Goal: Task Accomplishment & Management: Use online tool/utility

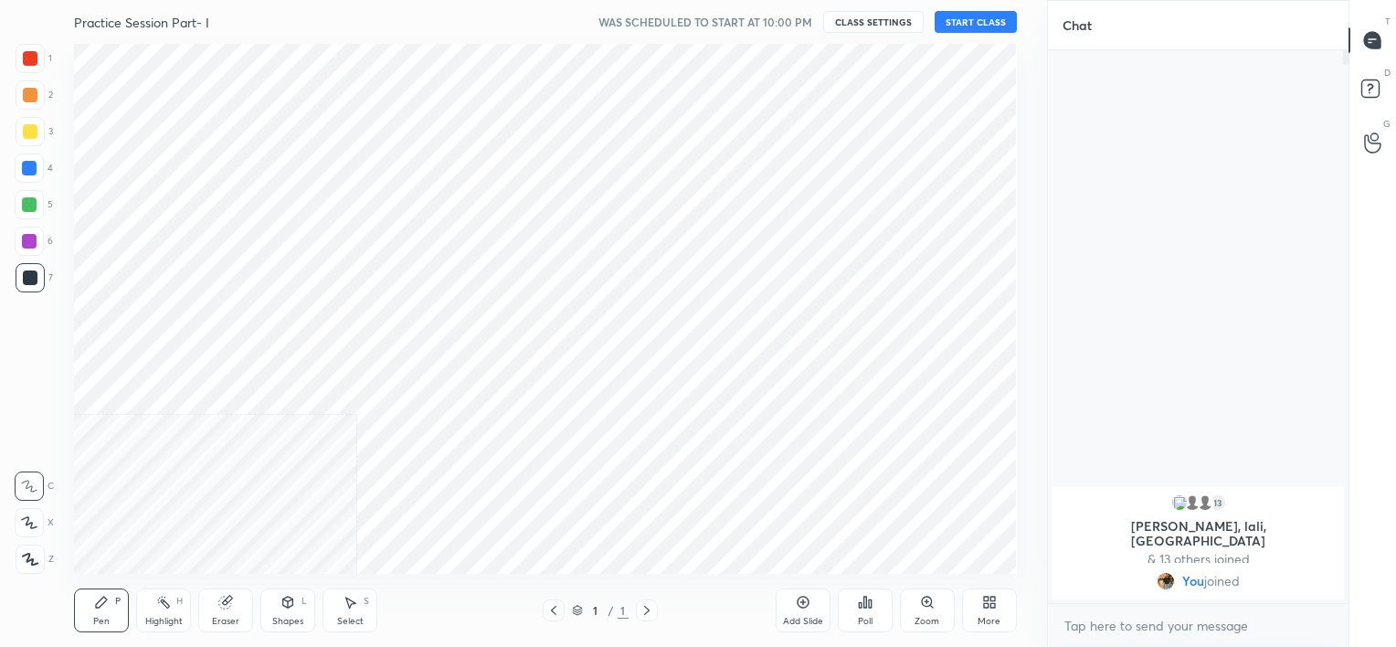
scroll to position [530, 973]
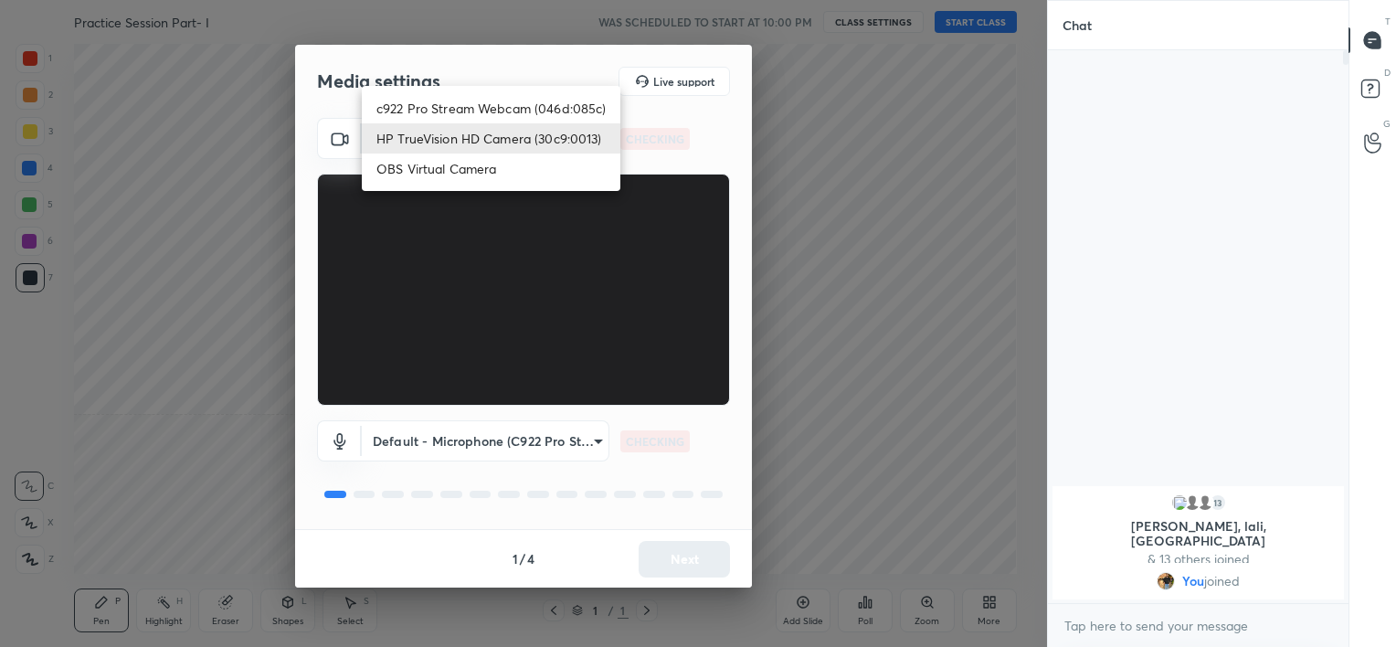
click at [552, 145] on body "1 2 3 4 5 6 7 C X Z C X Z E E Erase all H H Practice Session Part- I WAS SCHEDU…" at bounding box center [698, 323] width 1396 height 647
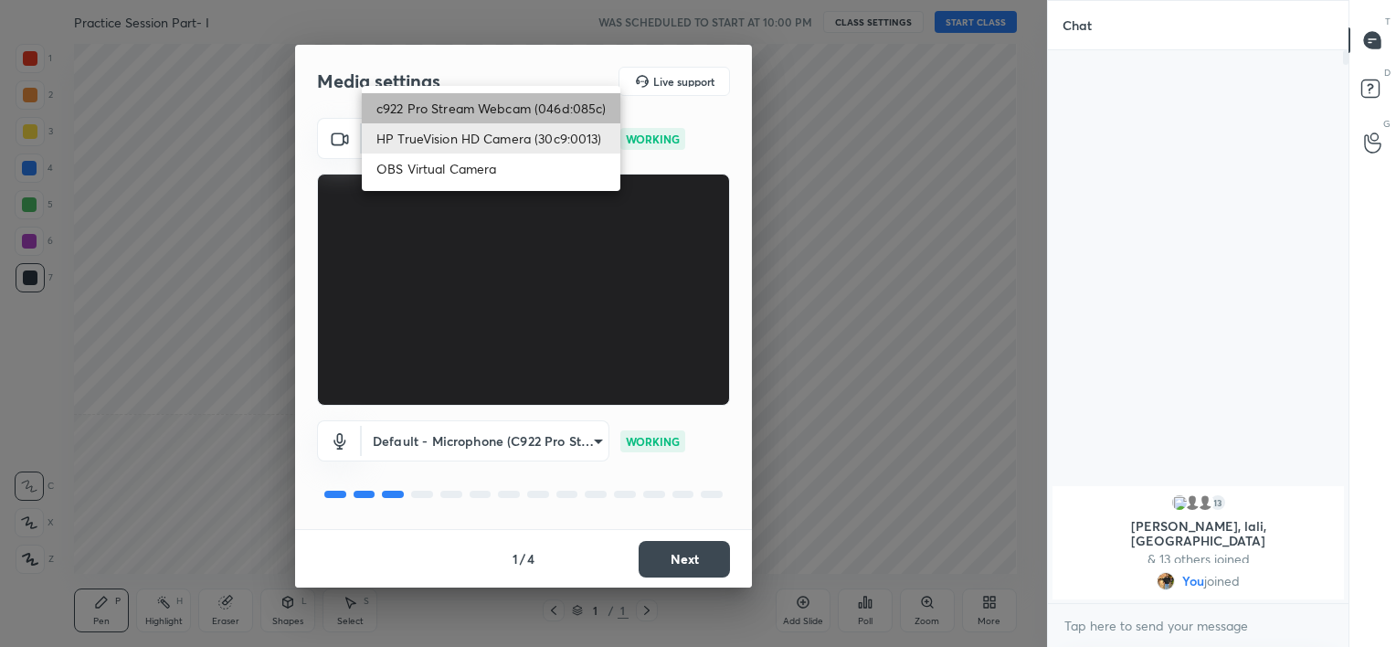
click at [536, 103] on li "c922 Pro Stream Webcam (046d:085c)" at bounding box center [491, 108] width 259 height 30
type input "b39b455f788c0d1c2df43438f612ff5e2121349c3a893045524a788c980995e5"
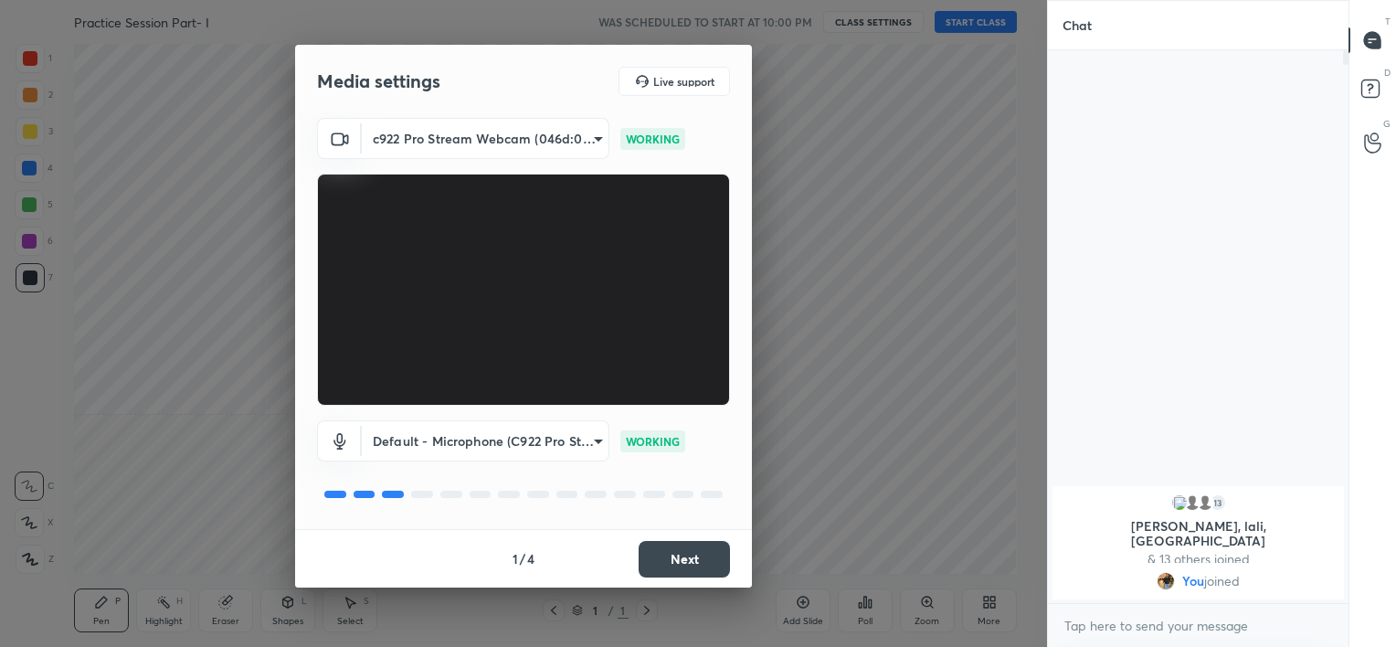
click at [691, 545] on button "Next" at bounding box center [684, 559] width 91 height 37
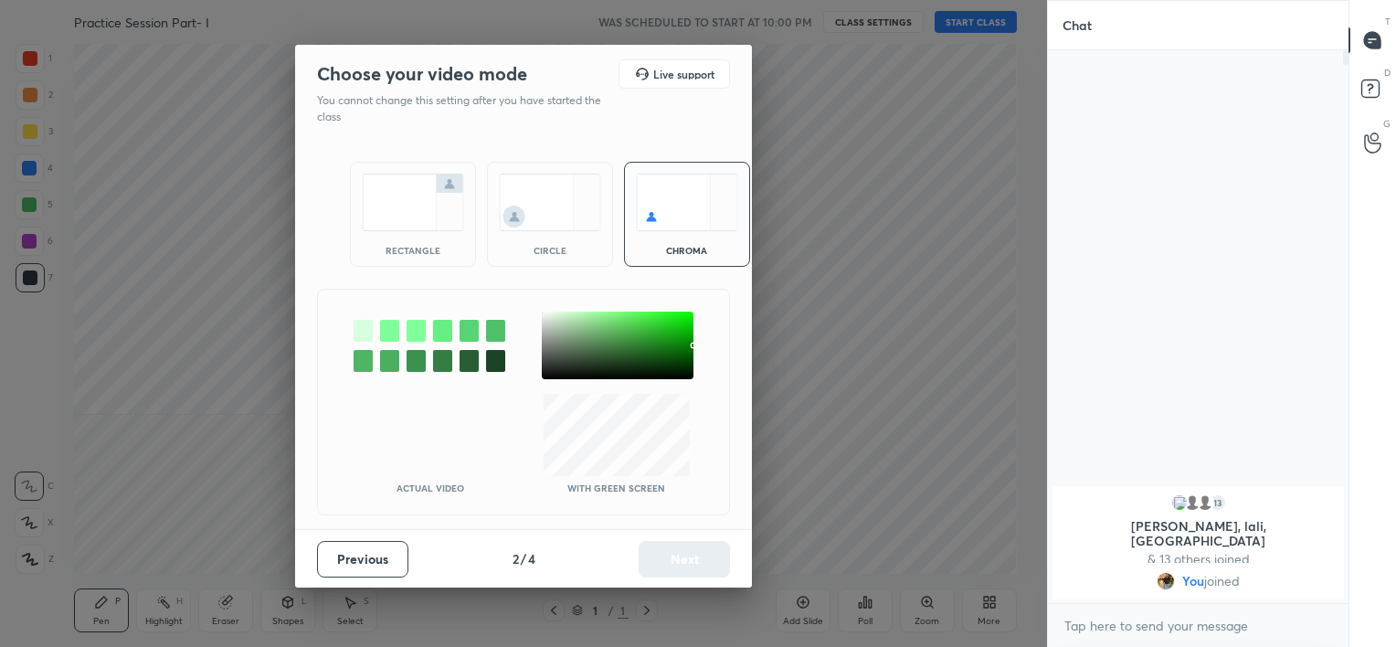
click at [691, 545] on div "Previous 2 / 4 Next" at bounding box center [523, 558] width 457 height 58
click at [563, 212] on img at bounding box center [550, 203] width 102 height 58
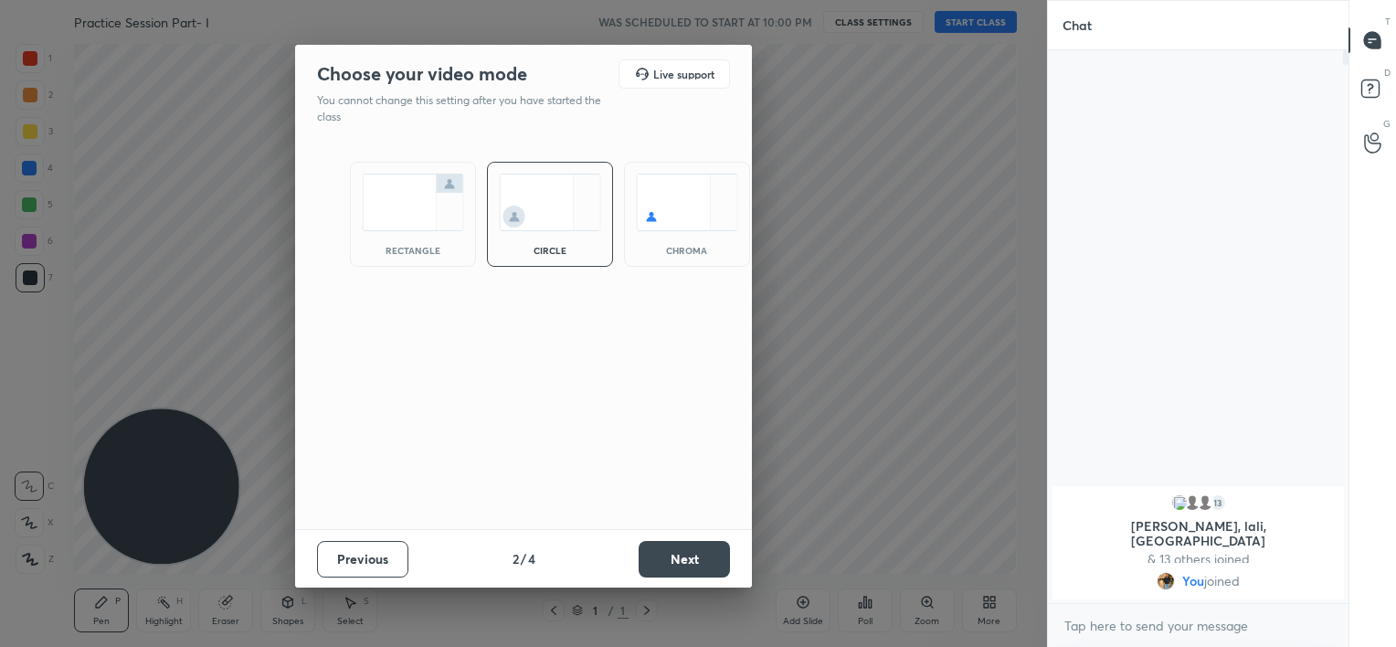
click at [674, 564] on button "Next" at bounding box center [684, 559] width 91 height 37
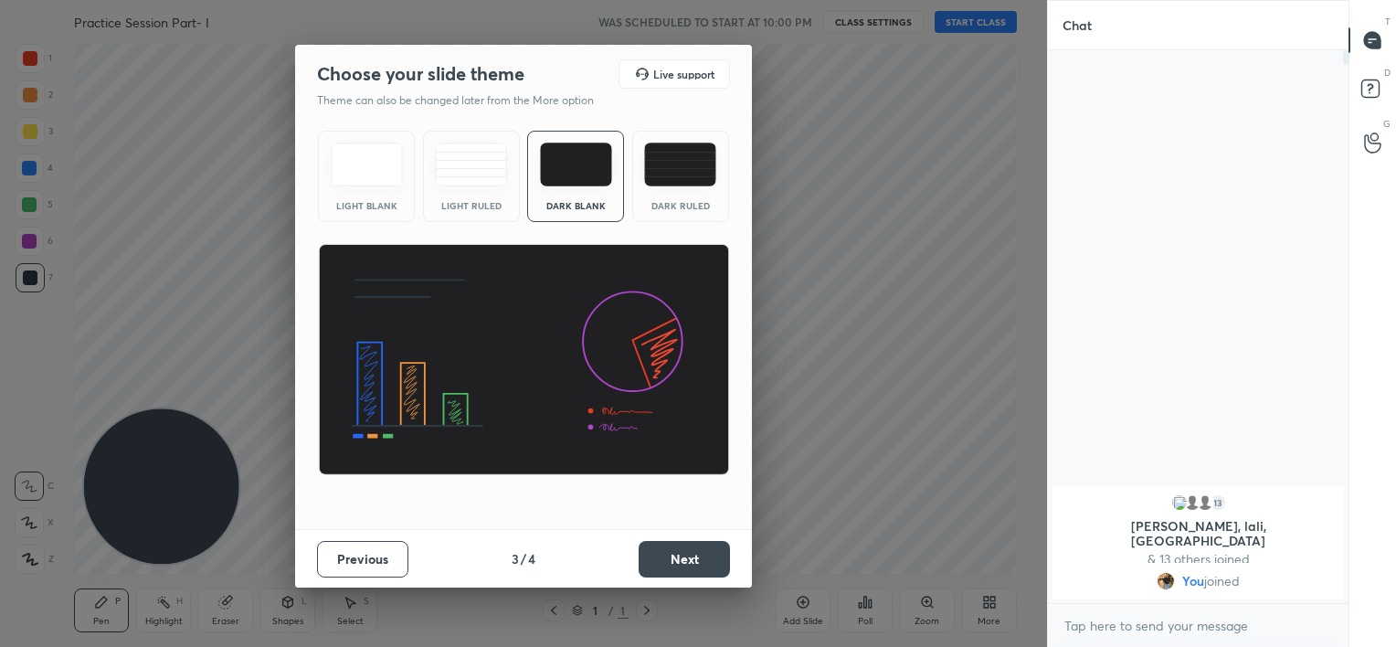
click at [674, 564] on button "Next" at bounding box center [684, 559] width 91 height 37
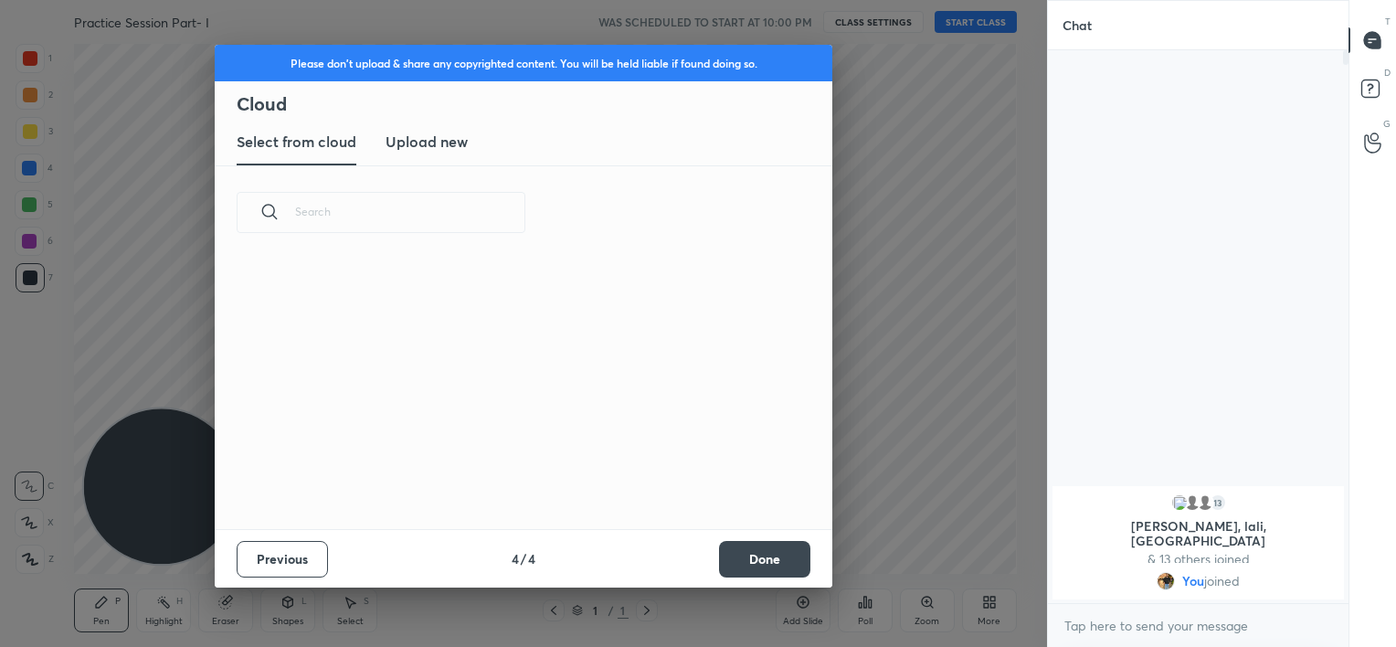
scroll to position [271, 587]
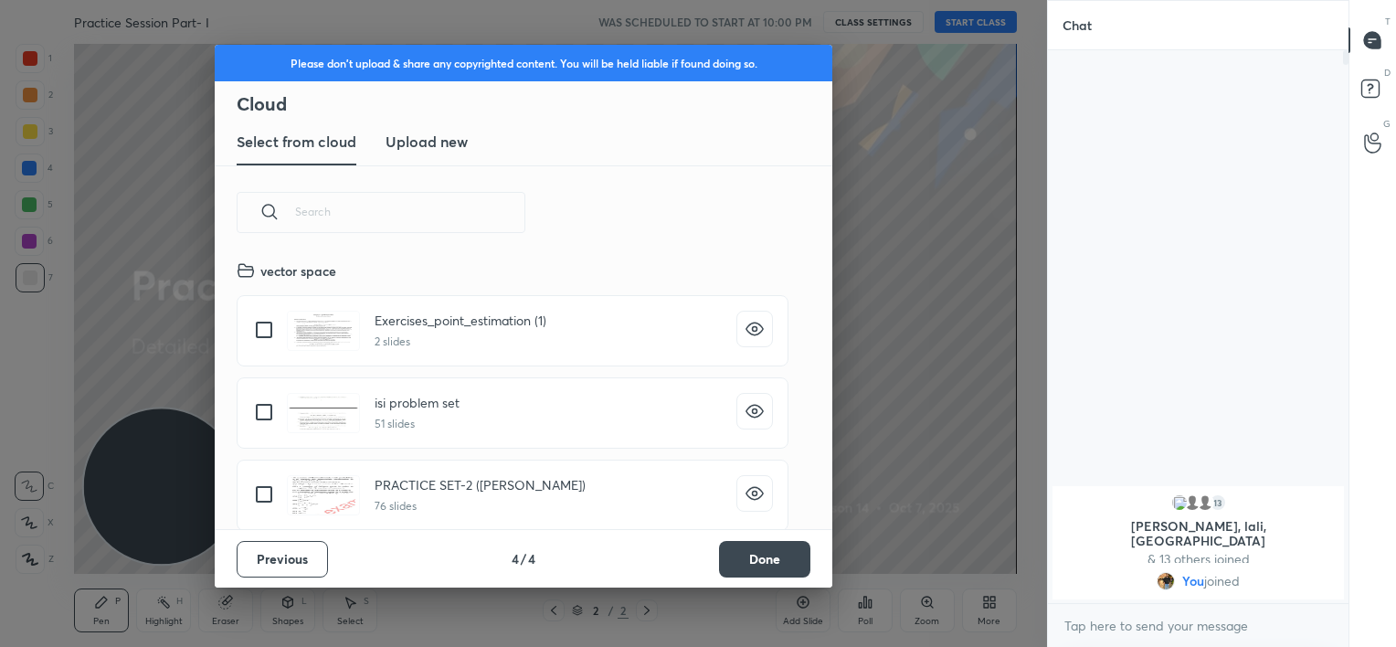
click at [778, 562] on button "Done" at bounding box center [764, 559] width 91 height 37
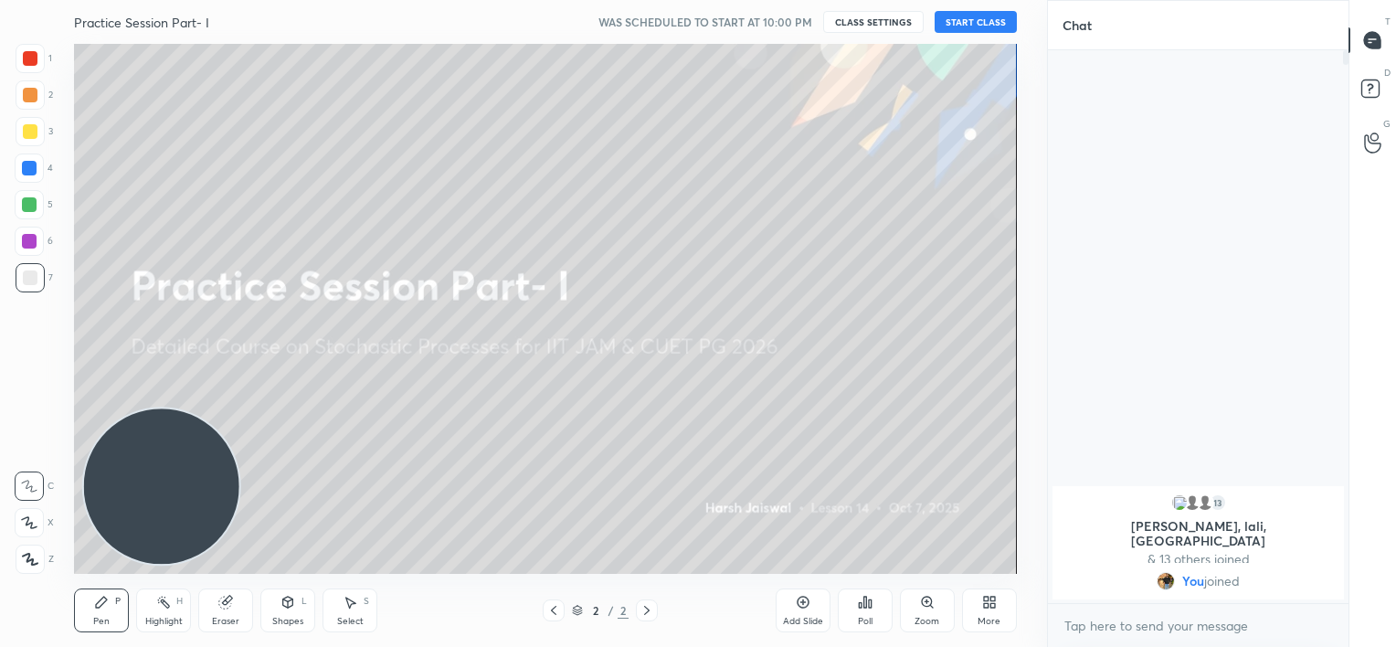
click at [974, 18] on button "START CLASS" at bounding box center [976, 22] width 82 height 22
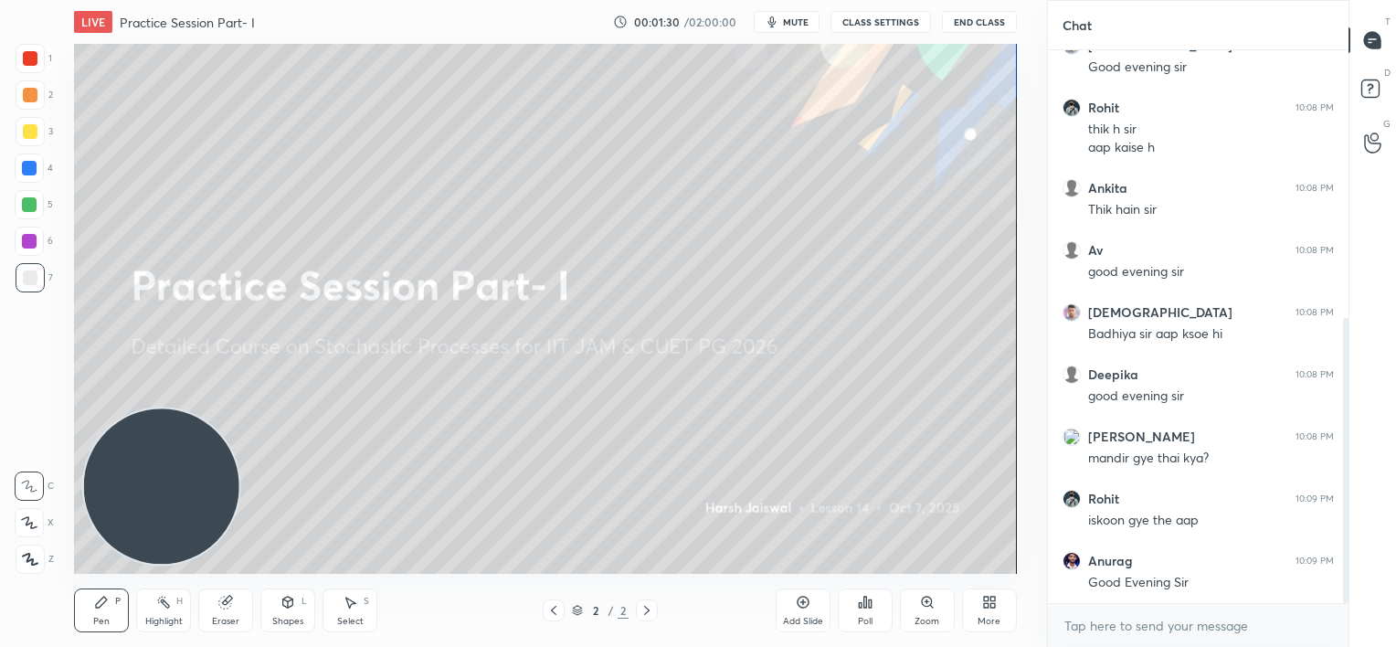
scroll to position [518, 0]
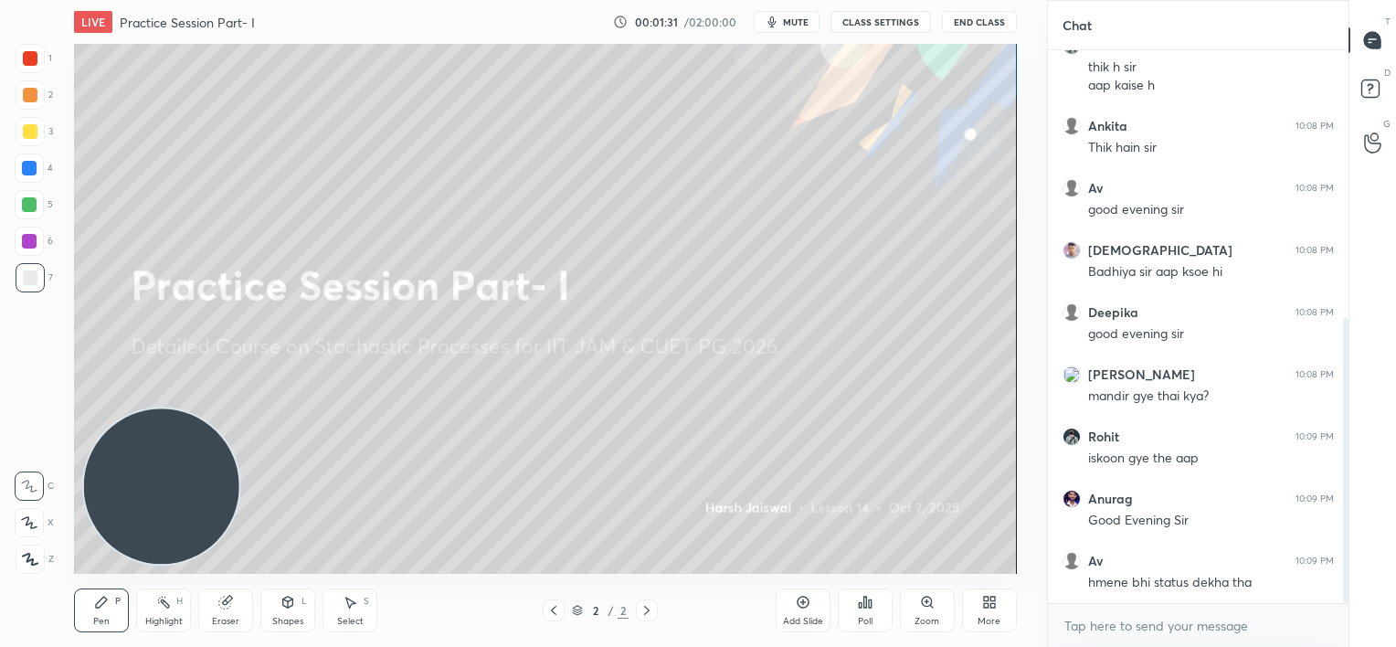
click at [789, 29] on button "mute" at bounding box center [787, 22] width 66 height 22
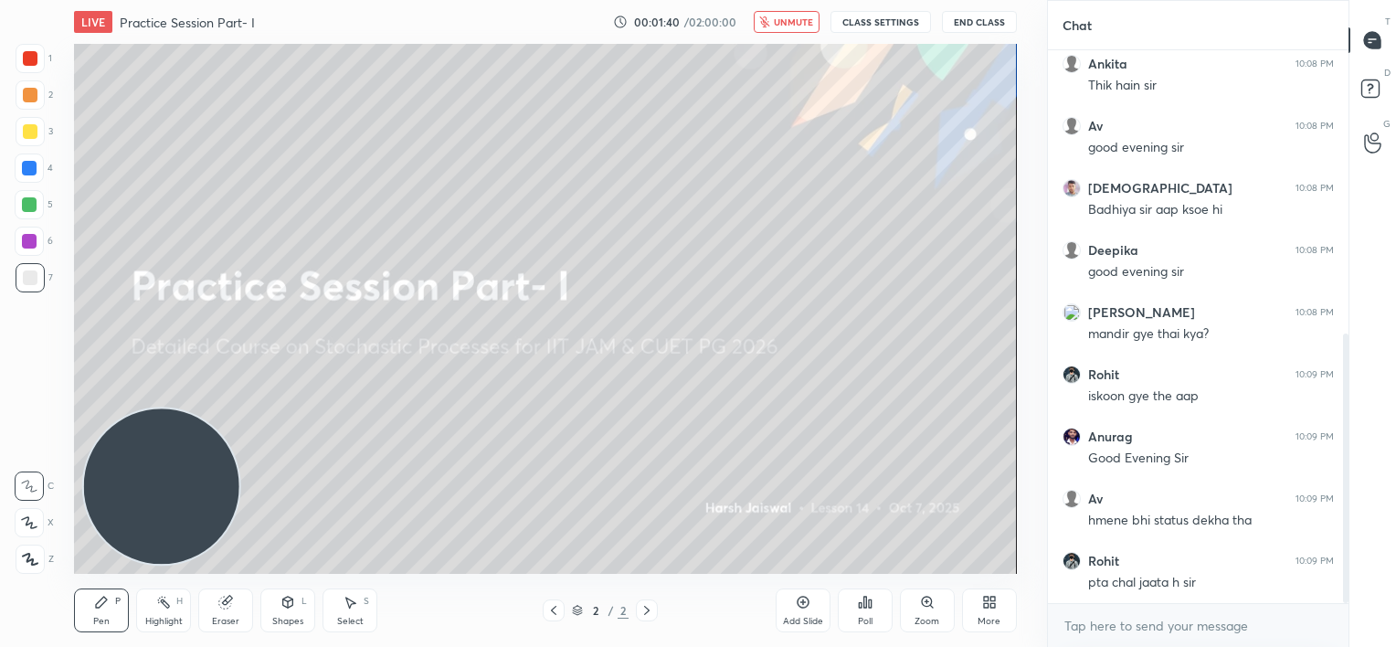
click at [791, 22] on span "unmute" at bounding box center [793, 22] width 39 height 13
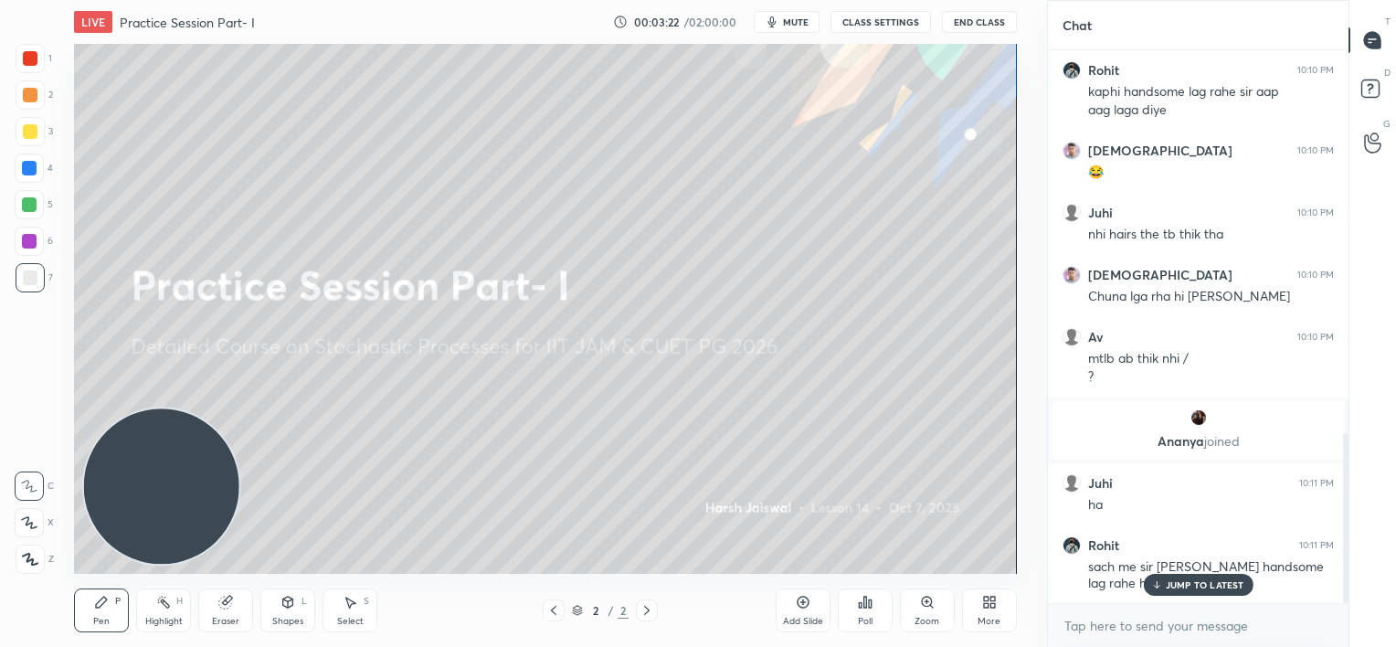
scroll to position [1243, 0]
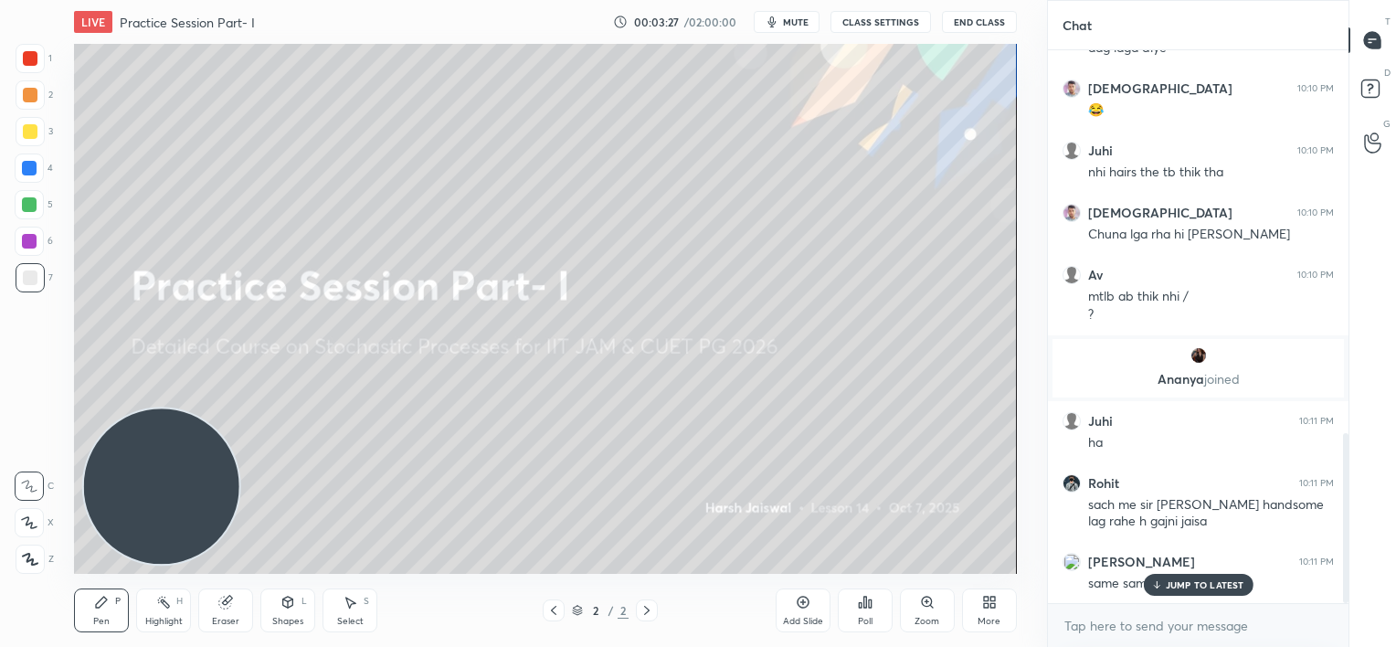
click at [1177, 584] on p "JUMP TO LATEST" at bounding box center [1205, 584] width 79 height 11
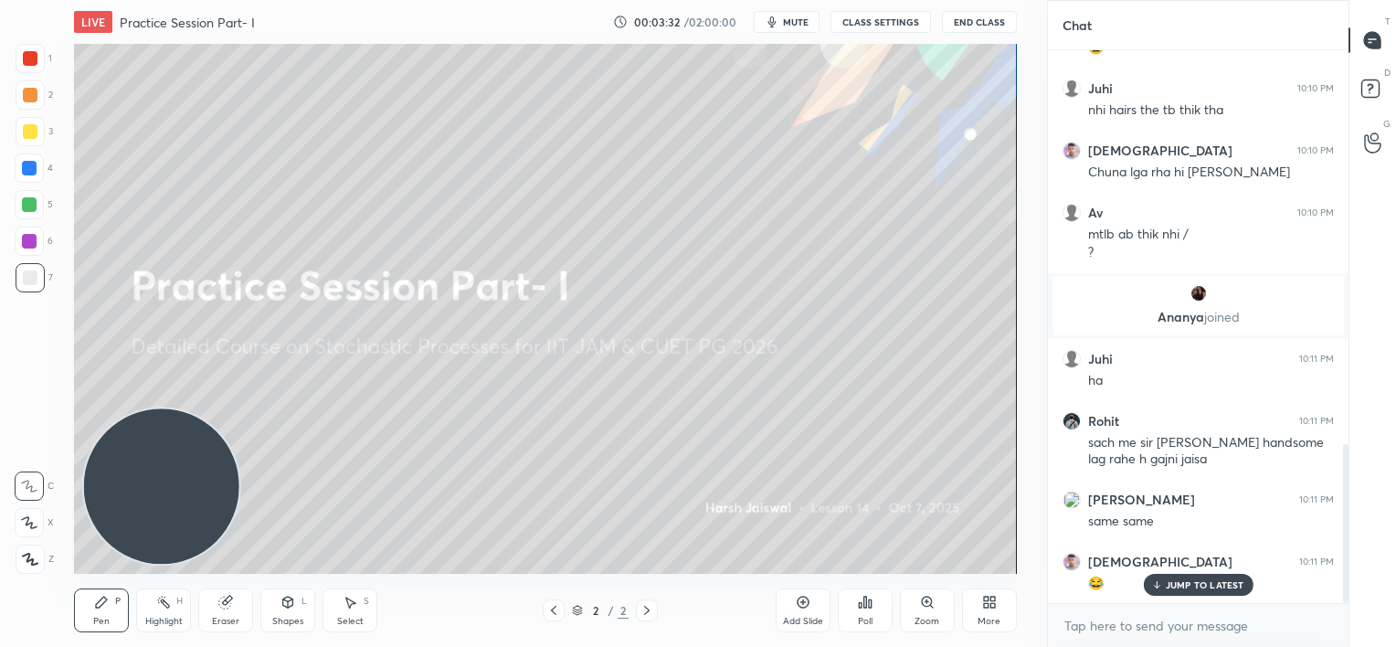
scroll to position [1367, 0]
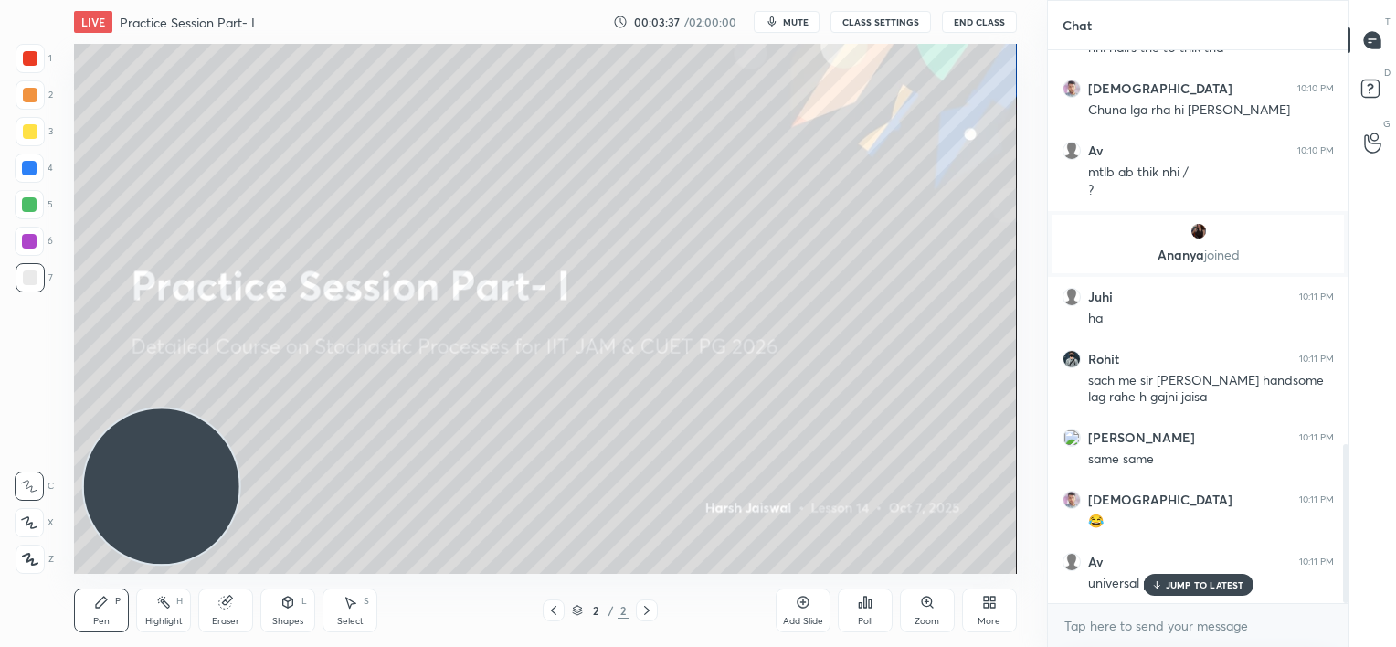
click at [1177, 584] on p "JUMP TO LATEST" at bounding box center [1205, 584] width 79 height 11
click at [1177, 631] on textarea at bounding box center [1198, 625] width 271 height 29
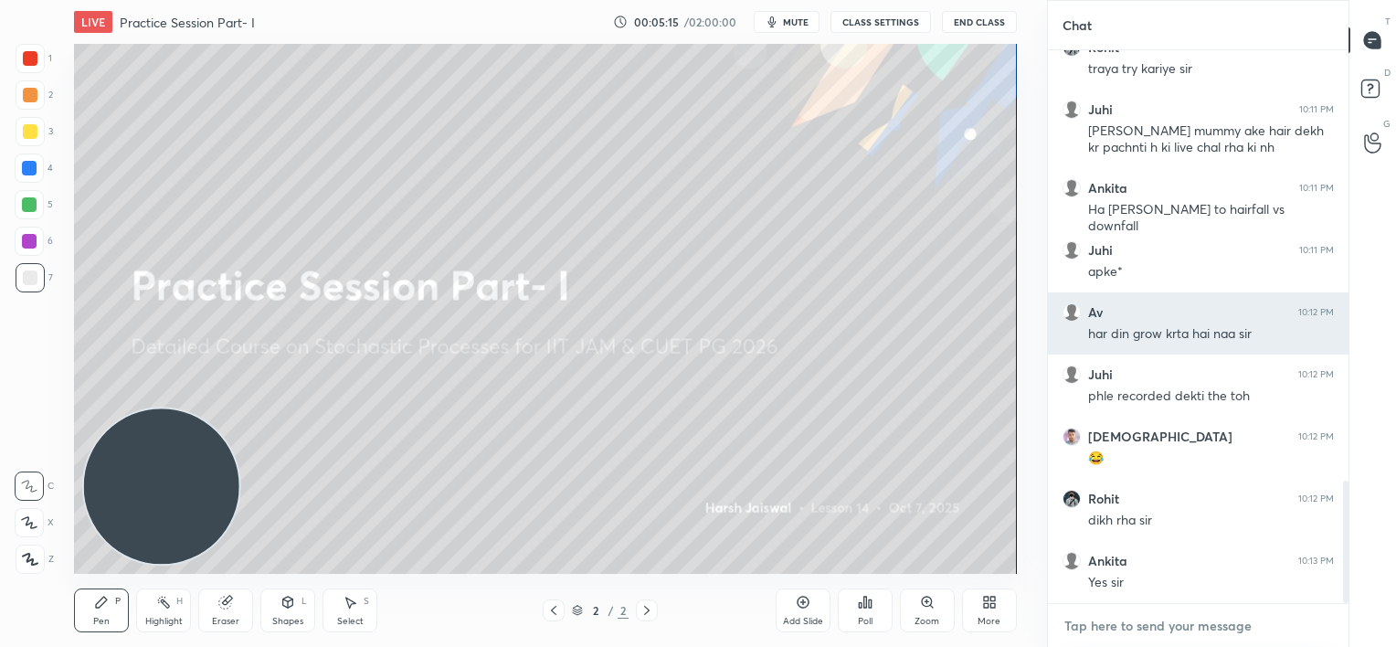
scroll to position [2022, 0]
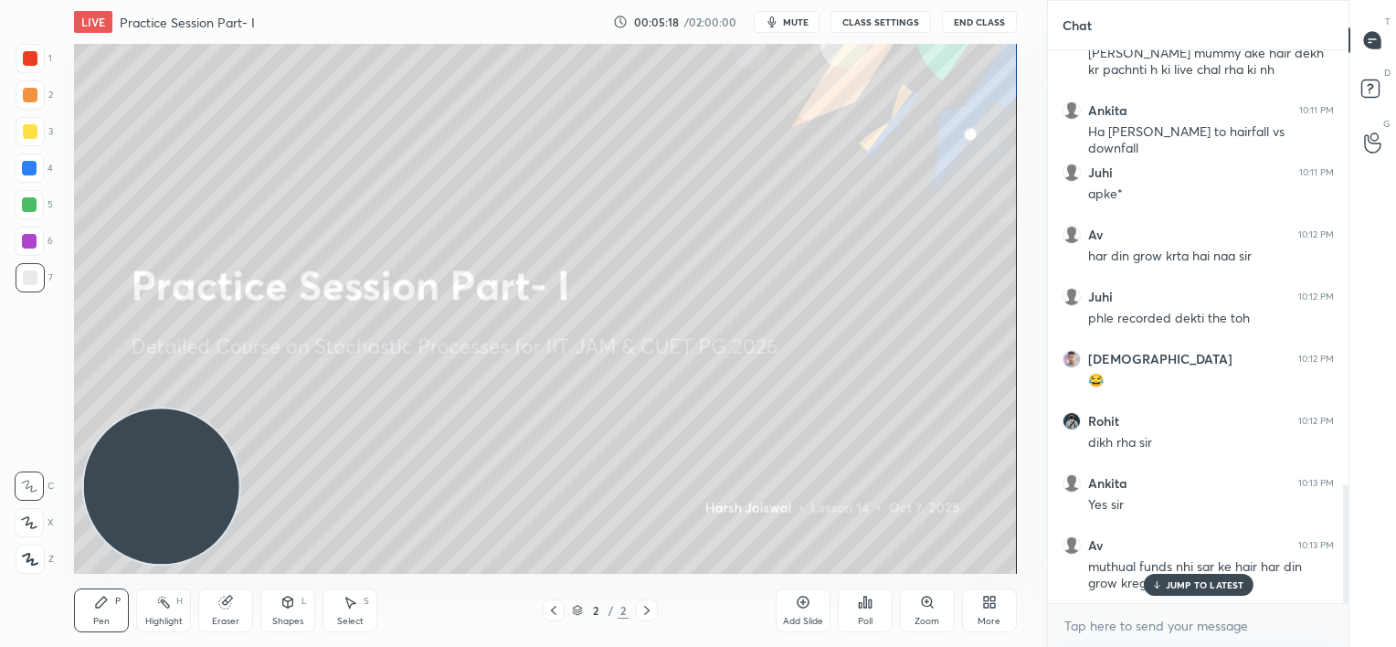
click at [1180, 581] on p "JUMP TO LATEST" at bounding box center [1205, 584] width 79 height 11
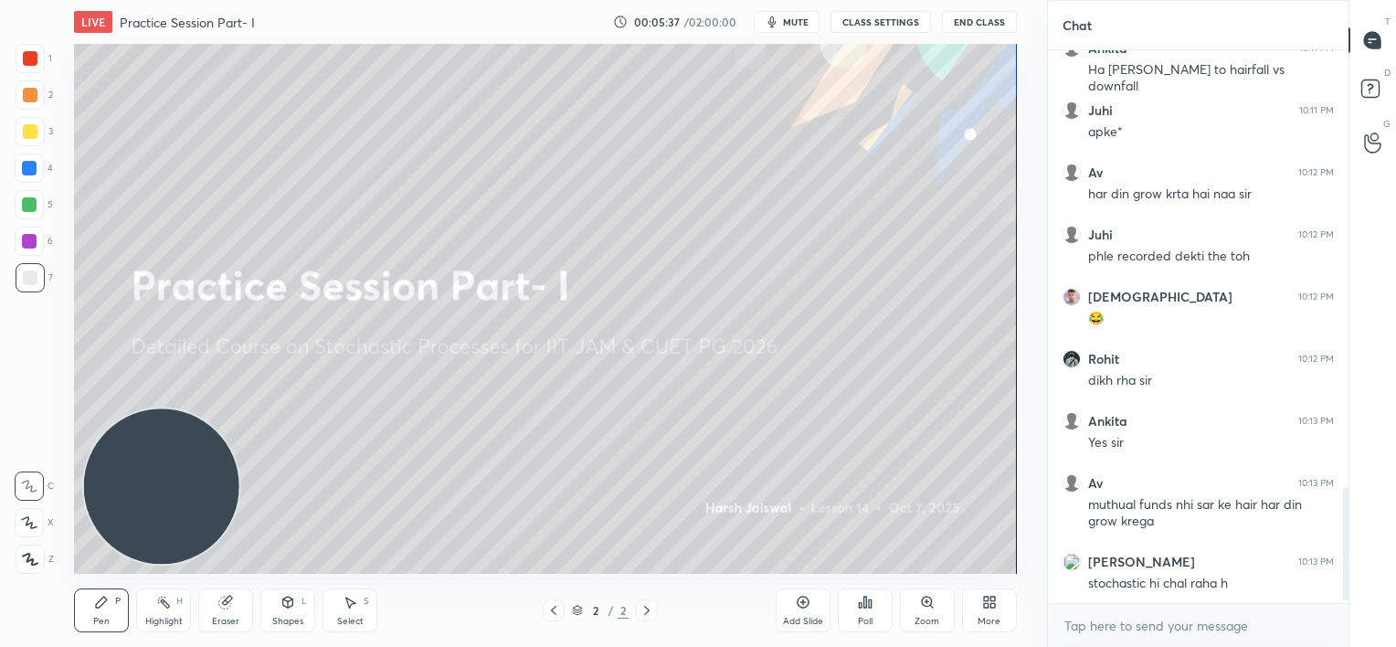
scroll to position [2146, 0]
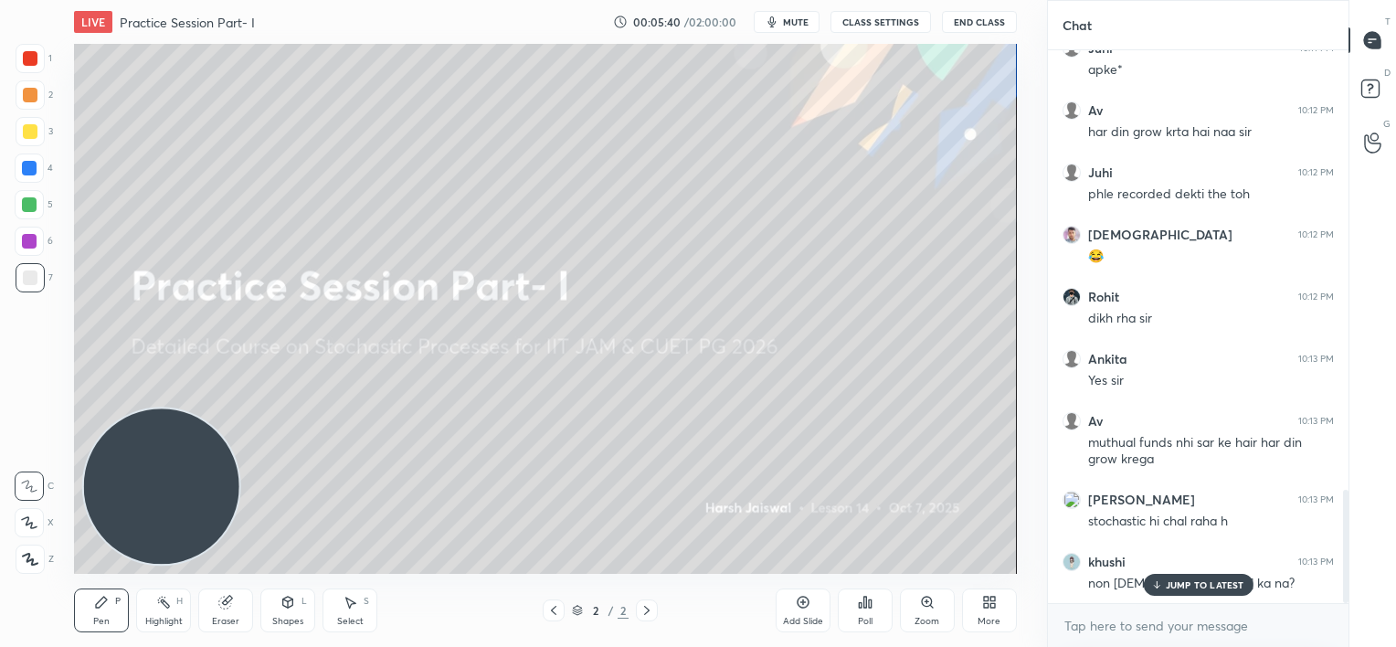
click at [1195, 587] on p "JUMP TO LATEST" at bounding box center [1205, 584] width 79 height 11
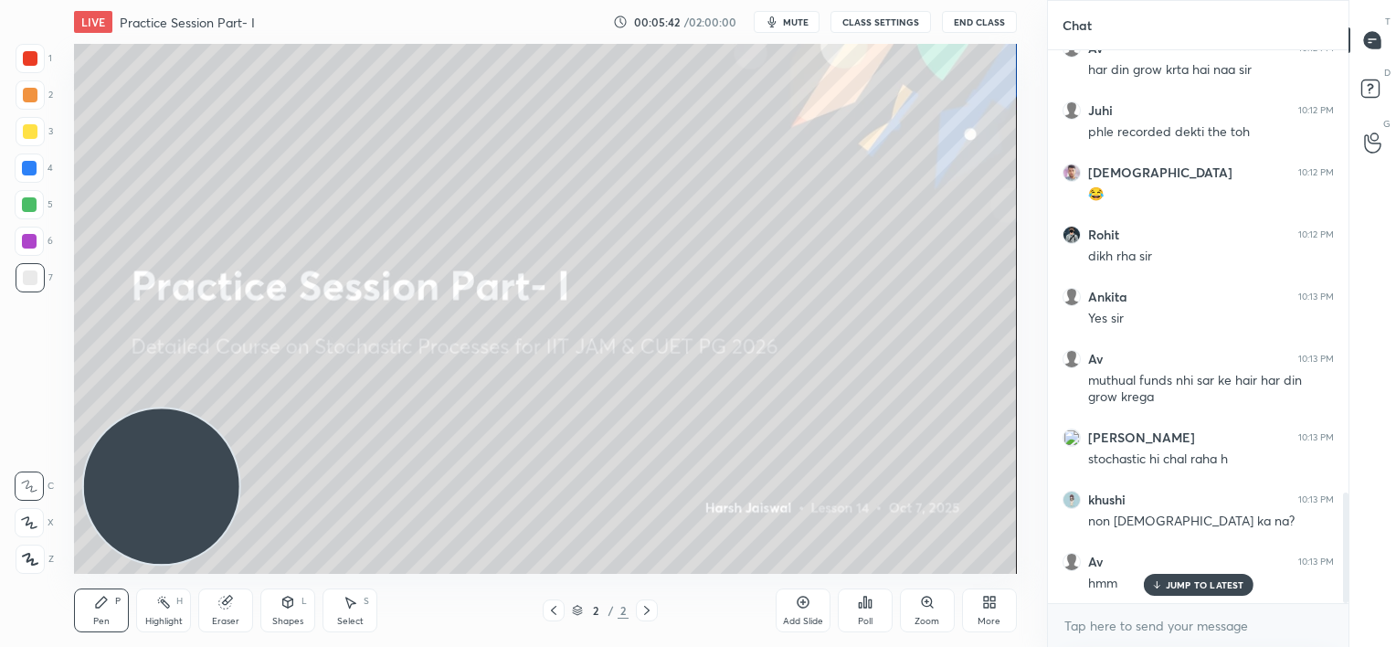
click at [1199, 585] on p "JUMP TO LATEST" at bounding box center [1205, 584] width 79 height 11
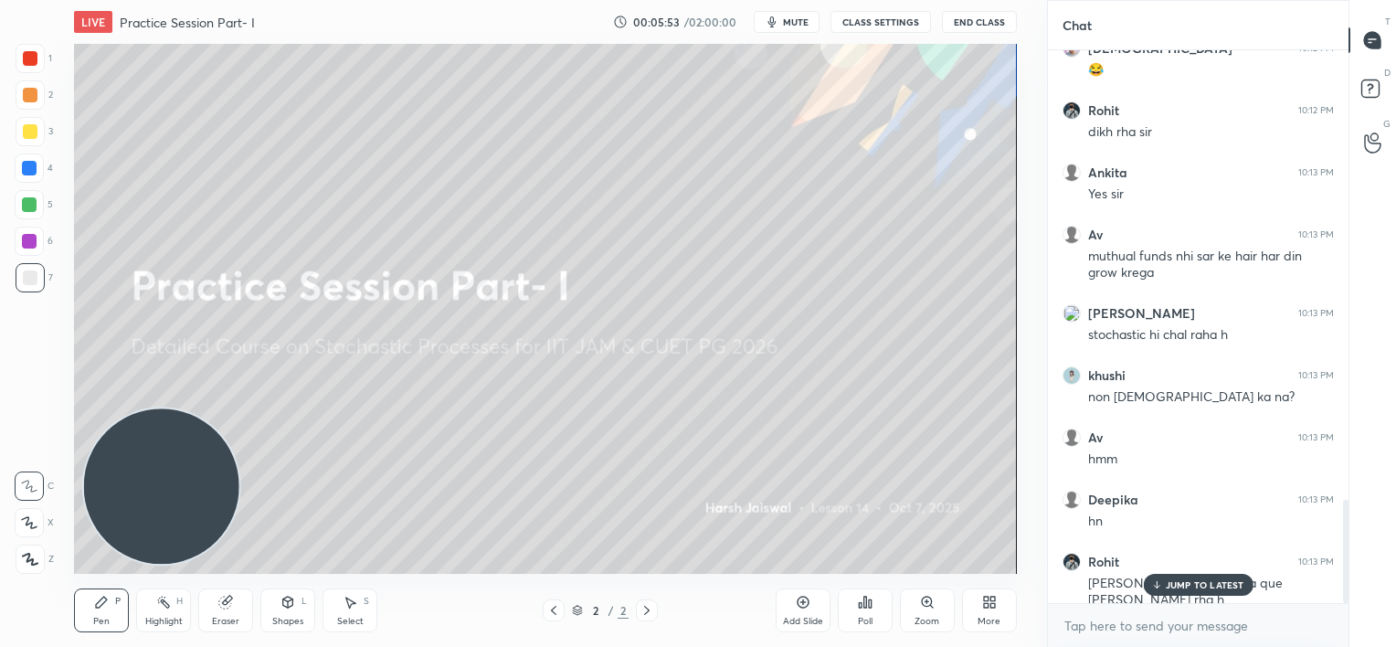
scroll to position [2394, 0]
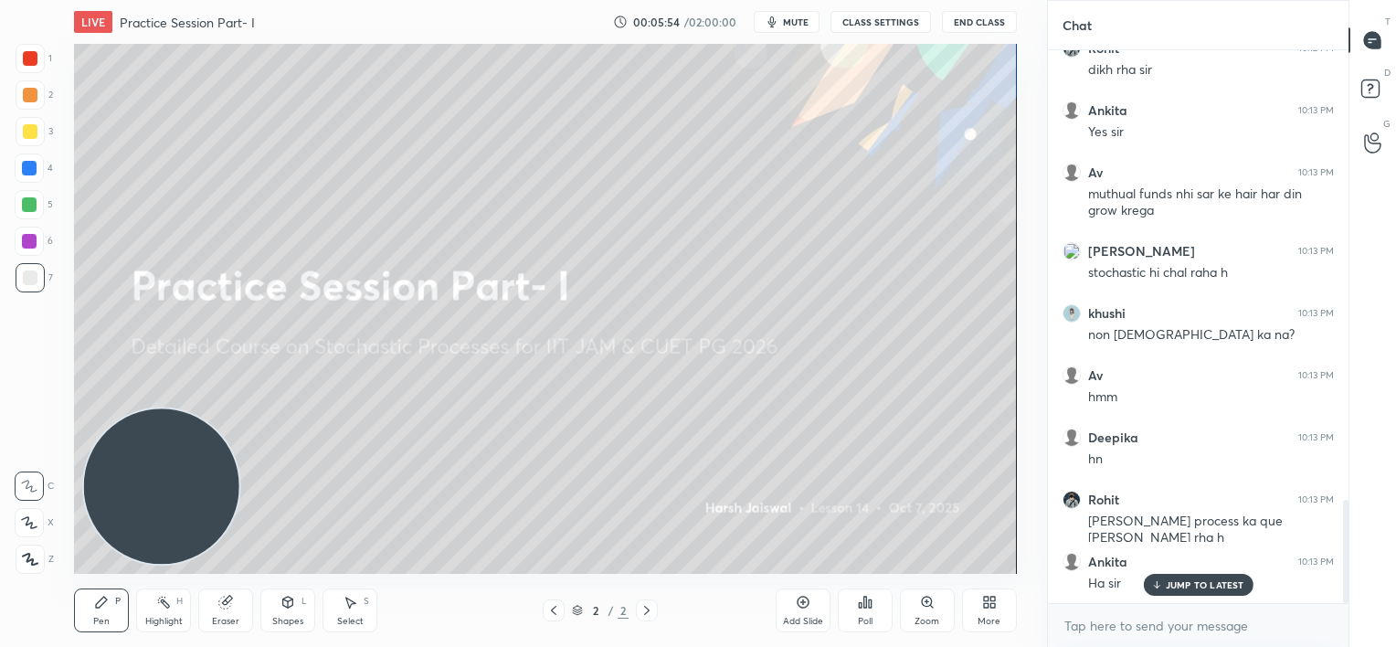
click at [1199, 585] on p "JUMP TO LATEST" at bounding box center [1205, 584] width 79 height 11
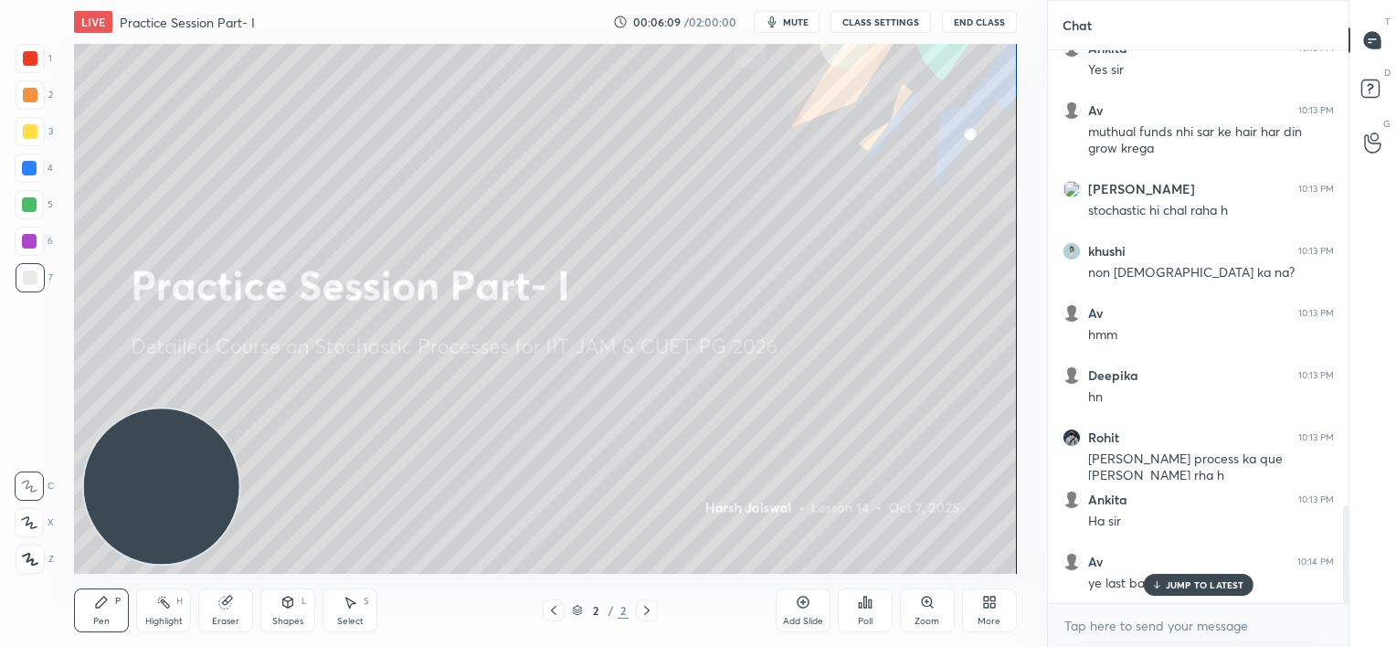
scroll to position [2581, 0]
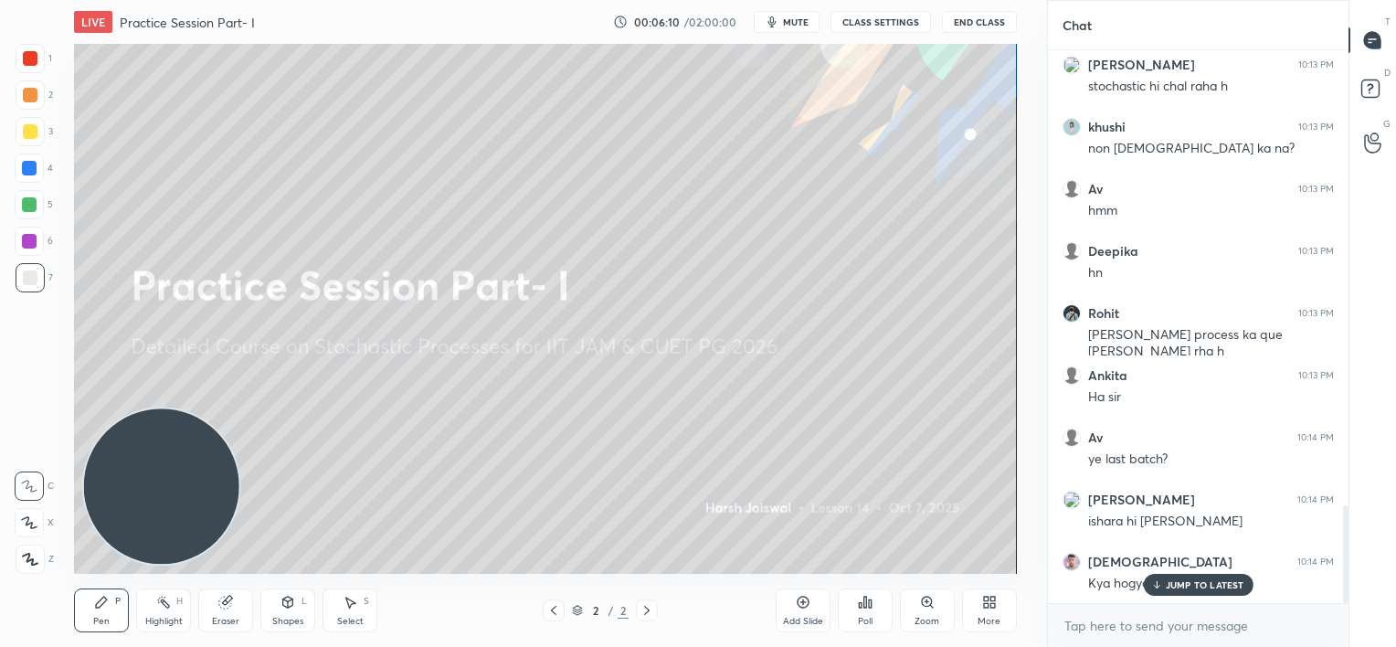
click at [1199, 585] on p "JUMP TO LATEST" at bounding box center [1205, 584] width 79 height 11
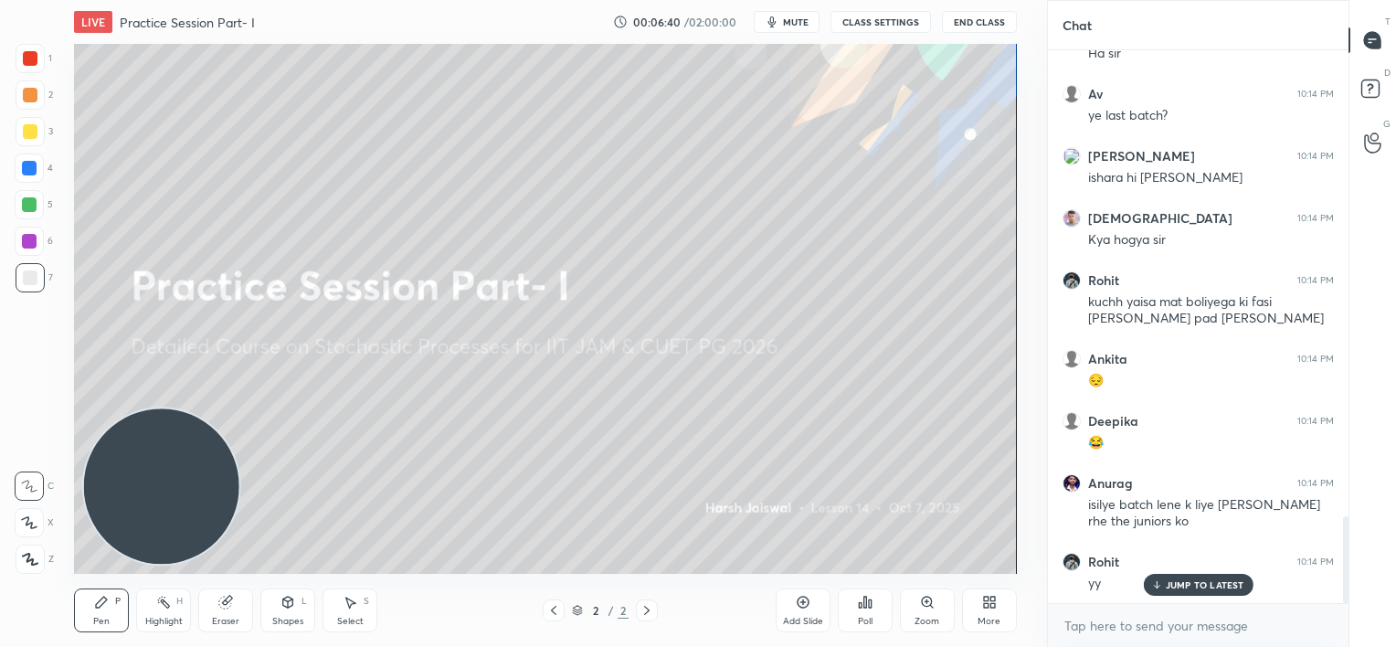
scroll to position [2987, 0]
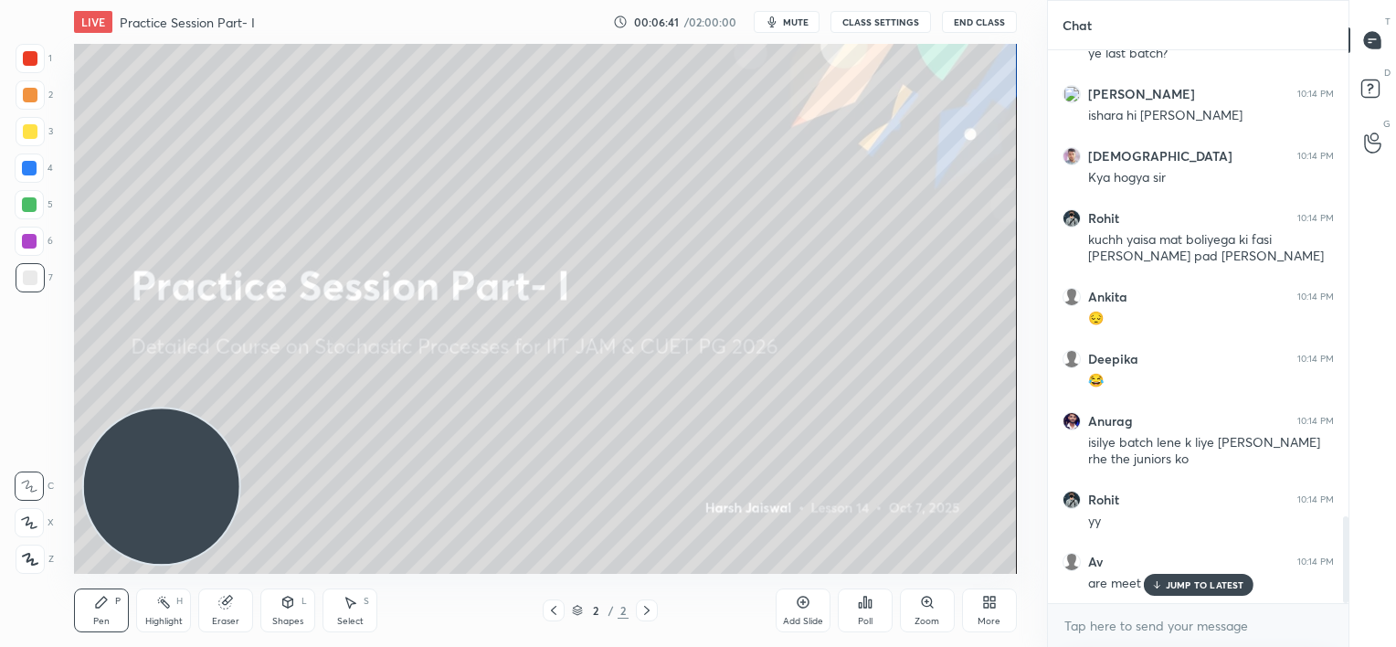
click at [1199, 585] on p "JUMP TO LATEST" at bounding box center [1205, 584] width 79 height 11
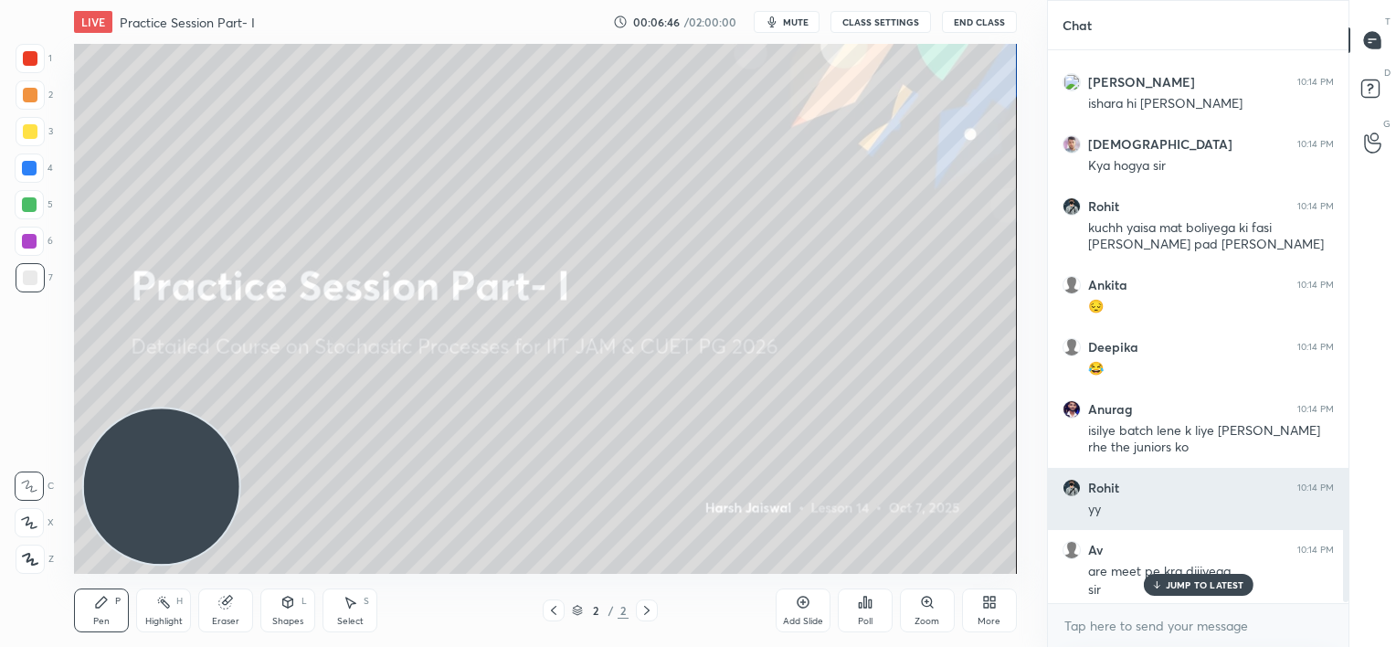
scroll to position [2999, 0]
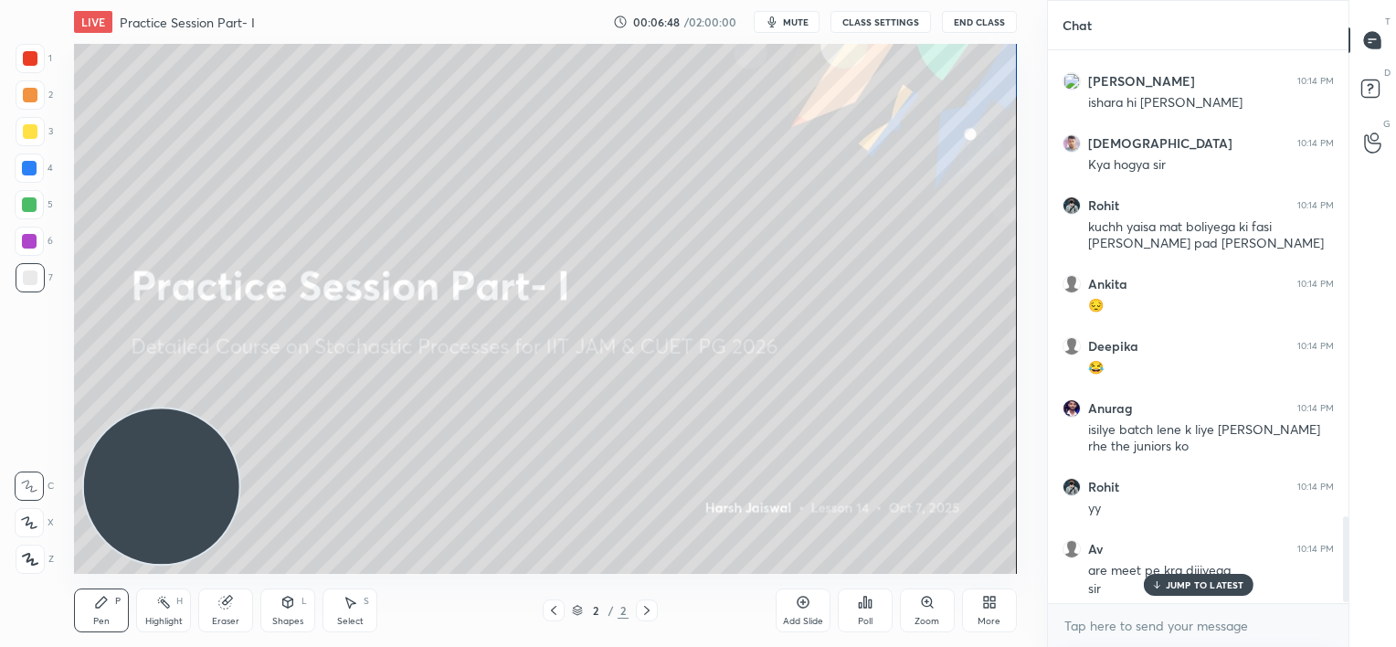
click at [1172, 581] on p "JUMP TO LATEST" at bounding box center [1205, 584] width 79 height 11
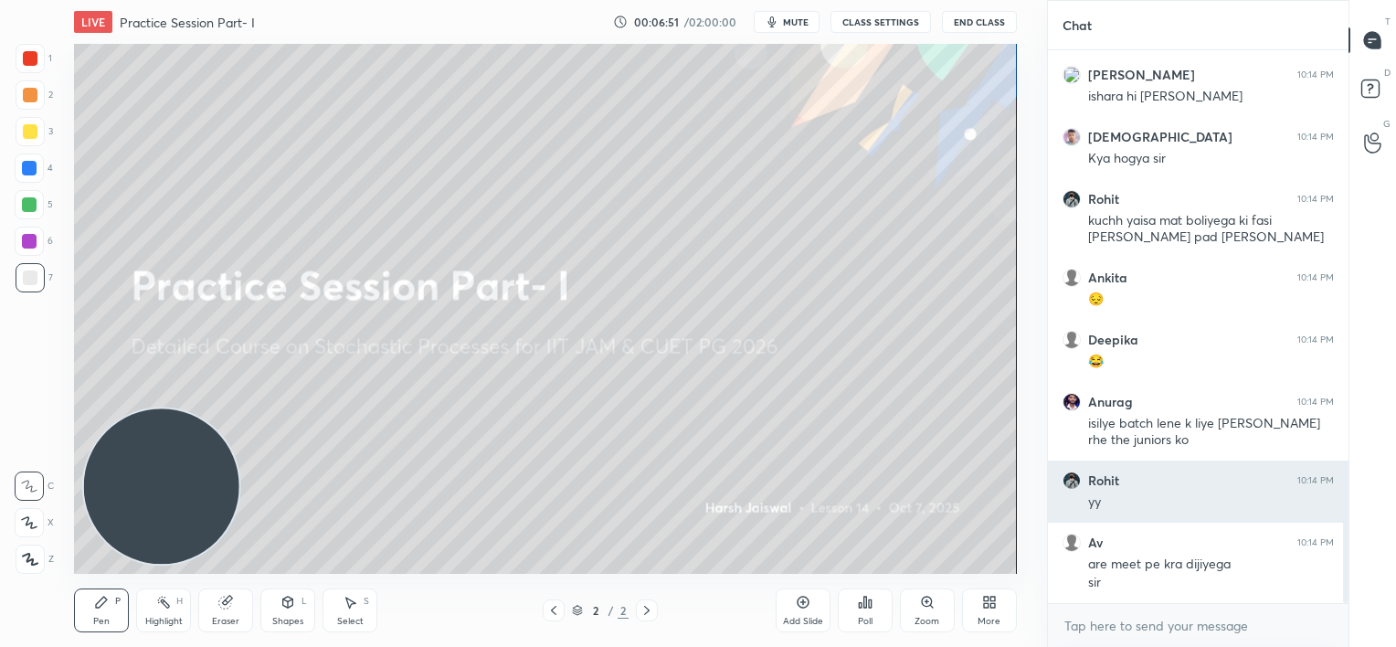
scroll to position [3067, 0]
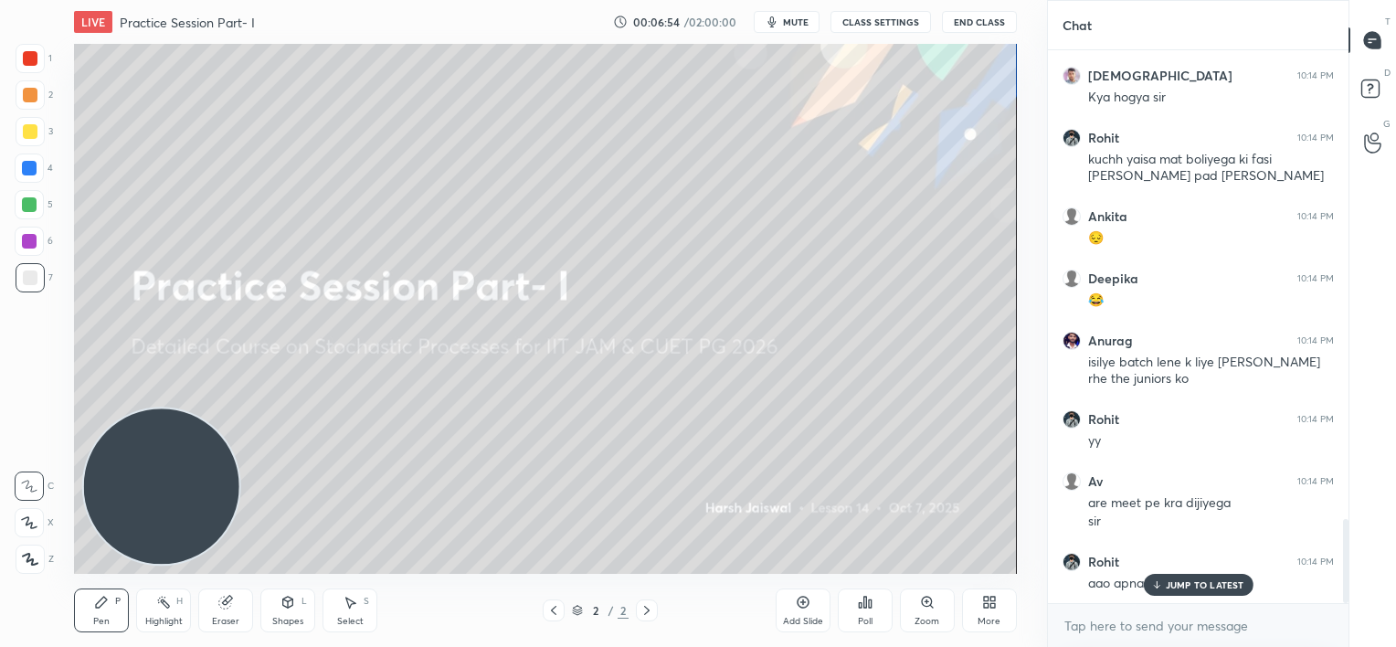
click at [1174, 580] on p "JUMP TO LATEST" at bounding box center [1205, 584] width 79 height 11
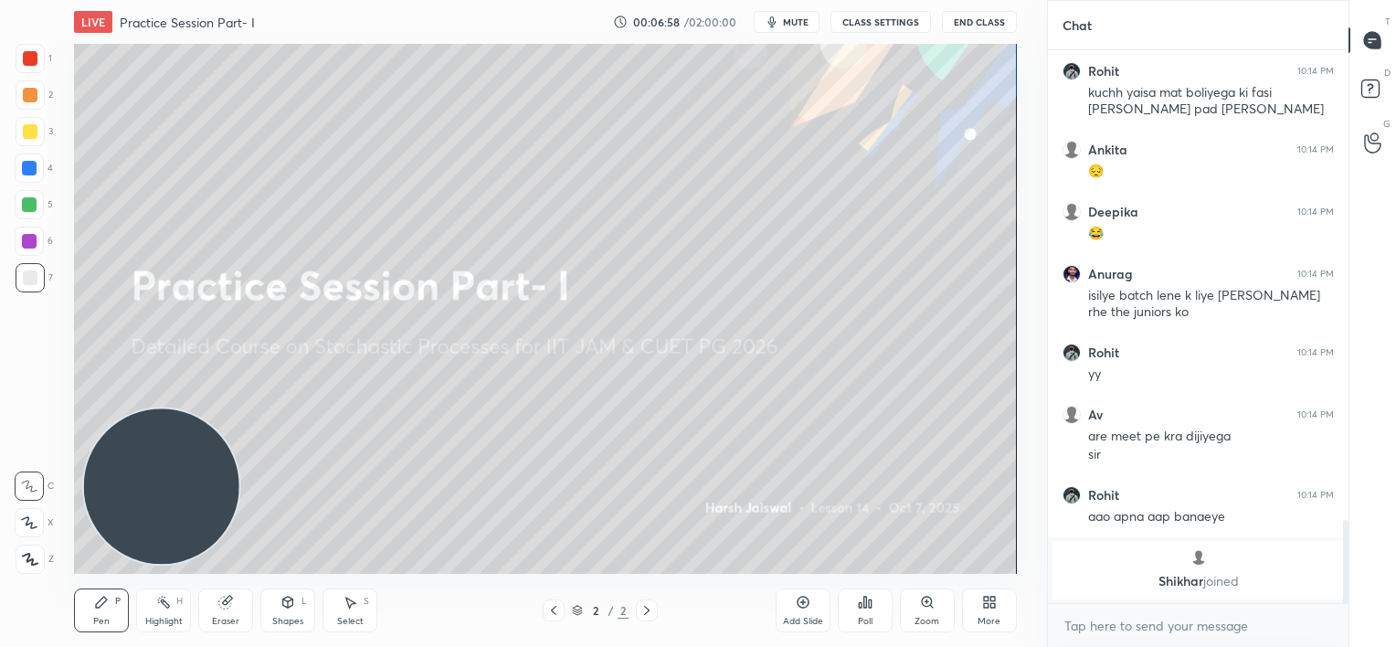
scroll to position [2559, 0]
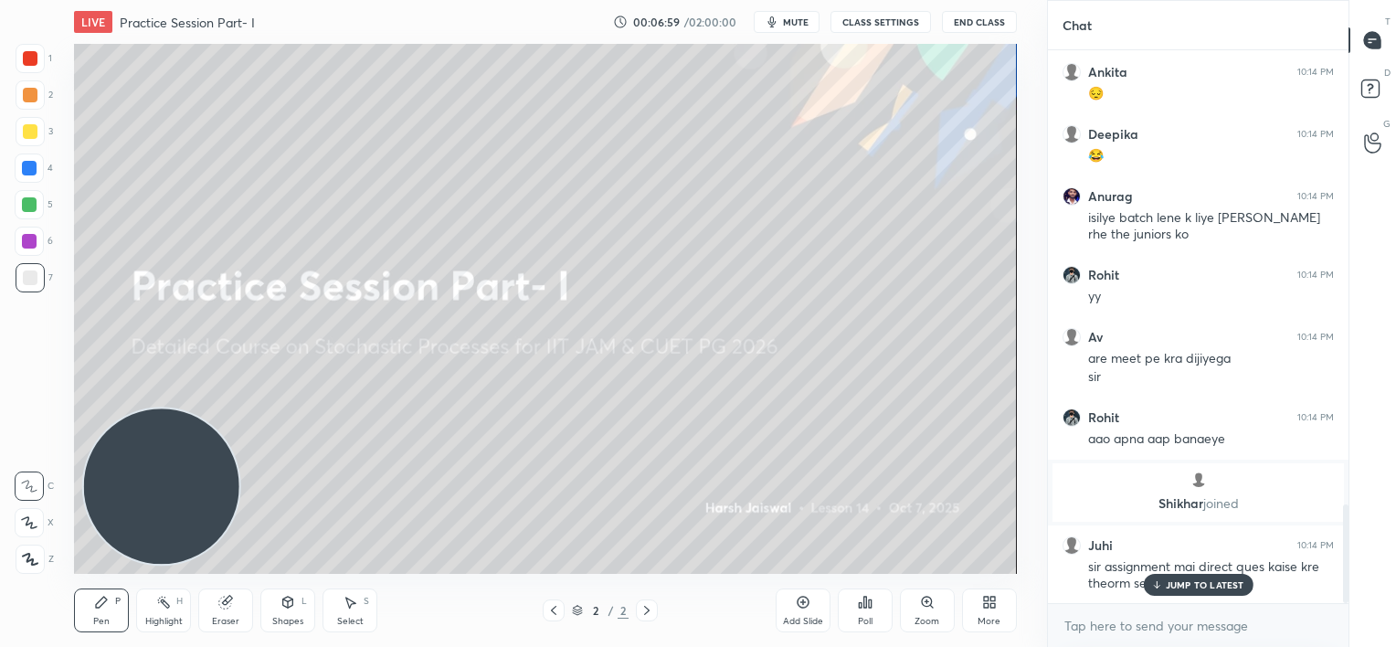
click at [1194, 588] on p "JUMP TO LATEST" at bounding box center [1205, 584] width 79 height 11
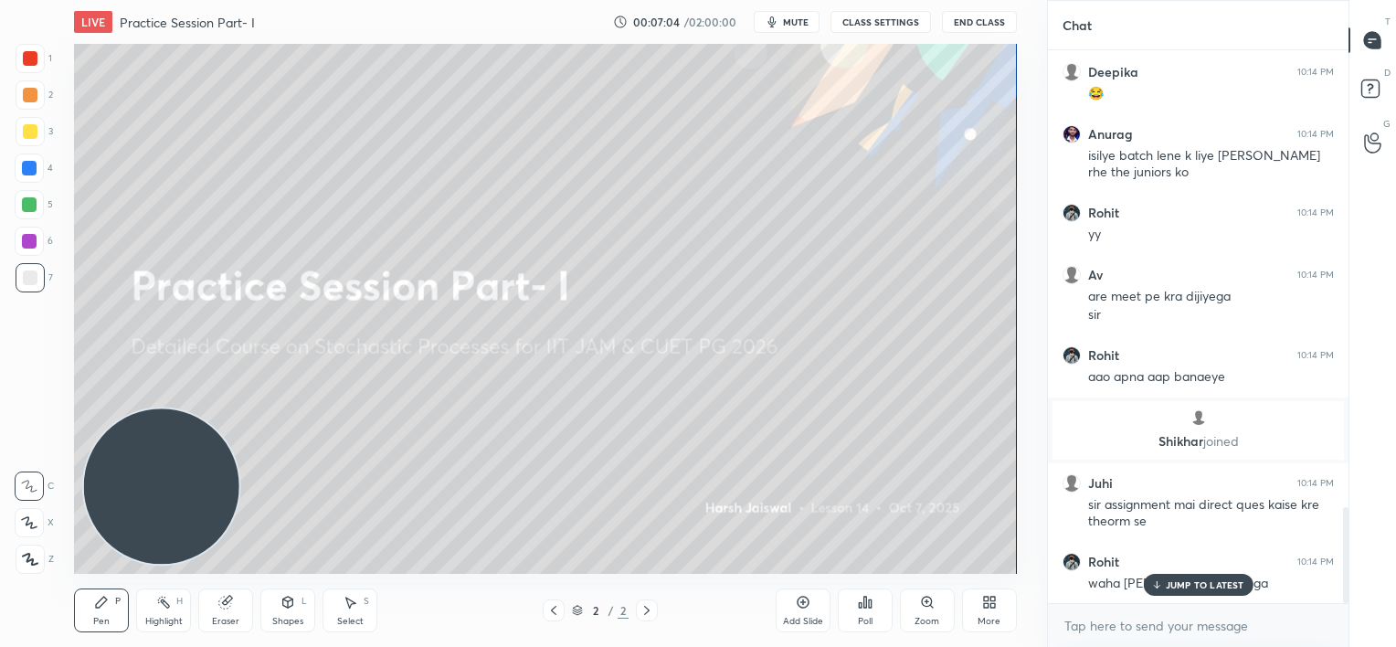
scroll to position [2683, 0]
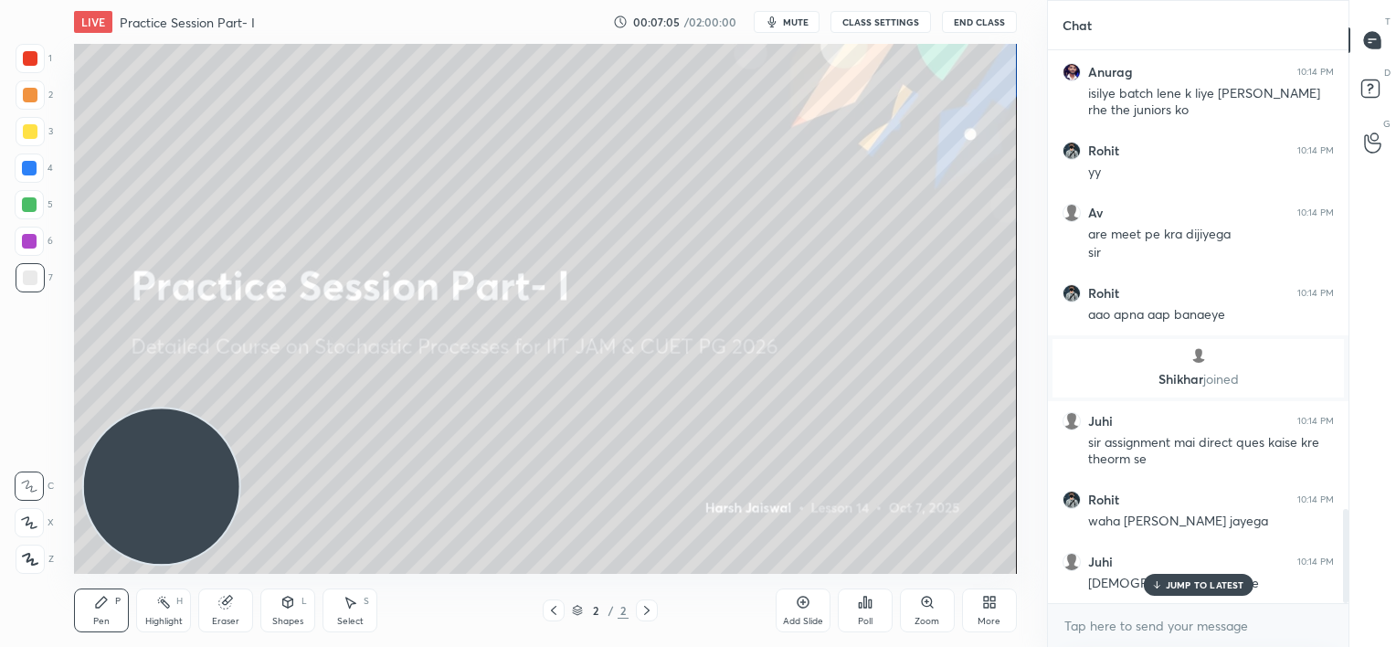
click at [1172, 582] on p "JUMP TO LATEST" at bounding box center [1205, 584] width 79 height 11
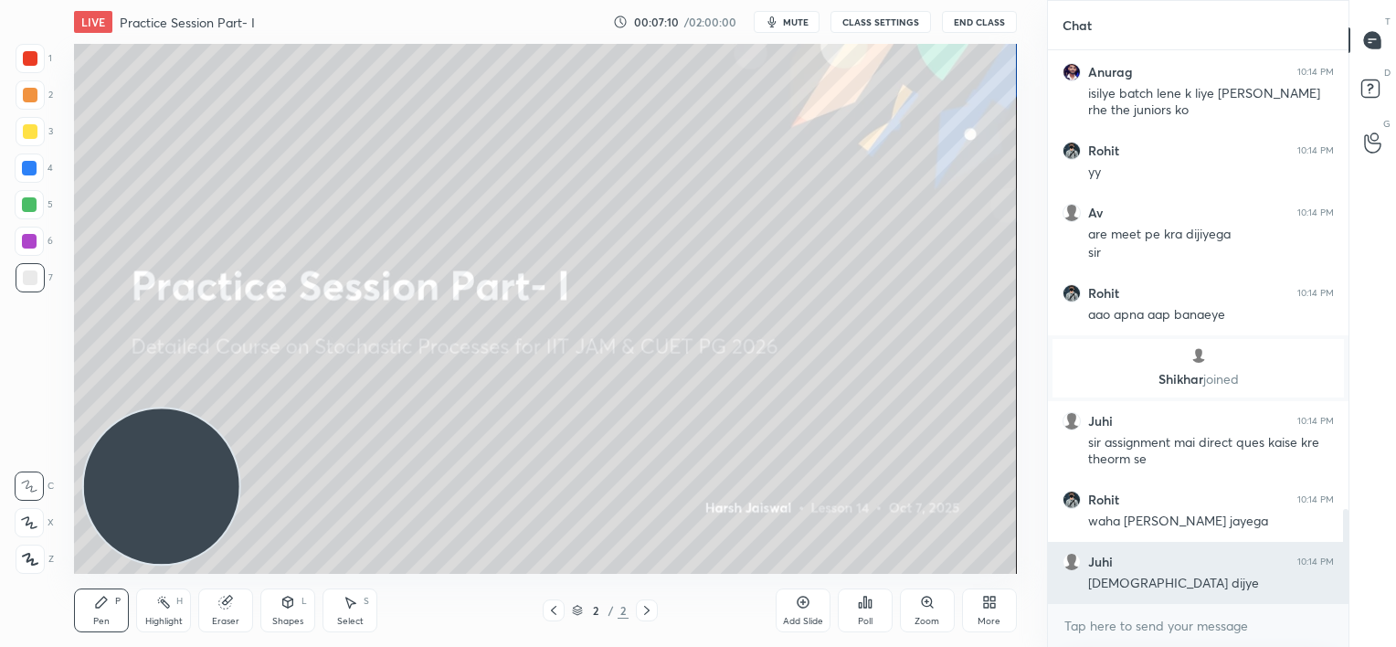
scroll to position [2745, 0]
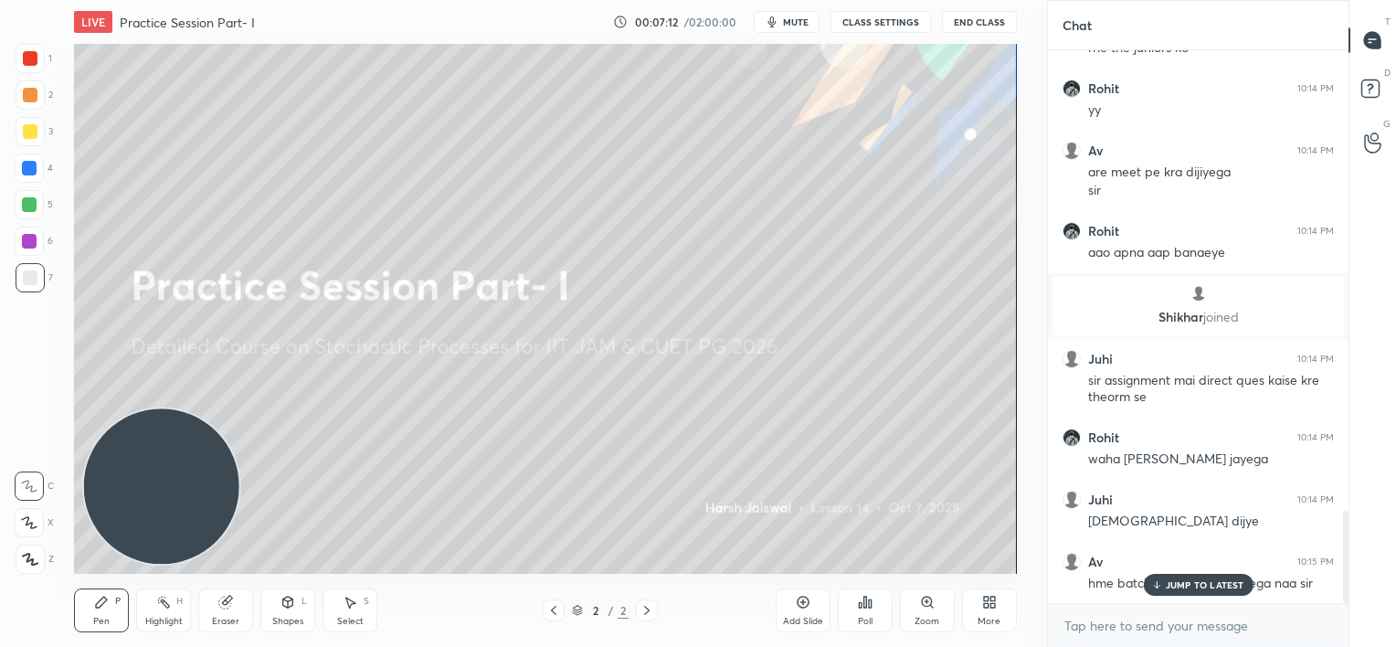
click at [1186, 580] on p "JUMP TO LATEST" at bounding box center [1205, 584] width 79 height 11
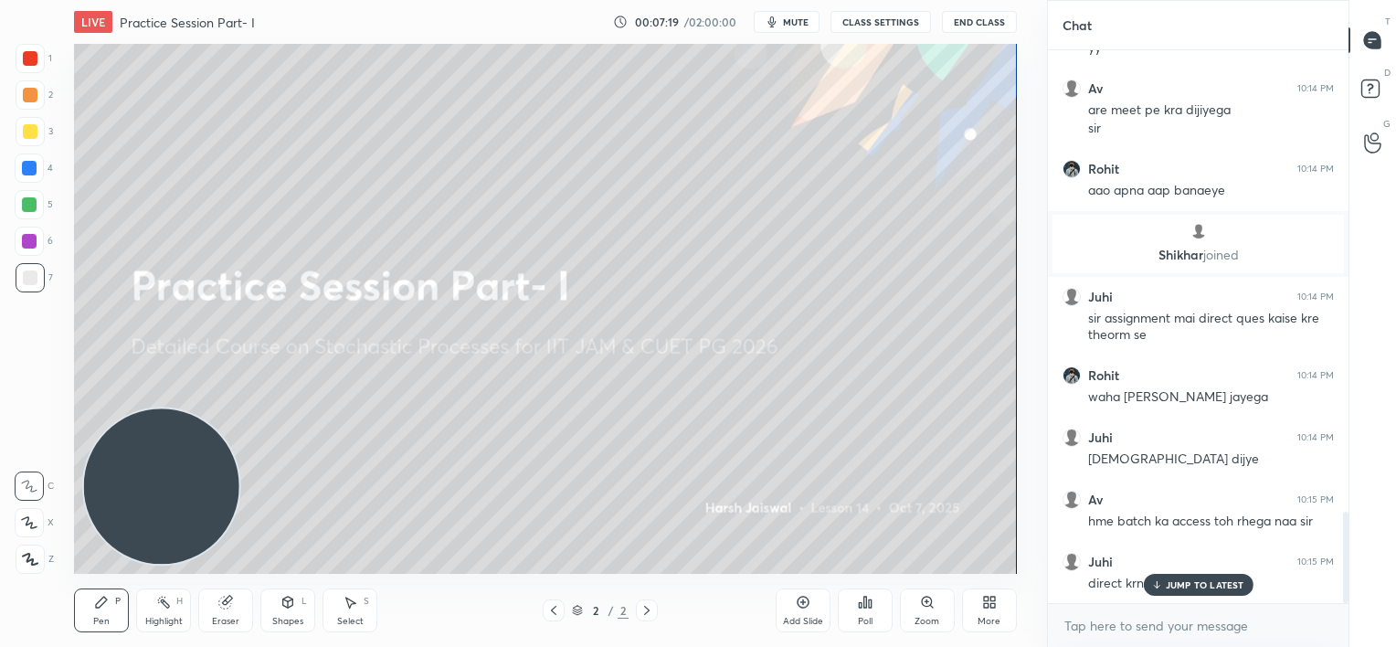
click at [1187, 581] on p "JUMP TO LATEST" at bounding box center [1205, 584] width 79 height 11
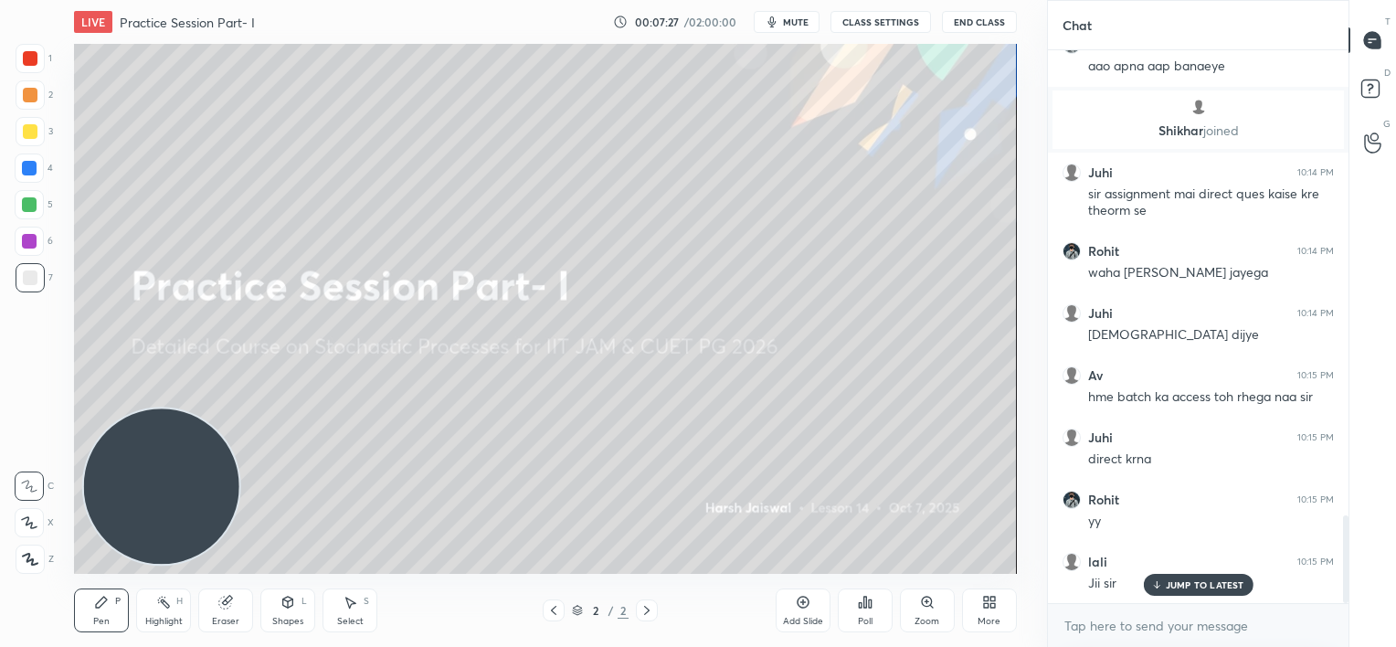
scroll to position [2994, 0]
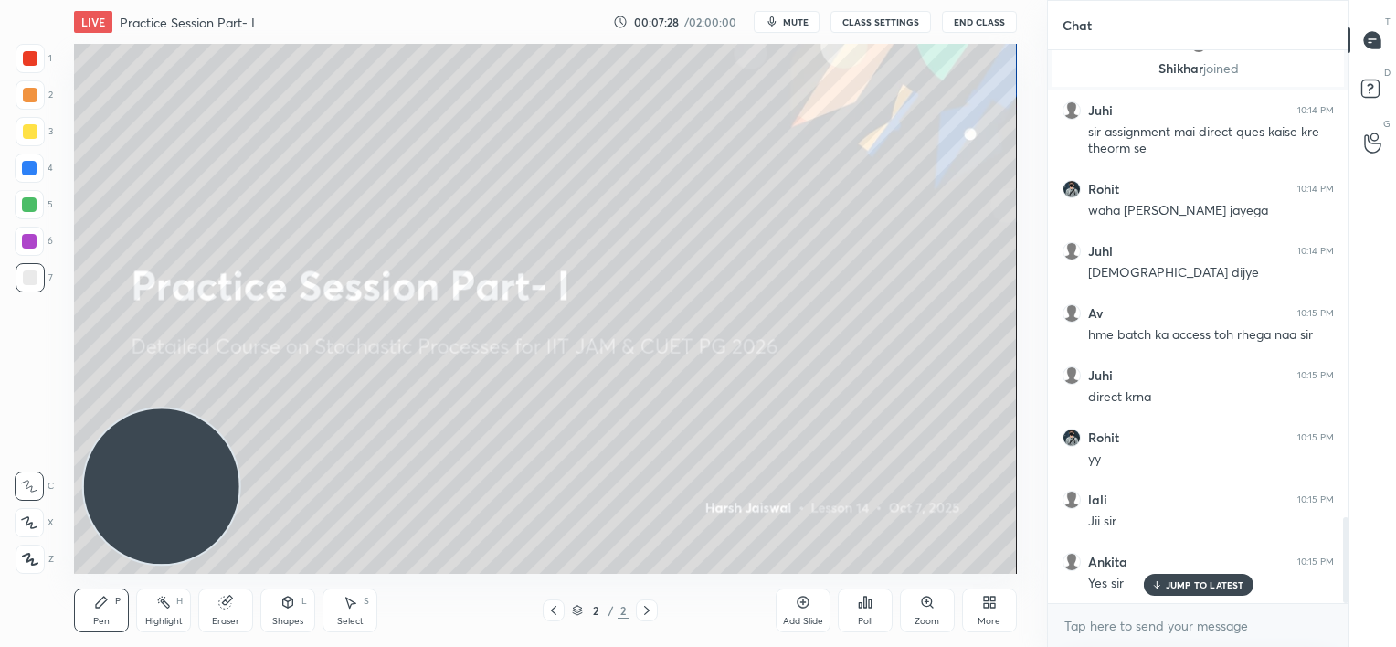
click at [1195, 579] on p "JUMP TO LATEST" at bounding box center [1205, 584] width 79 height 11
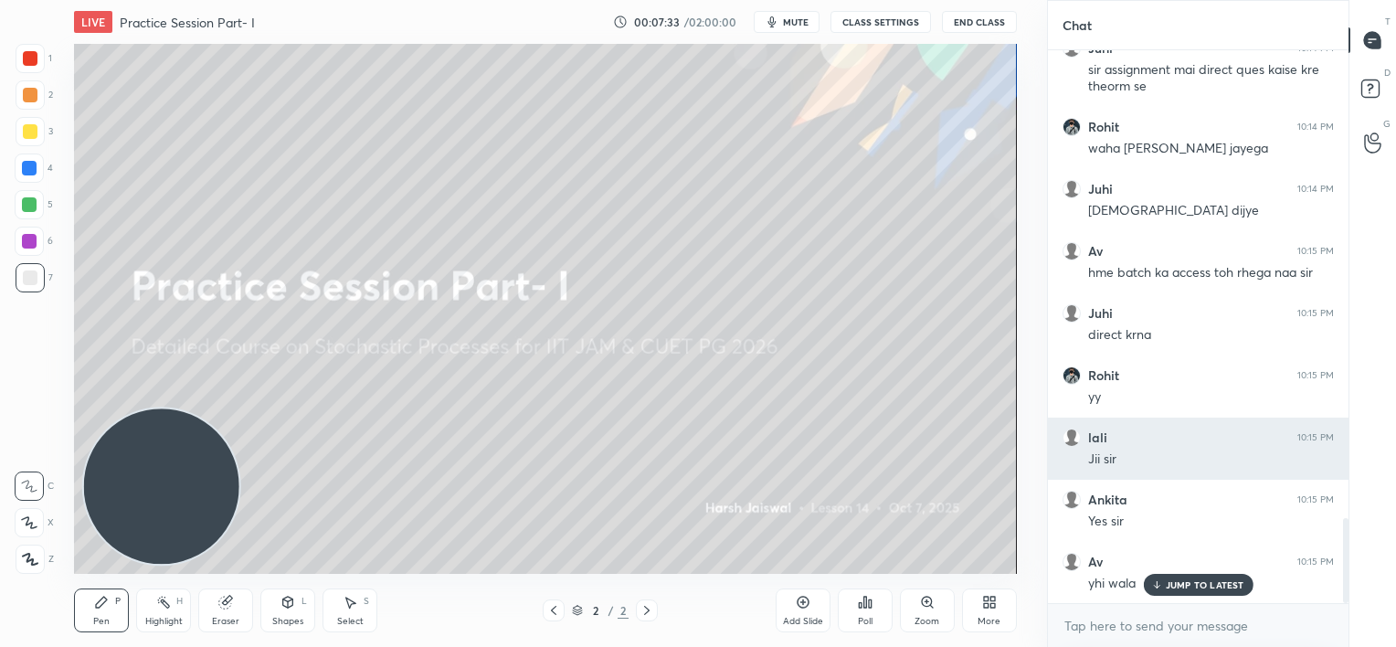
scroll to position [3118, 0]
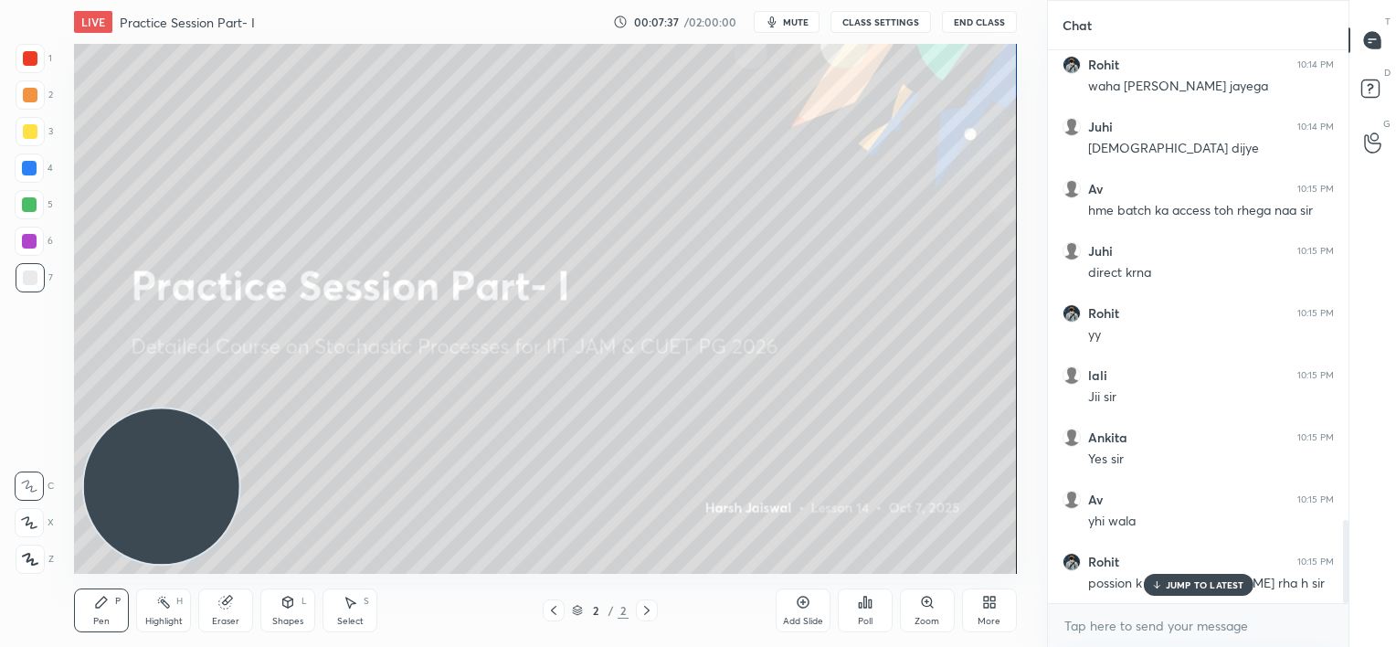
click at [1184, 585] on p "JUMP TO LATEST" at bounding box center [1205, 584] width 79 height 11
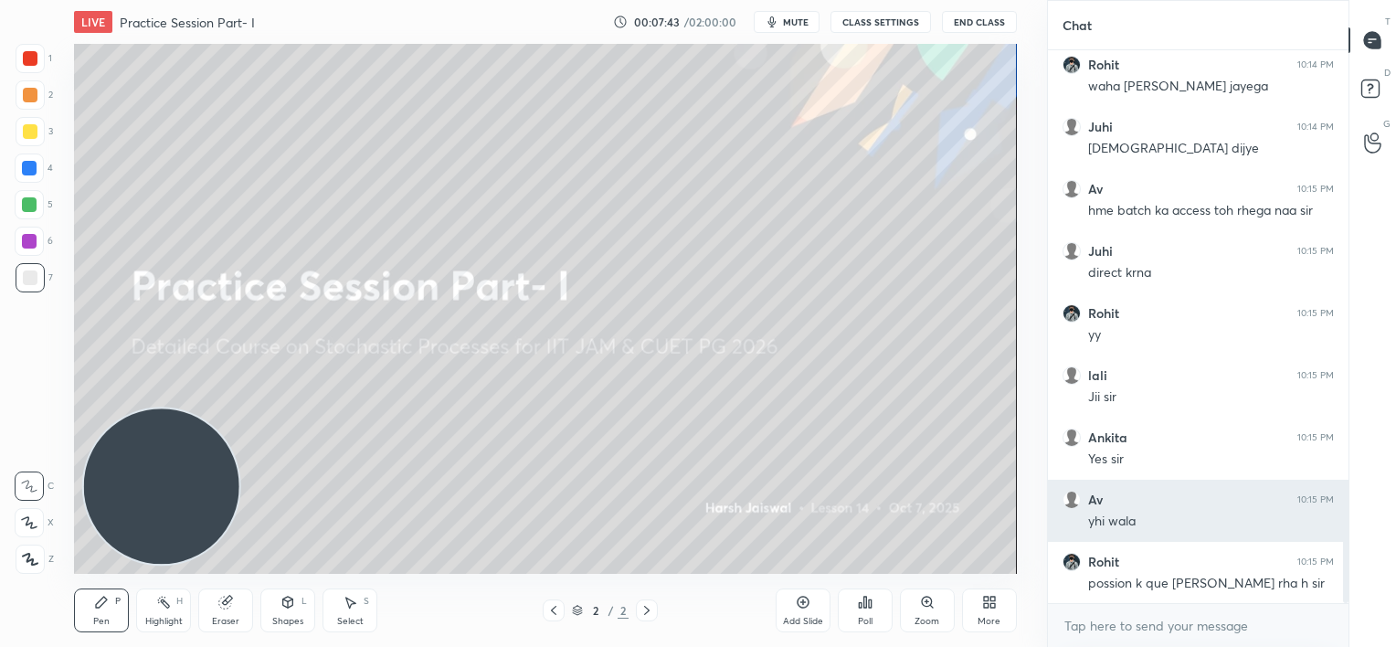
scroll to position [3180, 0]
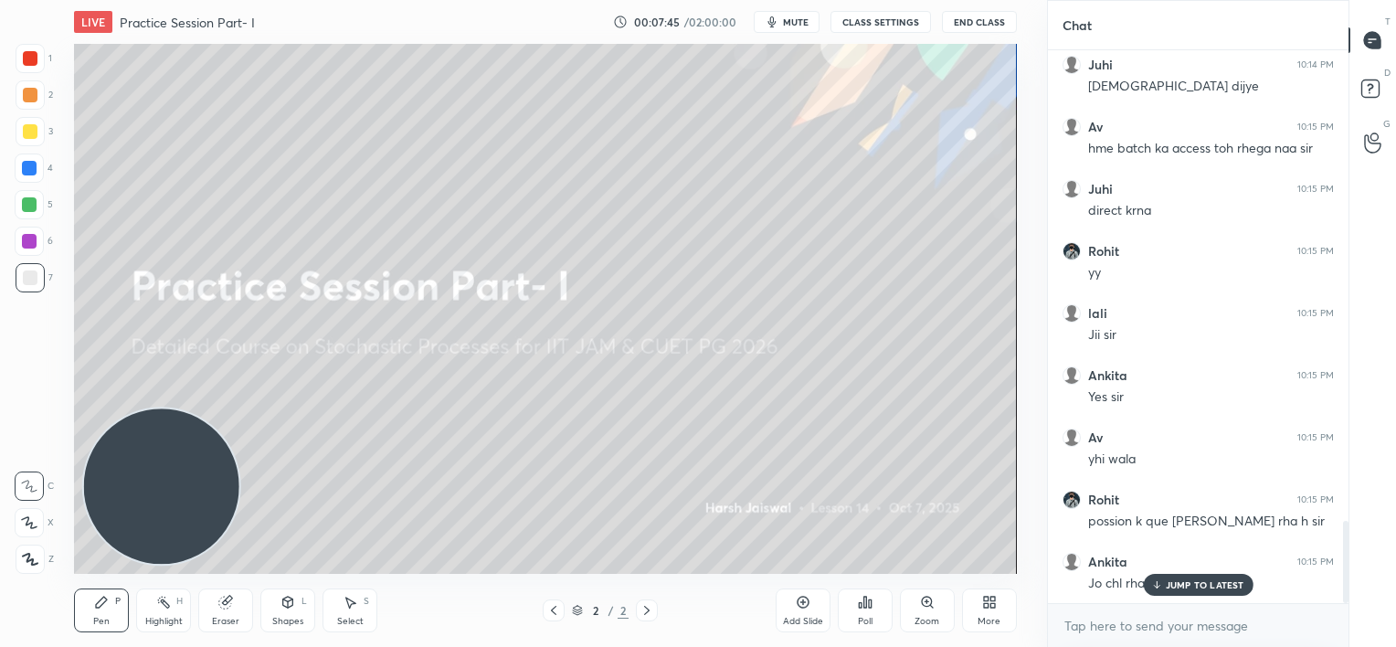
click at [1159, 581] on icon at bounding box center [1157, 584] width 12 height 11
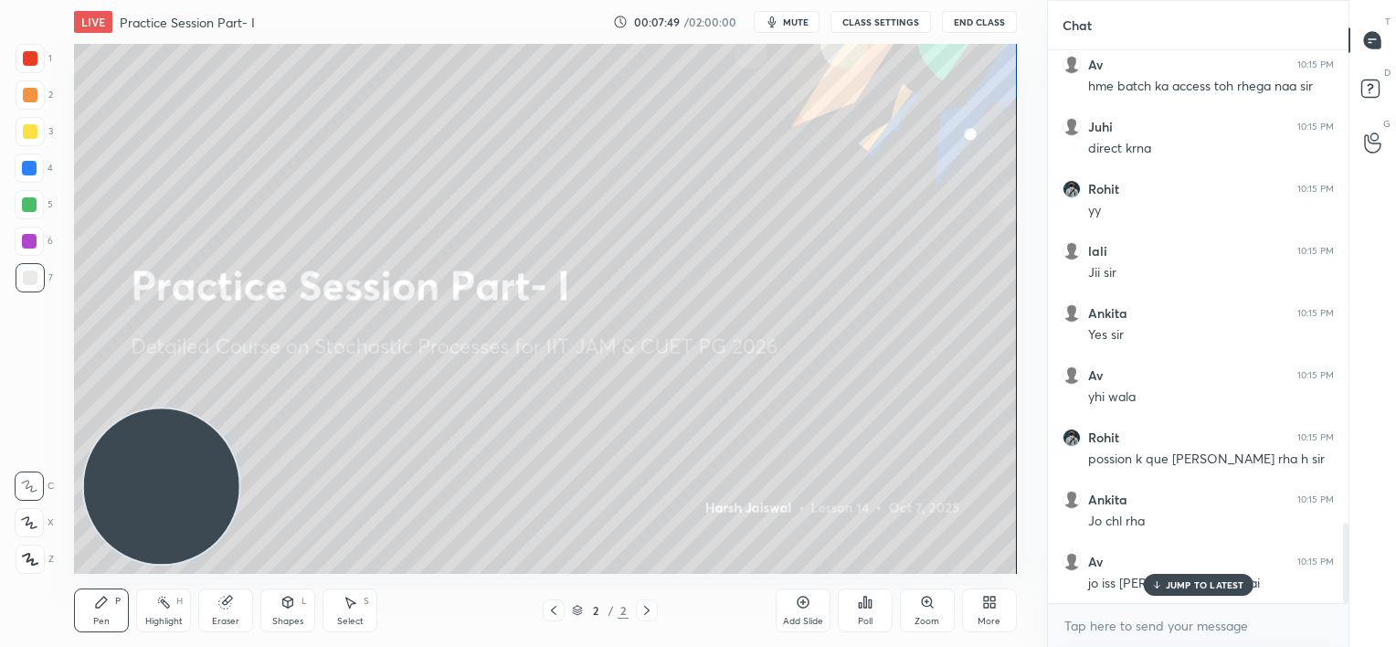
click at [1194, 582] on p "JUMP TO LATEST" at bounding box center [1205, 584] width 79 height 11
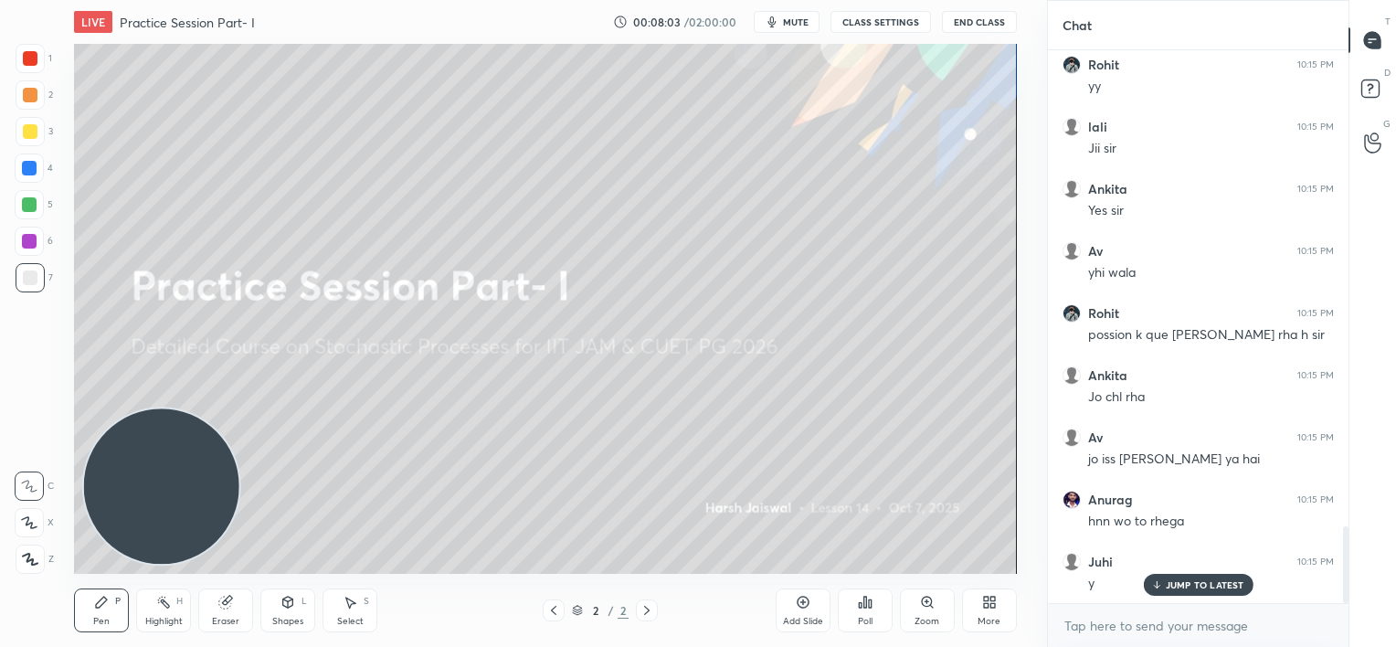
scroll to position [3429, 0]
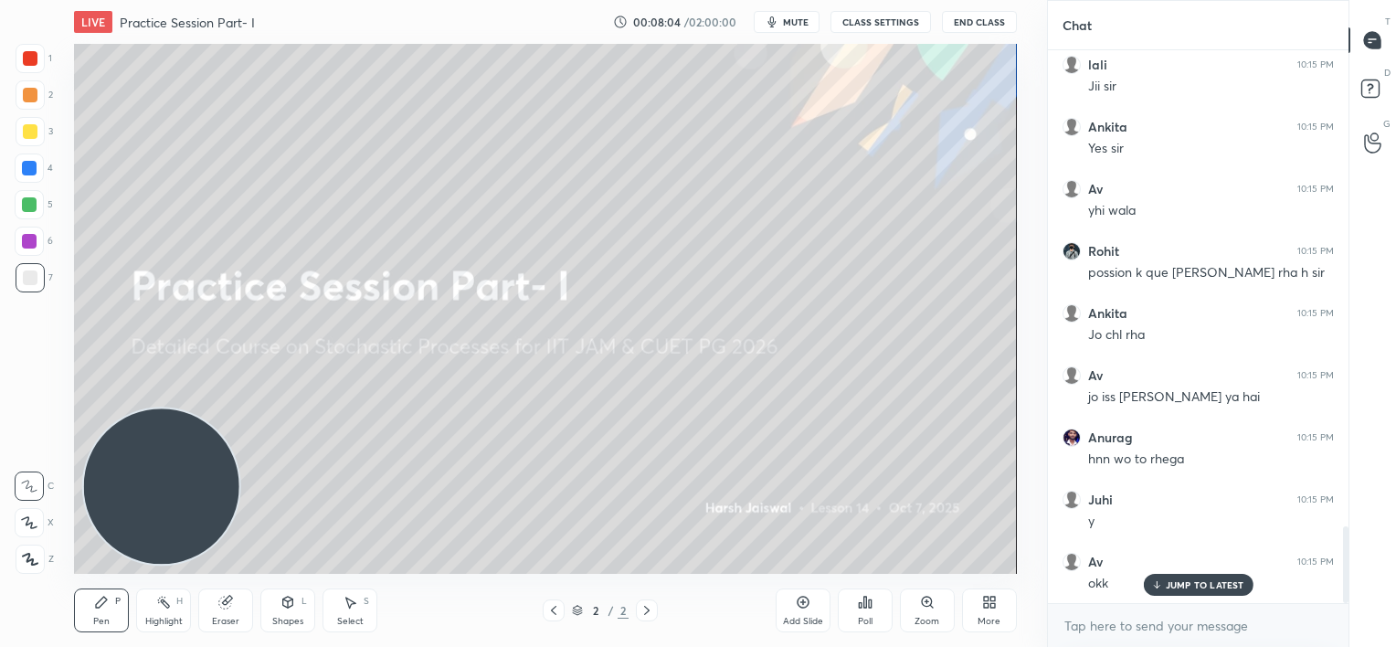
click at [1182, 579] on p "JUMP TO LATEST" at bounding box center [1205, 584] width 79 height 11
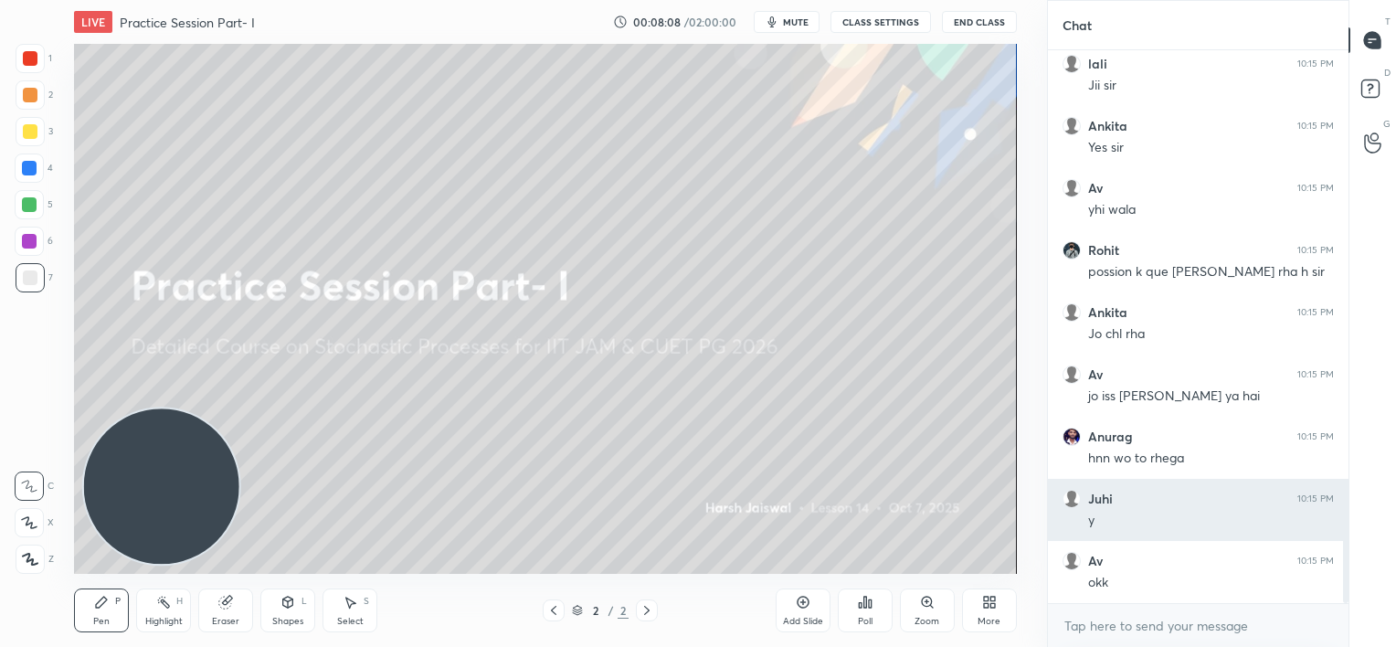
scroll to position [3491, 0]
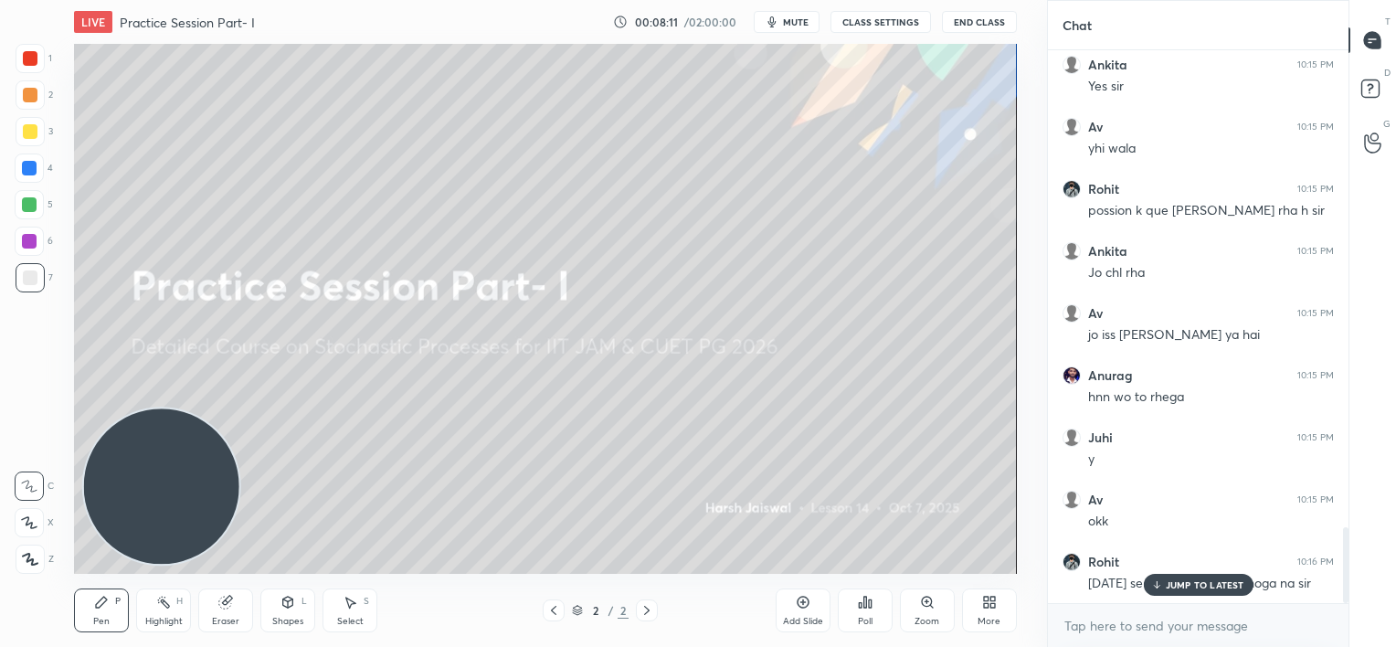
click at [1192, 576] on div "JUMP TO LATEST" at bounding box center [1198, 585] width 110 height 22
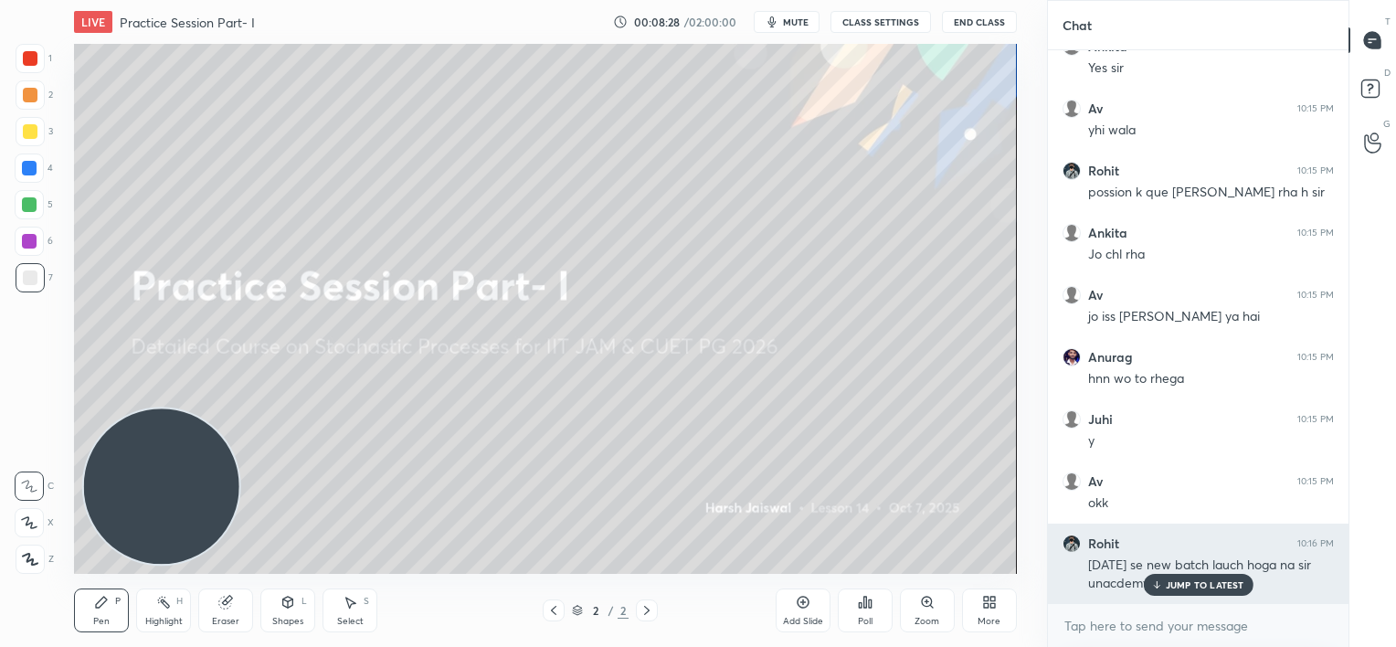
drag, startPoint x: 1173, startPoint y: 584, endPoint x: 1129, endPoint y: 581, distance: 44.9
click at [1173, 585] on p "JUMP TO LATEST" at bounding box center [1205, 584] width 79 height 11
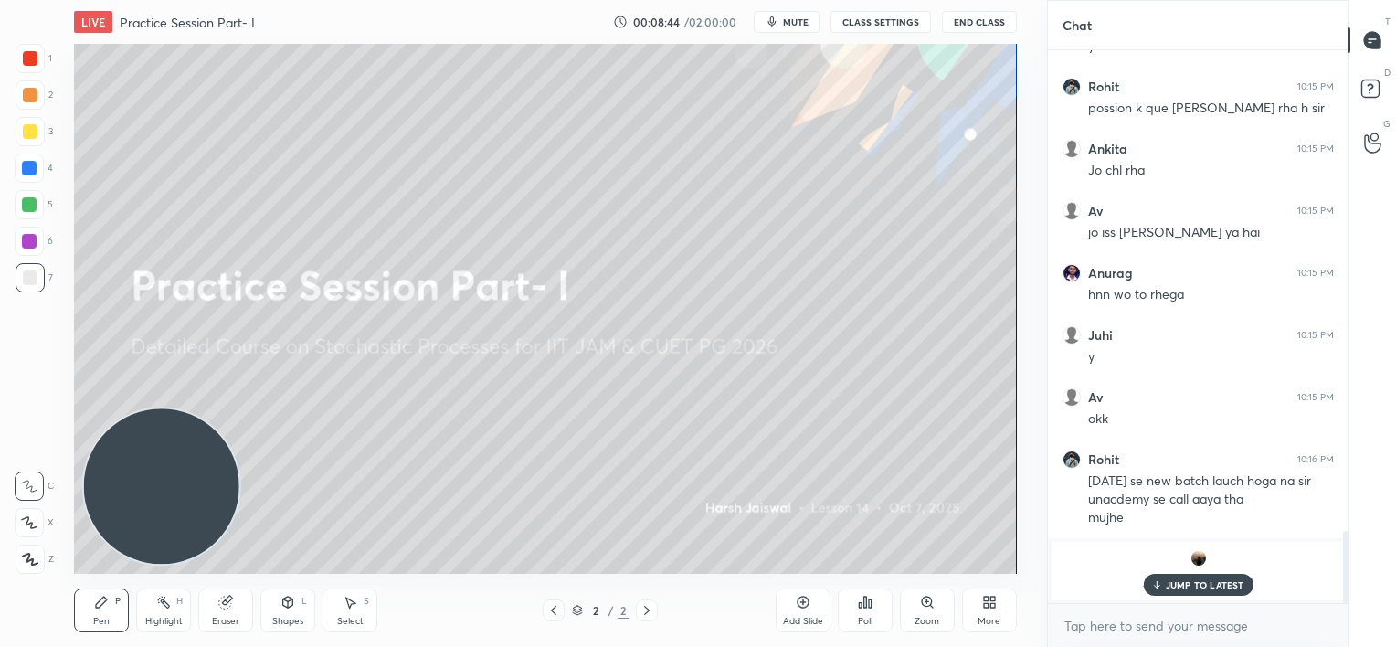
scroll to position [3656, 0]
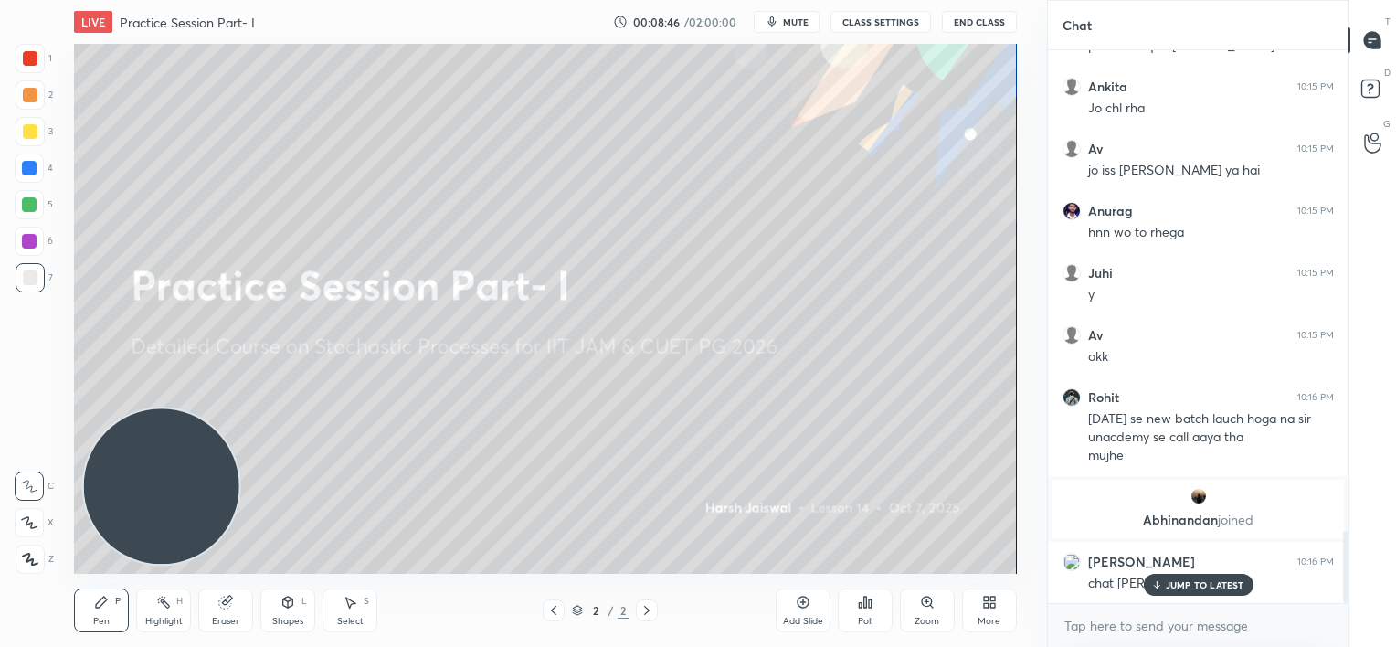
click at [1181, 578] on div "JUMP TO LATEST" at bounding box center [1198, 585] width 110 height 22
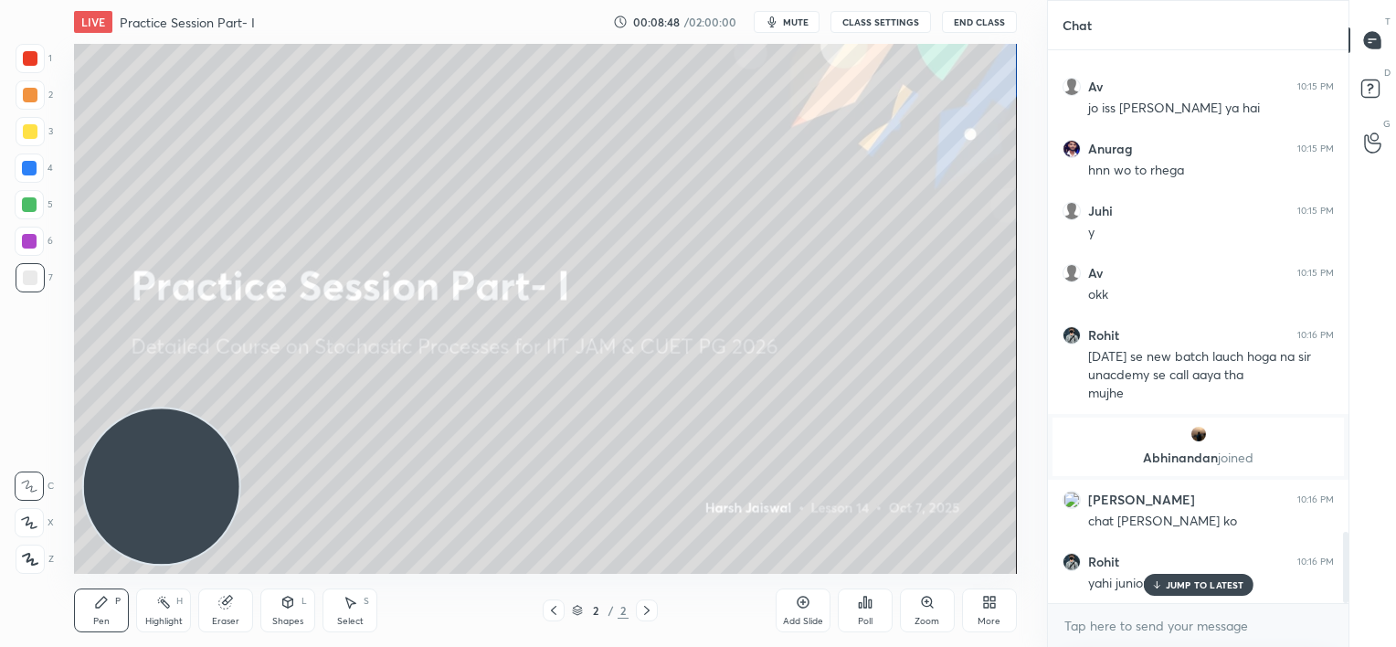
click at [1177, 583] on p "JUMP TO LATEST" at bounding box center [1205, 584] width 79 height 11
click at [1155, 629] on textarea at bounding box center [1198, 625] width 271 height 29
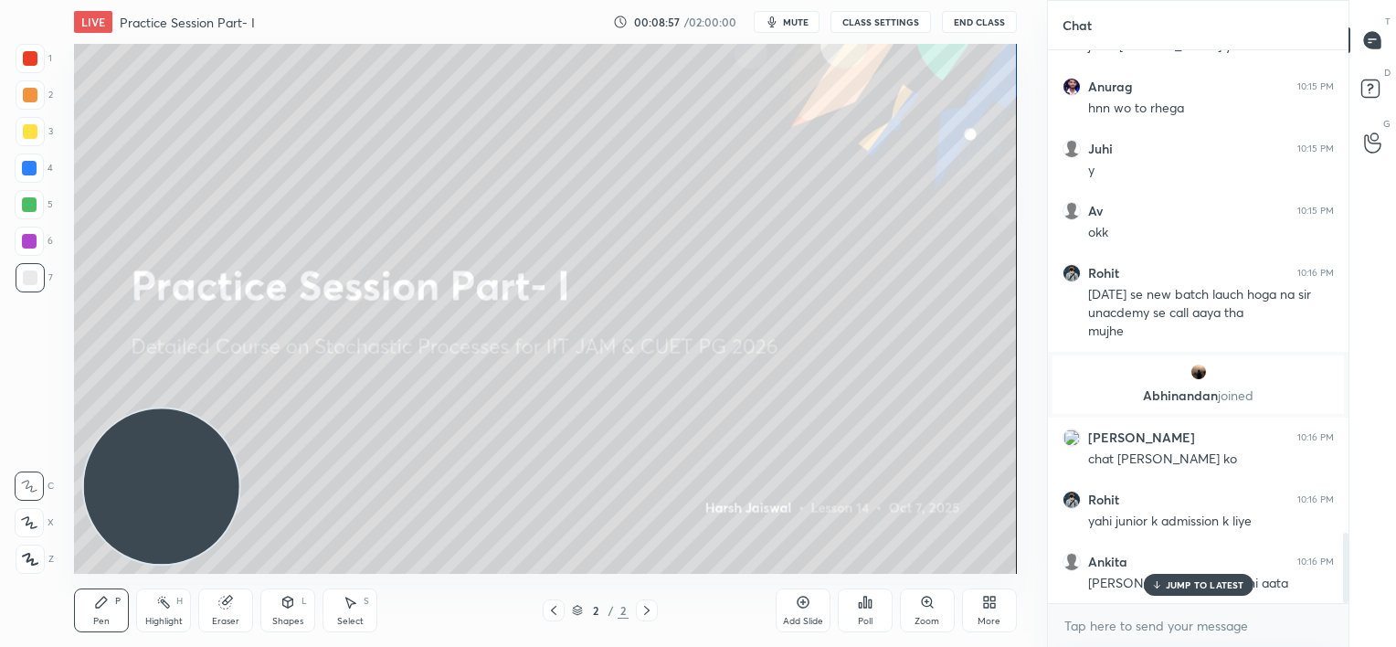
click at [1192, 581] on p "JUMP TO LATEST" at bounding box center [1205, 584] width 79 height 11
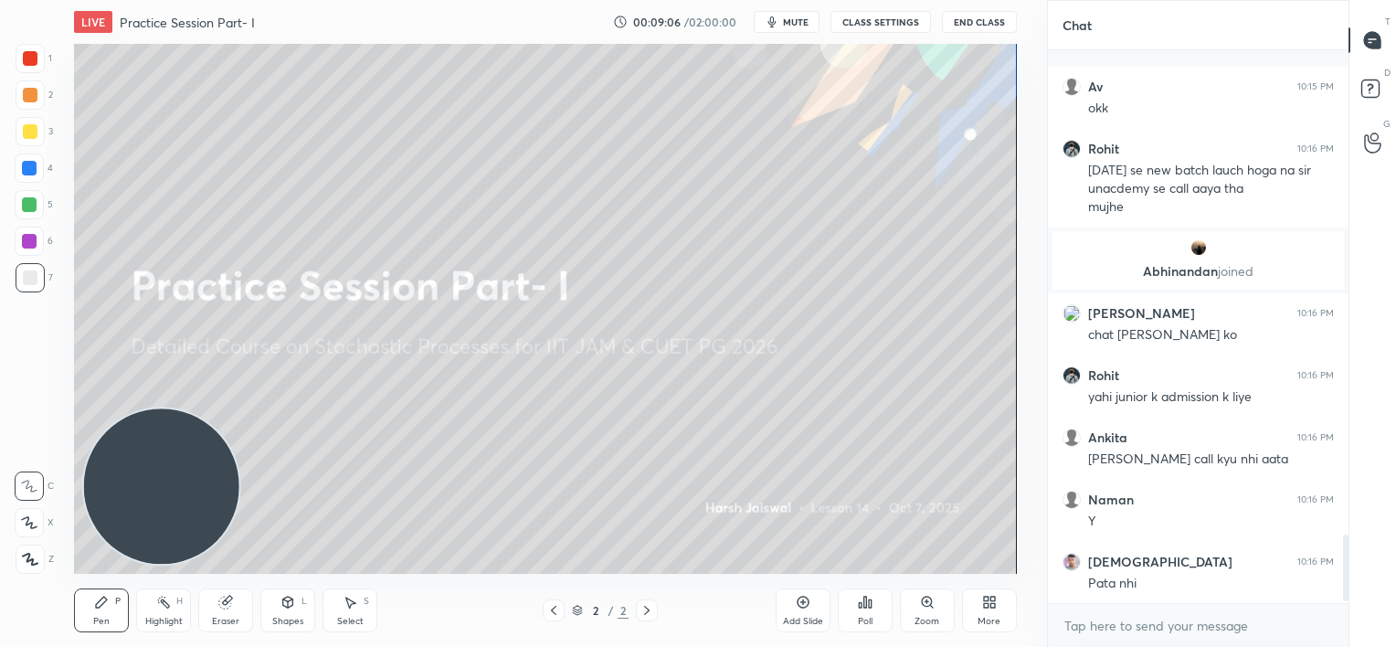
scroll to position [4028, 0]
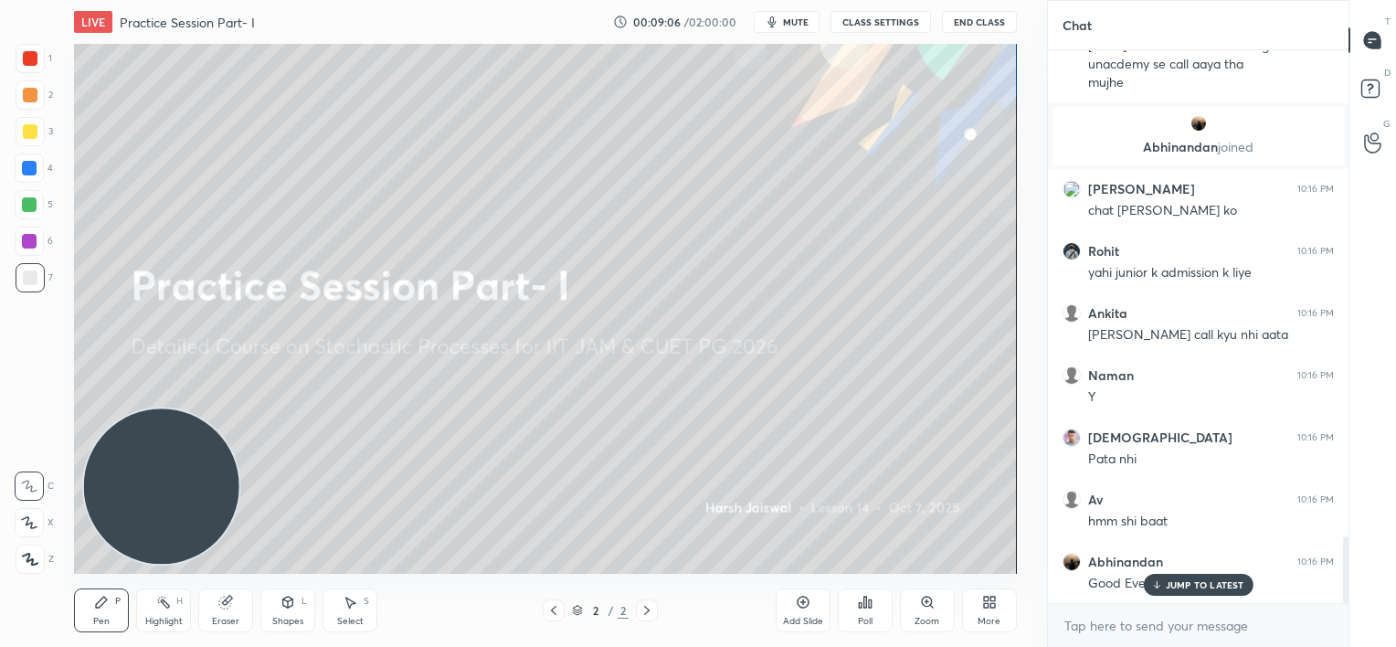
click at [1203, 578] on div "JUMP TO LATEST" at bounding box center [1198, 585] width 110 height 22
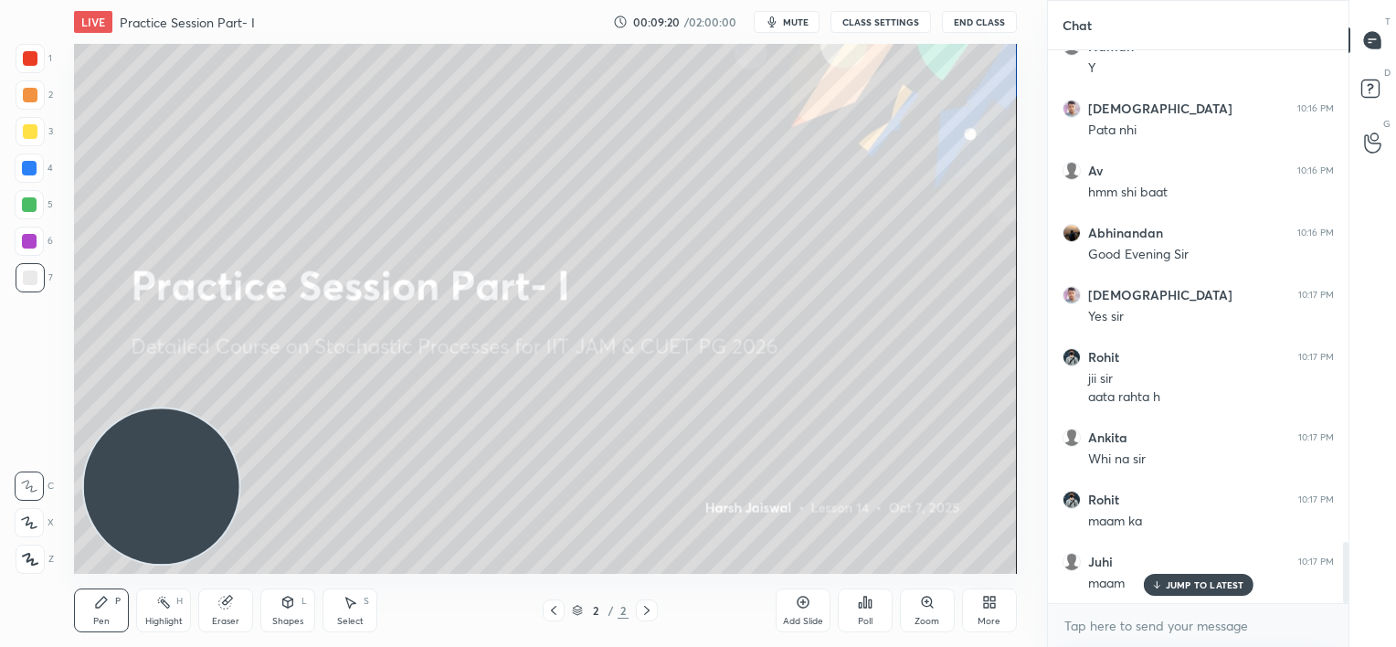
scroll to position [4420, 0]
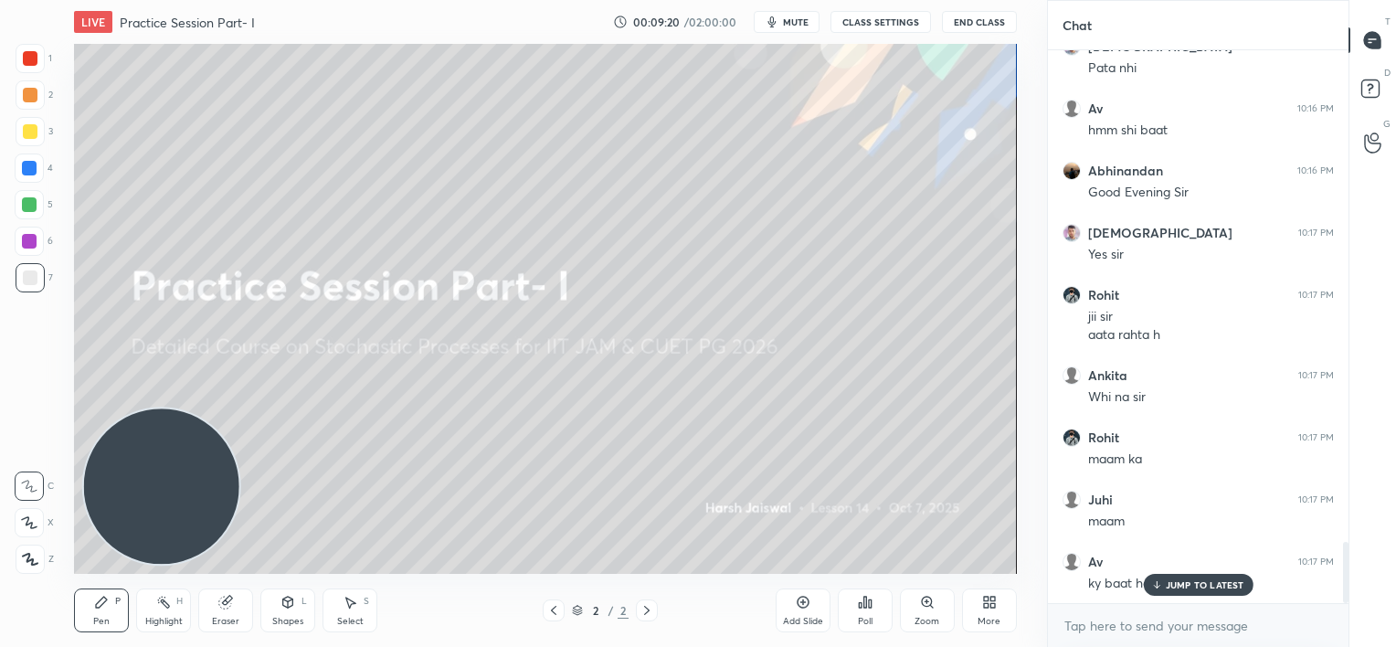
click at [1194, 579] on p "JUMP TO LATEST" at bounding box center [1205, 584] width 79 height 11
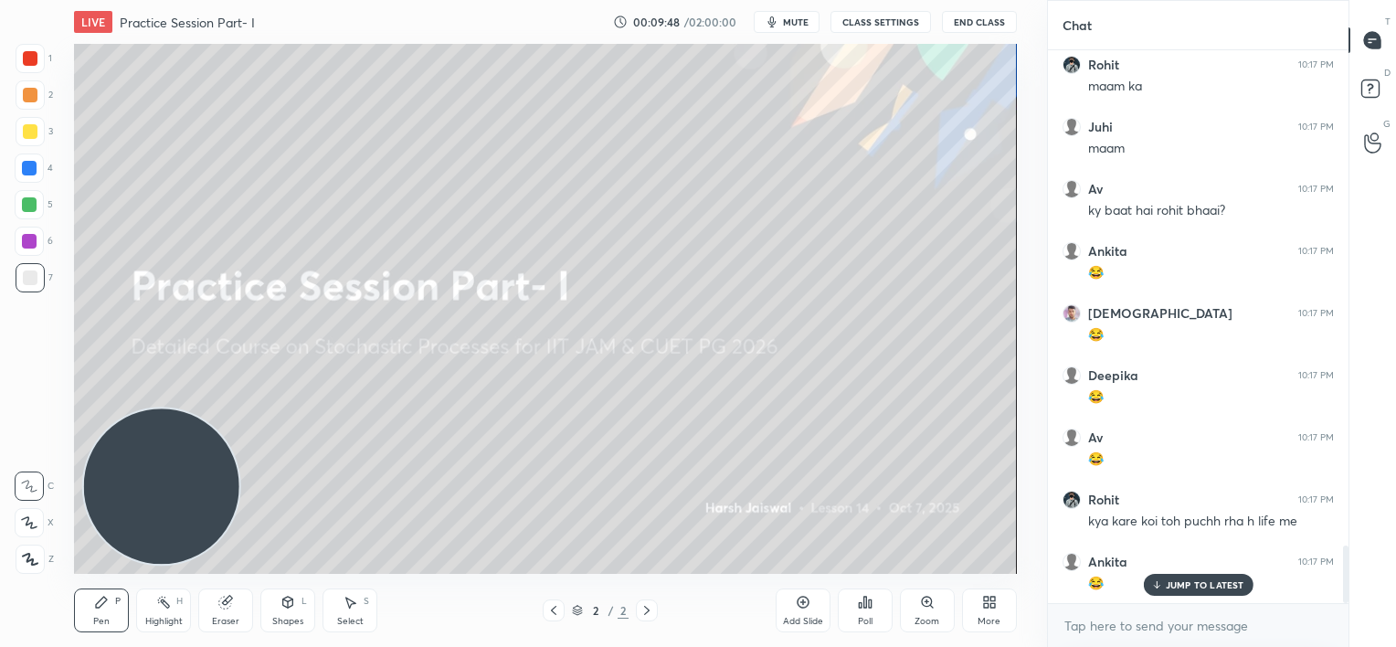
scroll to position [4855, 0]
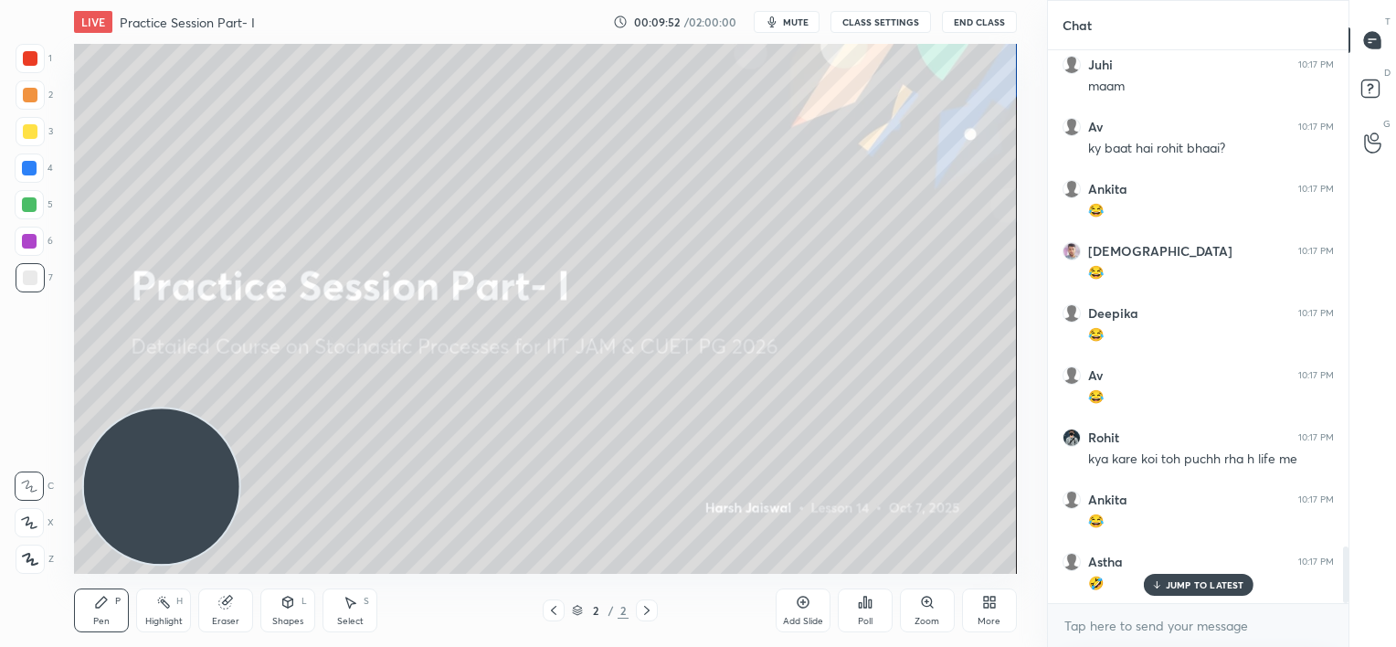
click at [1179, 581] on p "JUMP TO LATEST" at bounding box center [1205, 584] width 79 height 11
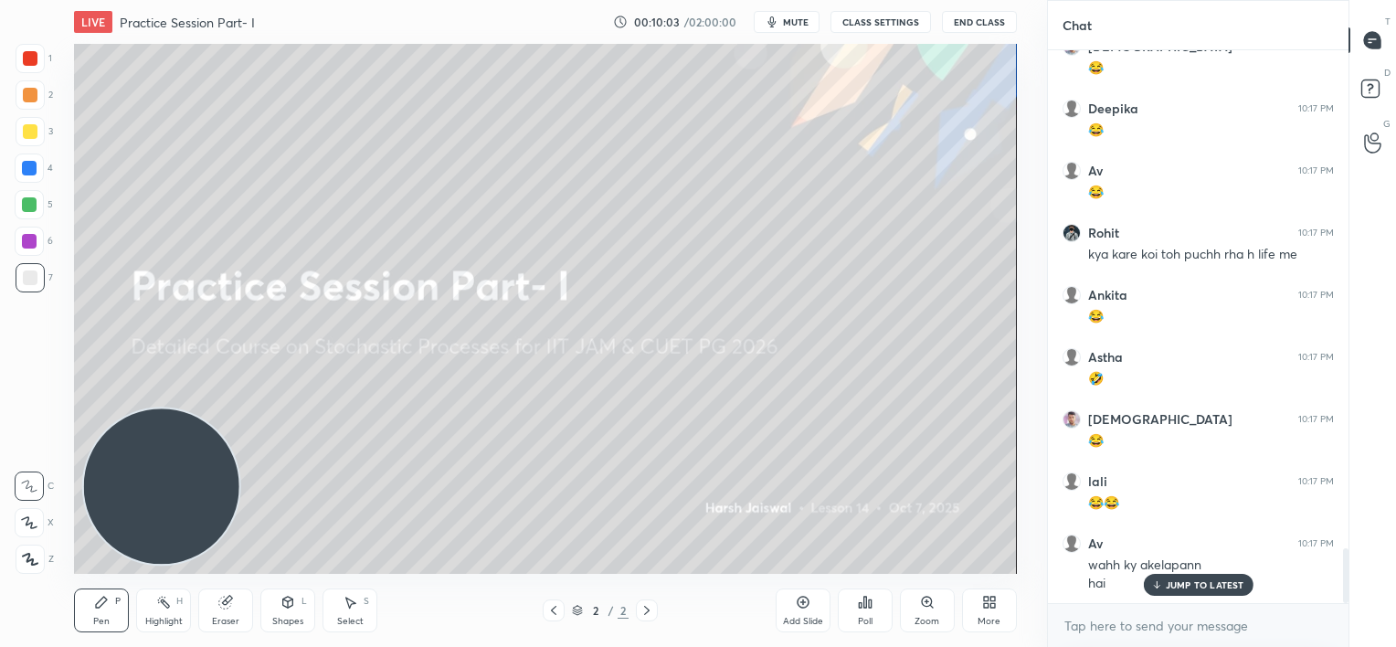
scroll to position [5122, 0]
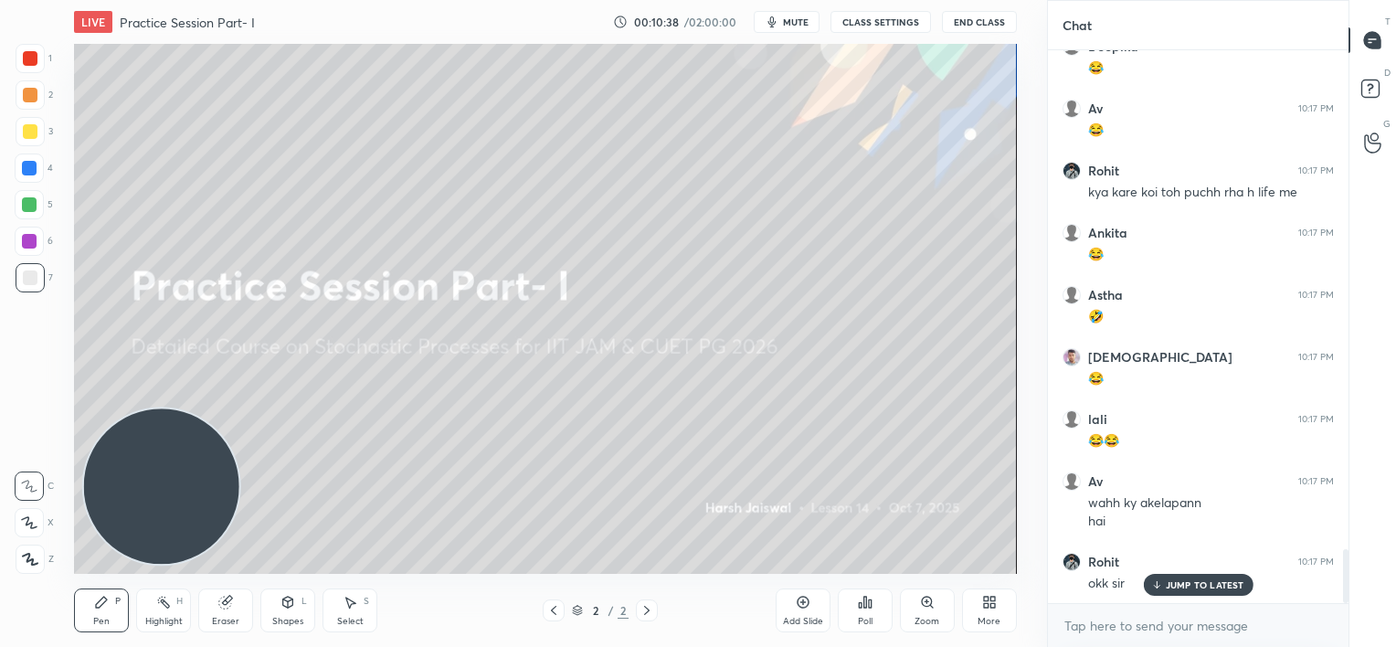
click at [1173, 583] on p "JUMP TO LATEST" at bounding box center [1205, 584] width 79 height 11
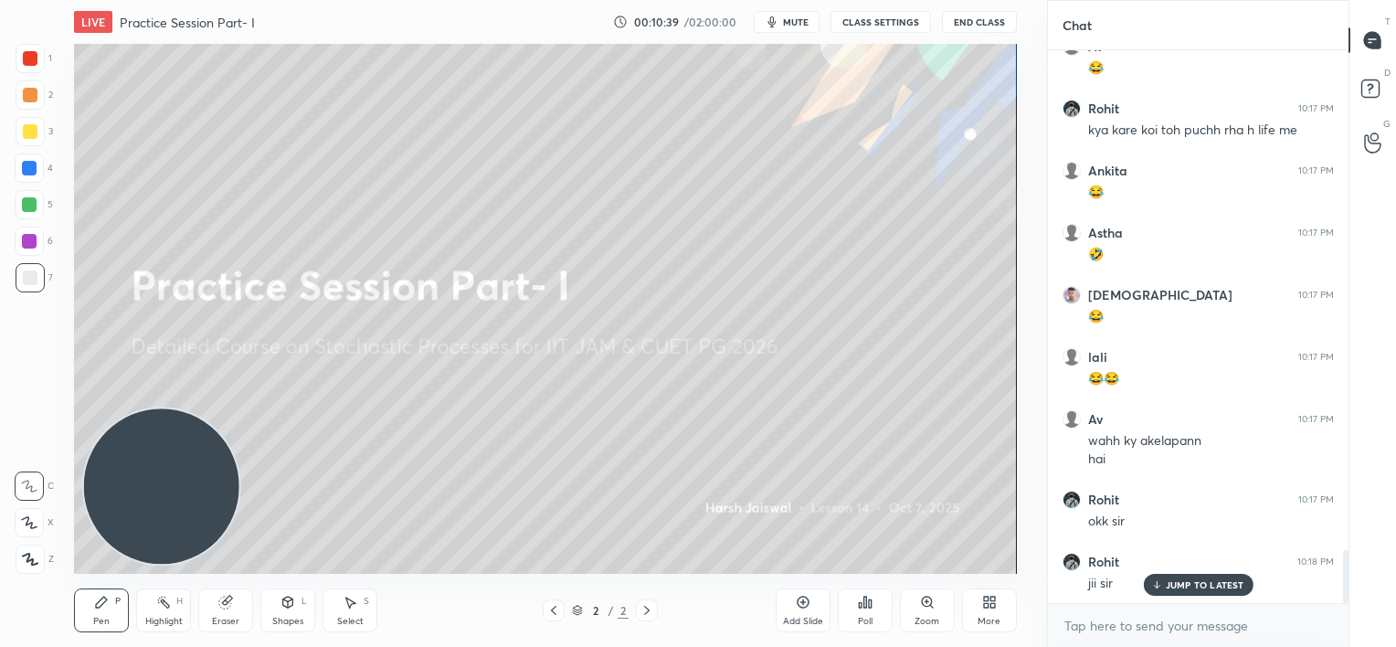
click at [793, 609] on div "Add Slide" at bounding box center [803, 611] width 55 height 44
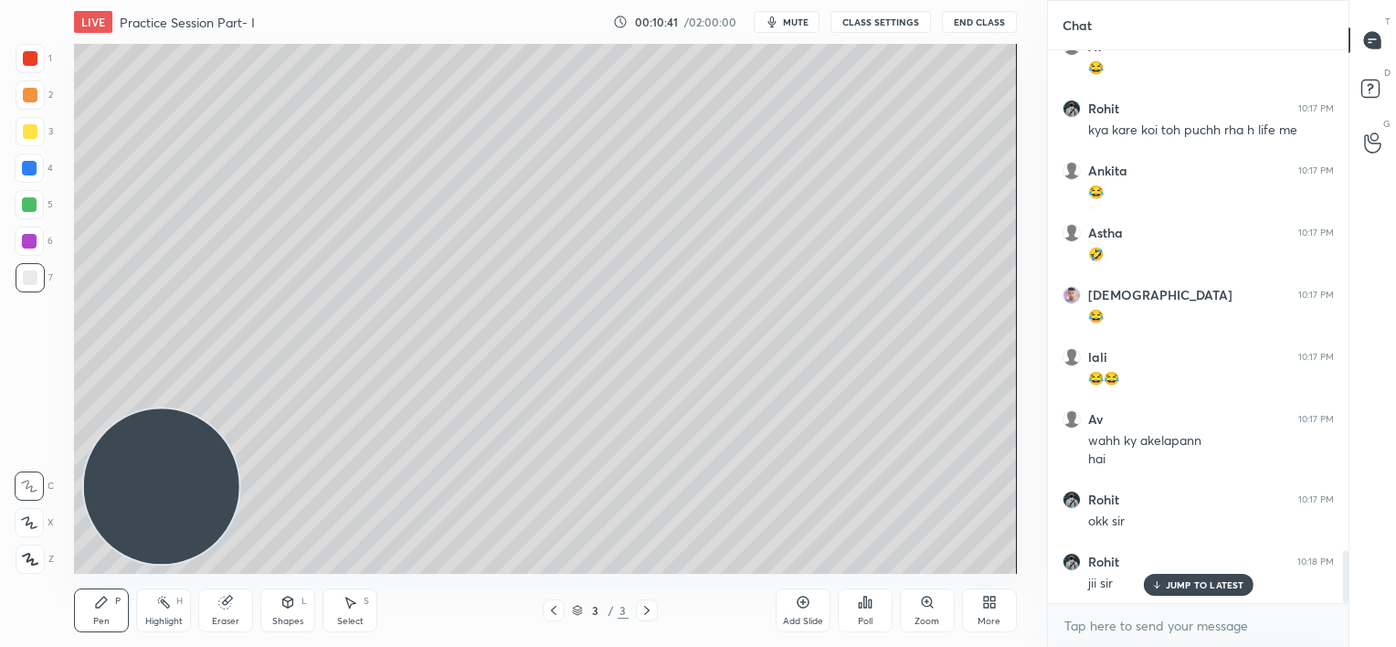
click at [33, 168] on div at bounding box center [29, 168] width 15 height 15
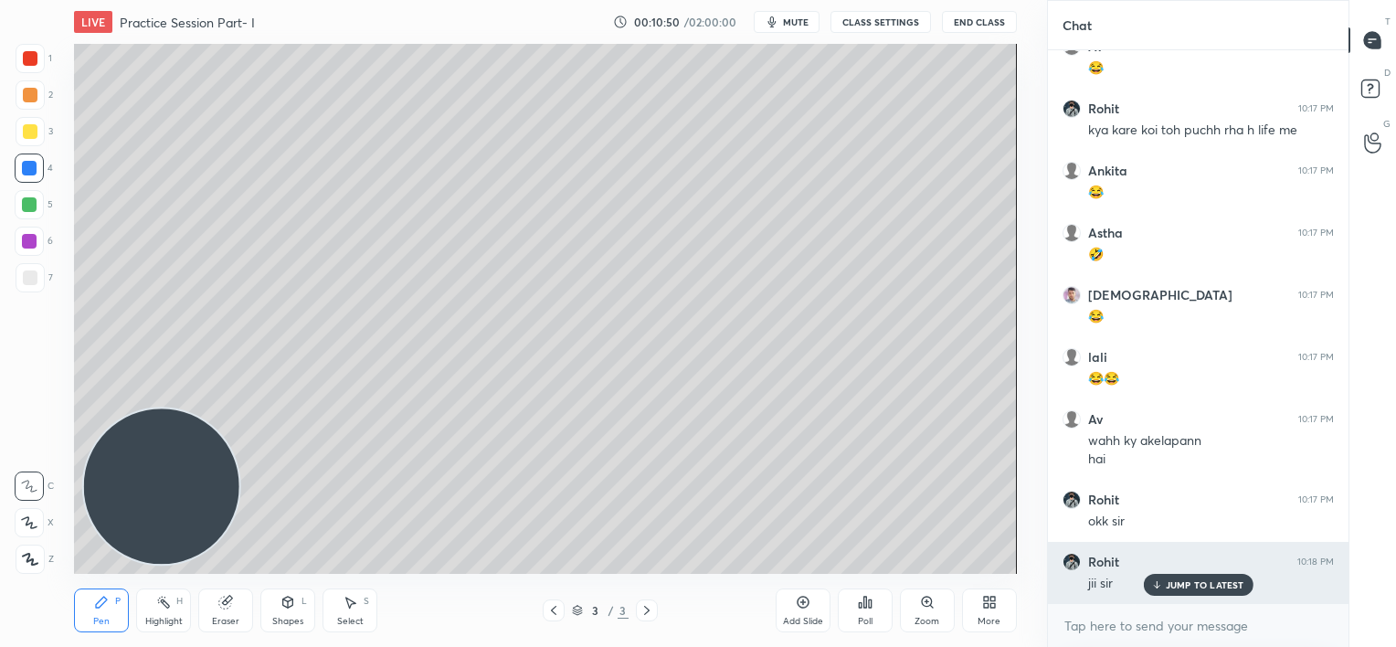
drag, startPoint x: 1173, startPoint y: 587, endPoint x: 1163, endPoint y: 585, distance: 9.3
click at [1173, 589] on p "JUMP TO LATEST" at bounding box center [1205, 584] width 79 height 11
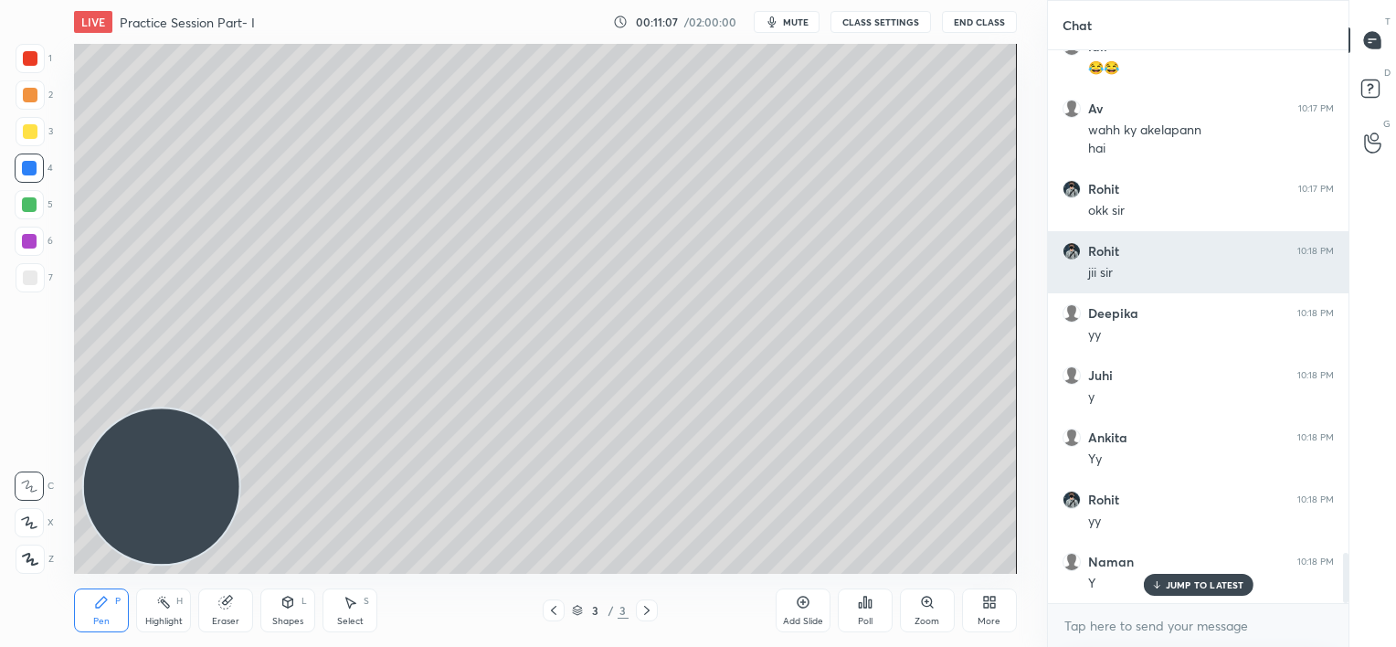
scroll to position [5557, 0]
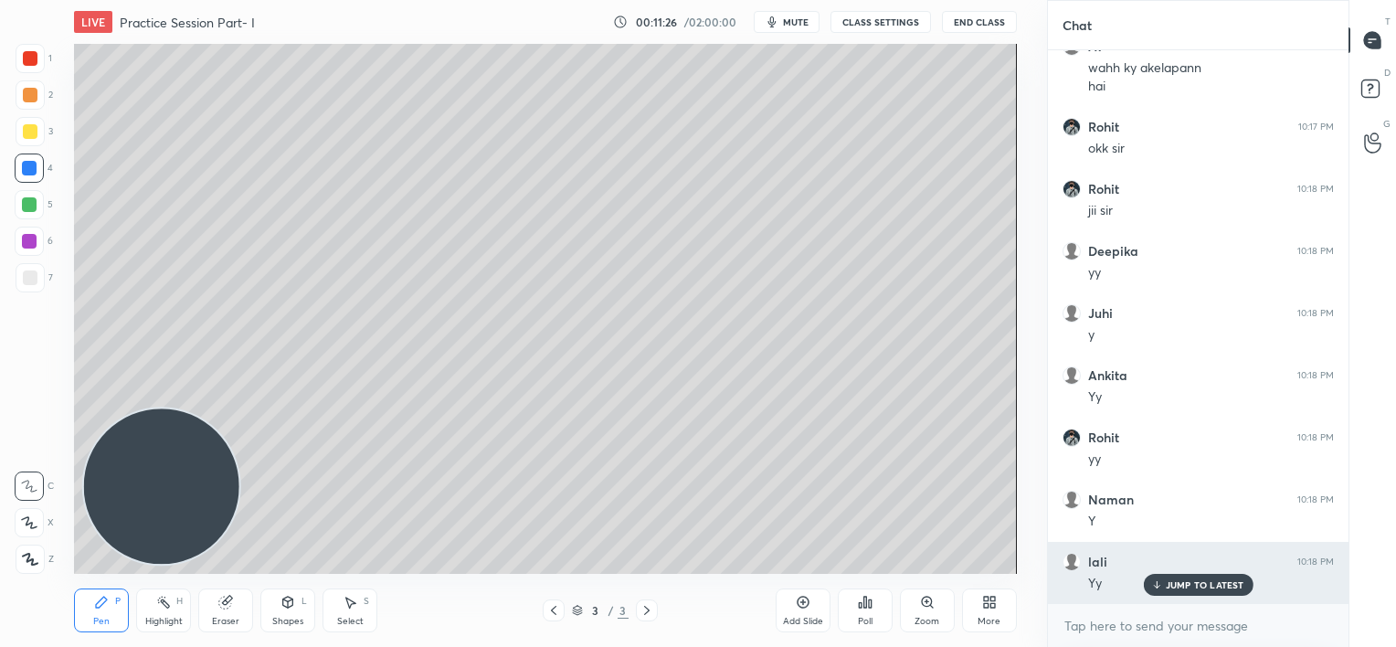
drag, startPoint x: 1171, startPoint y: 587, endPoint x: 1152, endPoint y: 581, distance: 20.0
click at [1170, 589] on p "JUMP TO LATEST" at bounding box center [1205, 584] width 79 height 11
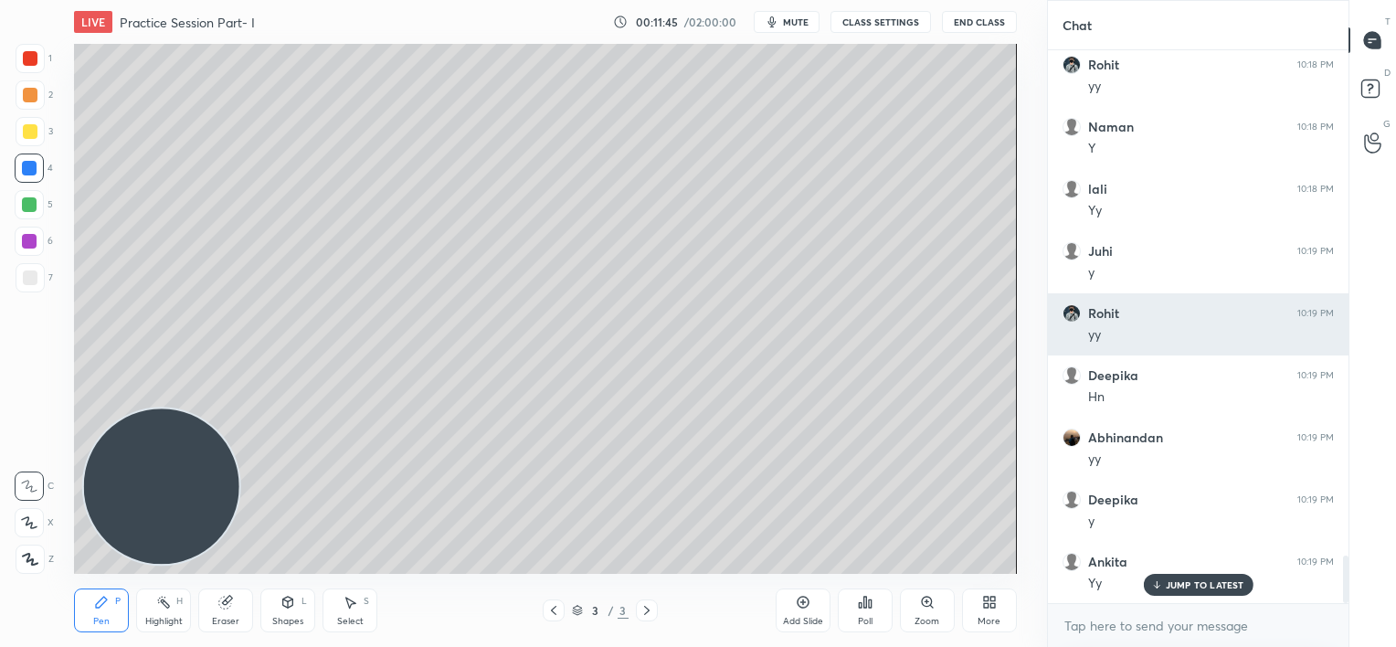
scroll to position [5992, 0]
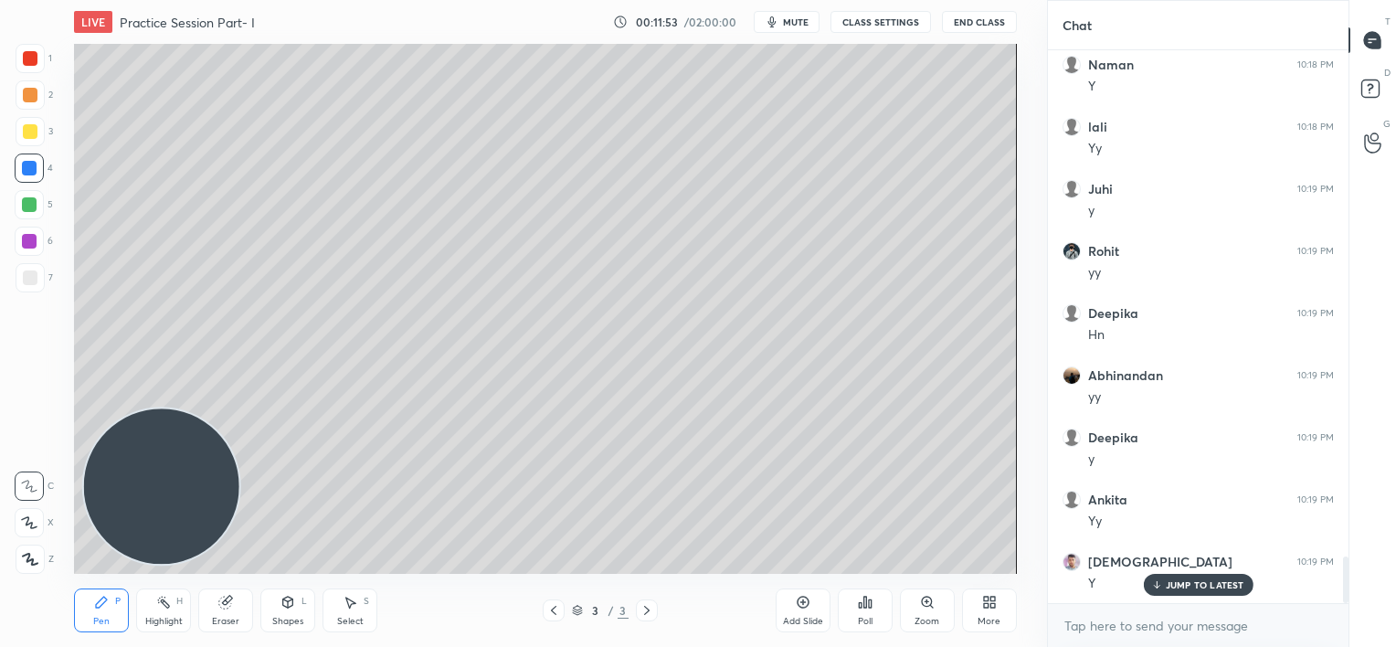
drag, startPoint x: 29, startPoint y: 206, endPoint x: 30, endPoint y: 196, distance: 9.2
click at [29, 206] on div at bounding box center [29, 204] width 15 height 15
click at [27, 281] on div at bounding box center [30, 278] width 15 height 15
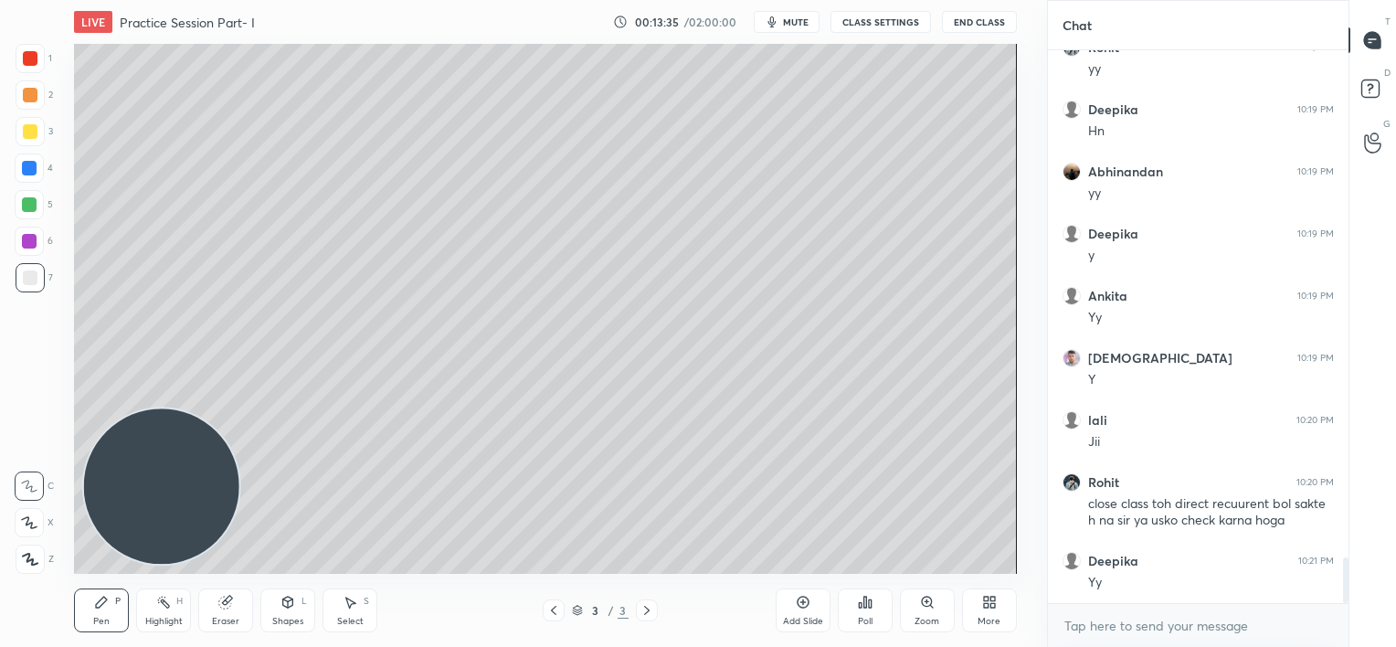
scroll to position [6257, 0]
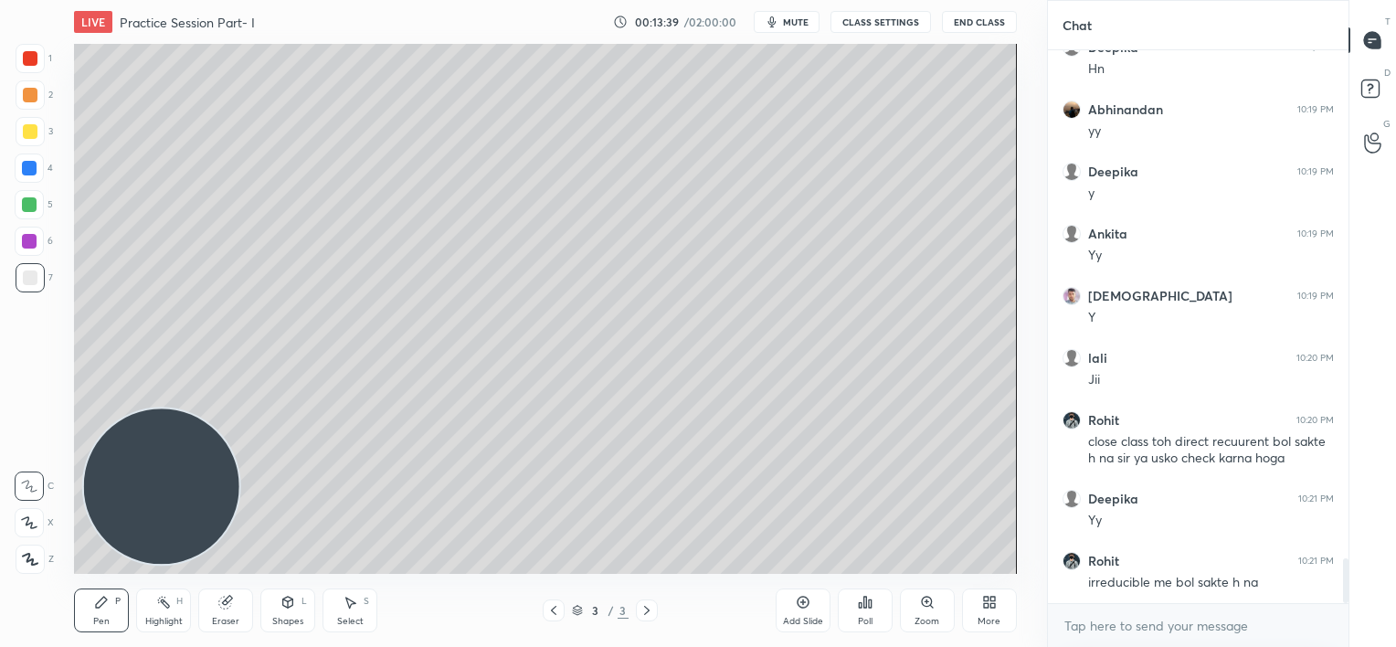
click at [994, 605] on icon at bounding box center [993, 605] width 5 height 5
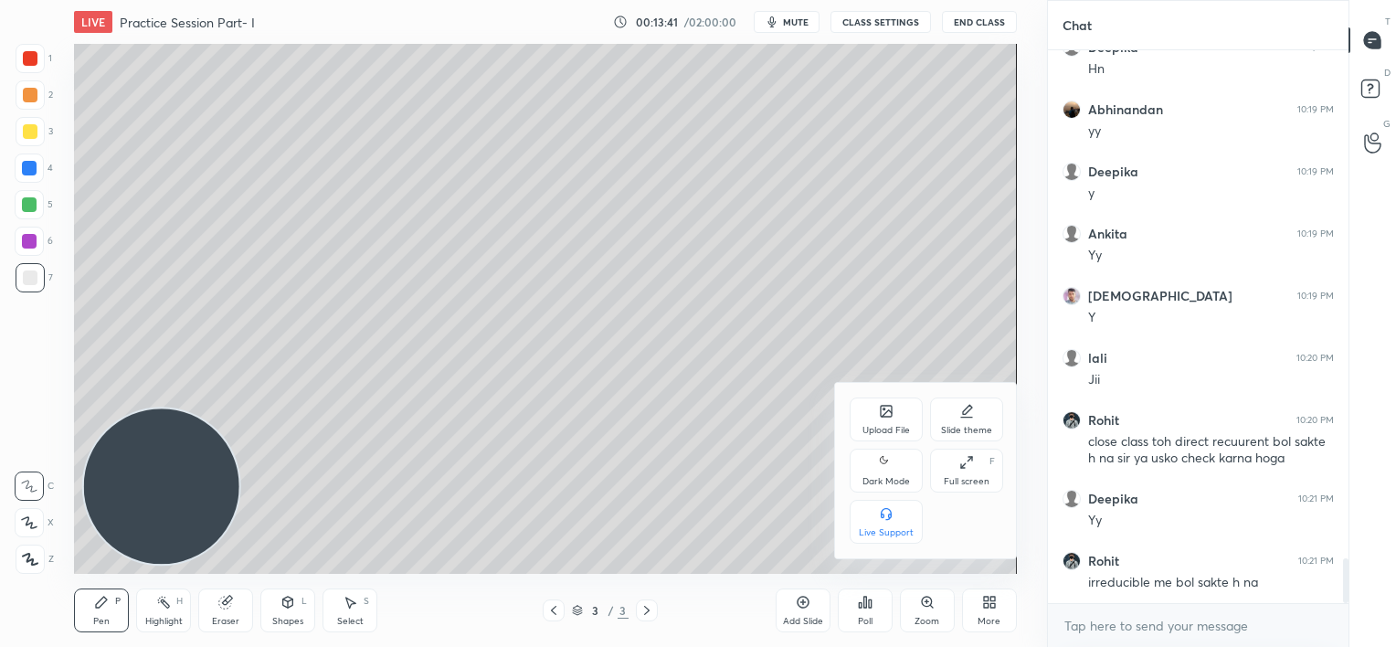
click at [884, 420] on div "Upload File" at bounding box center [886, 420] width 73 height 44
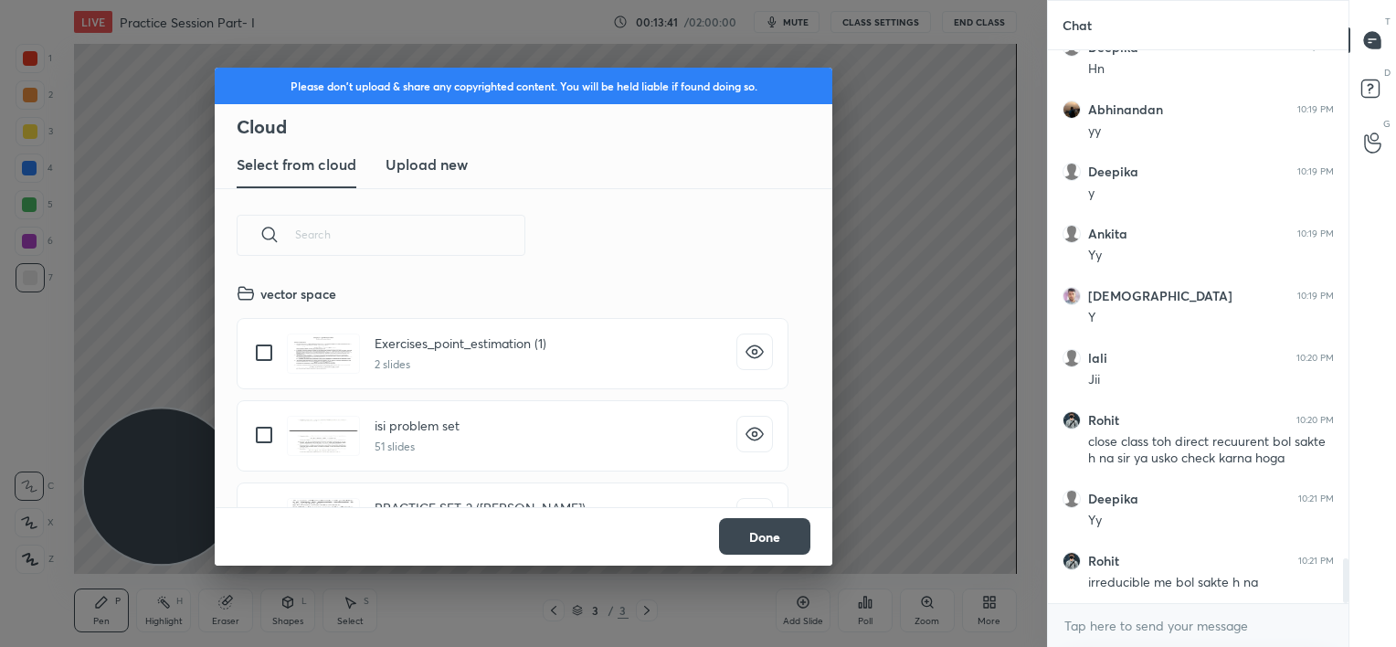
scroll to position [225, 587]
click at [427, 163] on h3 "Upload new" at bounding box center [427, 165] width 82 height 22
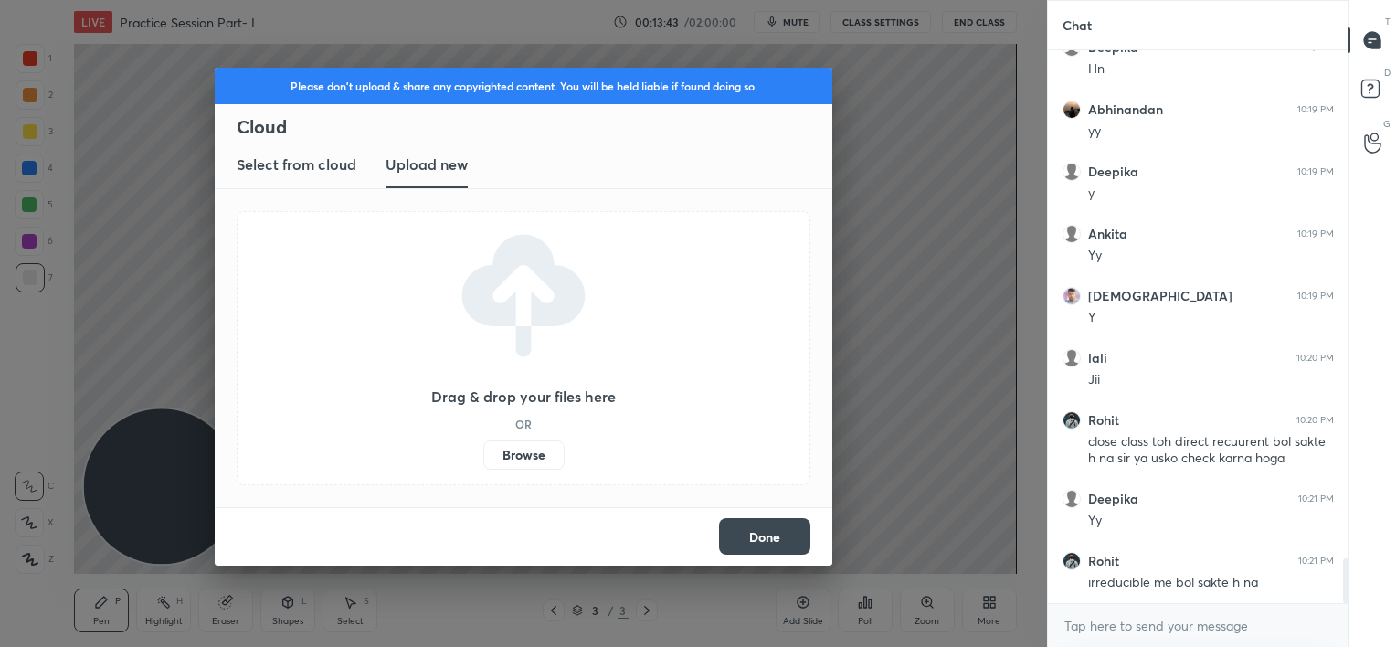
click at [533, 455] on label "Browse" at bounding box center [523, 455] width 81 height 29
click at [483, 455] on input "Browse" at bounding box center [483, 455] width 0 height 29
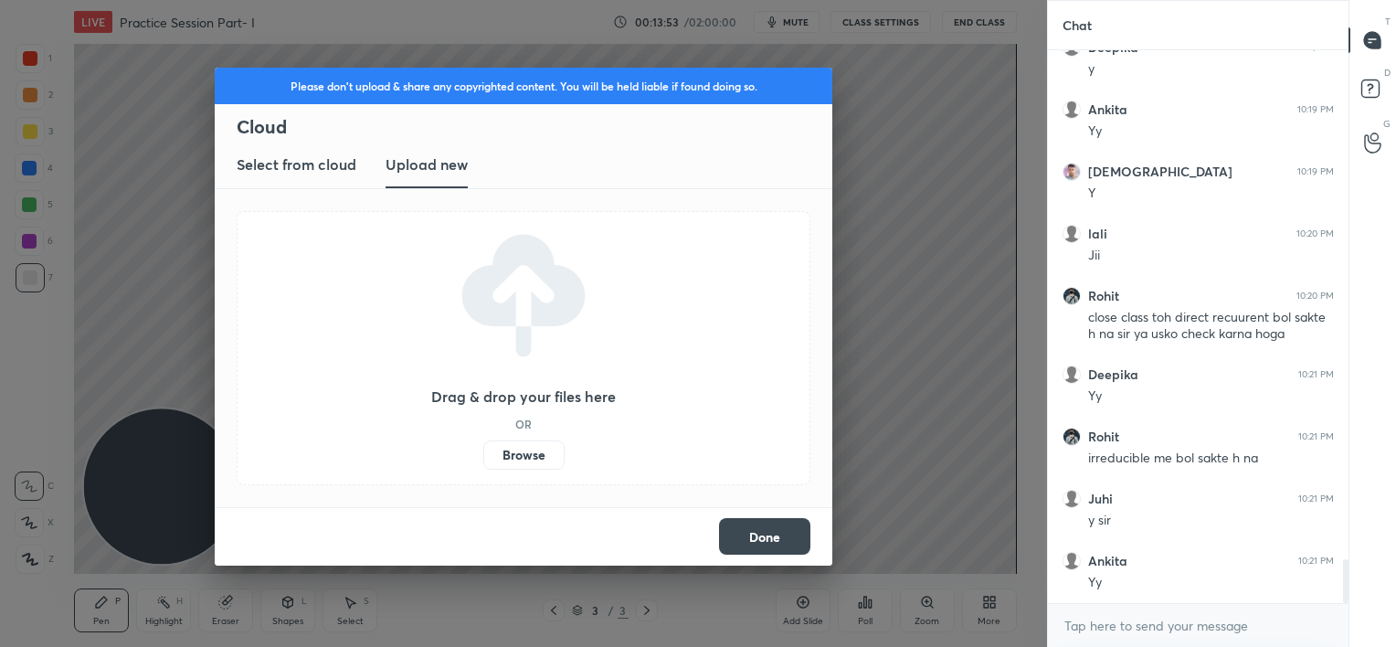
scroll to position [6444, 0]
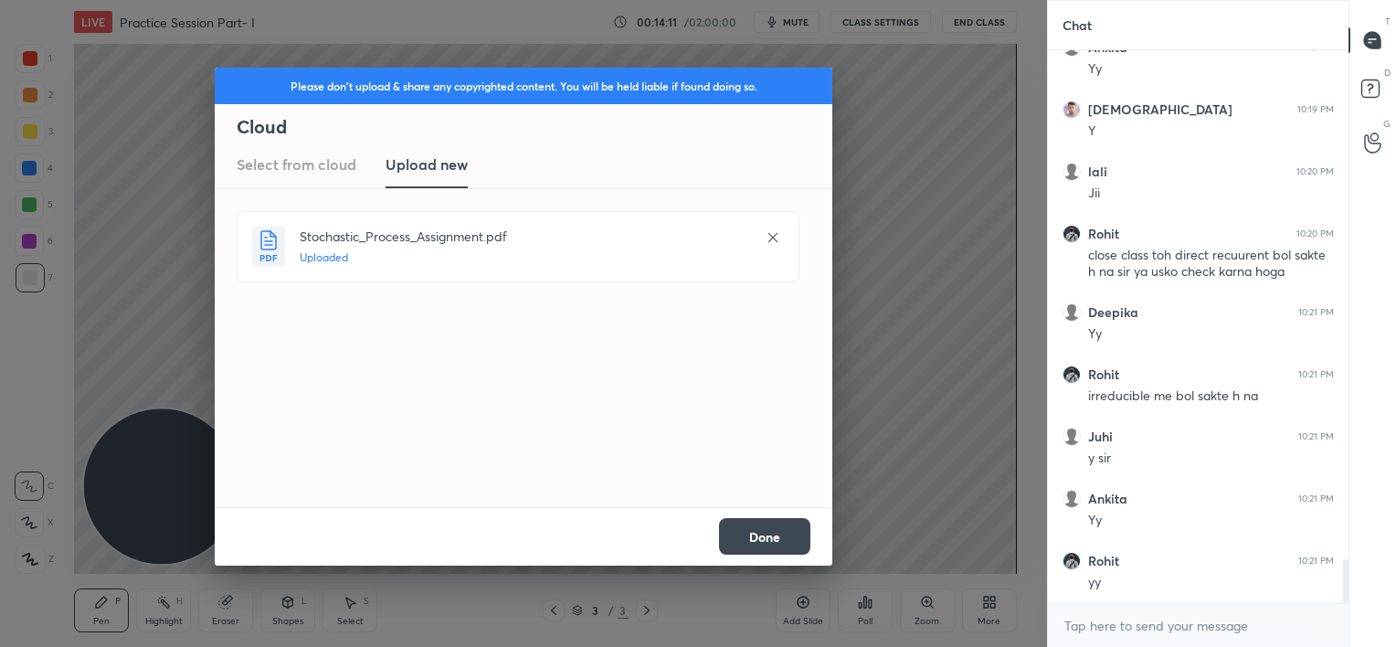
click at [767, 519] on button "Done" at bounding box center [764, 536] width 91 height 37
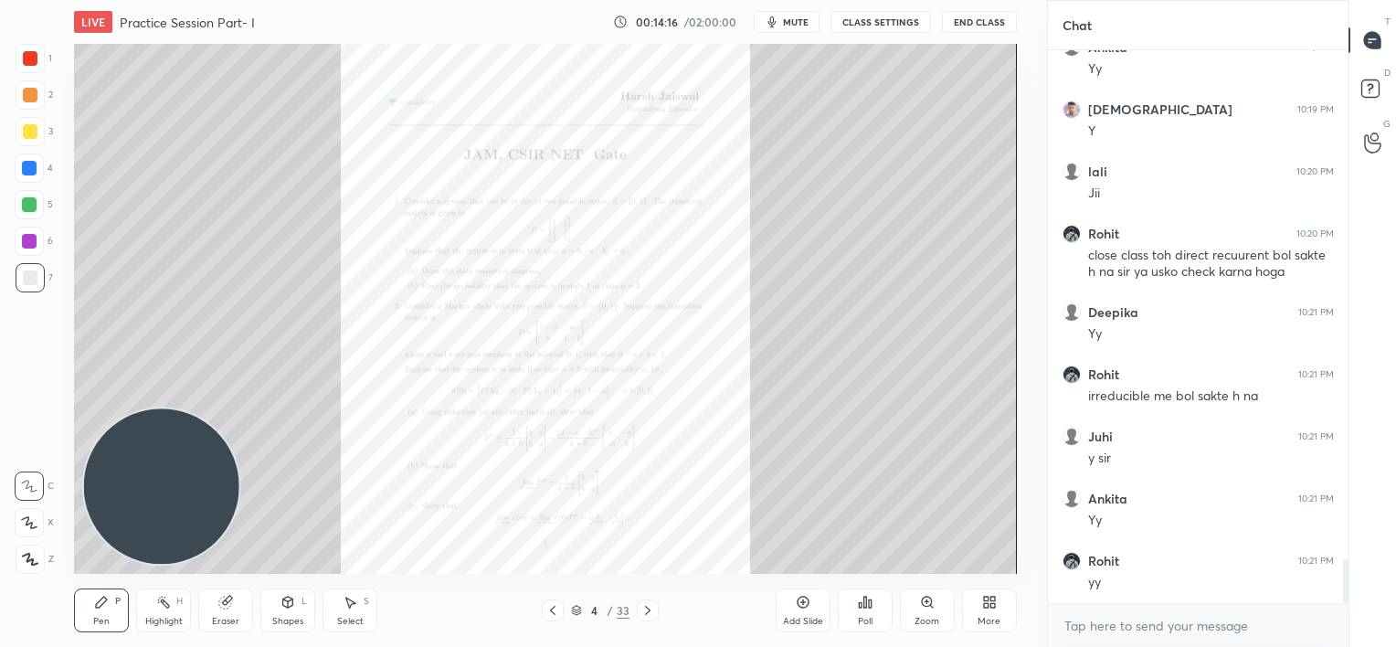
click at [653, 608] on icon at bounding box center [648, 610] width 15 height 15
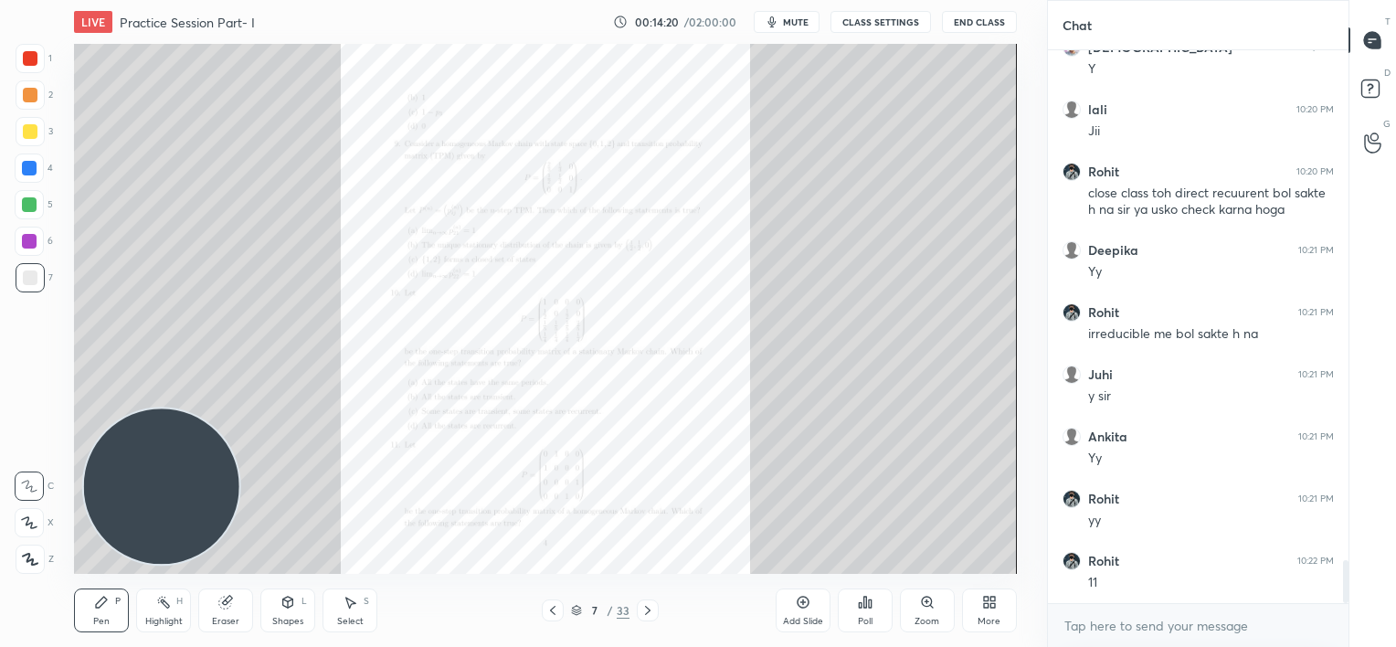
click at [653, 608] on icon at bounding box center [648, 610] width 15 height 15
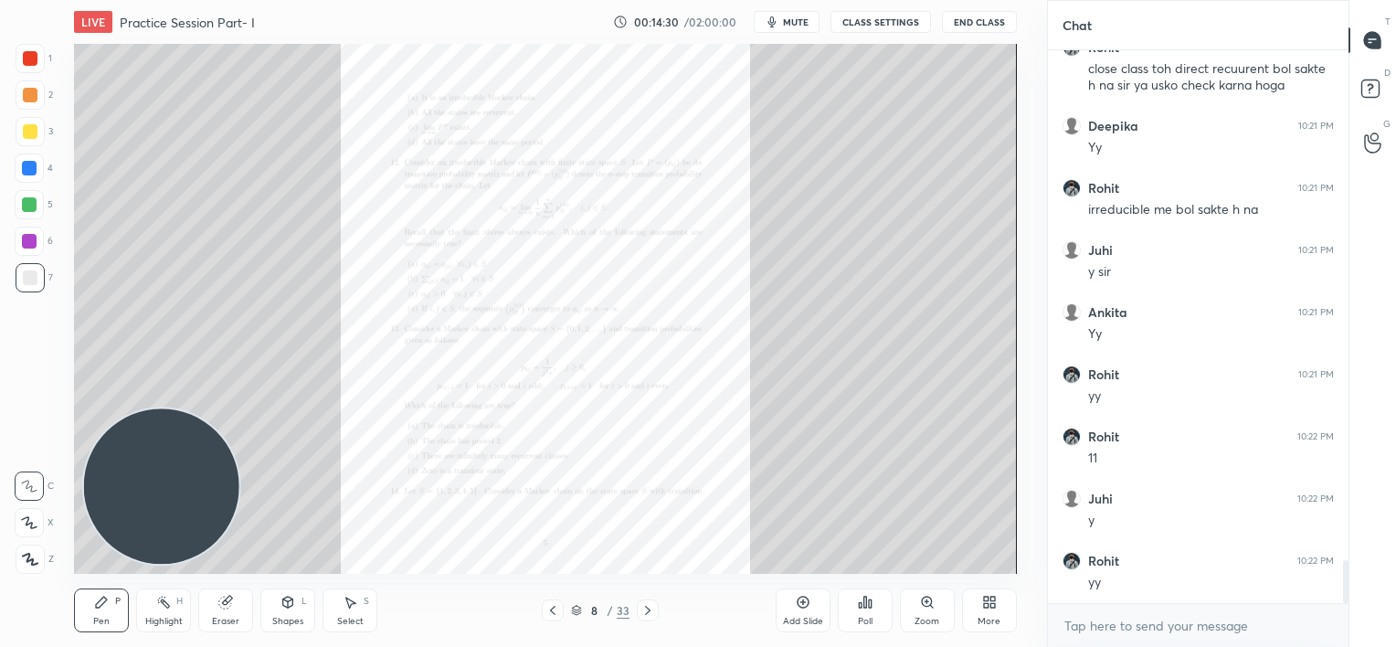
scroll to position [6755, 0]
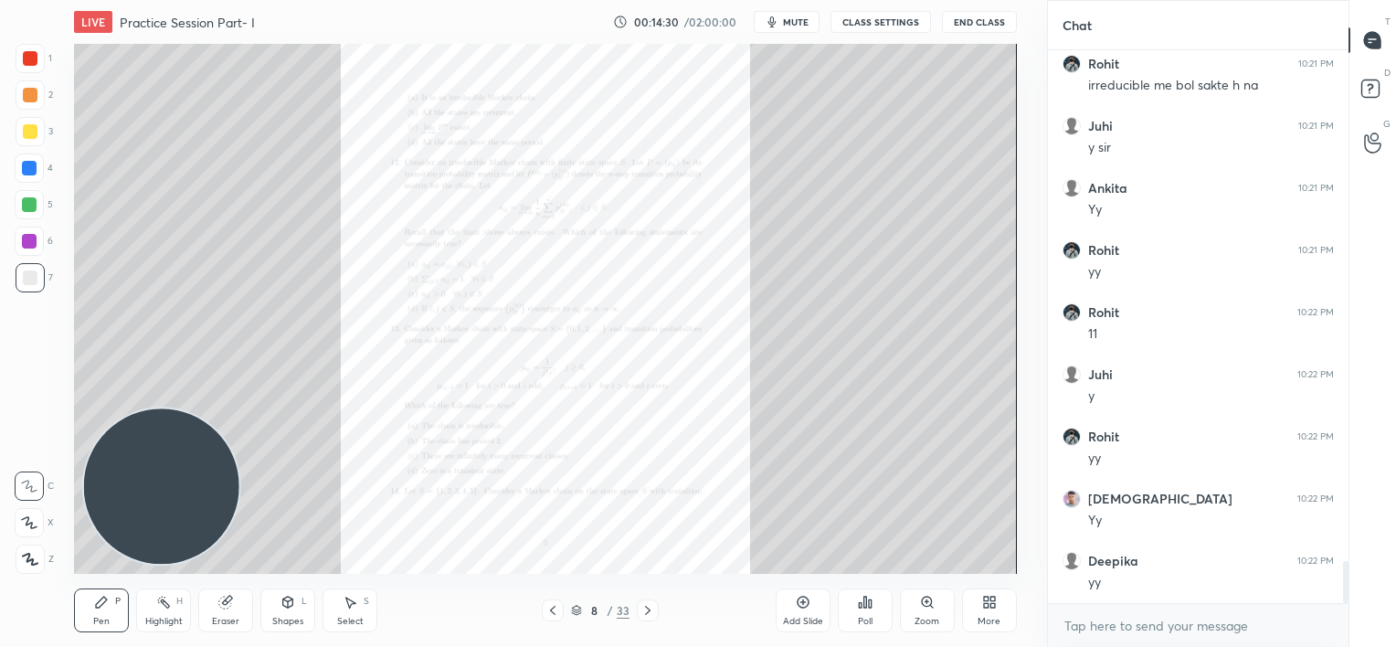
click at [934, 603] on icon at bounding box center [927, 602] width 15 height 15
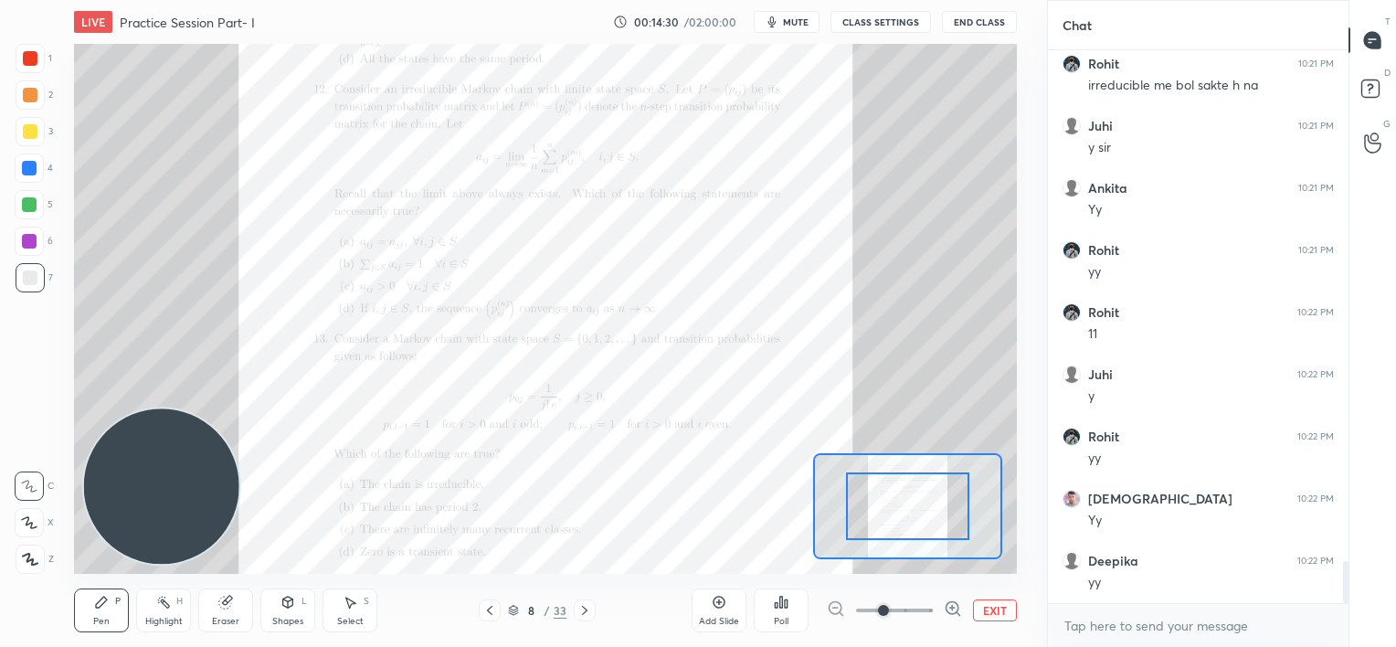
click at [934, 603] on div at bounding box center [894, 611] width 135 height 22
click at [915, 607] on span at bounding box center [894, 610] width 77 height 27
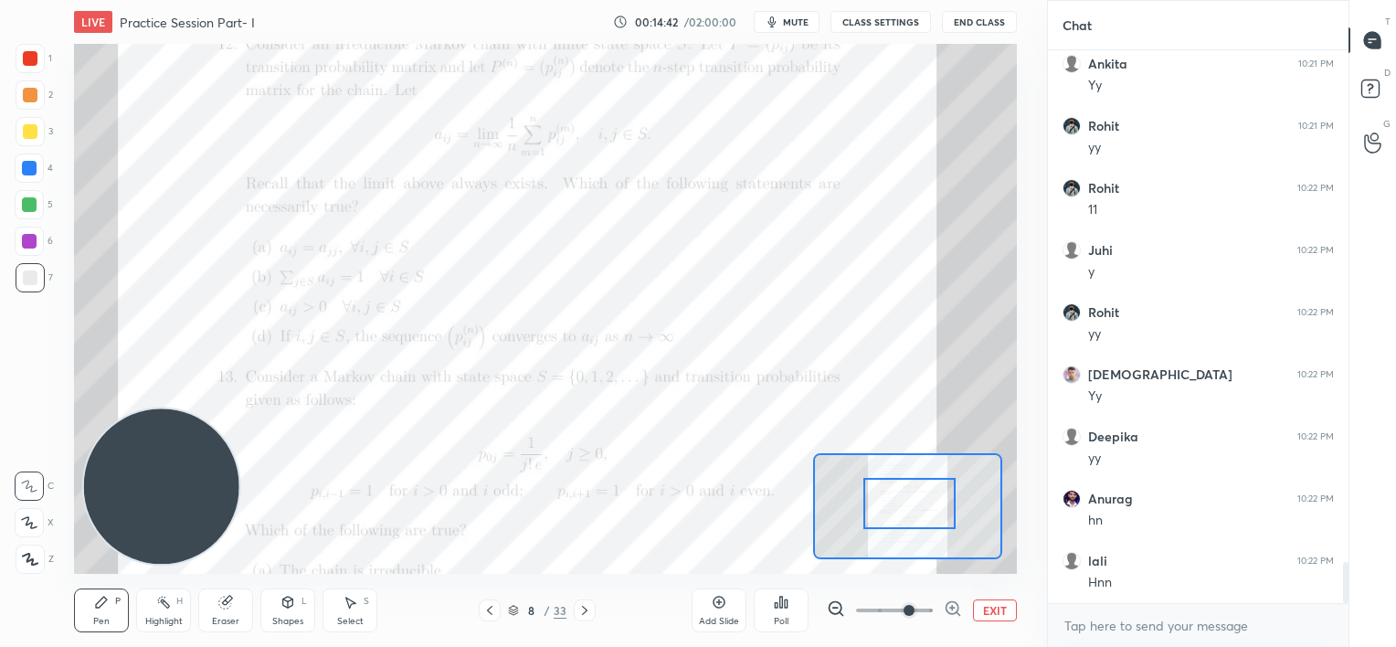
scroll to position [6941, 0]
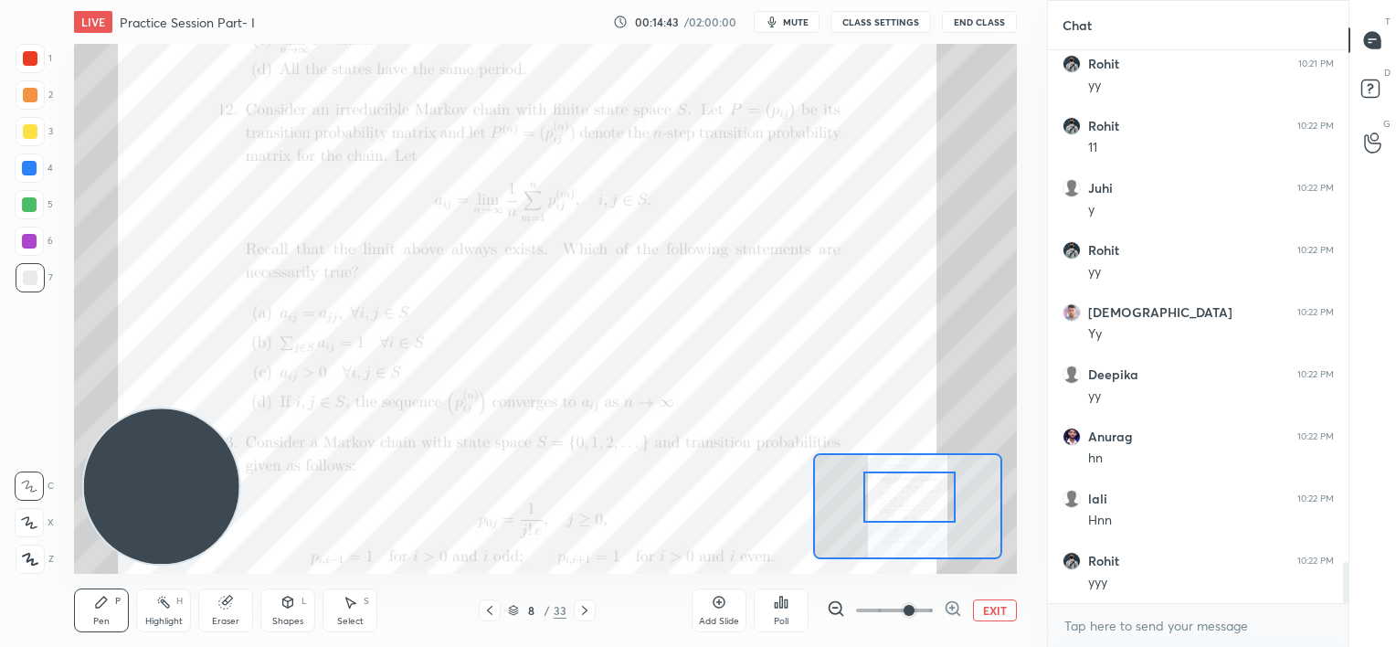
click at [908, 500] on div at bounding box center [910, 497] width 92 height 51
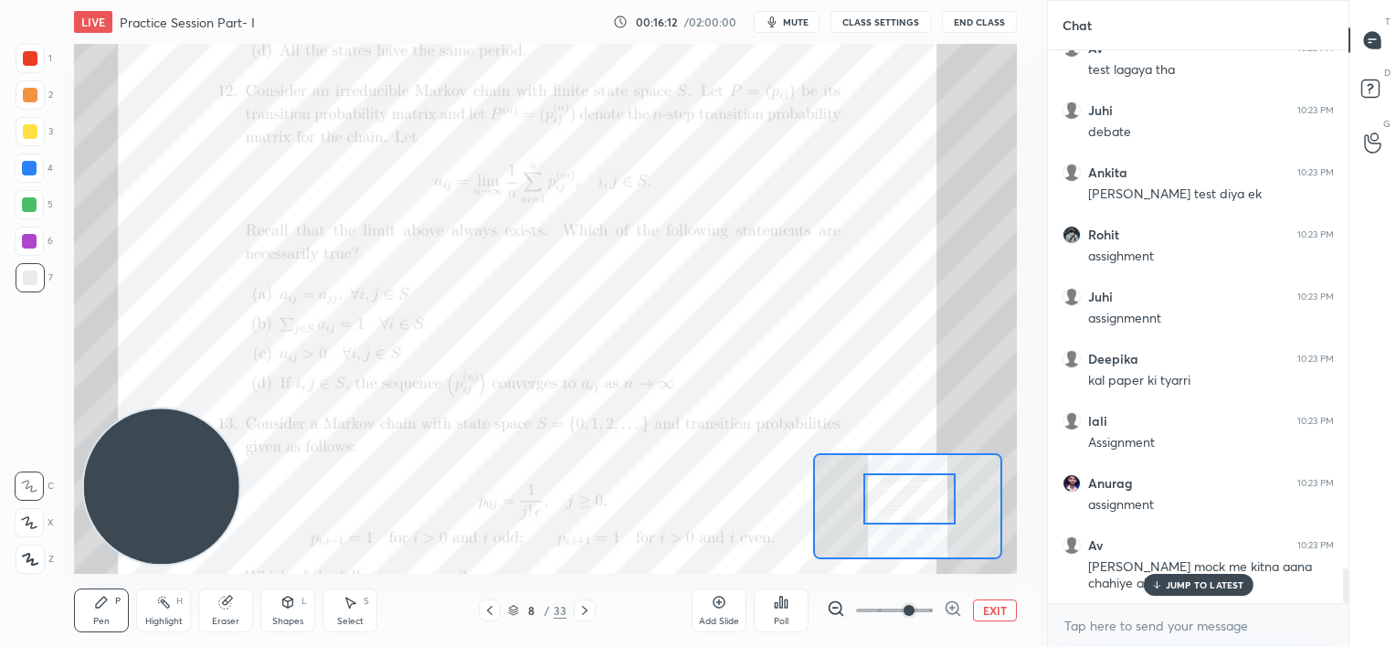
scroll to position [8262, 0]
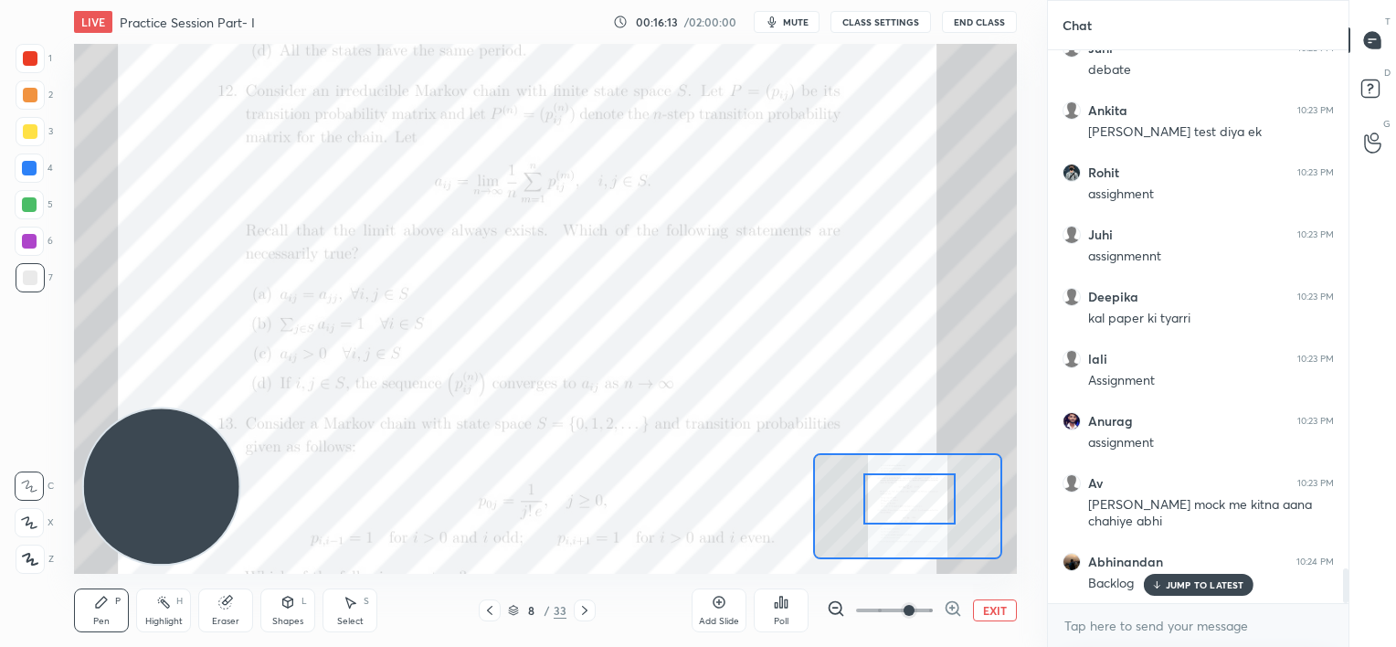
click at [1181, 585] on p "JUMP TO LATEST" at bounding box center [1205, 584] width 79 height 11
click at [720, 603] on icon at bounding box center [719, 602] width 15 height 15
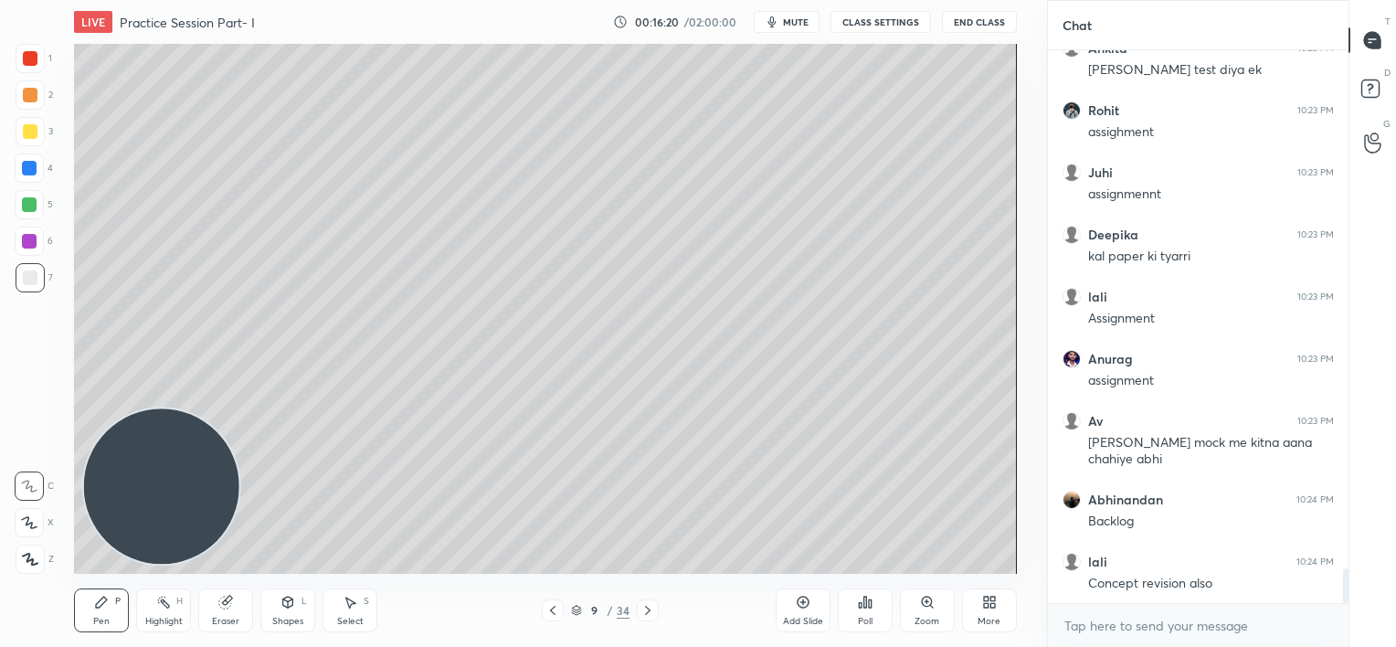
scroll to position [8386, 0]
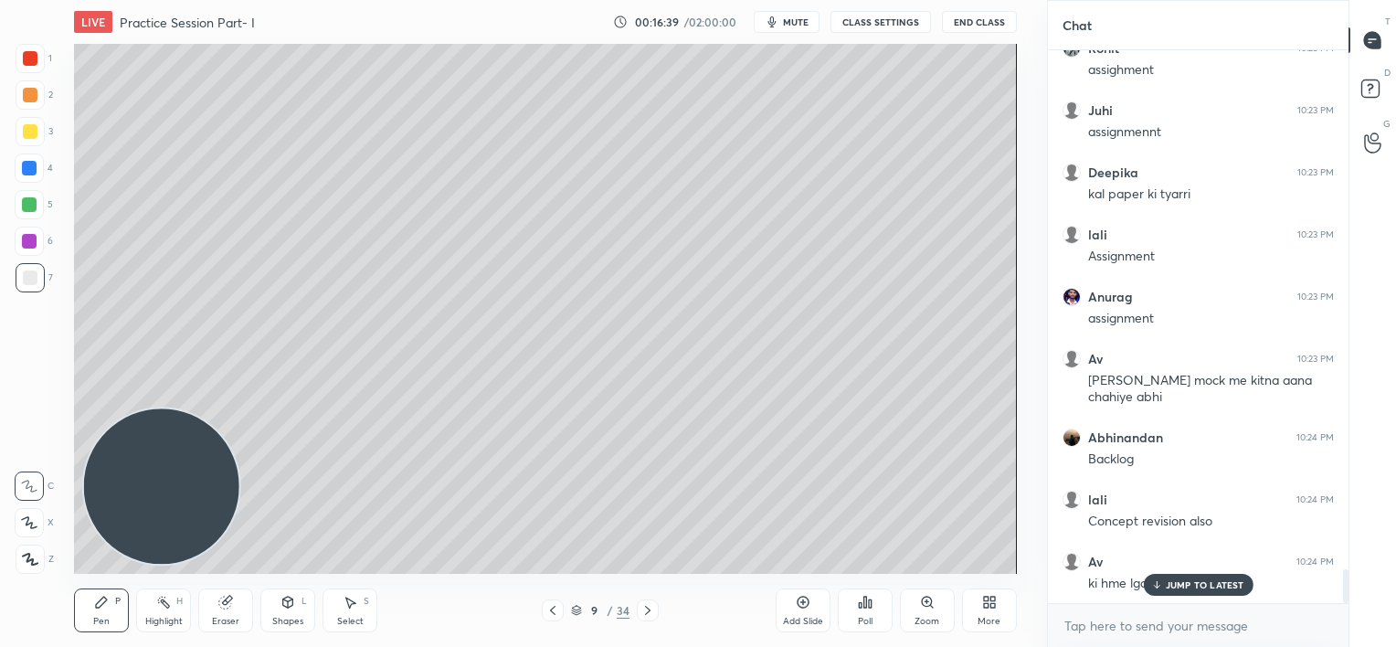
click at [1173, 589] on p "JUMP TO LATEST" at bounding box center [1205, 584] width 79 height 11
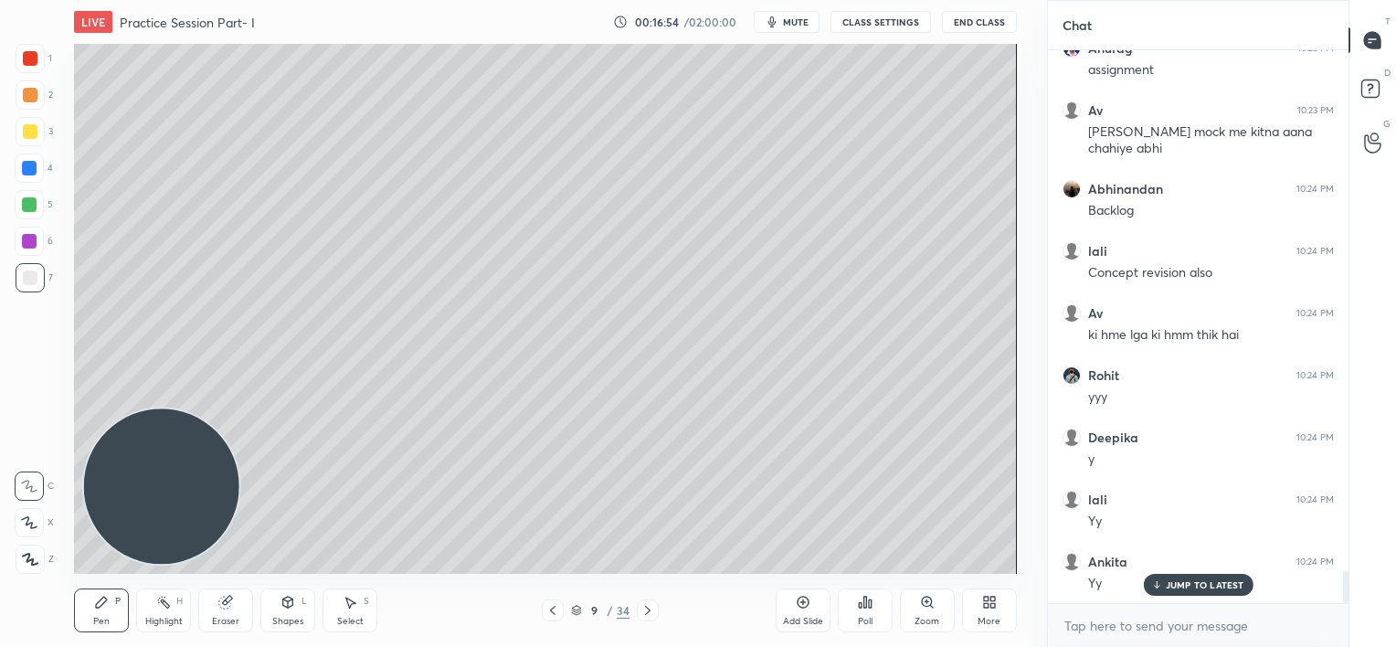
scroll to position [8697, 0]
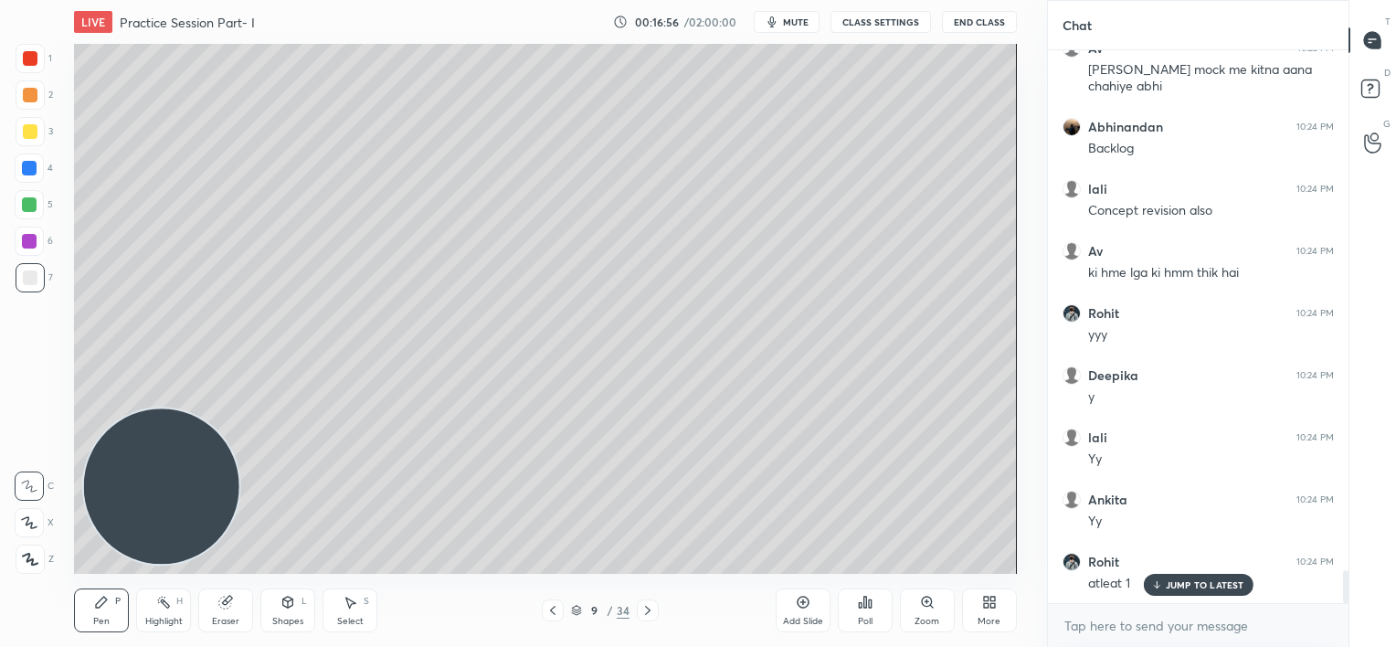
click at [1177, 576] on div "JUMP TO LATEST" at bounding box center [1198, 585] width 110 height 22
click at [547, 612] on icon at bounding box center [553, 610] width 15 height 15
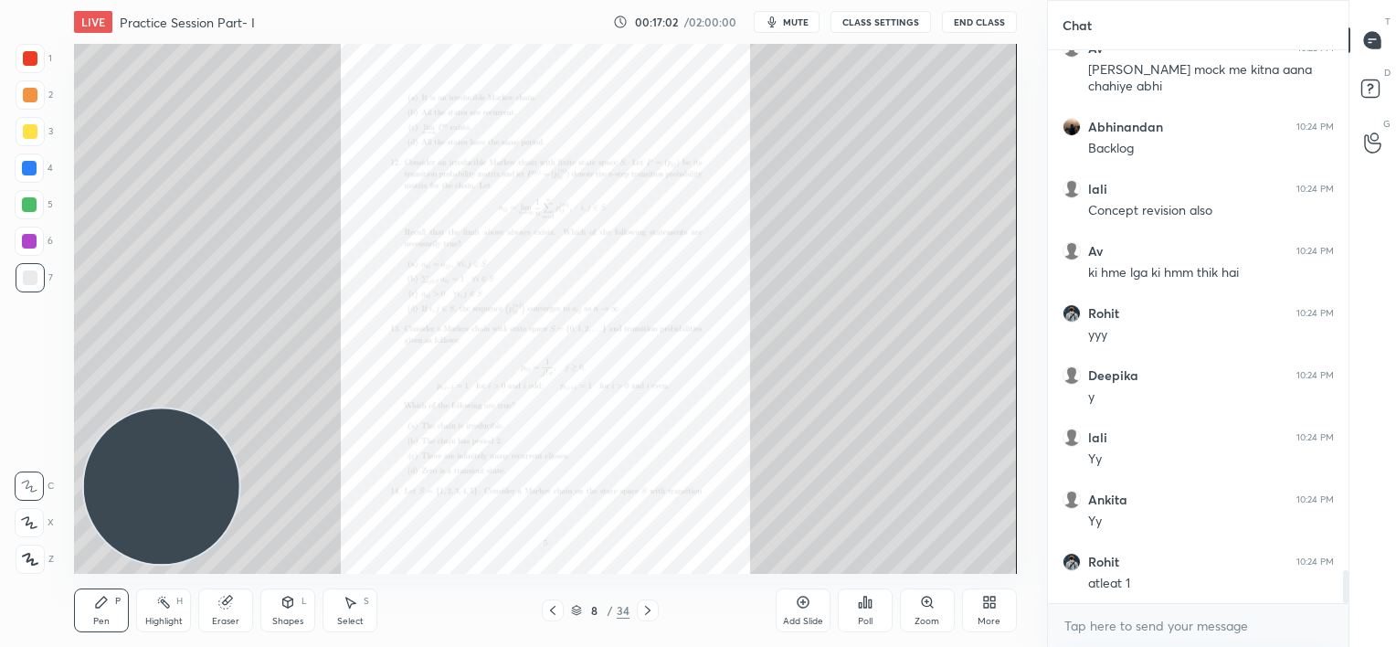
click at [938, 603] on div "Zoom" at bounding box center [927, 611] width 55 height 44
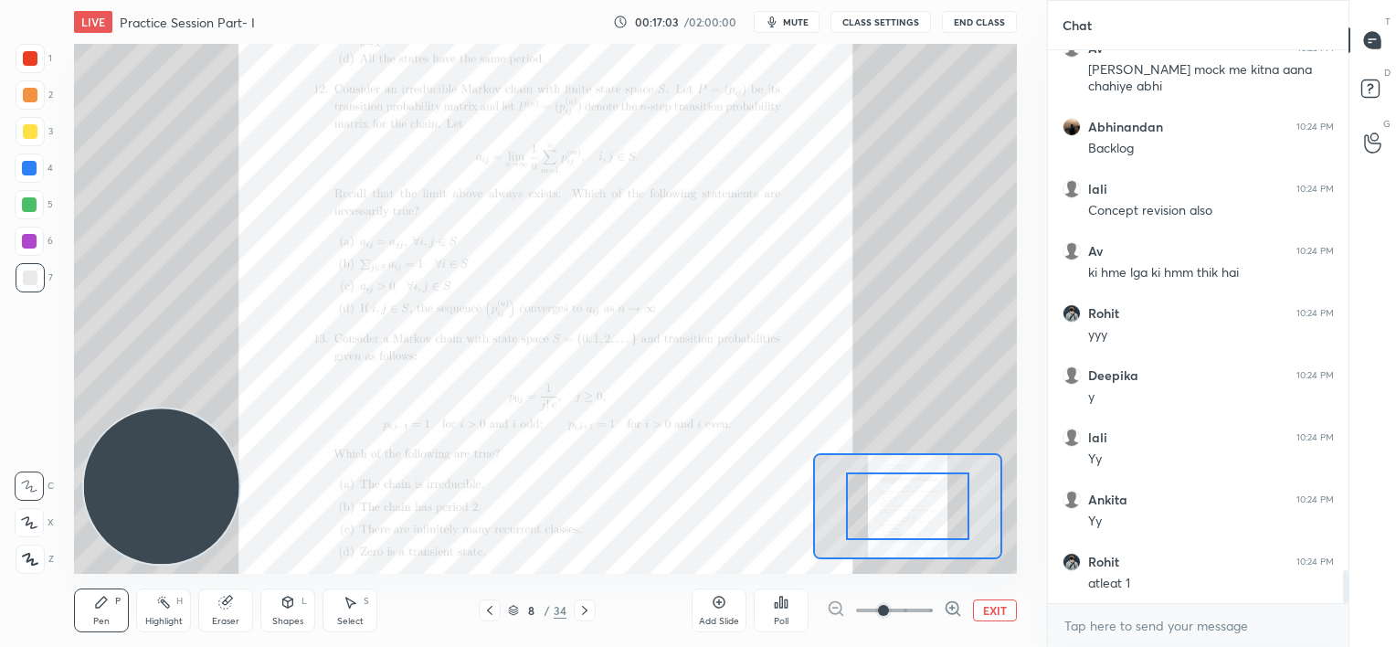
click at [938, 603] on div at bounding box center [894, 611] width 135 height 22
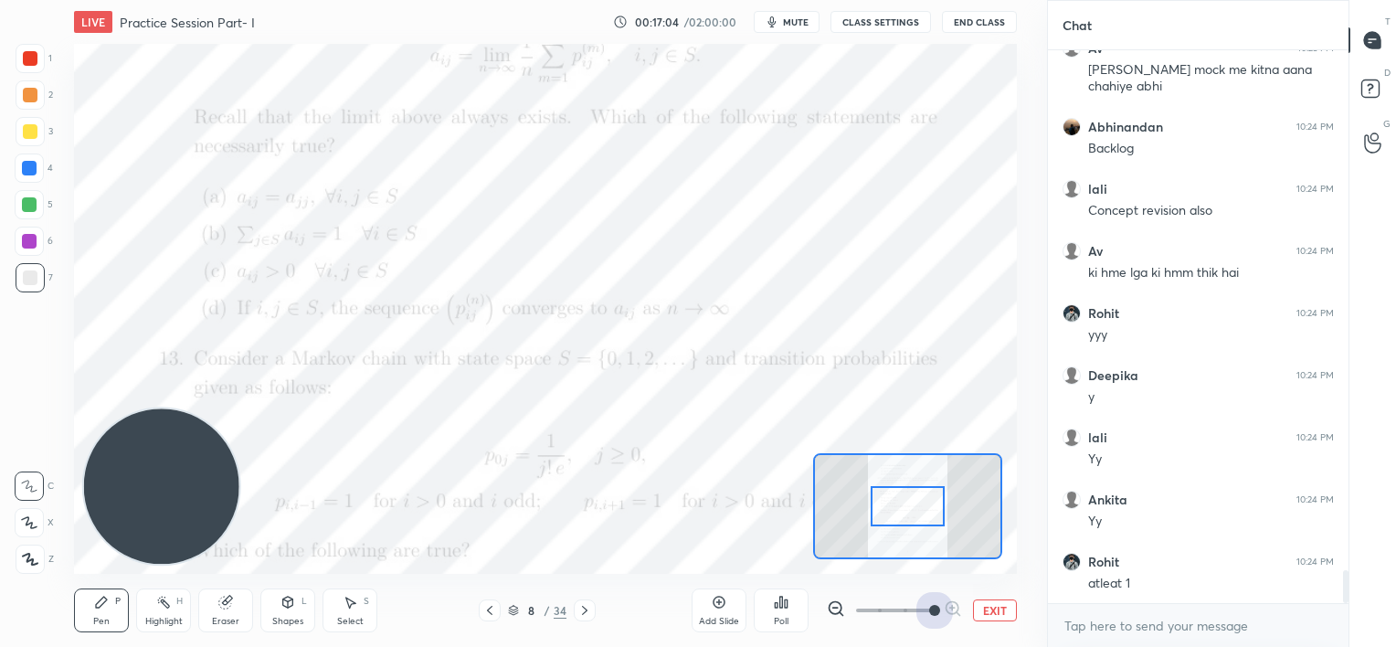
click at [921, 609] on span at bounding box center [894, 610] width 77 height 27
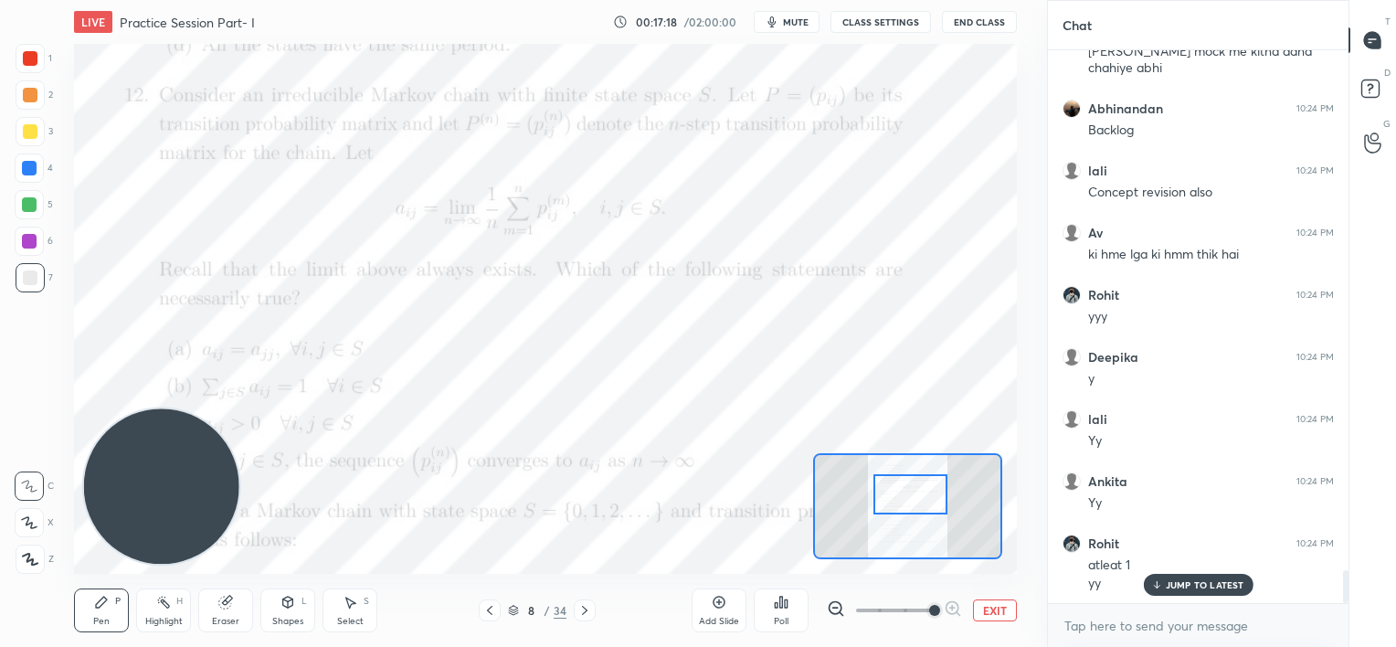
drag, startPoint x: 914, startPoint y: 511, endPoint x: 917, endPoint y: 499, distance: 12.2
click at [917, 499] on div at bounding box center [911, 494] width 74 height 41
click at [724, 612] on div "Add Slide" at bounding box center [719, 611] width 55 height 44
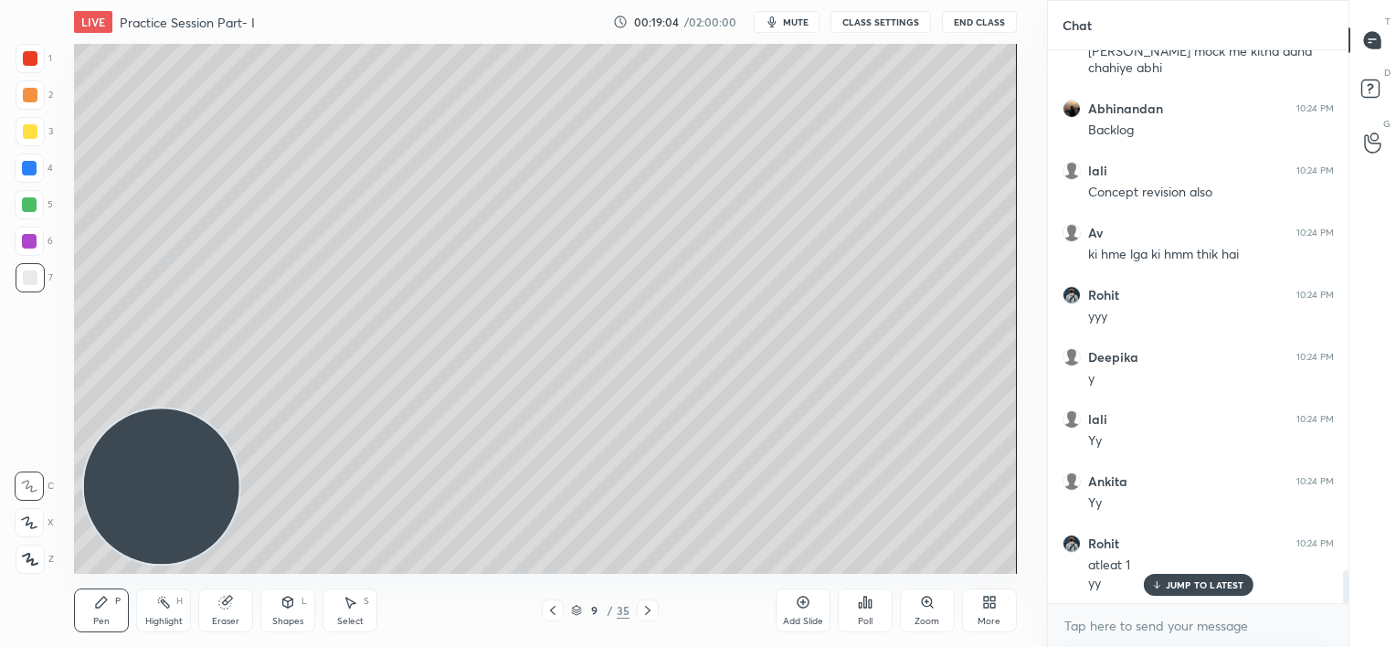
click at [1176, 589] on p "JUMP TO LATEST" at bounding box center [1205, 584] width 79 height 11
click at [29, 171] on div at bounding box center [29, 168] width 15 height 15
click at [30, 281] on div at bounding box center [30, 278] width 15 height 15
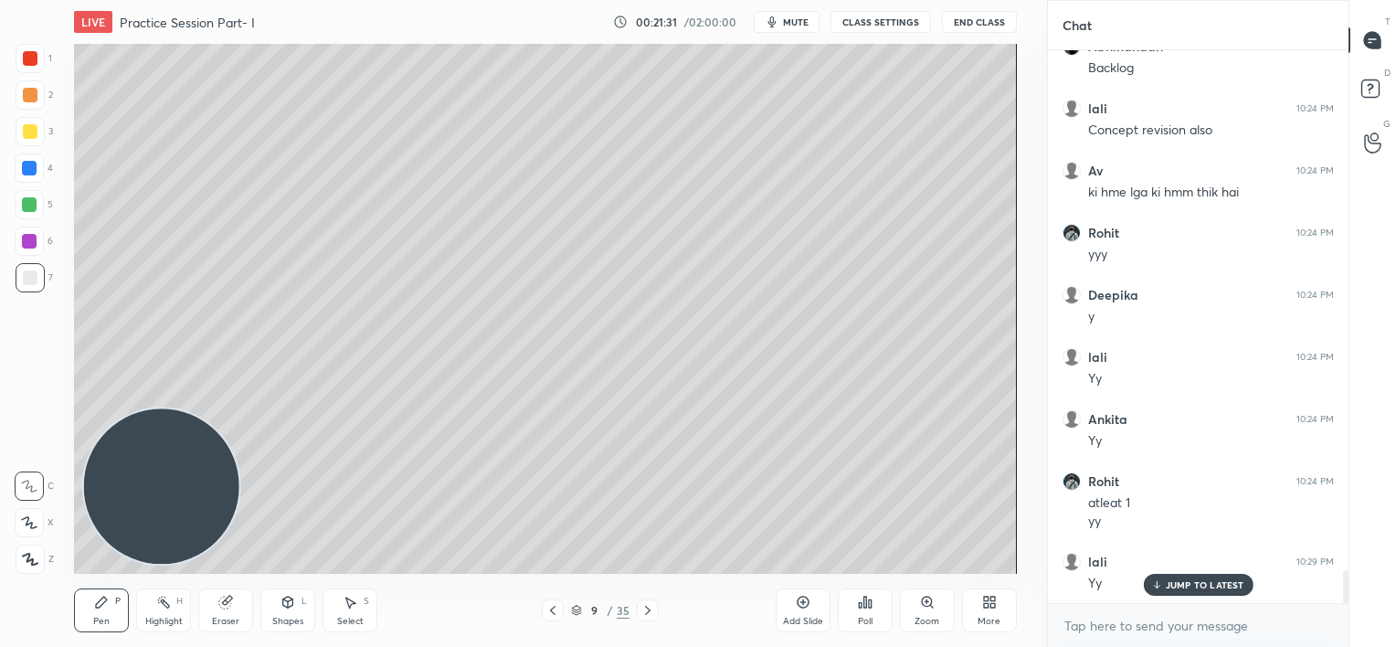
scroll to position [8839, 0]
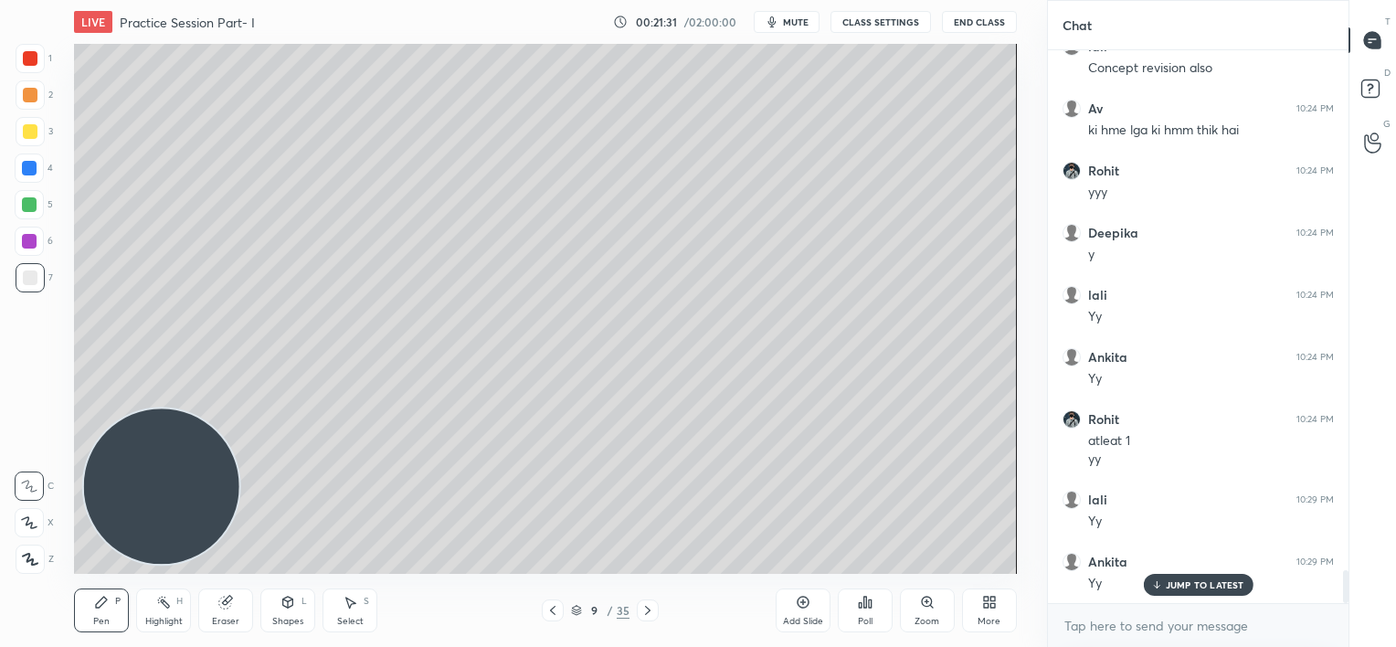
drag, startPoint x: 228, startPoint y: 615, endPoint x: 252, endPoint y: 584, distance: 39.7
click at [229, 614] on div "Eraser" at bounding box center [225, 611] width 55 height 44
click at [30, 425] on icon at bounding box center [30, 427] width 16 height 16
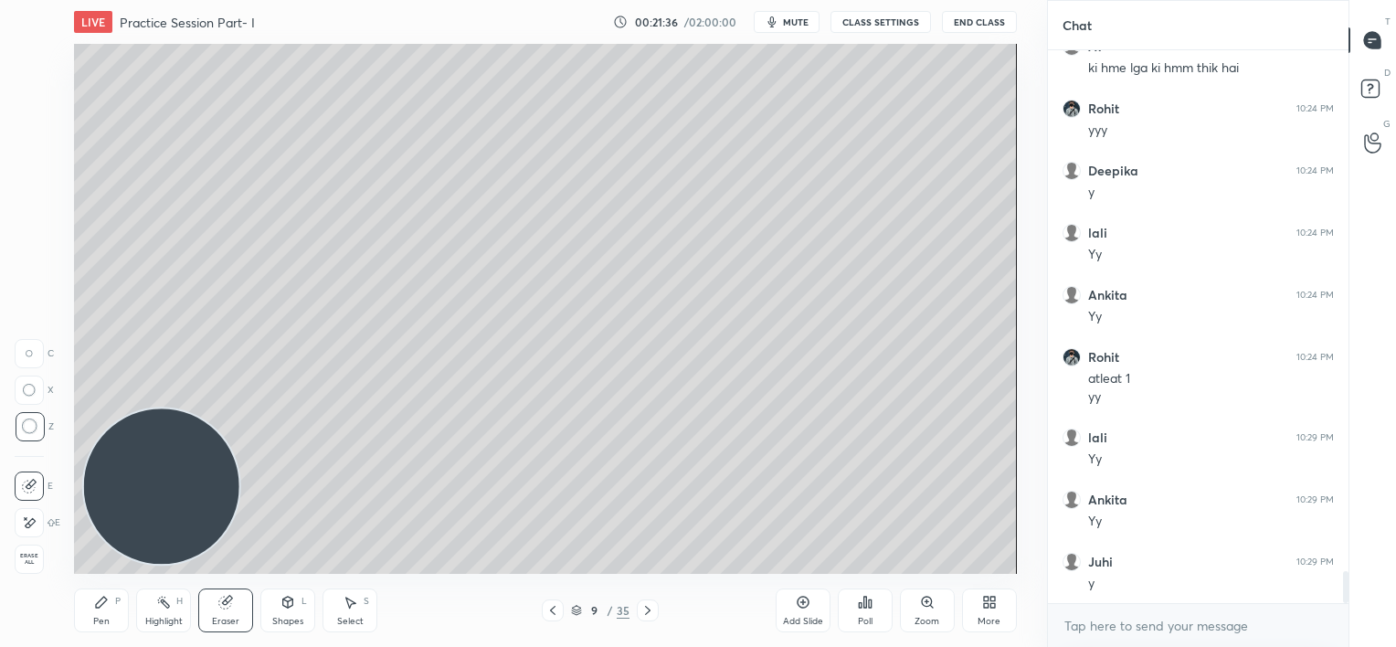
click at [102, 603] on icon at bounding box center [101, 602] width 11 height 11
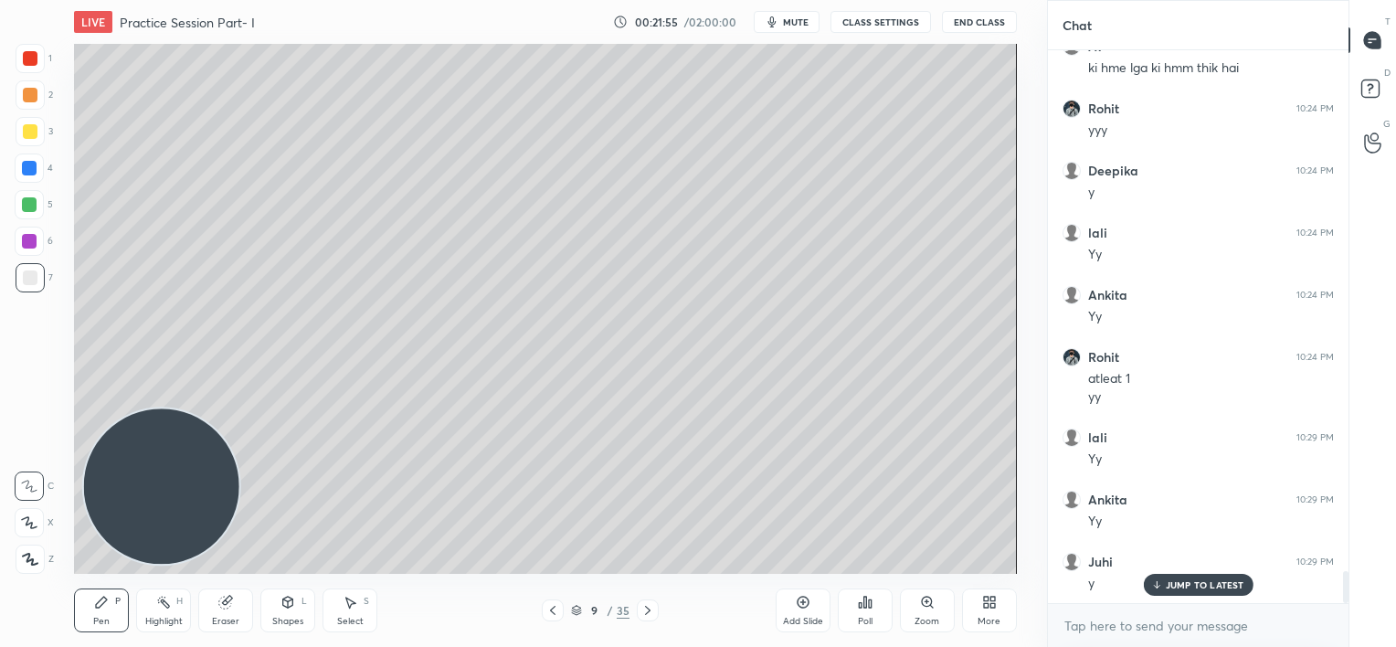
scroll to position [8964, 0]
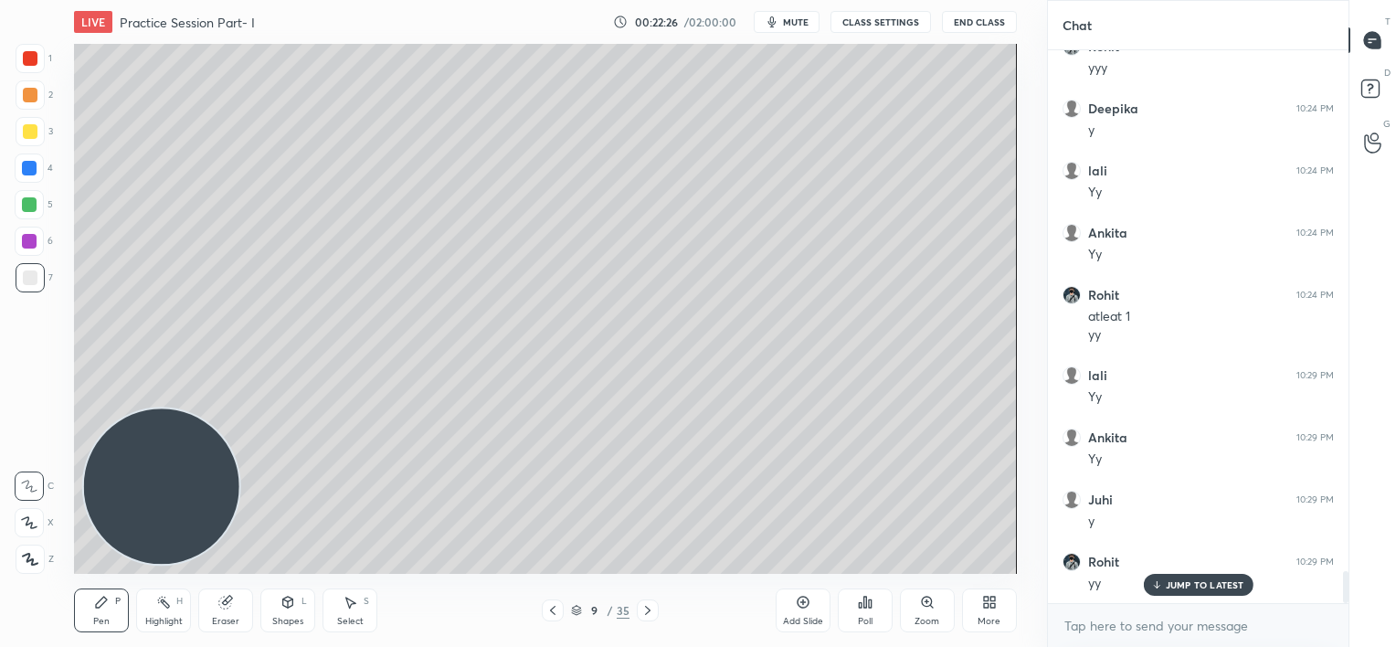
click at [34, 242] on div at bounding box center [29, 241] width 15 height 15
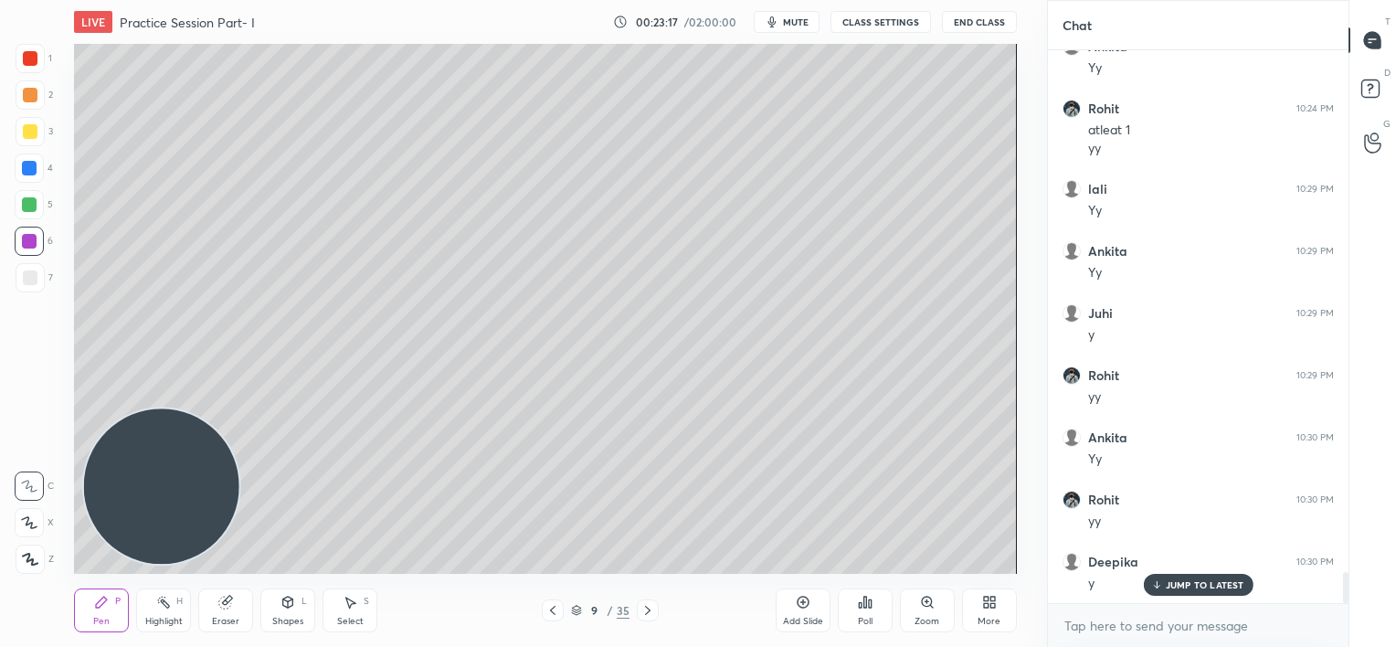
click at [556, 605] on icon at bounding box center [553, 610] width 15 height 15
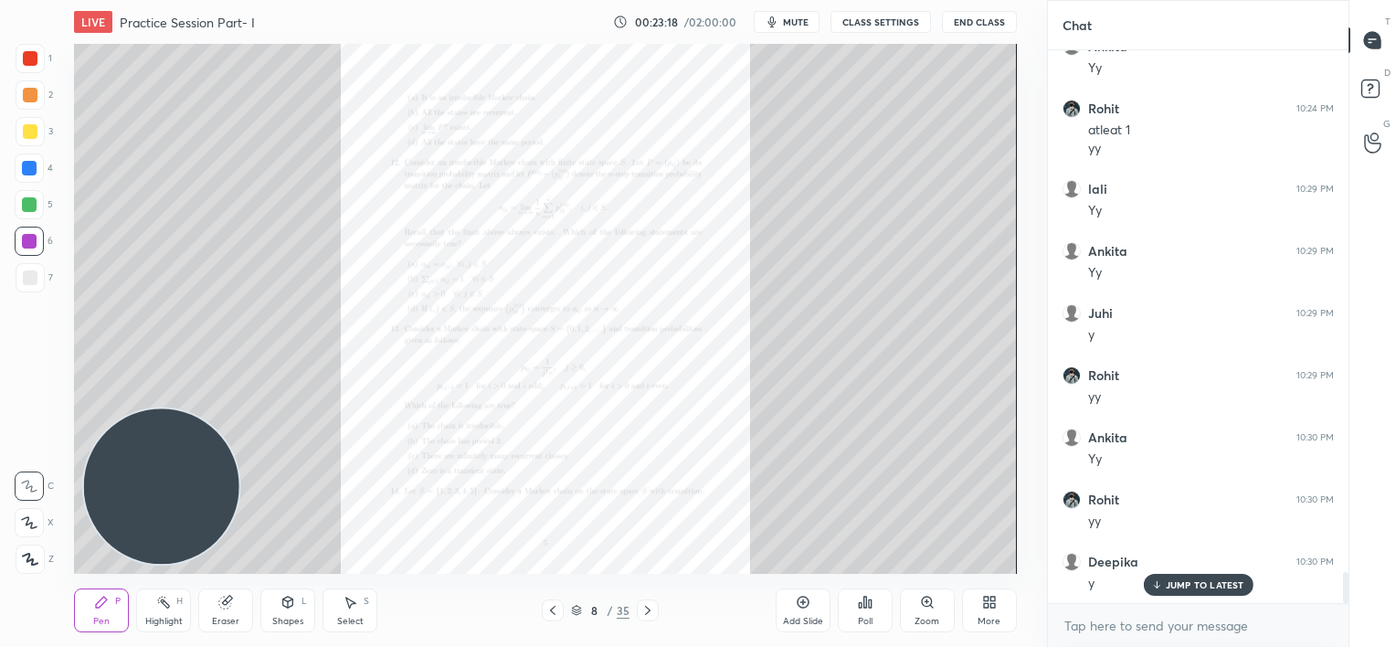
click at [932, 608] on icon at bounding box center [927, 602] width 15 height 15
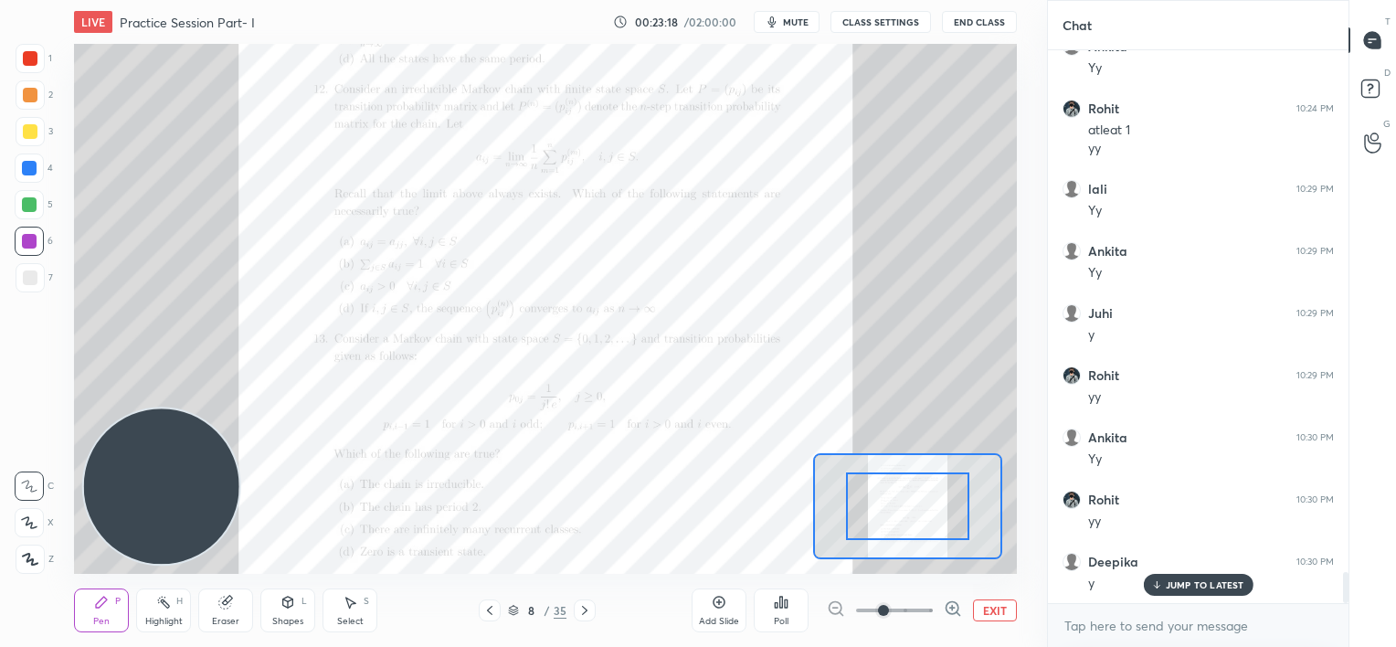
scroll to position [9212, 0]
click at [929, 610] on span at bounding box center [894, 610] width 77 height 27
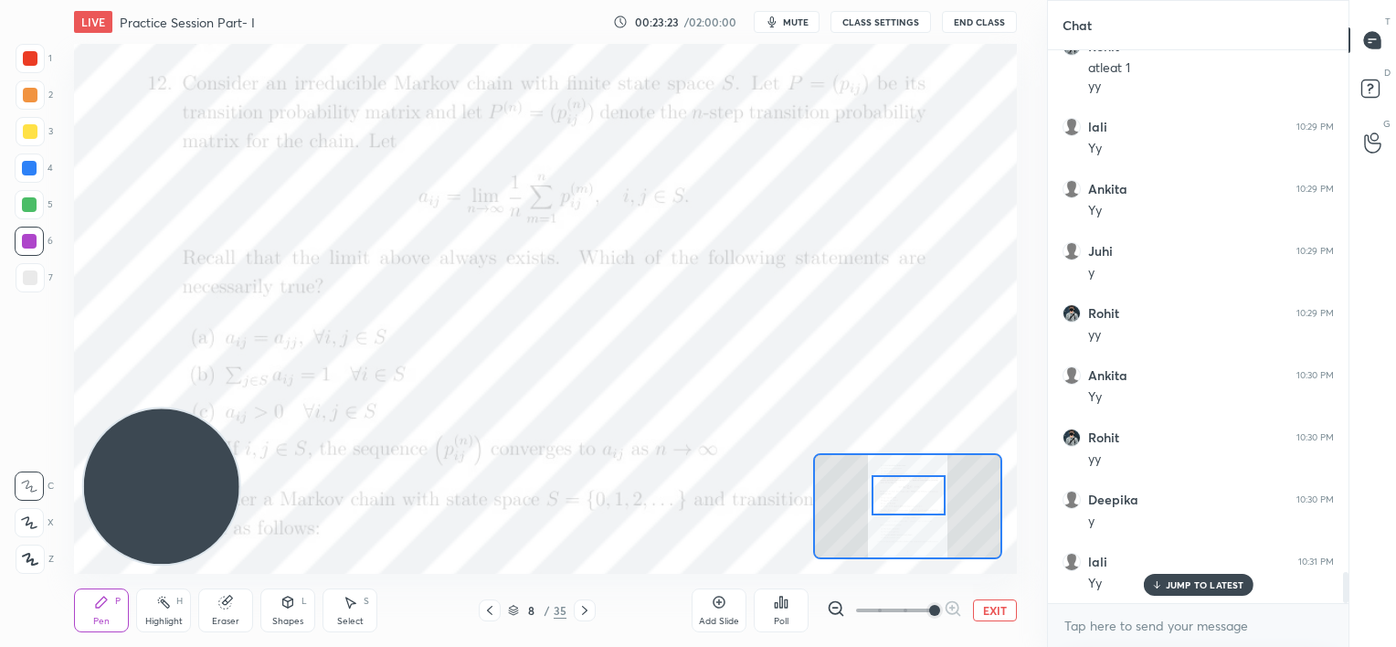
click at [915, 504] on div at bounding box center [909, 495] width 74 height 41
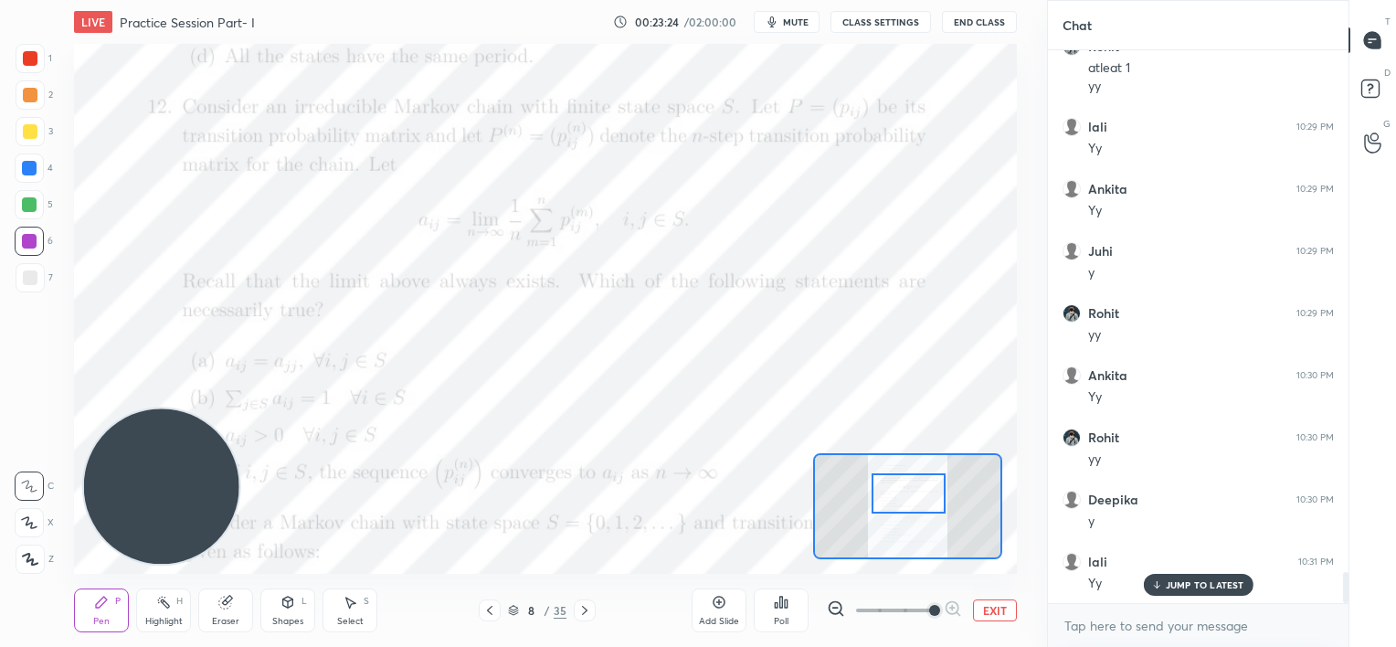
click at [918, 497] on div at bounding box center [909, 493] width 74 height 41
click at [27, 166] on div at bounding box center [29, 168] width 15 height 15
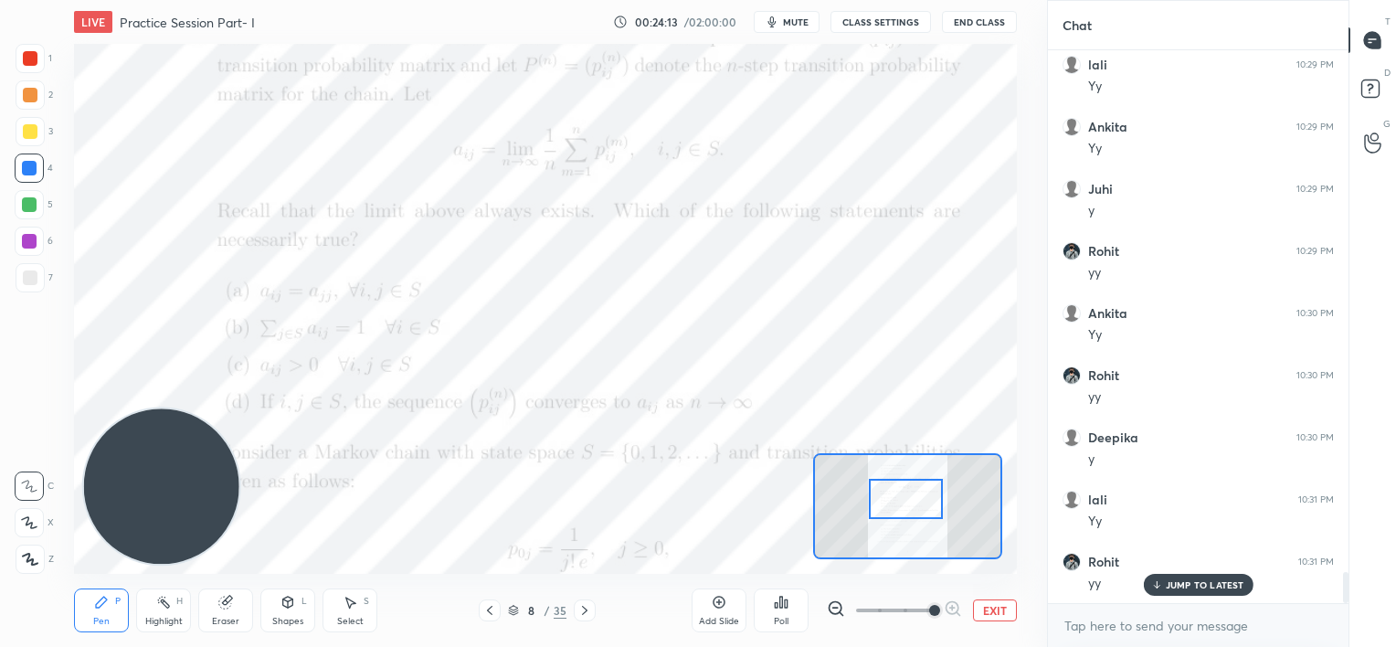
click at [914, 500] on div at bounding box center [906, 499] width 74 height 41
click at [585, 607] on icon at bounding box center [585, 610] width 15 height 15
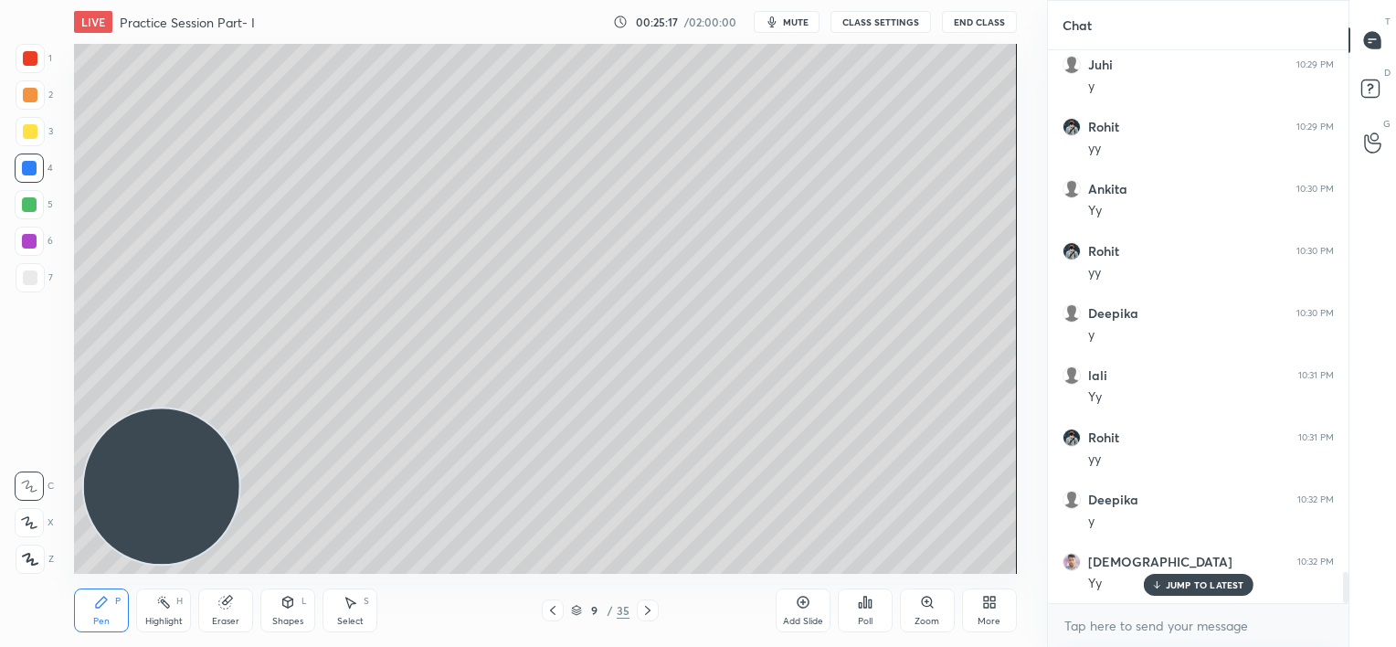
drag, startPoint x: 31, startPoint y: 249, endPoint x: 26, endPoint y: 281, distance: 33.4
click at [32, 252] on div at bounding box center [29, 241] width 29 height 29
click at [26, 285] on div at bounding box center [30, 277] width 29 height 29
click at [550, 607] on icon at bounding box center [553, 610] width 15 height 15
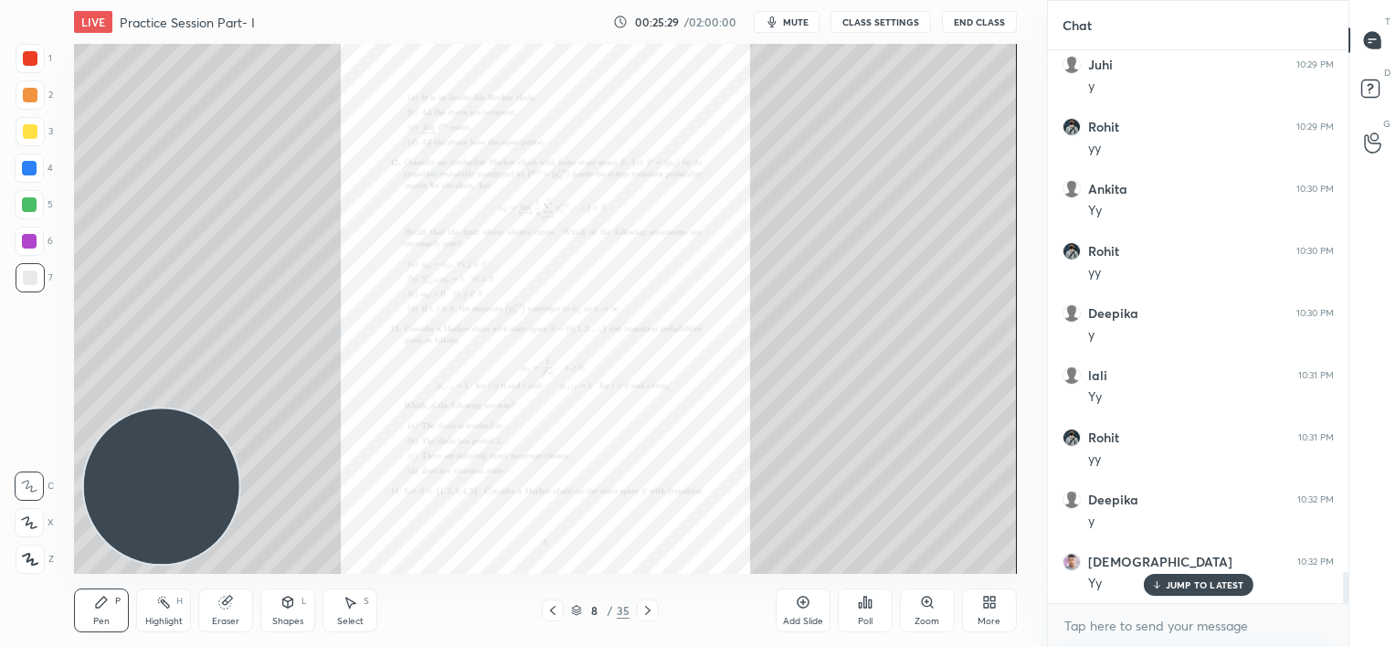
click at [932, 610] on div "Zoom" at bounding box center [927, 611] width 55 height 44
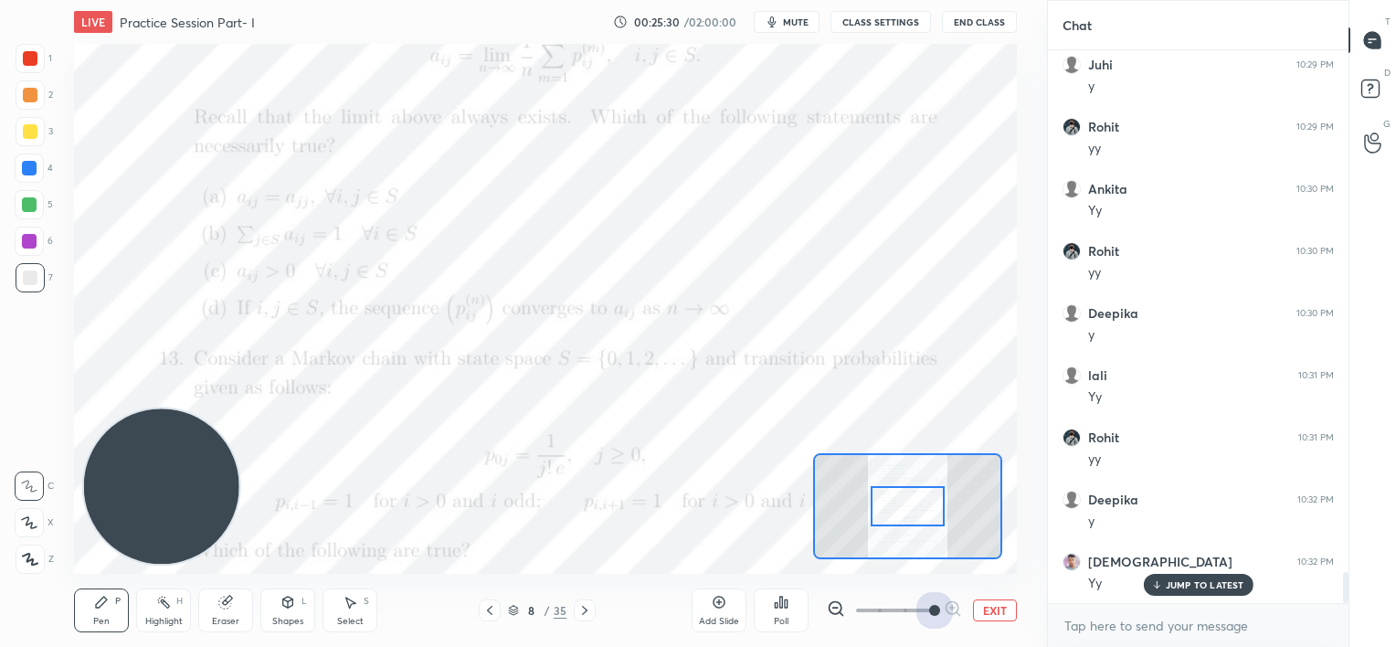
click at [928, 610] on span at bounding box center [894, 610] width 77 height 27
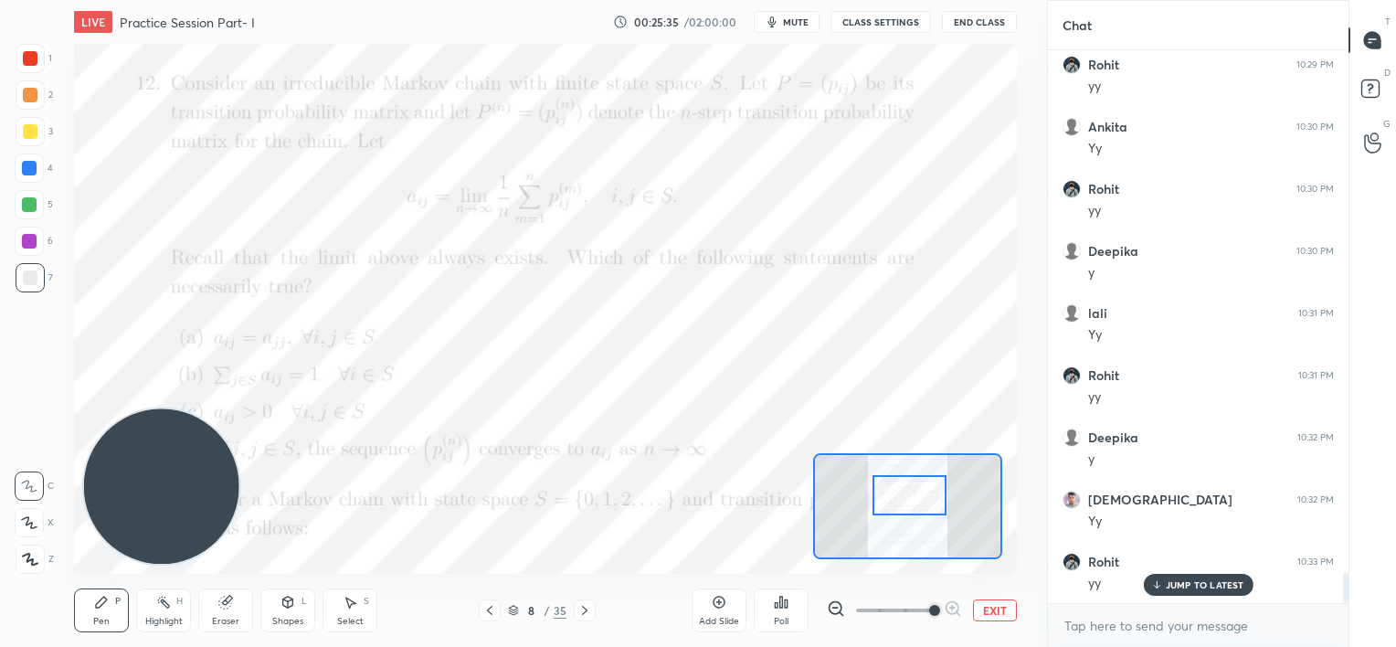
drag, startPoint x: 910, startPoint y: 490, endPoint x: 912, endPoint y: 480, distance: 10.2
click at [912, 480] on div at bounding box center [910, 495] width 74 height 41
click at [23, 172] on div at bounding box center [29, 168] width 29 height 29
click at [1177, 585] on p "JUMP TO LATEST" at bounding box center [1205, 584] width 79 height 11
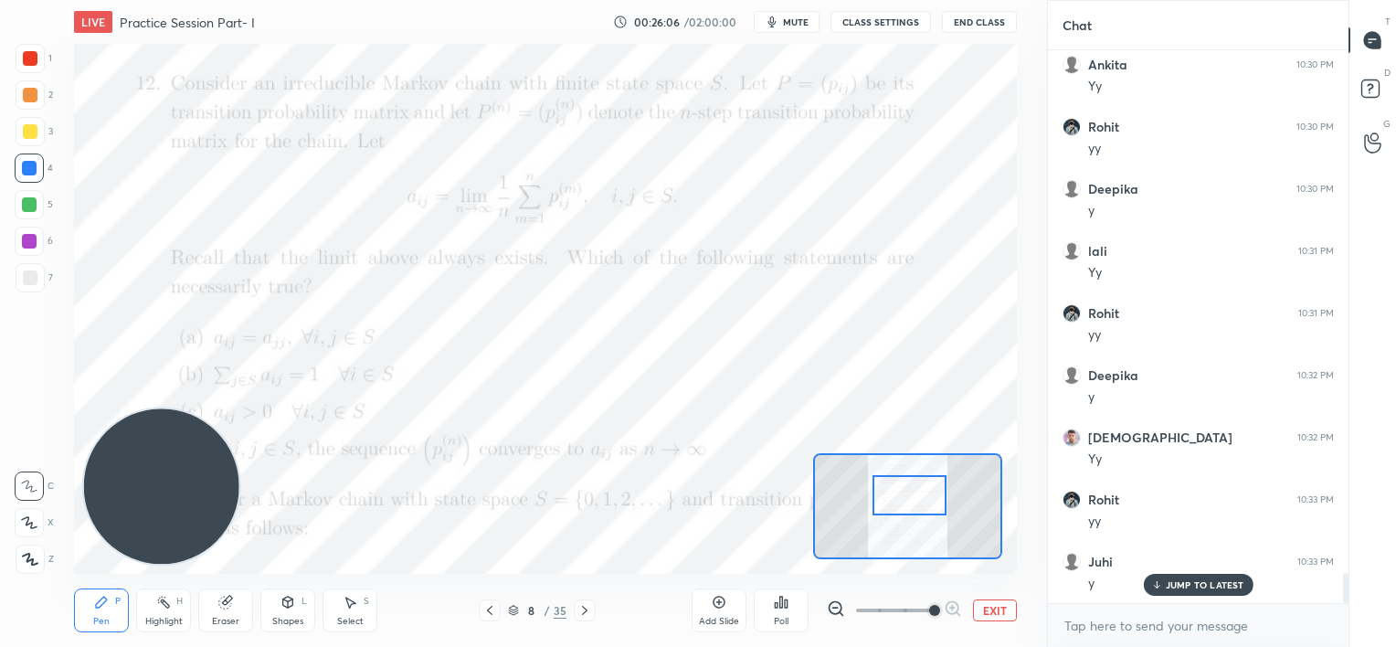
scroll to position [9585, 0]
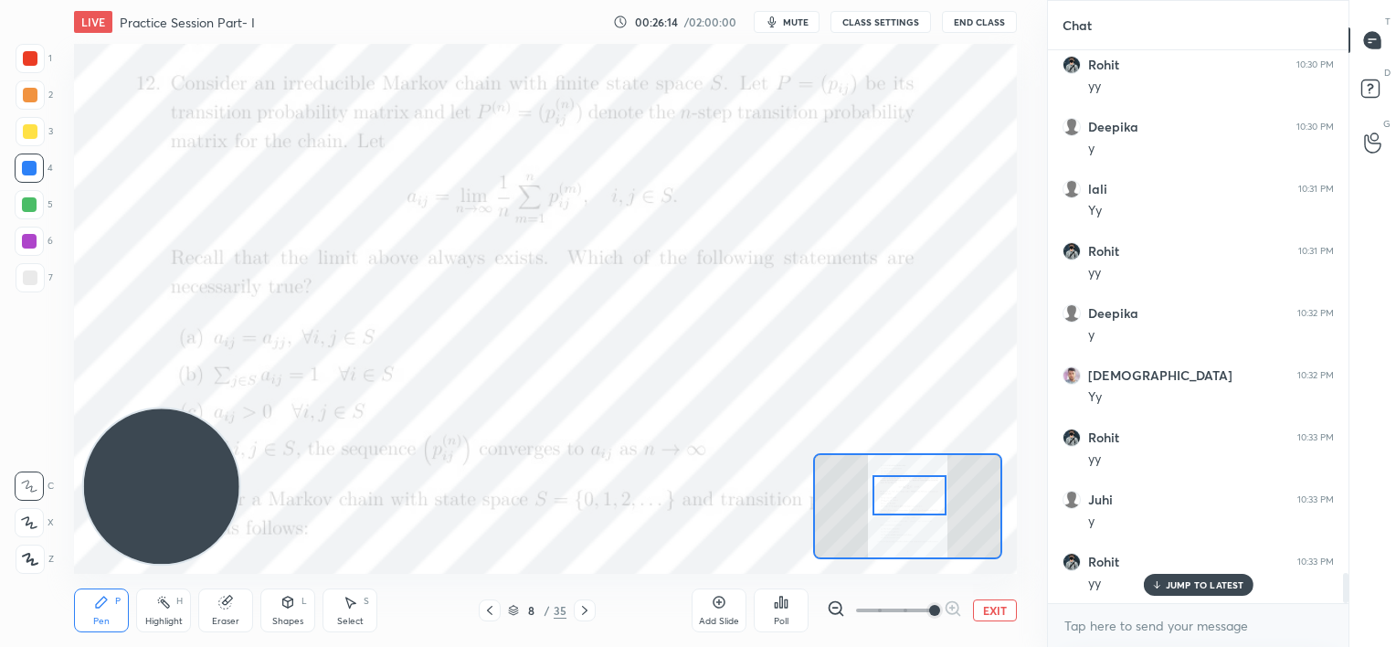
click at [26, 245] on div at bounding box center [29, 241] width 15 height 15
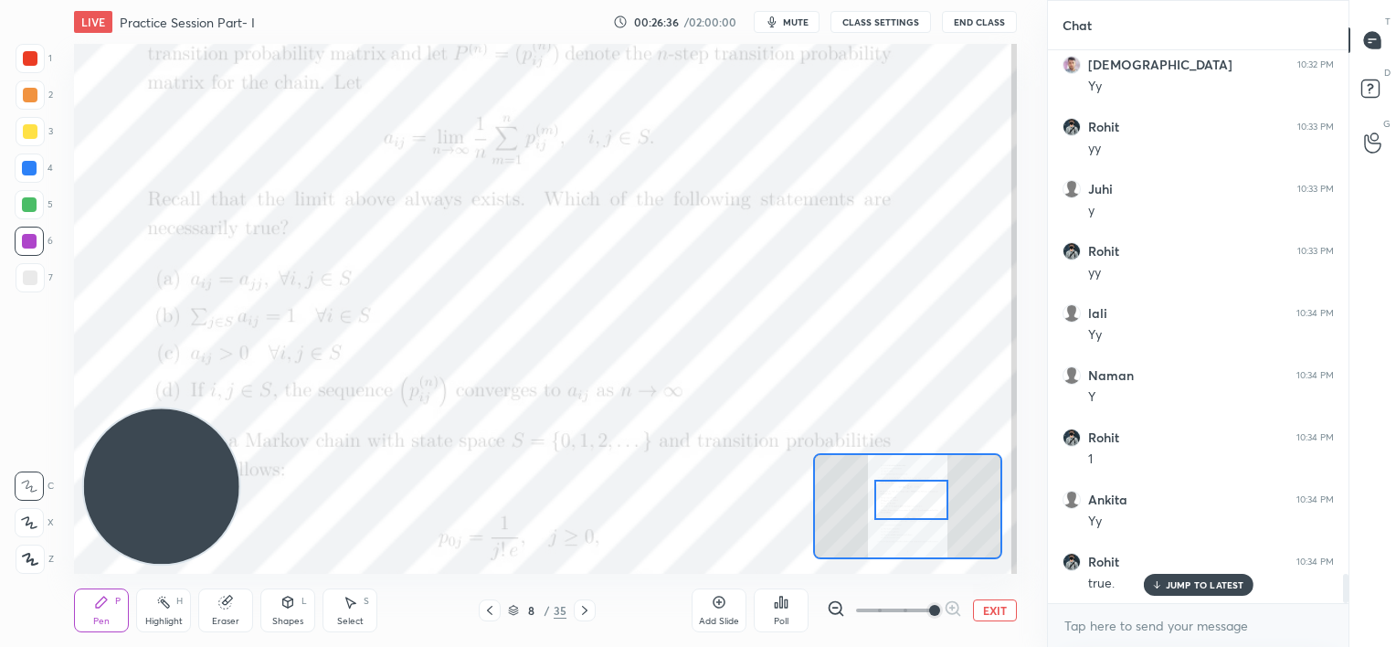
scroll to position [9958, 0]
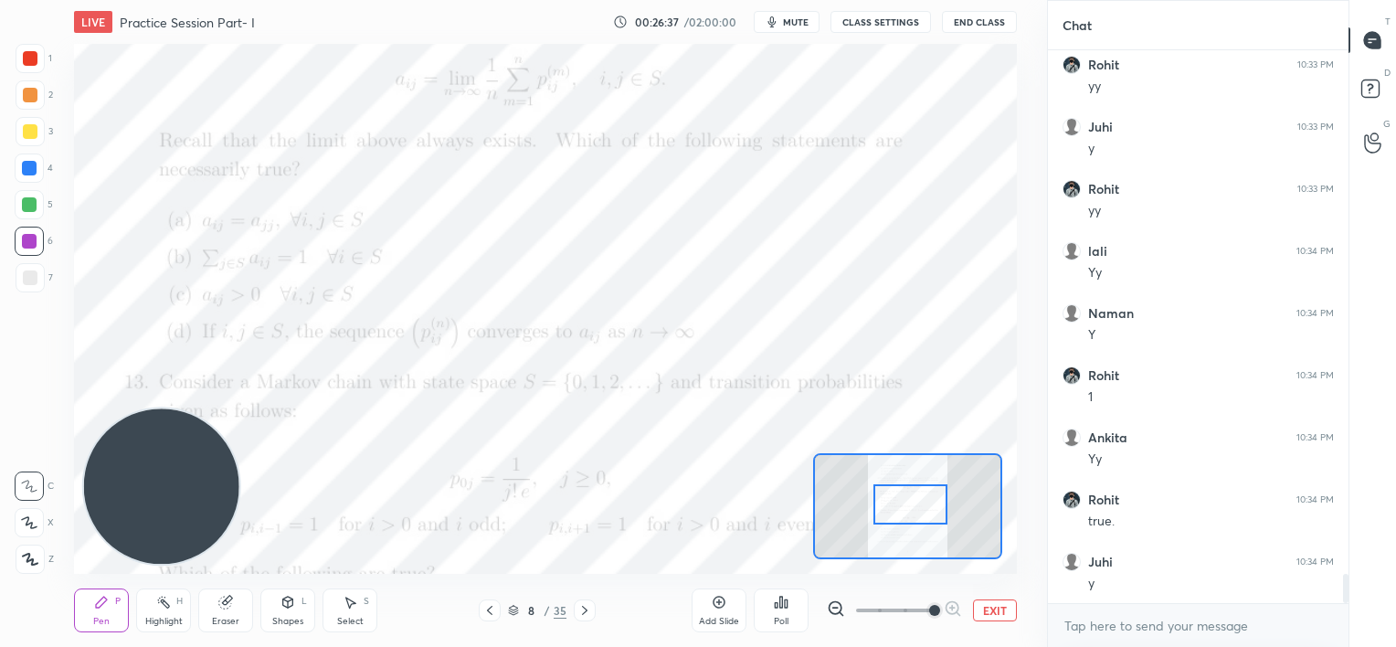
click at [908, 503] on div at bounding box center [911, 504] width 74 height 41
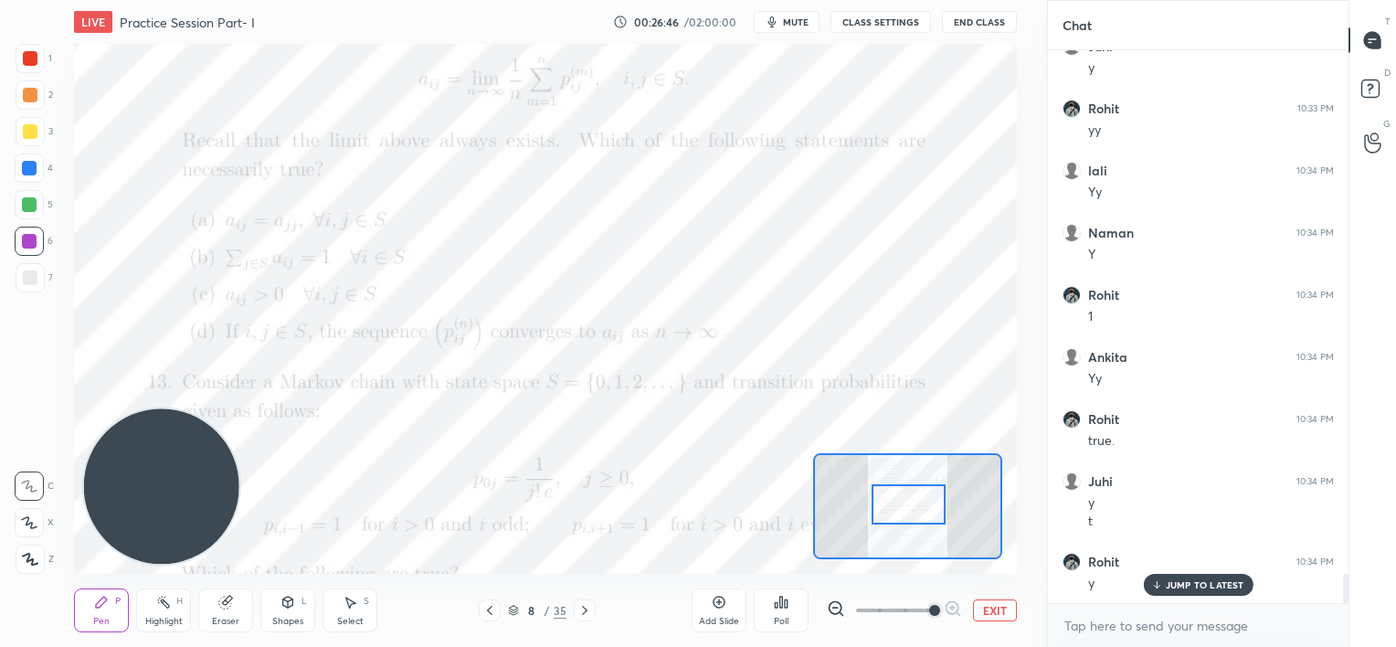
scroll to position [10100, 0]
drag, startPoint x: 224, startPoint y: 609, endPoint x: 239, endPoint y: 581, distance: 31.5
click at [226, 607] on icon at bounding box center [225, 603] width 12 height 12
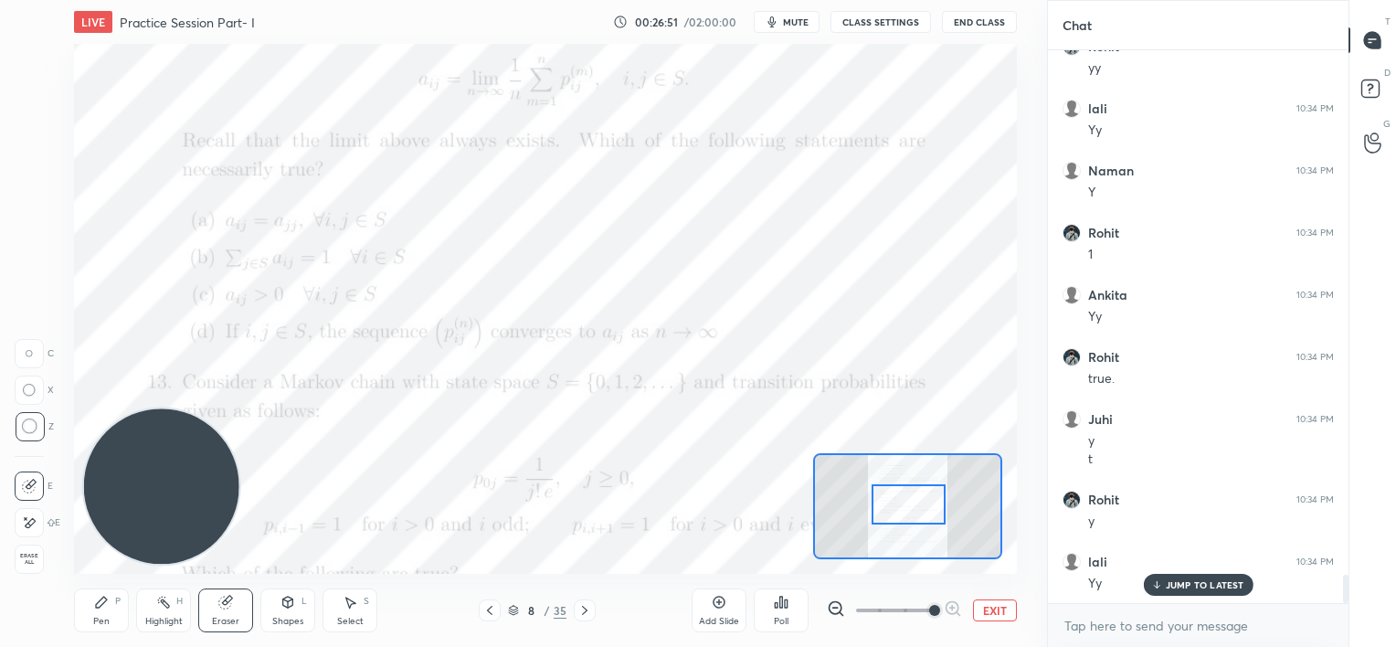
drag, startPoint x: 92, startPoint y: 614, endPoint x: 99, endPoint y: 583, distance: 31.7
click at [92, 611] on div "Pen P" at bounding box center [101, 611] width 55 height 44
click at [1180, 587] on div "1 2 3 4 5 6 7 C X Z C X Z E E Erase all H H LIVE Practice Session Part- I 00:27…" at bounding box center [698, 323] width 1396 height 647
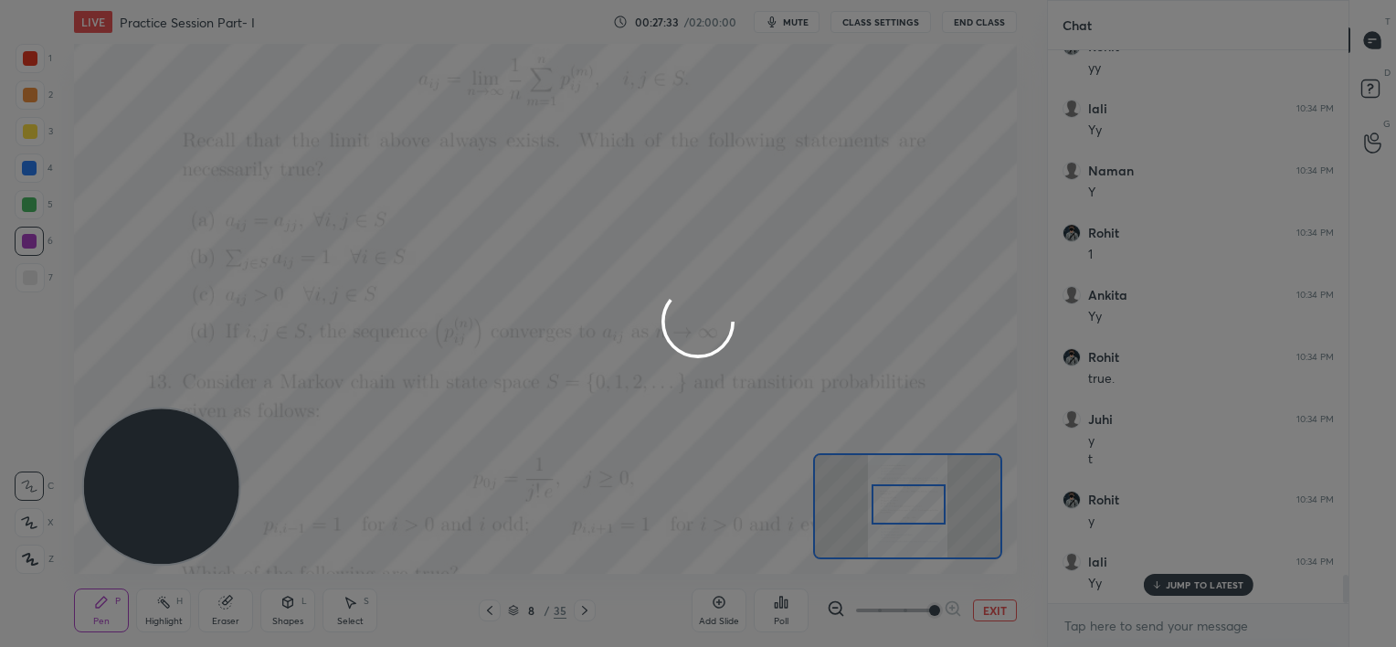
scroll to position [10163, 0]
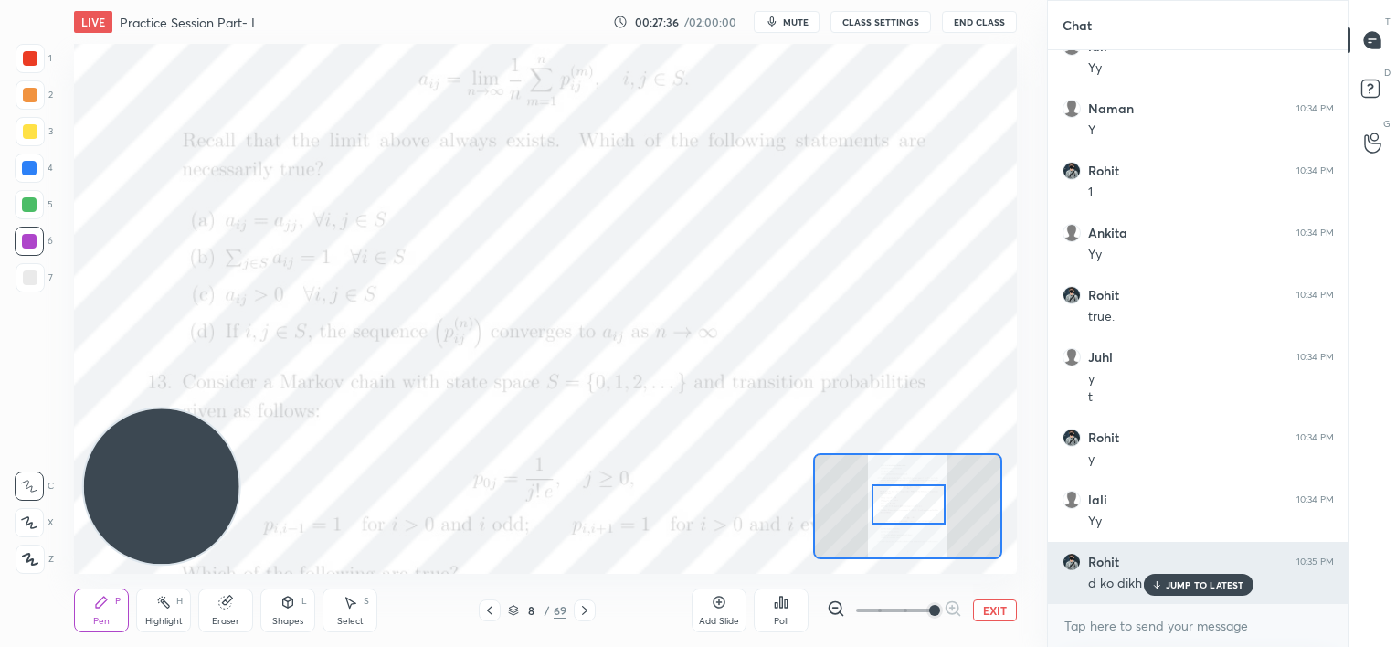
drag, startPoint x: 1183, startPoint y: 582, endPoint x: 1115, endPoint y: 564, distance: 70.1
click at [1179, 583] on p "JUMP TO LATEST" at bounding box center [1205, 584] width 79 height 11
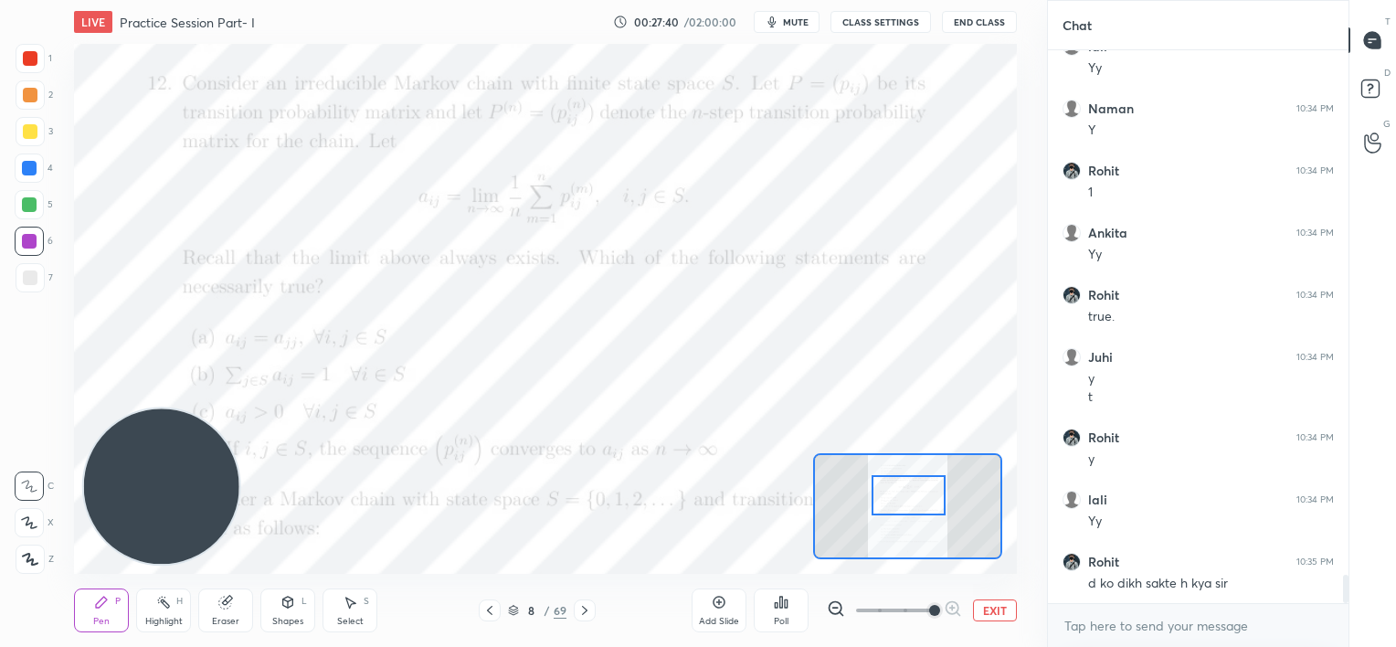
click at [906, 496] on div at bounding box center [909, 495] width 74 height 41
click at [29, 175] on div at bounding box center [29, 168] width 29 height 29
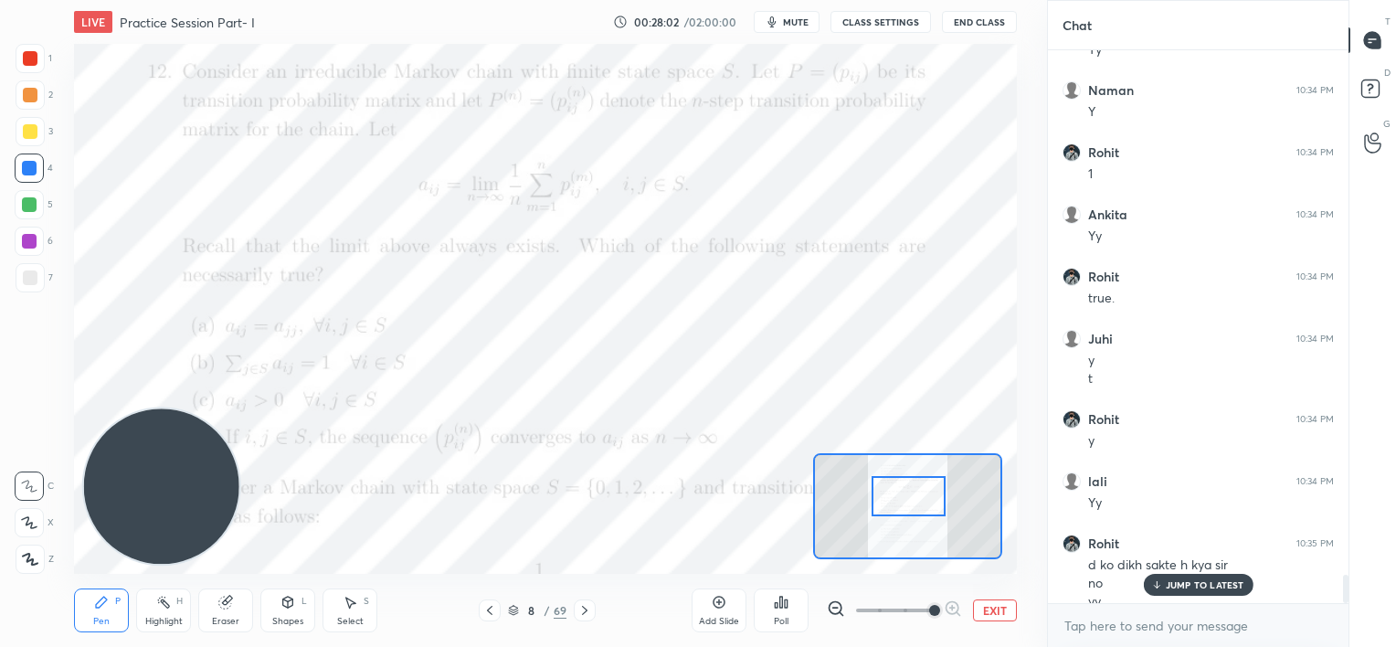
scroll to position [10199, 0]
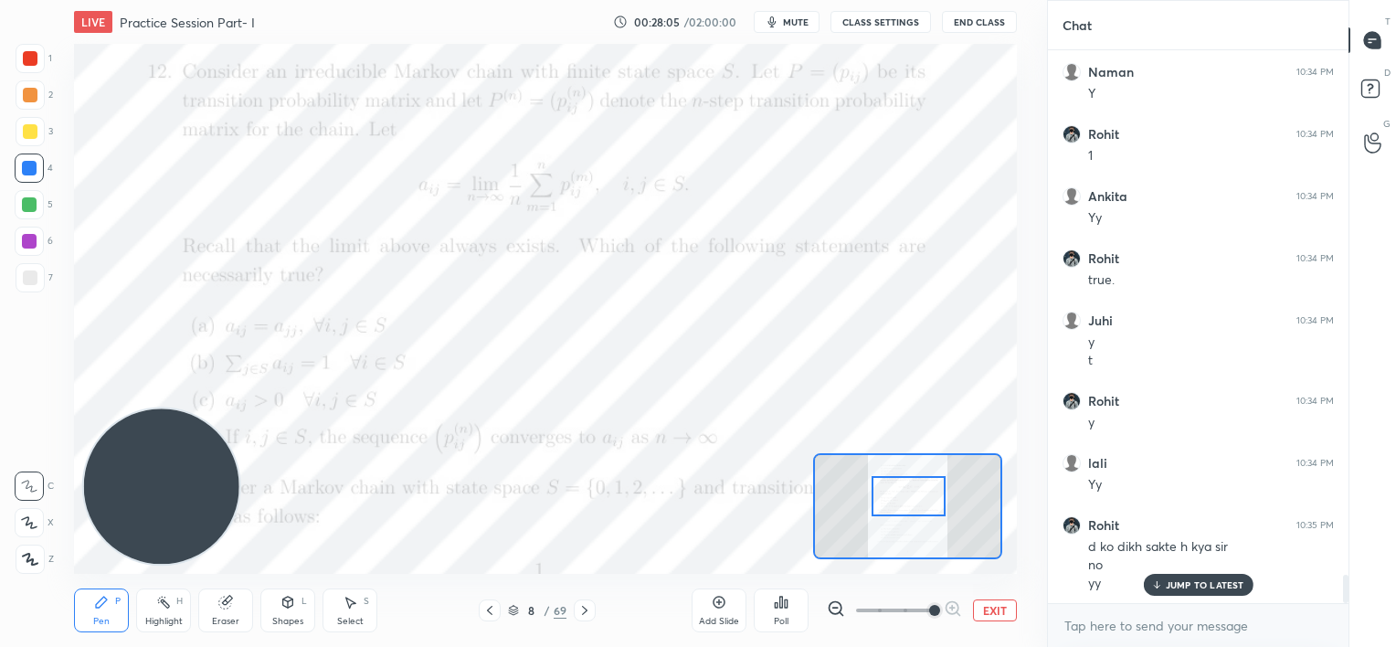
click at [1197, 585] on p "JUMP TO LATEST" at bounding box center [1205, 584] width 79 height 11
drag, startPoint x: 224, startPoint y: 605, endPoint x: 248, endPoint y: 574, distance: 39.1
click at [225, 603] on icon at bounding box center [225, 603] width 12 height 12
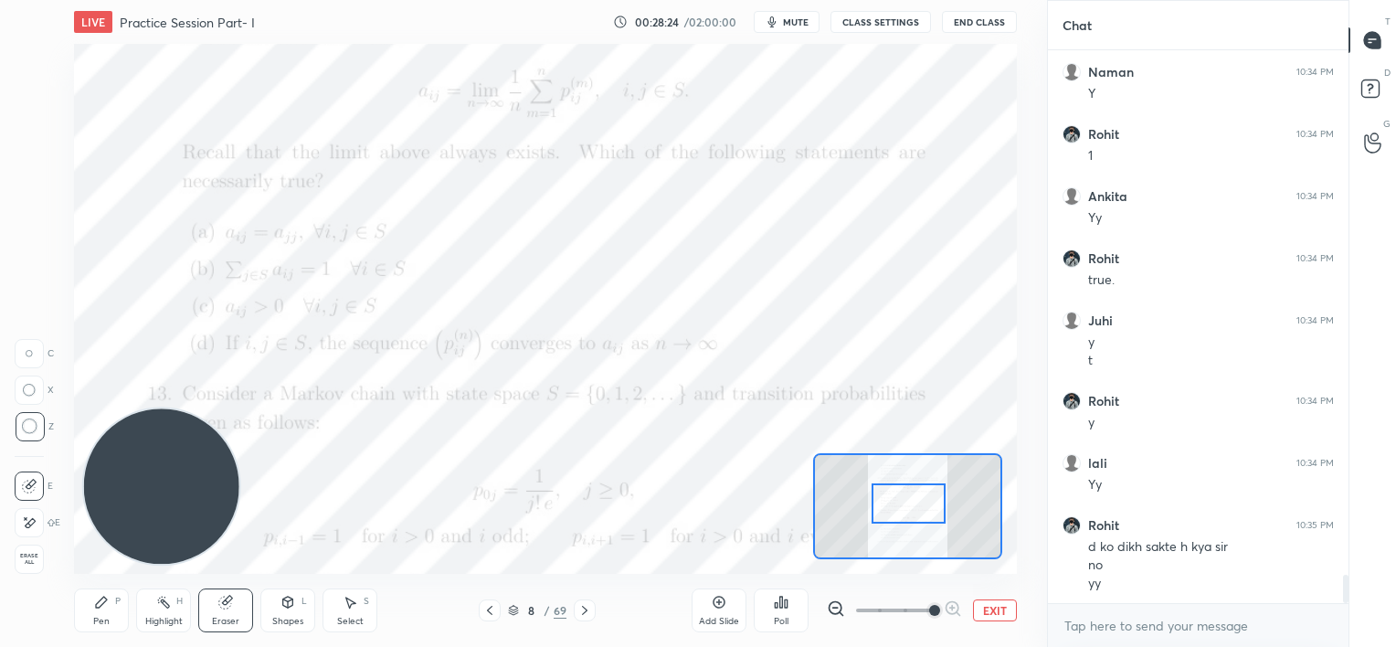
scroll to position [10261, 0]
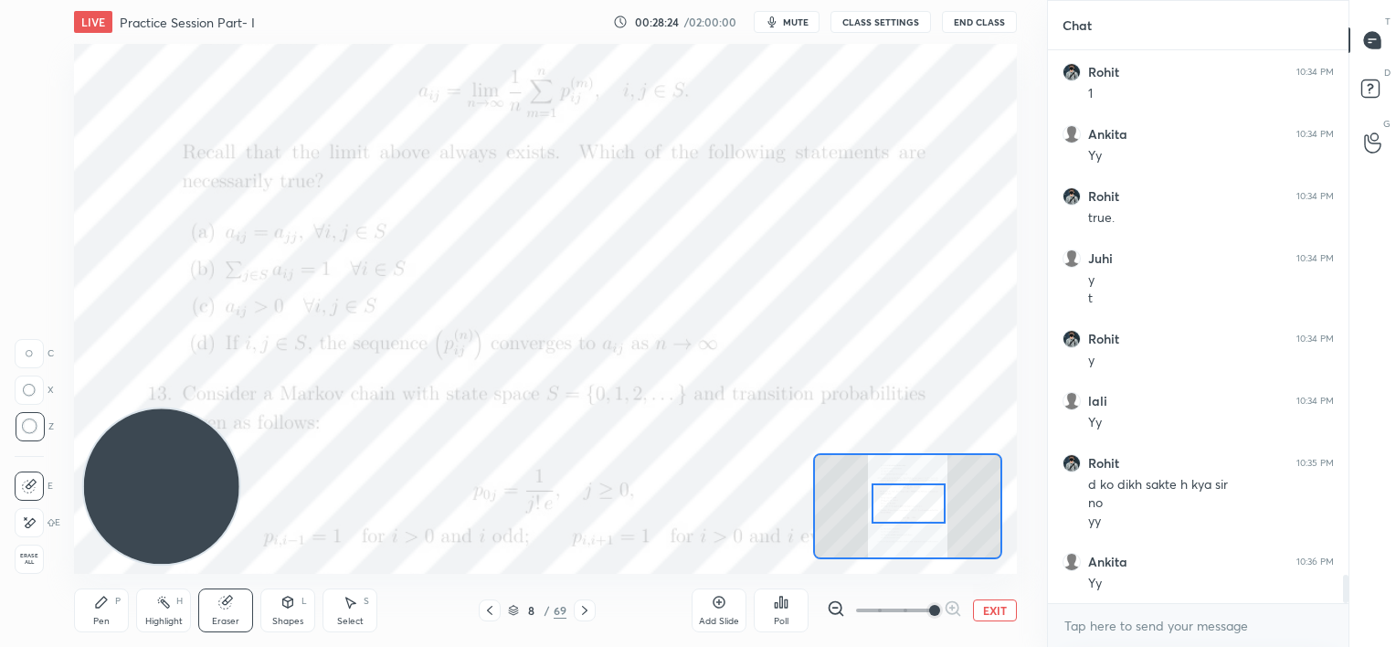
click at [921, 504] on div at bounding box center [909, 503] width 74 height 41
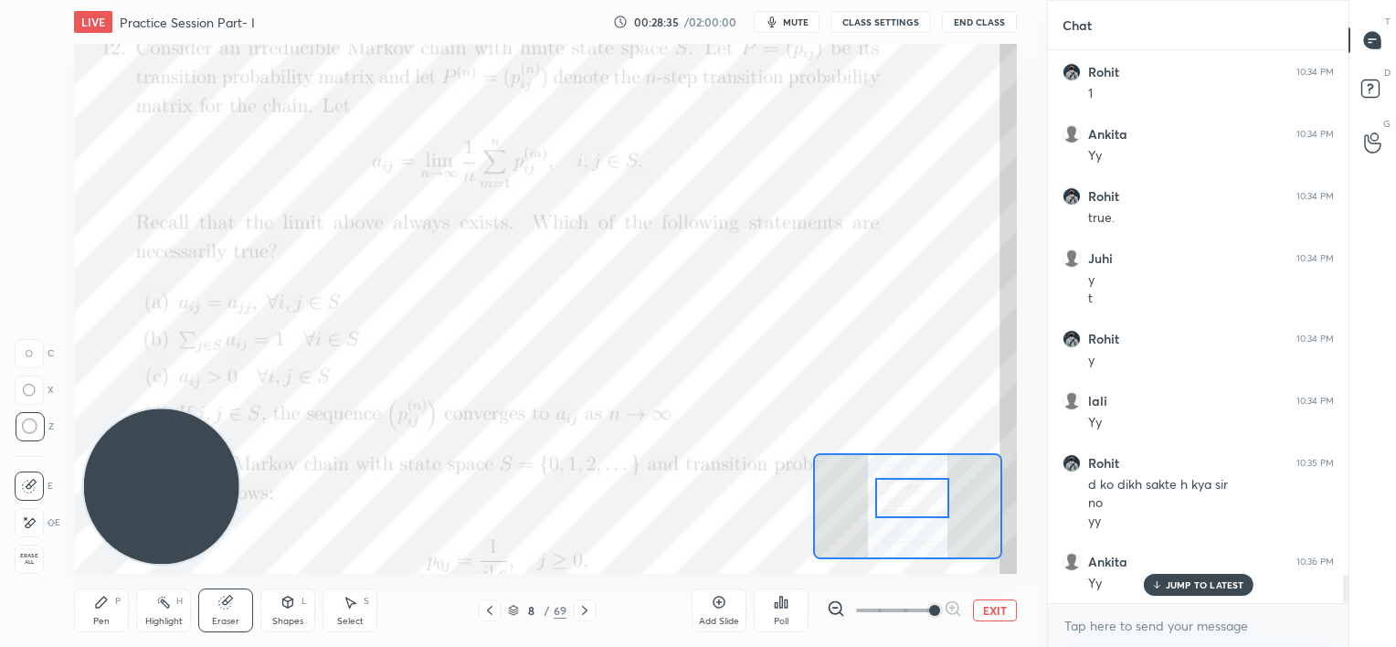
click at [921, 494] on div at bounding box center [913, 498] width 74 height 41
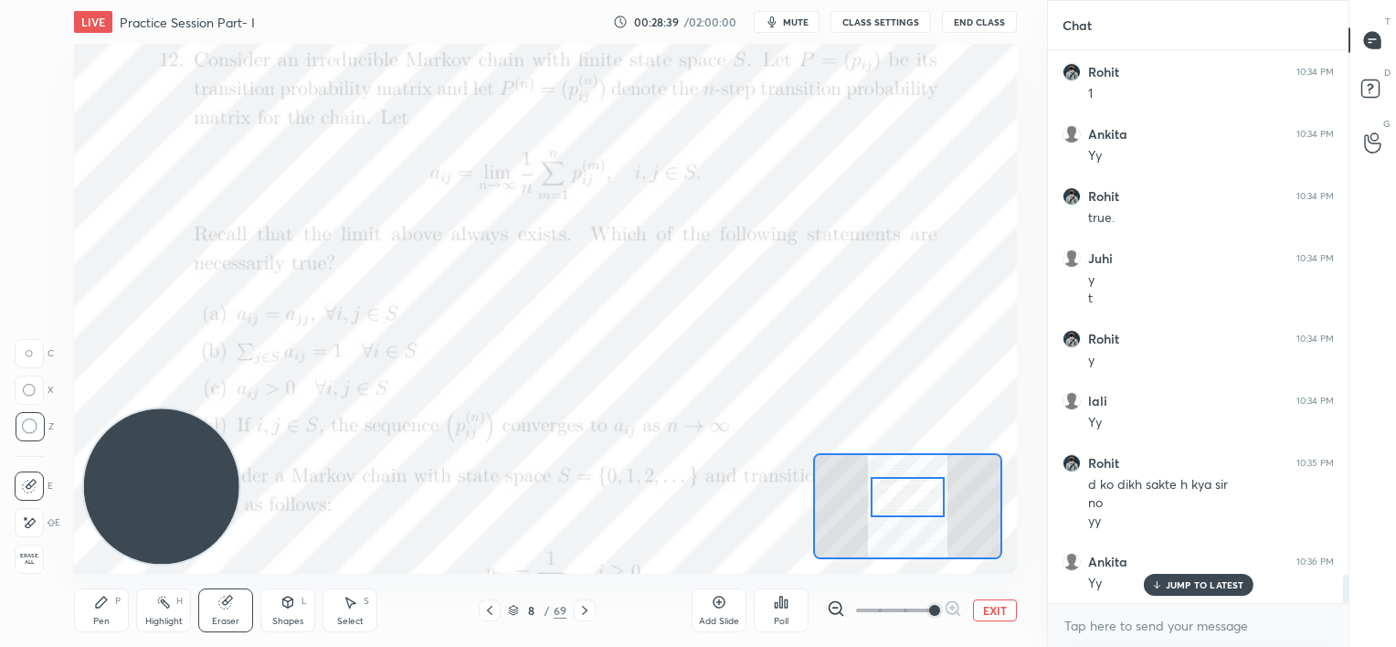
click at [894, 496] on div at bounding box center [908, 497] width 74 height 41
click at [99, 610] on div "Pen P" at bounding box center [101, 611] width 55 height 44
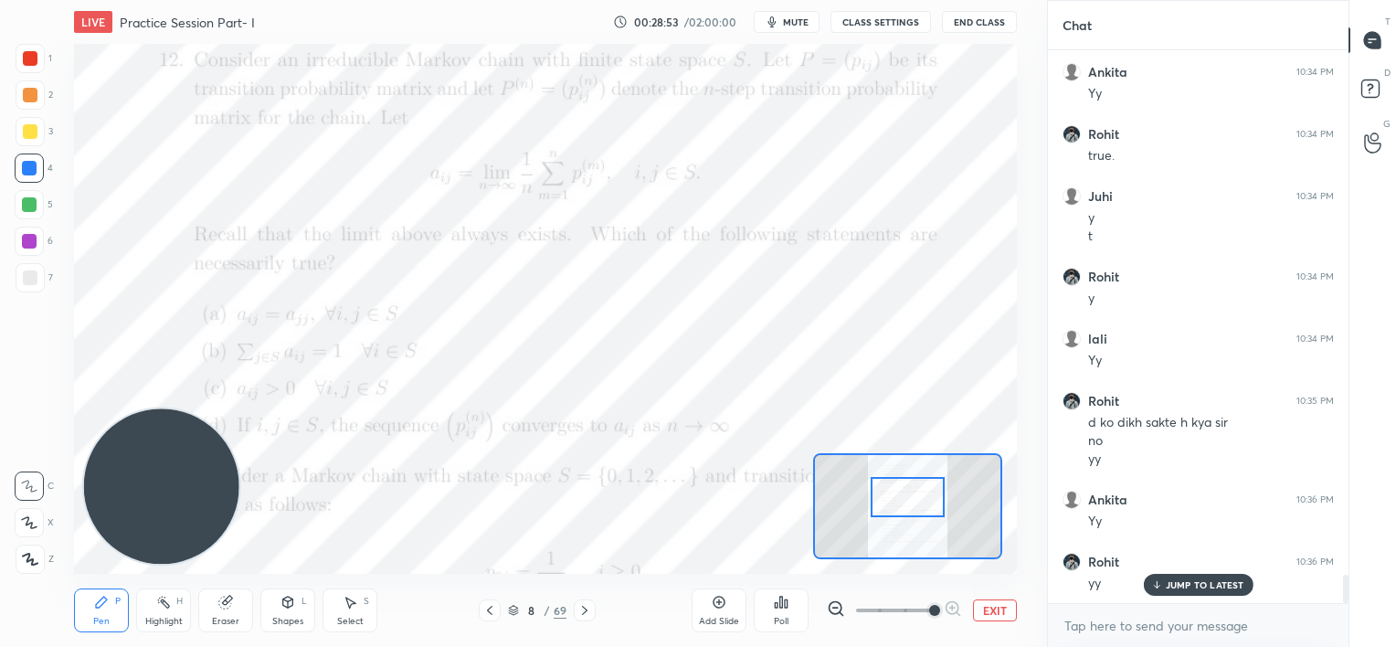
scroll to position [10386, 0]
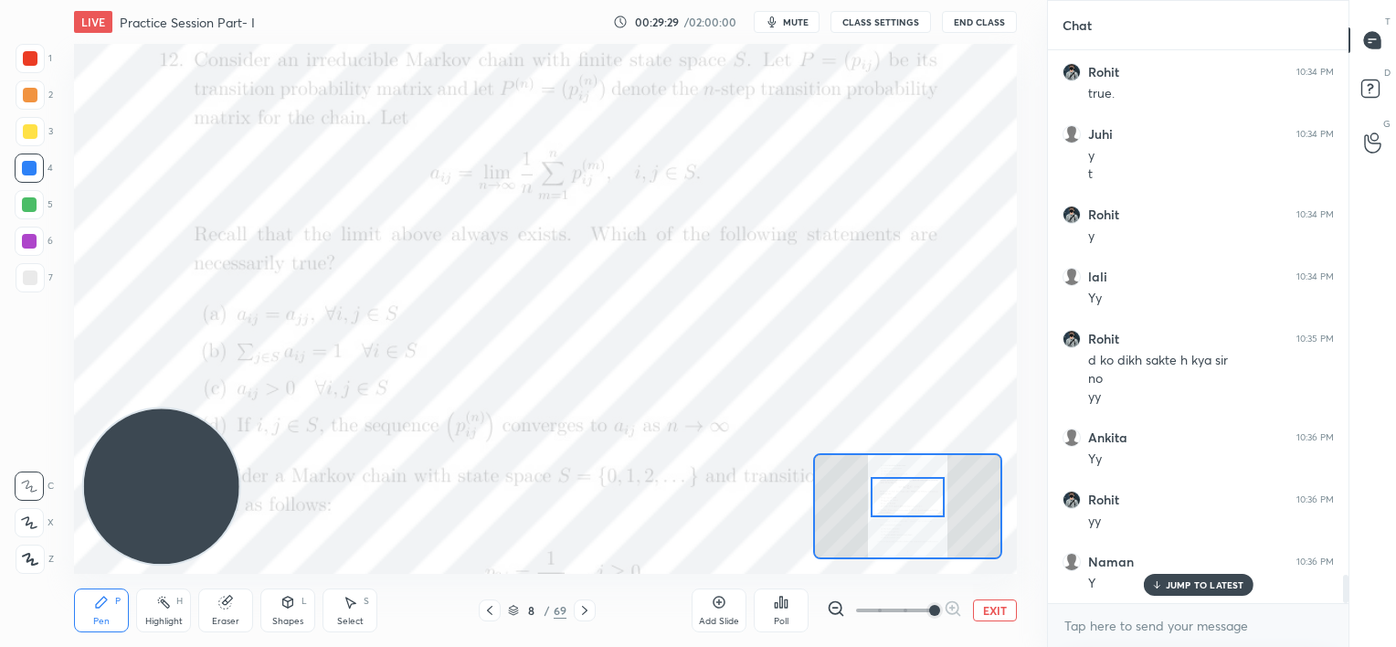
click at [582, 611] on icon at bounding box center [585, 610] width 15 height 15
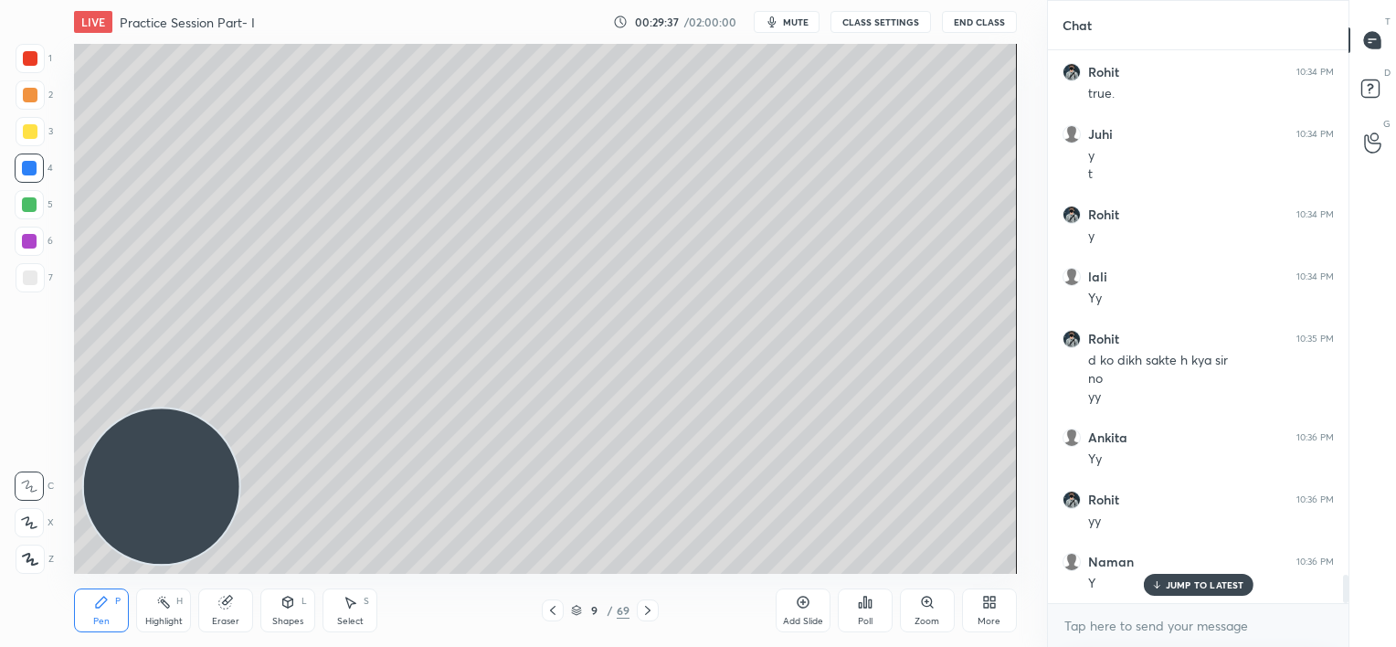
click at [552, 614] on icon at bounding box center [553, 610] width 15 height 15
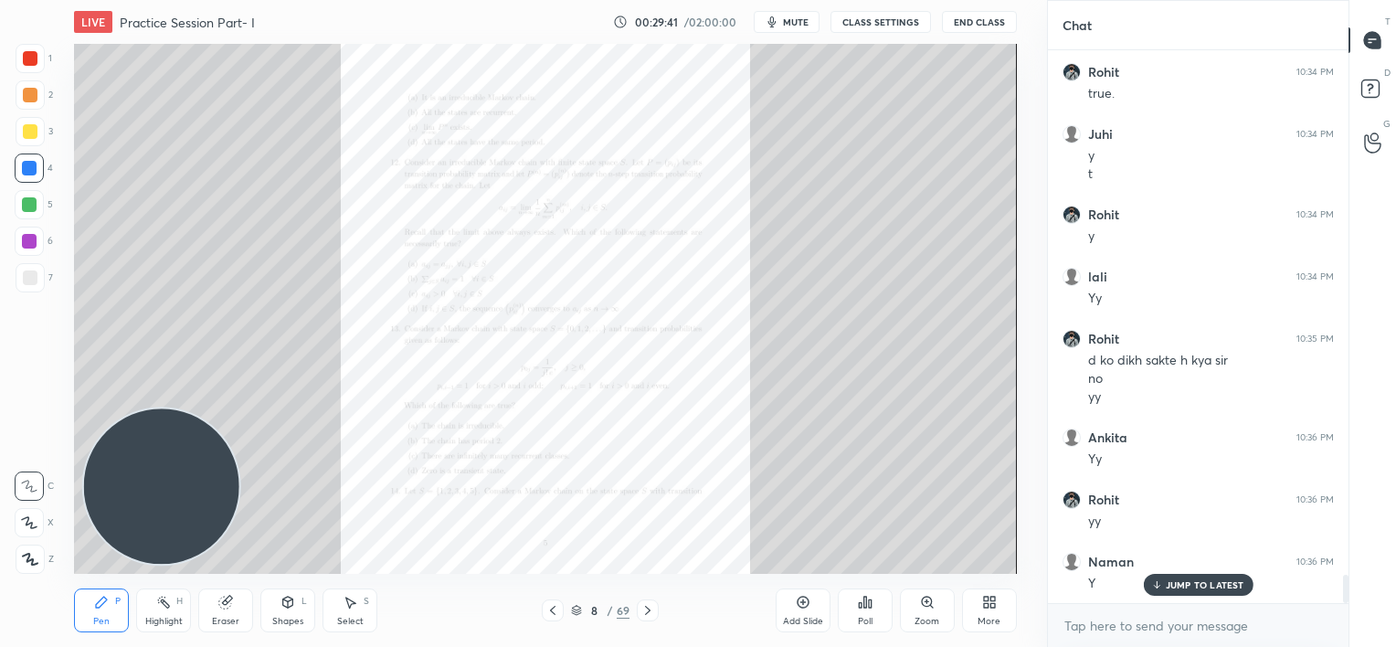
click at [923, 608] on icon at bounding box center [927, 602] width 15 height 15
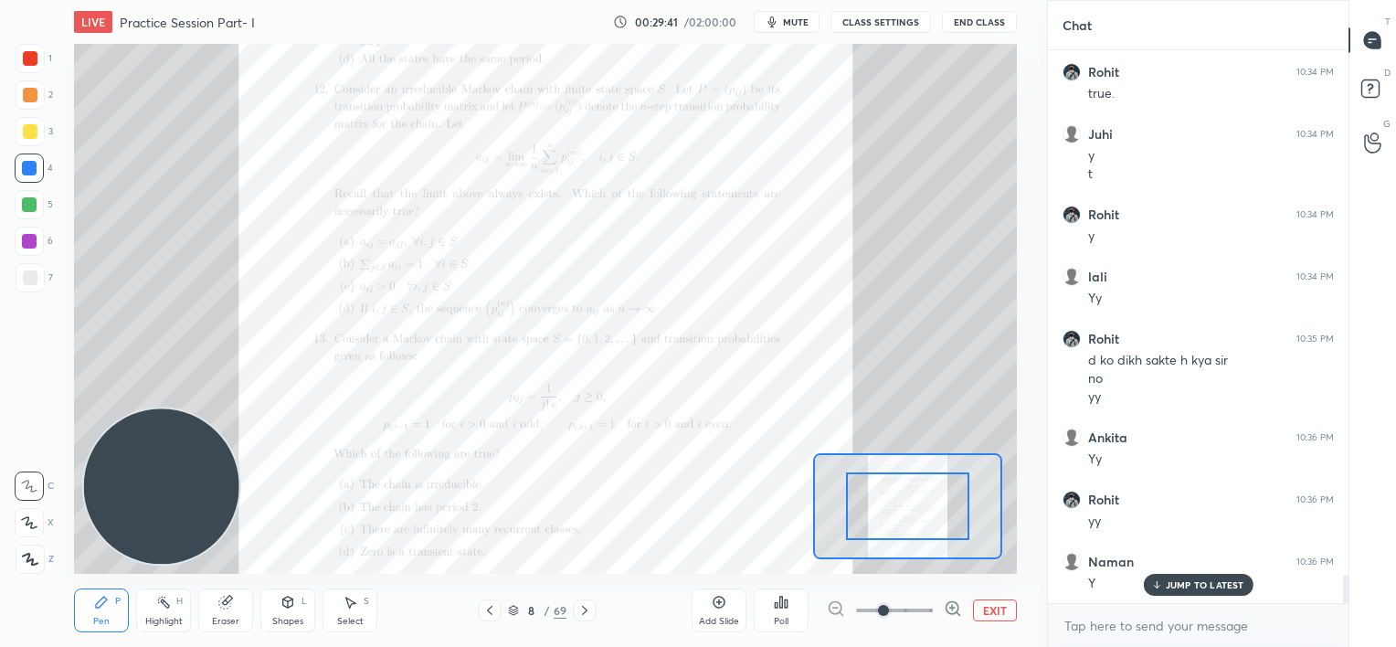
click at [923, 609] on span at bounding box center [894, 610] width 77 height 27
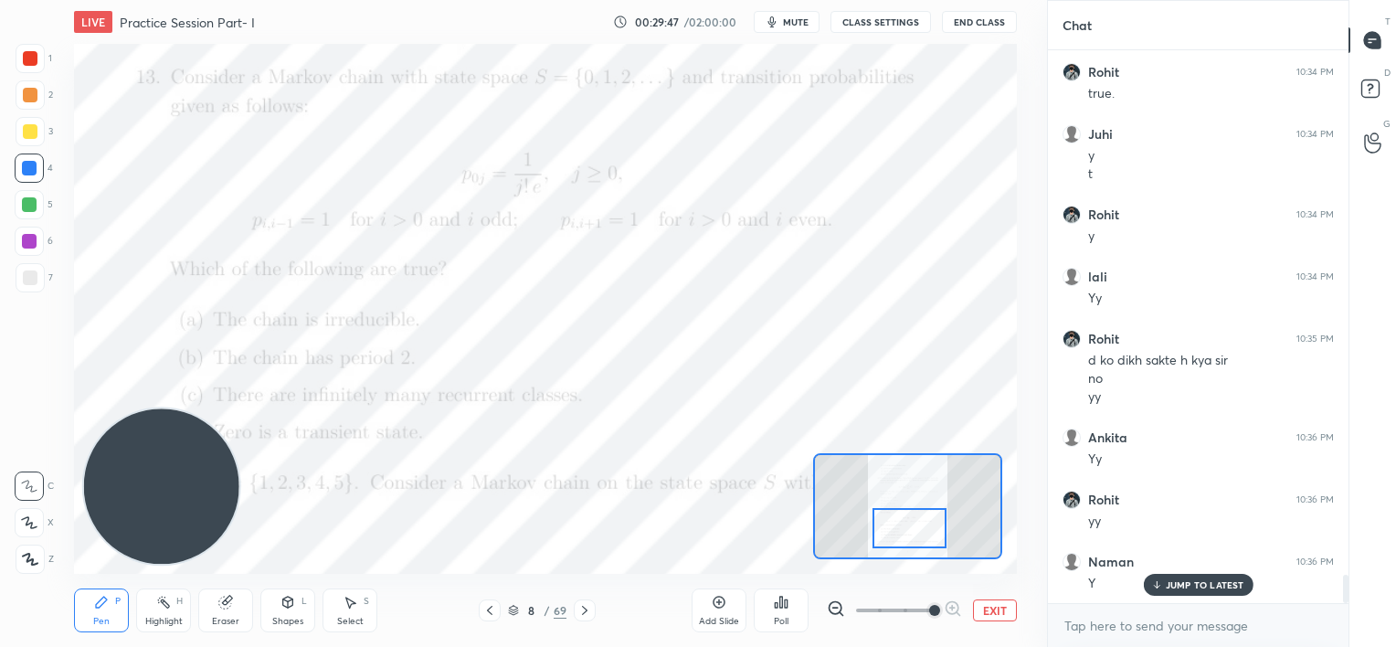
scroll to position [10448, 0]
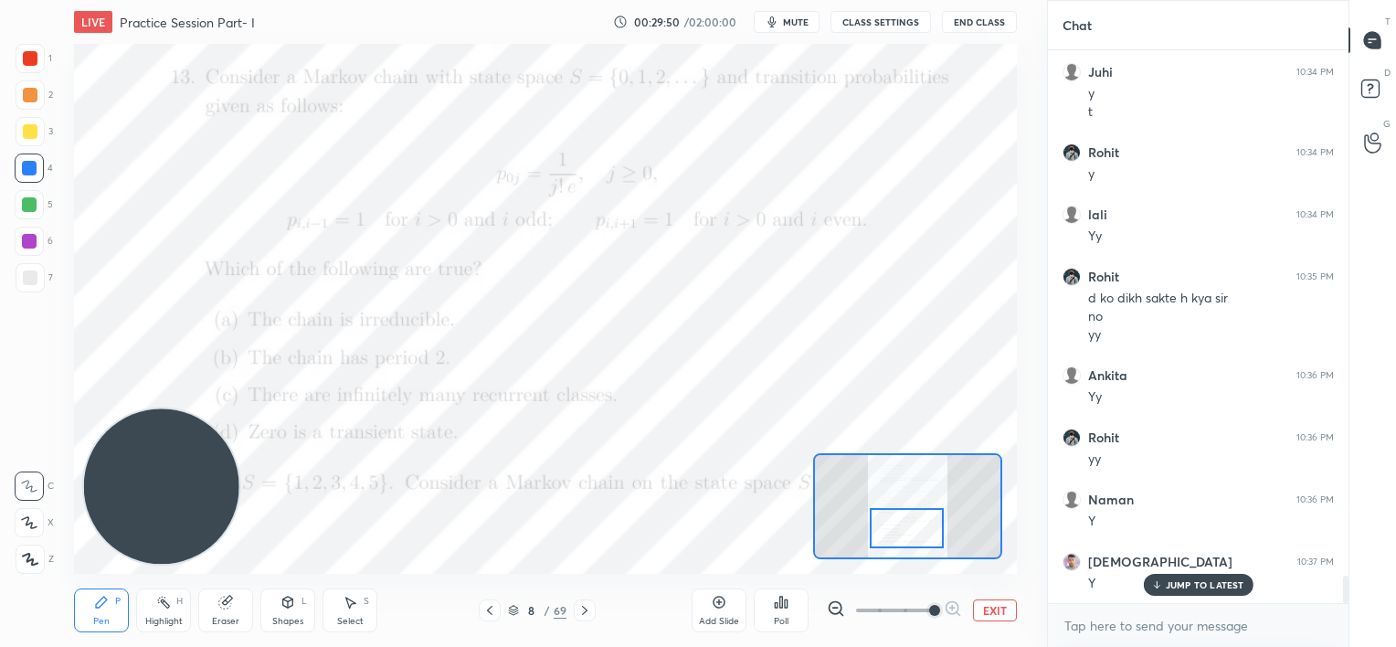
drag, startPoint x: 911, startPoint y: 503, endPoint x: 910, endPoint y: 525, distance: 22.9
click at [910, 525] on div at bounding box center [907, 528] width 74 height 41
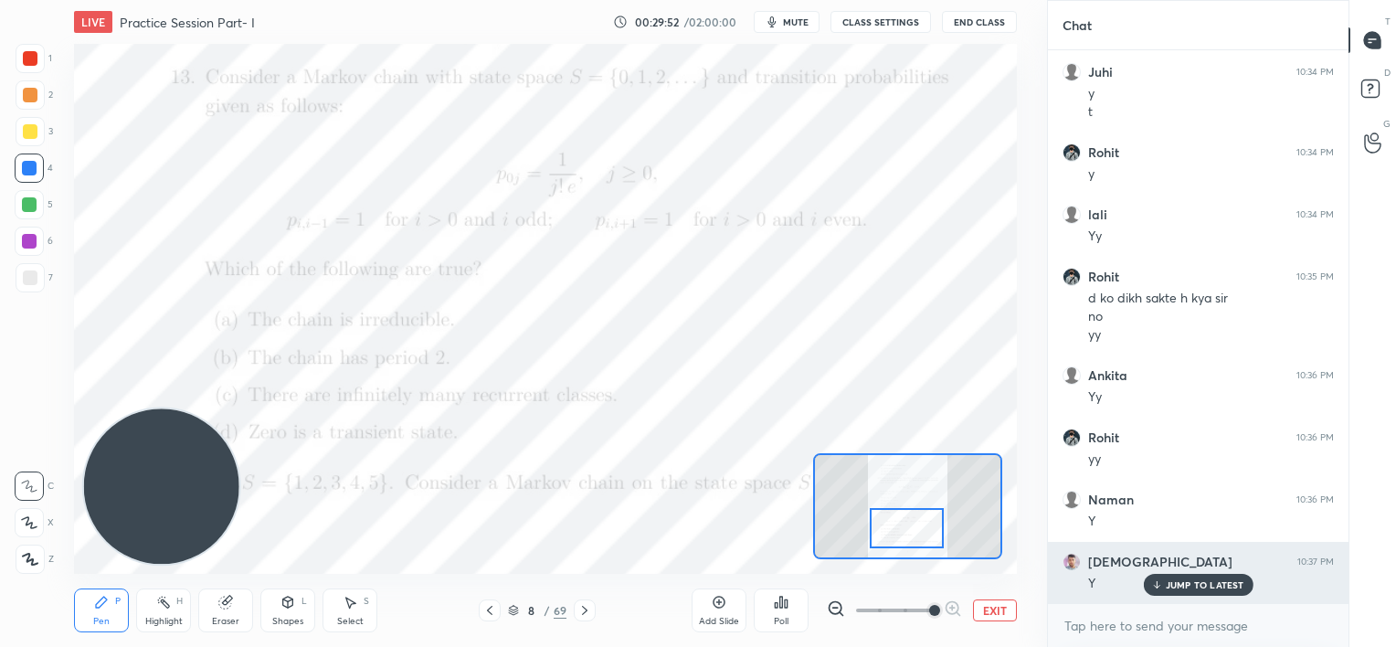
click at [1194, 585] on p "JUMP TO LATEST" at bounding box center [1205, 584] width 79 height 11
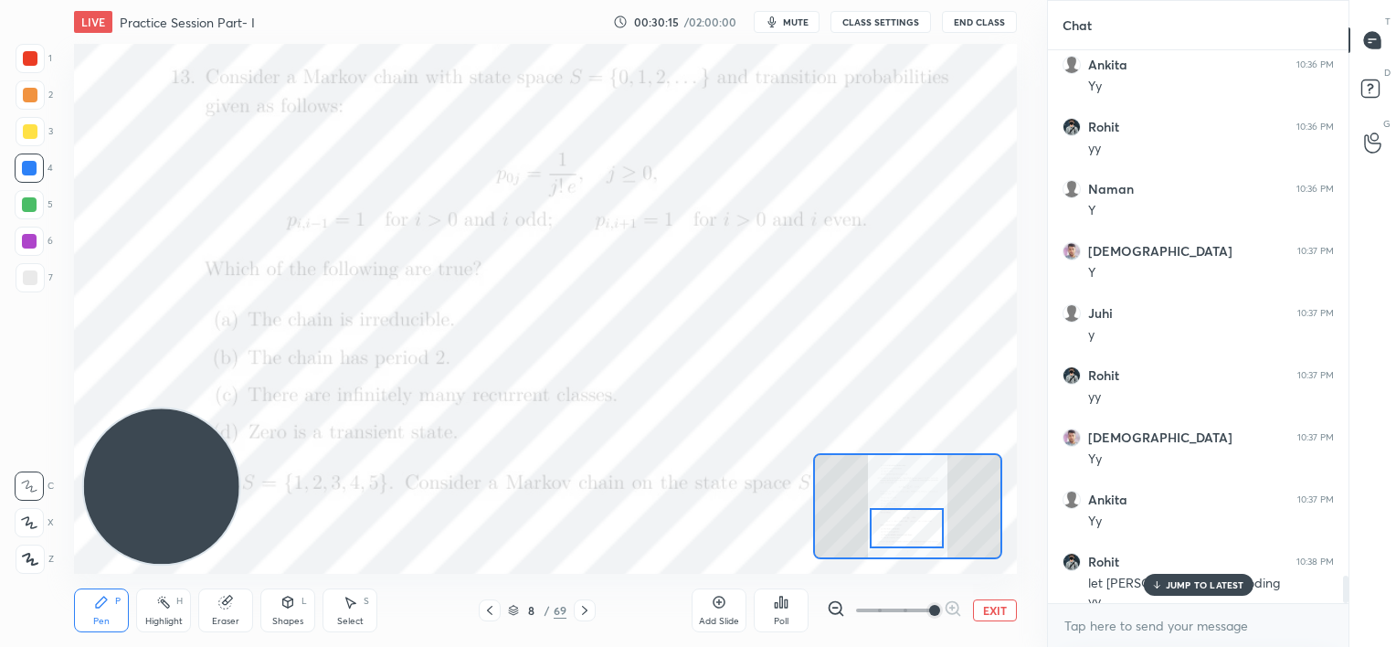
scroll to position [10777, 0]
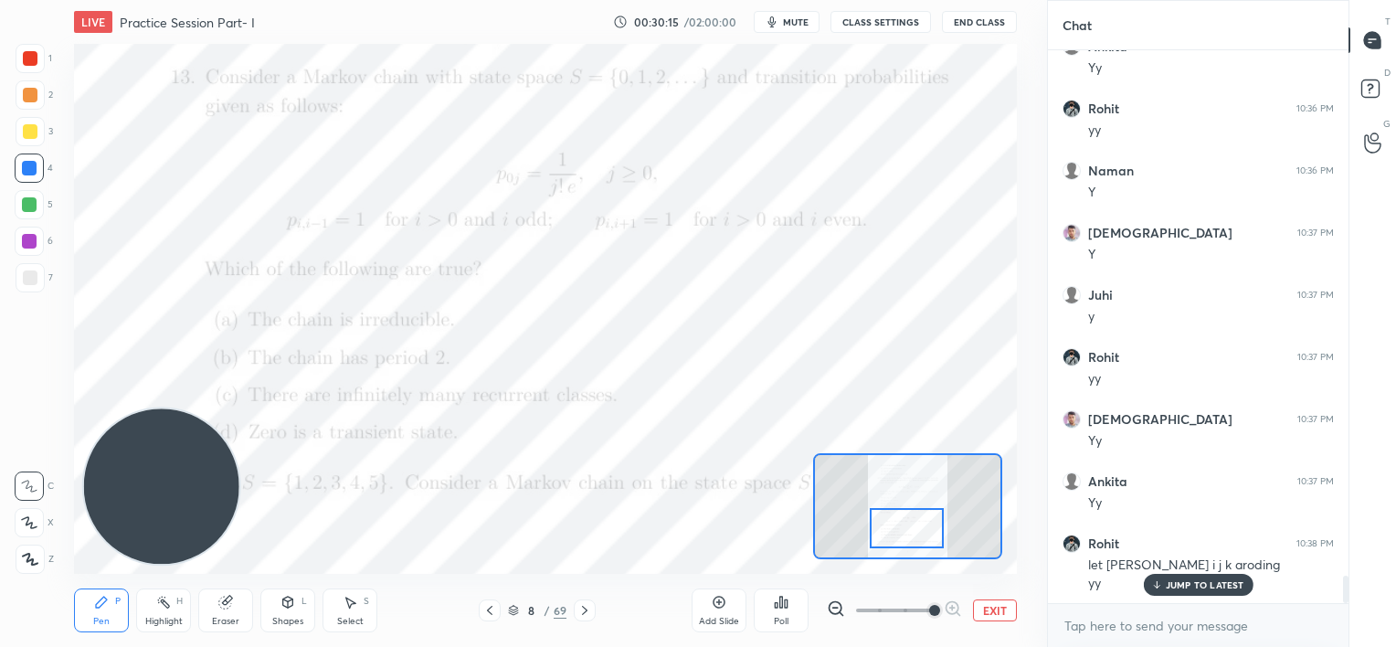
click at [1182, 579] on p "JUMP TO LATEST" at bounding box center [1205, 584] width 79 height 11
click at [33, 57] on div at bounding box center [30, 58] width 15 height 15
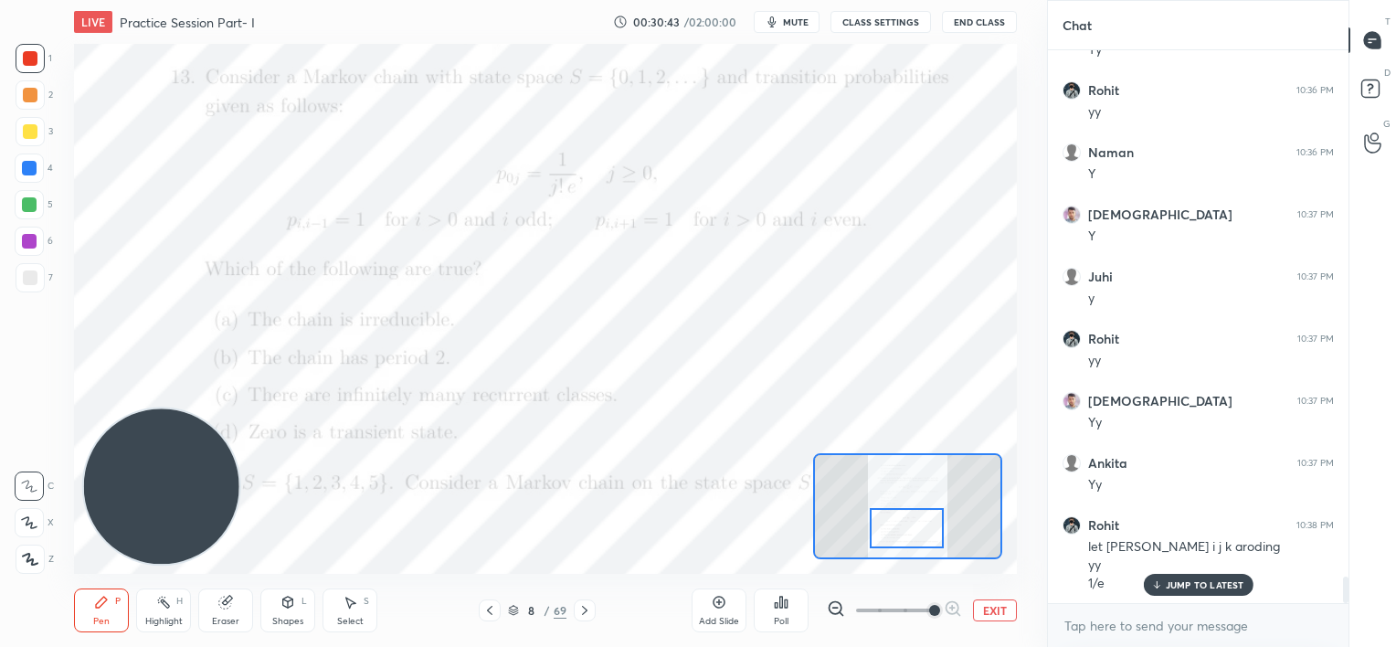
scroll to position [10857, 0]
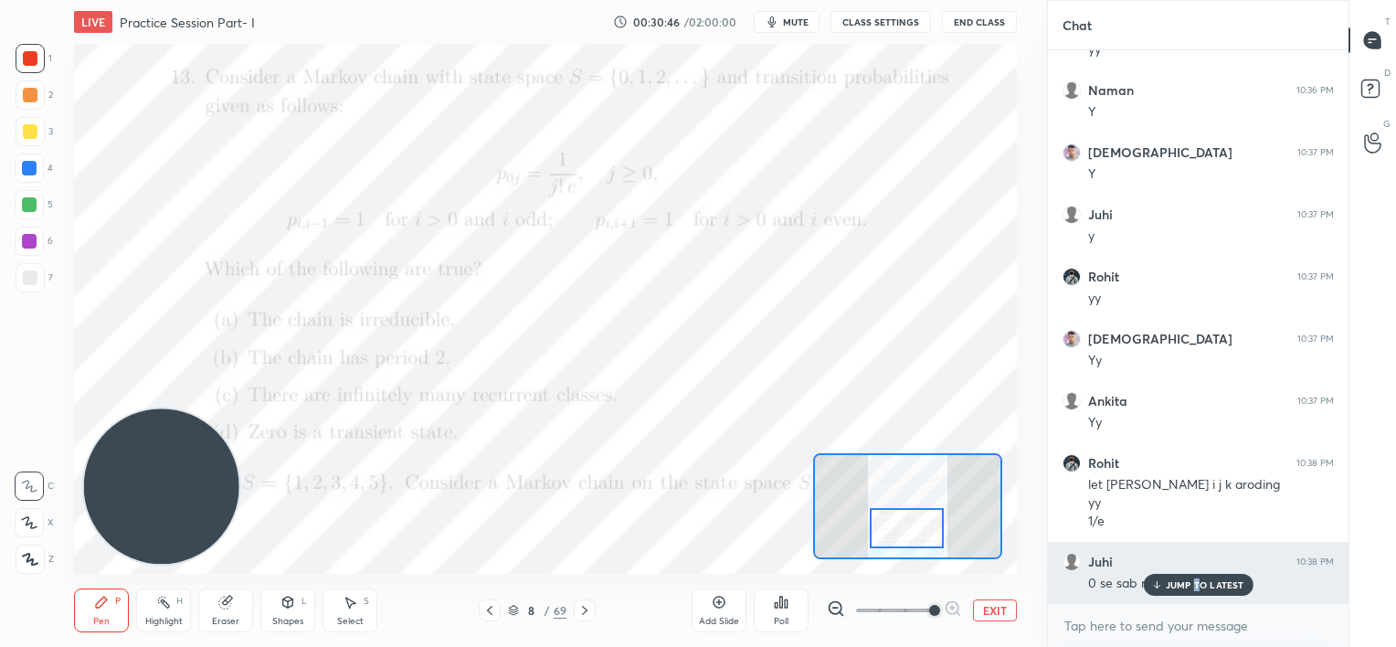
click at [1194, 583] on p "JUMP TO LATEST" at bounding box center [1205, 584] width 79 height 11
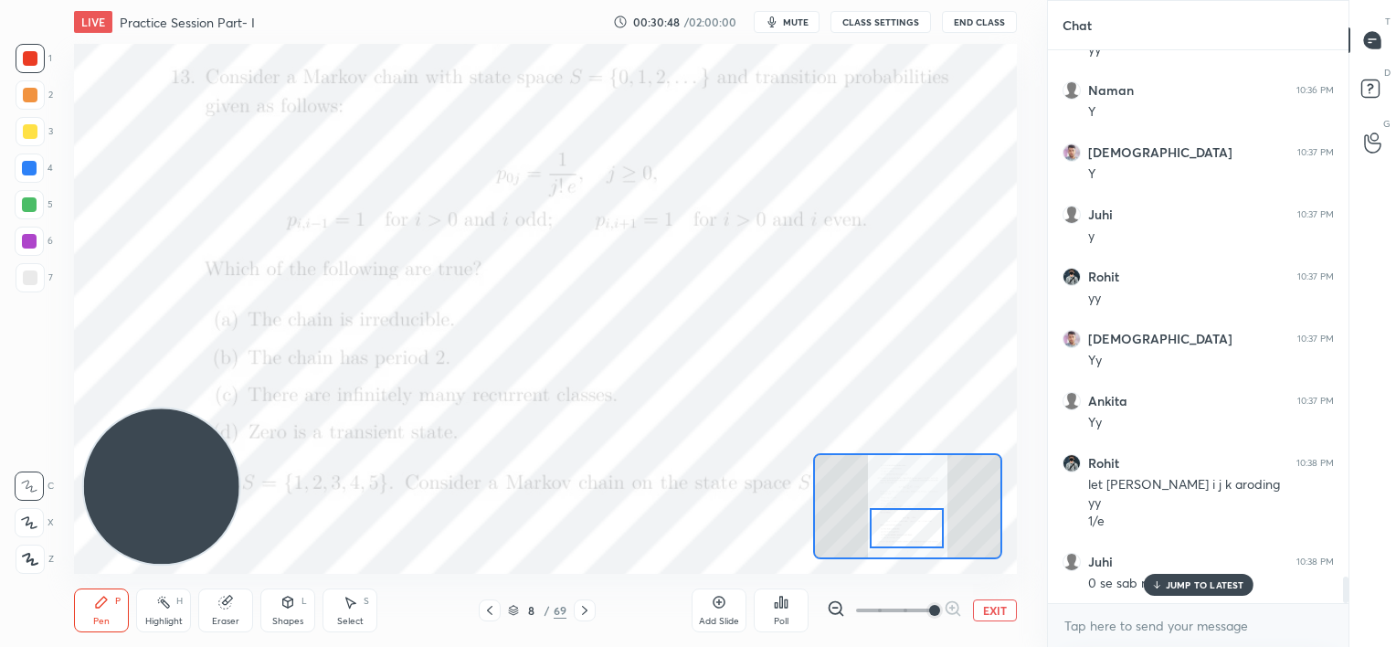
scroll to position [10919, 0]
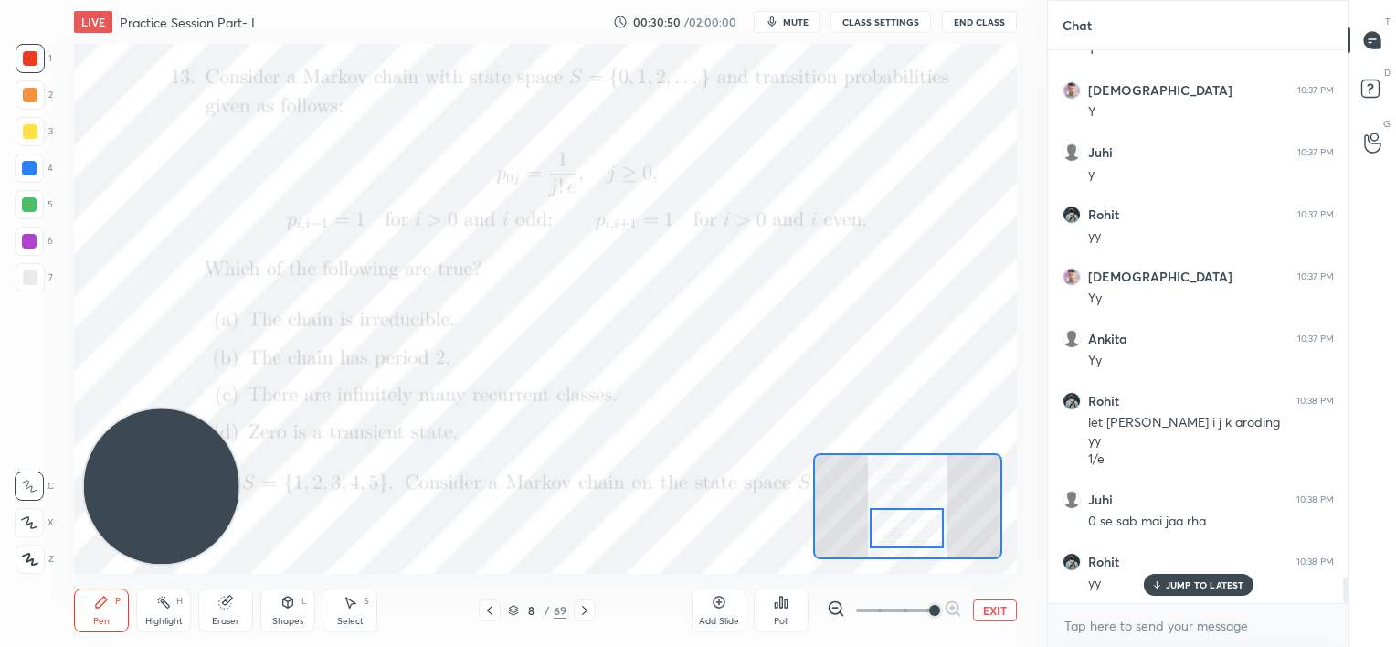
click at [29, 207] on div at bounding box center [29, 204] width 15 height 15
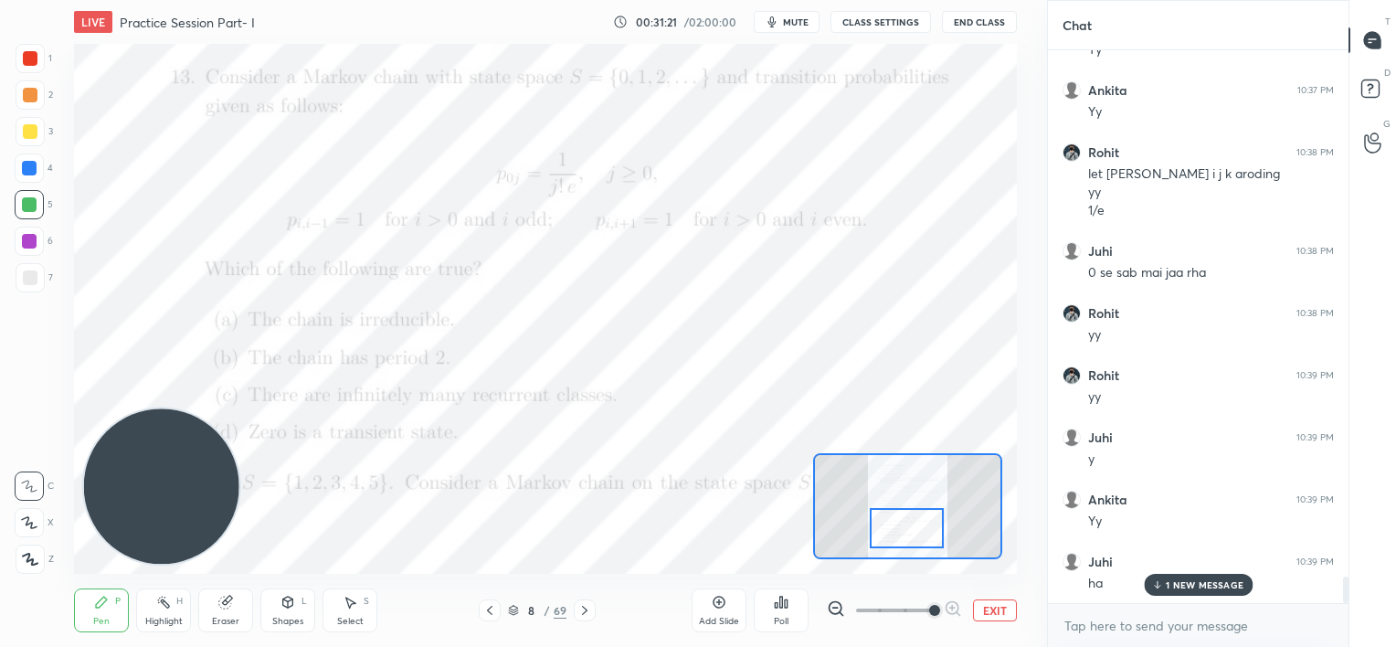
scroll to position [11230, 0]
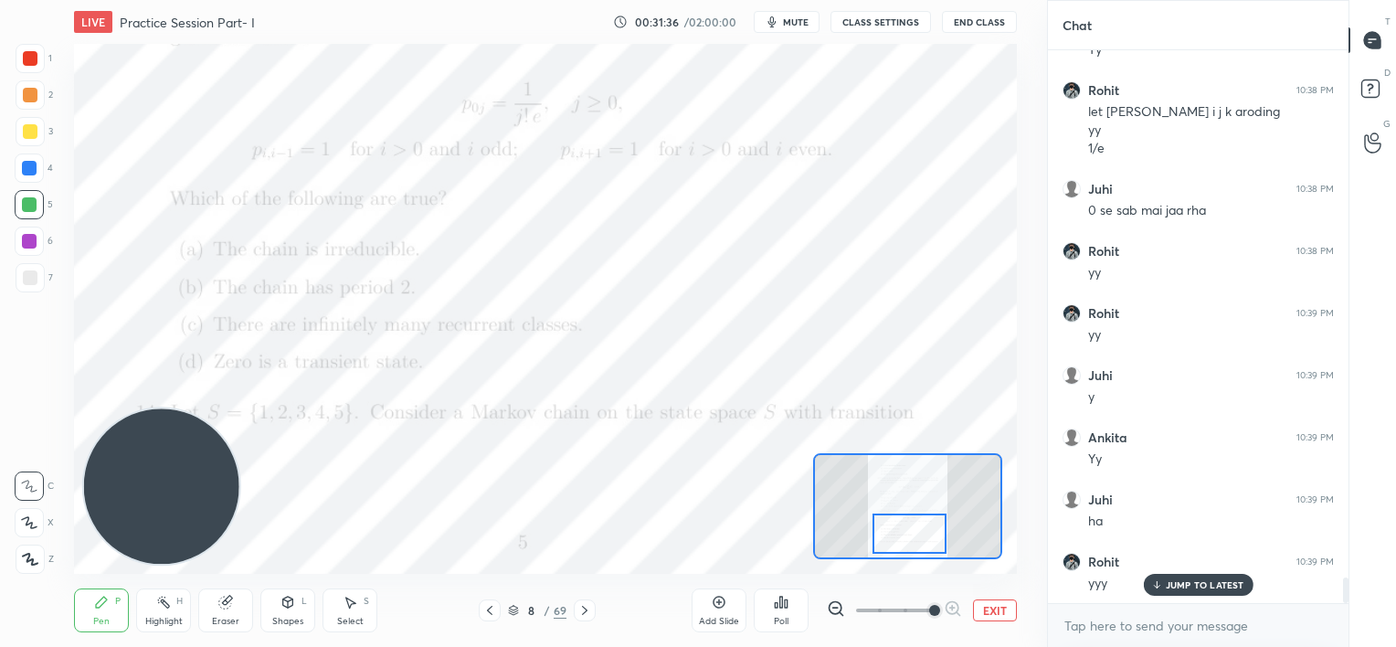
click at [931, 523] on div at bounding box center [910, 534] width 74 height 41
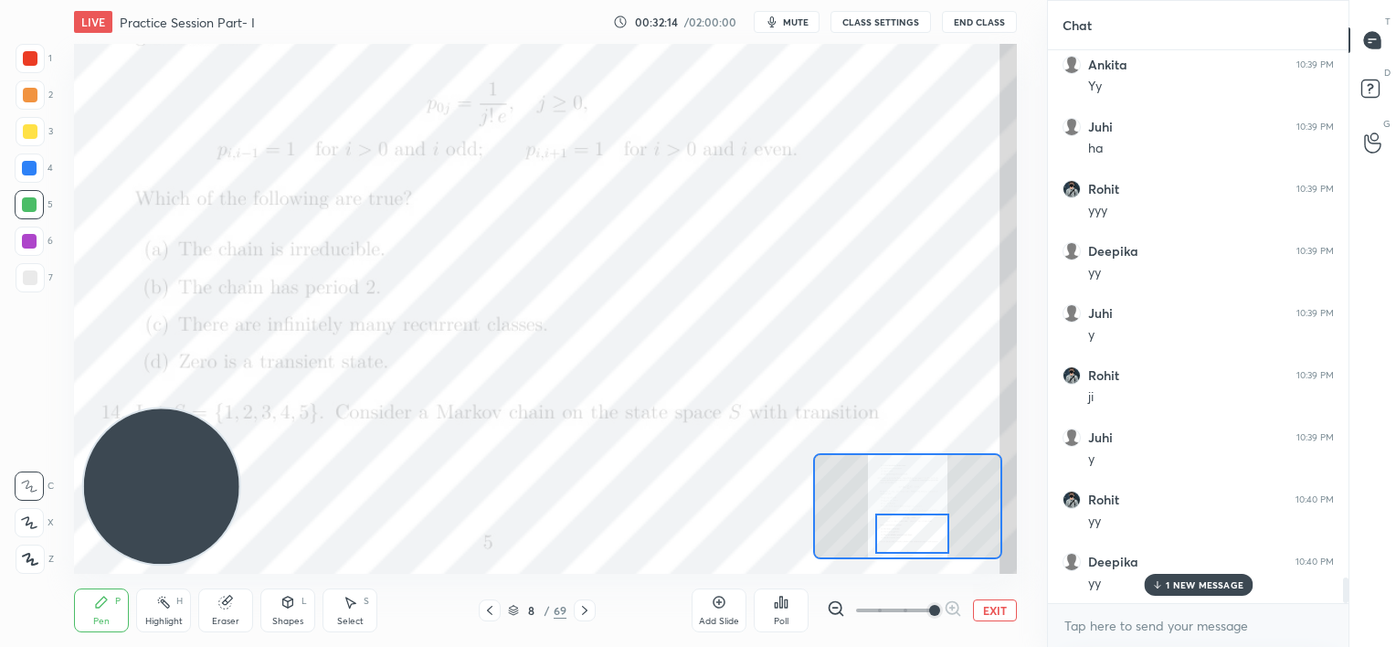
scroll to position [11665, 0]
click at [226, 602] on icon at bounding box center [225, 602] width 15 height 15
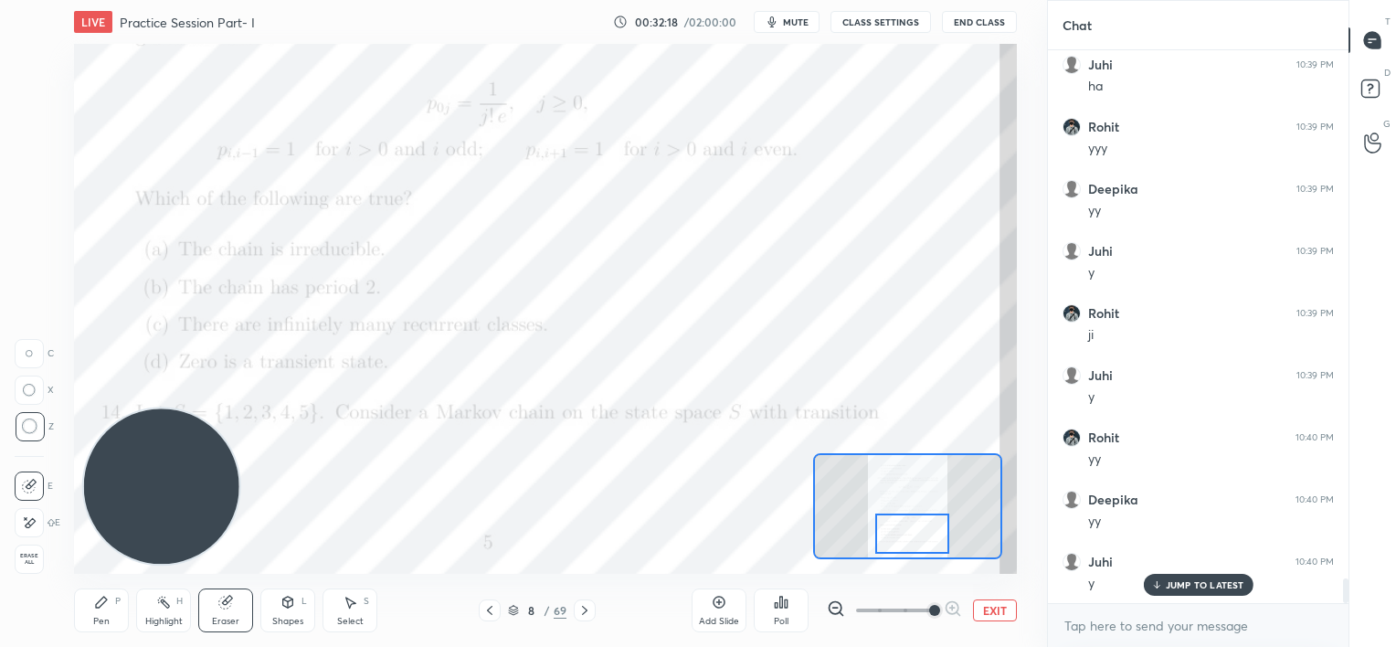
scroll to position [11727, 0]
click at [101, 607] on icon at bounding box center [101, 602] width 15 height 15
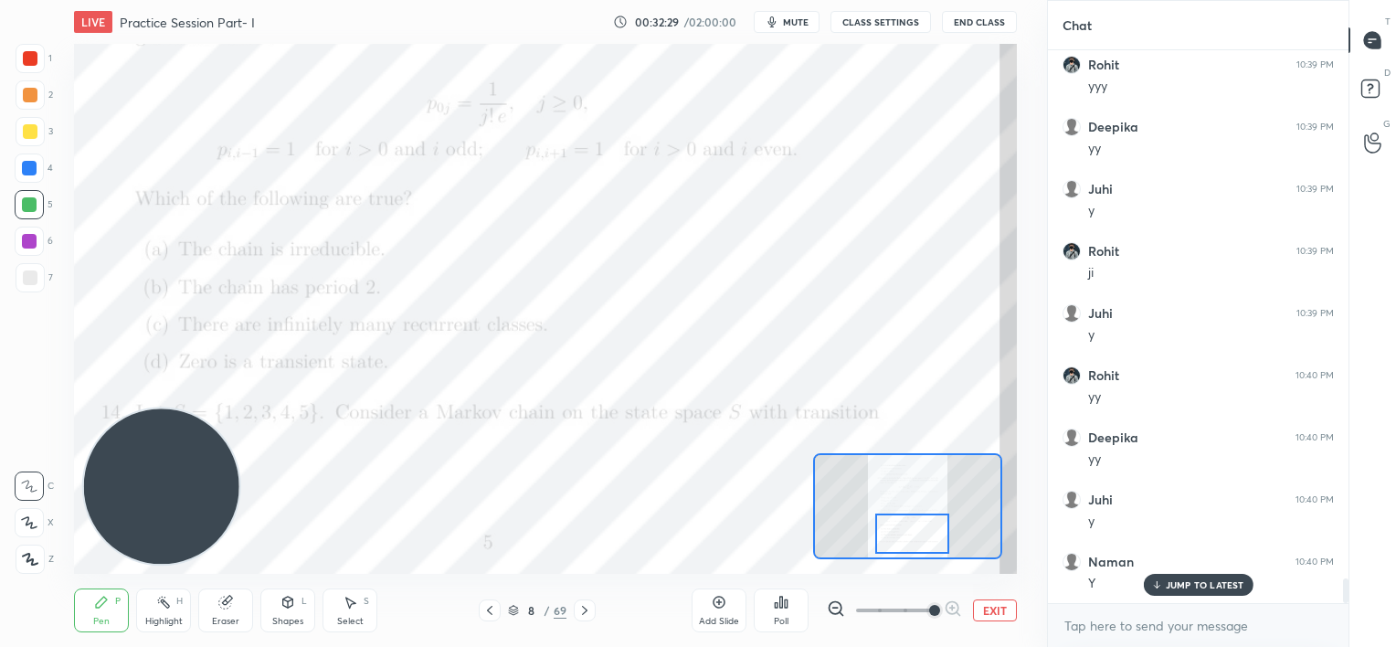
click at [28, 130] on div at bounding box center [30, 131] width 15 height 15
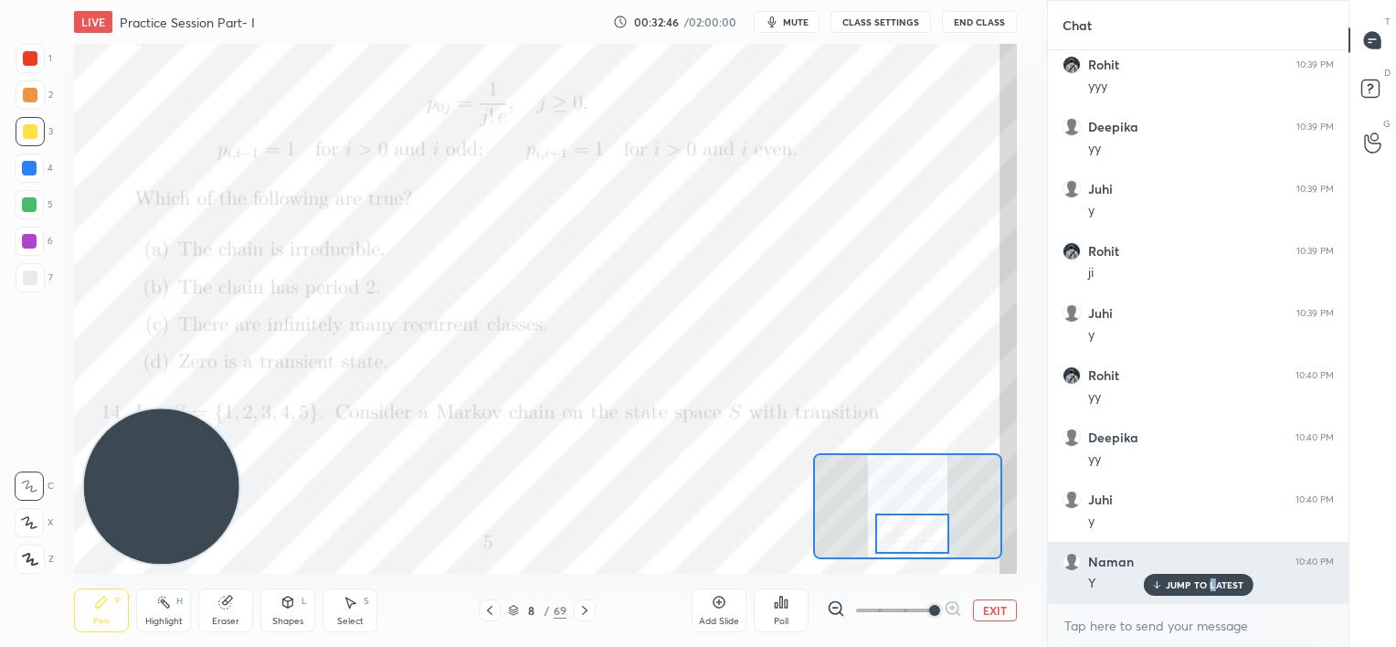
click at [1212, 582] on p "JUMP TO LATEST" at bounding box center [1205, 584] width 79 height 11
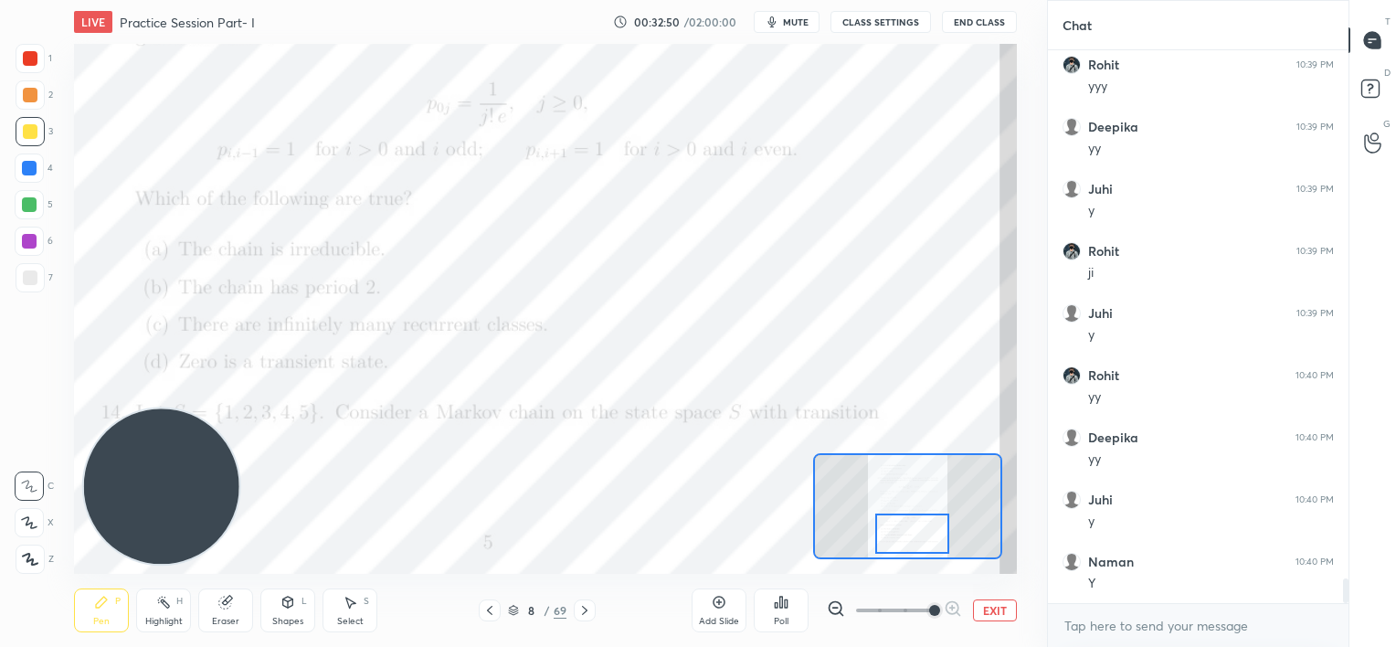
click at [29, 172] on div at bounding box center [29, 168] width 15 height 15
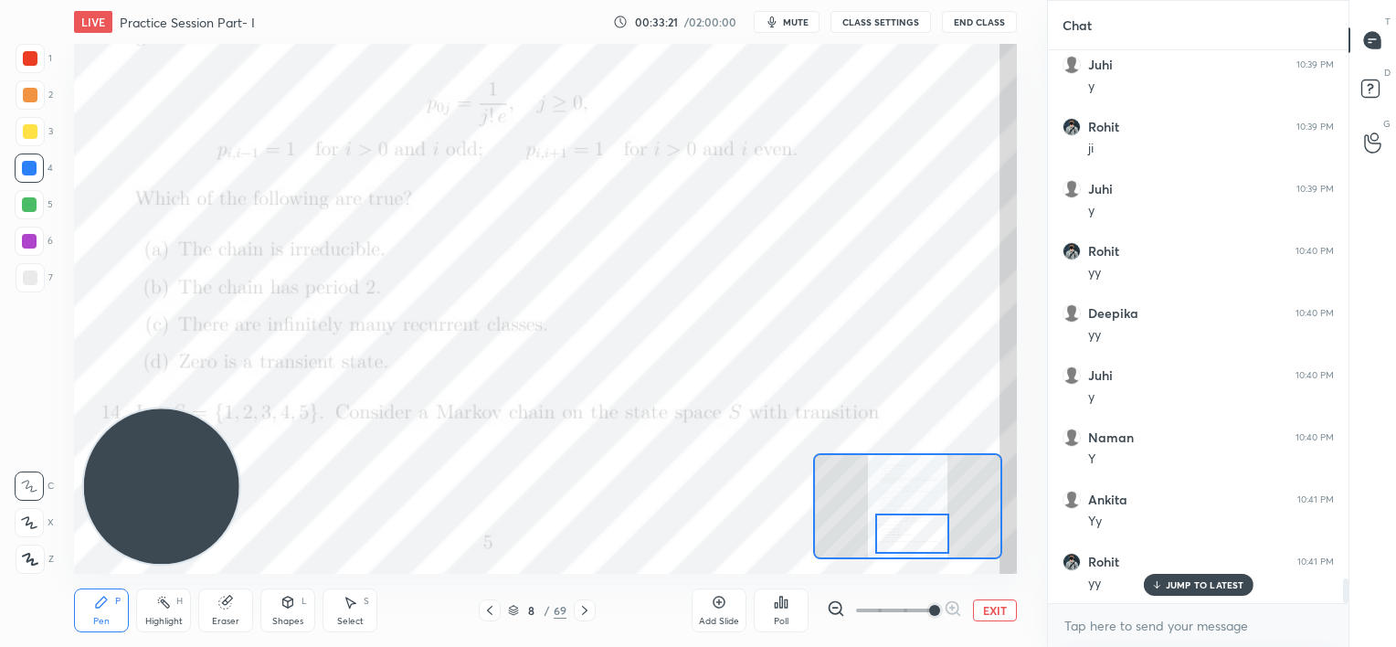
scroll to position [11917, 0]
drag, startPoint x: 1198, startPoint y: 587, endPoint x: 1160, endPoint y: 572, distance: 41.1
click at [1198, 588] on p "JUMP TO LATEST" at bounding box center [1205, 584] width 79 height 11
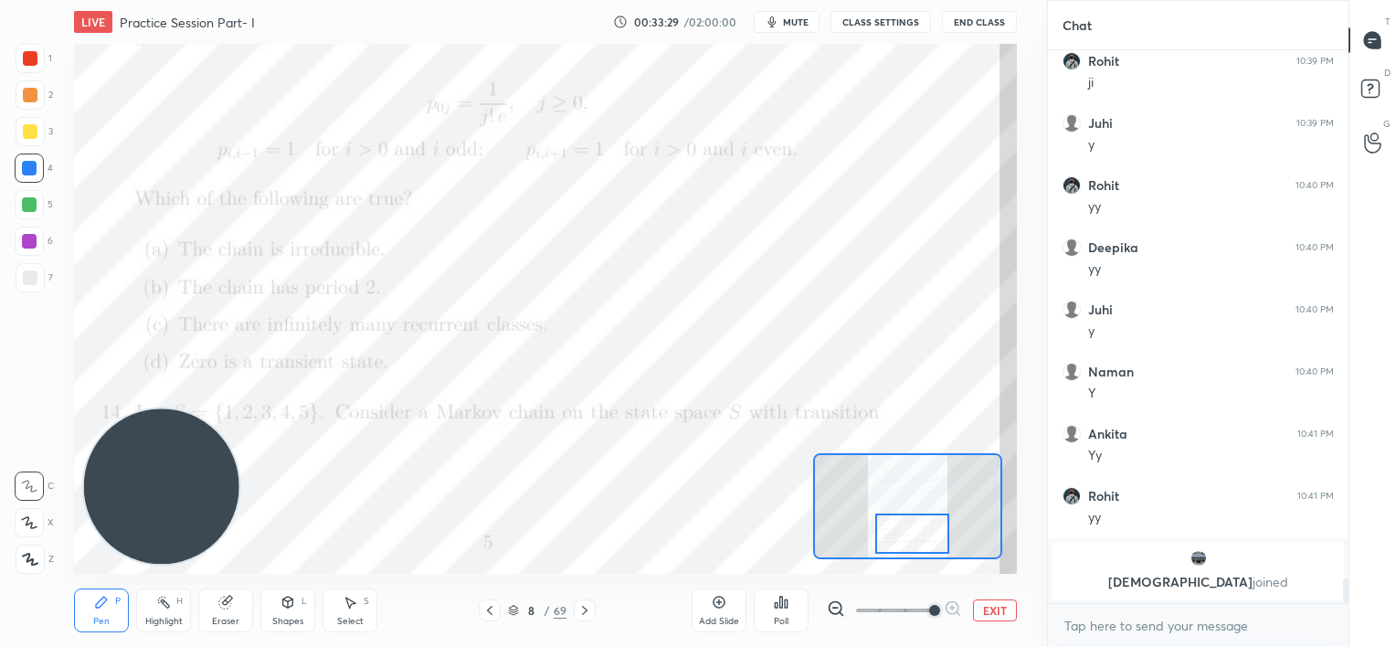
scroll to position [11979, 0]
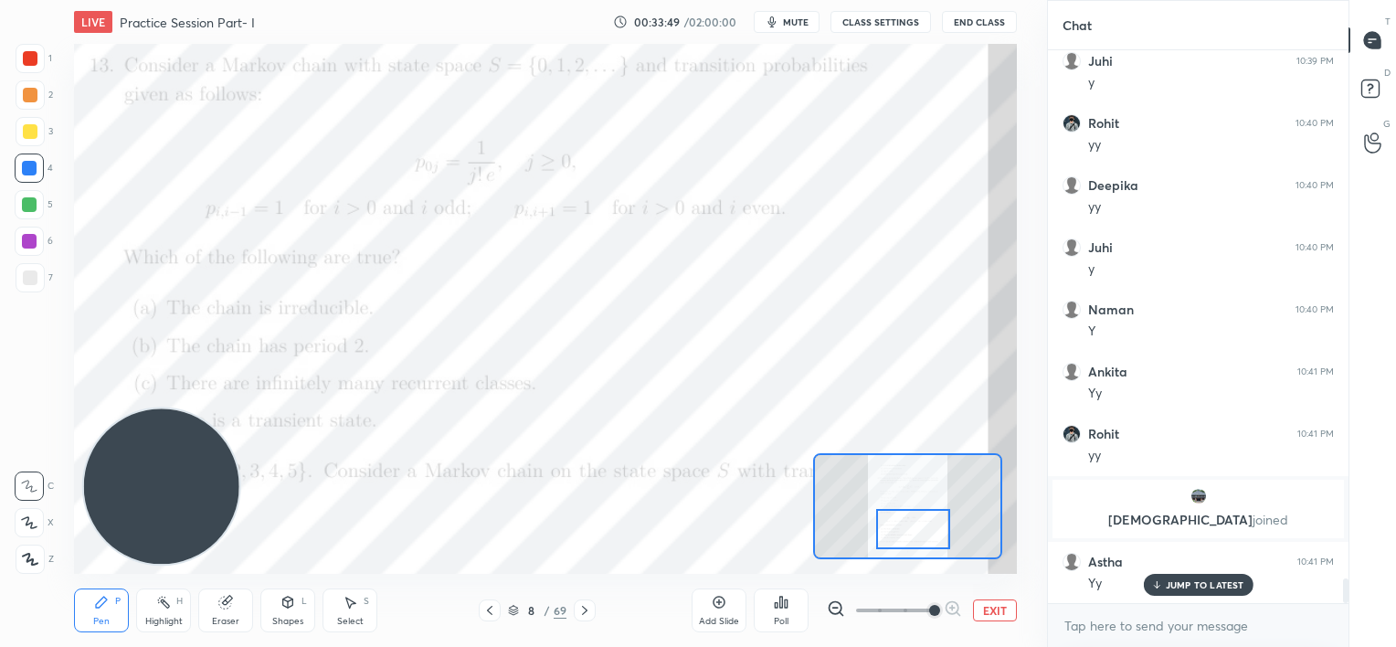
drag, startPoint x: 916, startPoint y: 531, endPoint x: 909, endPoint y: 519, distance: 13.5
click at [917, 528] on div at bounding box center [913, 529] width 74 height 41
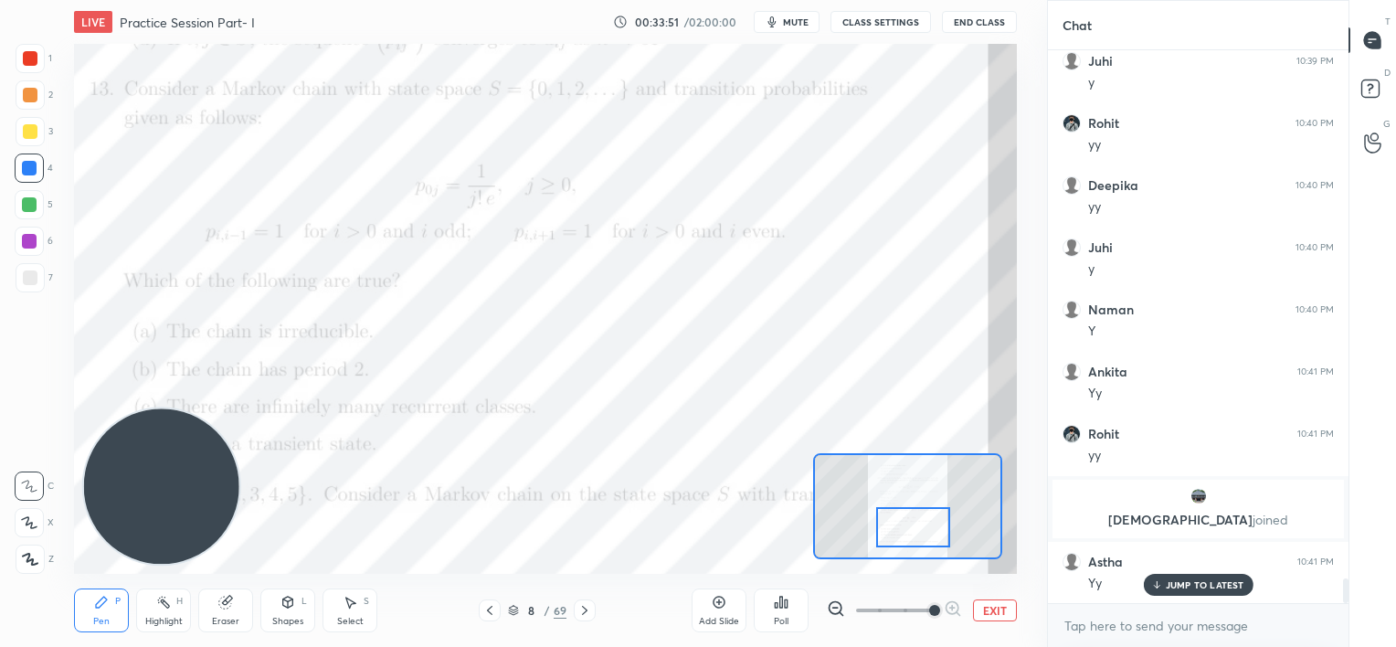
click at [910, 526] on div at bounding box center [913, 527] width 74 height 41
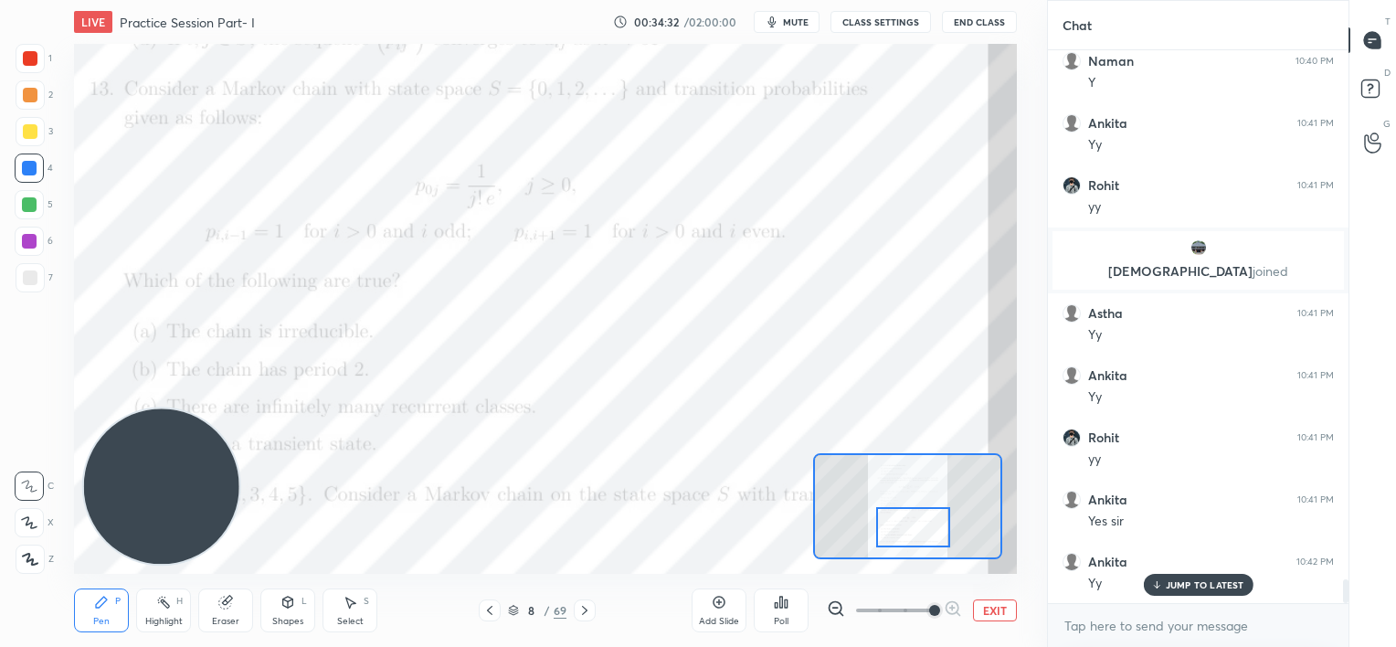
scroll to position [12290, 0]
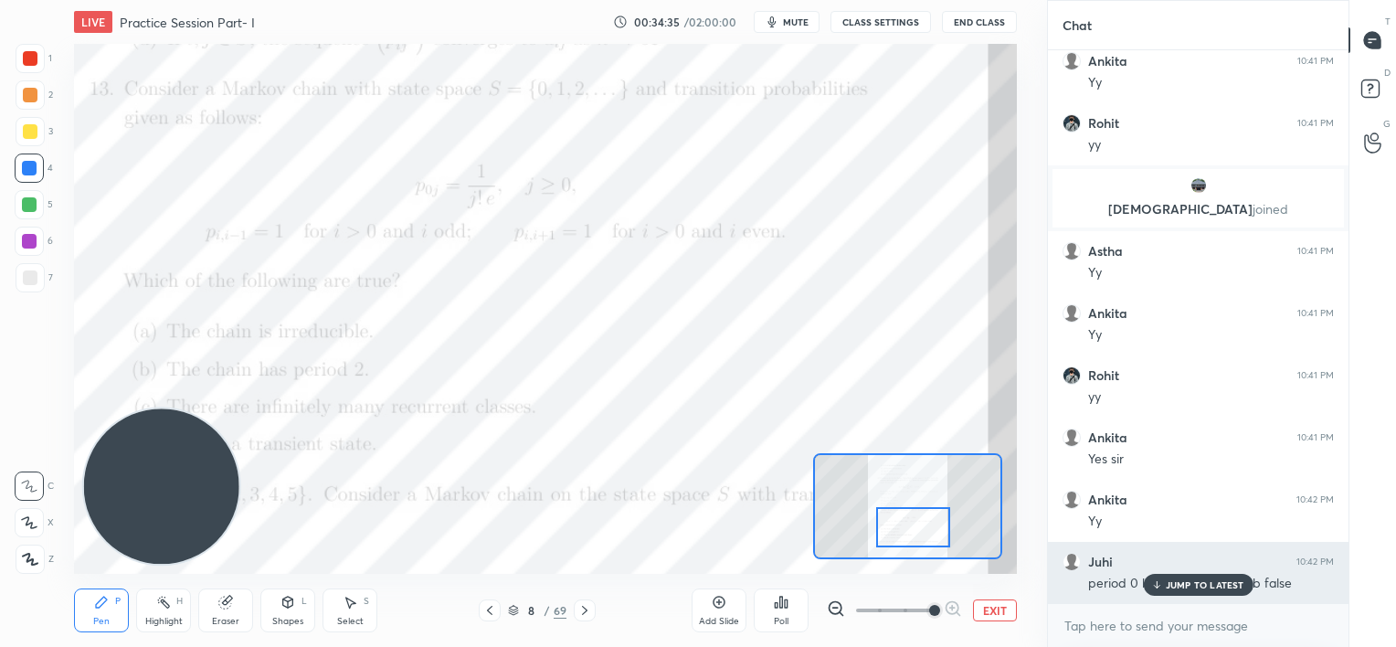
click at [1163, 584] on div "JUMP TO LATEST" at bounding box center [1198, 585] width 110 height 22
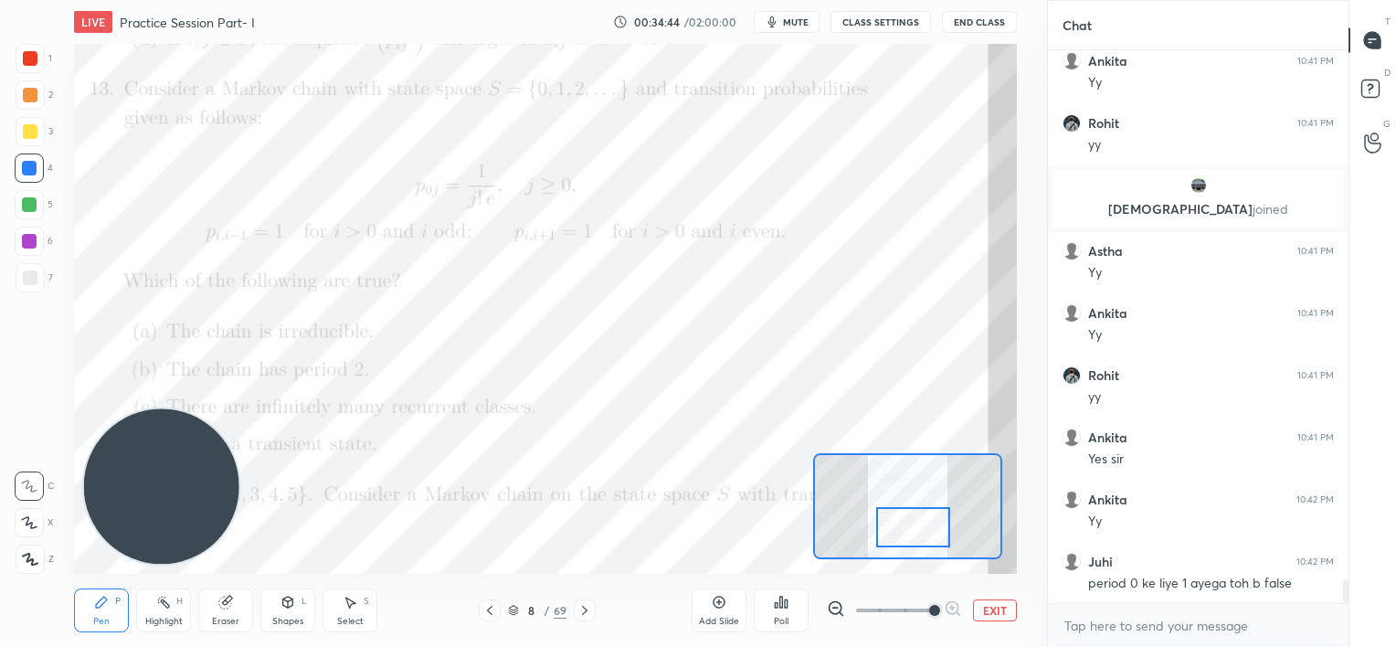
click at [722, 611] on div "Add Slide" at bounding box center [719, 611] width 55 height 44
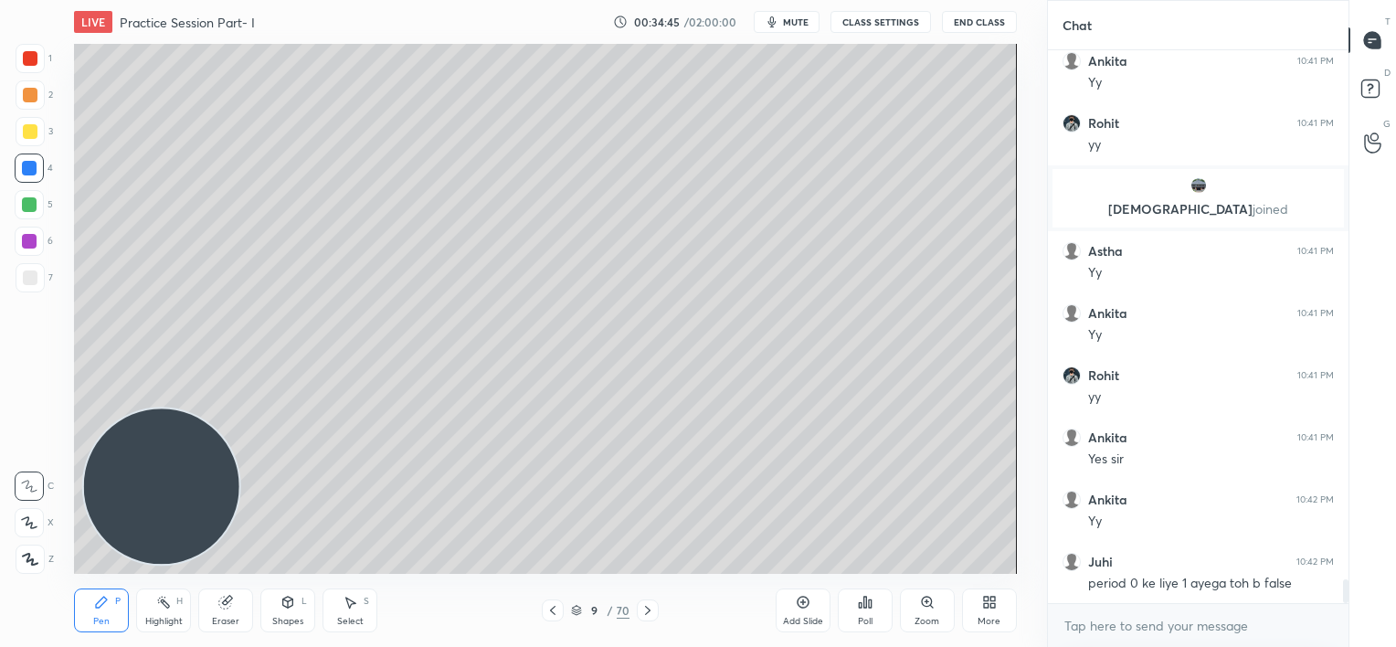
click at [26, 126] on div at bounding box center [30, 131] width 15 height 15
click at [51, 99] on div "1 2 3 4 5 6 7 C X Z C X Z E E Erase all H H LIVE Practice Session Part- I 00:34…" at bounding box center [516, 323] width 1033 height 647
click at [31, 59] on div at bounding box center [30, 58] width 15 height 15
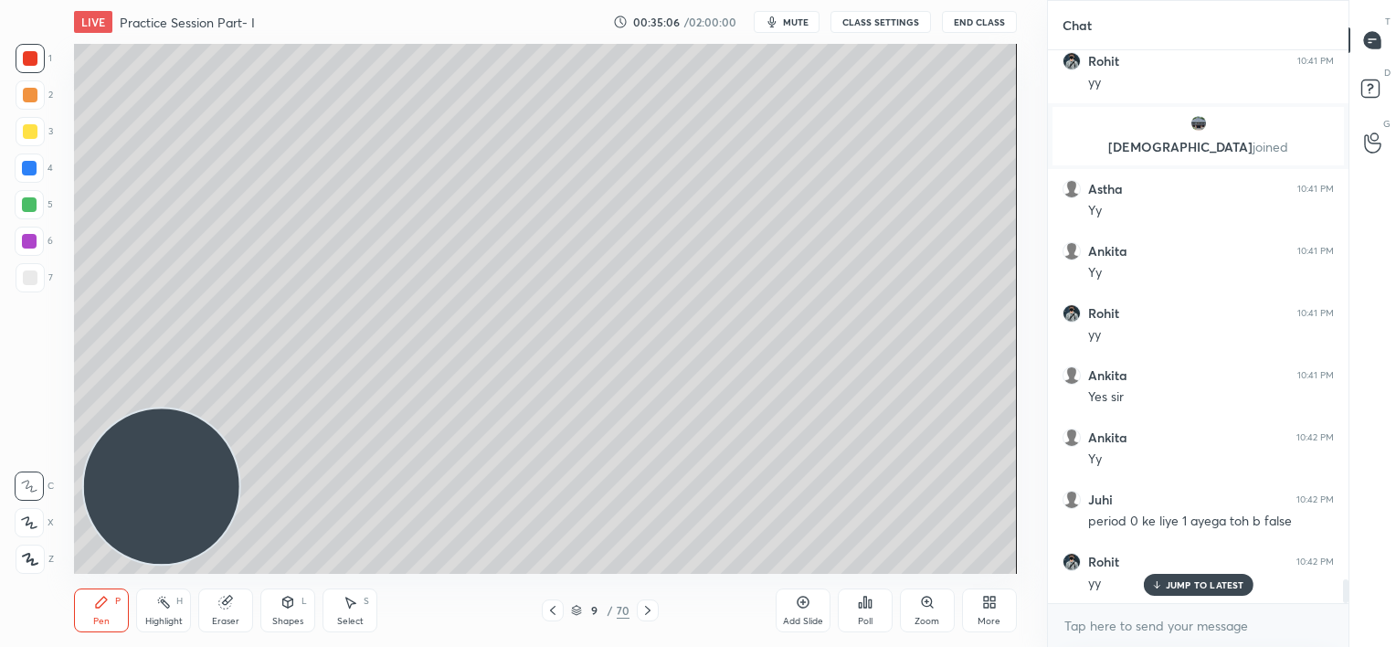
click at [1181, 589] on p "JUMP TO LATEST" at bounding box center [1205, 584] width 79 height 11
drag, startPoint x: 217, startPoint y: 592, endPoint x: 214, endPoint y: 583, distance: 9.5
click at [216, 589] on div "Eraser" at bounding box center [225, 611] width 55 height 44
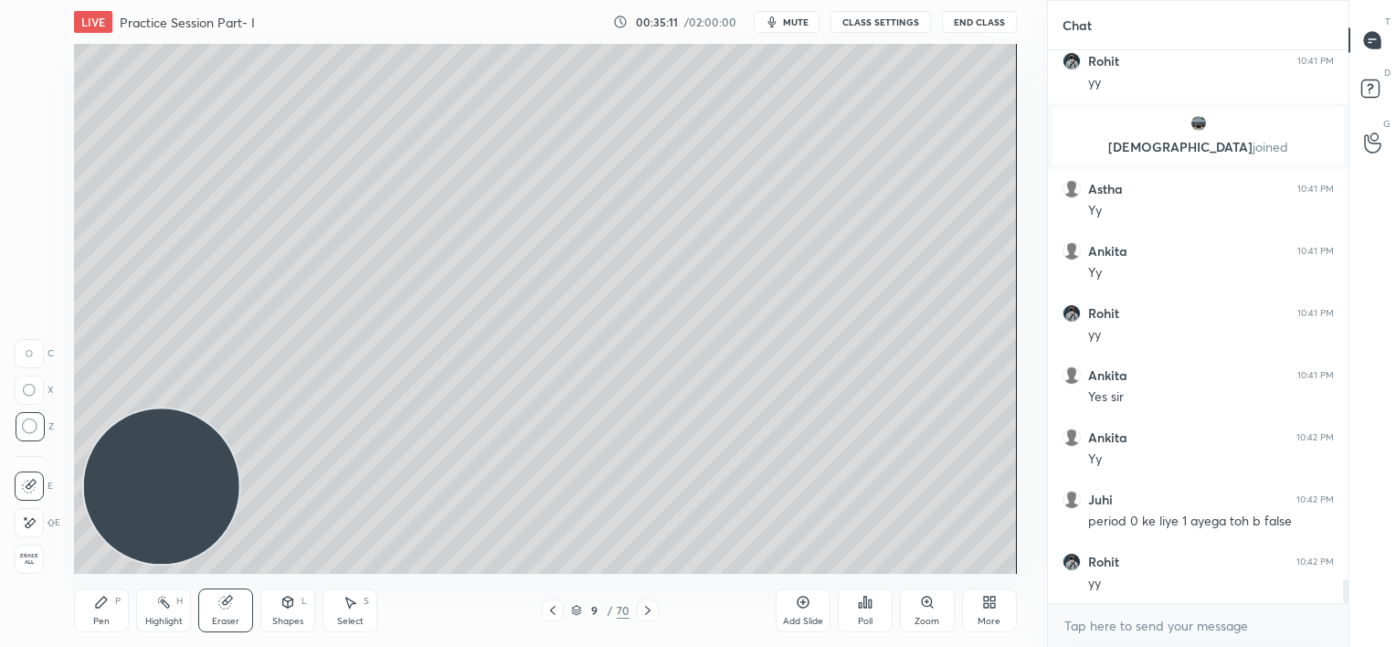
click at [98, 608] on icon at bounding box center [101, 602] width 11 height 11
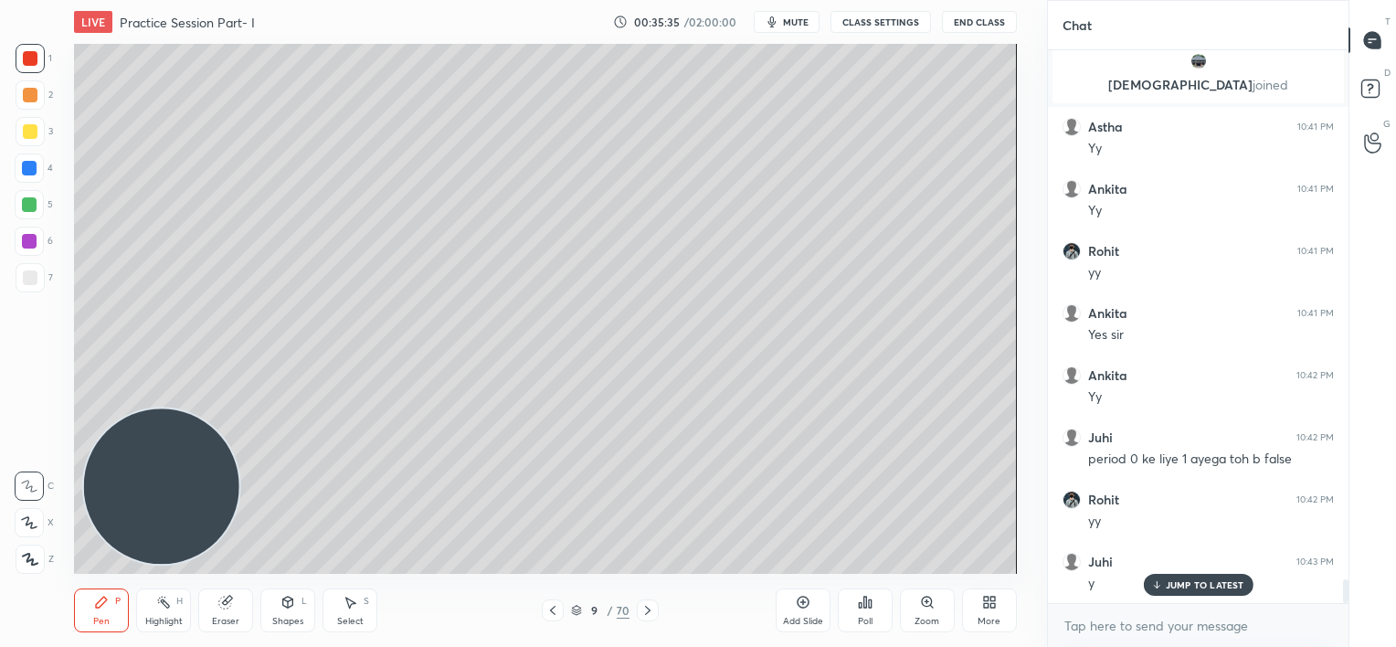
click at [555, 614] on icon at bounding box center [553, 610] width 15 height 15
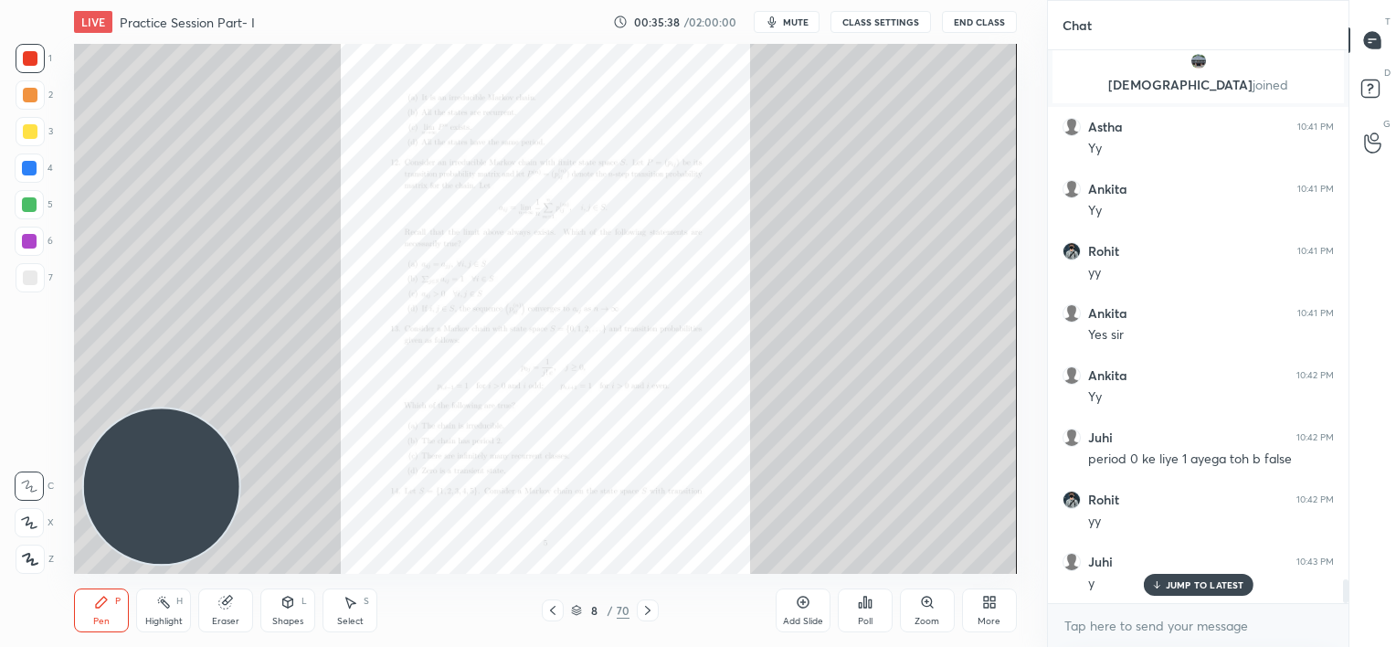
click at [645, 606] on icon at bounding box center [648, 610] width 15 height 15
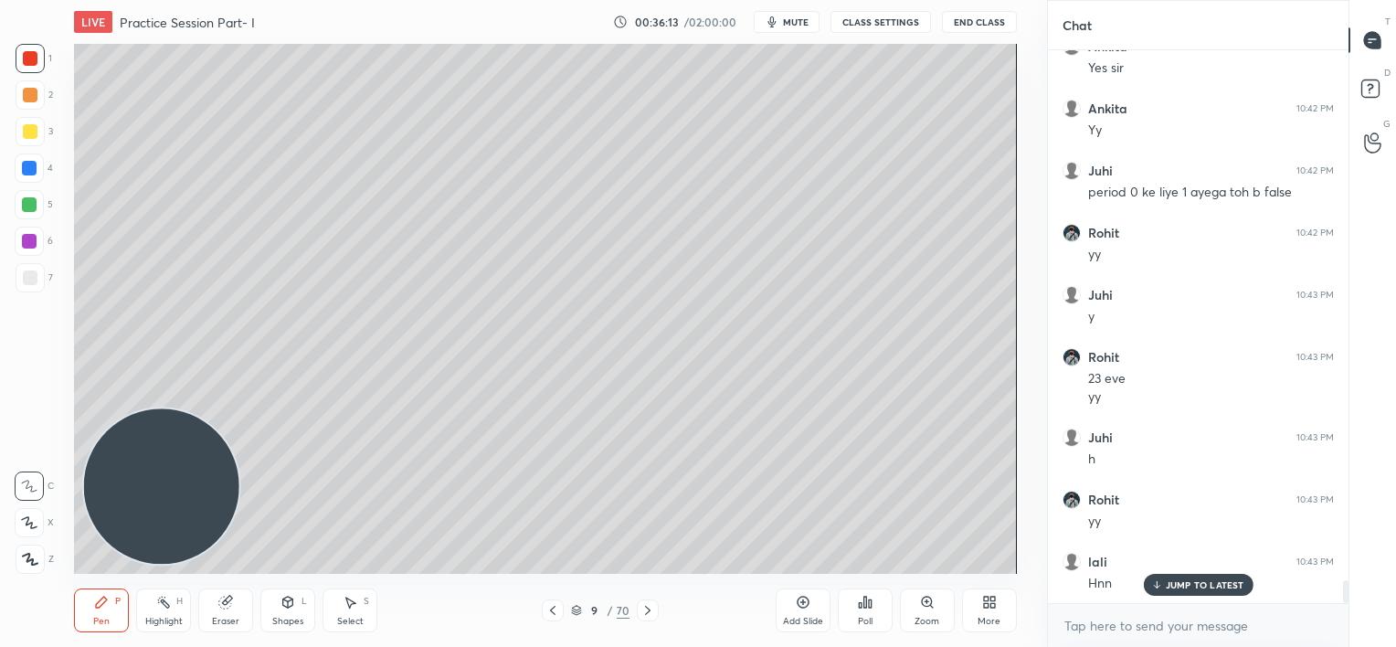
scroll to position [12743, 0]
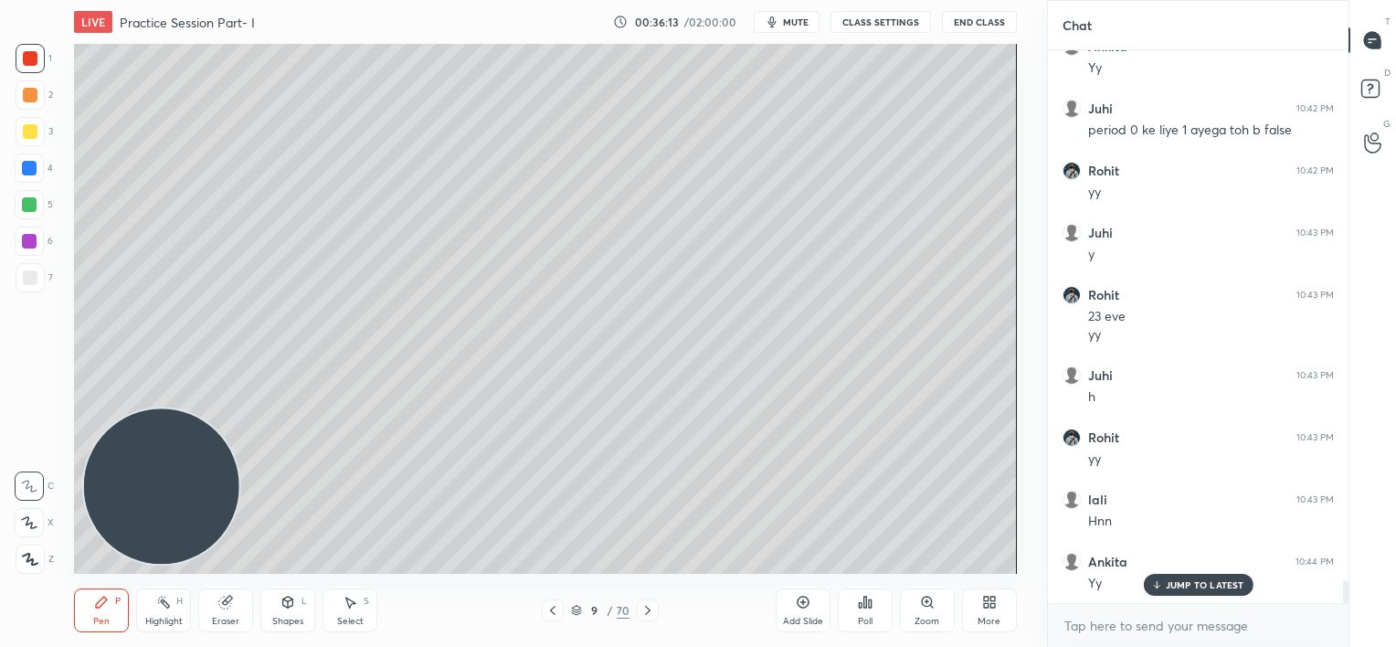
click at [31, 175] on div at bounding box center [29, 168] width 15 height 15
click at [30, 61] on div at bounding box center [30, 58] width 15 height 15
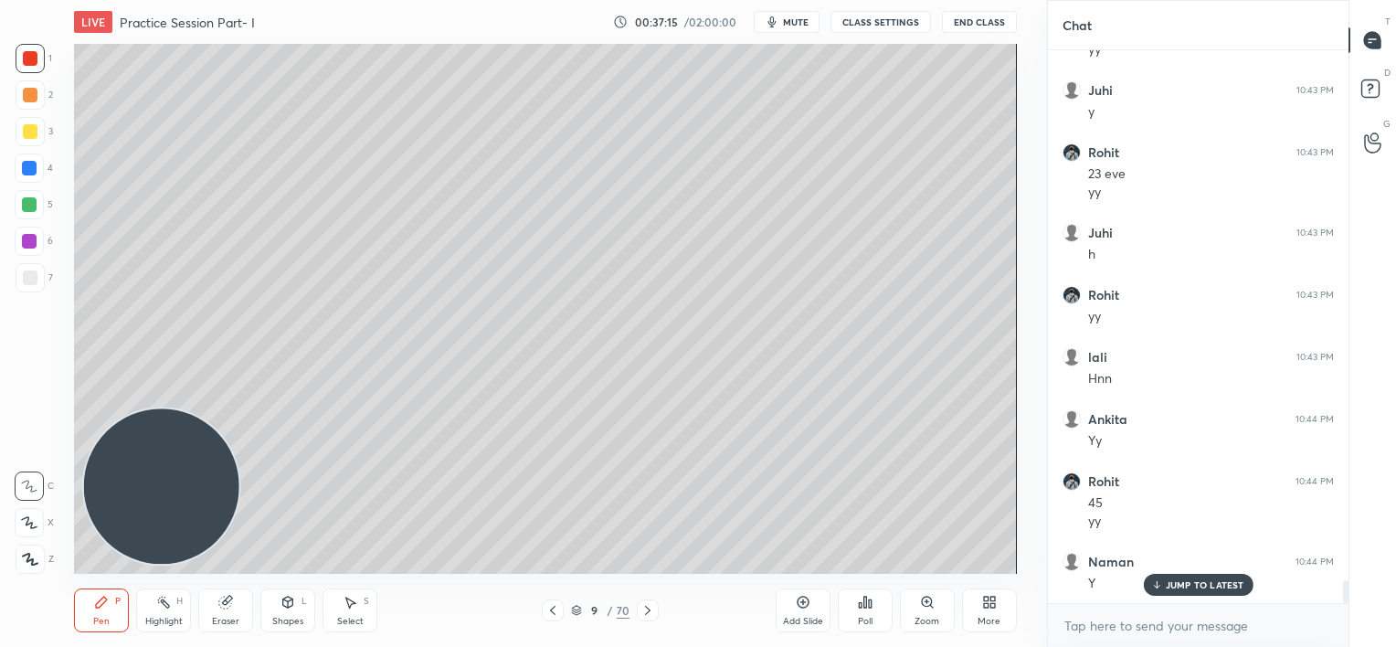
scroll to position [12948, 0]
click at [548, 608] on icon at bounding box center [553, 610] width 15 height 15
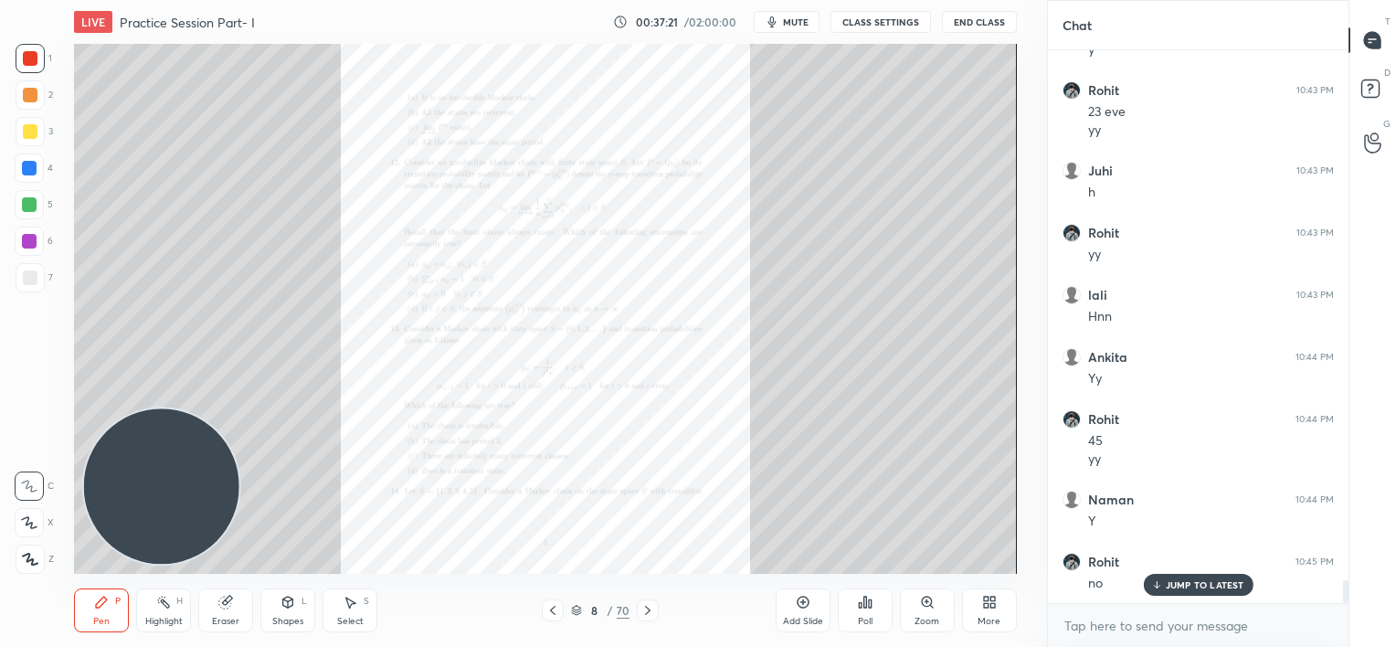
click at [926, 607] on icon at bounding box center [927, 602] width 15 height 15
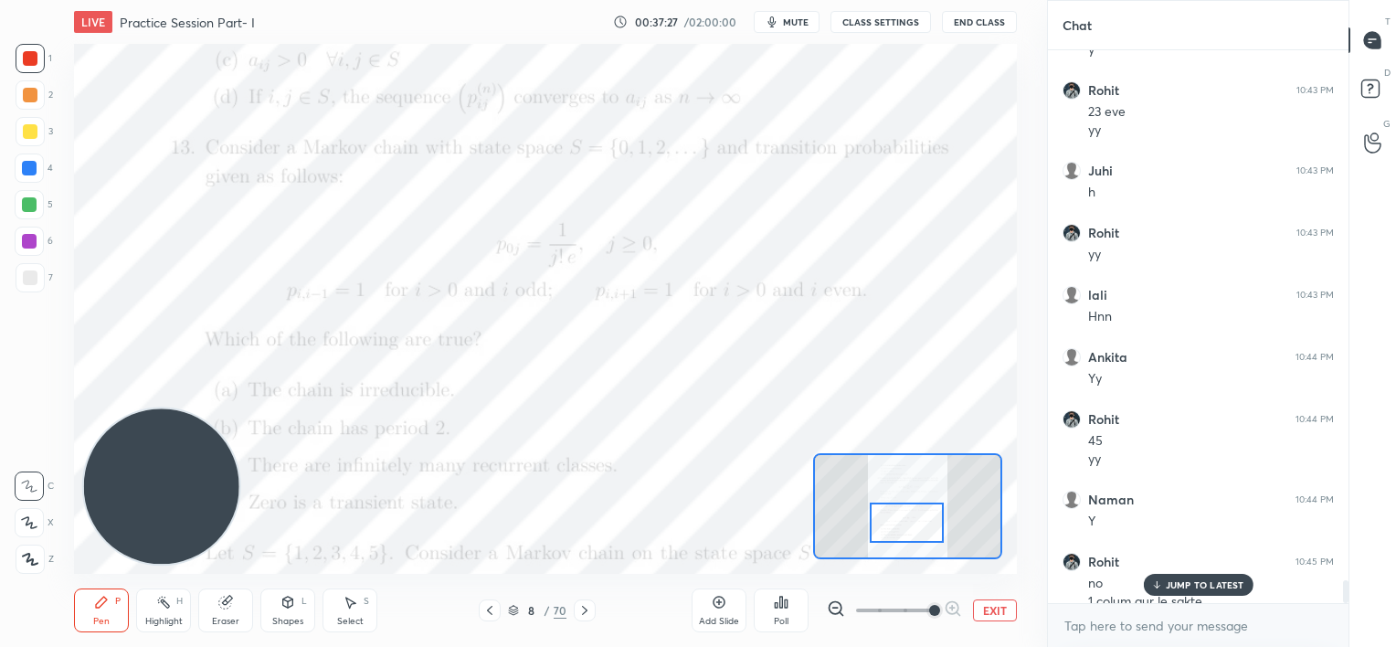
scroll to position [12966, 0]
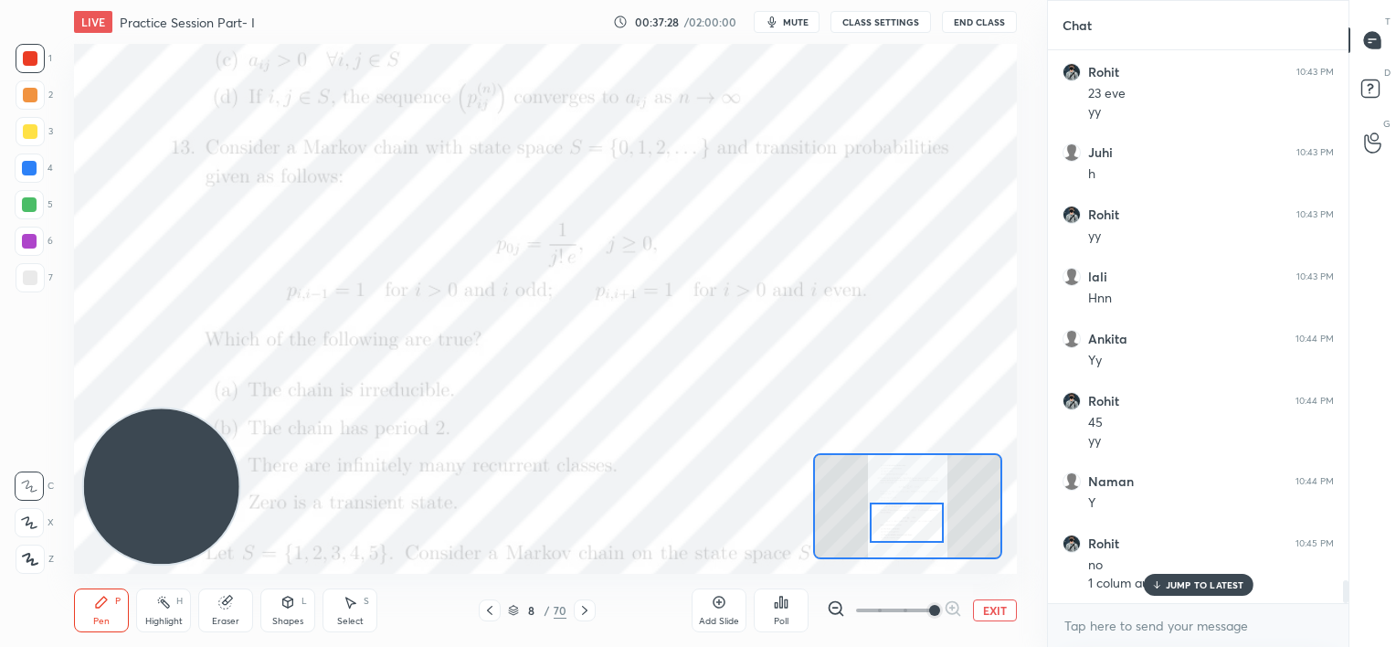
drag, startPoint x: 908, startPoint y: 513, endPoint x: 923, endPoint y: 534, distance: 26.1
click at [907, 534] on div at bounding box center [907, 523] width 74 height 41
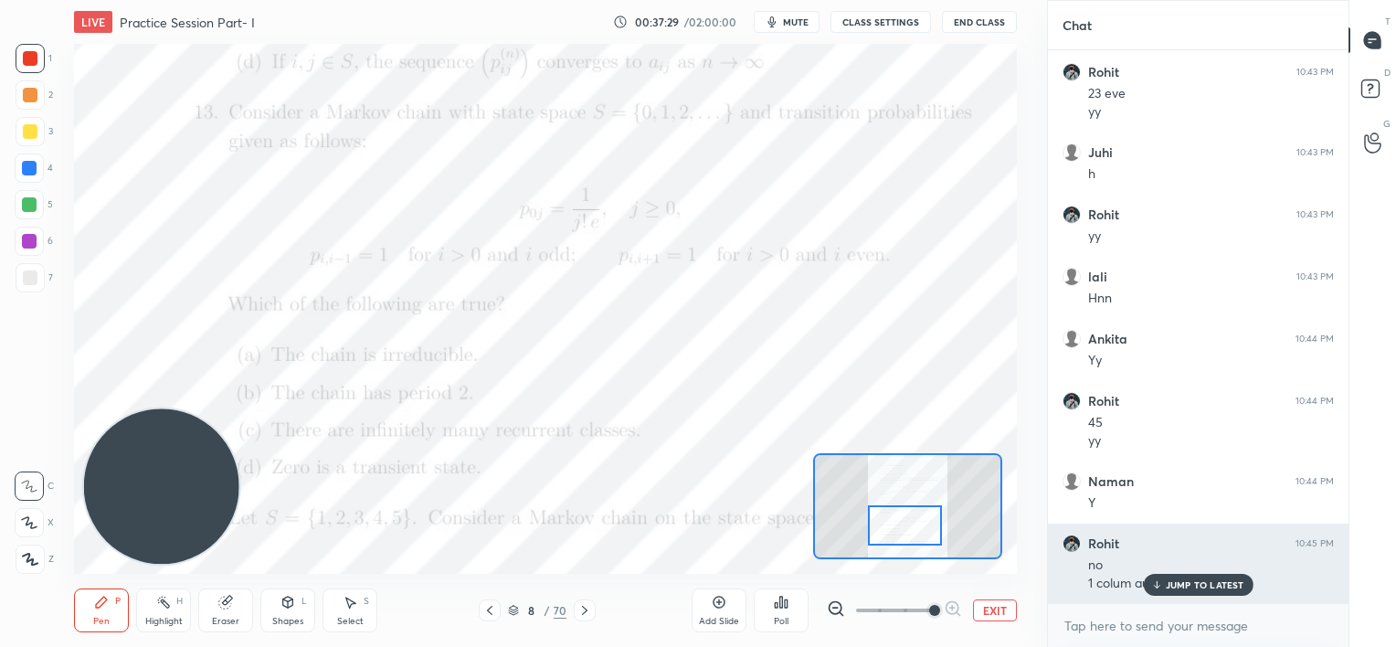
click at [1166, 586] on p "JUMP TO LATEST" at bounding box center [1205, 584] width 79 height 11
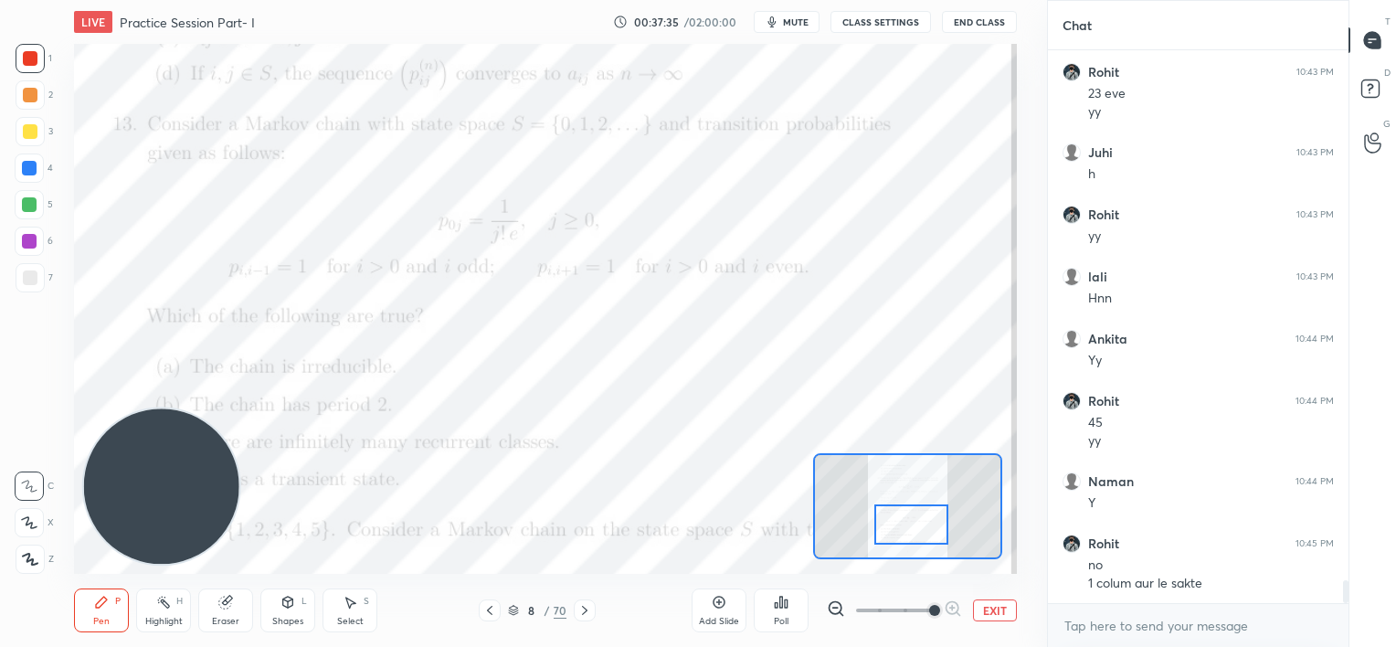
click at [917, 515] on div at bounding box center [912, 524] width 74 height 41
click at [585, 610] on icon at bounding box center [585, 610] width 15 height 15
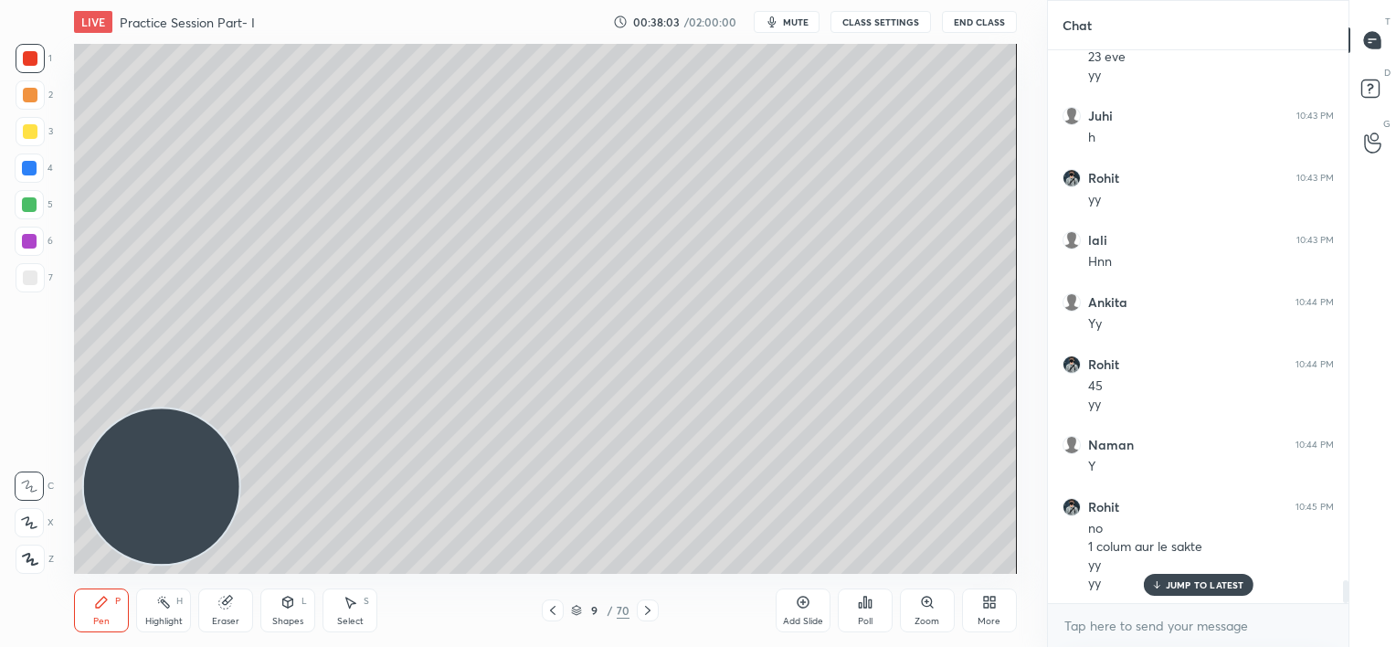
scroll to position [13065, 0]
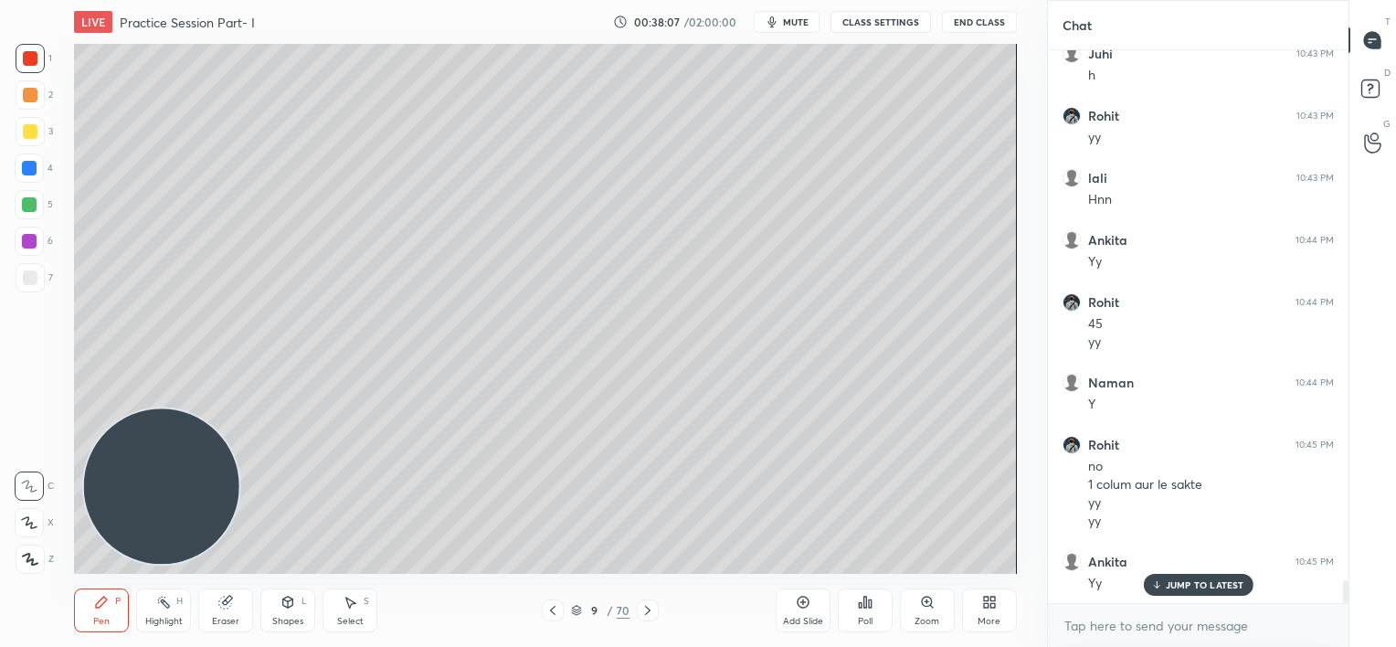
click at [35, 209] on div at bounding box center [29, 204] width 15 height 15
click at [30, 175] on div at bounding box center [29, 168] width 15 height 15
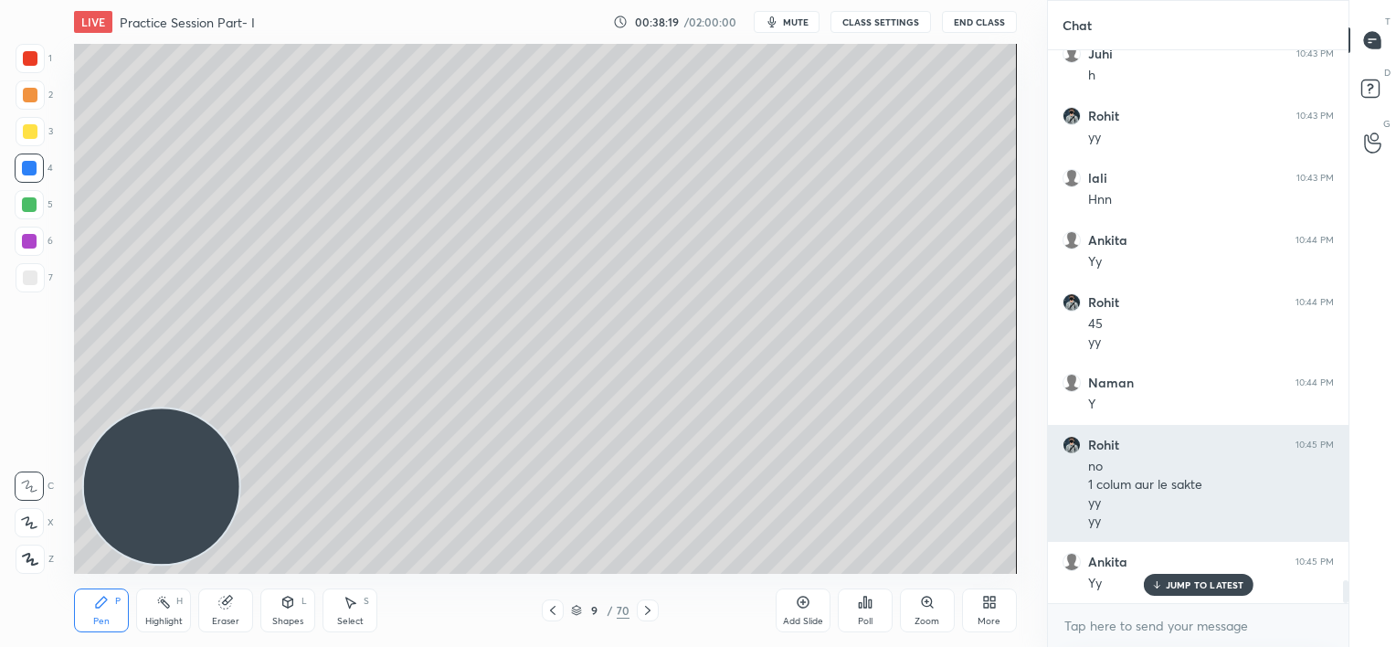
drag, startPoint x: 1181, startPoint y: 583, endPoint x: 1107, endPoint y: 538, distance: 86.5
click at [1181, 584] on p "JUMP TO LATEST" at bounding box center [1205, 584] width 79 height 11
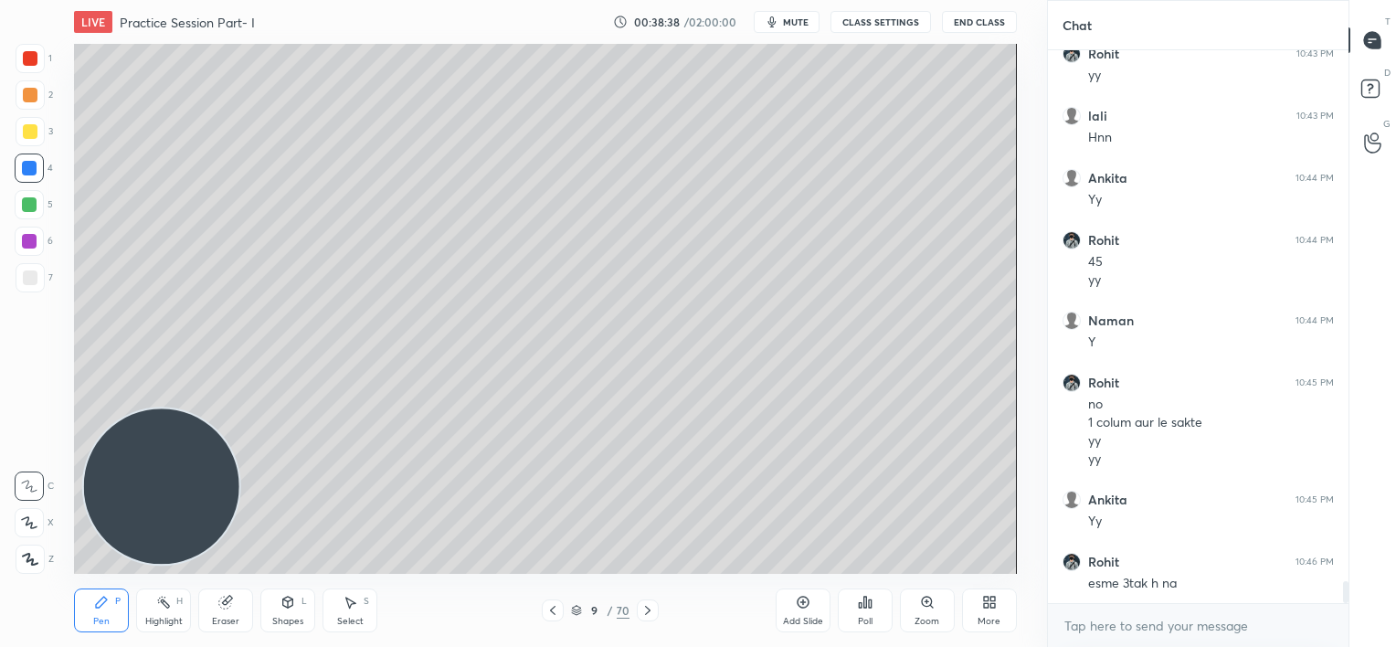
click at [31, 285] on div at bounding box center [30, 277] width 29 height 29
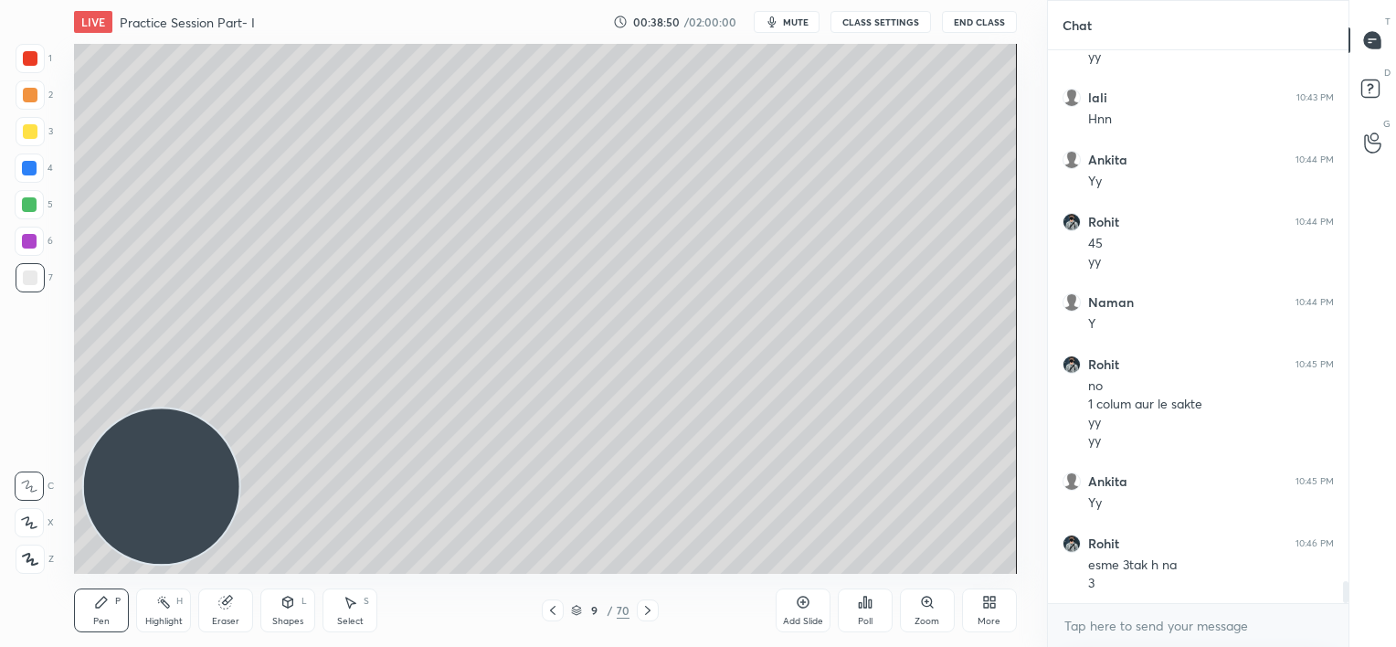
scroll to position [13164, 0]
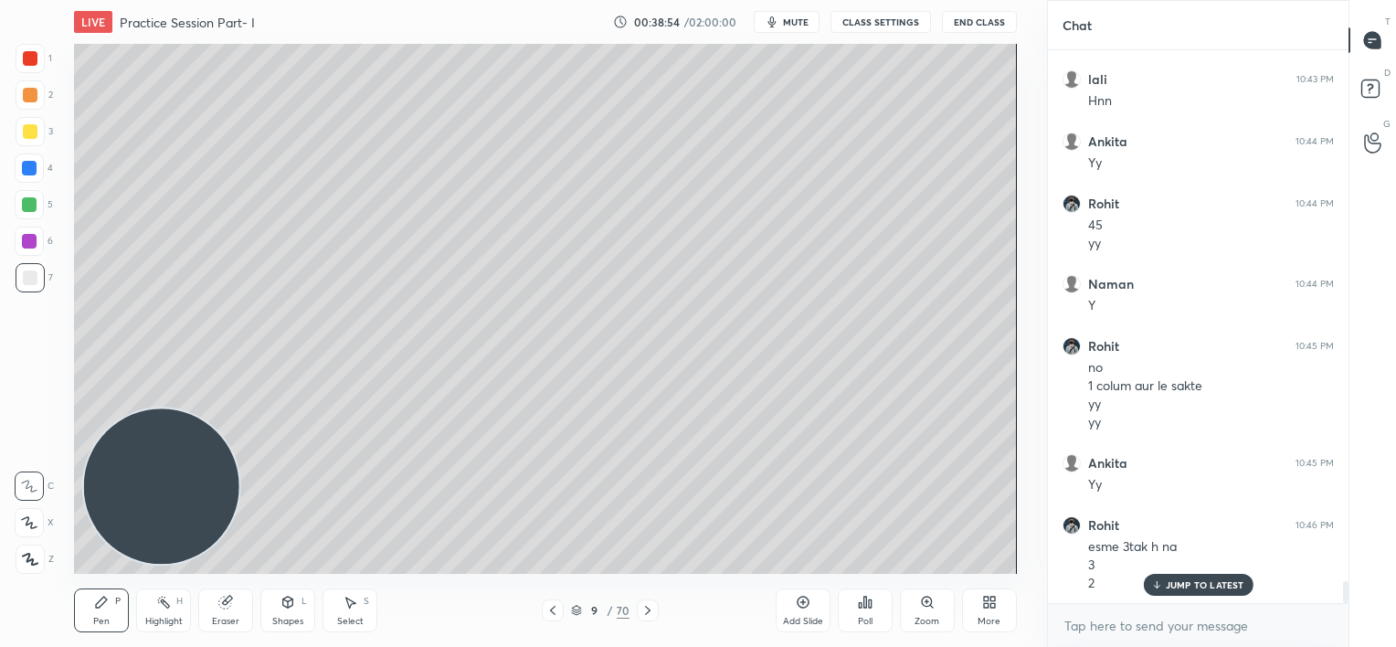
click at [219, 618] on div "Eraser" at bounding box center [225, 621] width 27 height 9
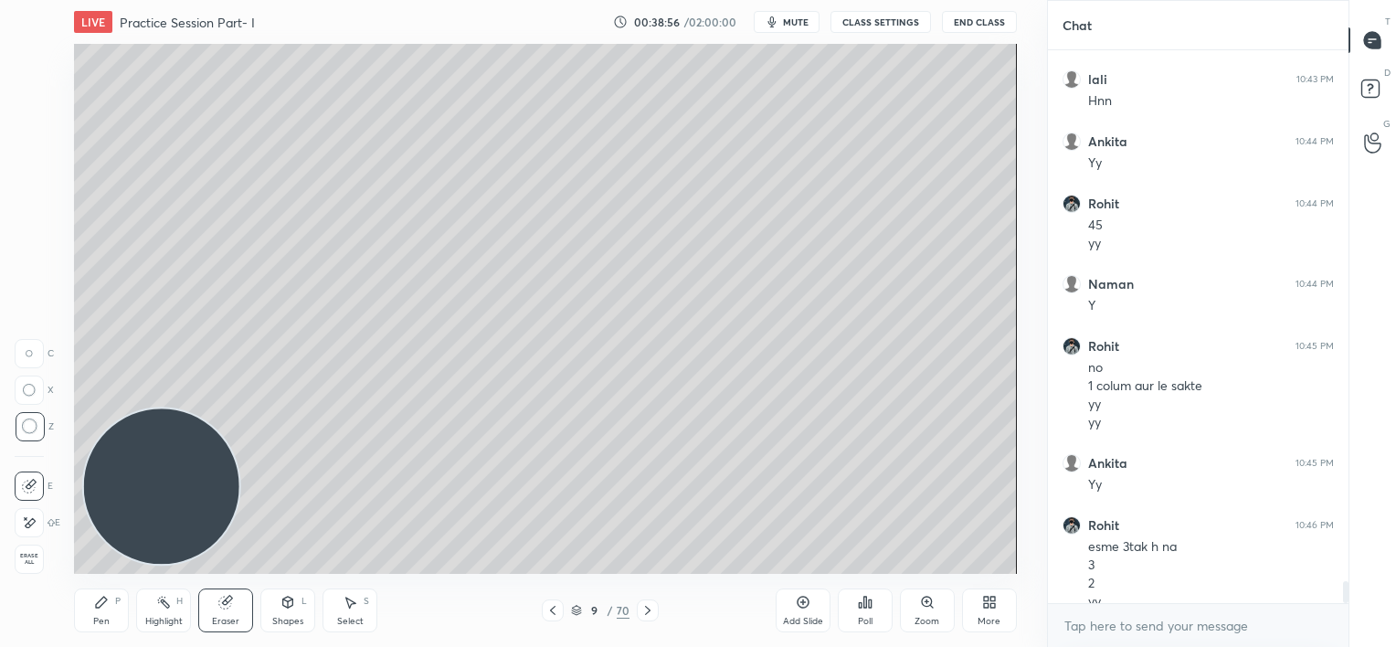
scroll to position [13182, 0]
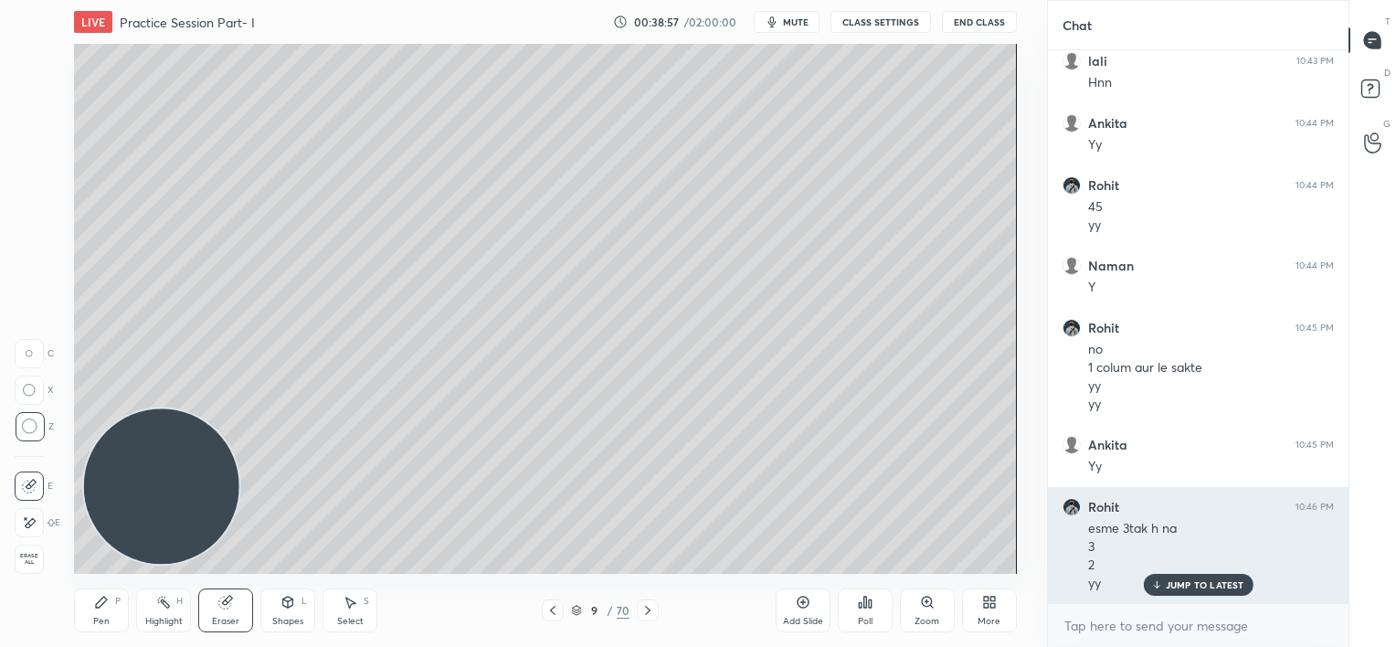
click at [1177, 587] on p "JUMP TO LATEST" at bounding box center [1205, 584] width 79 height 11
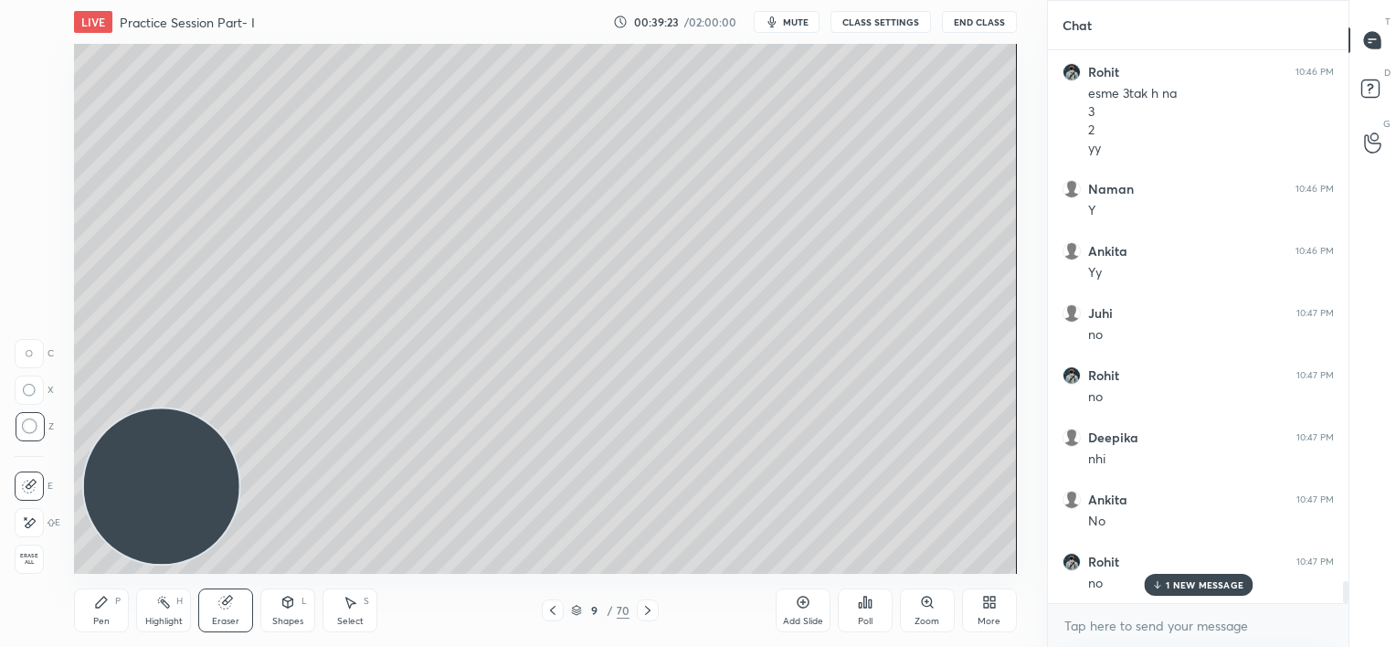
scroll to position [13679, 0]
click at [549, 609] on icon at bounding box center [553, 610] width 15 height 15
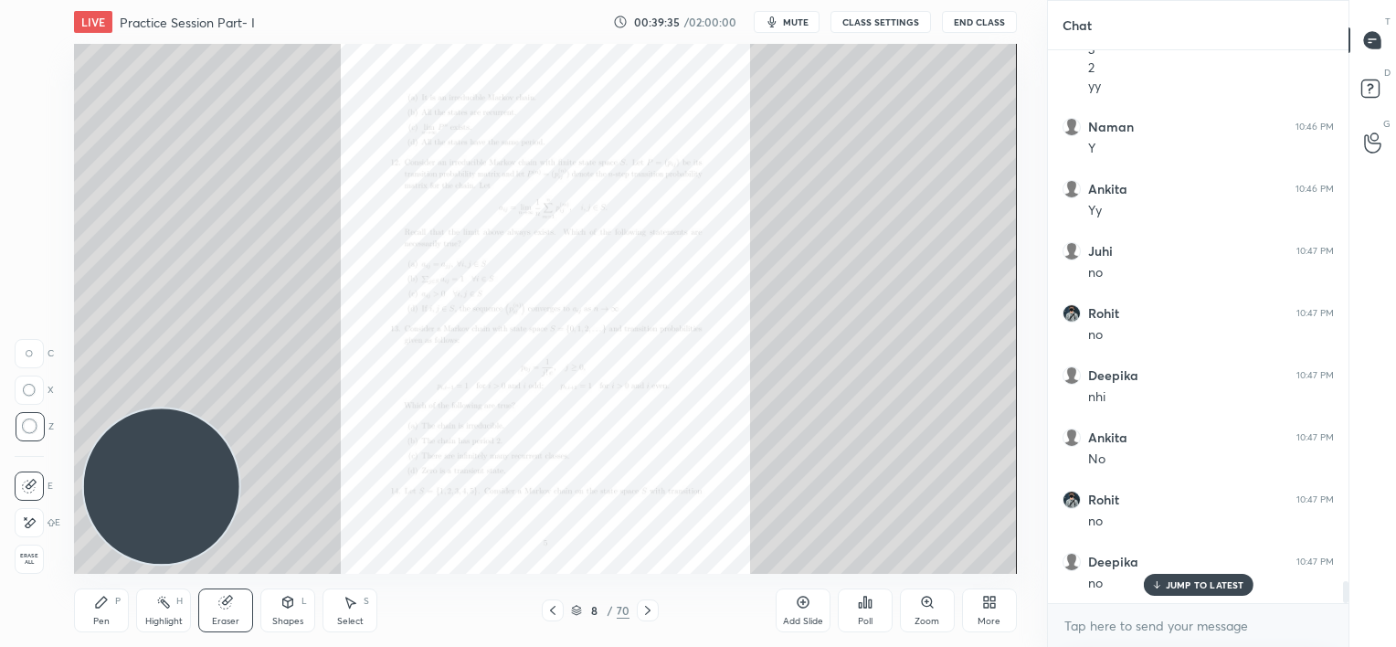
click at [645, 613] on icon at bounding box center [647, 610] width 5 height 9
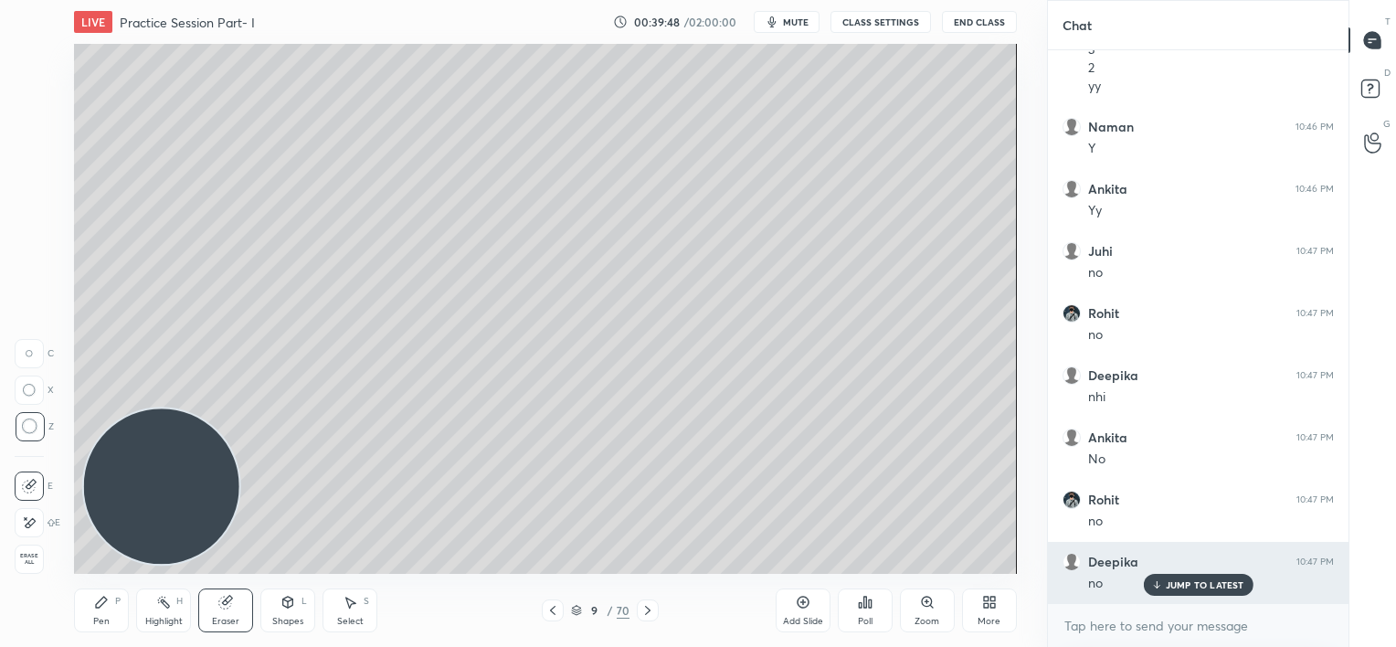
click at [1171, 585] on p "JUMP TO LATEST" at bounding box center [1205, 584] width 79 height 11
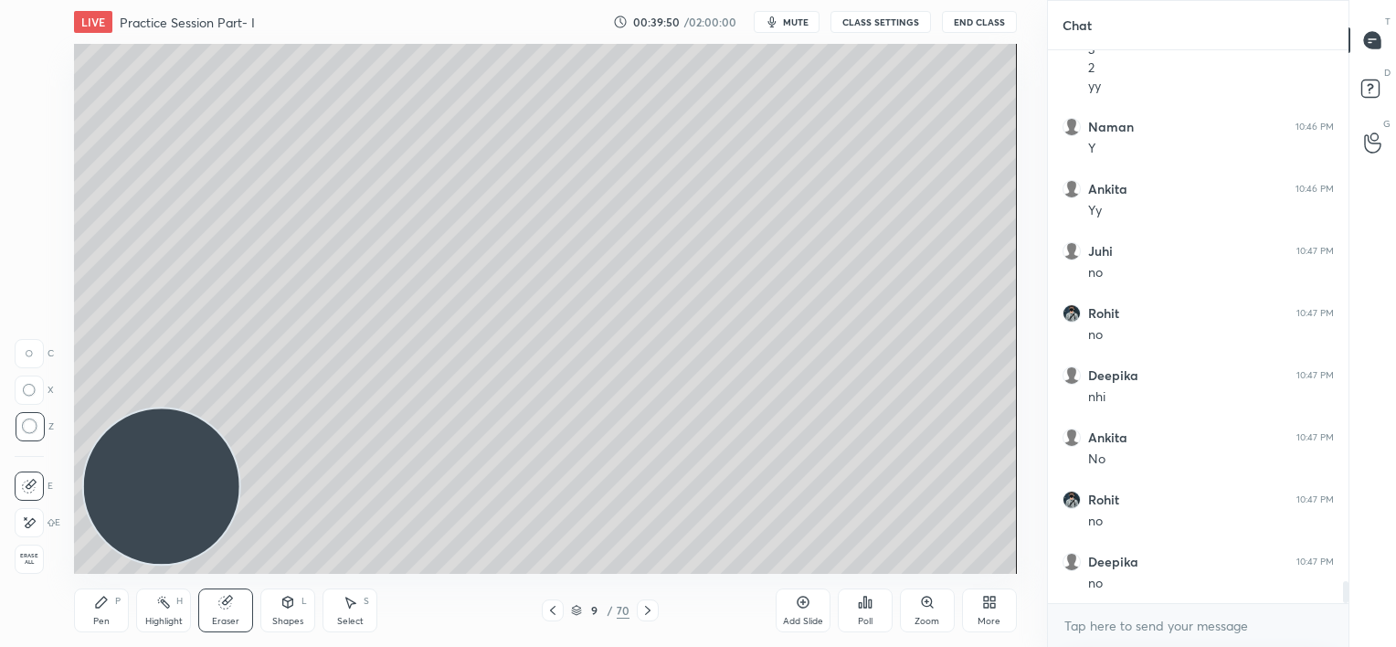
click at [101, 604] on icon at bounding box center [101, 602] width 11 height 11
click at [29, 58] on div at bounding box center [30, 58] width 15 height 15
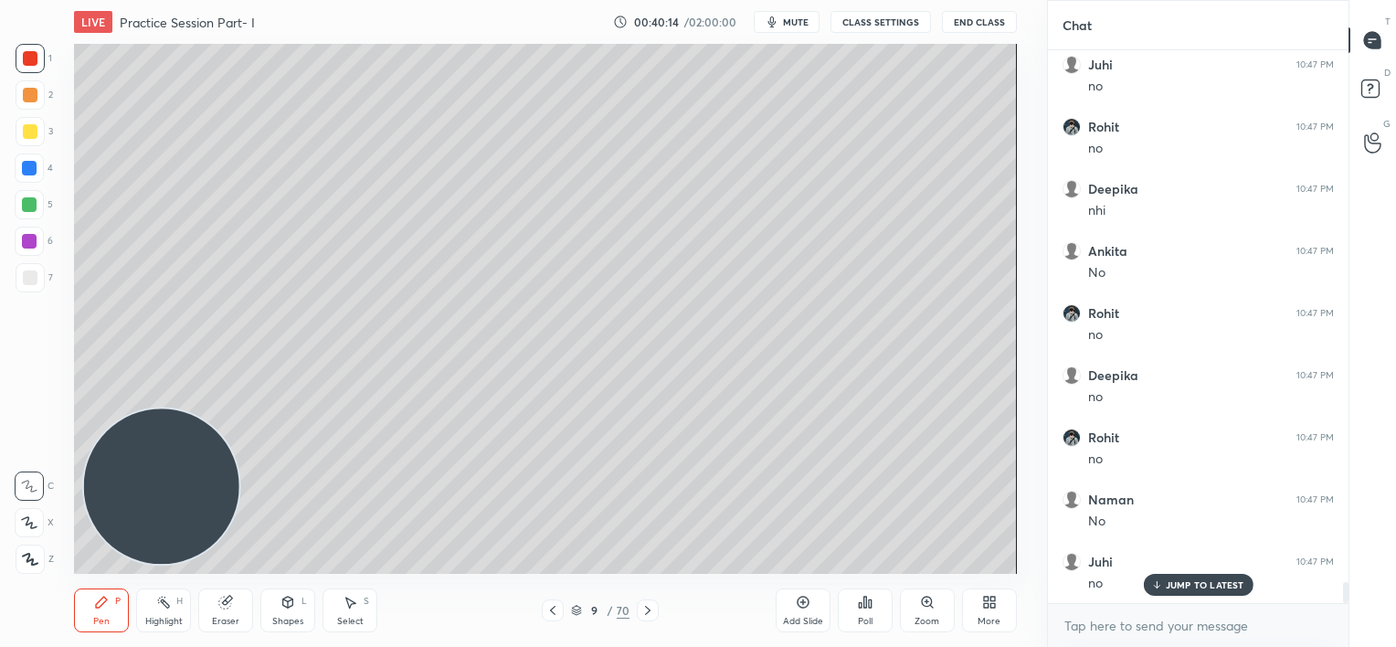
scroll to position [13928, 0]
click at [552, 609] on icon at bounding box center [553, 610] width 15 height 15
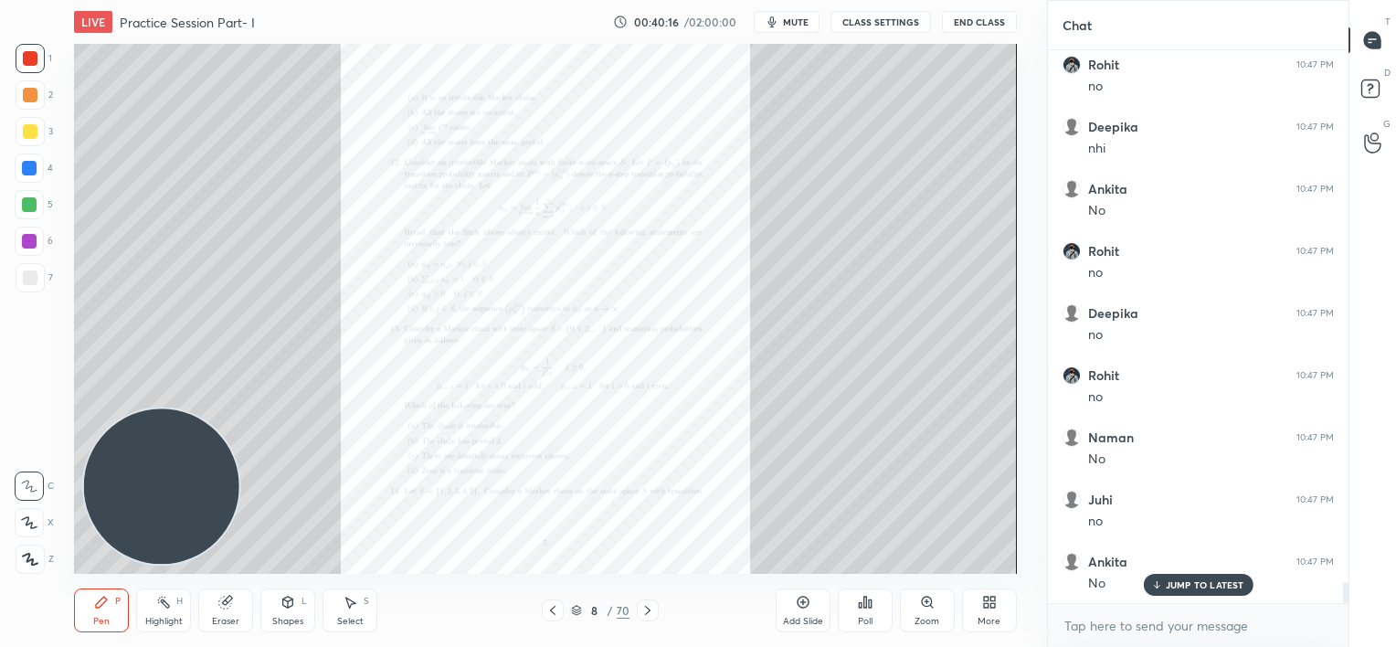
click at [925, 603] on icon at bounding box center [927, 602] width 10 height 10
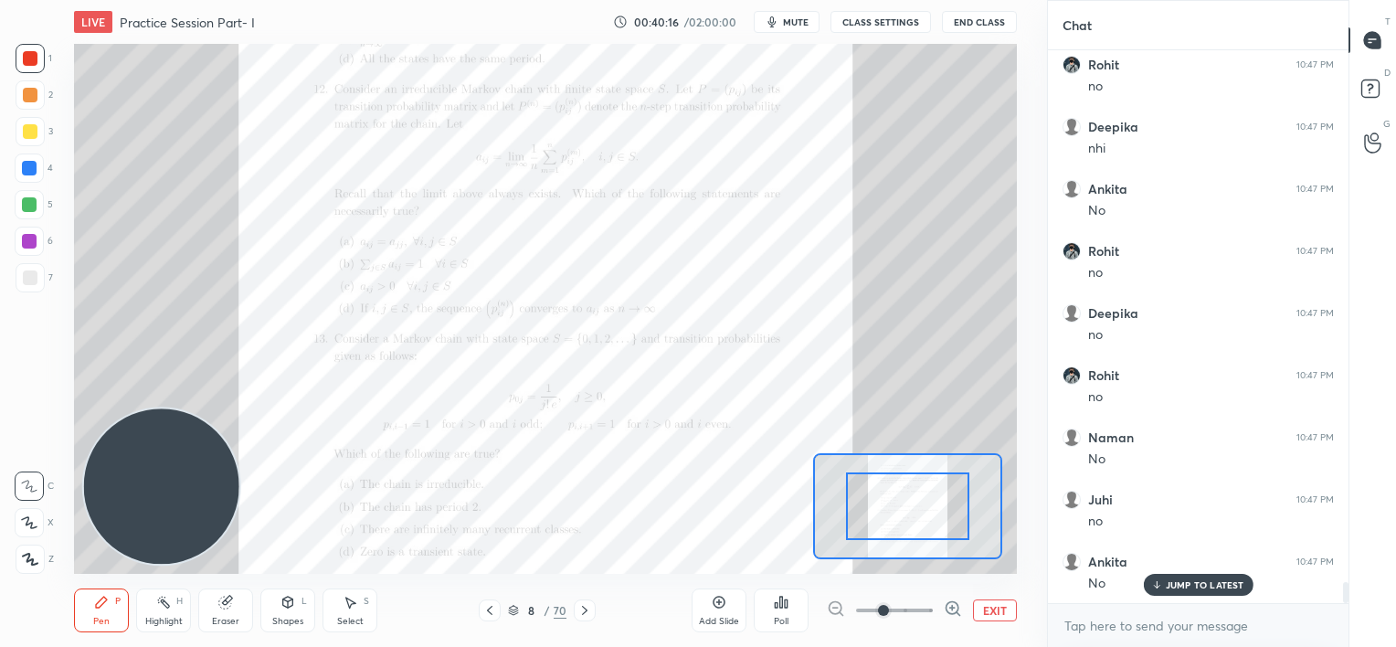
click at [928, 606] on span at bounding box center [894, 610] width 77 height 27
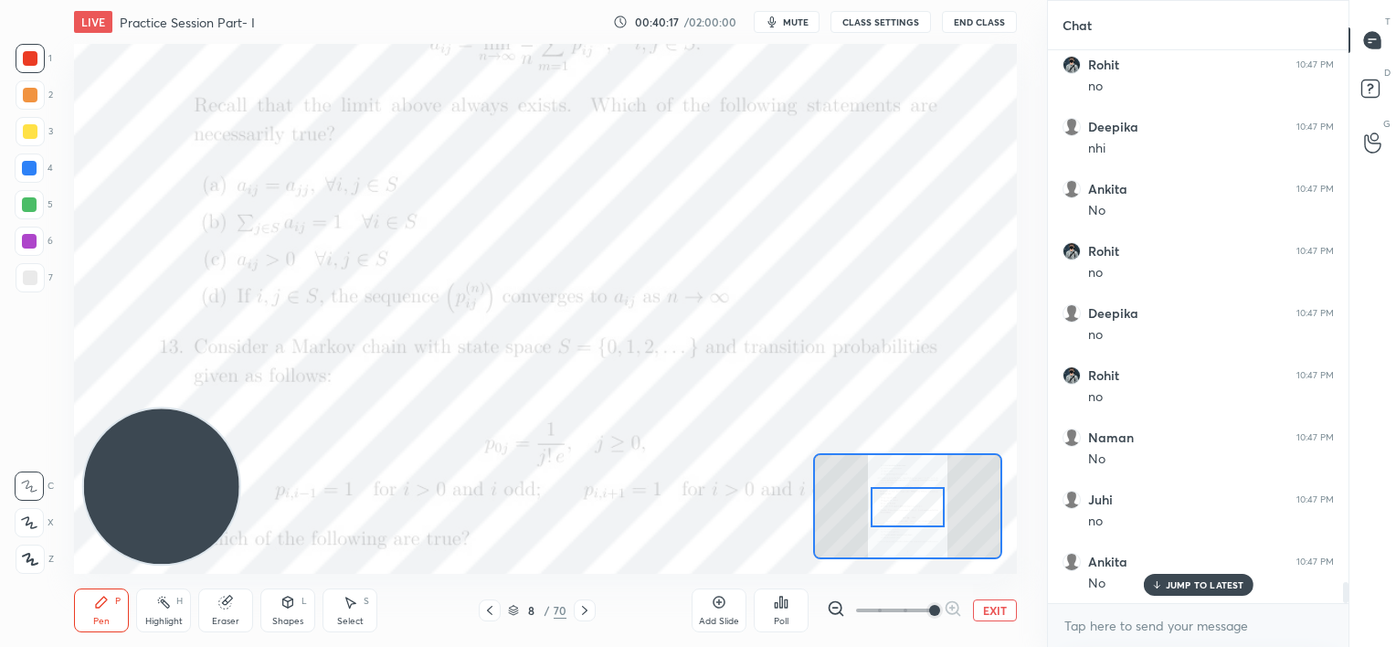
drag, startPoint x: 916, startPoint y: 499, endPoint x: 912, endPoint y: 509, distance: 10.7
click at [918, 501] on div at bounding box center [908, 507] width 74 height 41
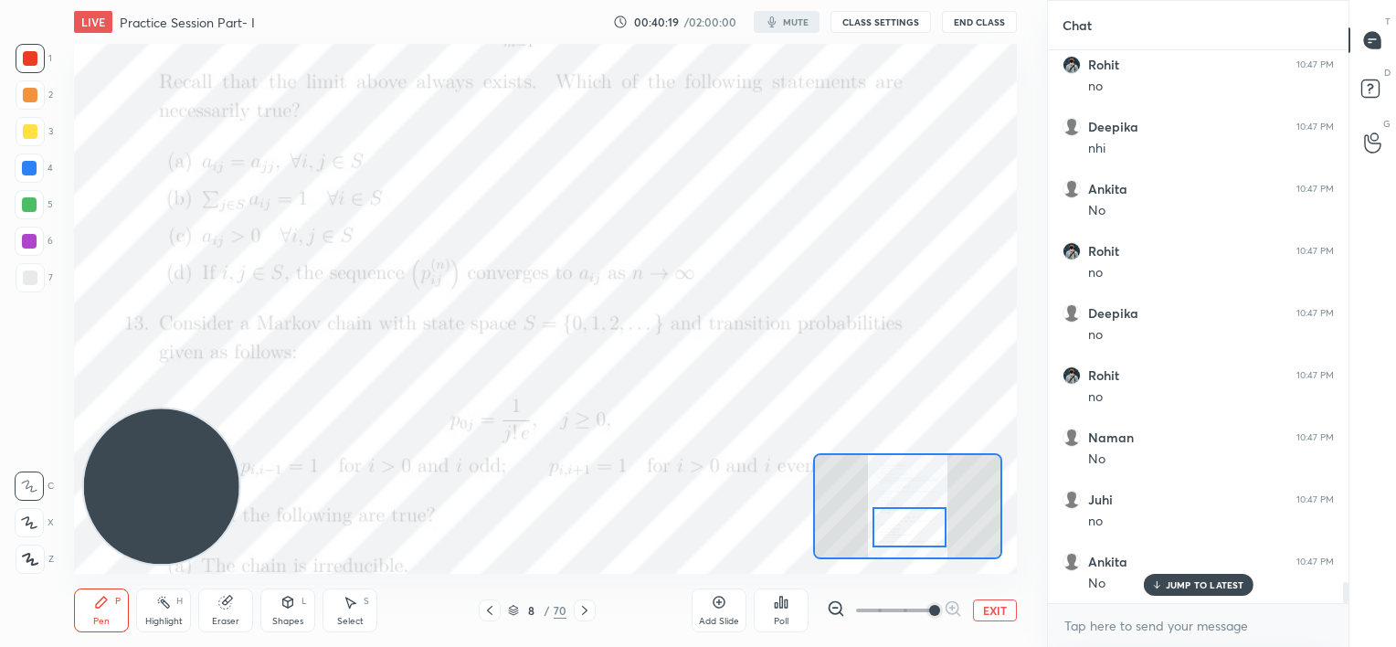
drag, startPoint x: 910, startPoint y: 510, endPoint x: 918, endPoint y: 522, distance: 14.0
click at [912, 527] on div at bounding box center [910, 527] width 74 height 41
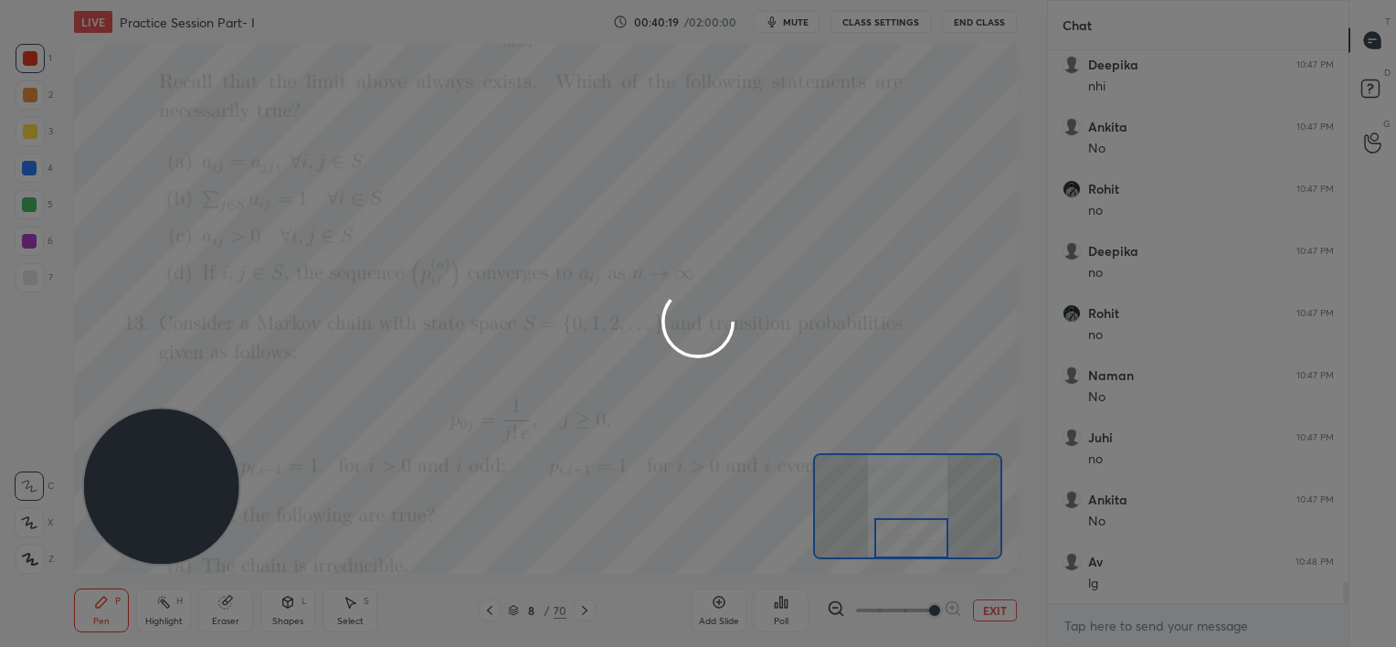
drag, startPoint x: 910, startPoint y: 522, endPoint x: 914, endPoint y: 535, distance: 13.3
click at [914, 535] on div "1 2 3 4 5 6 7 C X Z C X Z E E Erase all H H LIVE Practice Session Part- I 00:40…" at bounding box center [698, 323] width 1396 height 647
click at [916, 535] on div at bounding box center [698, 323] width 1396 height 647
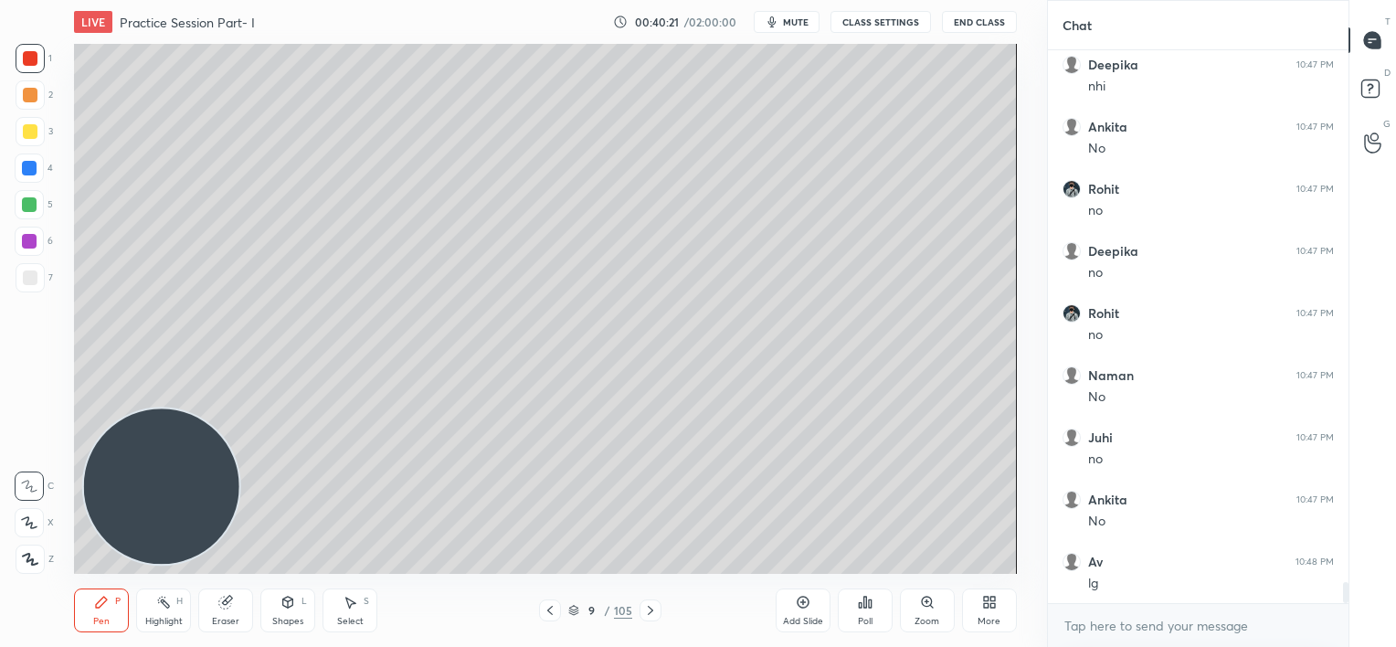
scroll to position [14052, 0]
click at [556, 607] on icon at bounding box center [550, 610] width 15 height 15
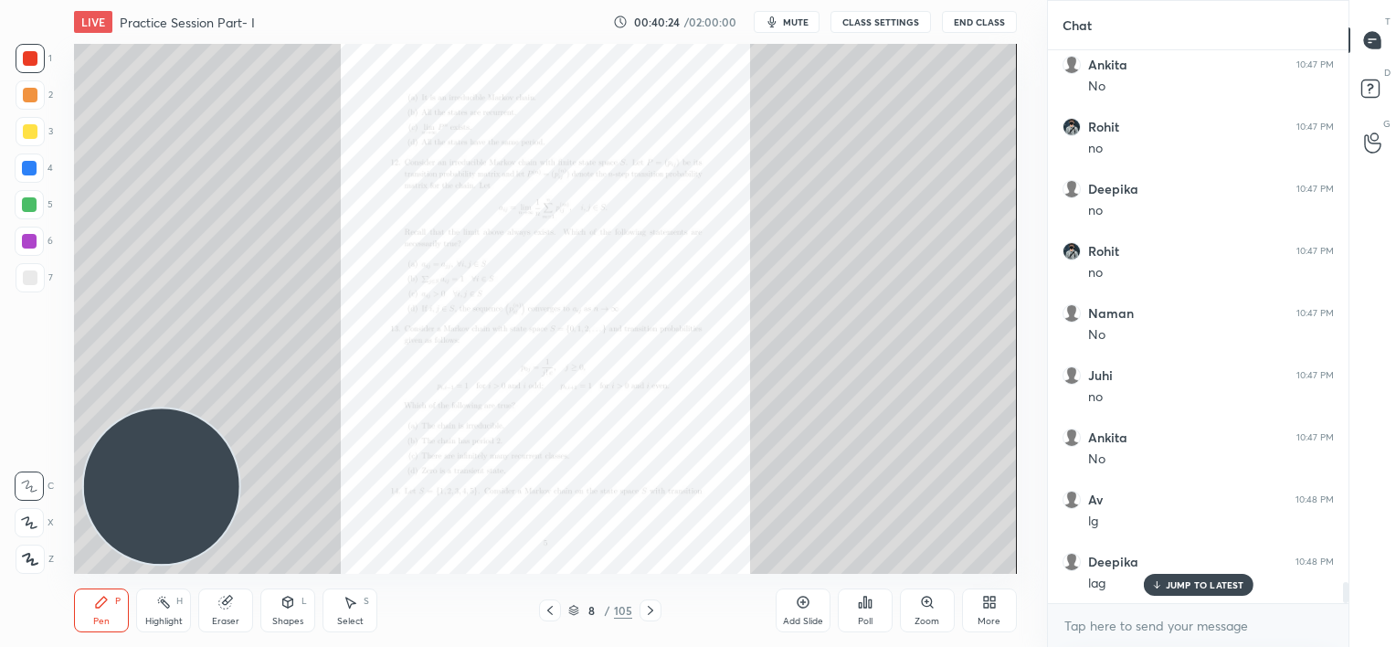
click at [913, 610] on div "Zoom" at bounding box center [927, 611] width 55 height 44
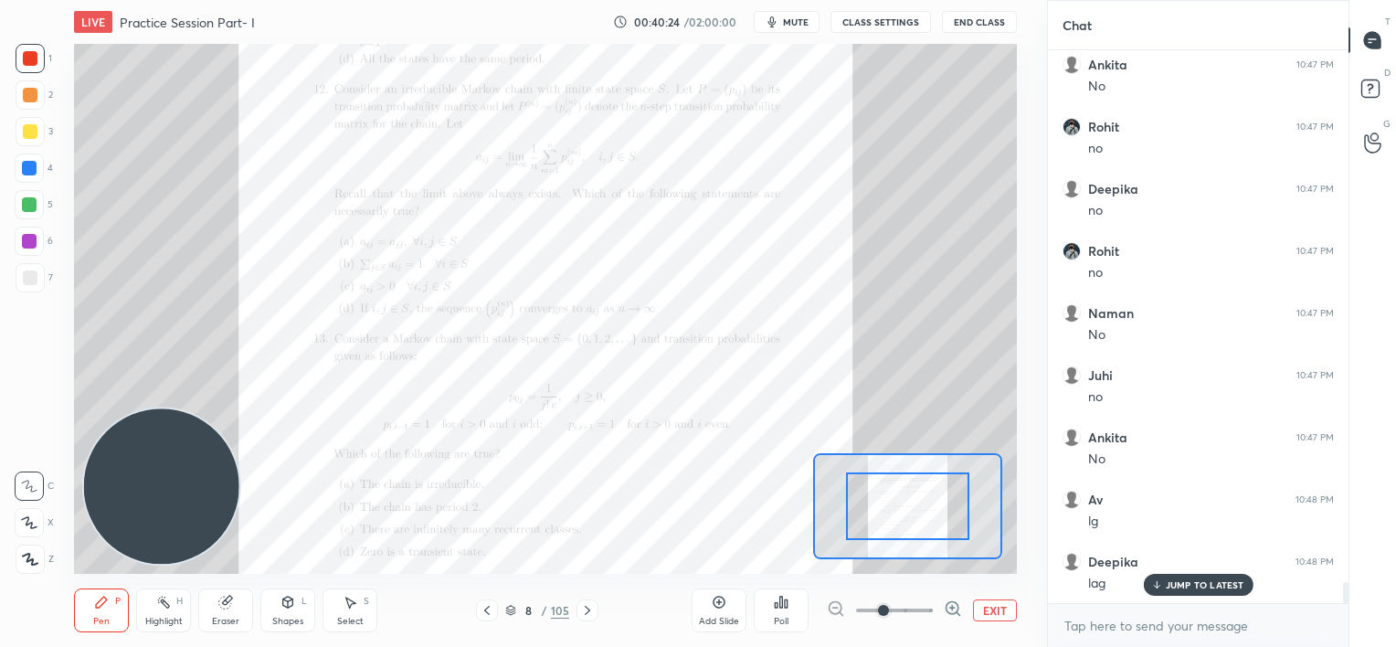
click at [918, 610] on span at bounding box center [894, 610] width 77 height 27
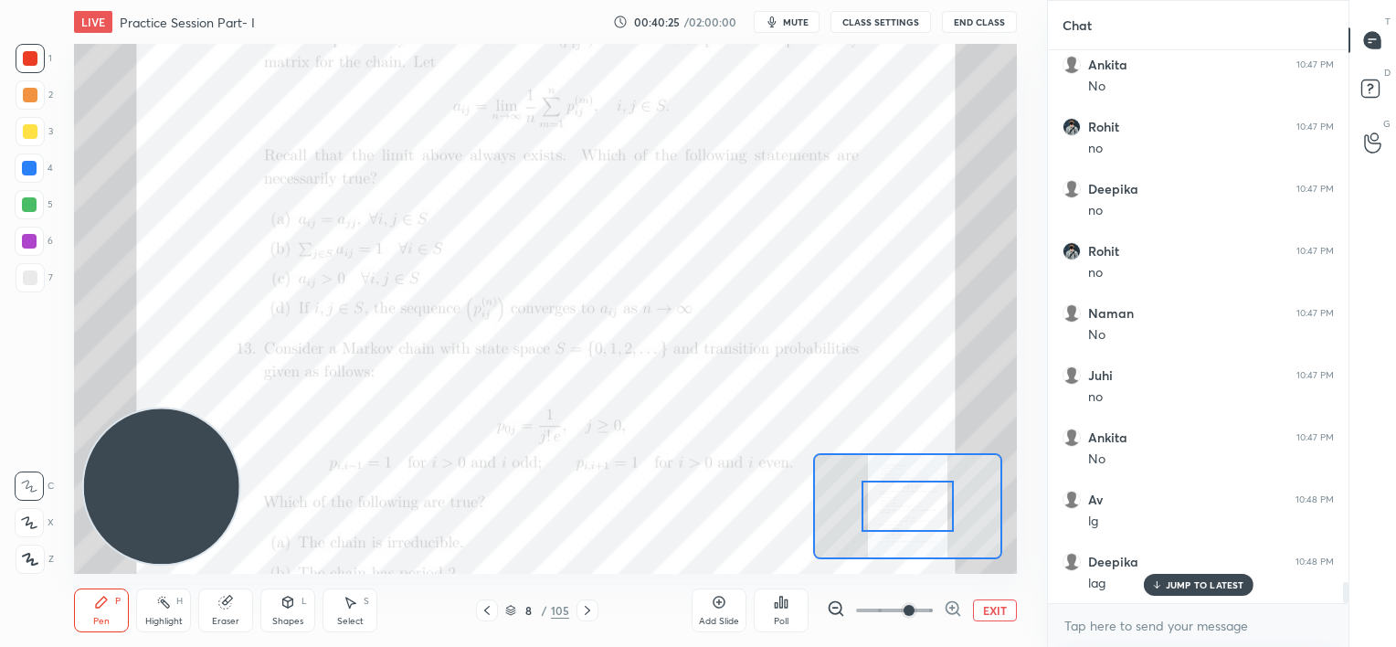
scroll to position [14114, 0]
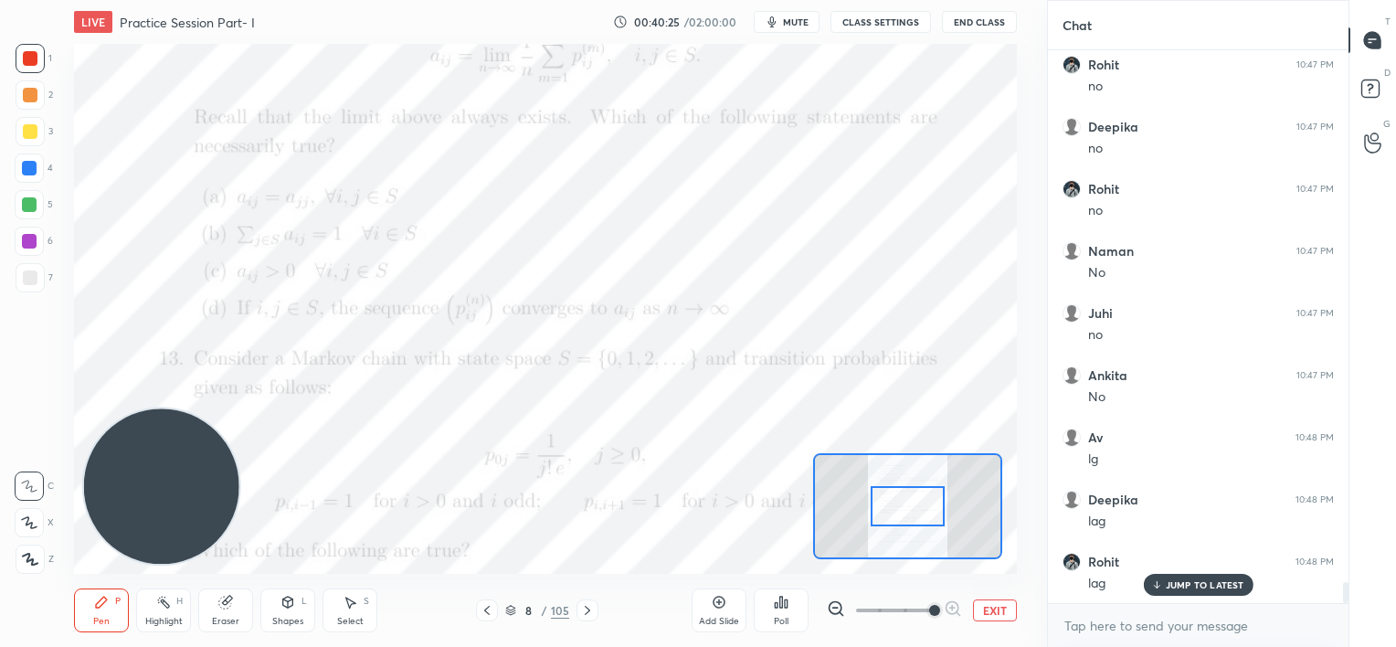
drag, startPoint x: 923, startPoint y: 603, endPoint x: 927, endPoint y: 593, distance: 10.7
click at [929, 605] on span at bounding box center [934, 610] width 11 height 11
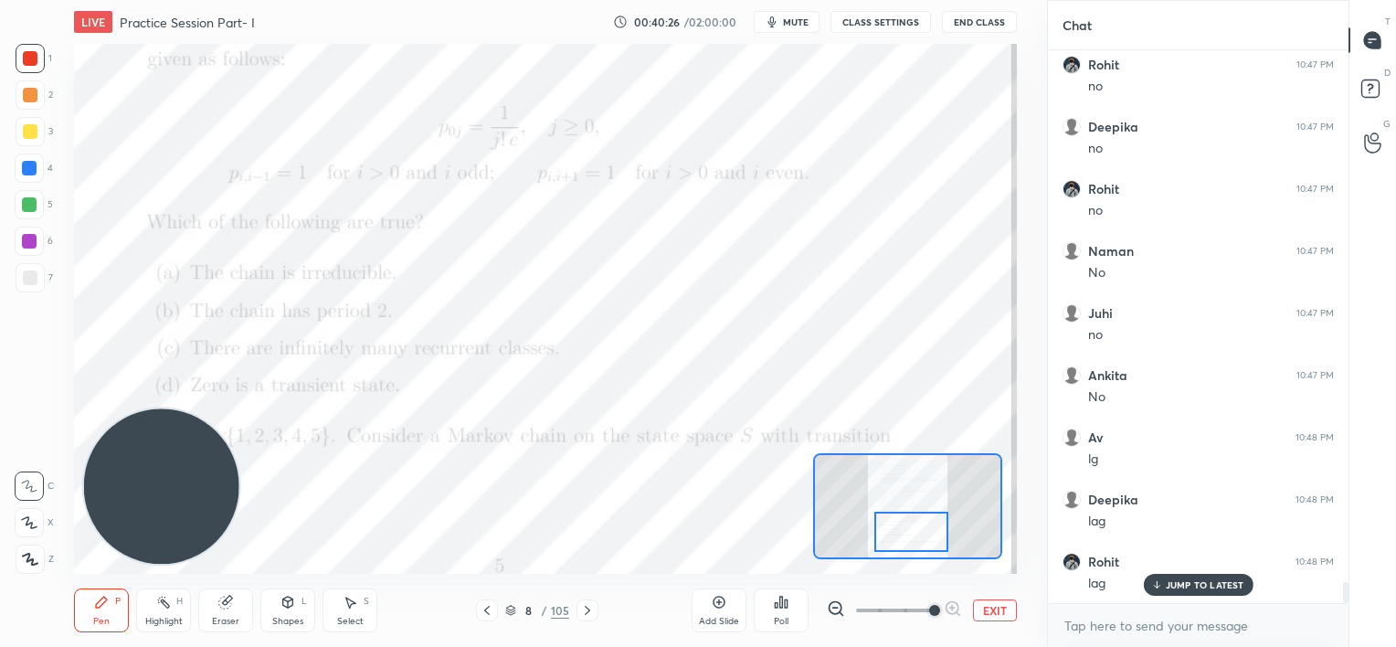
scroll to position [14176, 0]
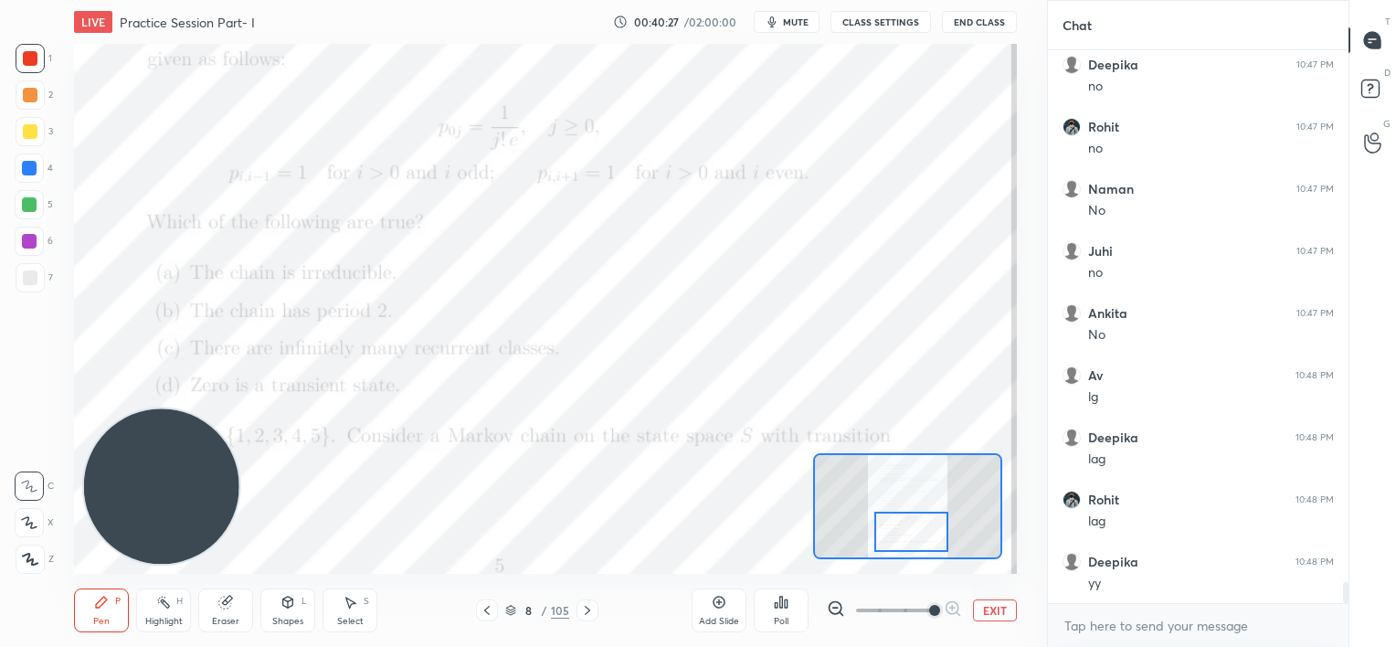
drag, startPoint x: 918, startPoint y: 515, endPoint x: 919, endPoint y: 533, distance: 17.4
click at [922, 534] on div at bounding box center [912, 532] width 74 height 41
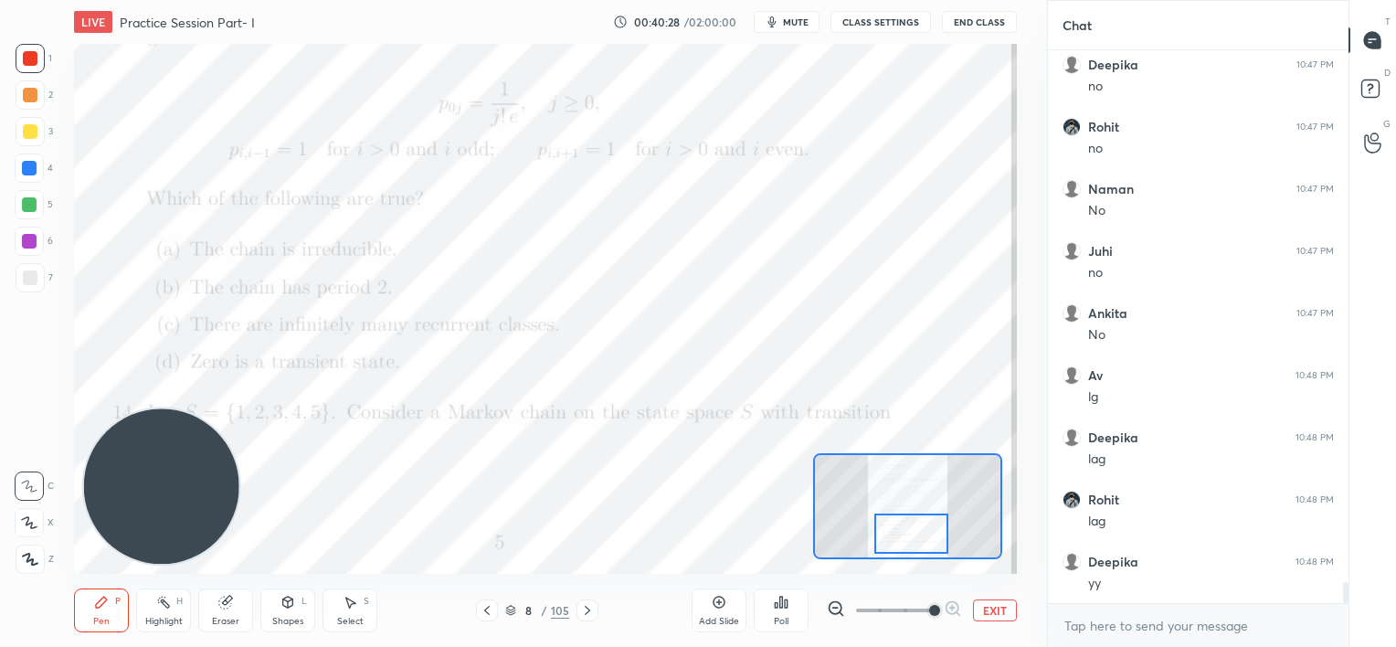
click at [589, 610] on icon at bounding box center [587, 610] width 15 height 15
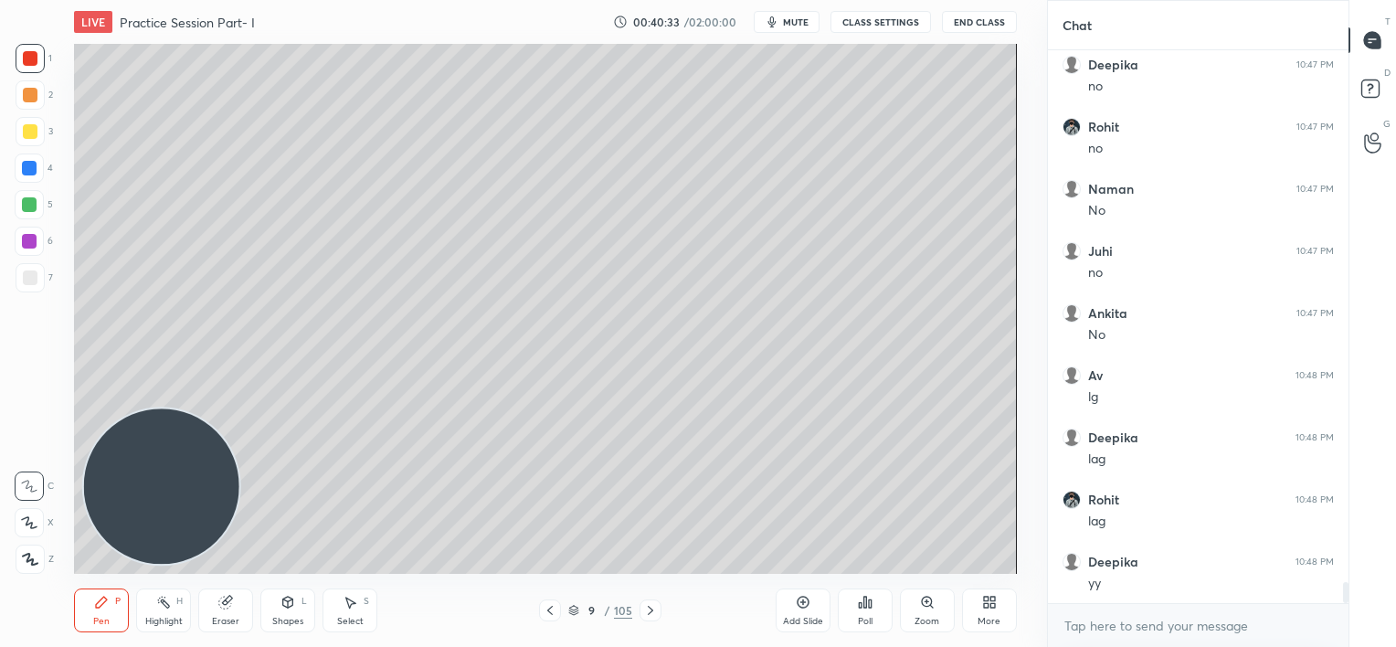
click at [28, 205] on div at bounding box center [29, 204] width 15 height 15
click at [31, 281] on div at bounding box center [30, 278] width 15 height 15
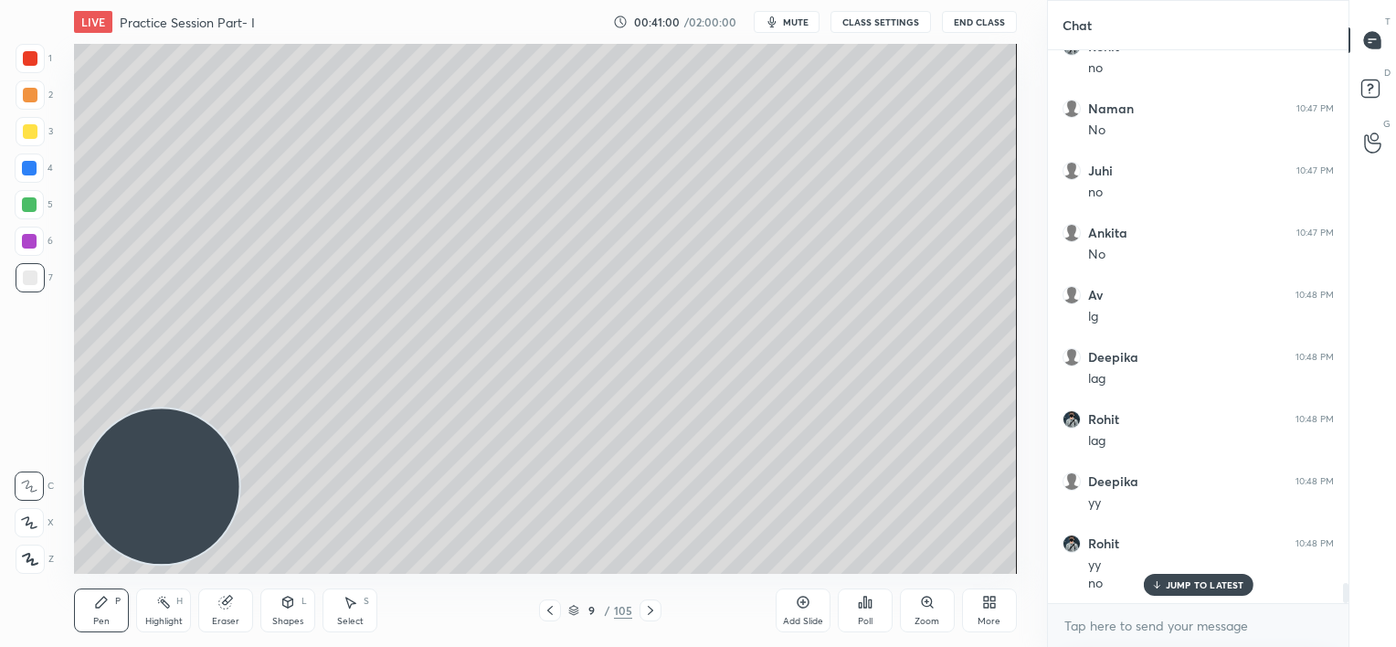
scroll to position [14319, 0]
click at [552, 607] on icon at bounding box center [549, 610] width 5 height 9
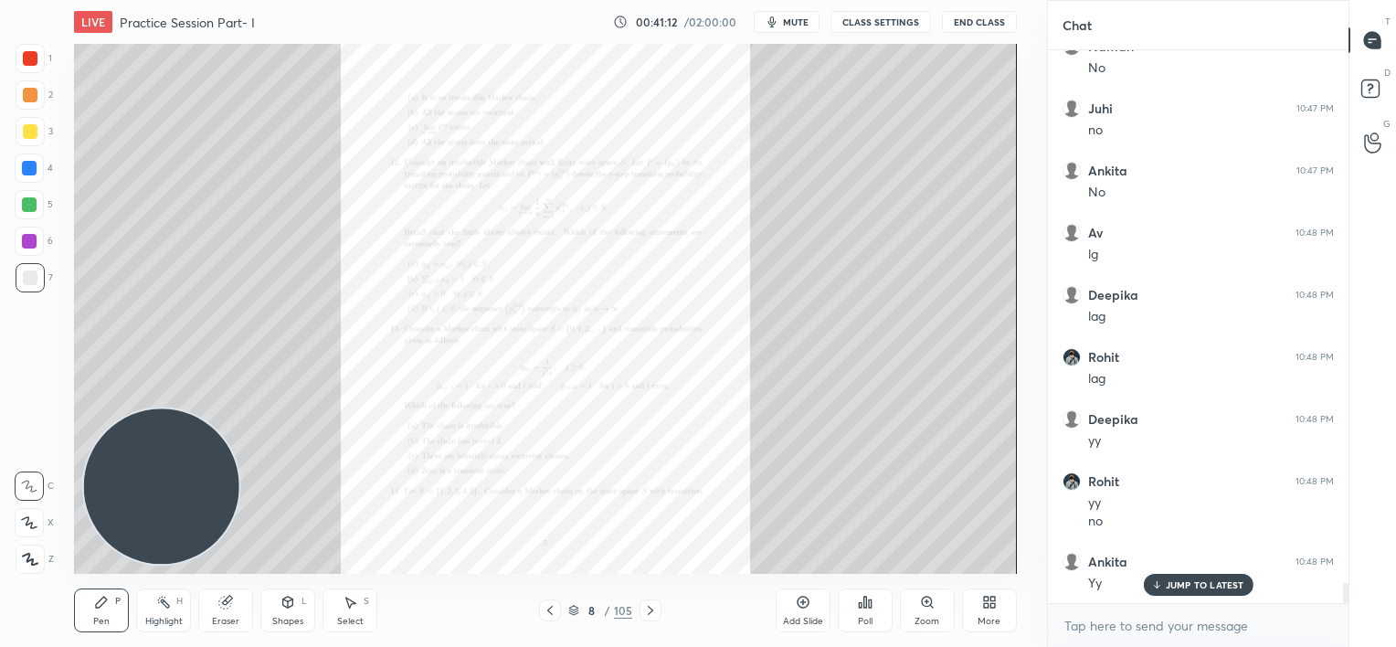
click at [929, 607] on icon at bounding box center [927, 602] width 15 height 15
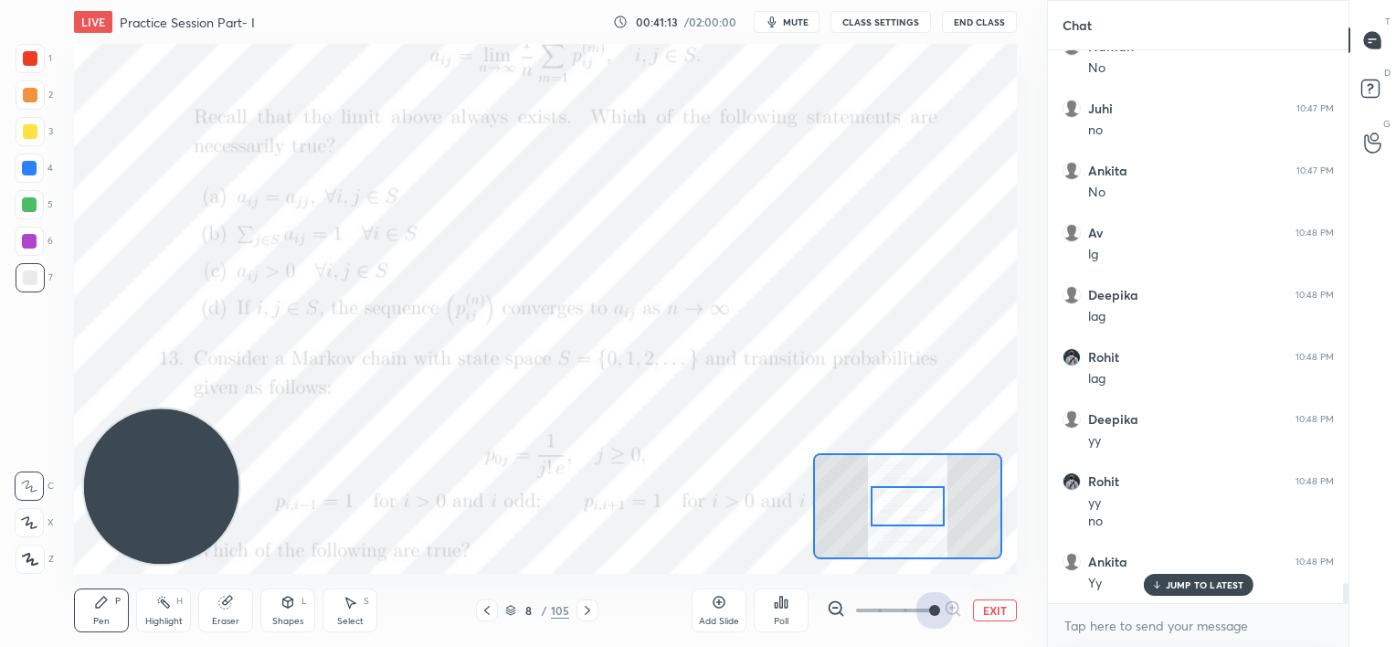
click at [926, 610] on span at bounding box center [894, 610] width 77 height 27
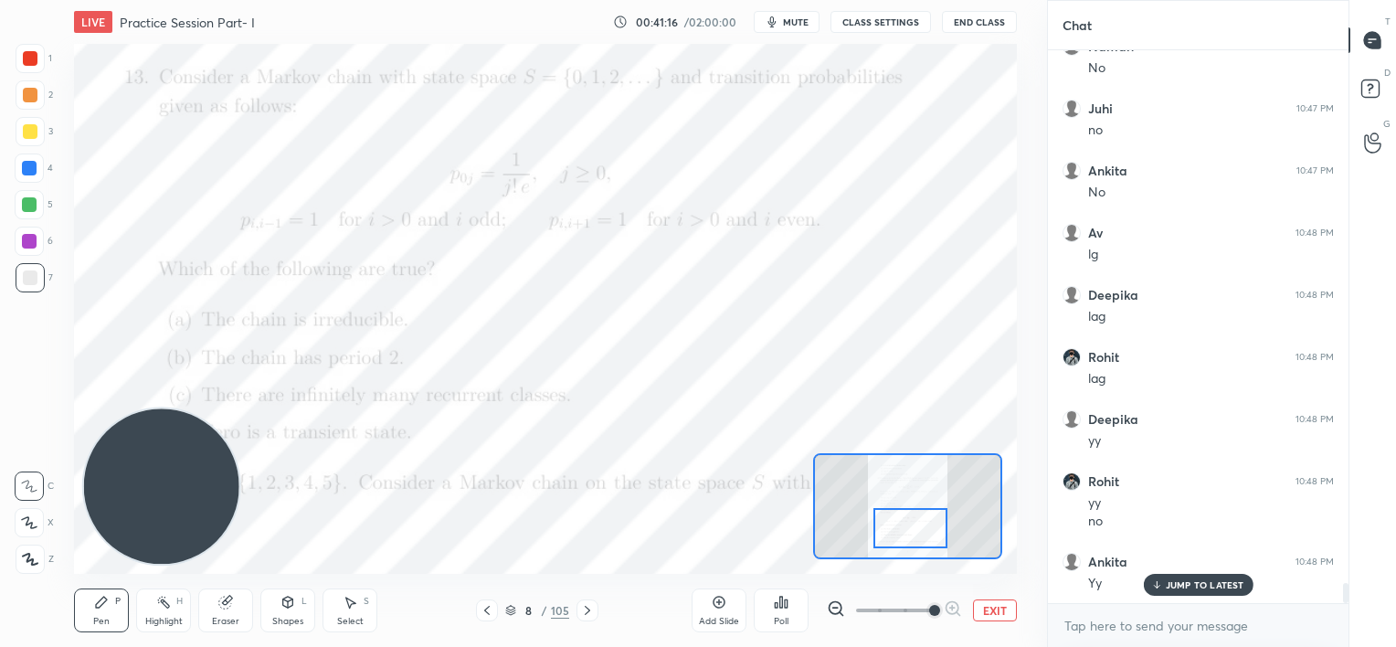
drag, startPoint x: 915, startPoint y: 488, endPoint x: 918, endPoint y: 508, distance: 20.3
click at [918, 508] on div at bounding box center [911, 528] width 74 height 41
click at [27, 232] on div at bounding box center [29, 241] width 29 height 29
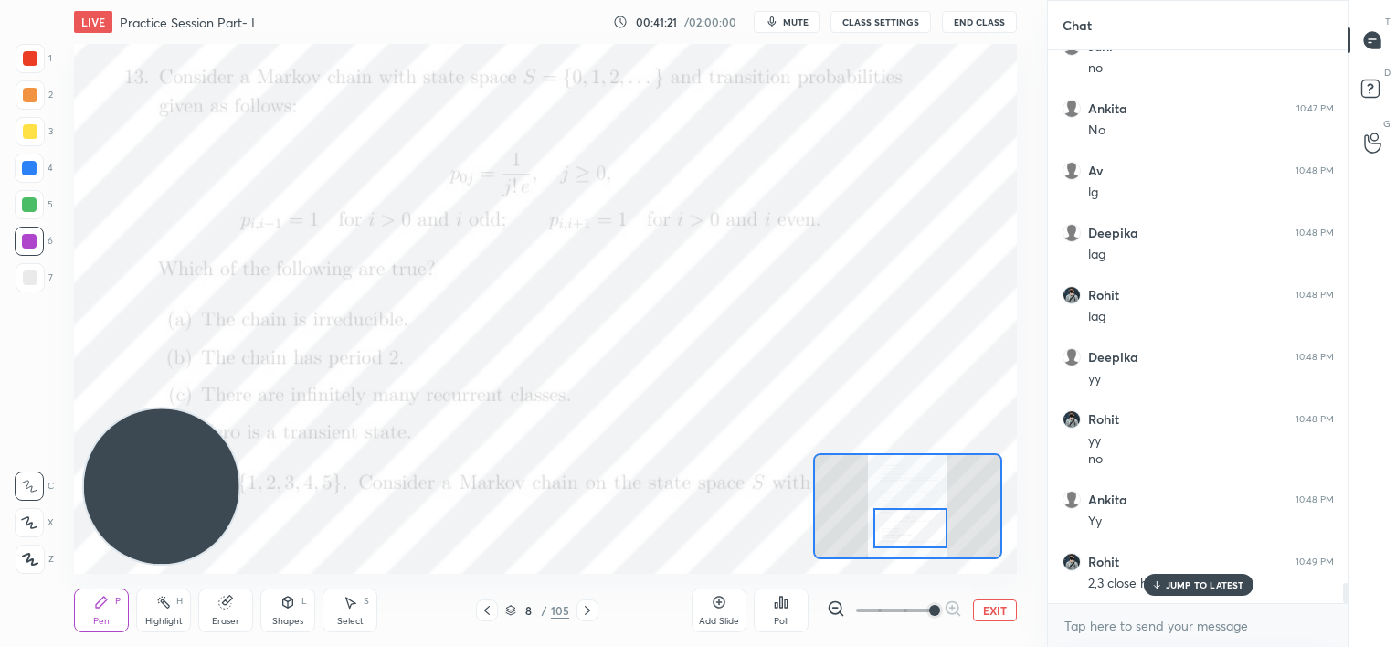
click at [1177, 583] on p "JUMP TO LATEST" at bounding box center [1205, 584] width 79 height 11
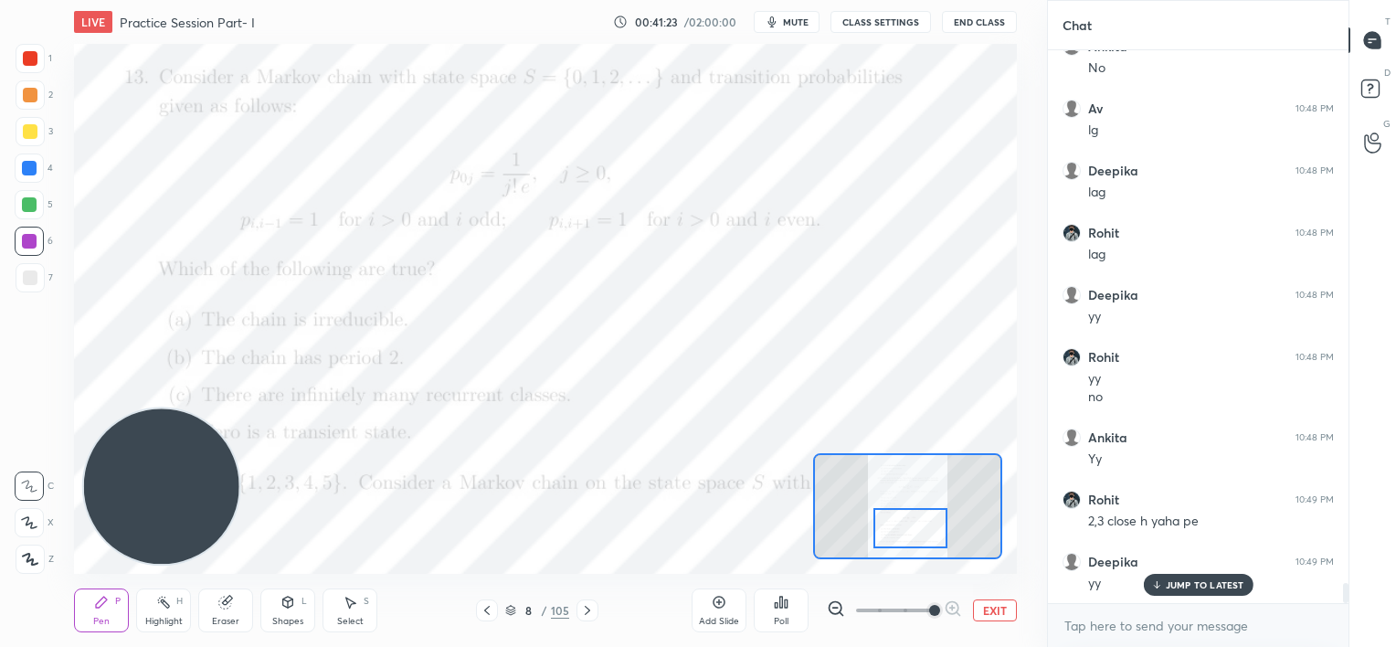
scroll to position [14505, 0]
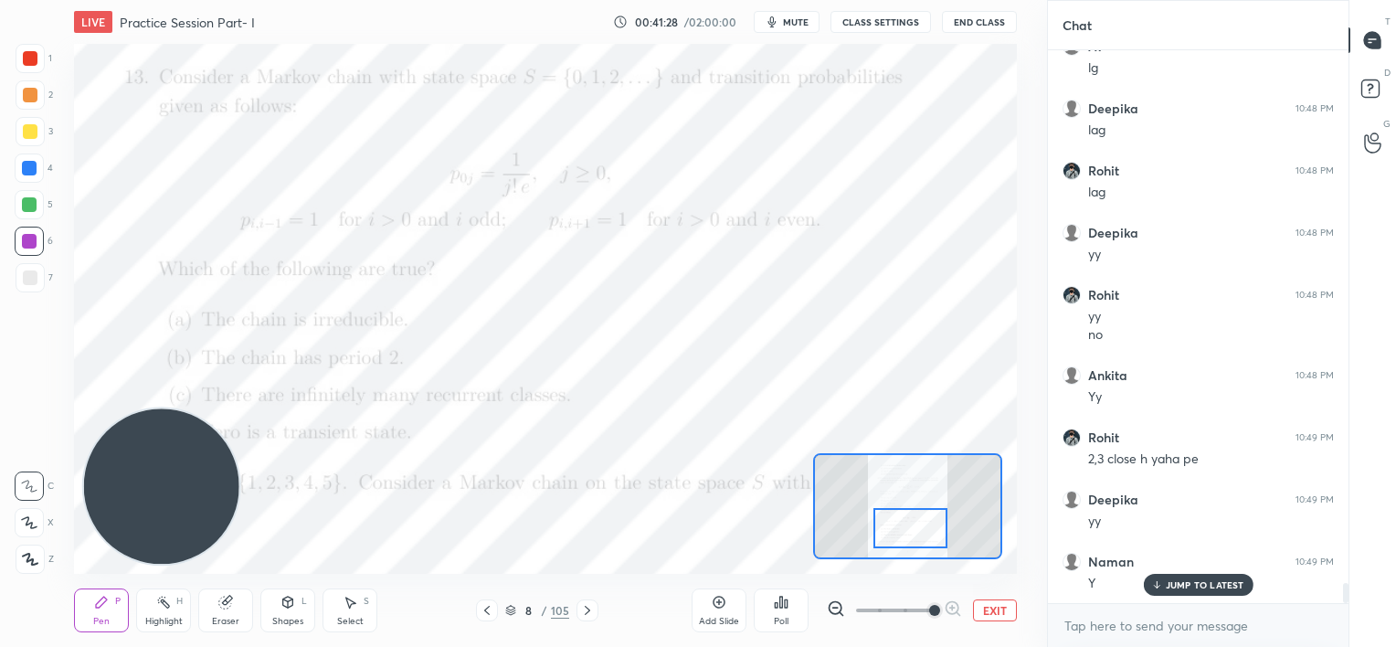
click at [583, 607] on icon at bounding box center [587, 610] width 15 height 15
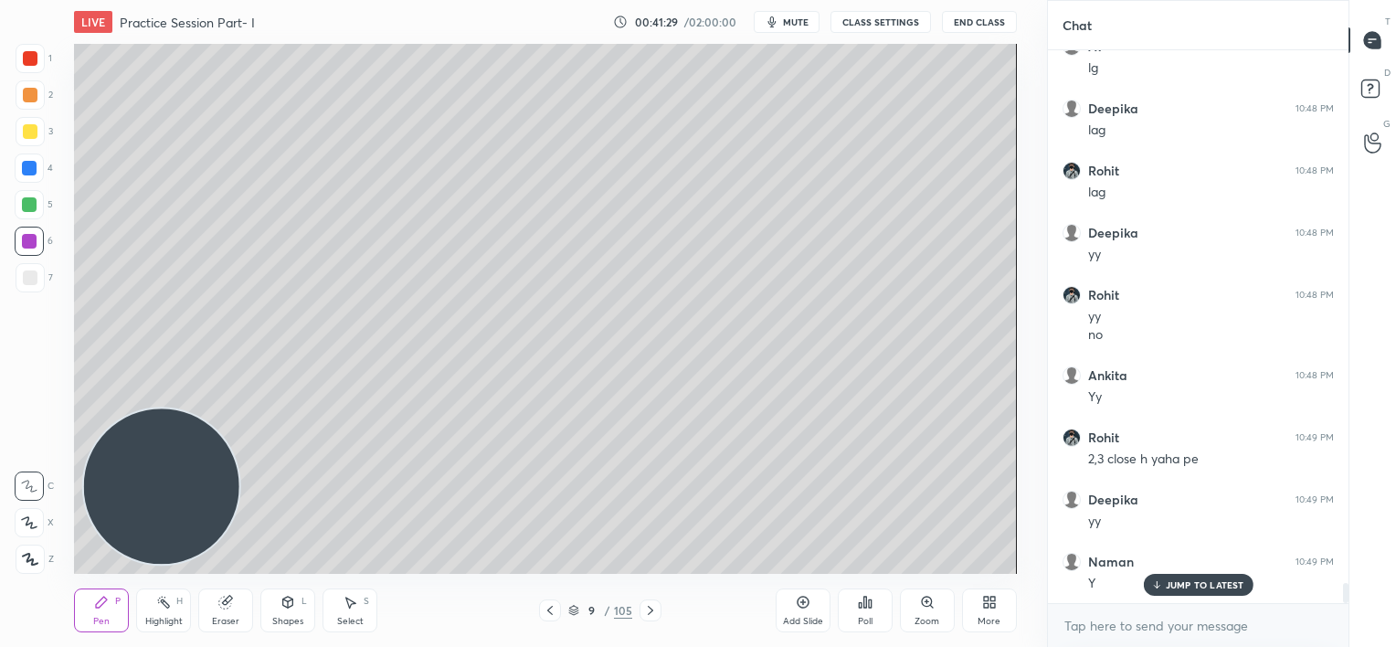
click at [547, 607] on icon at bounding box center [550, 610] width 15 height 15
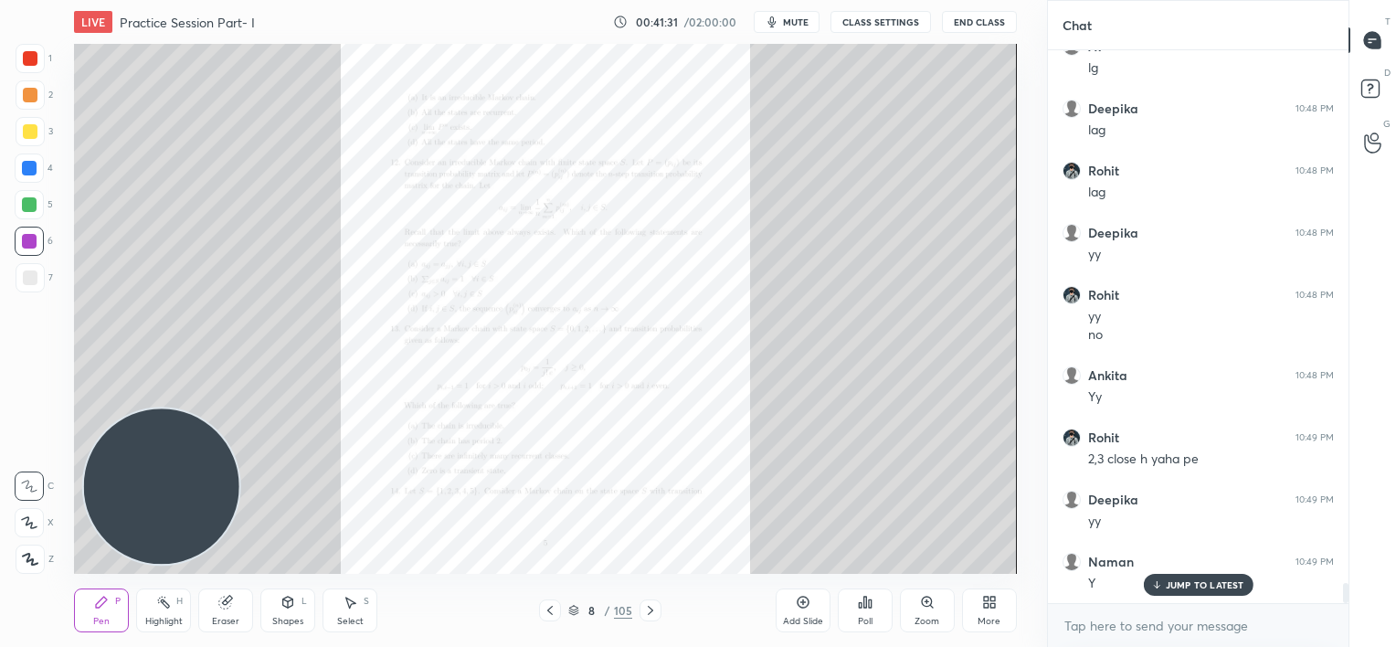
click at [918, 613] on div "Zoom" at bounding box center [927, 611] width 55 height 44
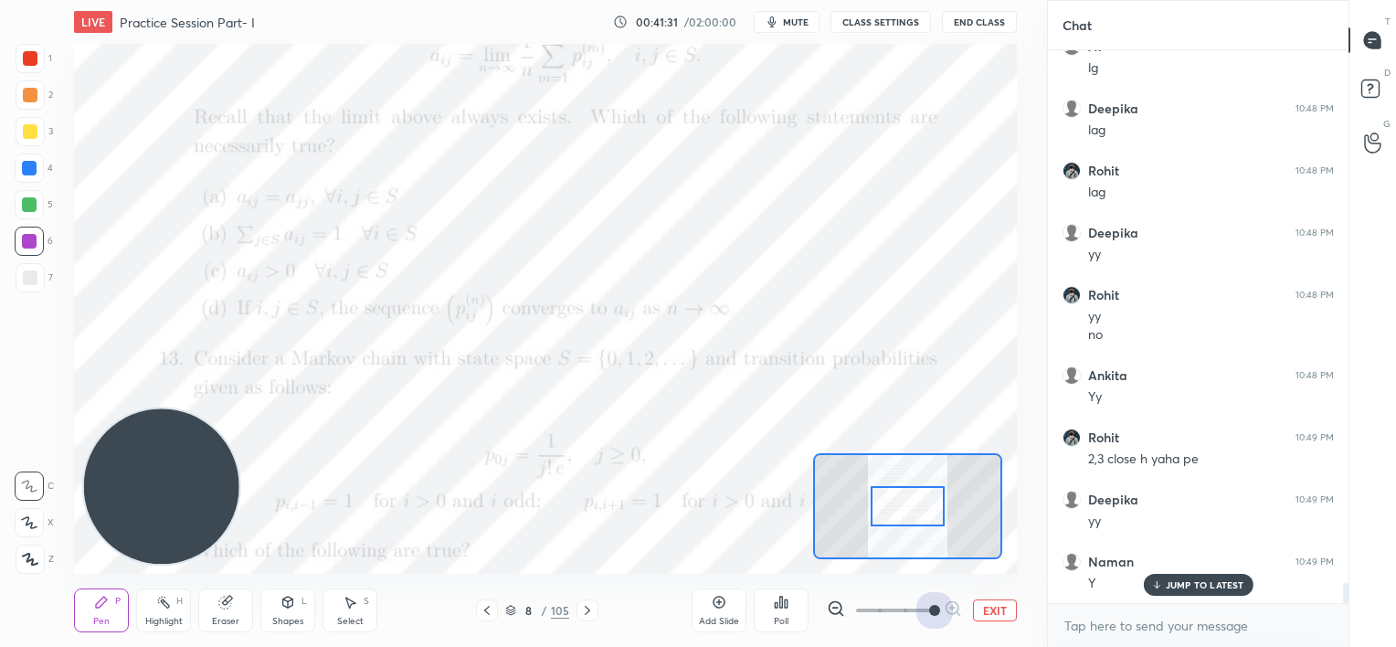
click at [923, 612] on span at bounding box center [894, 610] width 77 height 27
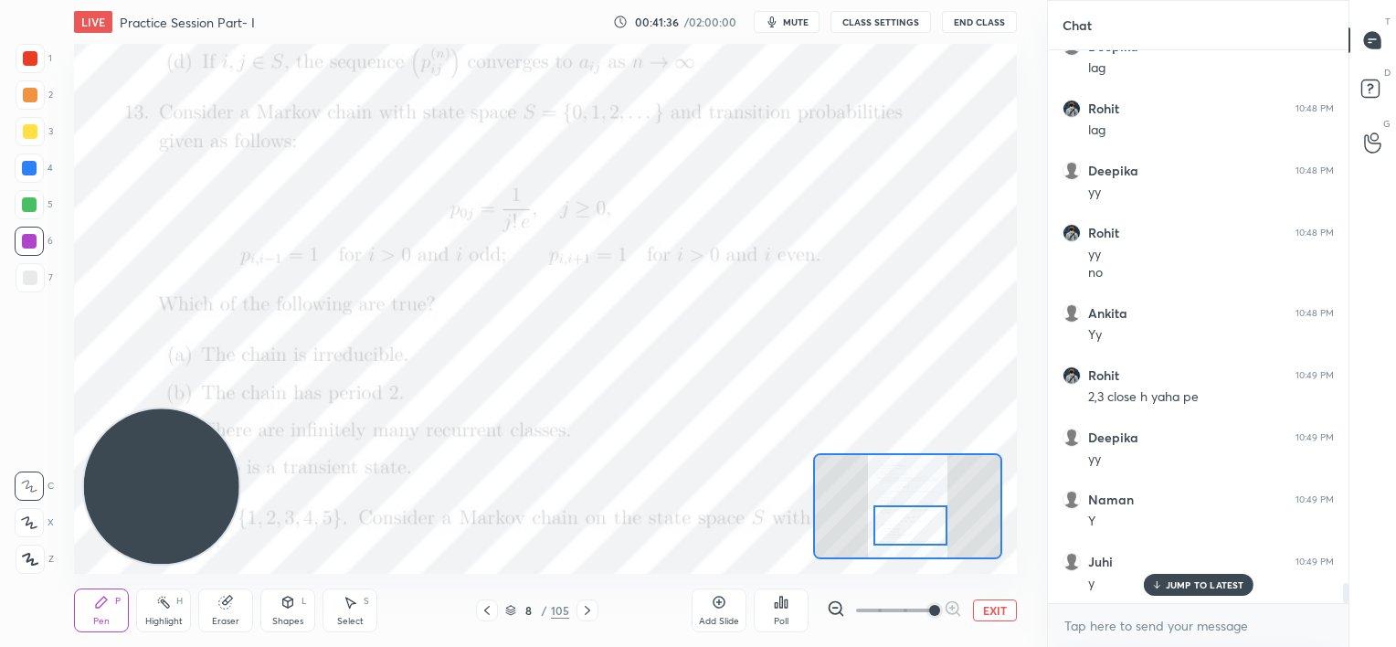
scroll to position [14630, 0]
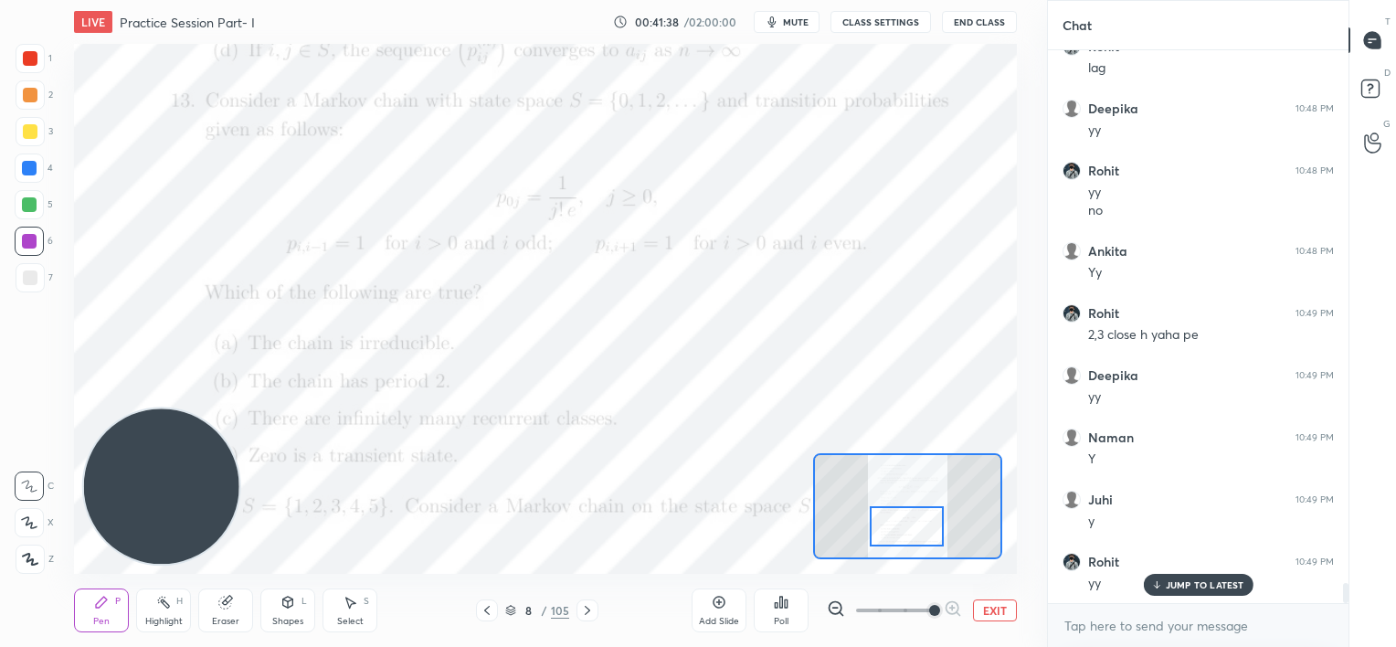
drag, startPoint x: 918, startPoint y: 506, endPoint x: 916, endPoint y: 526, distance: 20.3
click at [918, 529] on div at bounding box center [907, 526] width 74 height 41
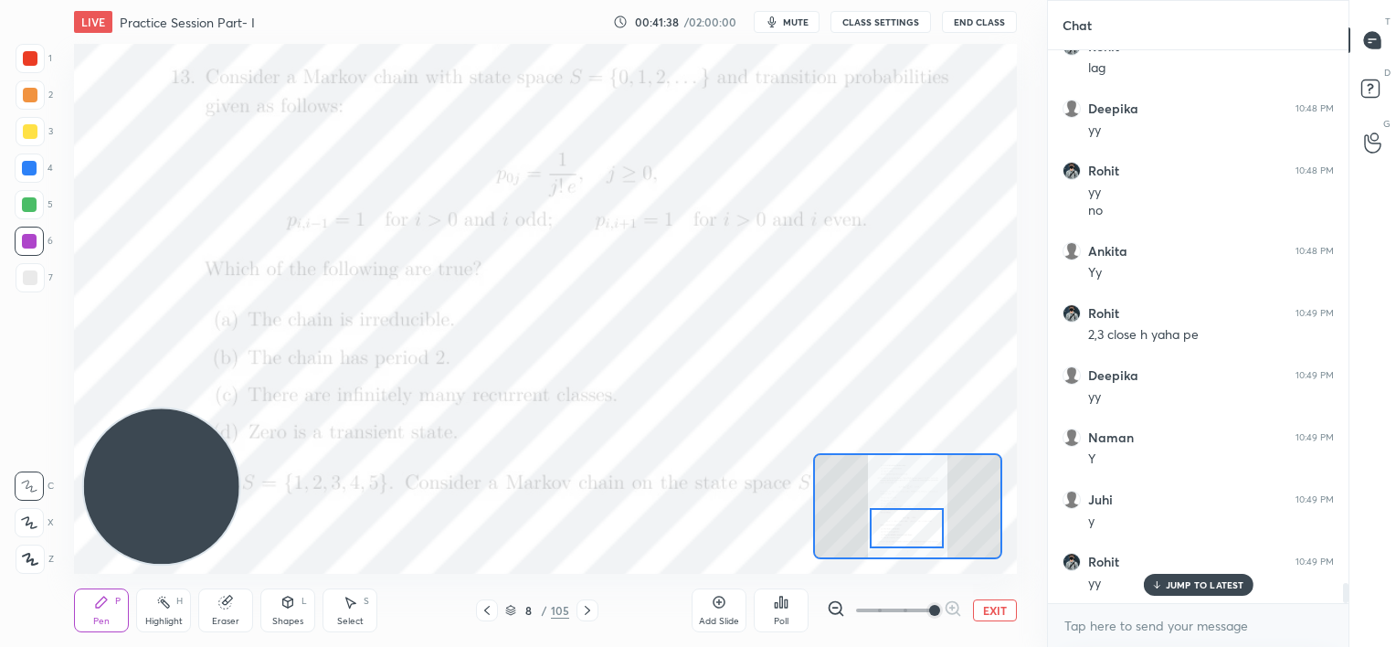
scroll to position [14692, 0]
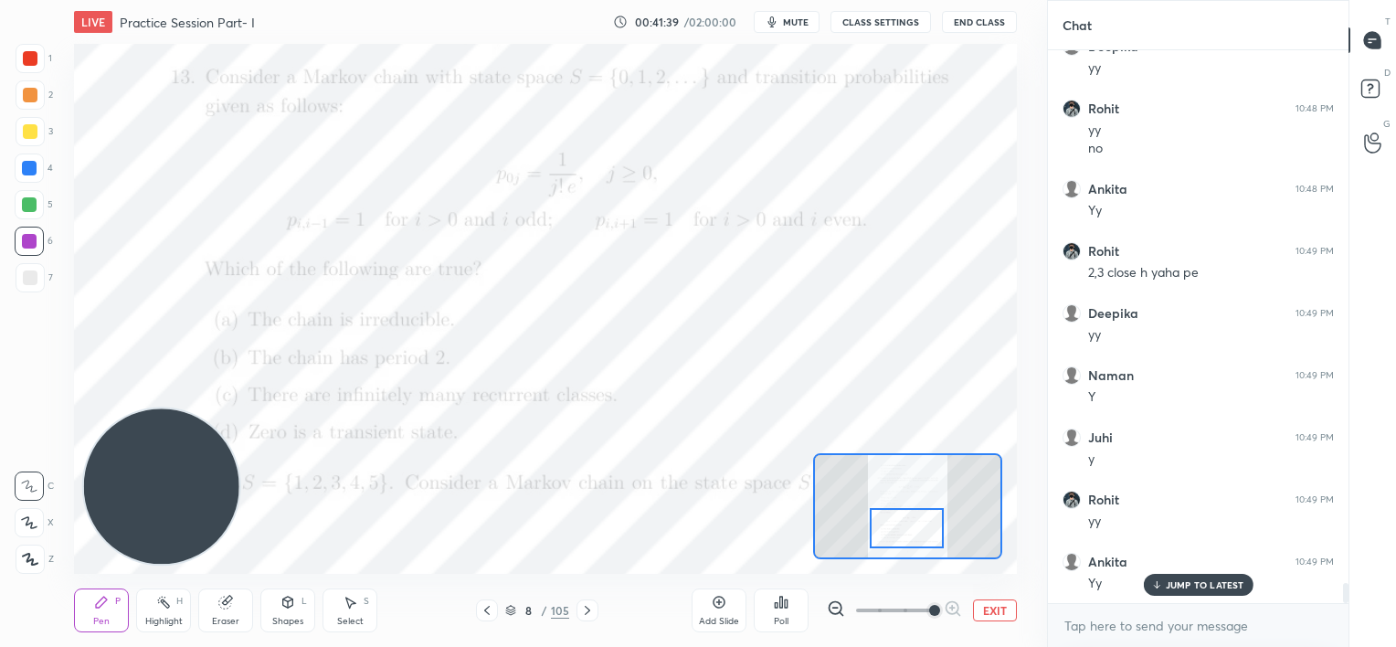
click at [589, 613] on icon at bounding box center [587, 610] width 15 height 15
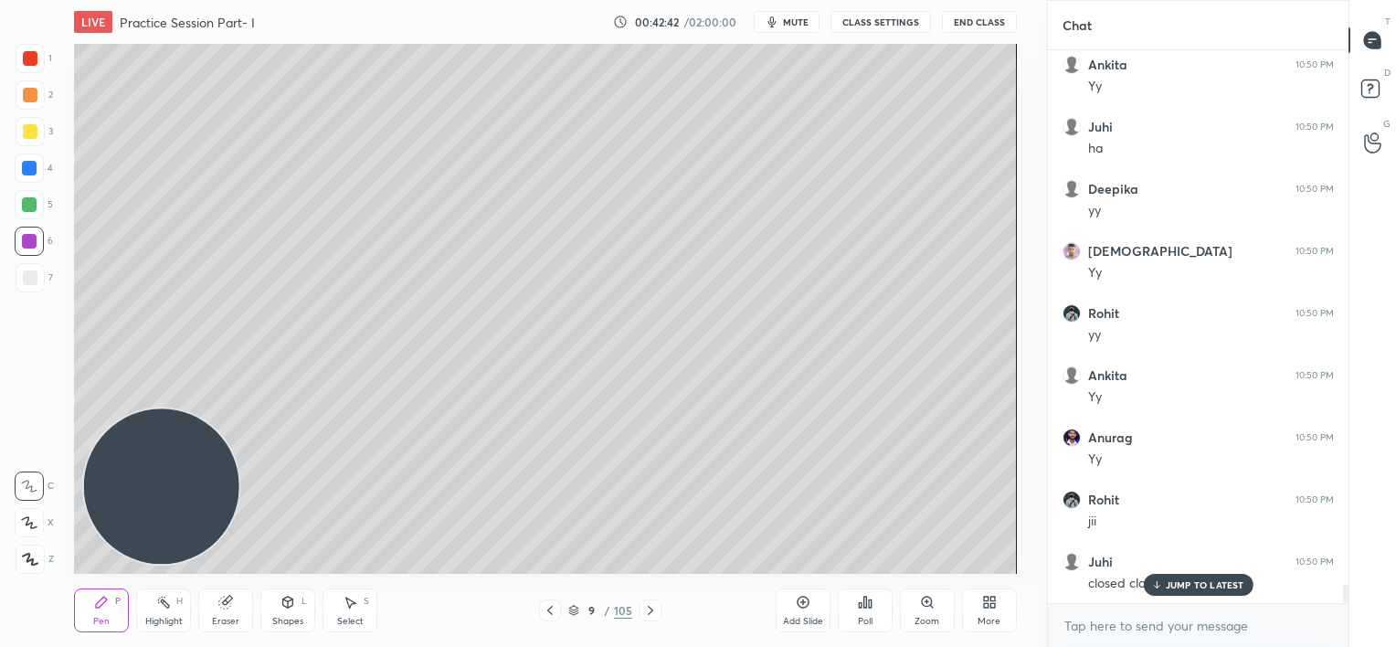
scroll to position [15971, 0]
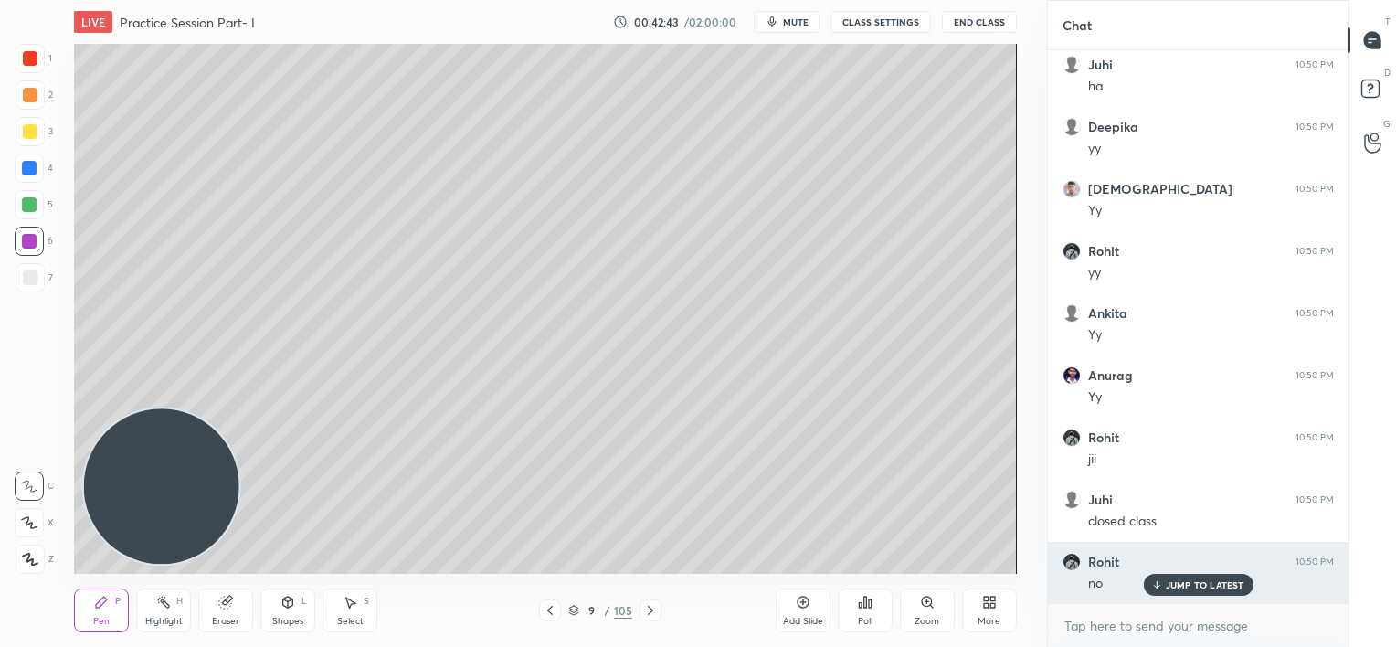
click at [1180, 598] on div "Rohit 10:50 PM no" at bounding box center [1198, 573] width 301 height 62
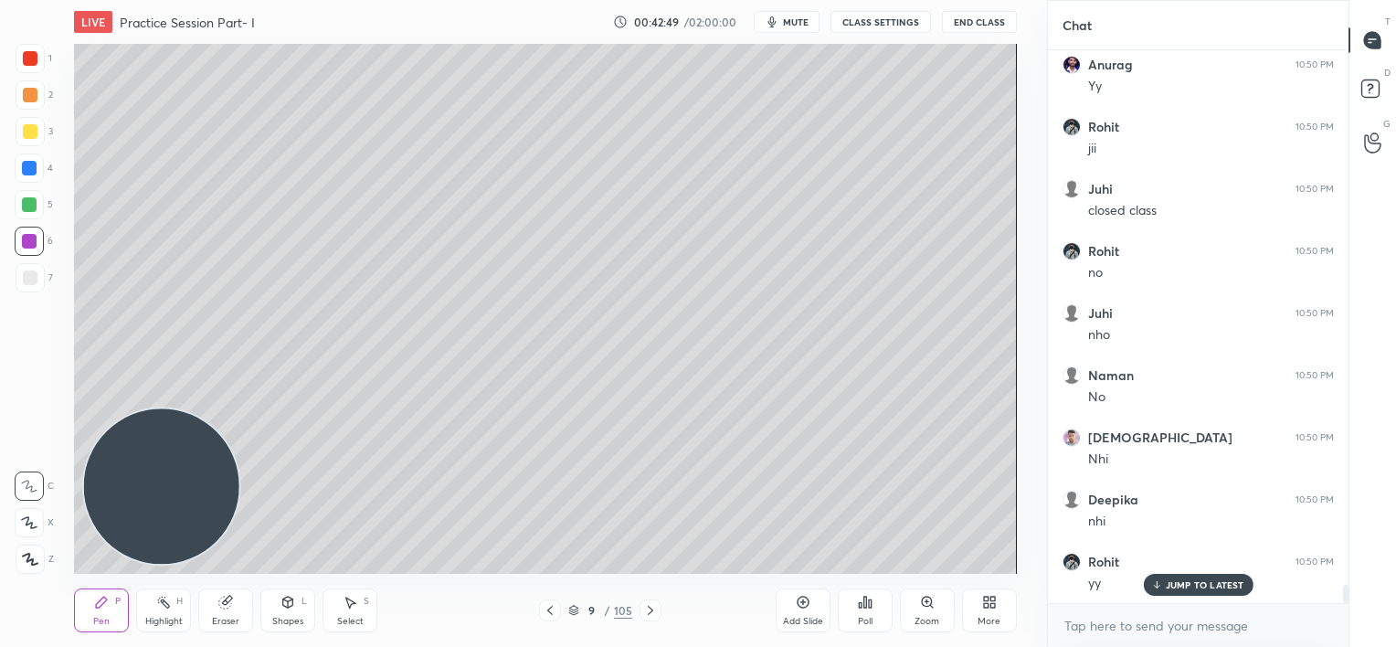
scroll to position [16344, 0]
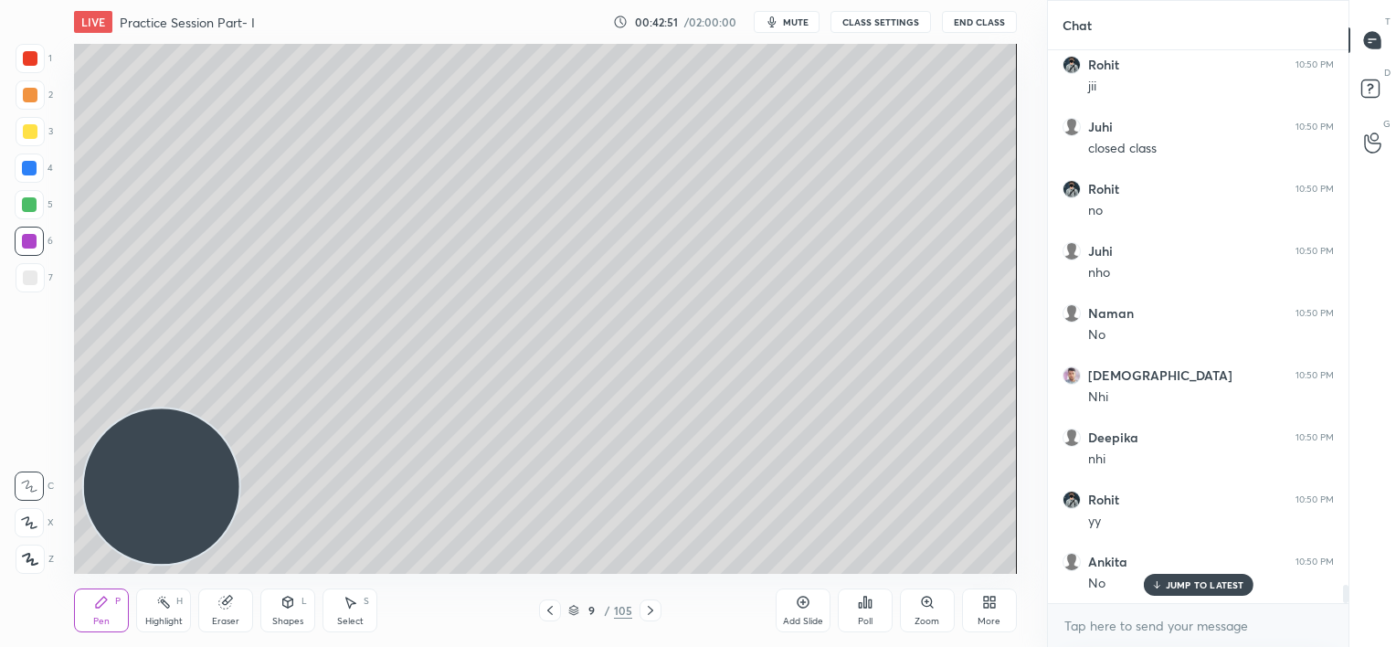
click at [30, 283] on div at bounding box center [30, 278] width 15 height 15
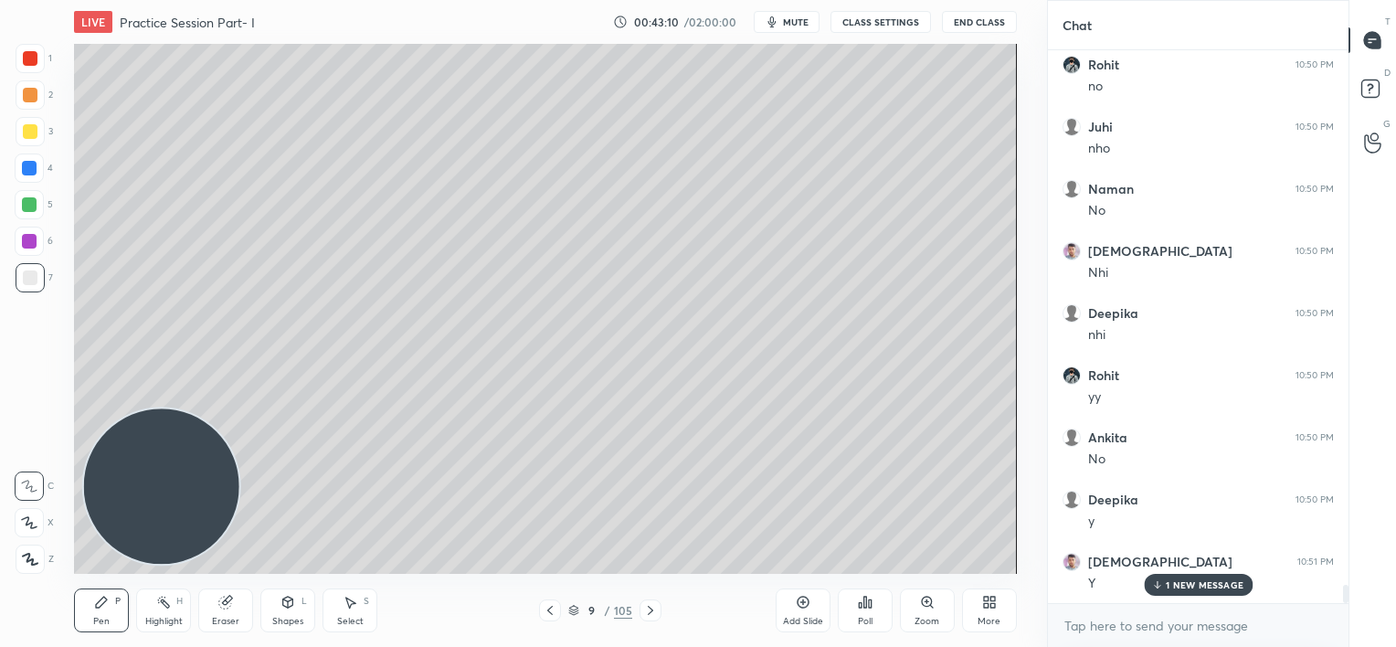
scroll to position [16531, 0]
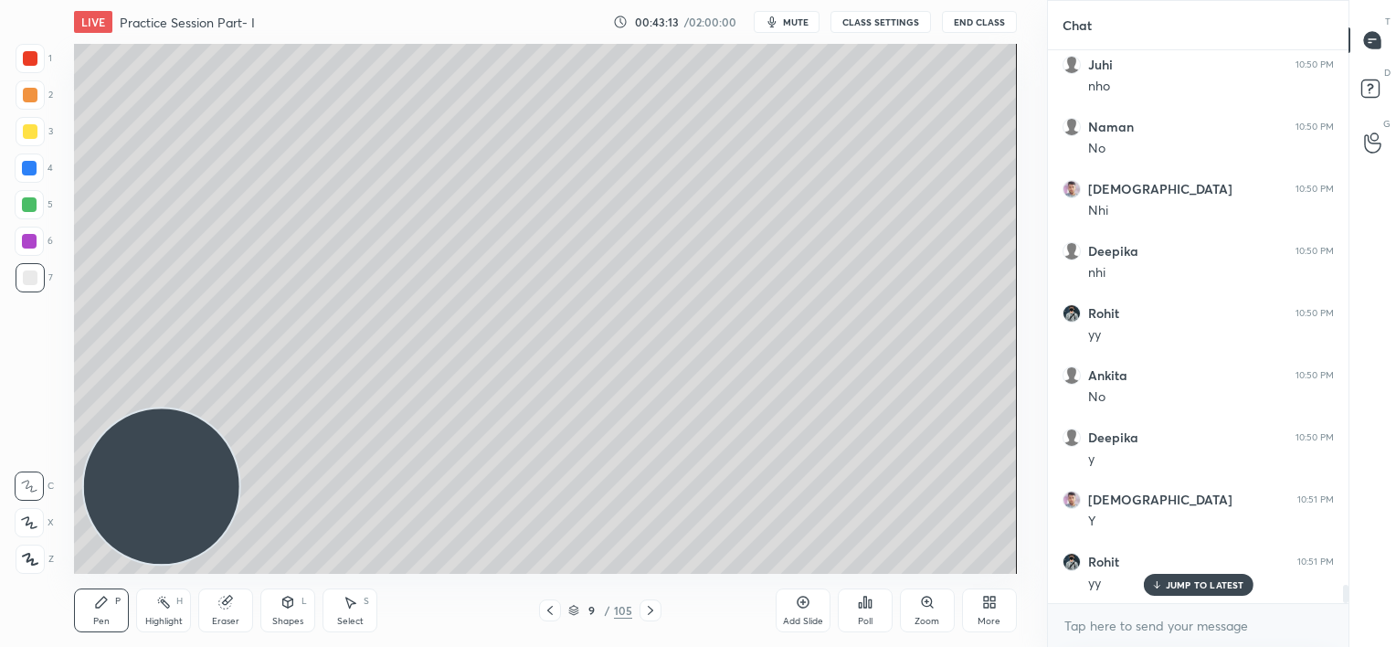
click at [35, 58] on div at bounding box center [30, 58] width 15 height 15
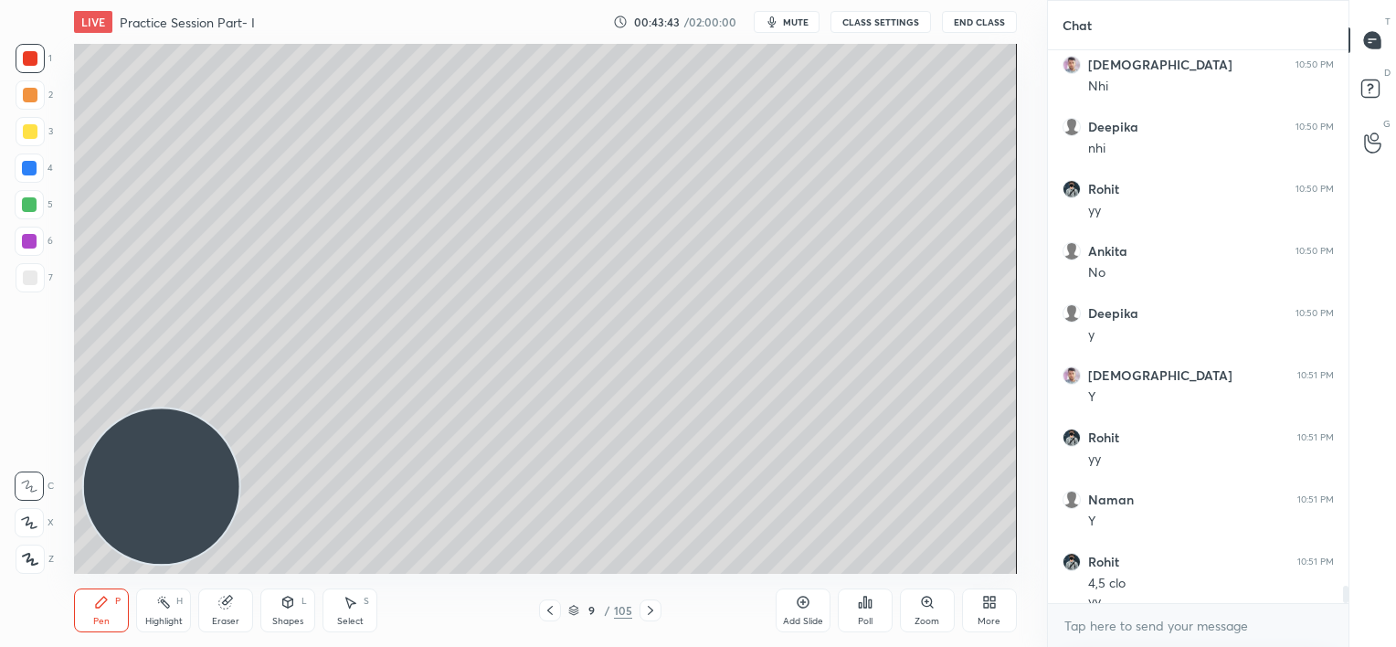
scroll to position [16673, 0]
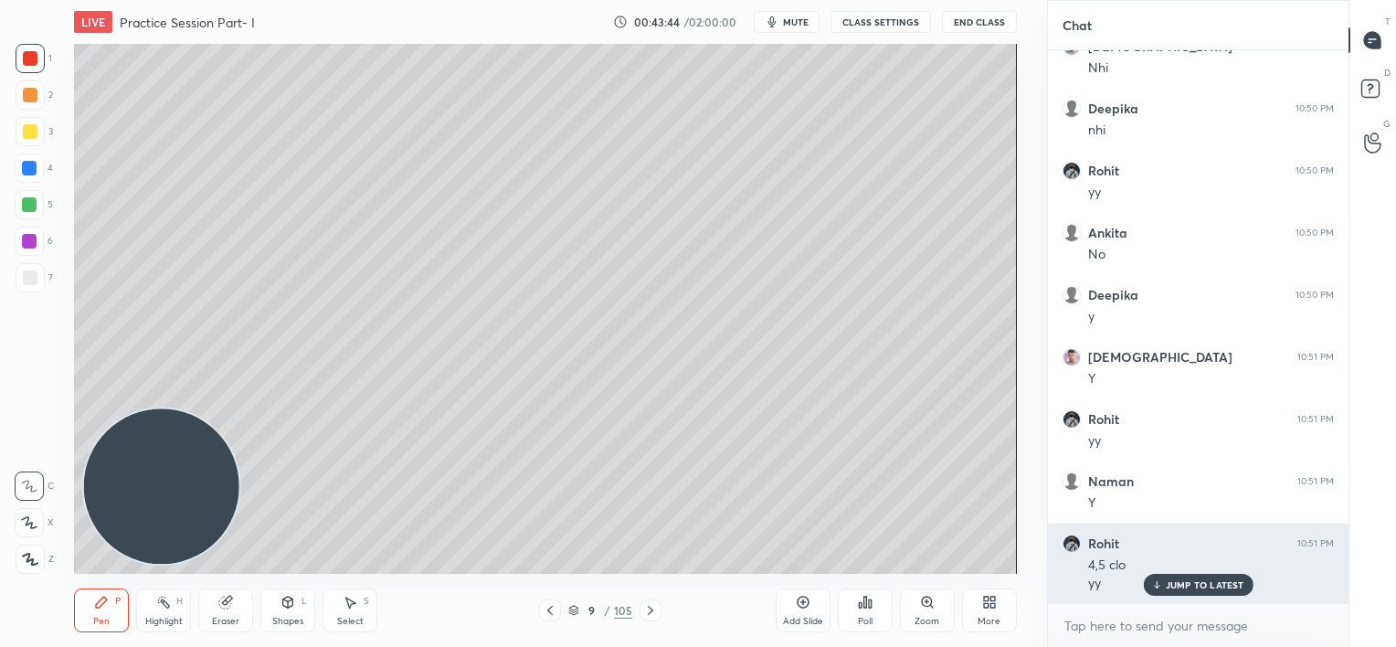
drag, startPoint x: 1187, startPoint y: 581, endPoint x: 1159, endPoint y: 583, distance: 28.4
click at [1187, 583] on p "JUMP TO LATEST" at bounding box center [1205, 584] width 79 height 11
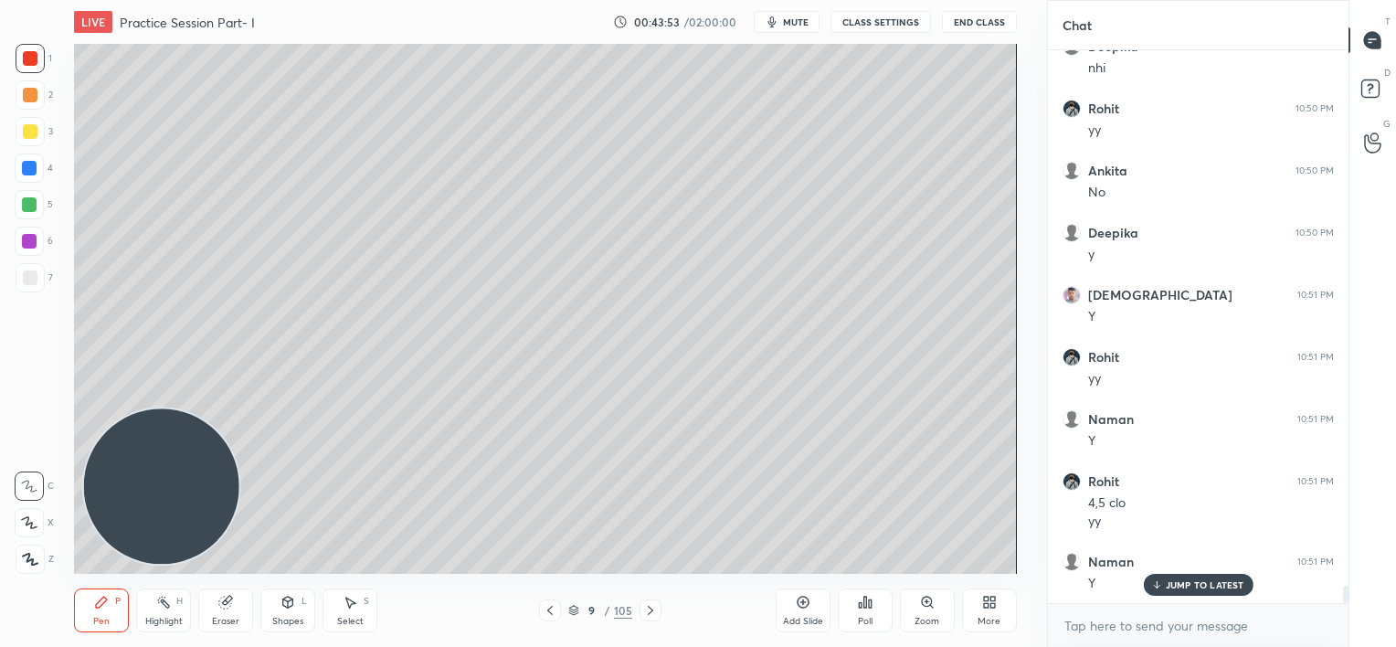
scroll to position [16798, 0]
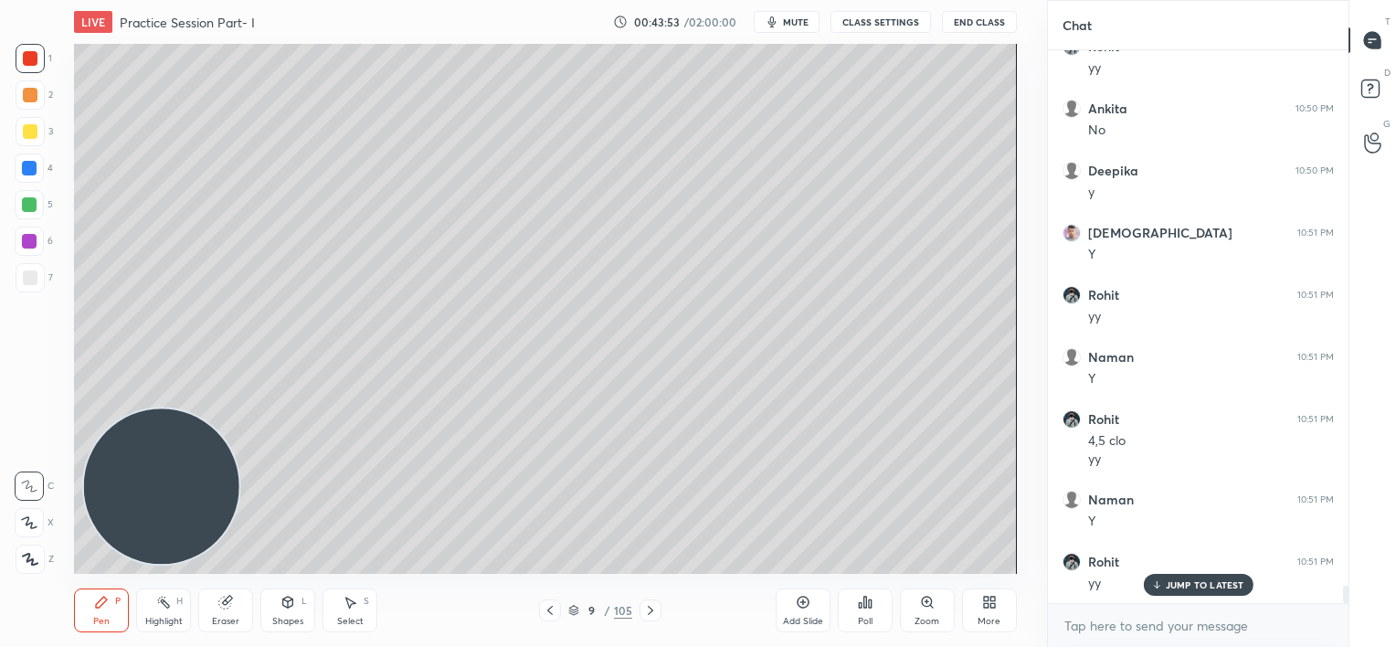
click at [551, 610] on icon at bounding box center [550, 610] width 15 height 15
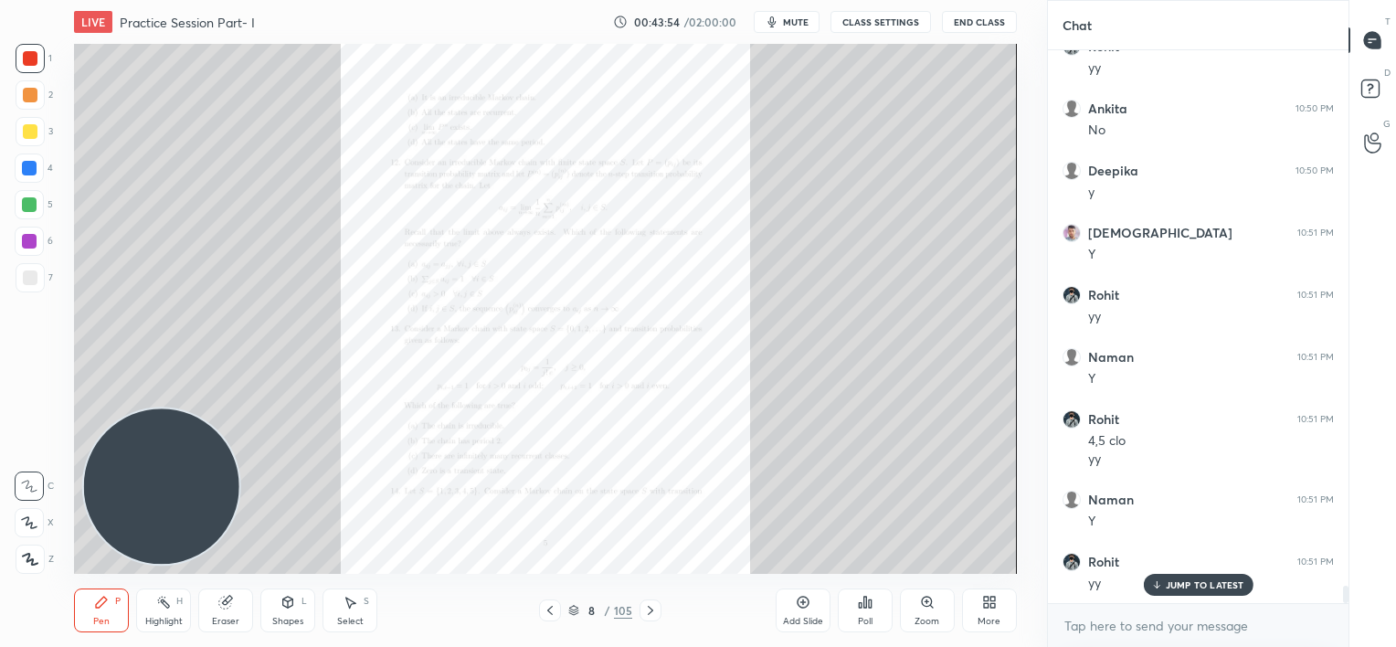
click at [925, 610] on div "Zoom" at bounding box center [927, 611] width 55 height 44
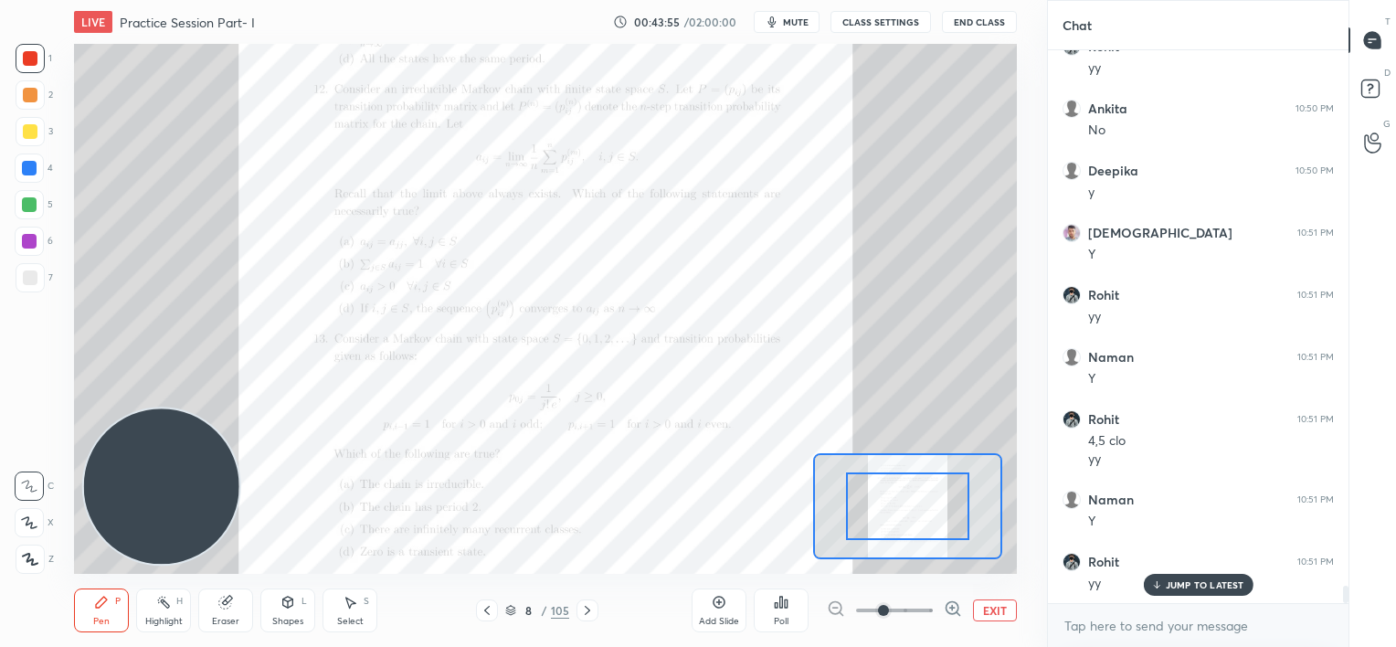
click at [925, 610] on span at bounding box center [894, 610] width 77 height 27
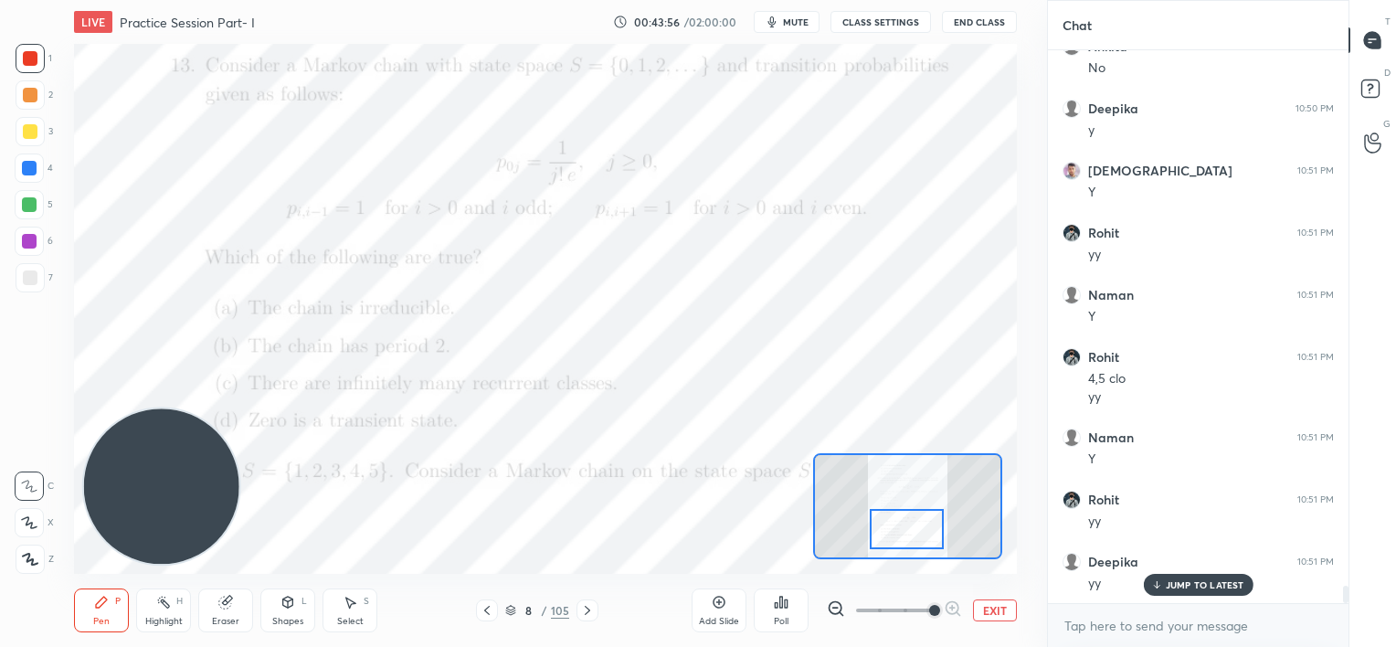
scroll to position [16922, 0]
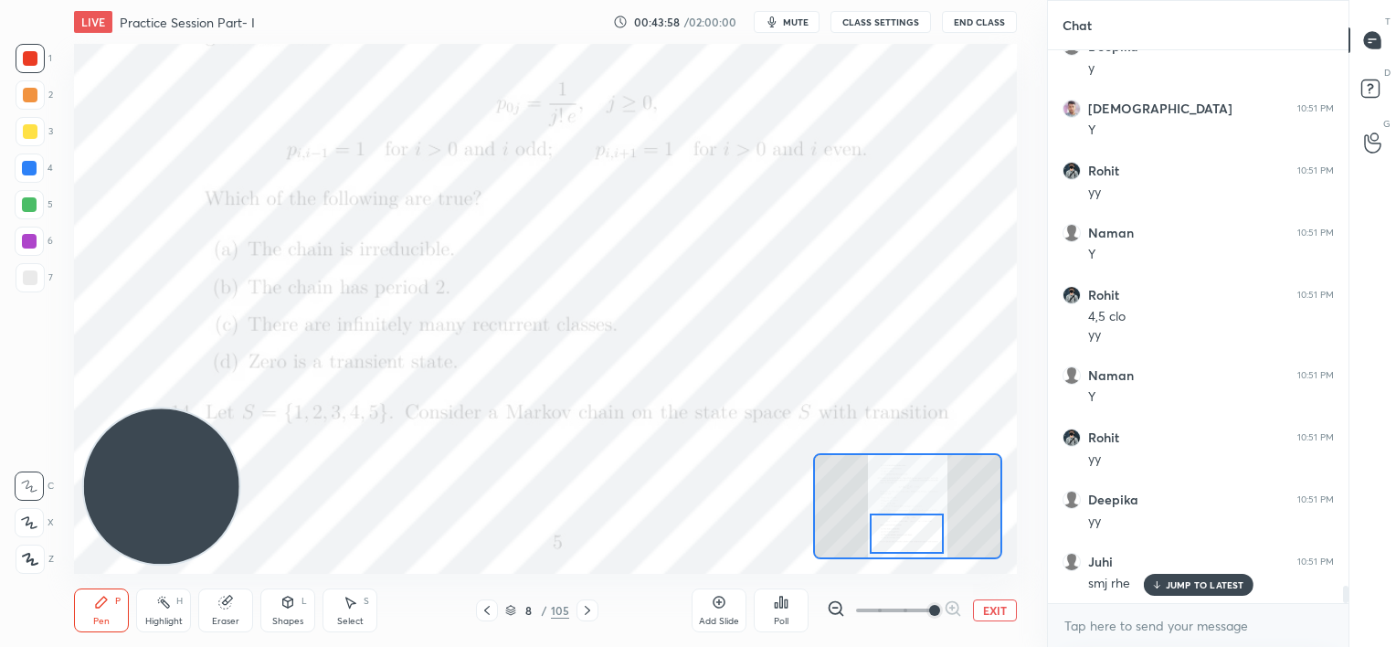
drag, startPoint x: 910, startPoint y: 507, endPoint x: 909, endPoint y: 535, distance: 27.4
click at [909, 535] on div at bounding box center [907, 534] width 74 height 41
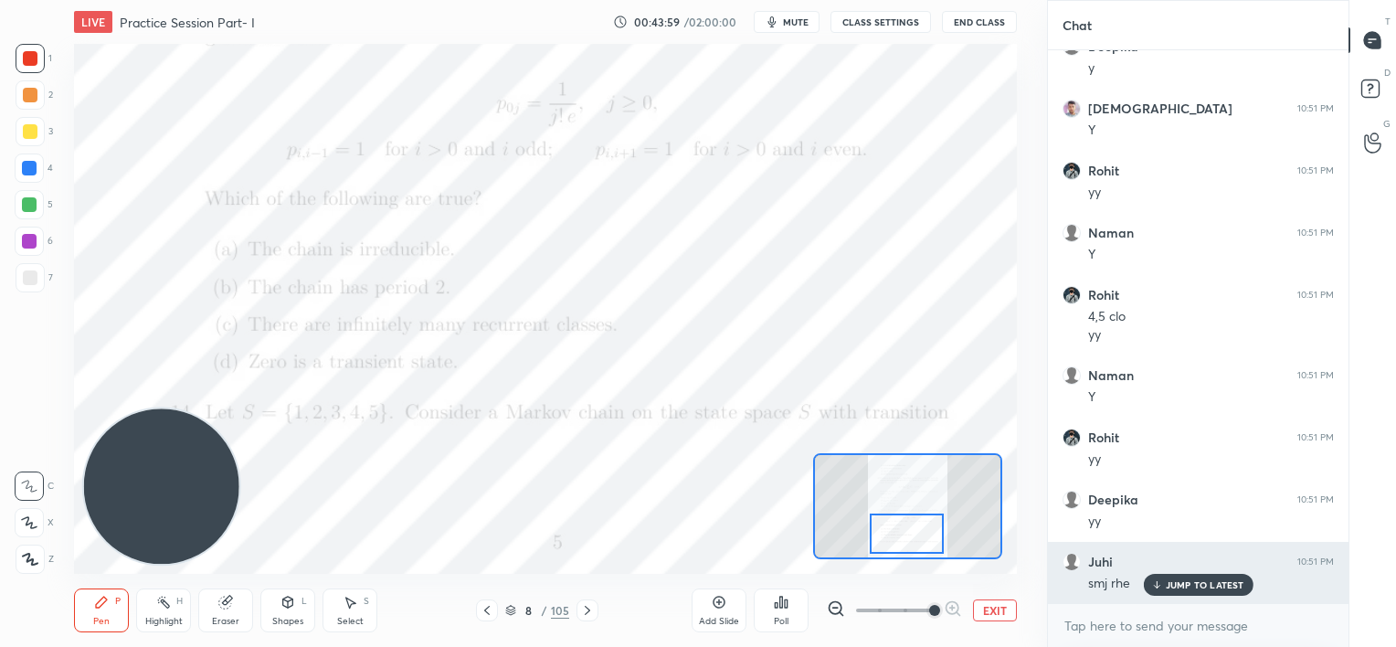
click at [1157, 589] on icon at bounding box center [1157, 584] width 12 height 11
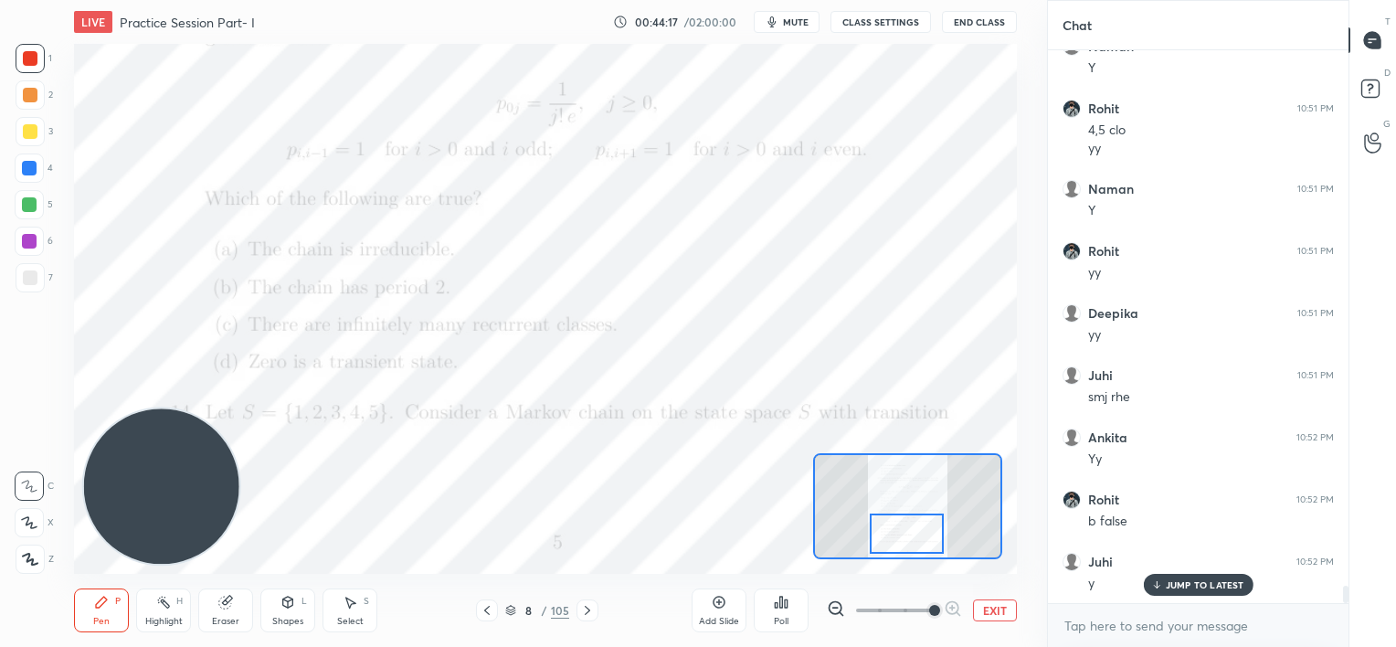
scroll to position [17170, 0]
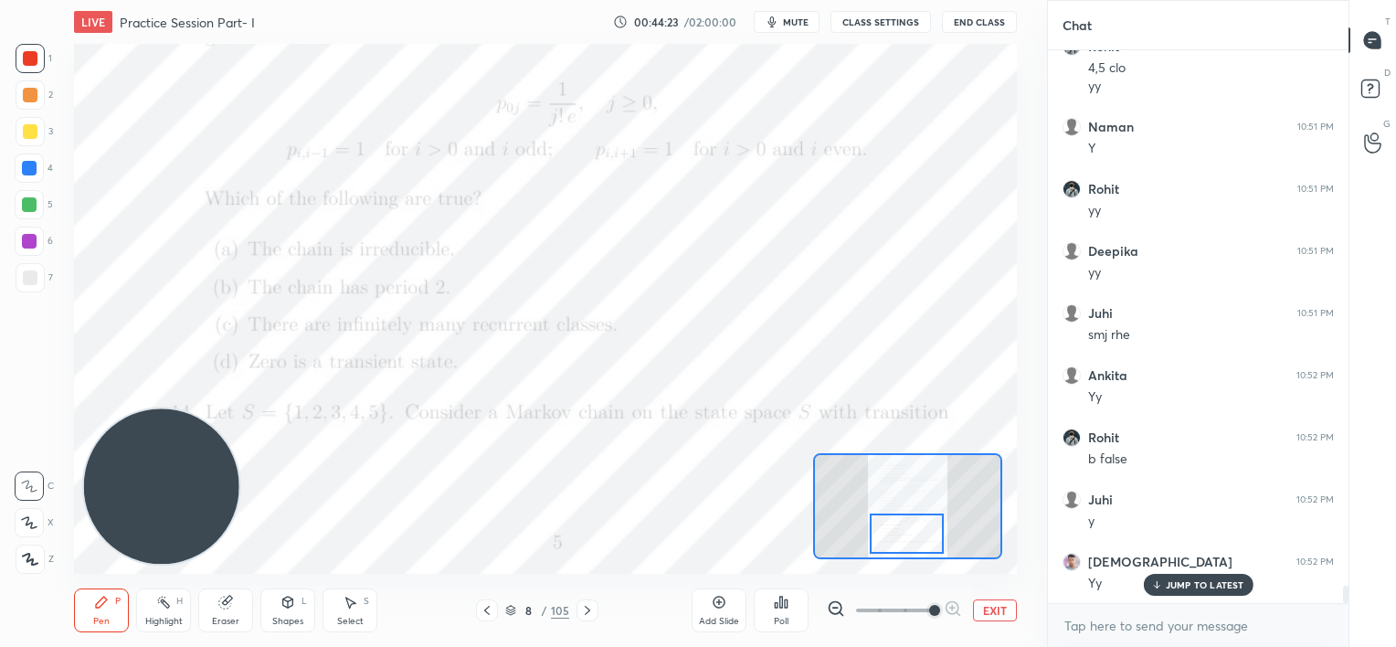
drag, startPoint x: 31, startPoint y: 433, endPoint x: 237, endPoint y: 486, distance: 212.4
click at [40, 446] on div "1 2 3 4 5 6 7 C X Z C X Z E E Erase all H H" at bounding box center [29, 309] width 58 height 530
click at [588, 612] on icon at bounding box center [587, 610] width 15 height 15
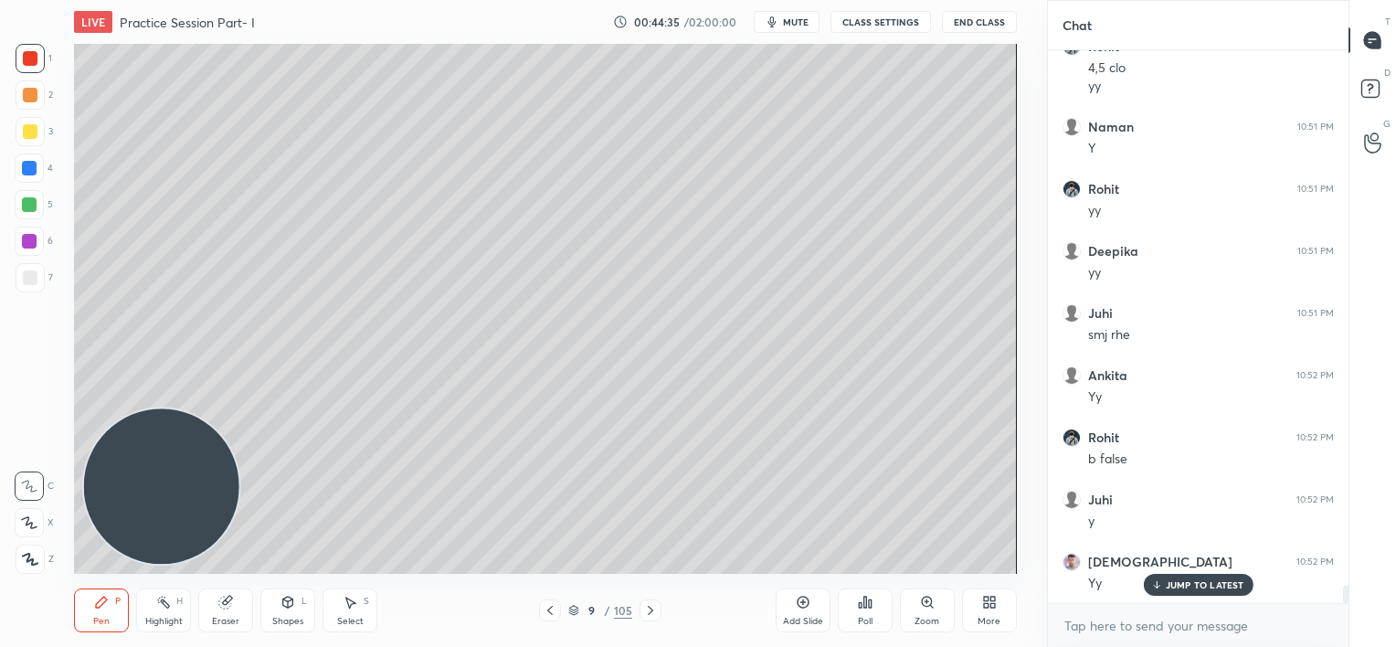
drag, startPoint x: 28, startPoint y: 289, endPoint x: 21, endPoint y: 281, distance: 10.3
click at [29, 289] on div at bounding box center [30, 277] width 29 height 29
click at [548, 611] on icon at bounding box center [550, 610] width 15 height 15
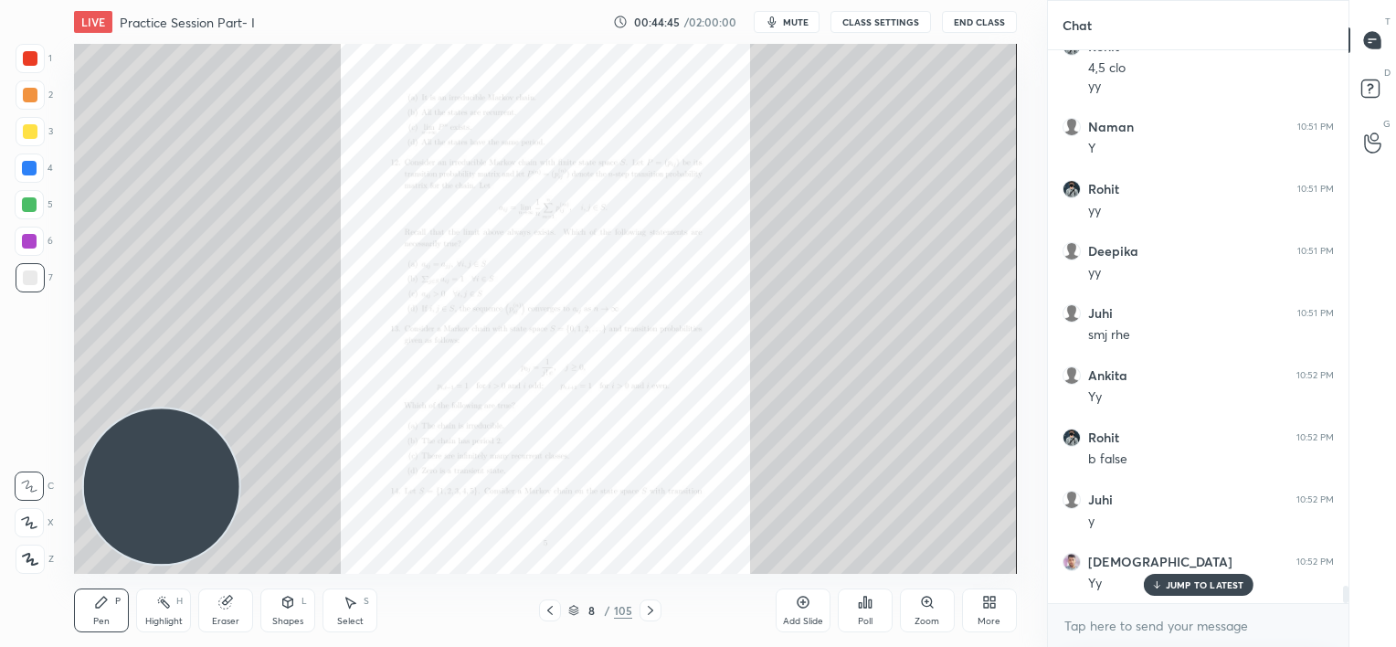
click at [901, 607] on div "Zoom" at bounding box center [927, 611] width 55 height 44
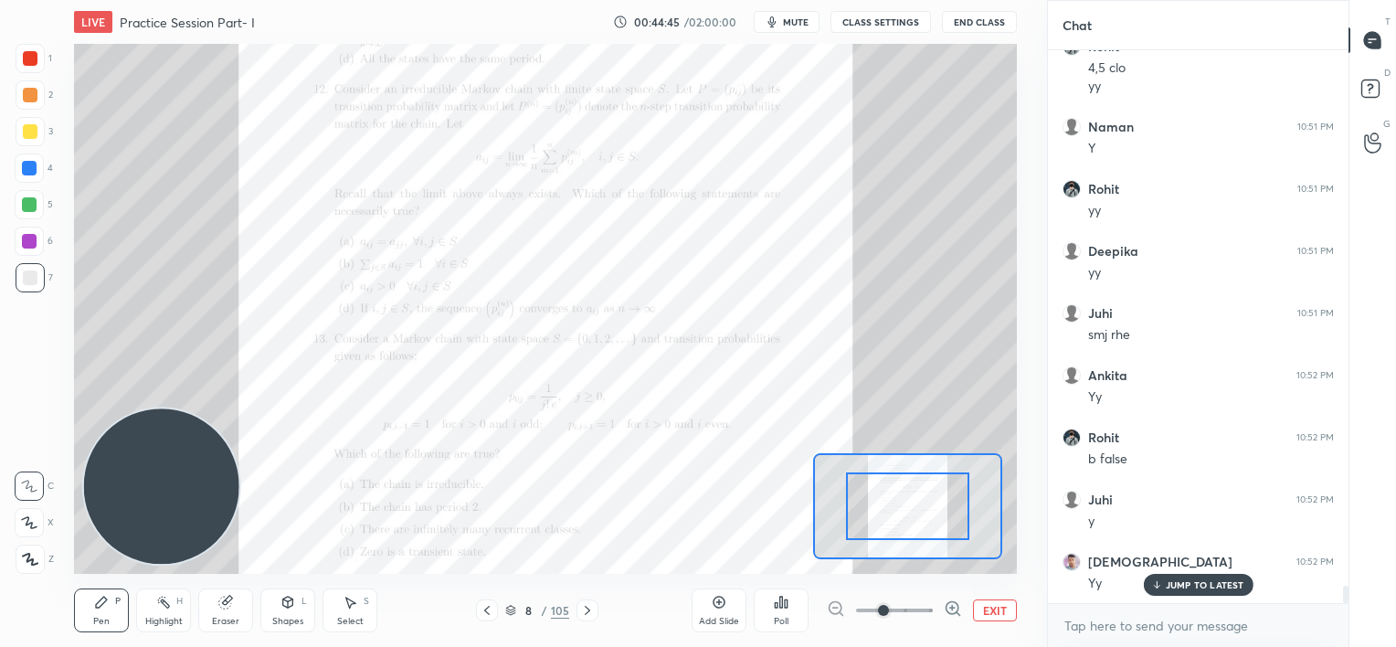
click at [914, 610] on span at bounding box center [894, 610] width 77 height 27
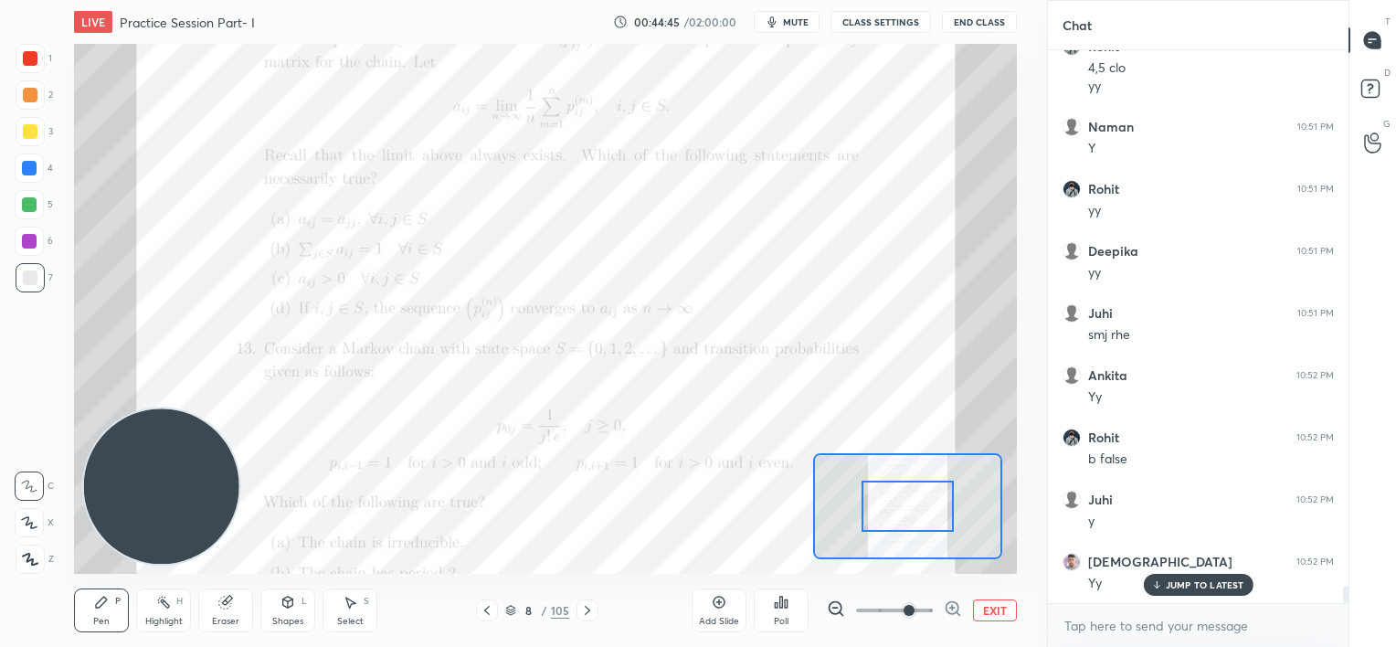
click at [915, 607] on span at bounding box center [909, 610] width 11 height 11
click at [929, 605] on span at bounding box center [894, 610] width 77 height 27
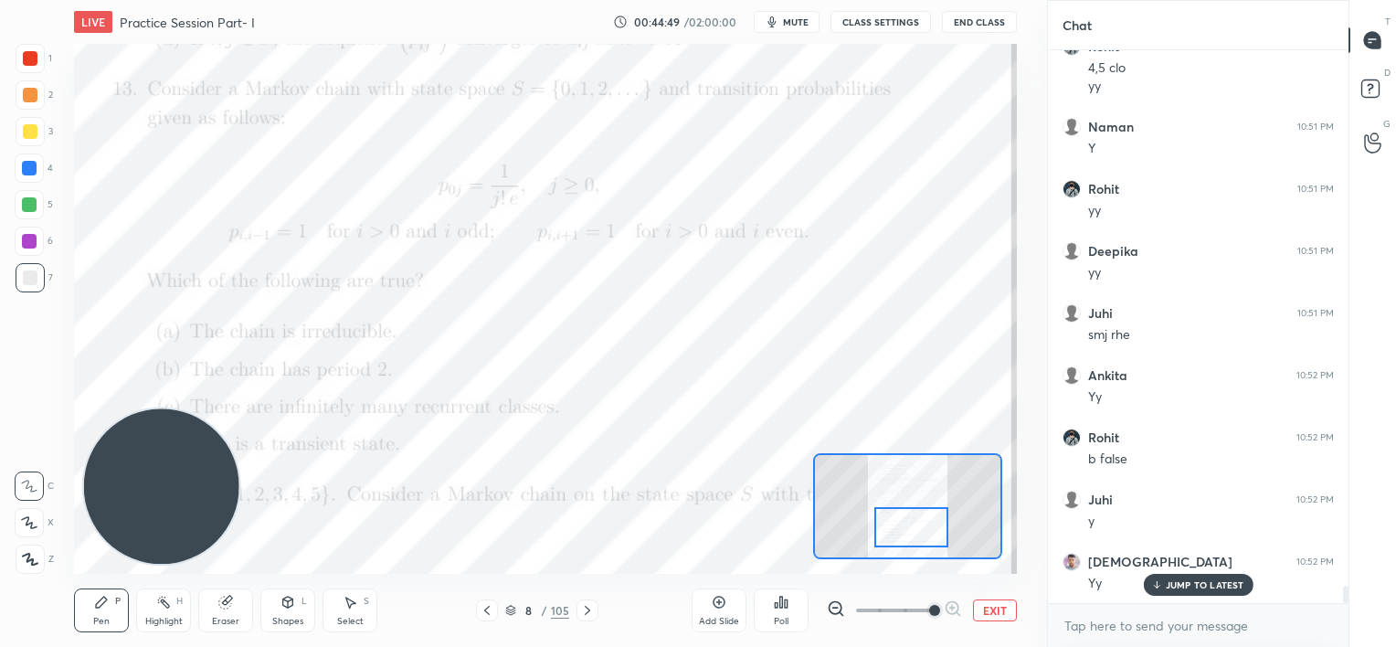
drag, startPoint x: 931, startPoint y: 497, endPoint x: 936, endPoint y: 518, distance: 21.5
click at [936, 518] on div at bounding box center [912, 527] width 74 height 41
drag, startPoint x: 217, startPoint y: 607, endPoint x: 249, endPoint y: 580, distance: 42.2
click at [218, 607] on div "Eraser" at bounding box center [225, 611] width 55 height 44
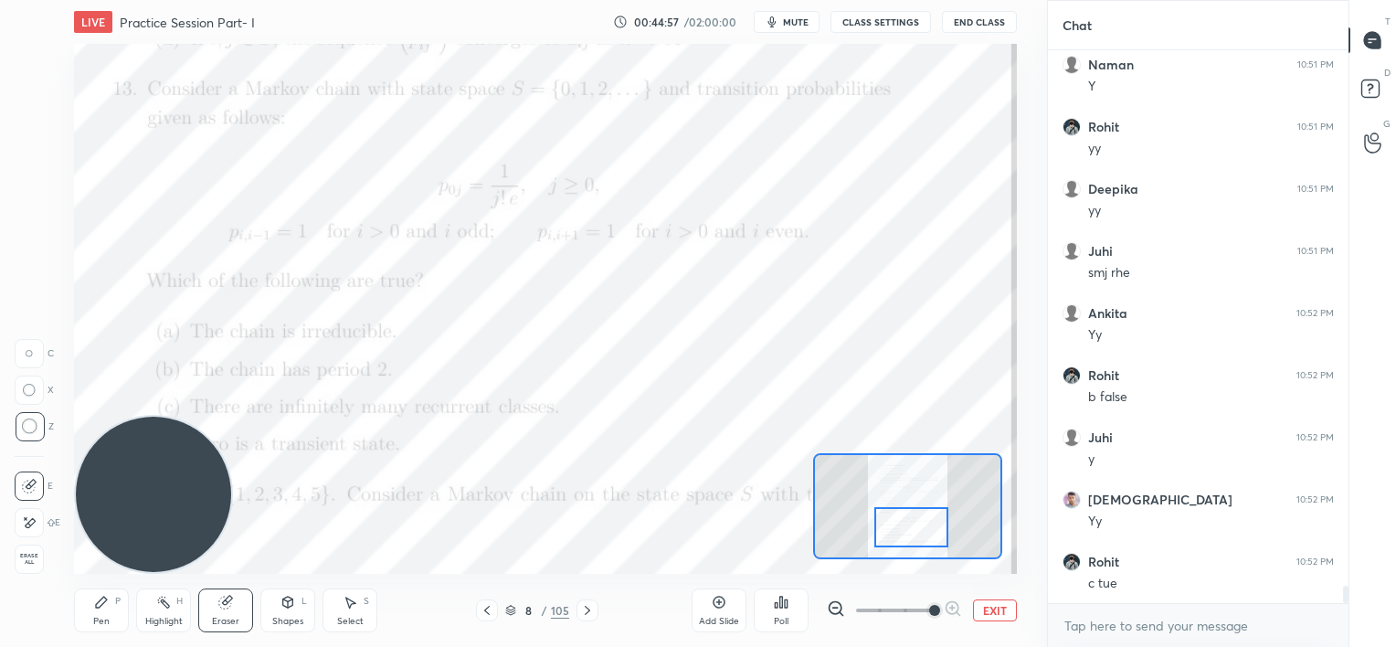
drag, startPoint x: 177, startPoint y: 493, endPoint x: 157, endPoint y: 522, distance: 35.5
click at [154, 521] on video at bounding box center [153, 494] width 155 height 155
click at [923, 529] on div at bounding box center [905, 527] width 74 height 41
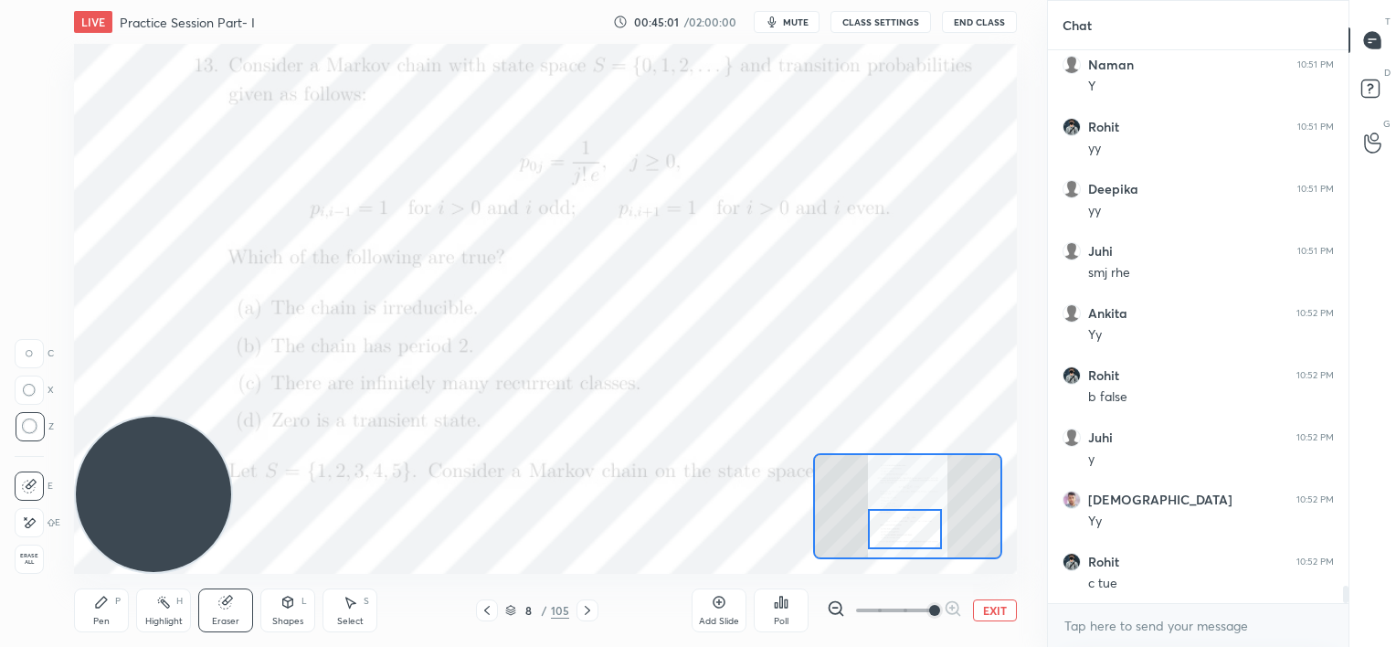
click at [920, 532] on div at bounding box center [905, 529] width 74 height 41
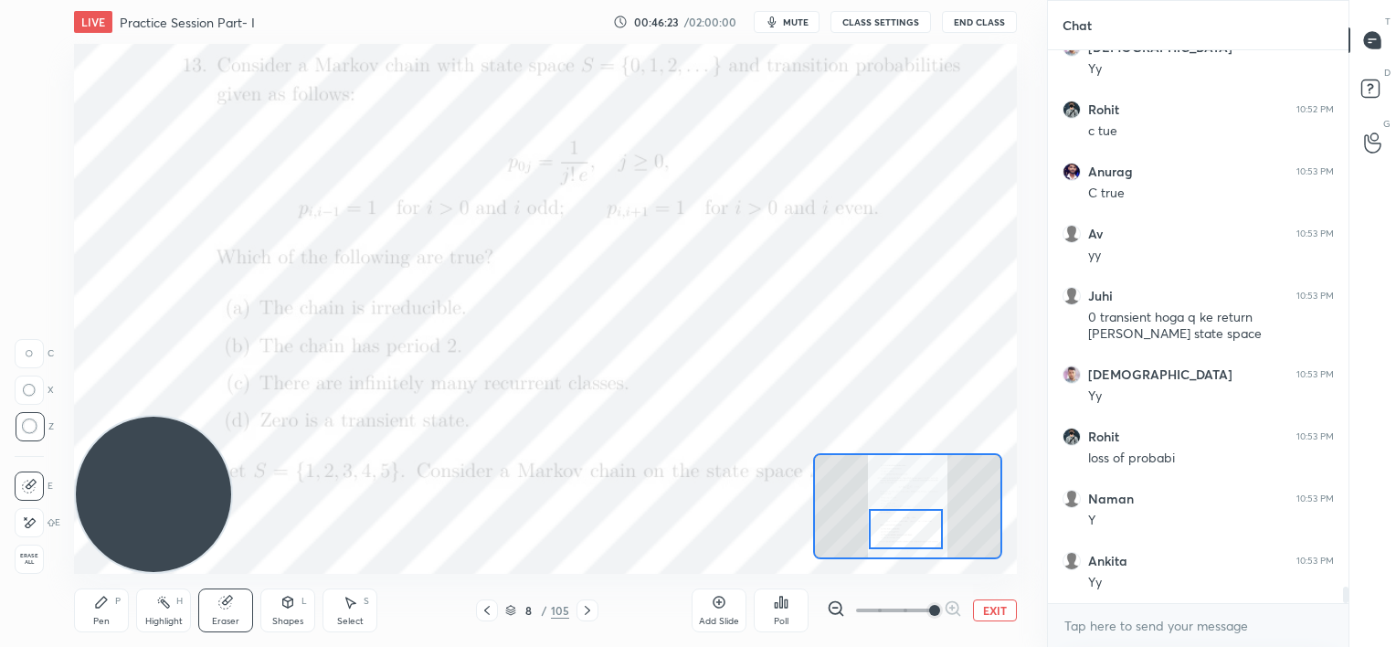
scroll to position [17747, 0]
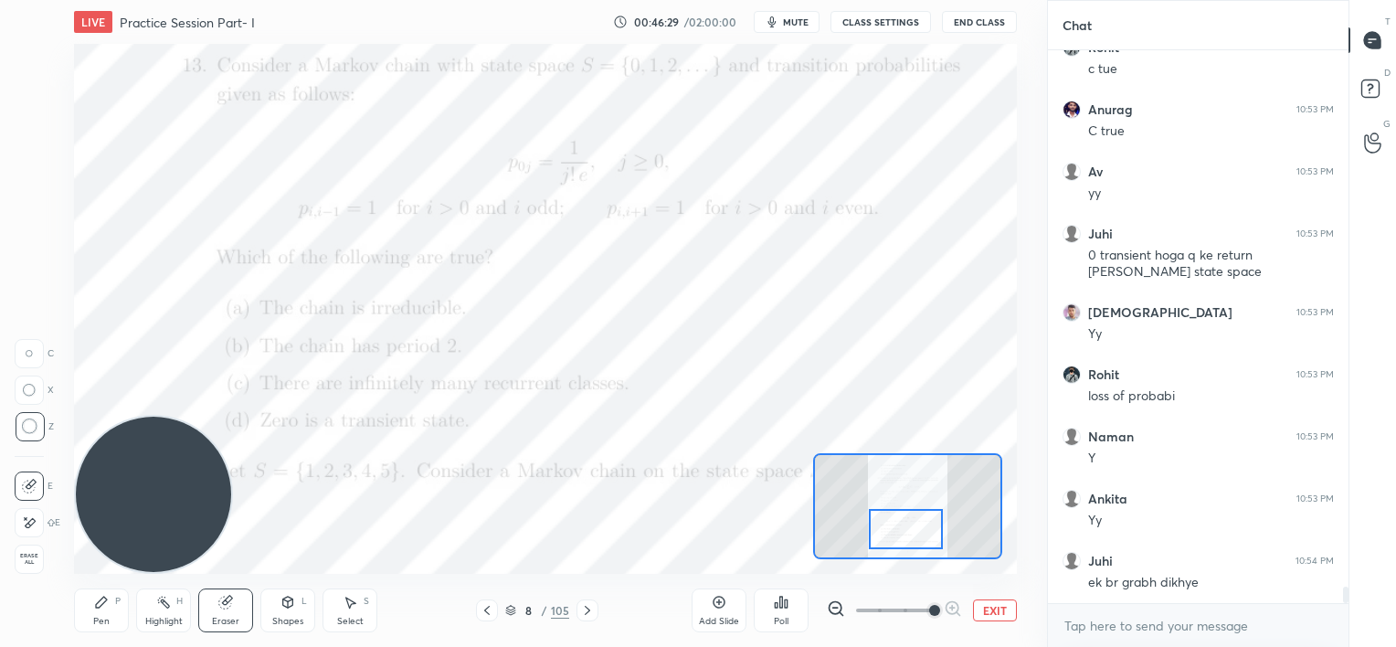
click at [585, 611] on icon at bounding box center [587, 610] width 15 height 15
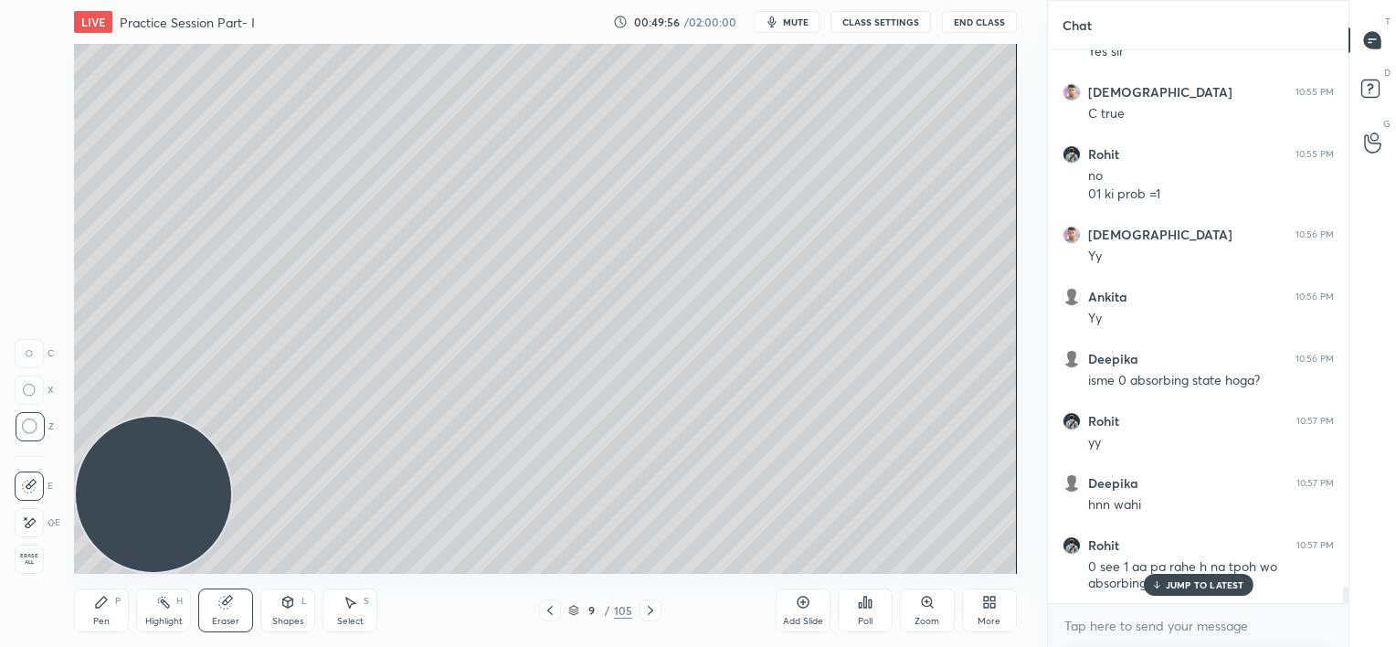
scroll to position [18527, 0]
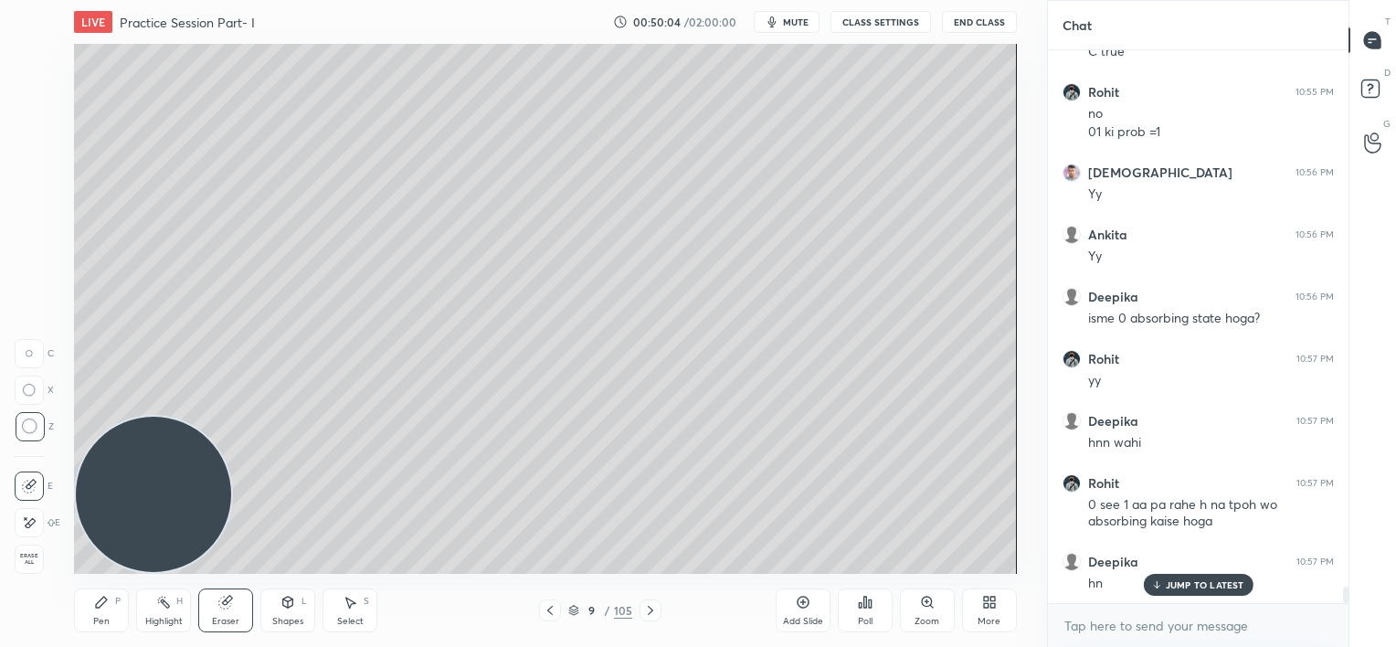
click at [1176, 592] on div "JUMP TO LATEST" at bounding box center [1198, 585] width 110 height 22
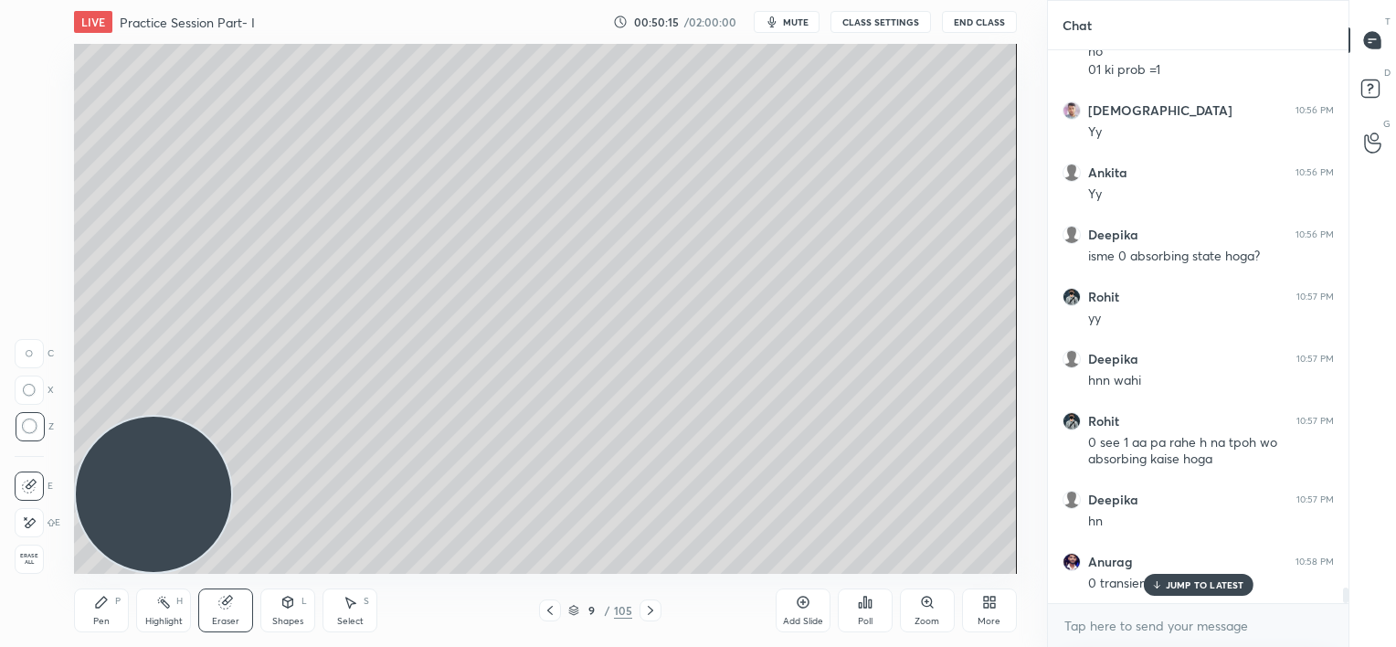
click at [1188, 581] on p "JUMP TO LATEST" at bounding box center [1205, 584] width 79 height 11
click at [547, 608] on icon at bounding box center [550, 610] width 15 height 15
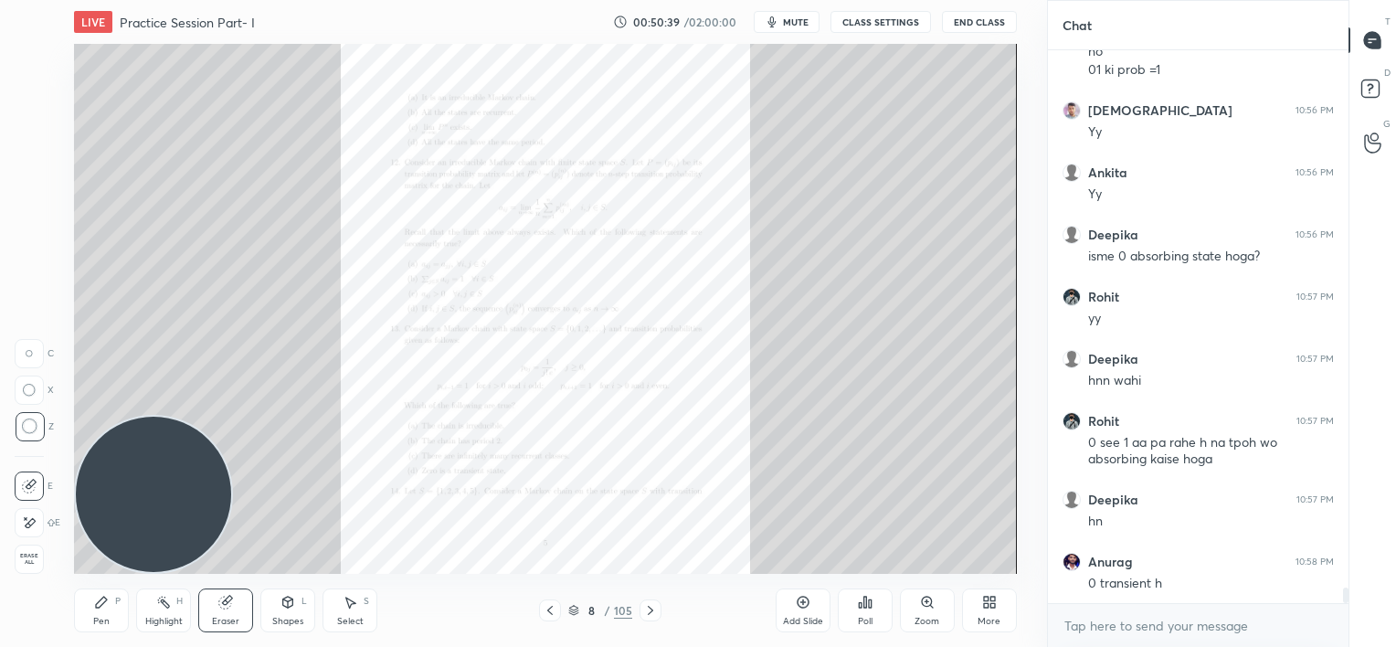
click at [812, 610] on div "Add Slide" at bounding box center [803, 611] width 55 height 44
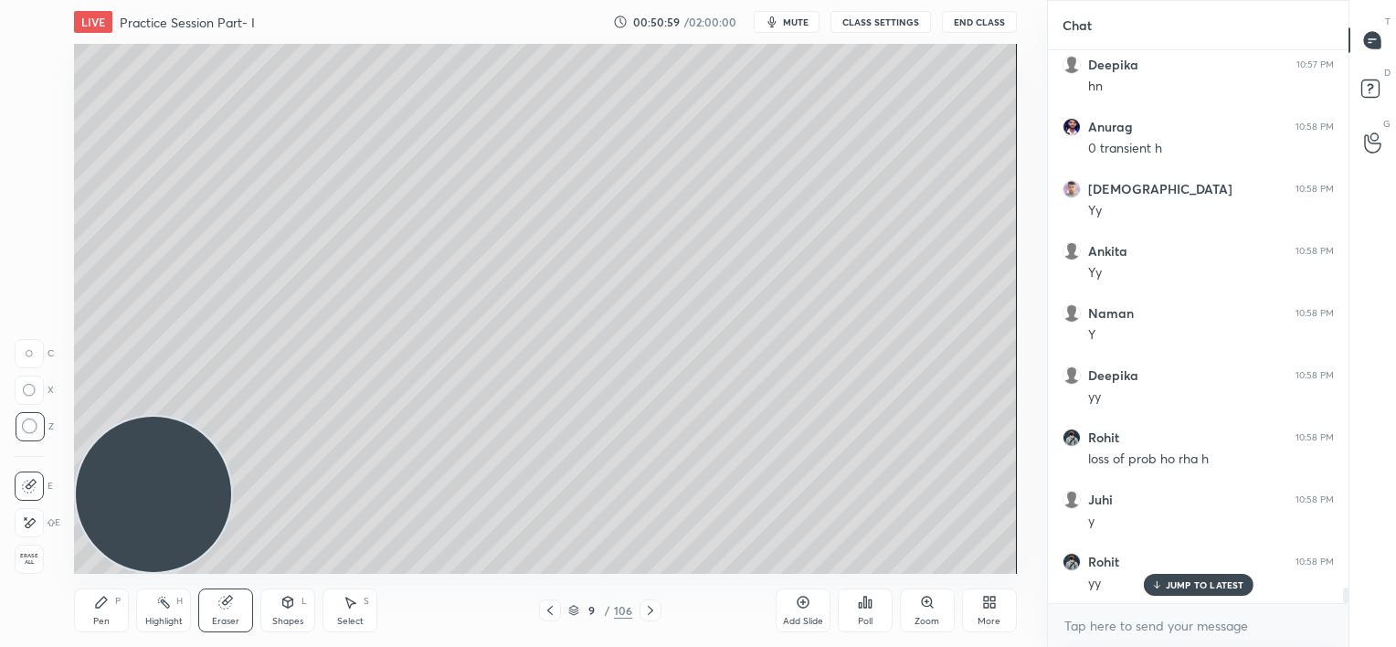
scroll to position [19086, 0]
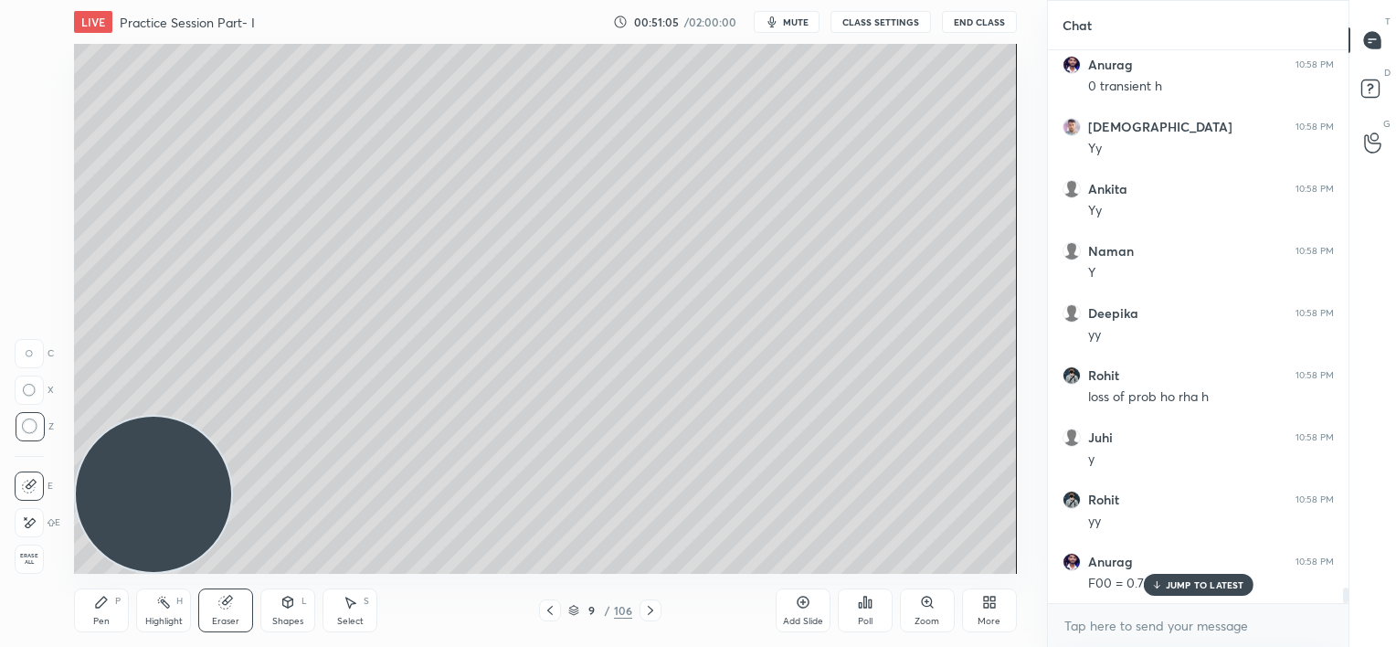
click at [1184, 579] on p "JUMP TO LATEST" at bounding box center [1205, 584] width 79 height 11
click at [111, 596] on div "Pen P" at bounding box center [101, 611] width 55 height 44
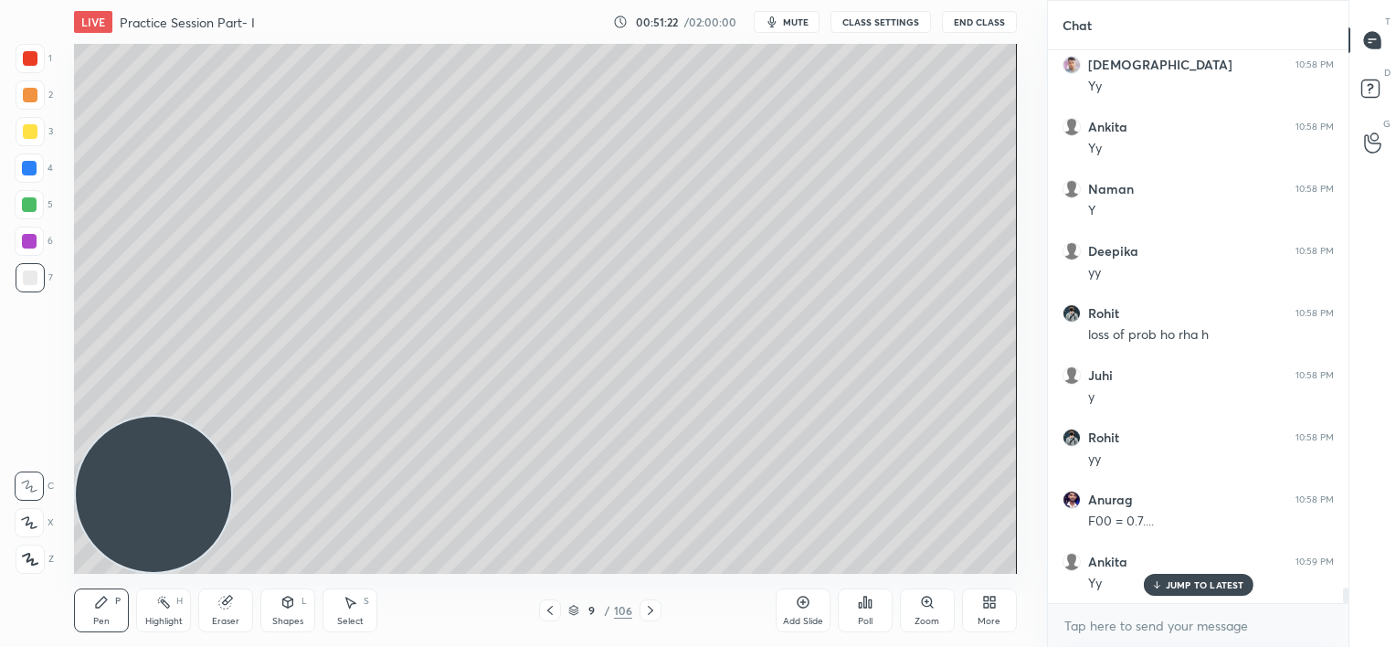
click at [645, 608] on icon at bounding box center [650, 610] width 15 height 15
click at [549, 610] on icon at bounding box center [549, 610] width 5 height 9
click at [648, 611] on icon at bounding box center [650, 610] width 15 height 15
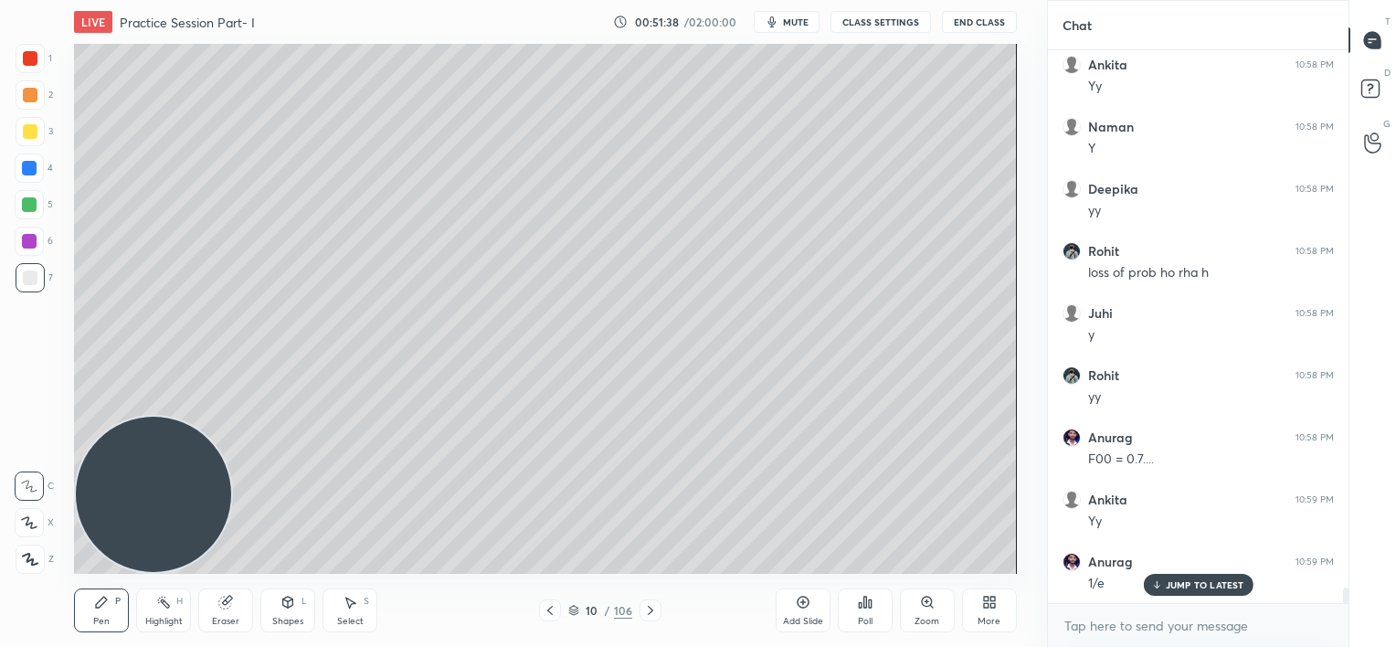
click at [551, 610] on icon at bounding box center [550, 610] width 15 height 15
click at [29, 207] on div at bounding box center [29, 204] width 15 height 15
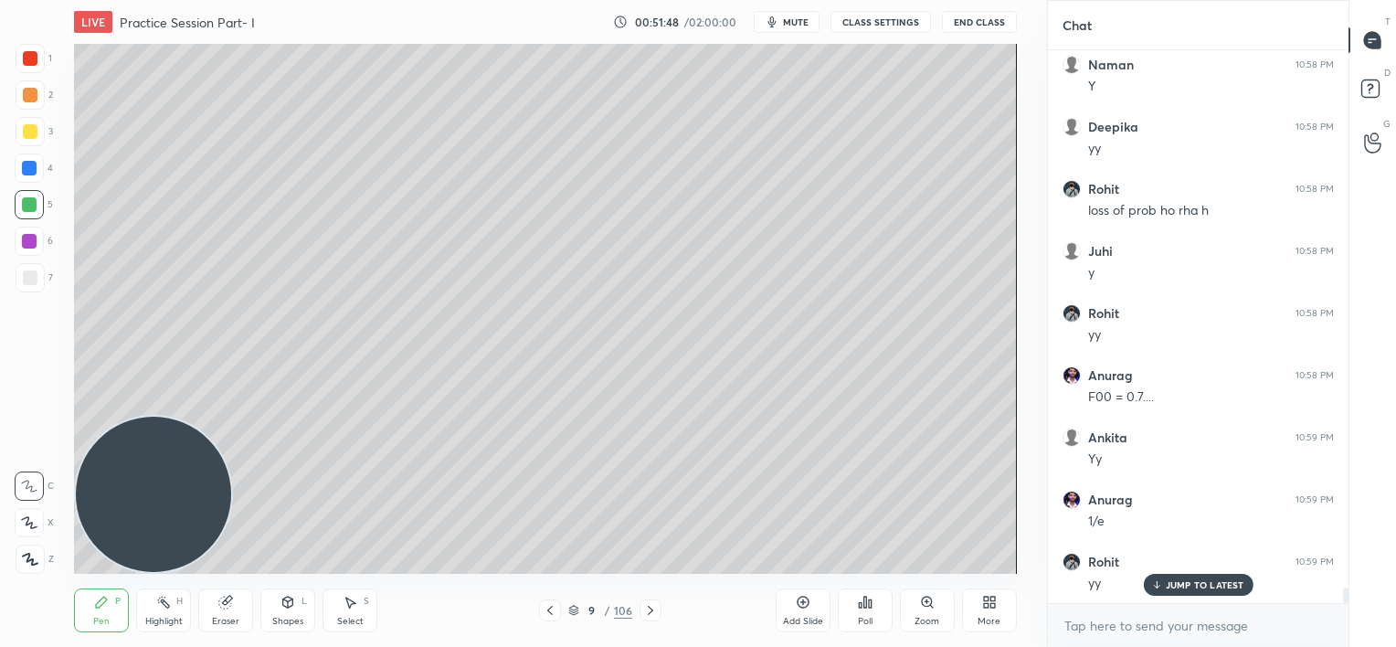
click at [643, 604] on div at bounding box center [651, 611] width 22 height 22
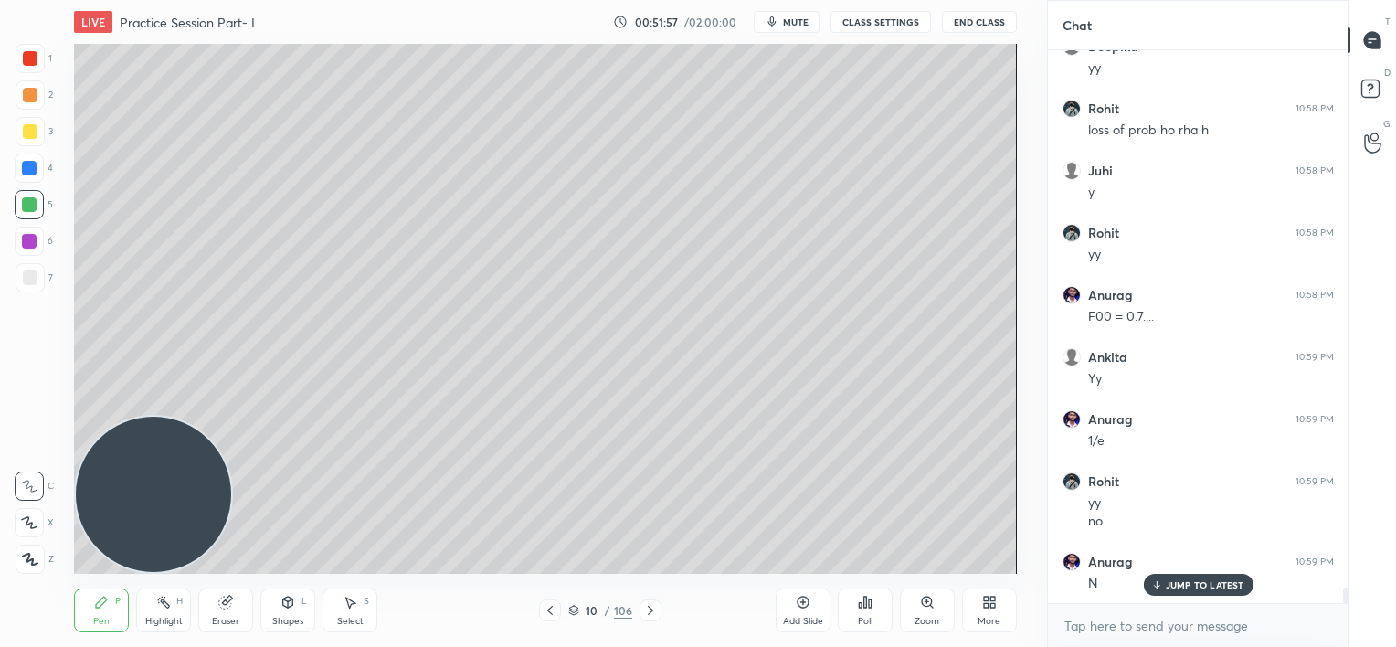
click at [651, 614] on icon at bounding box center [650, 610] width 15 height 15
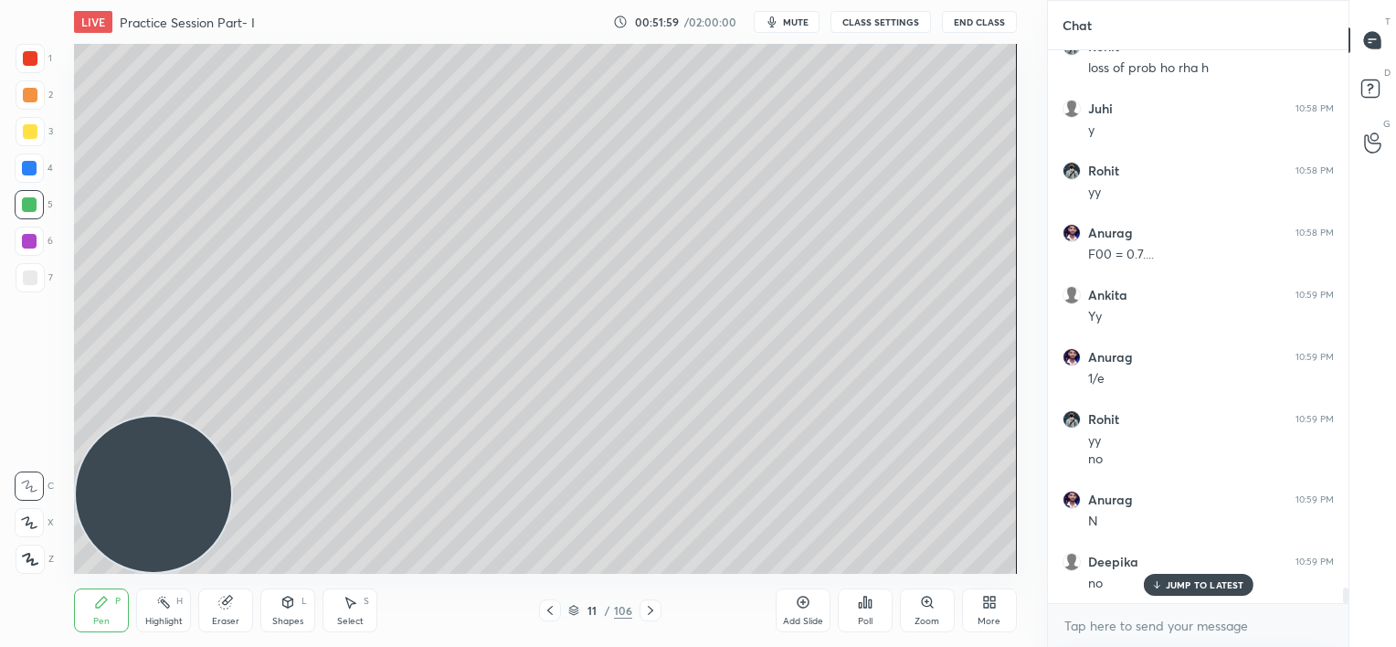
click at [552, 611] on icon at bounding box center [550, 610] width 15 height 15
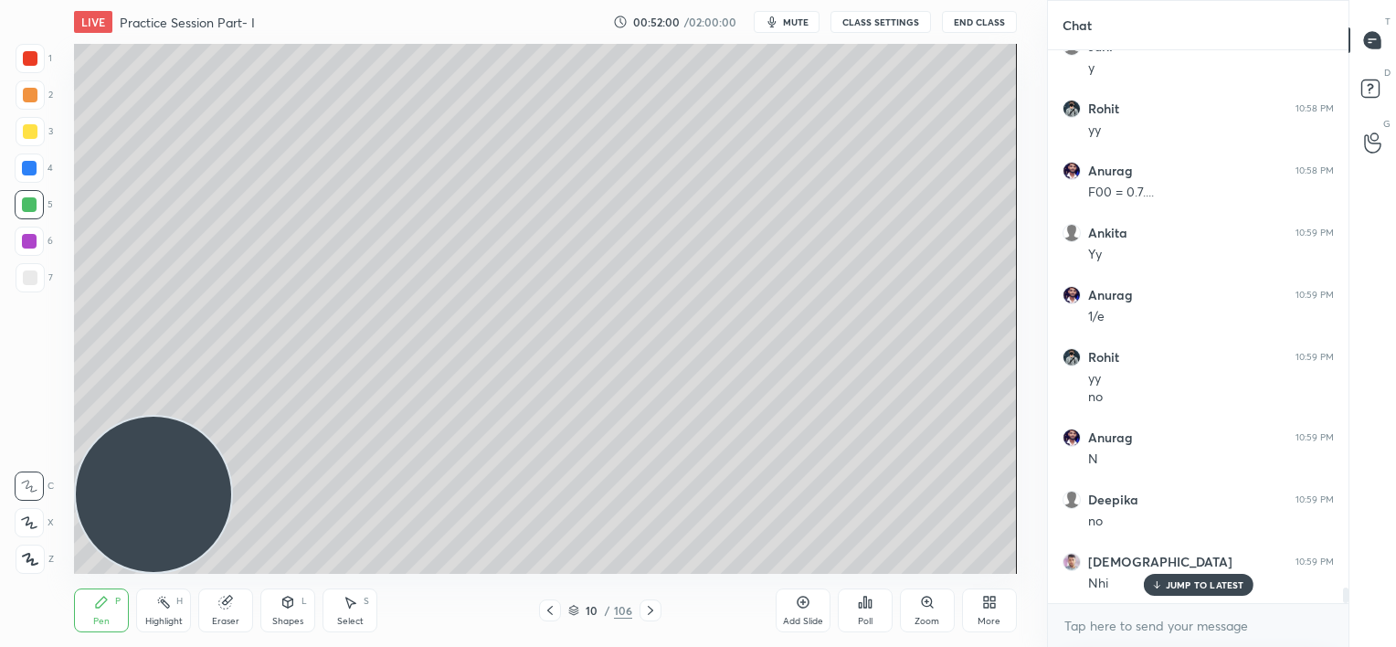
scroll to position [19539, 0]
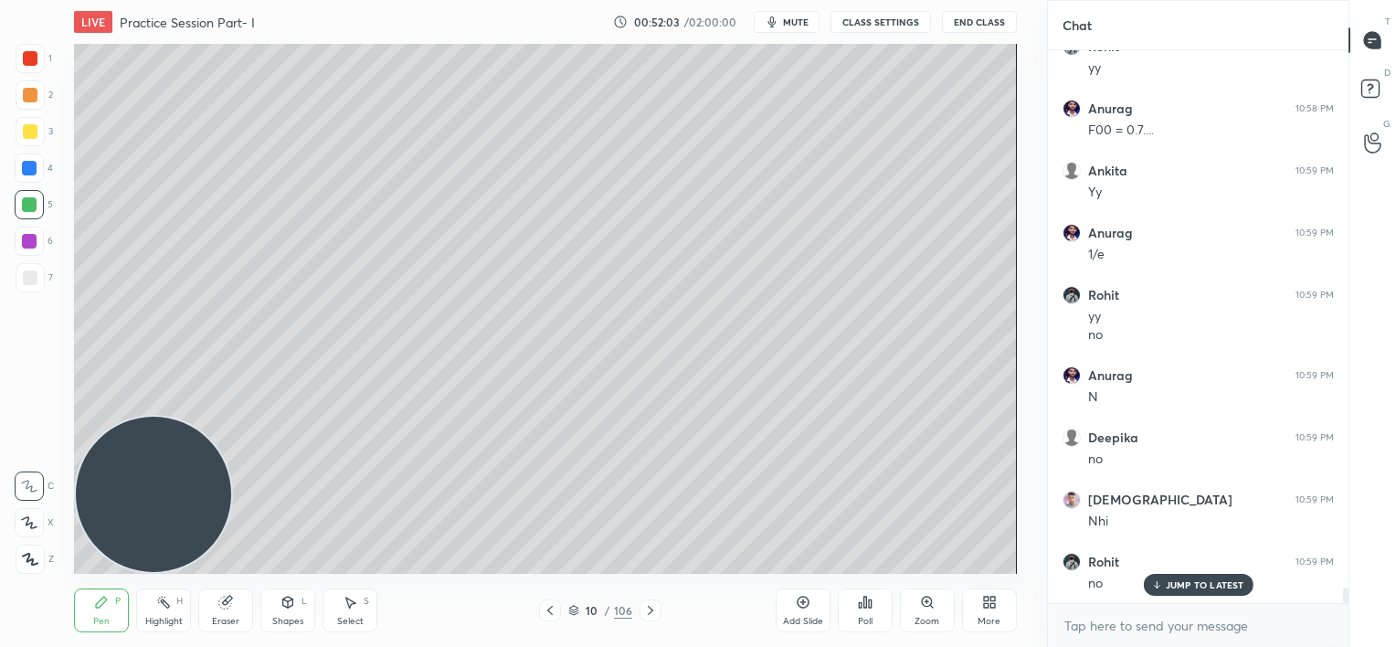
click at [549, 609] on icon at bounding box center [550, 610] width 15 height 15
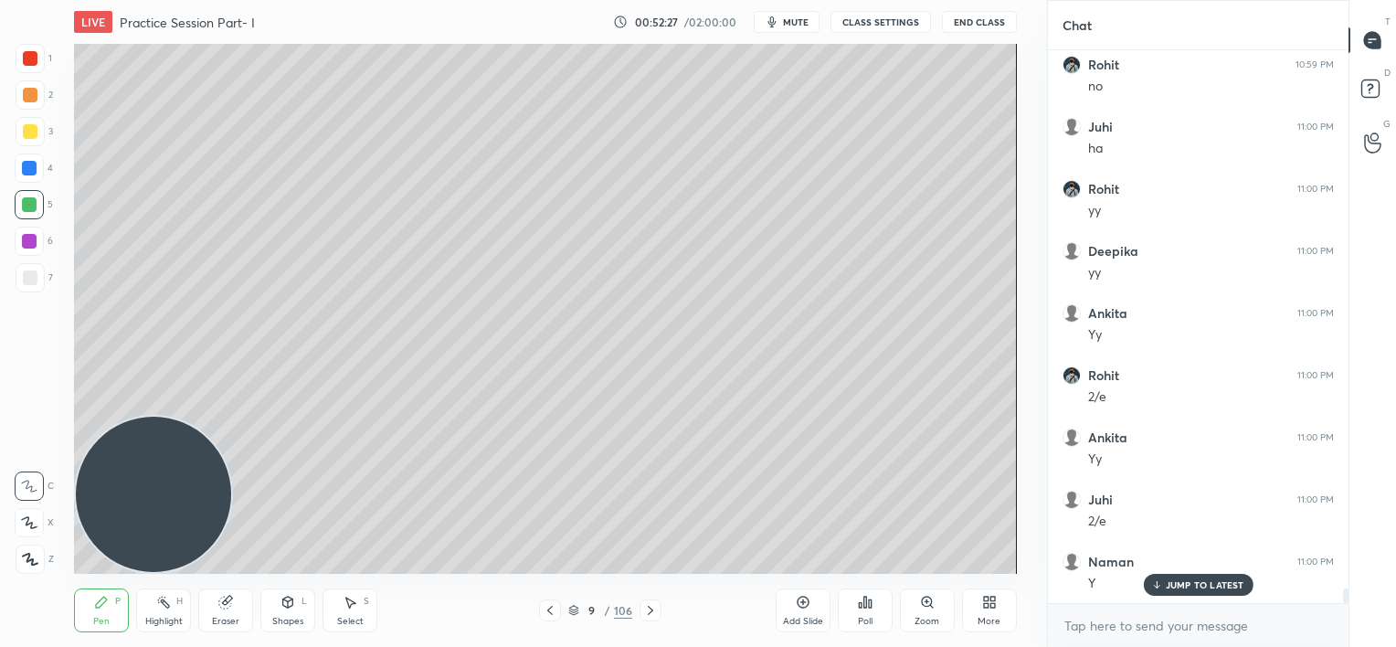
scroll to position [20099, 0]
click at [547, 613] on icon at bounding box center [550, 610] width 15 height 15
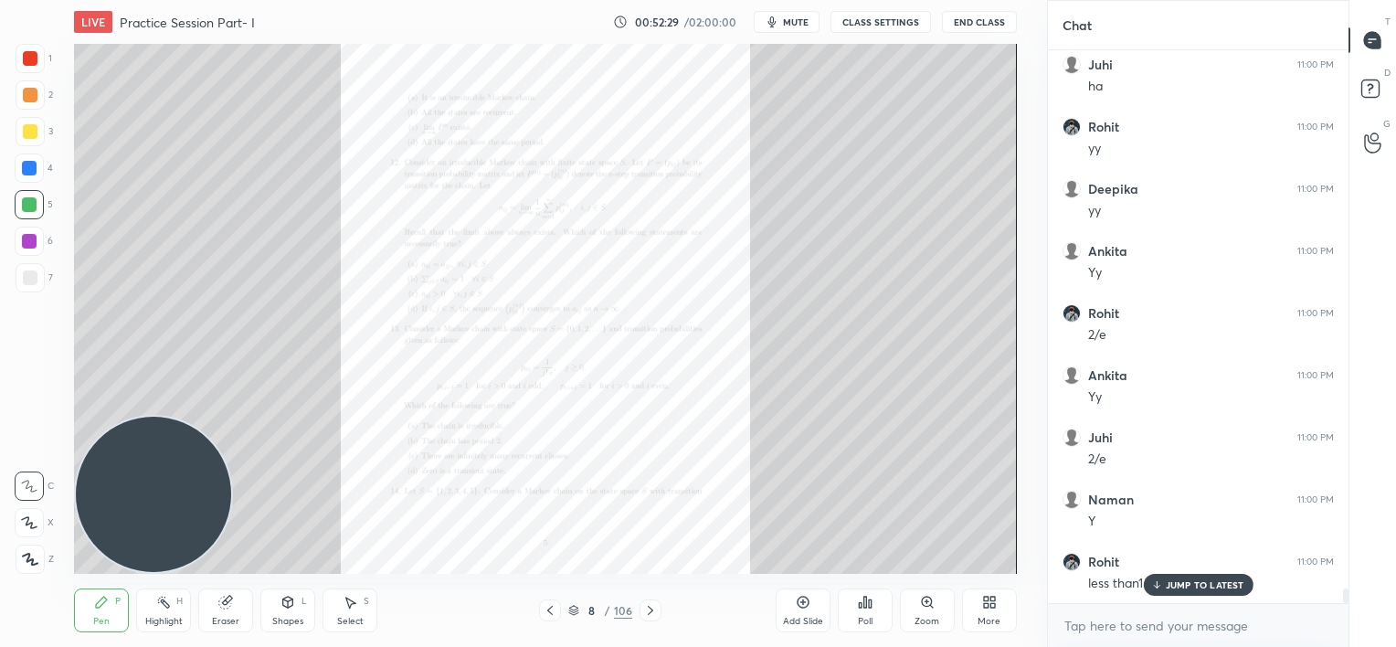
click at [1162, 582] on div "JUMP TO LATEST" at bounding box center [1198, 585] width 110 height 22
click at [922, 603] on icon at bounding box center [927, 602] width 10 height 10
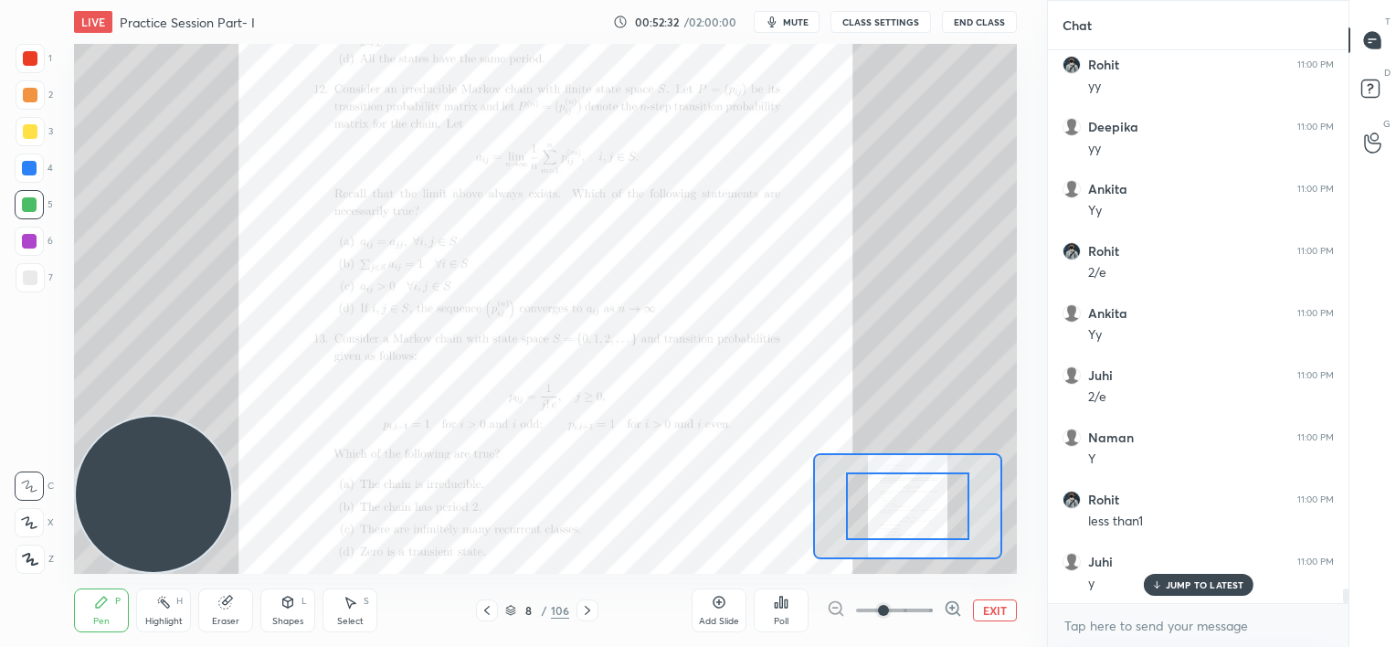
click at [925, 605] on span at bounding box center [894, 610] width 77 height 27
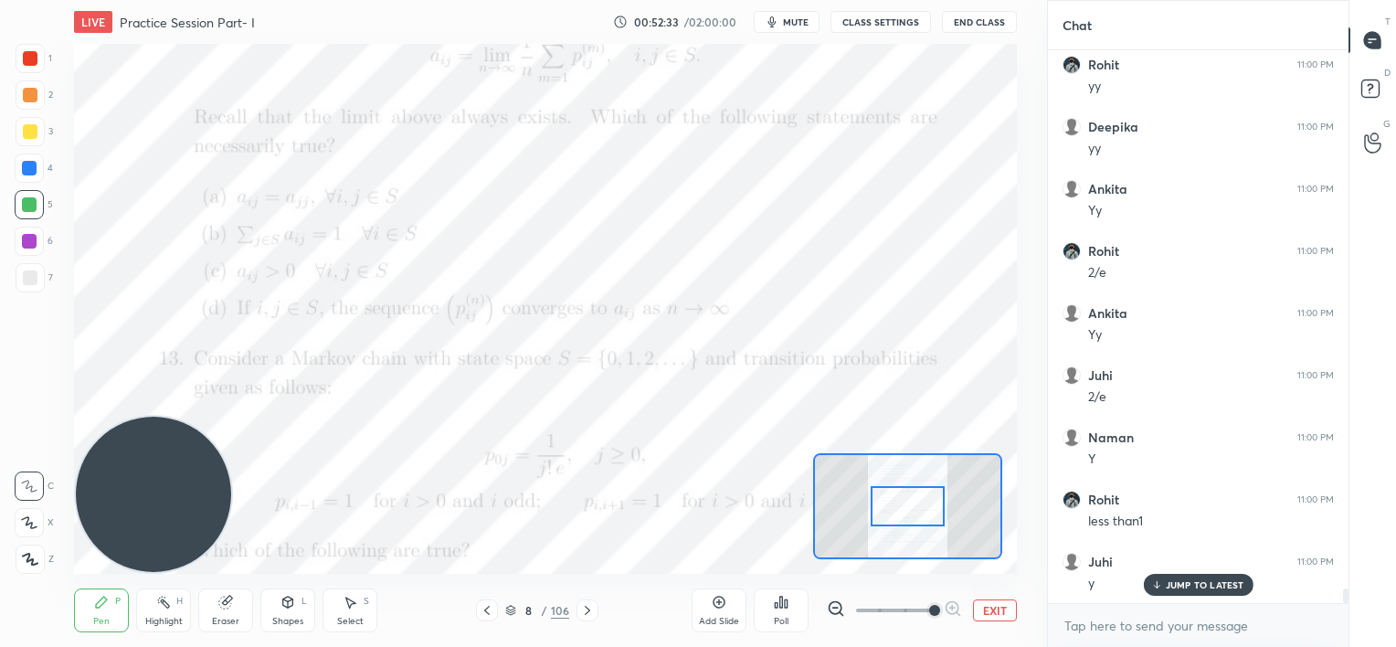
click at [929, 605] on span at bounding box center [934, 610] width 11 height 11
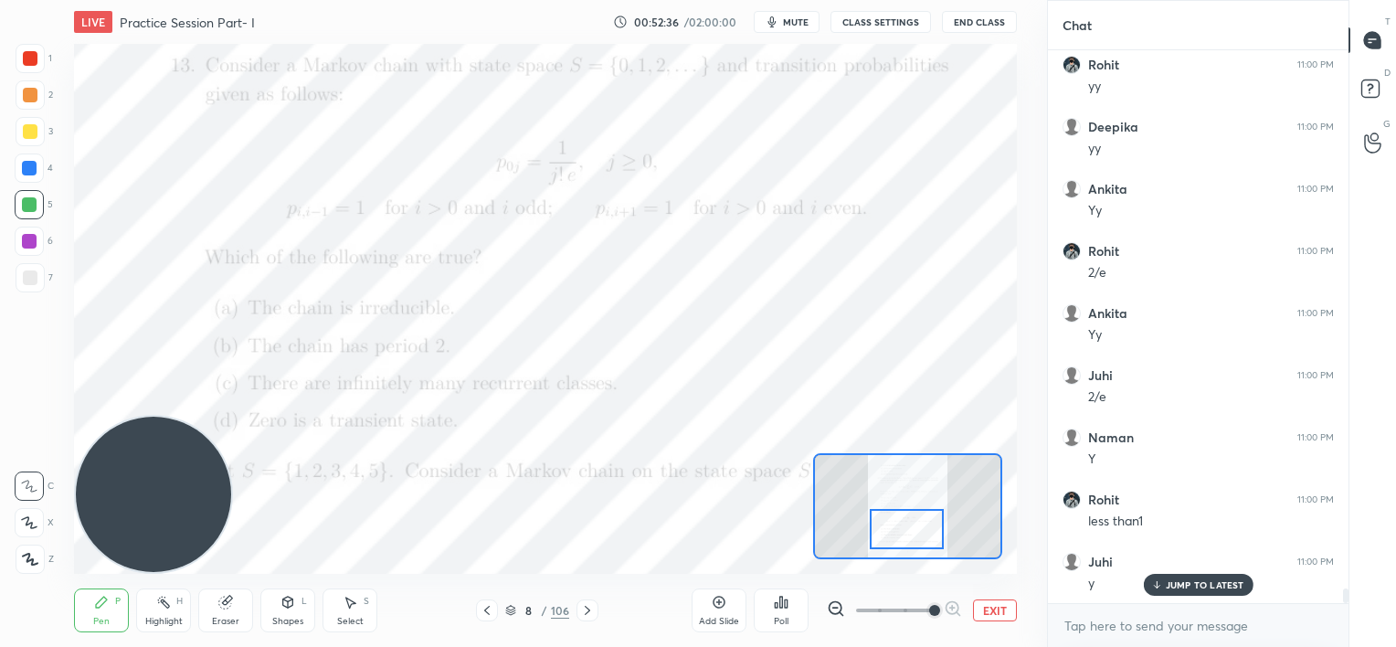
drag, startPoint x: 917, startPoint y: 494, endPoint x: 916, endPoint y: 517, distance: 22.9
click at [916, 517] on div at bounding box center [907, 529] width 74 height 41
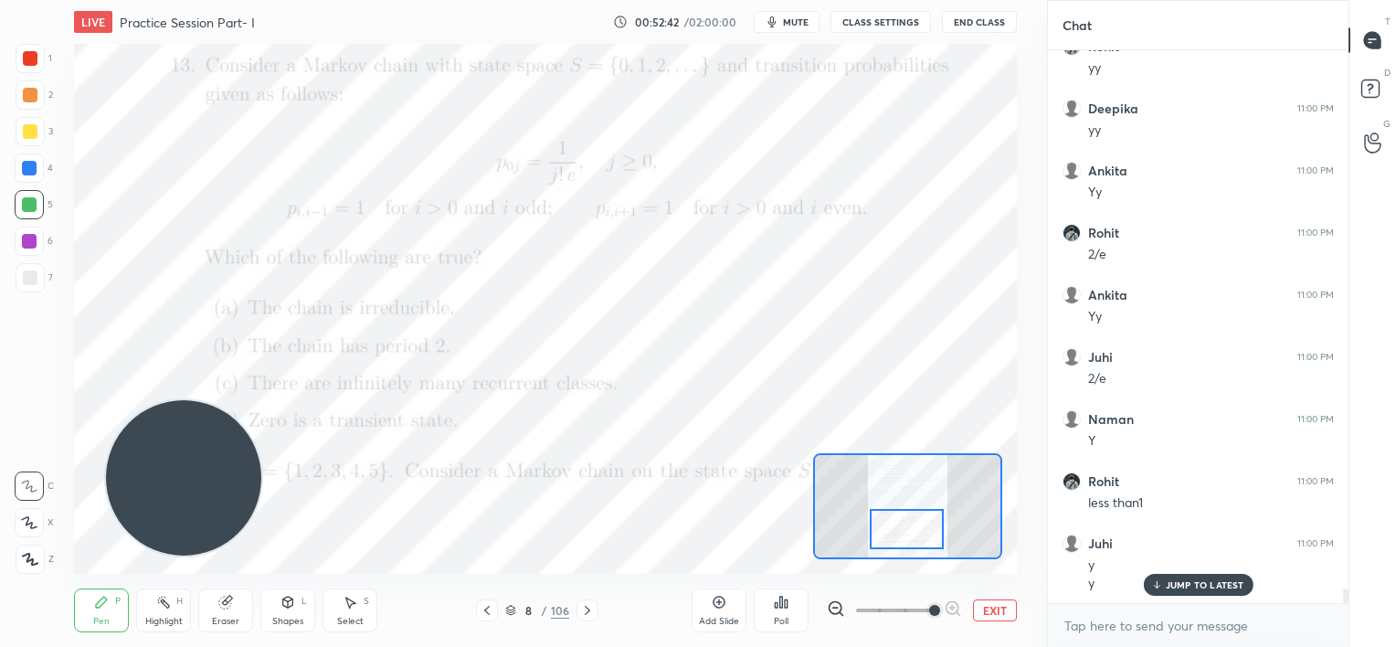
drag, startPoint x: 221, startPoint y: 421, endPoint x: 250, endPoint y: 403, distance: 34.5
click at [254, 403] on video at bounding box center [183, 477] width 155 height 155
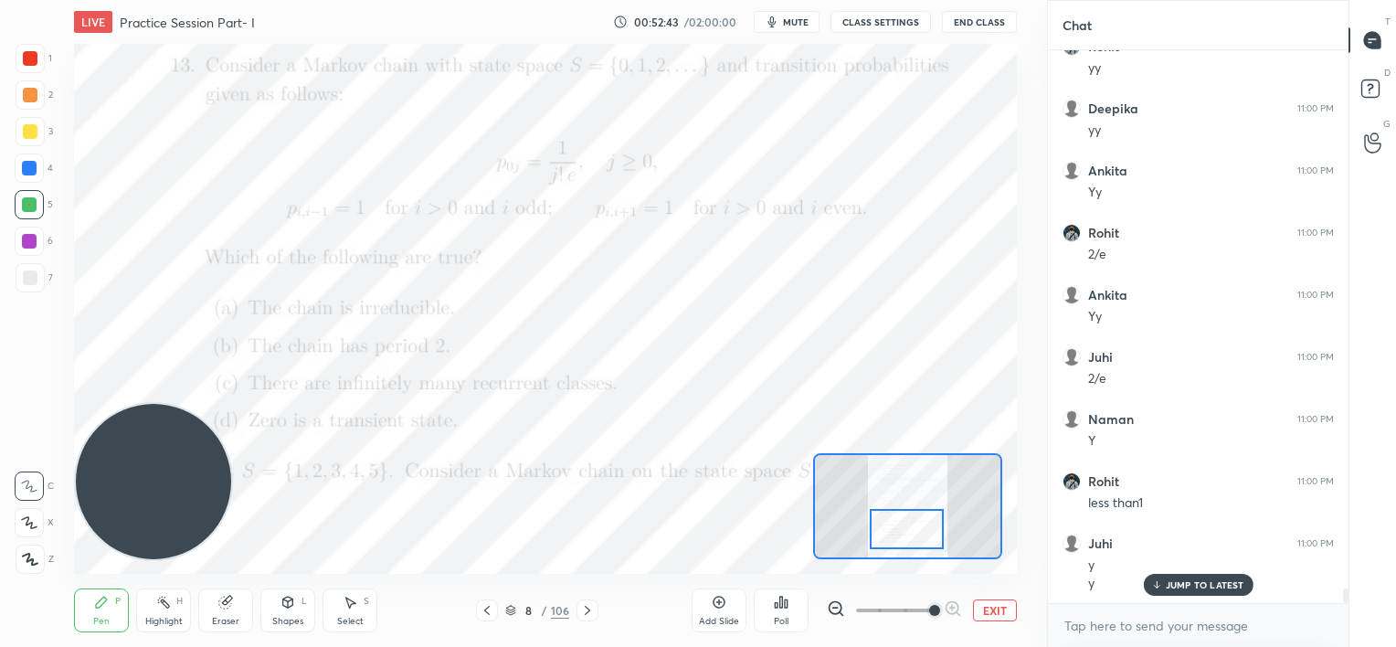
drag, startPoint x: 168, startPoint y: 460, endPoint x: 147, endPoint y: 452, distance: 22.3
click at [139, 459] on video at bounding box center [153, 481] width 155 height 155
click at [1171, 581] on p "JUMP TO LATEST" at bounding box center [1205, 584] width 79 height 11
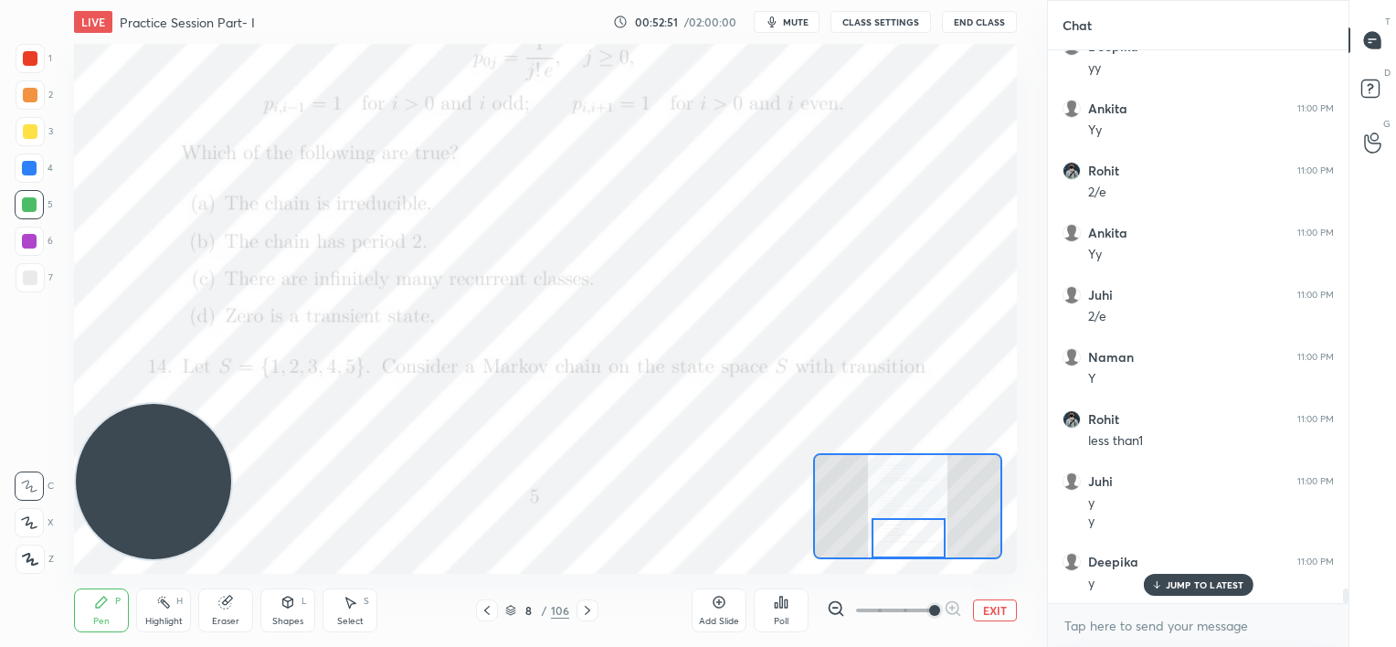
drag, startPoint x: 914, startPoint y: 526, endPoint x: 916, endPoint y: 542, distance: 15.6
click at [916, 542] on div at bounding box center [909, 538] width 74 height 41
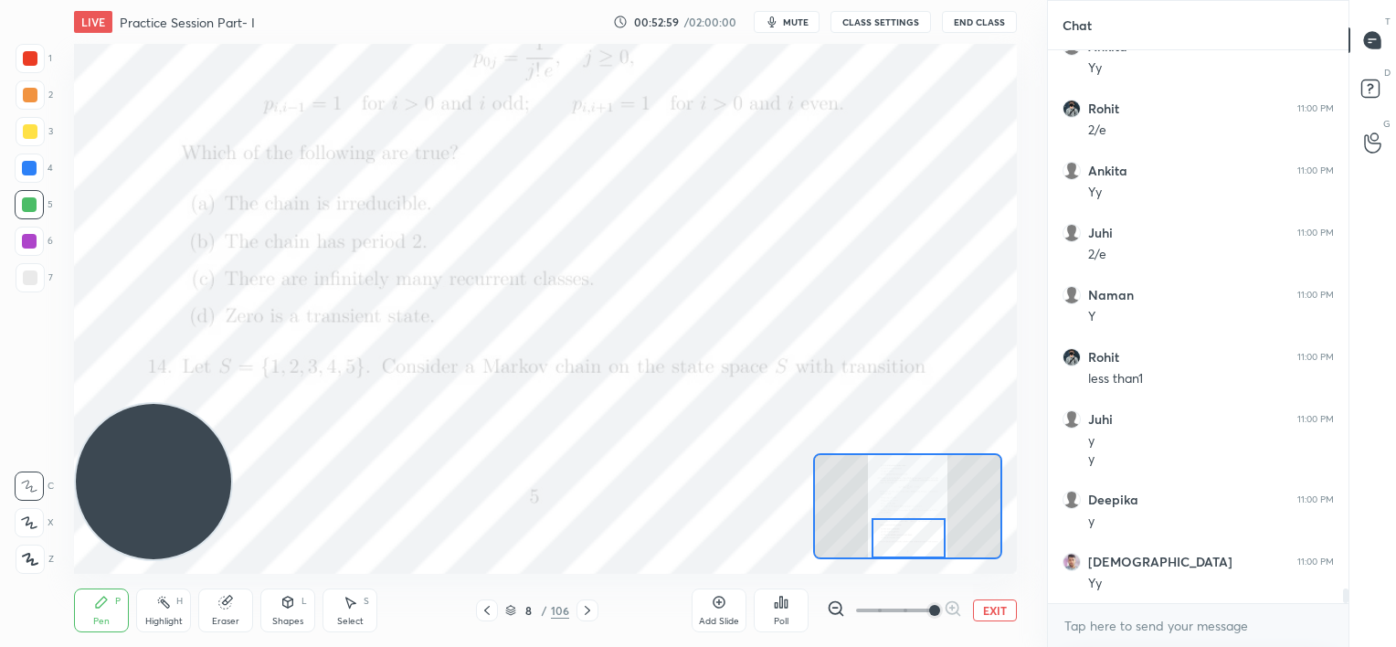
click at [585, 609] on icon at bounding box center [587, 610] width 15 height 15
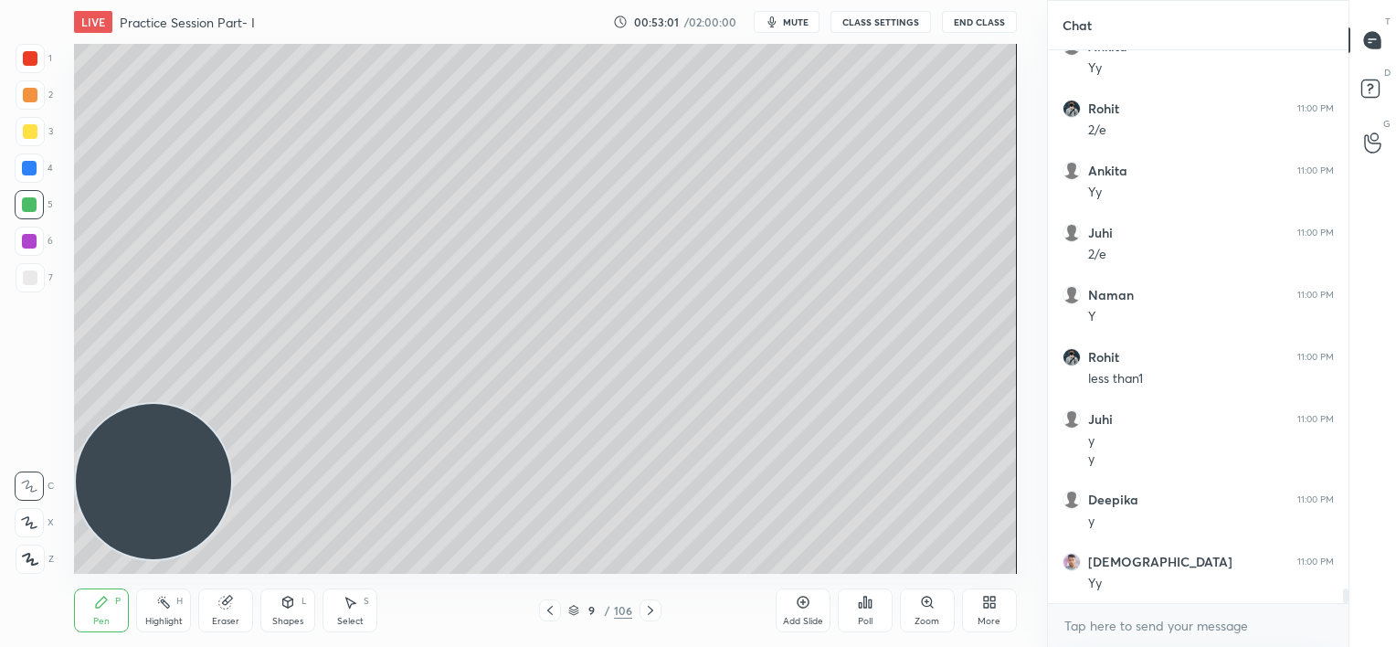
click at [650, 604] on icon at bounding box center [650, 610] width 15 height 15
click at [650, 607] on icon at bounding box center [650, 610] width 15 height 15
click at [651, 612] on icon at bounding box center [650, 610] width 15 height 15
click at [651, 614] on icon at bounding box center [650, 610] width 15 height 15
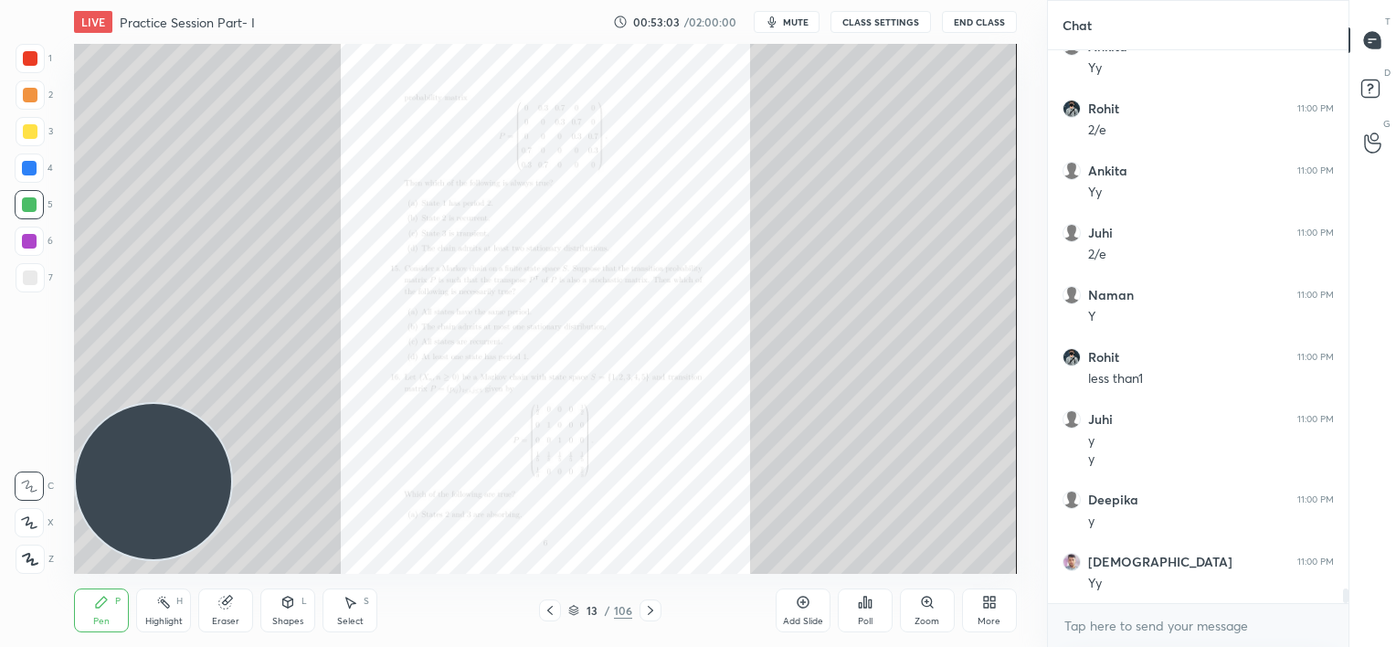
click at [929, 607] on icon at bounding box center [927, 602] width 15 height 15
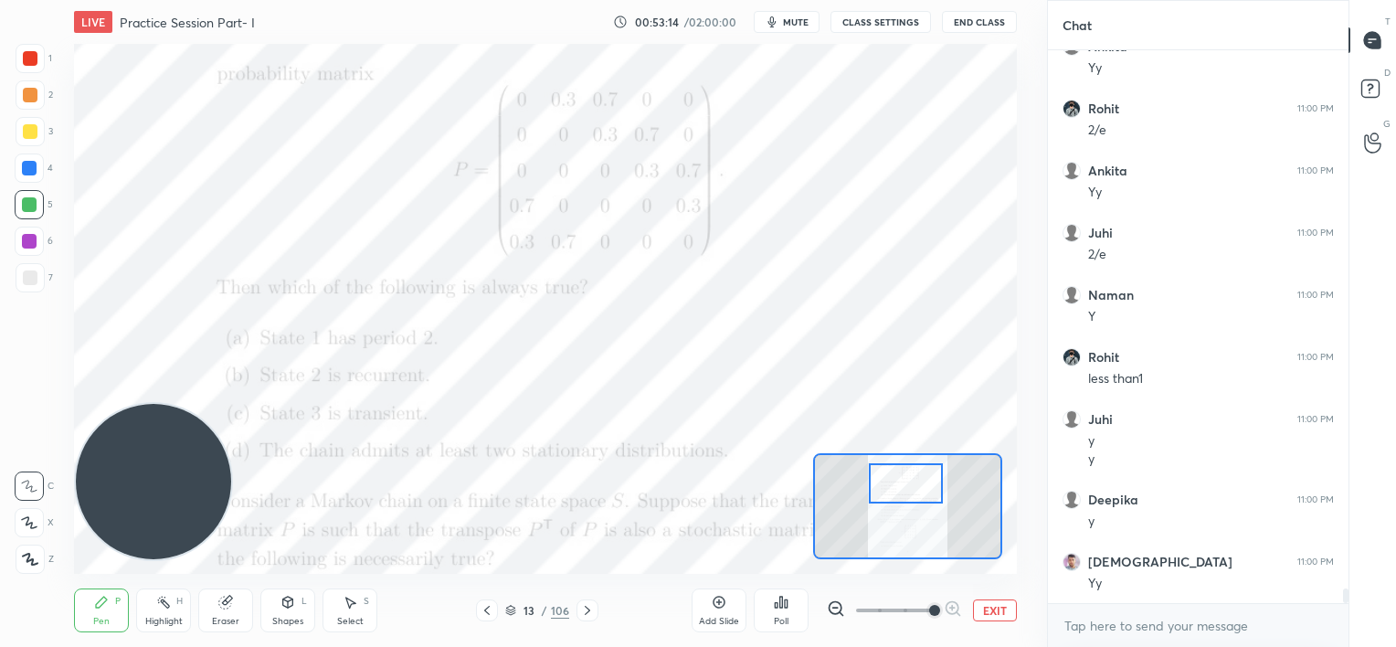
drag, startPoint x: 921, startPoint y: 496, endPoint x: 921, endPoint y: 475, distance: 21.0
click at [920, 475] on div at bounding box center [906, 483] width 74 height 41
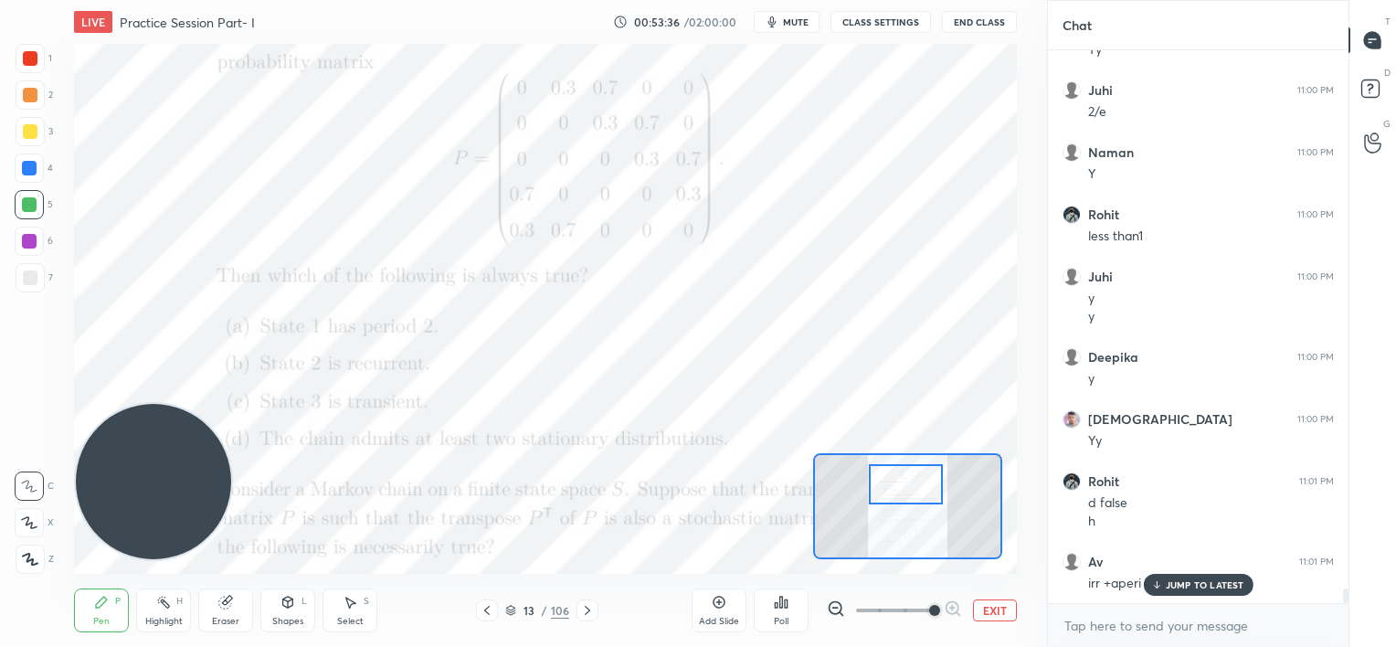
scroll to position [20508, 0]
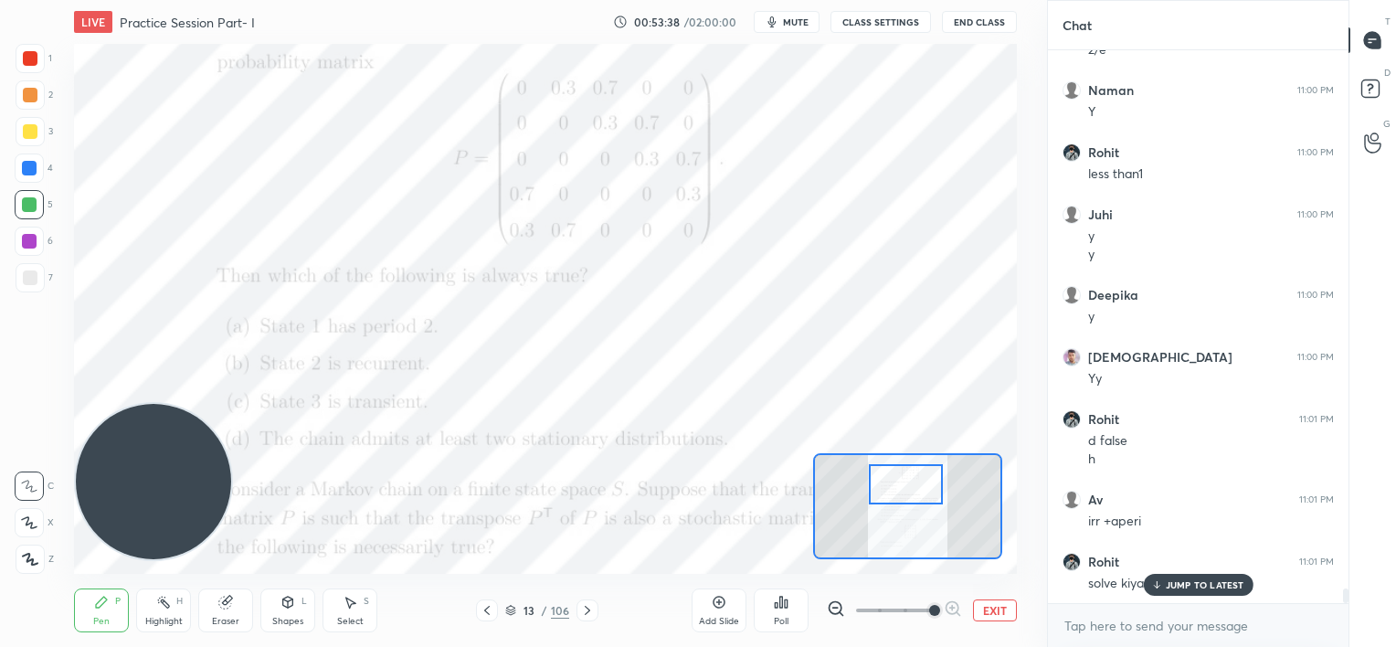
click at [1186, 579] on p "JUMP TO LATEST" at bounding box center [1205, 584] width 79 height 11
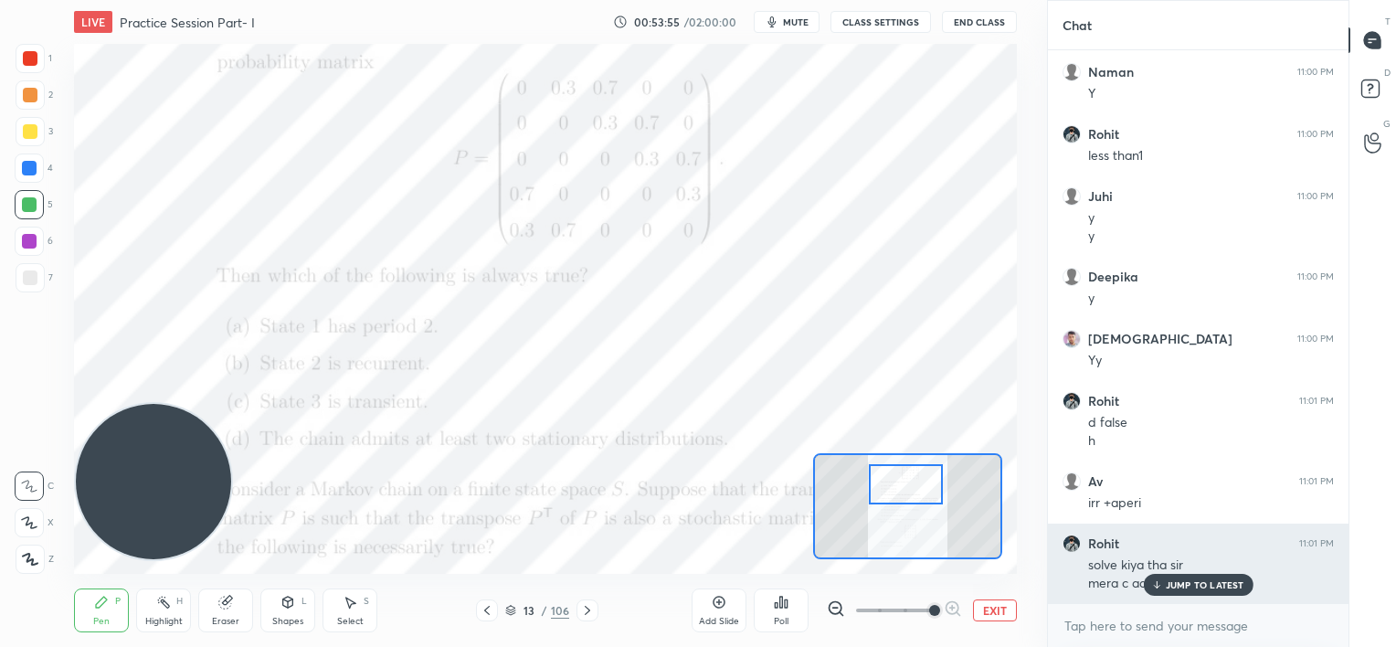
scroll to position [20588, 0]
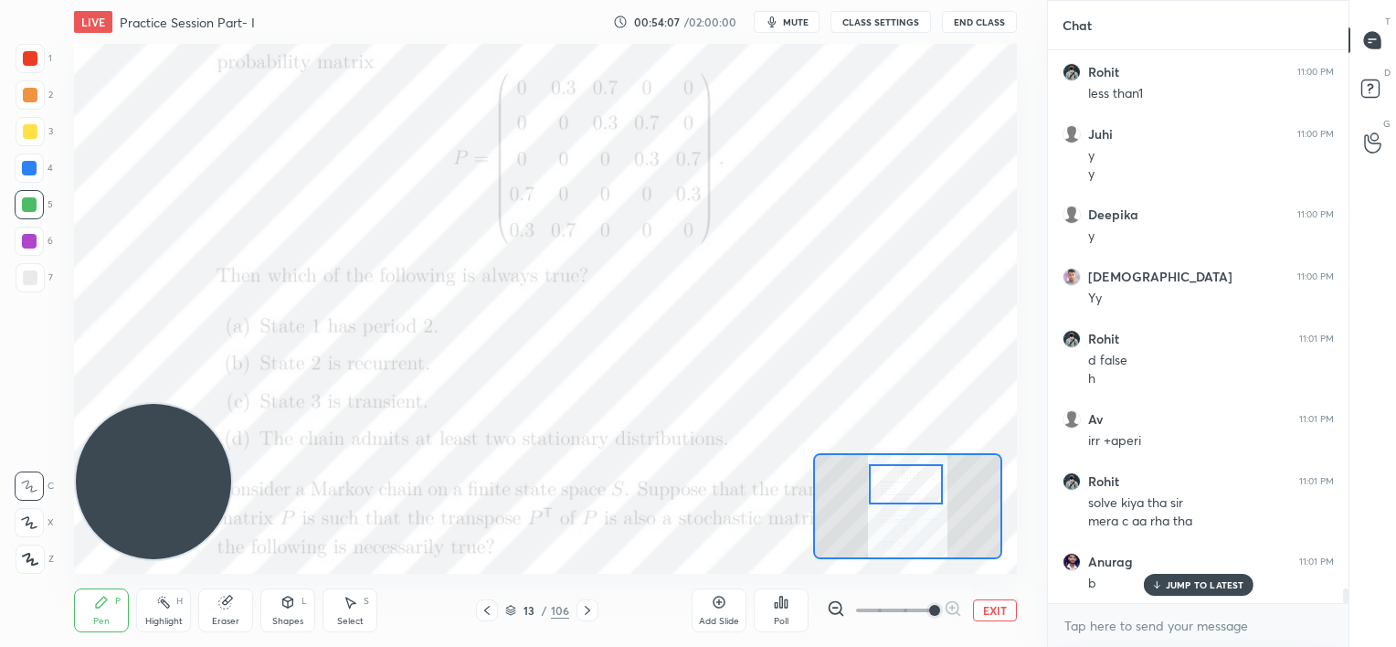
click at [1177, 579] on p "JUMP TO LATEST" at bounding box center [1205, 584] width 79 height 11
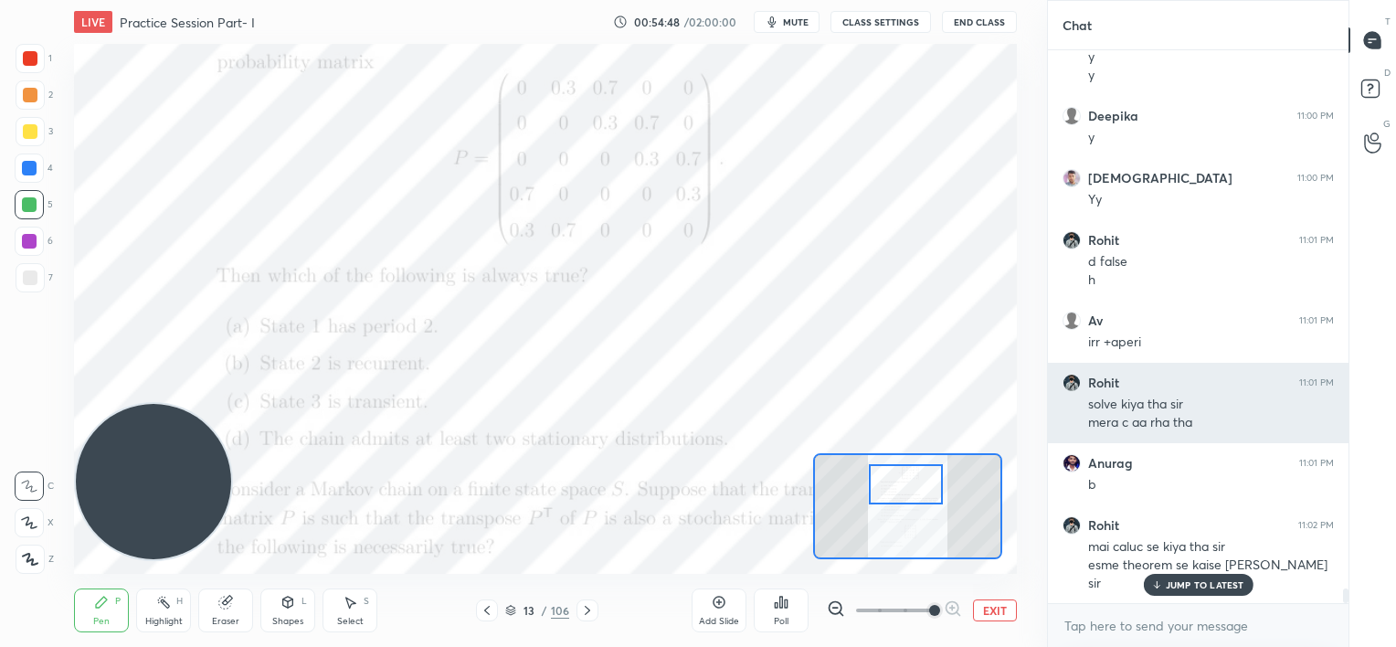
scroll to position [20749, 0]
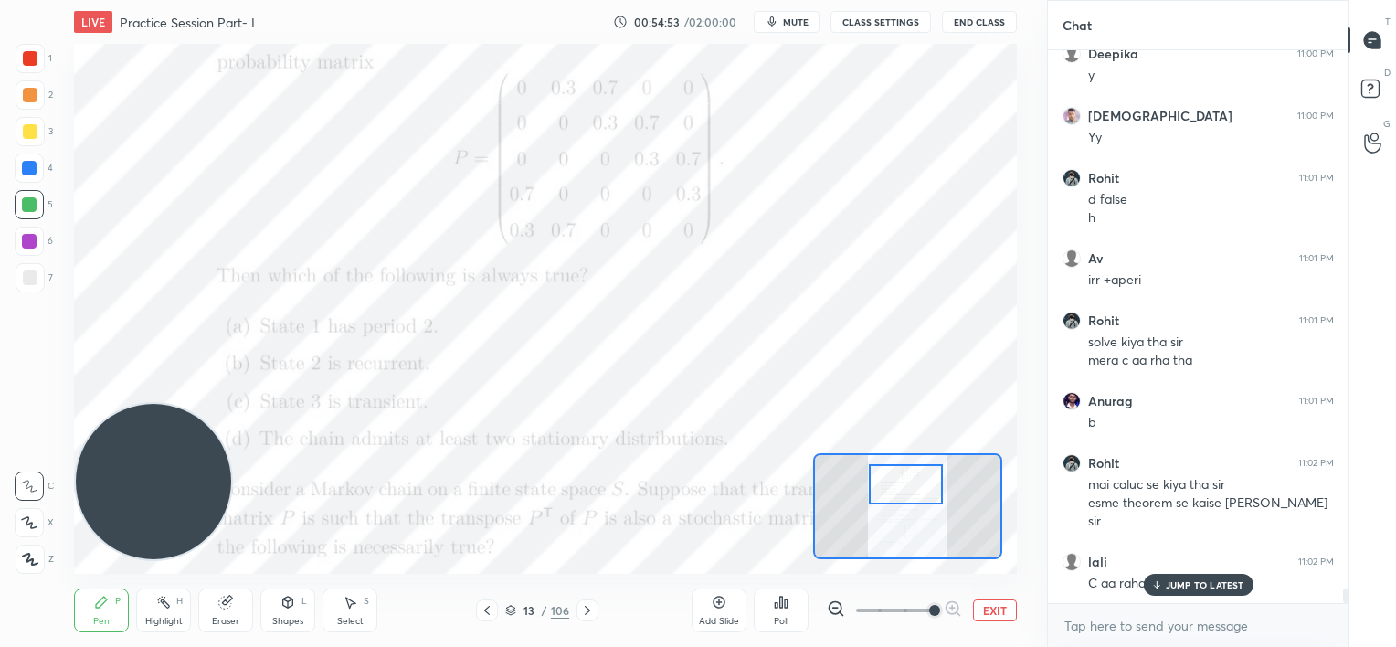
click at [1172, 582] on p "JUMP TO LATEST" at bounding box center [1205, 584] width 79 height 11
click at [1092, 625] on textarea at bounding box center [1198, 625] width 271 height 29
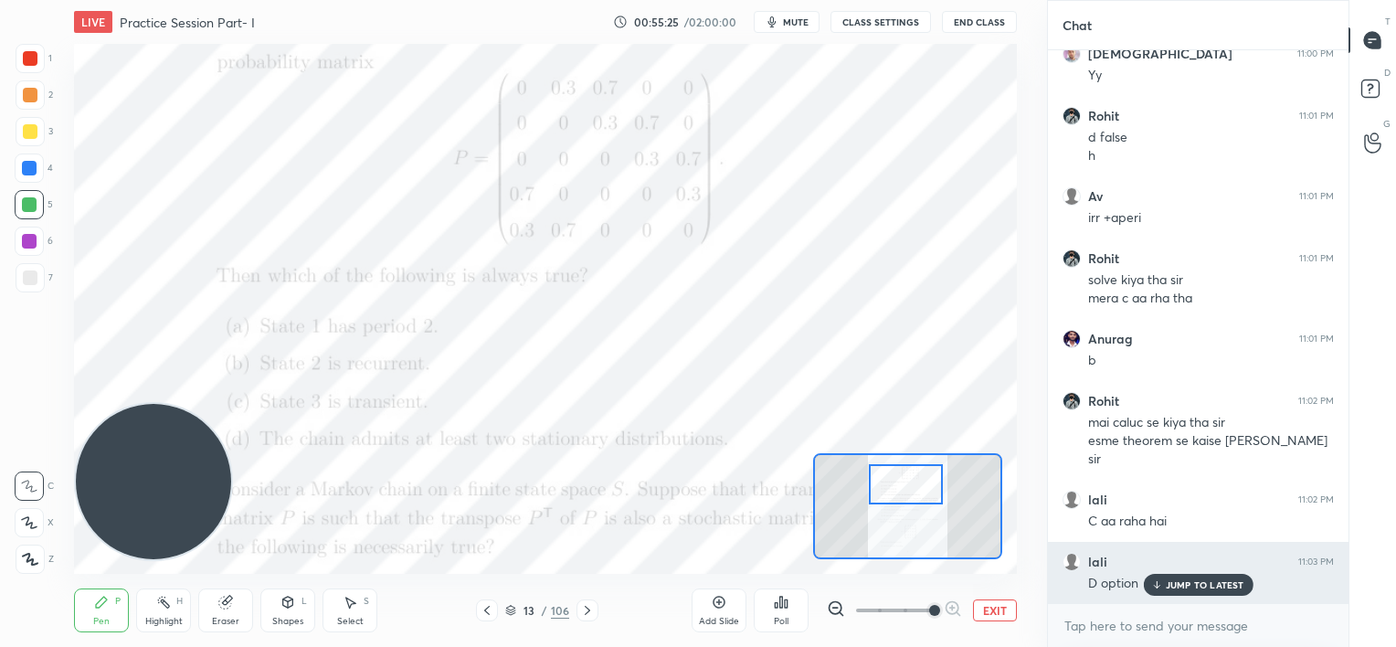
click at [1155, 581] on div "JUMP TO LATEST" at bounding box center [1198, 585] width 110 height 22
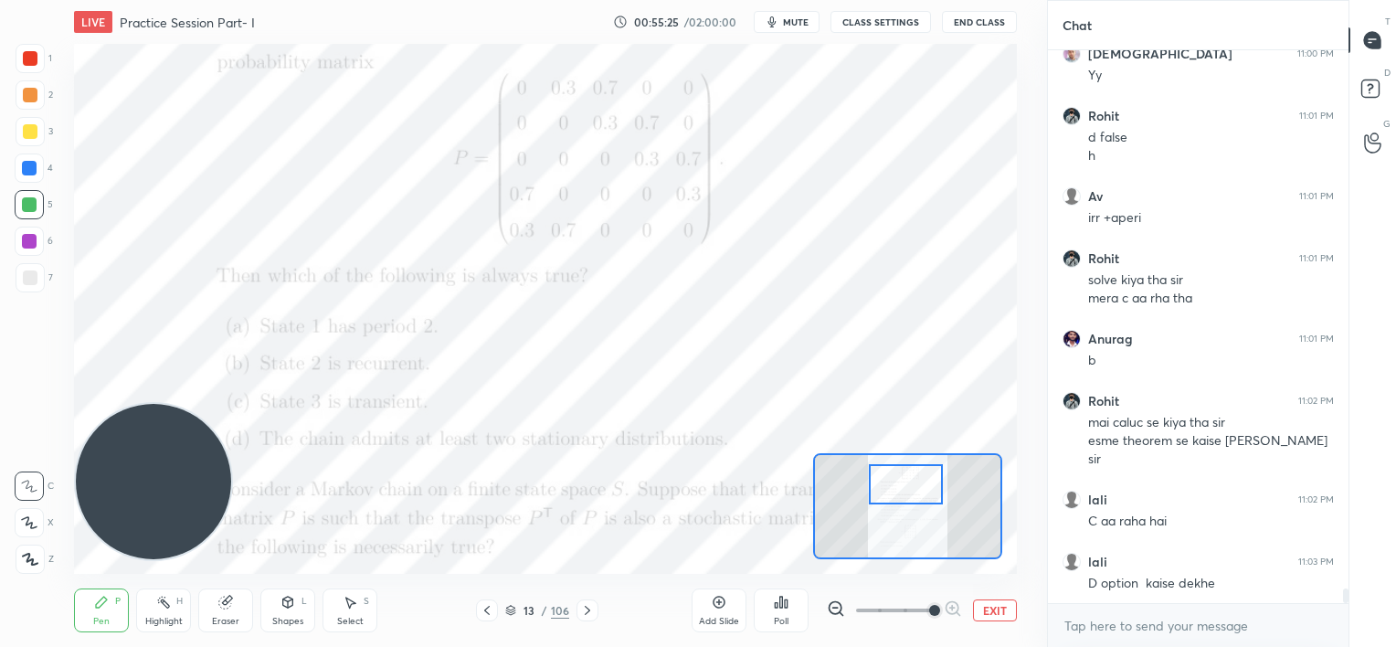
scroll to position [20874, 0]
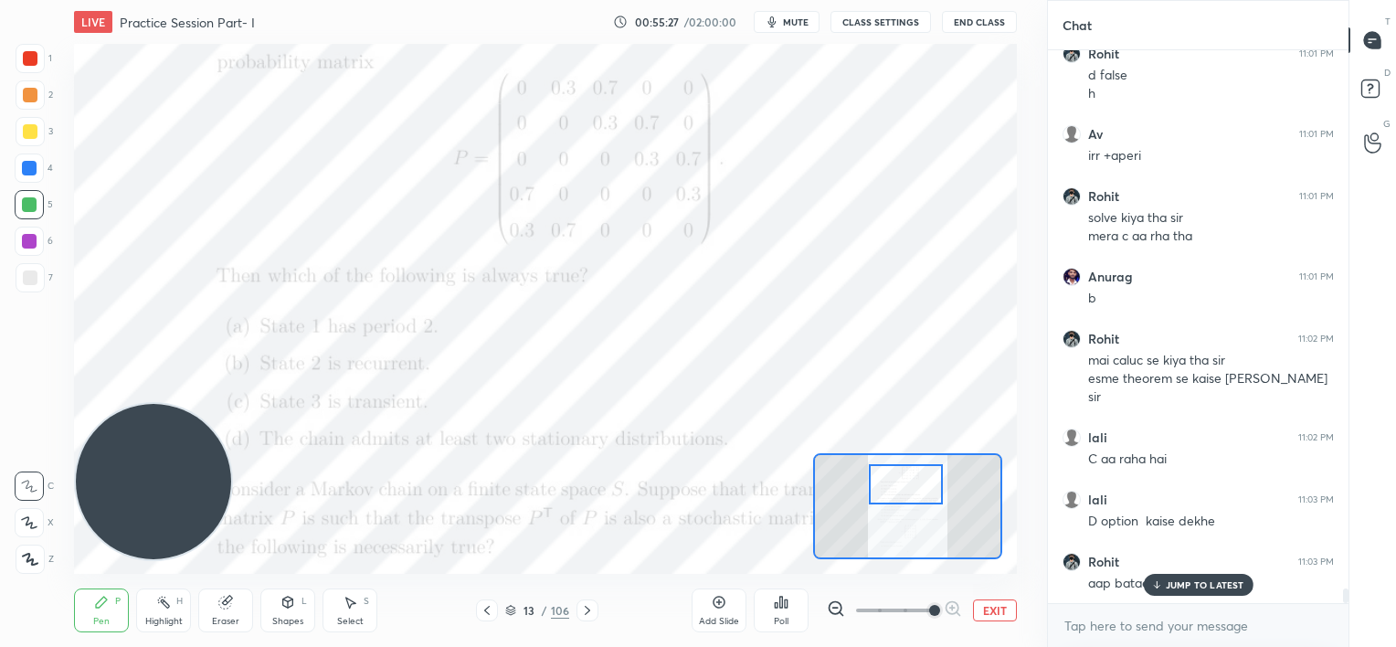
drag, startPoint x: 1153, startPoint y: 588, endPoint x: 1035, endPoint y: 527, distance: 133.2
click at [1151, 587] on icon at bounding box center [1157, 584] width 12 height 11
click at [24, 168] on div at bounding box center [29, 168] width 15 height 15
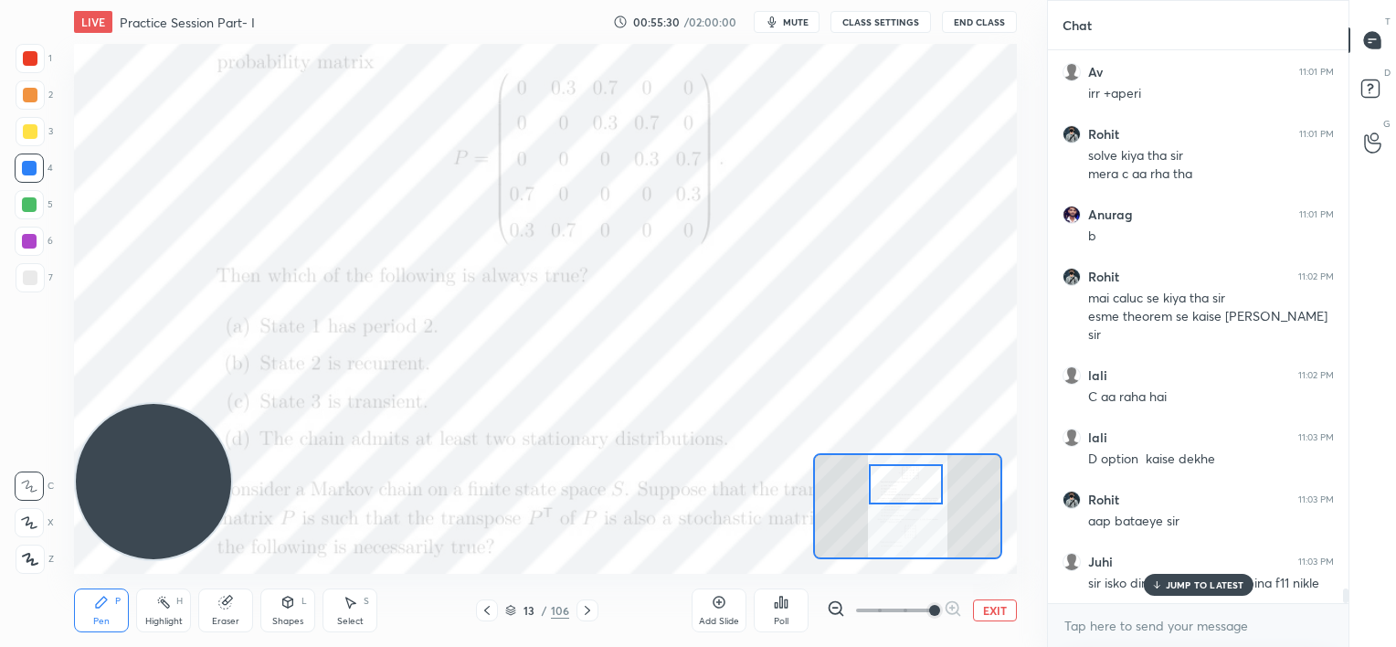
click at [1152, 587] on icon at bounding box center [1157, 584] width 12 height 11
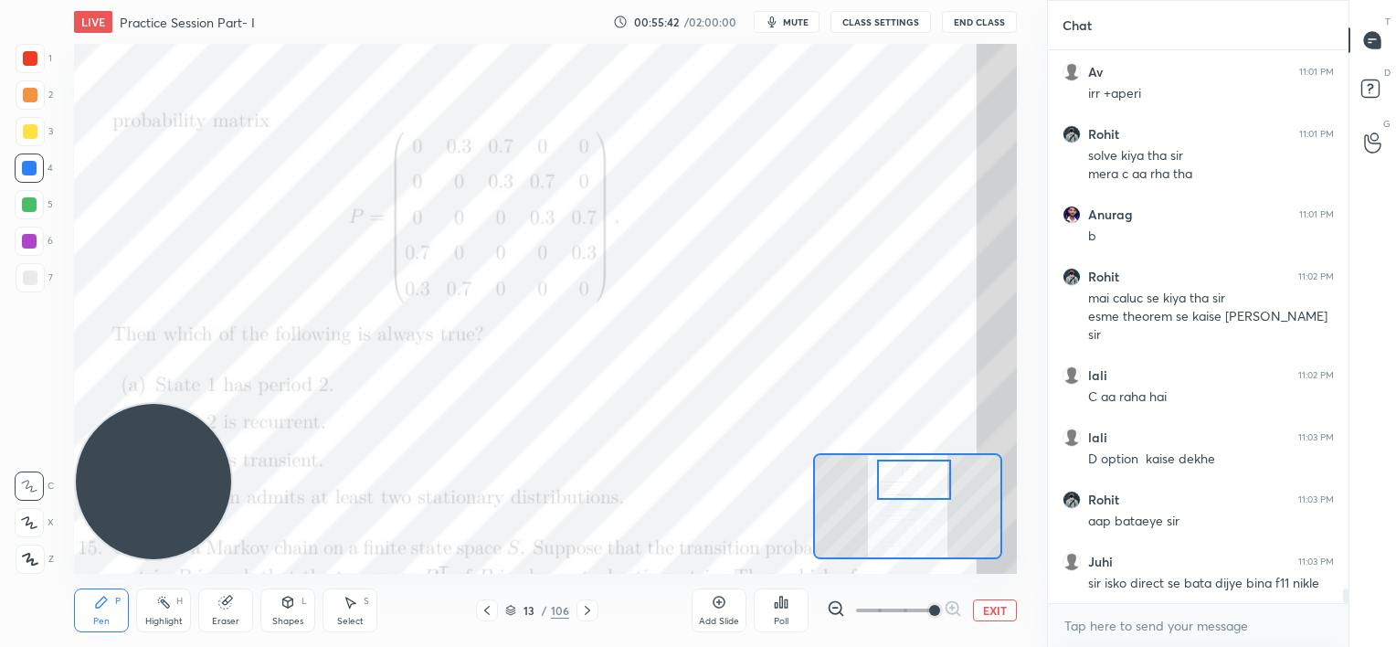
drag, startPoint x: 907, startPoint y: 494, endPoint x: 919, endPoint y: 483, distance: 16.3
click at [916, 489] on div at bounding box center [914, 480] width 74 height 41
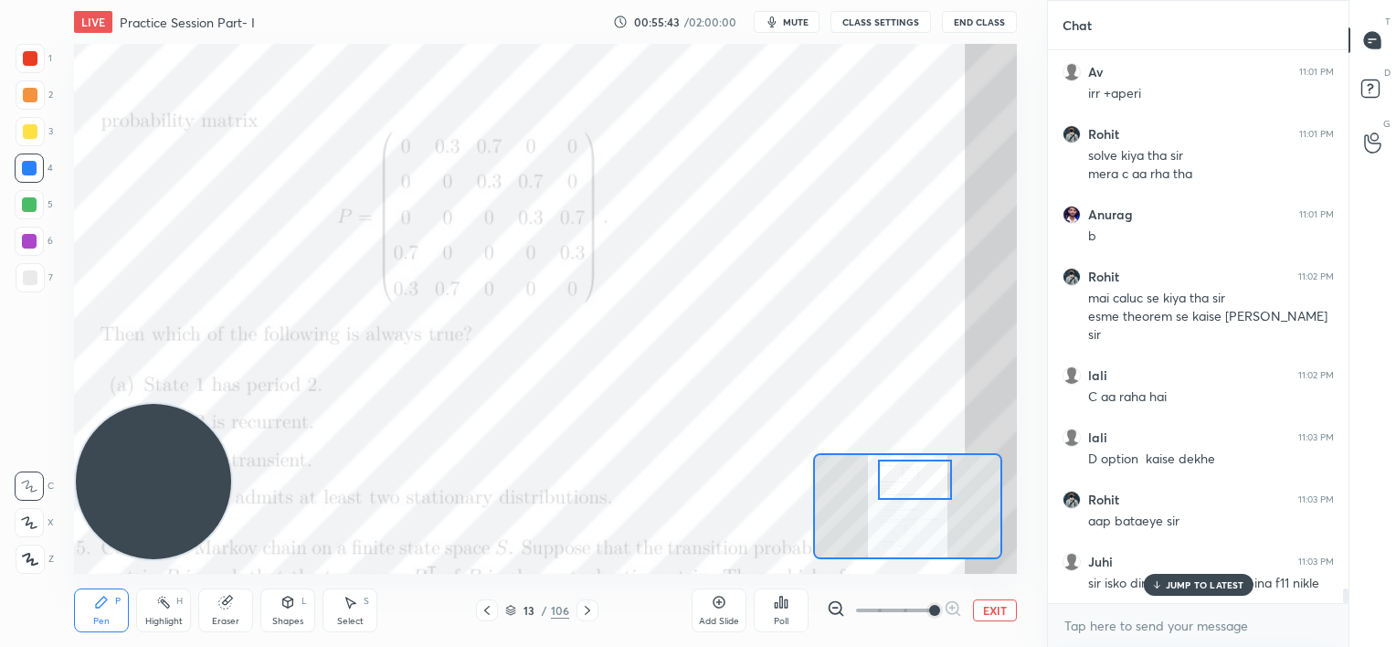
scroll to position [20998, 0]
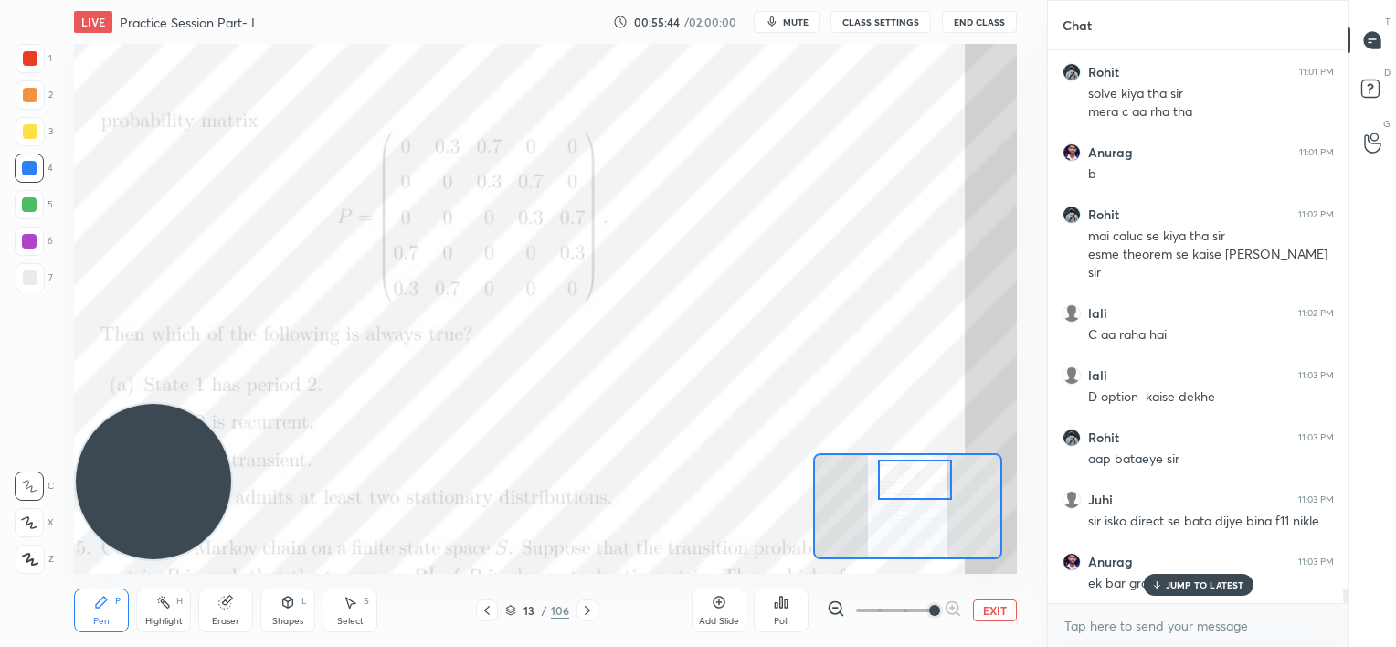
drag, startPoint x: 1162, startPoint y: 583, endPoint x: 1027, endPoint y: 501, distance: 158.3
click at [1162, 585] on div "JUMP TO LATEST" at bounding box center [1198, 585] width 110 height 22
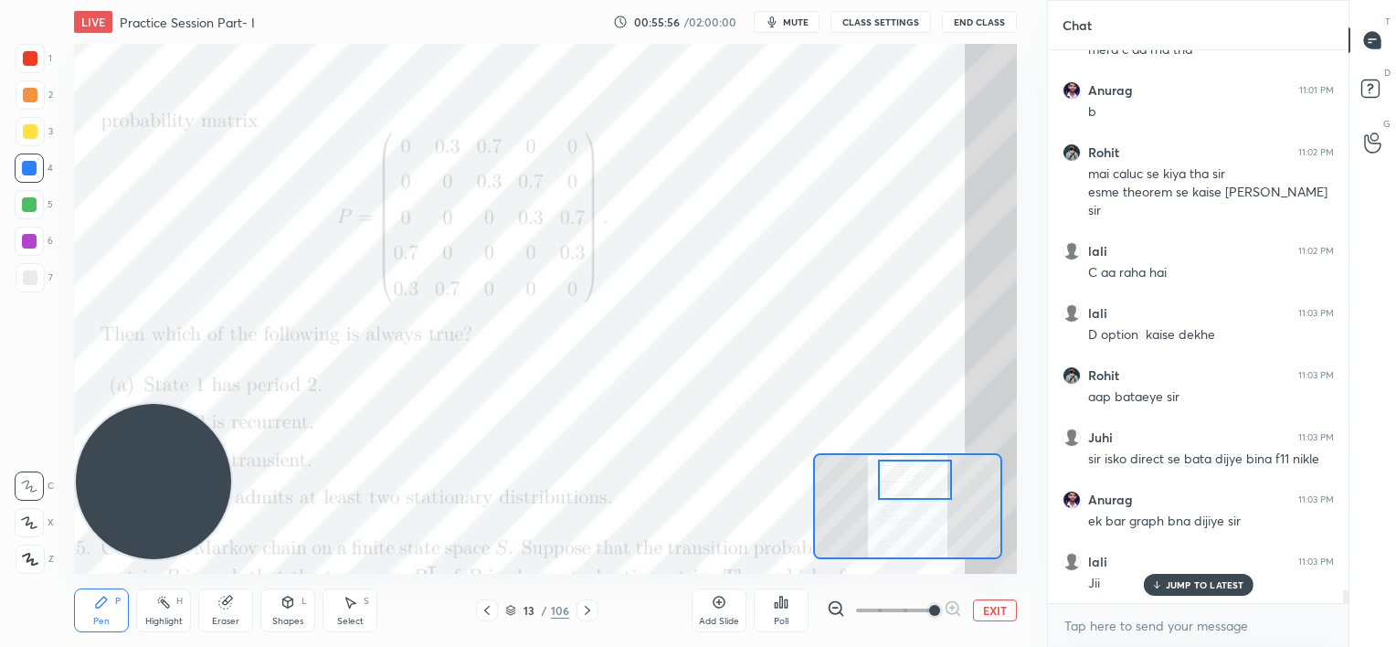
click at [28, 134] on div at bounding box center [30, 131] width 15 height 15
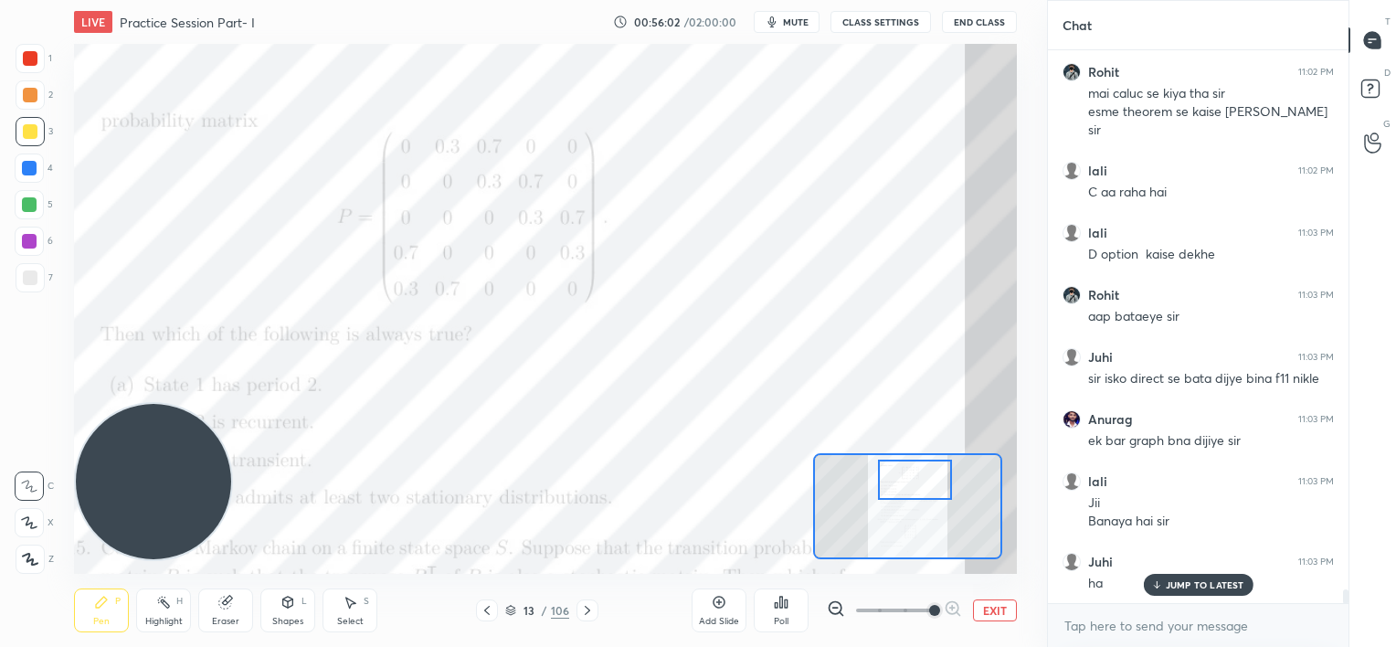
scroll to position [21203, 0]
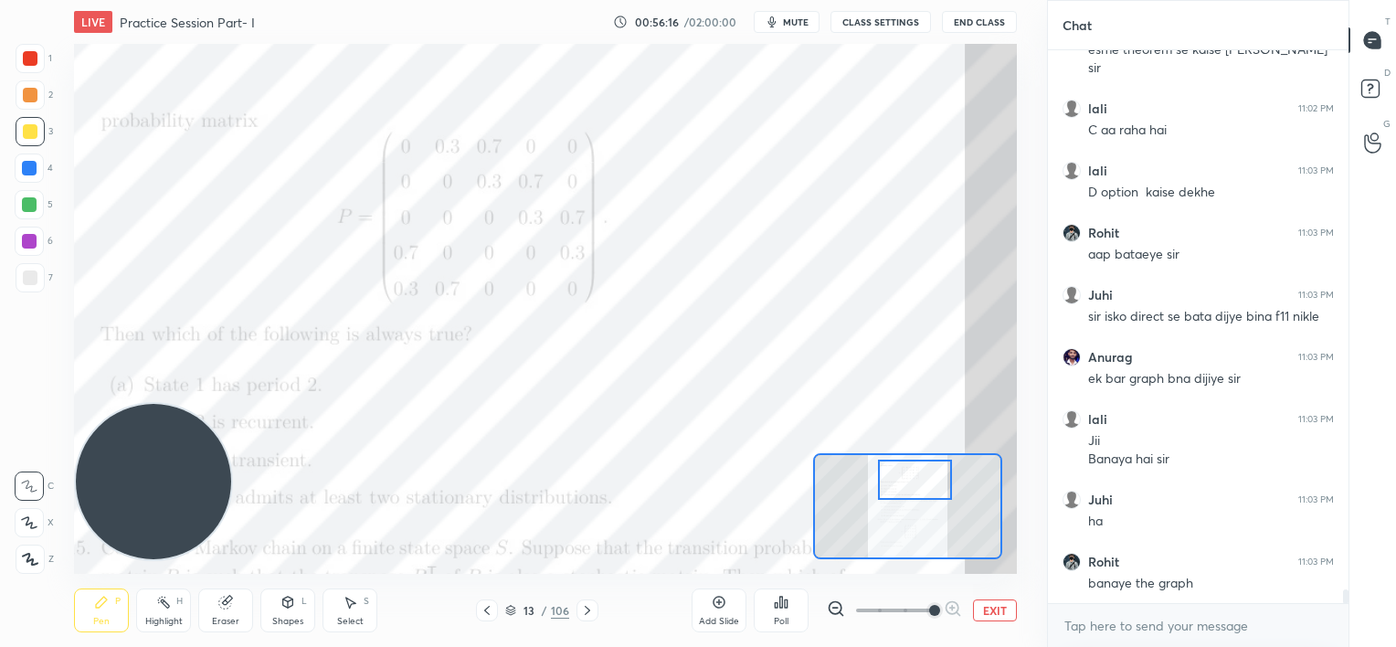
click at [37, 210] on div at bounding box center [29, 204] width 15 height 15
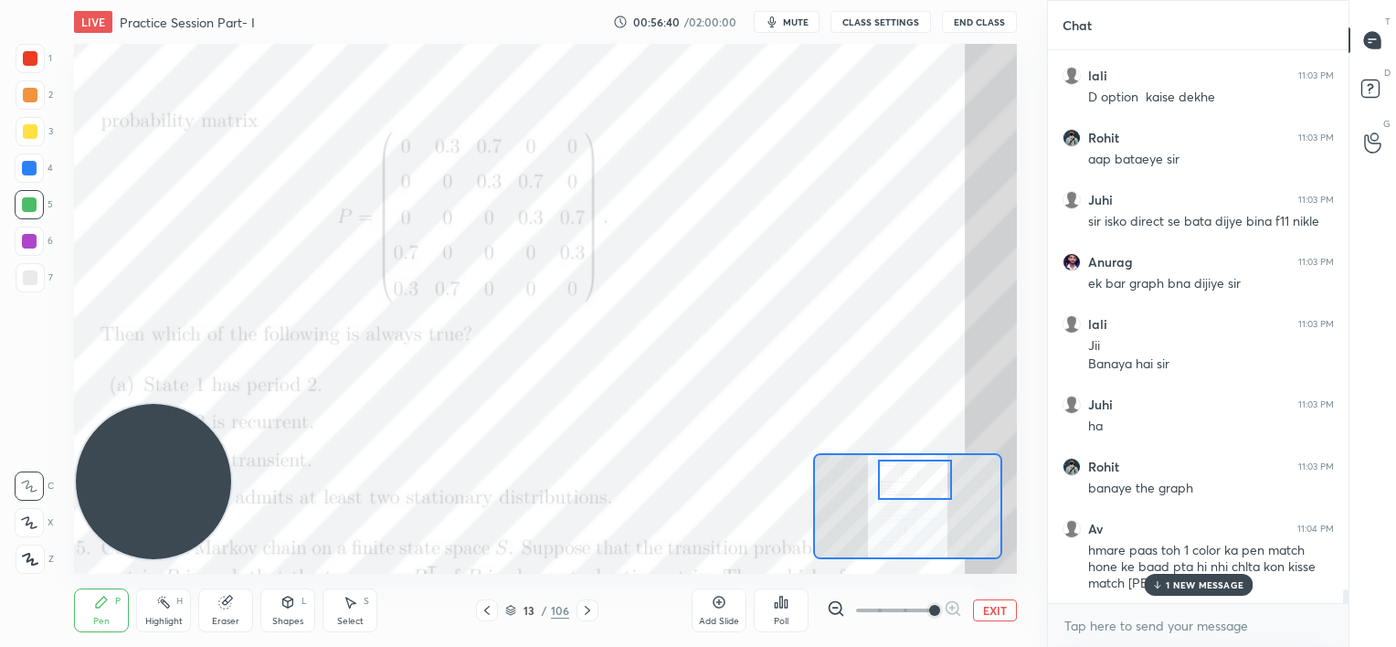
scroll to position [21360, 0]
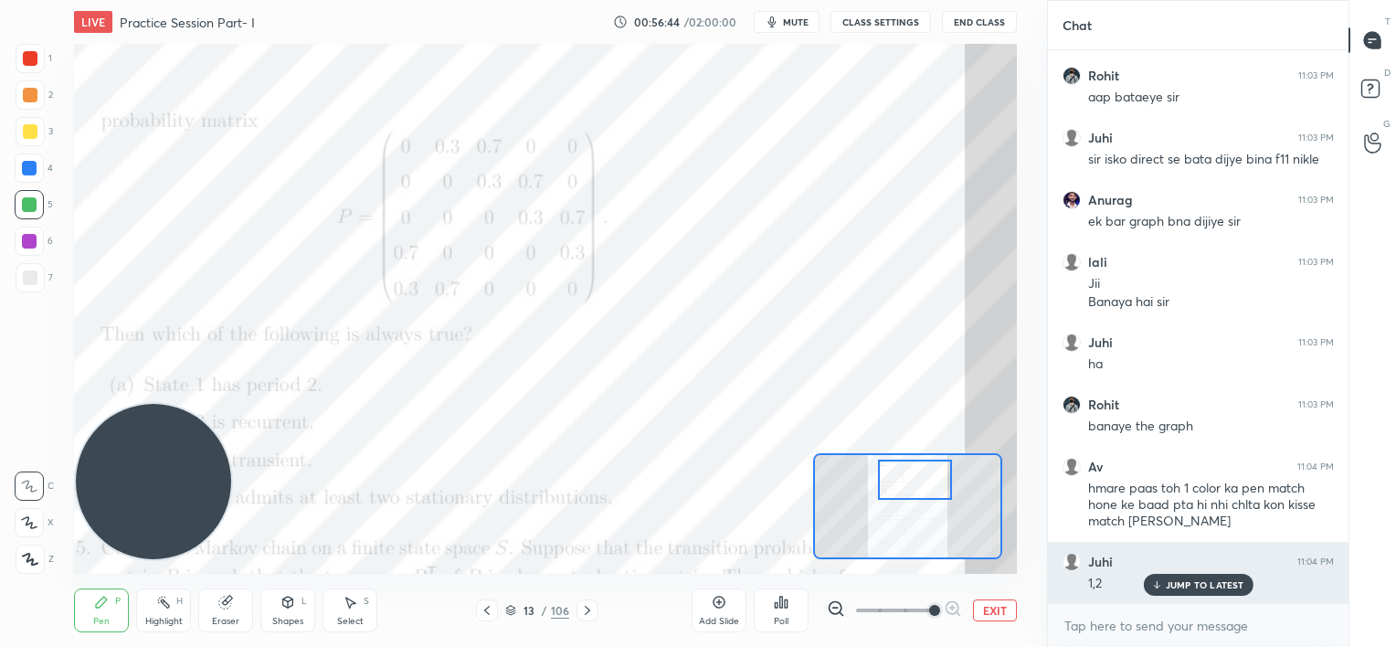
drag, startPoint x: 1175, startPoint y: 583, endPoint x: 1133, endPoint y: 548, distance: 54.5
click at [1175, 584] on p "JUMP TO LATEST" at bounding box center [1205, 584] width 79 height 11
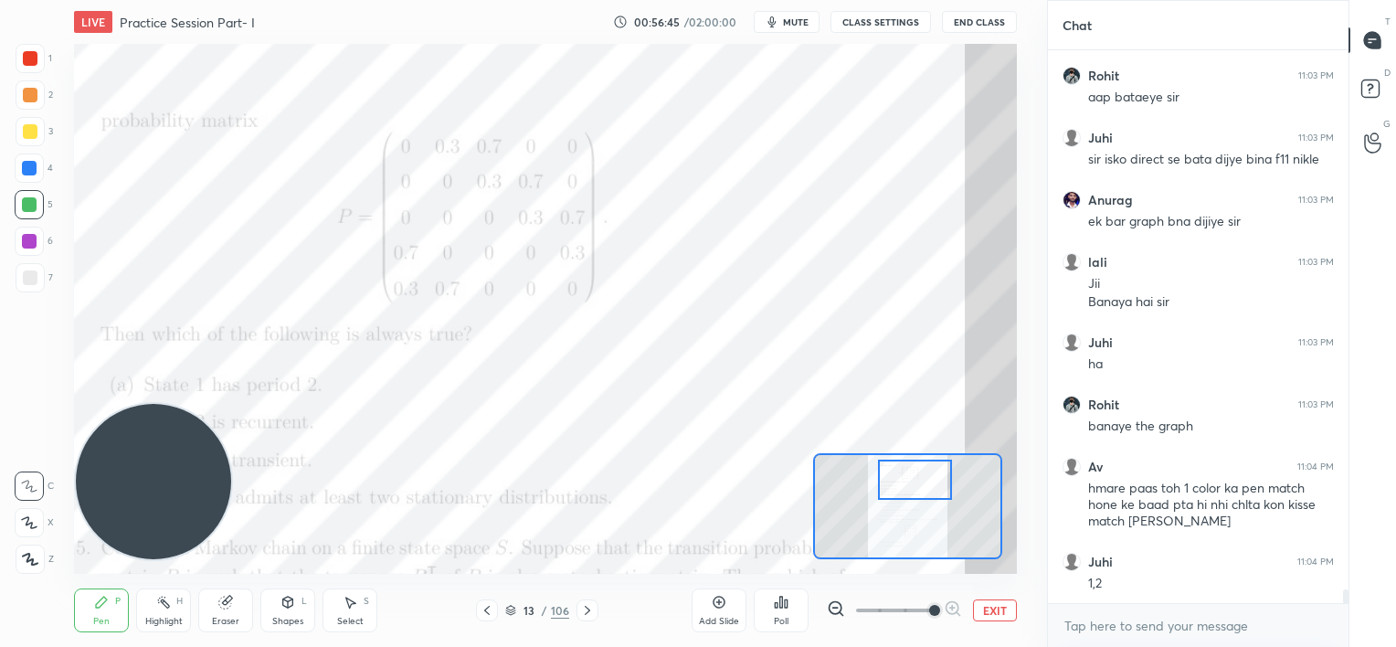
click at [27, 243] on div at bounding box center [29, 241] width 15 height 15
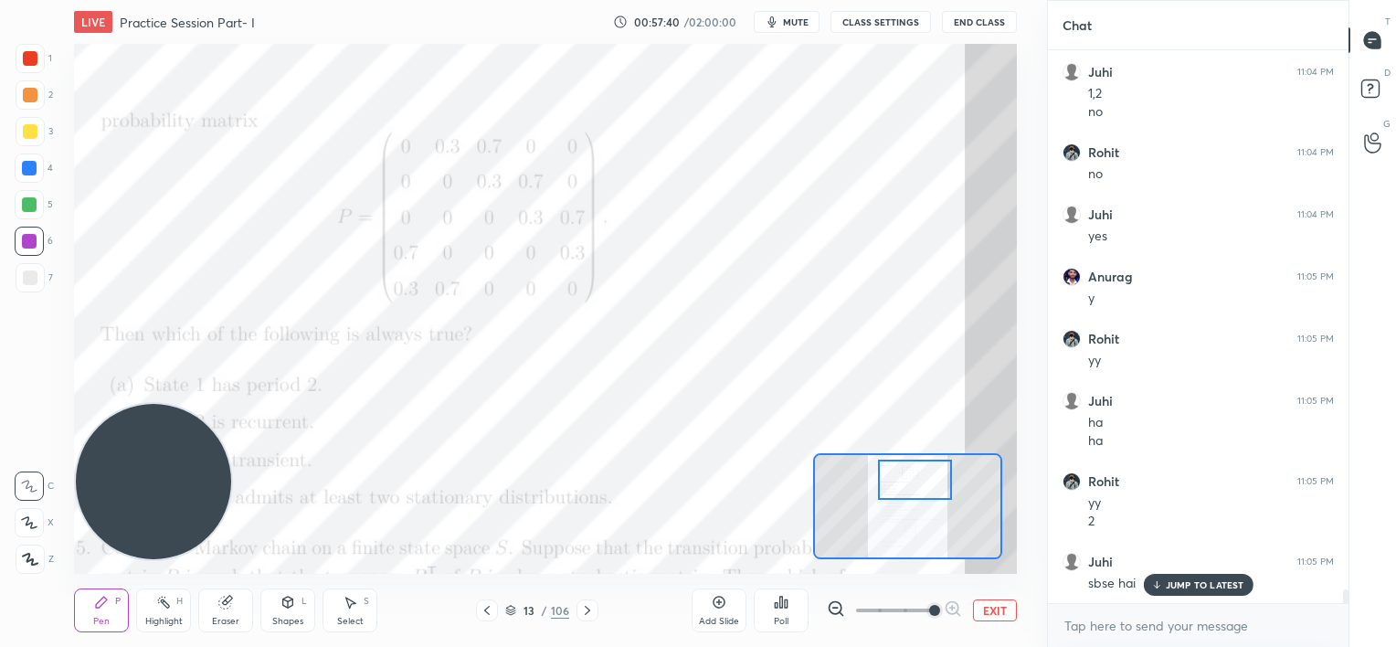
scroll to position [21912, 0]
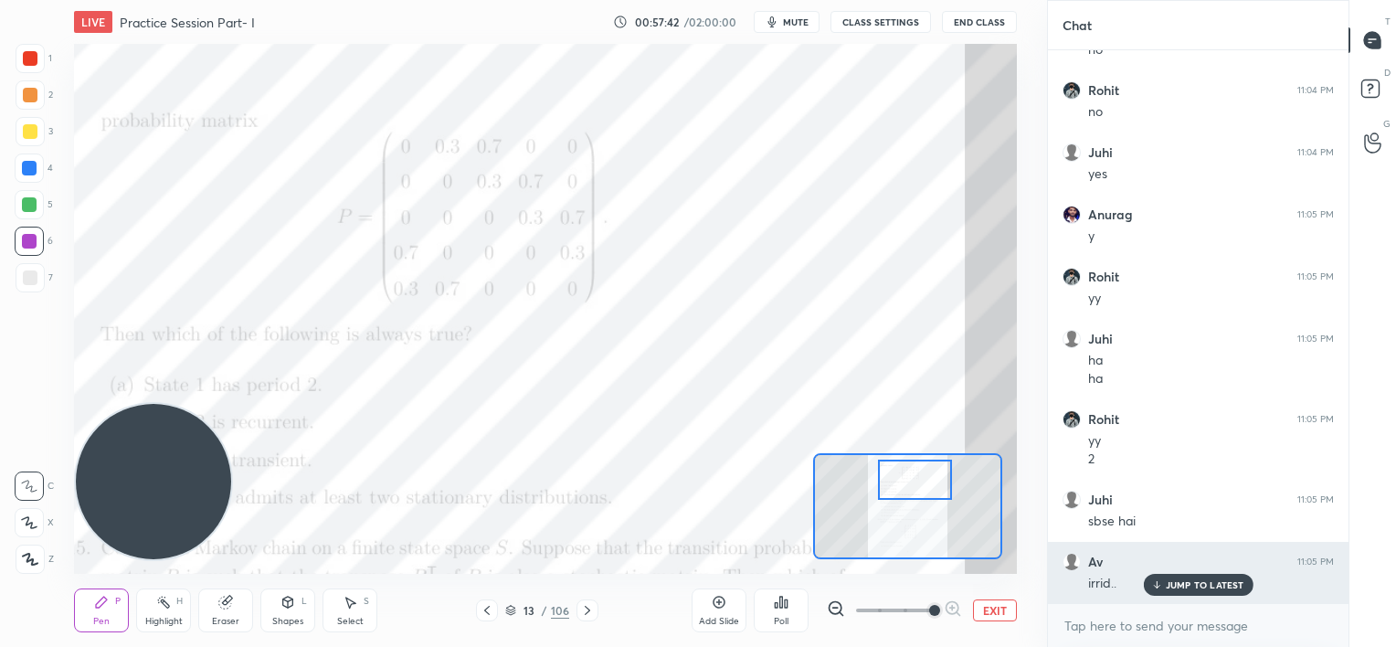
click at [1198, 583] on p "JUMP TO LATEST" at bounding box center [1205, 584] width 79 height 11
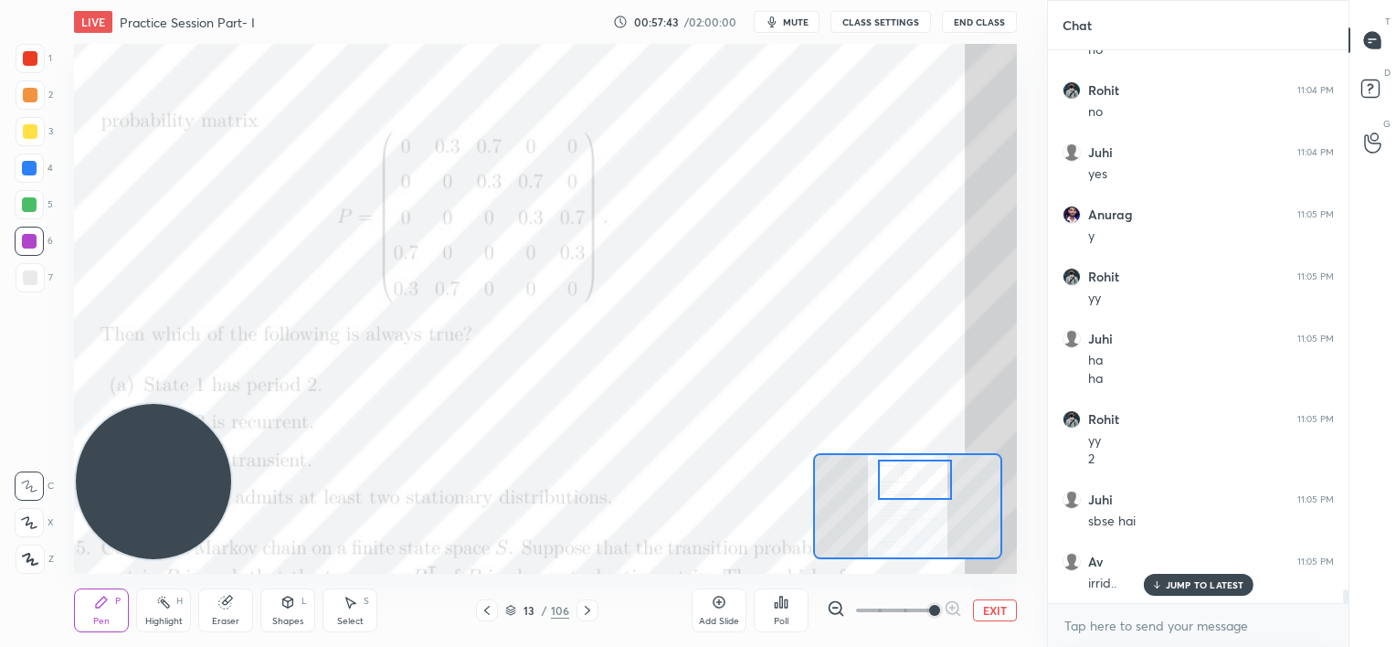
scroll to position [21974, 0]
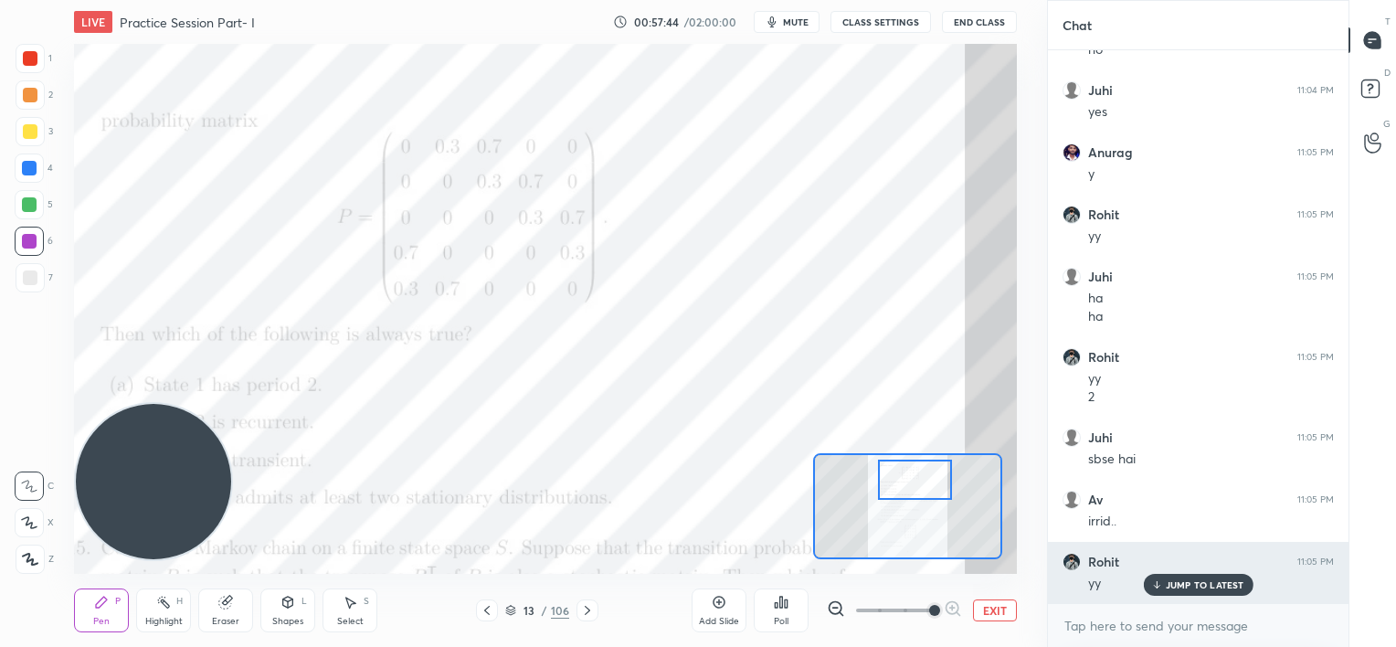
click at [1199, 582] on p "JUMP TO LATEST" at bounding box center [1205, 584] width 79 height 11
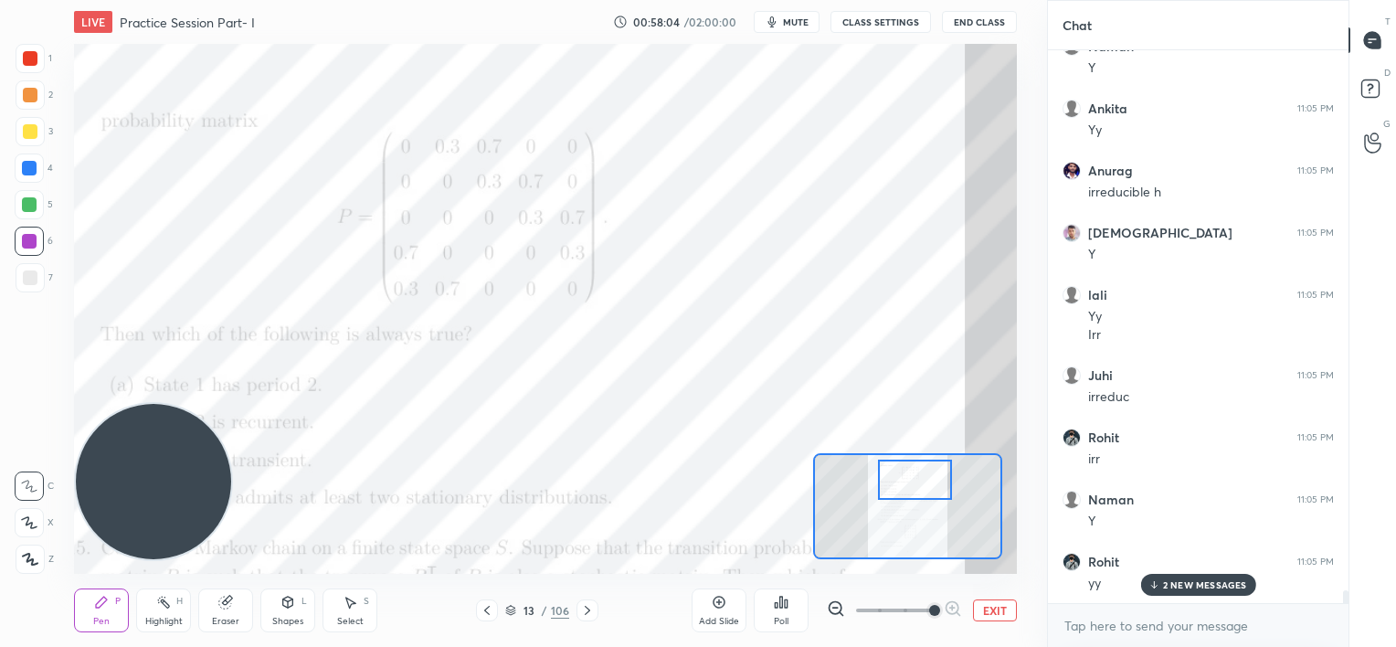
scroll to position [22800, 0]
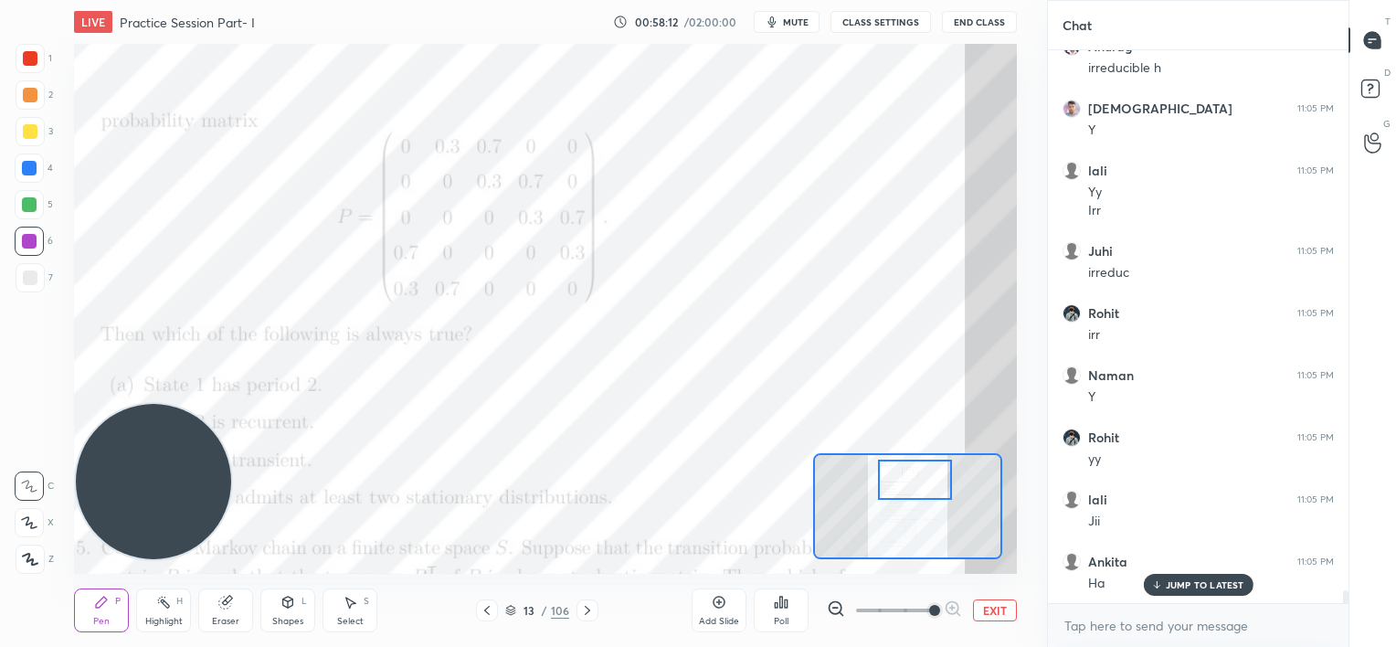
drag, startPoint x: 238, startPoint y: 602, endPoint x: 234, endPoint y: 575, distance: 27.7
click at [234, 596] on div "Eraser" at bounding box center [225, 611] width 55 height 44
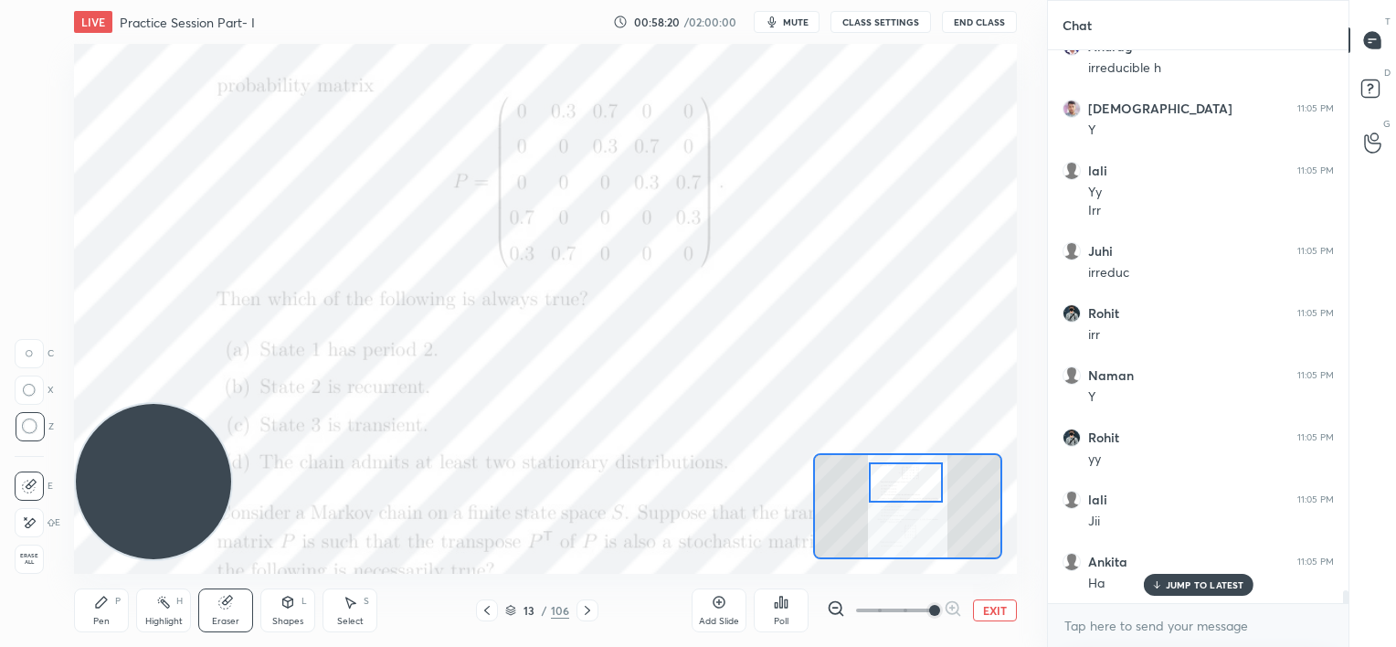
drag, startPoint x: 908, startPoint y: 480, endPoint x: 899, endPoint y: 483, distance: 9.5
click at [899, 483] on div at bounding box center [906, 482] width 74 height 41
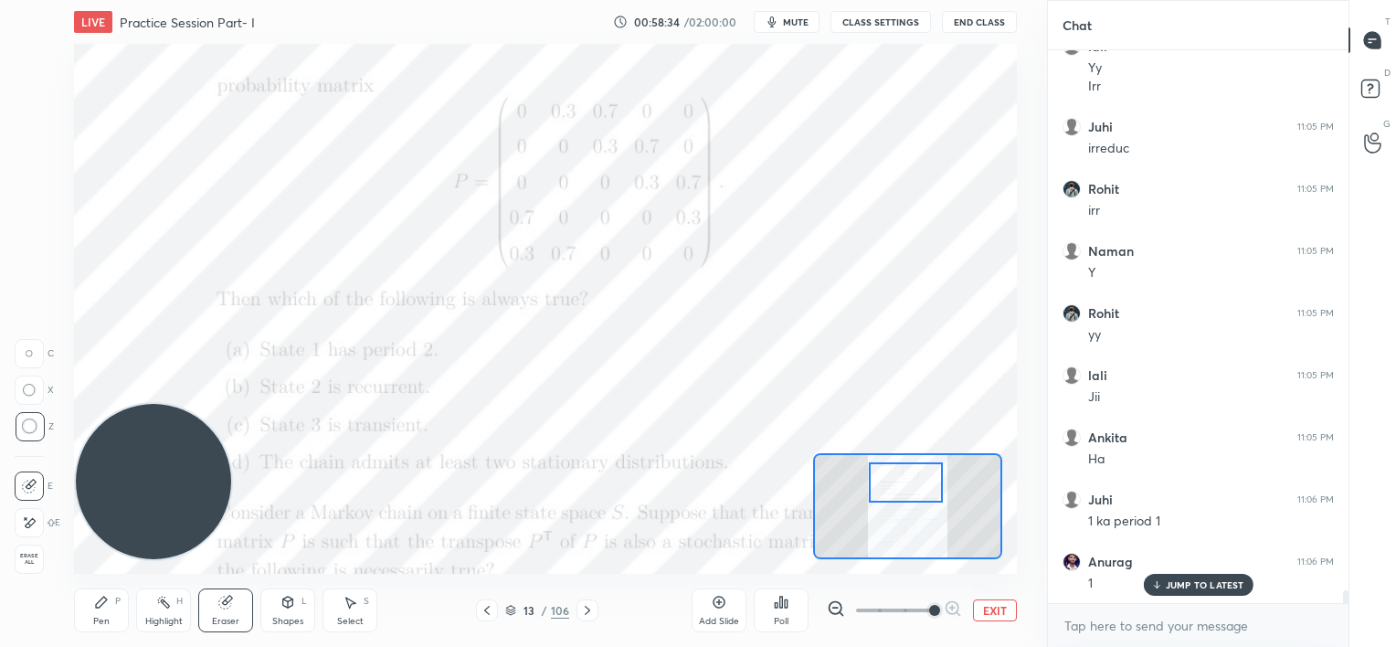
scroll to position [22986, 0]
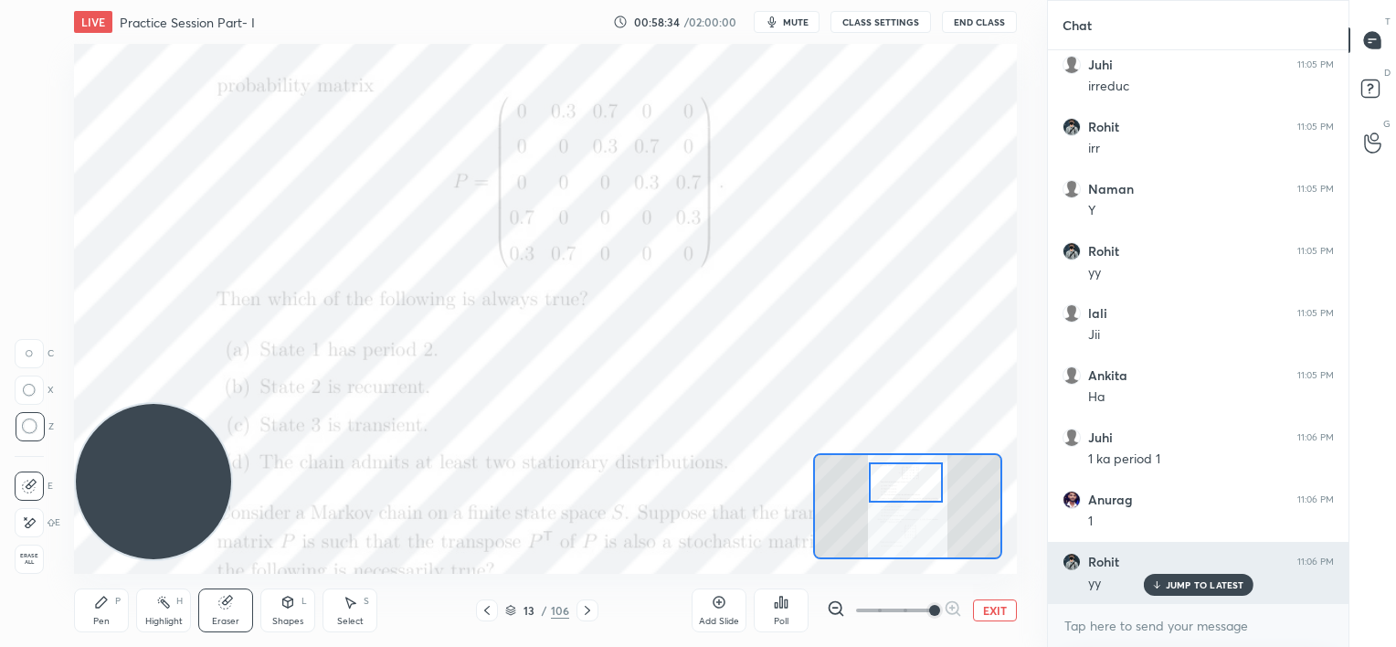
click at [1181, 591] on div "JUMP TO LATEST" at bounding box center [1198, 585] width 110 height 22
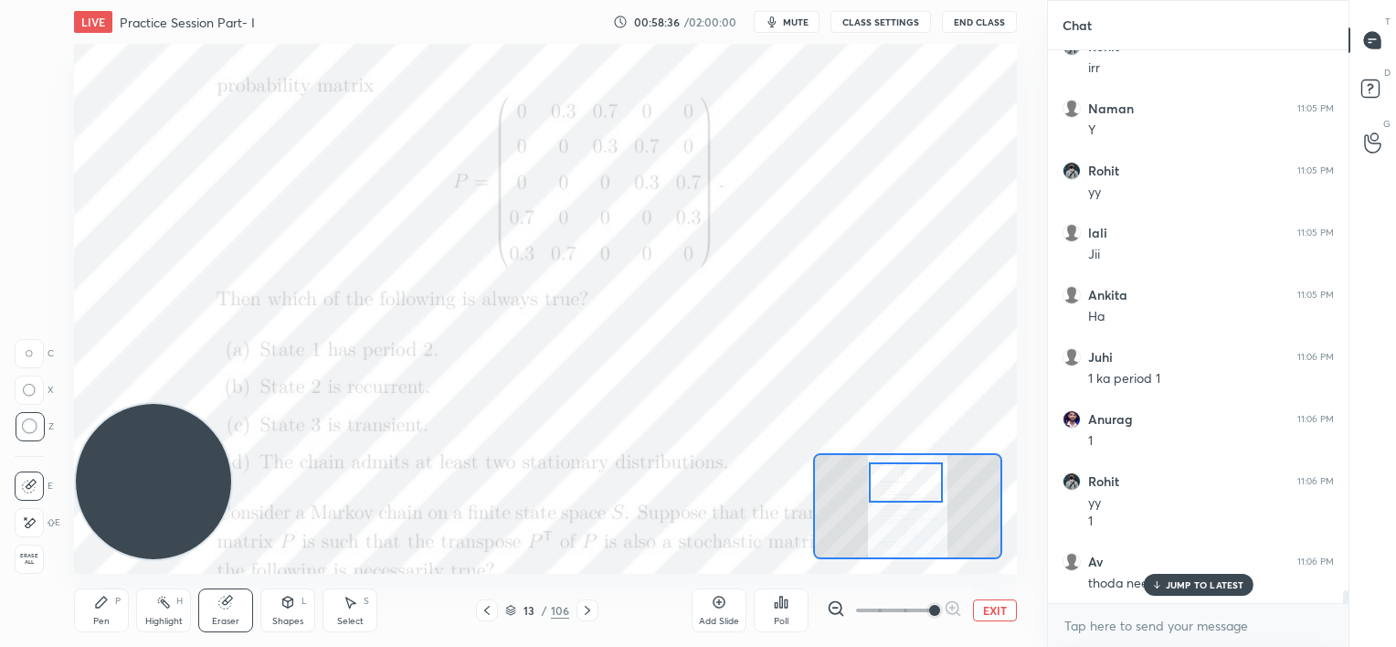
click at [1175, 582] on p "JUMP TO LATEST" at bounding box center [1205, 584] width 79 height 11
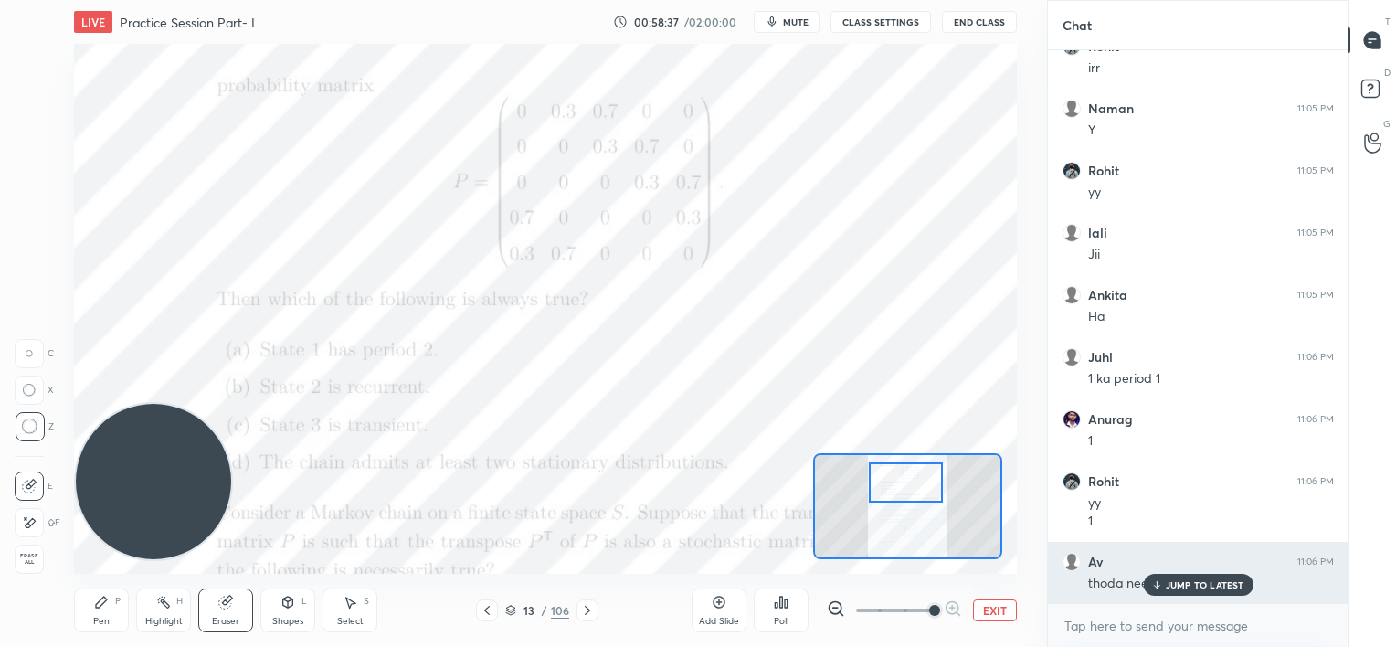
scroll to position [23129, 0]
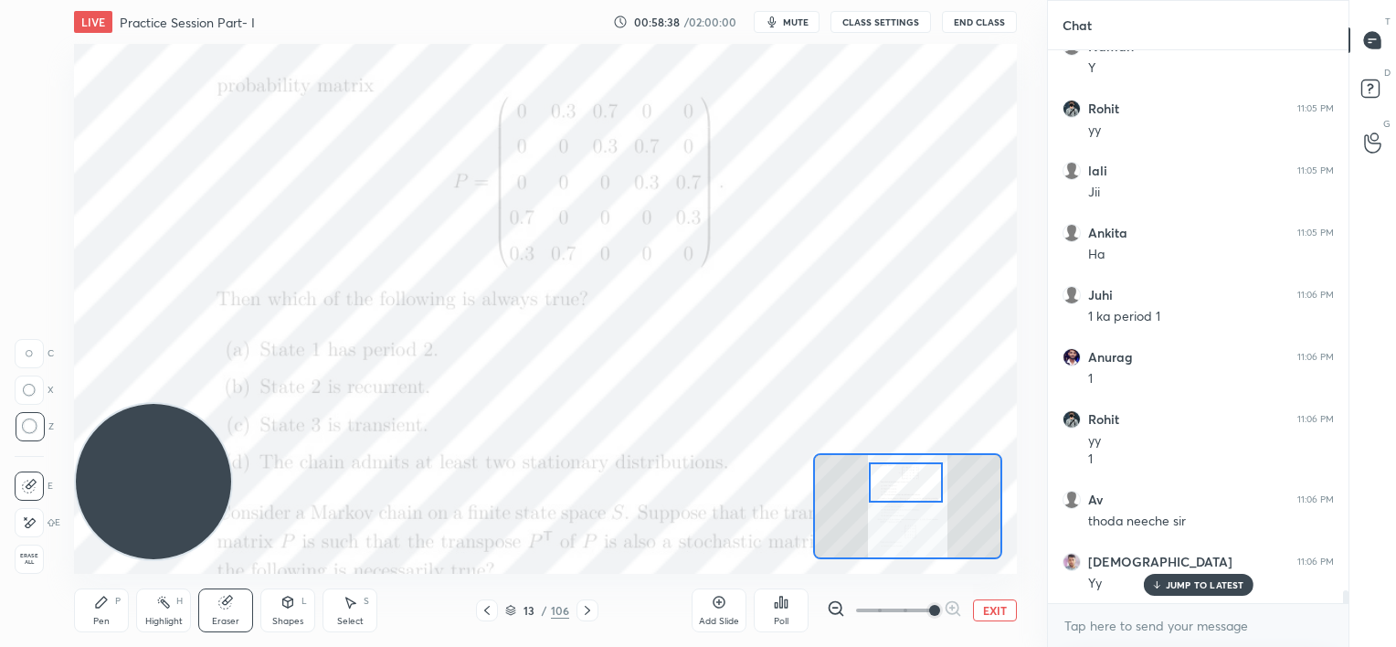
drag, startPoint x: 1166, startPoint y: 588, endPoint x: 1107, endPoint y: 566, distance: 63.3
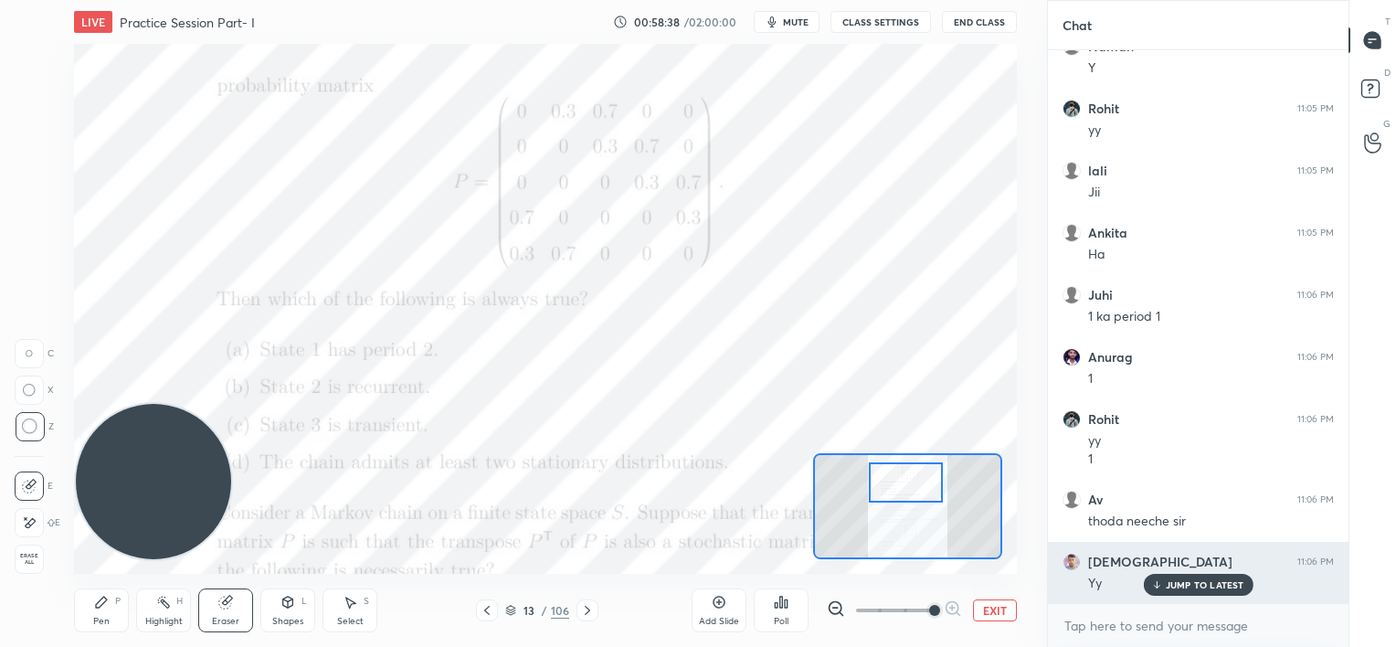
click at [1166, 588] on p "JUMP TO LATEST" at bounding box center [1205, 584] width 79 height 11
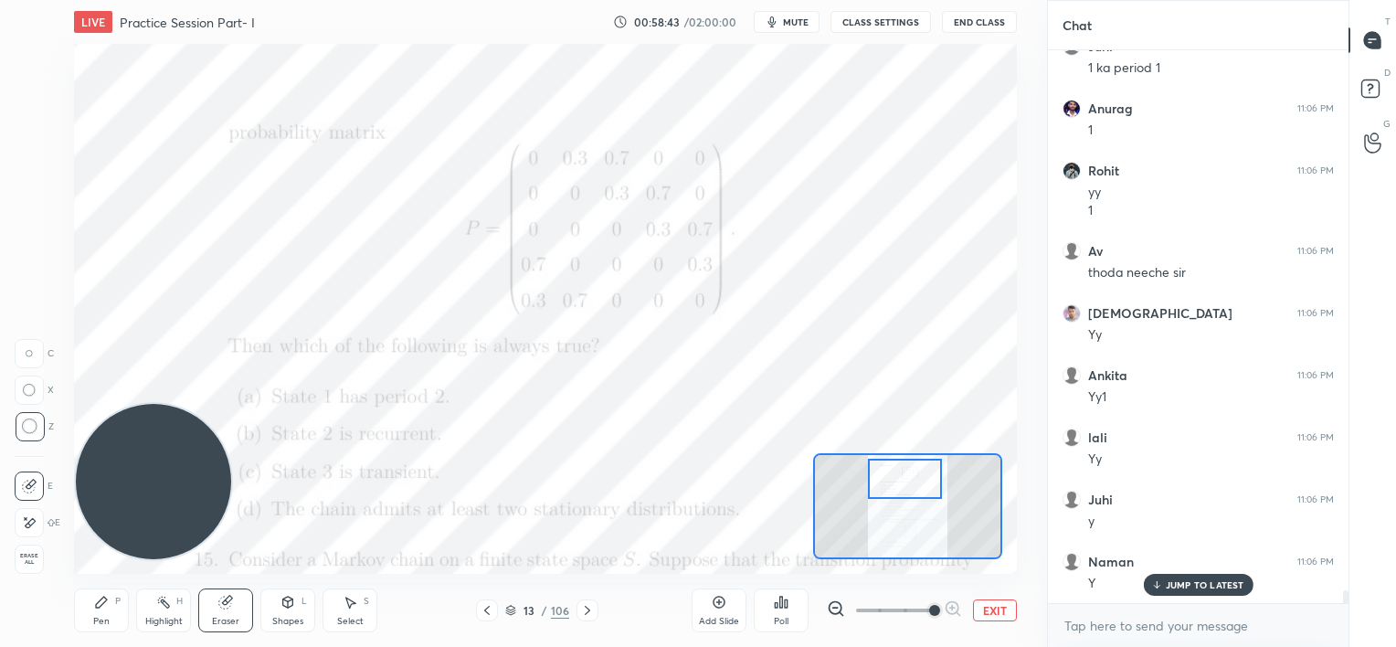
scroll to position [23440, 0]
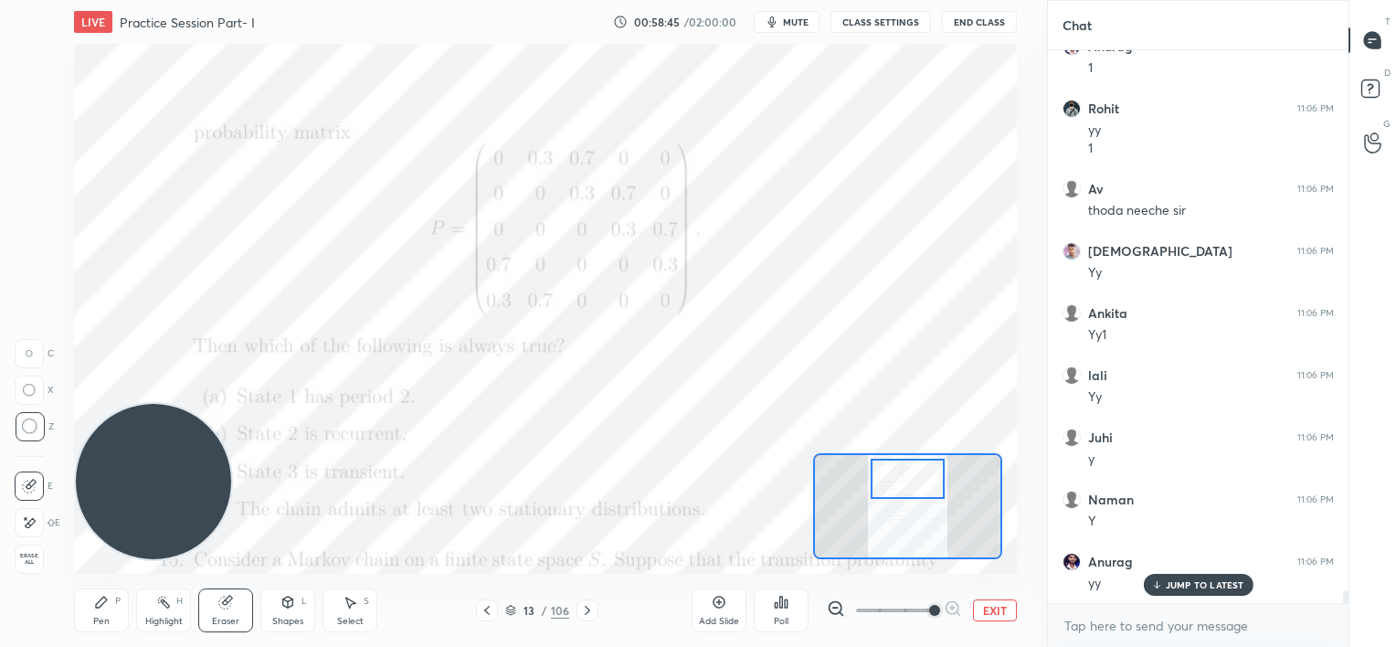
click at [913, 472] on div at bounding box center [908, 479] width 74 height 41
drag, startPoint x: 98, startPoint y: 607, endPoint x: 145, endPoint y: 581, distance: 54.0
click at [101, 608] on icon at bounding box center [101, 602] width 15 height 15
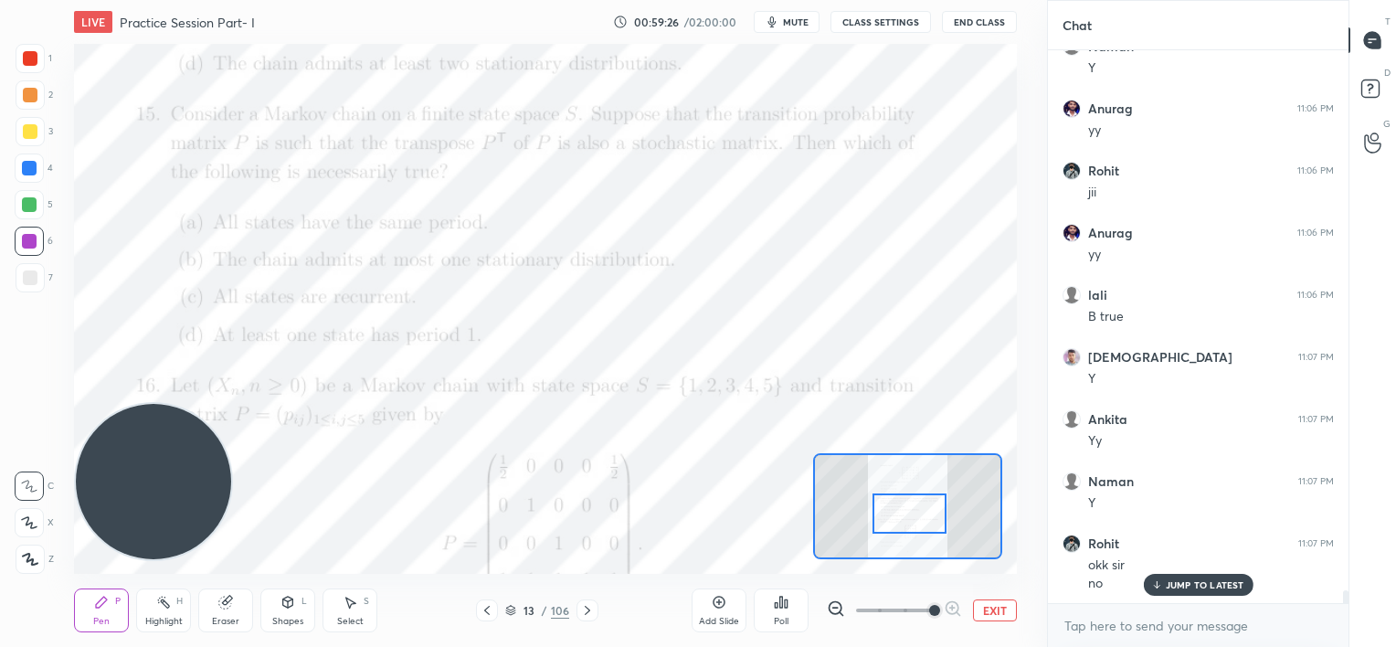
scroll to position [23955, 0]
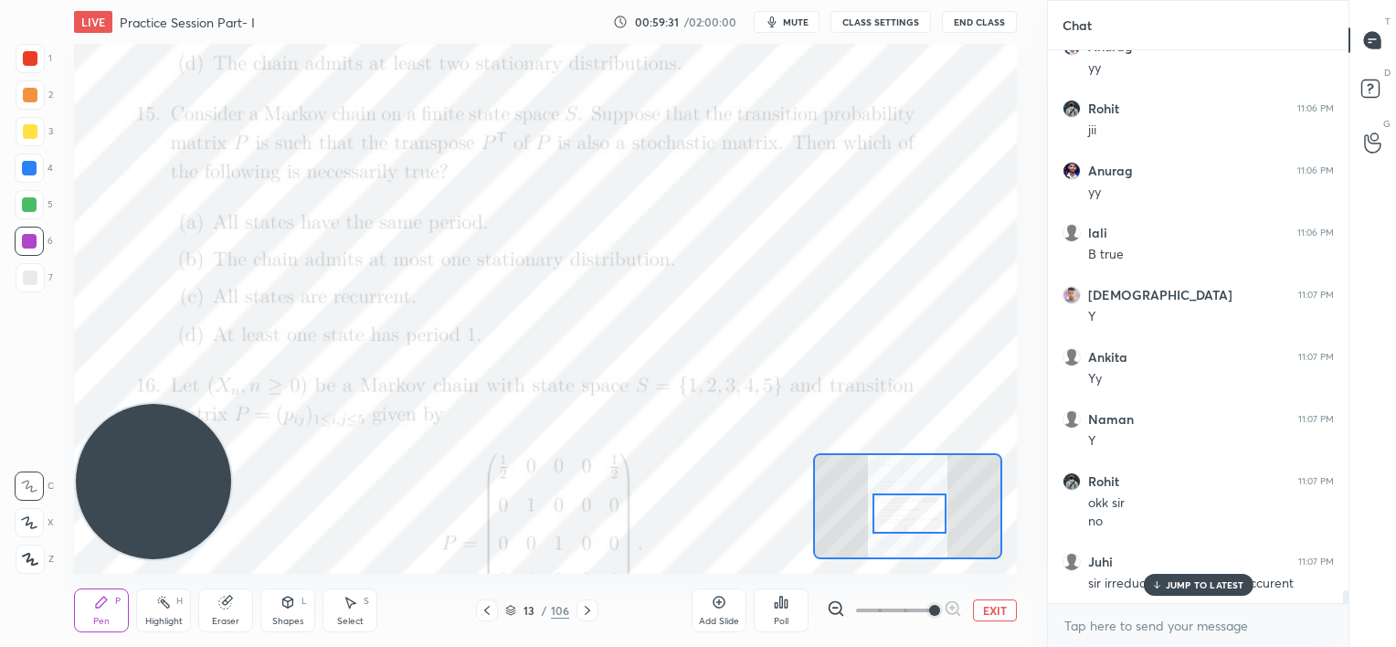
drag, startPoint x: 907, startPoint y: 475, endPoint x: 908, endPoint y: 512, distance: 36.6
click at [908, 512] on div at bounding box center [910, 514] width 74 height 41
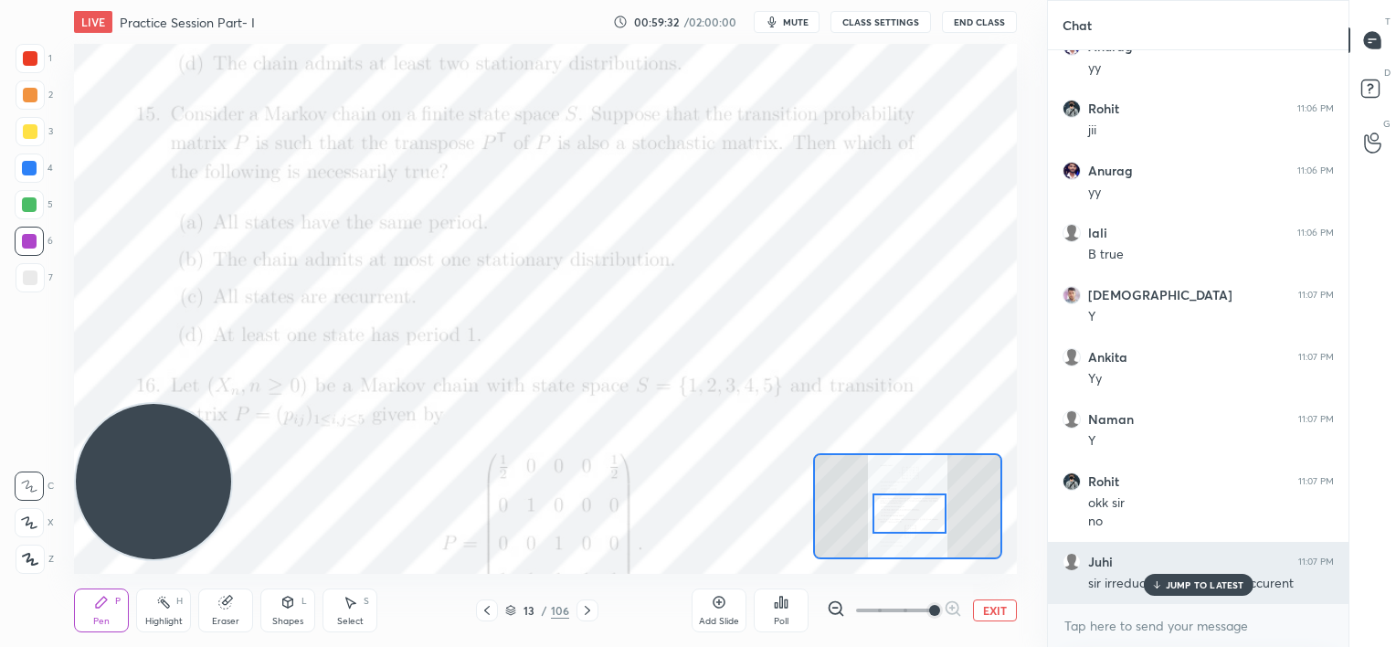
drag, startPoint x: 1167, startPoint y: 582, endPoint x: 1049, endPoint y: 559, distance: 120.1
click at [1166, 582] on p "JUMP TO LATEST" at bounding box center [1205, 584] width 79 height 11
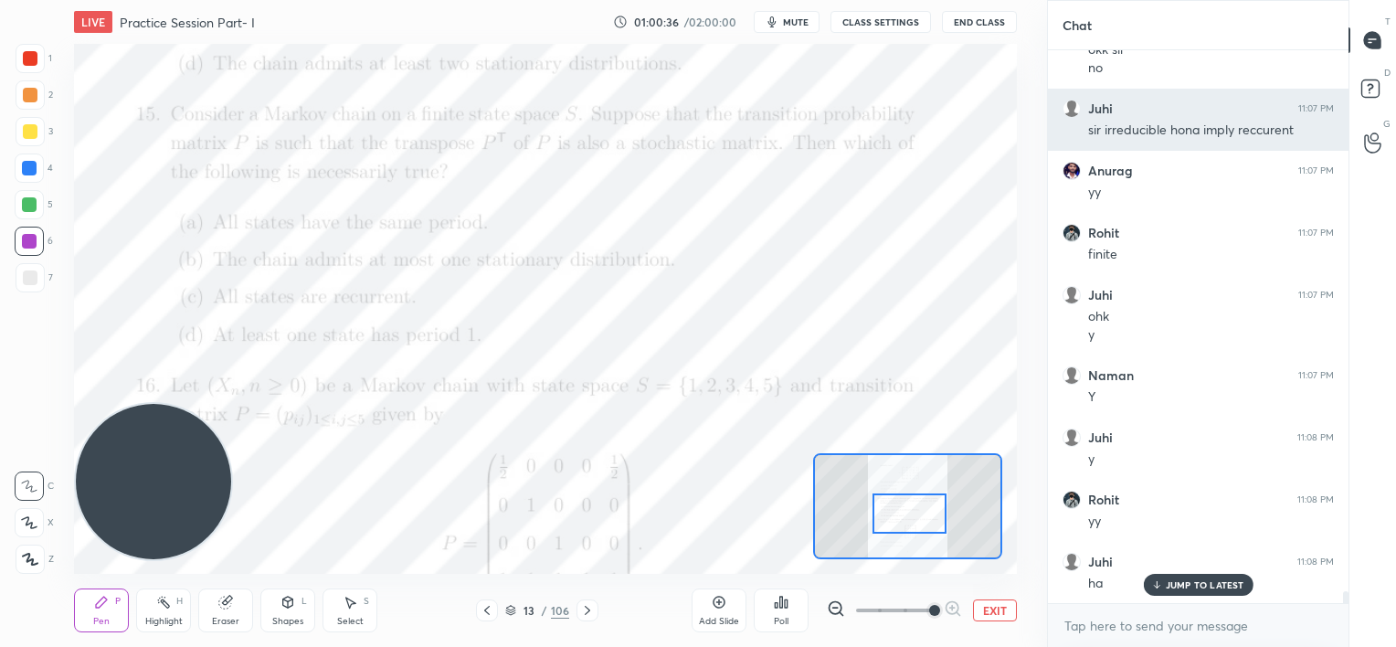
scroll to position [24471, 0]
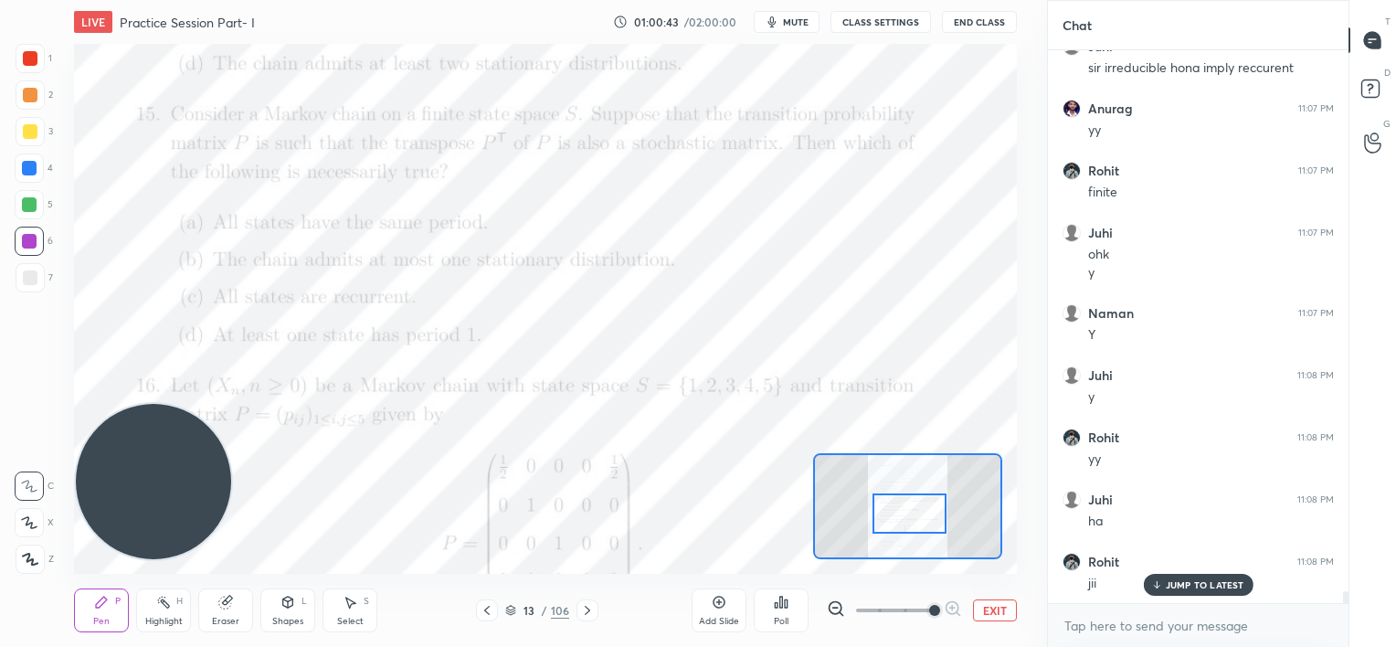
click at [724, 614] on div "Add Slide" at bounding box center [719, 611] width 55 height 44
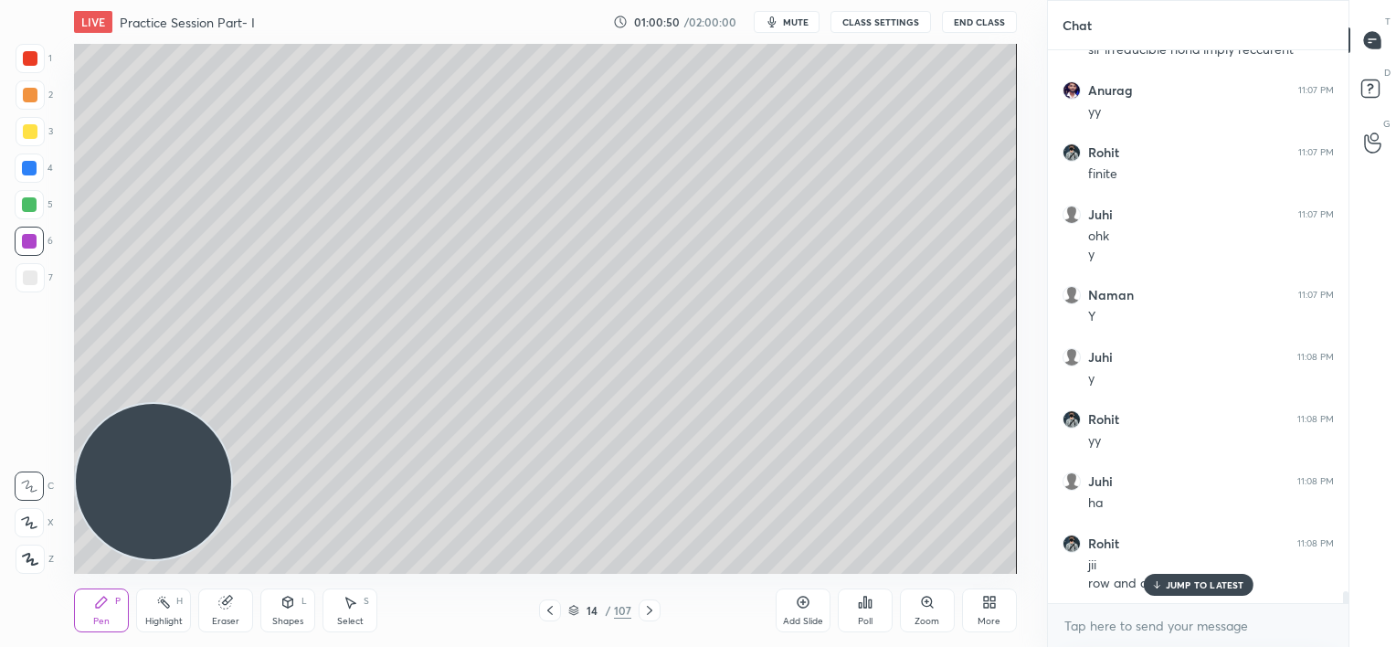
scroll to position [24551, 0]
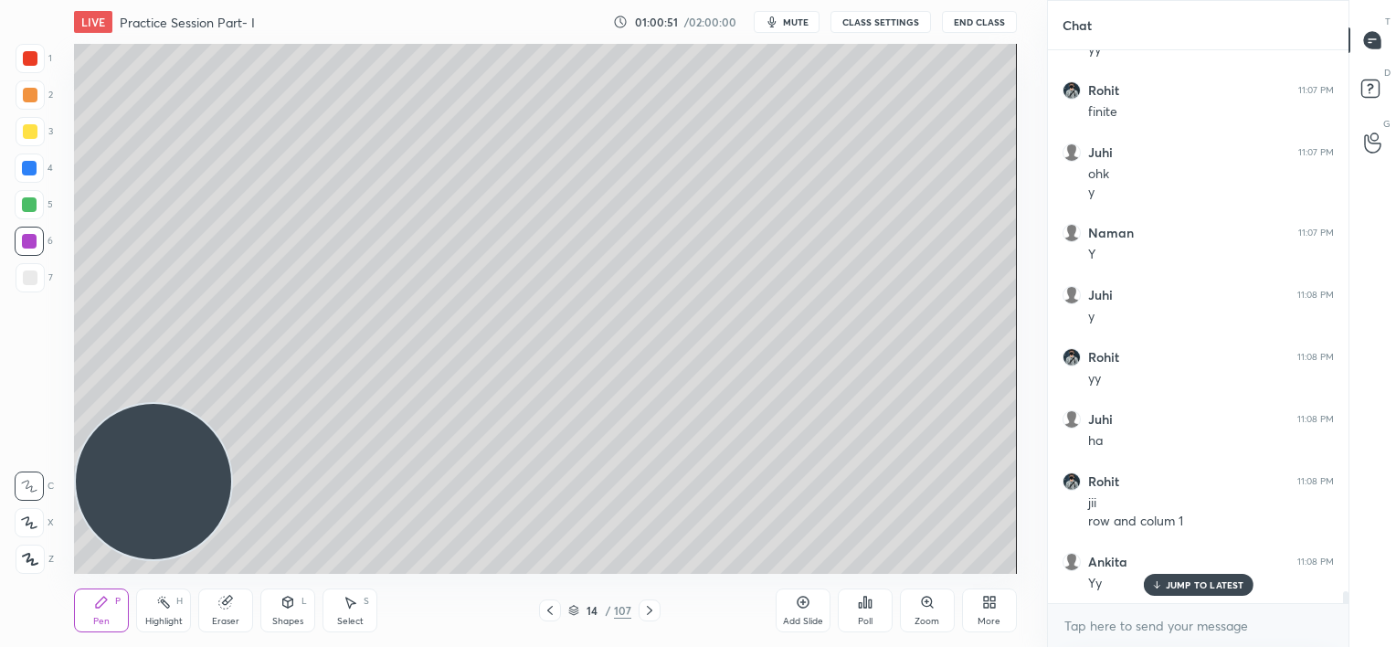
click at [1177, 583] on p "JUMP TO LATEST" at bounding box center [1205, 584] width 79 height 11
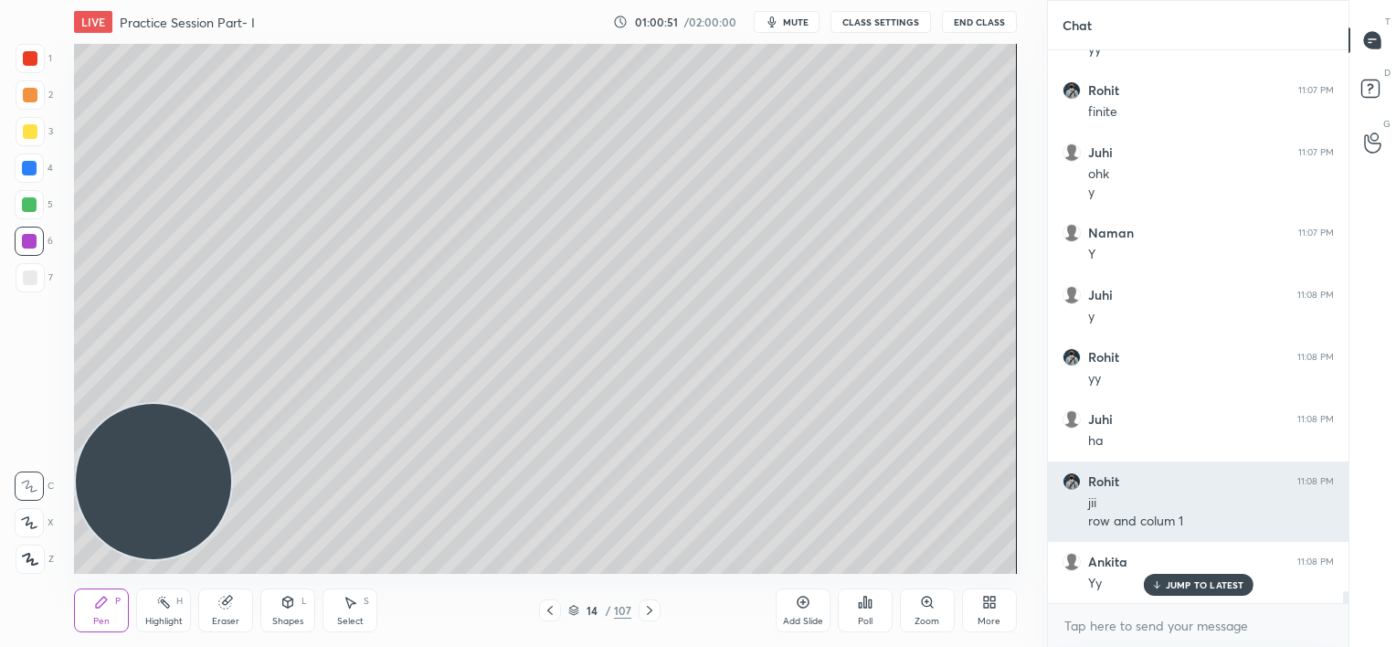
scroll to position [24613, 0]
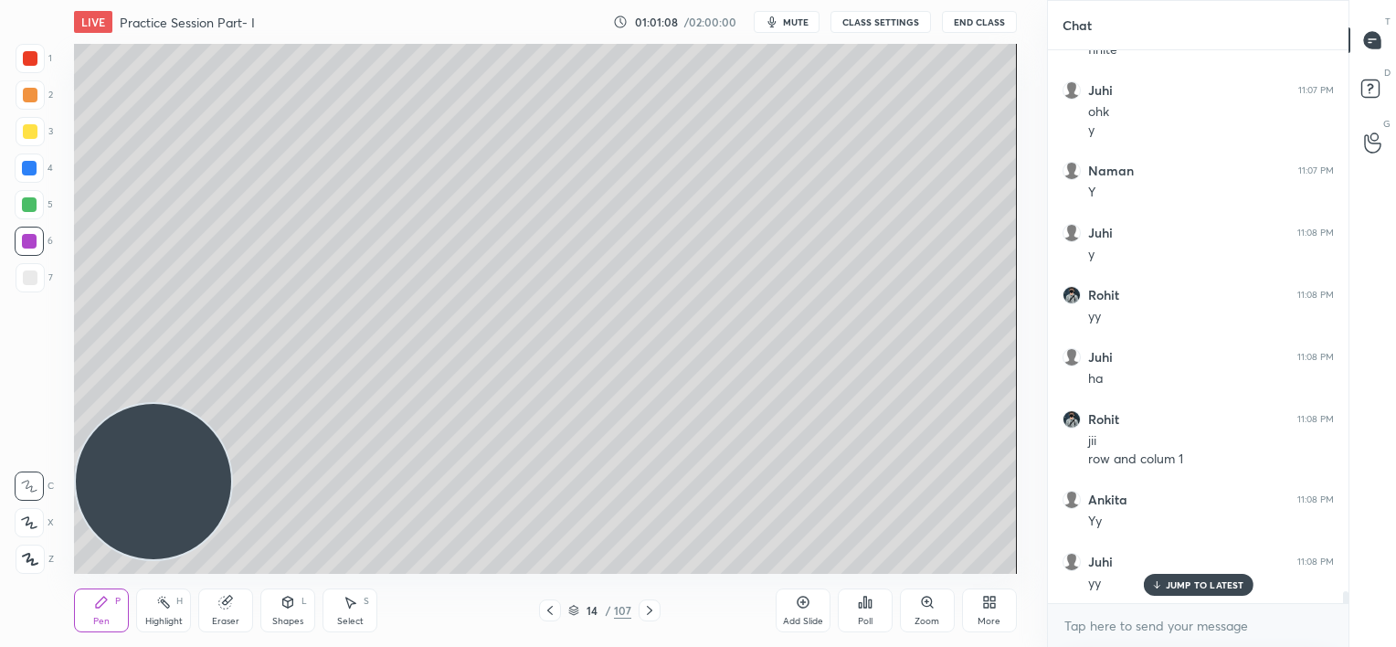
drag, startPoint x: 228, startPoint y: 600, endPoint x: 236, endPoint y: 583, distance: 18.8
click at [234, 589] on div "Eraser" at bounding box center [225, 611] width 55 height 44
drag, startPoint x: 105, startPoint y: 610, endPoint x: 112, endPoint y: 589, distance: 23.1
click at [109, 610] on div "Pen P" at bounding box center [101, 611] width 55 height 44
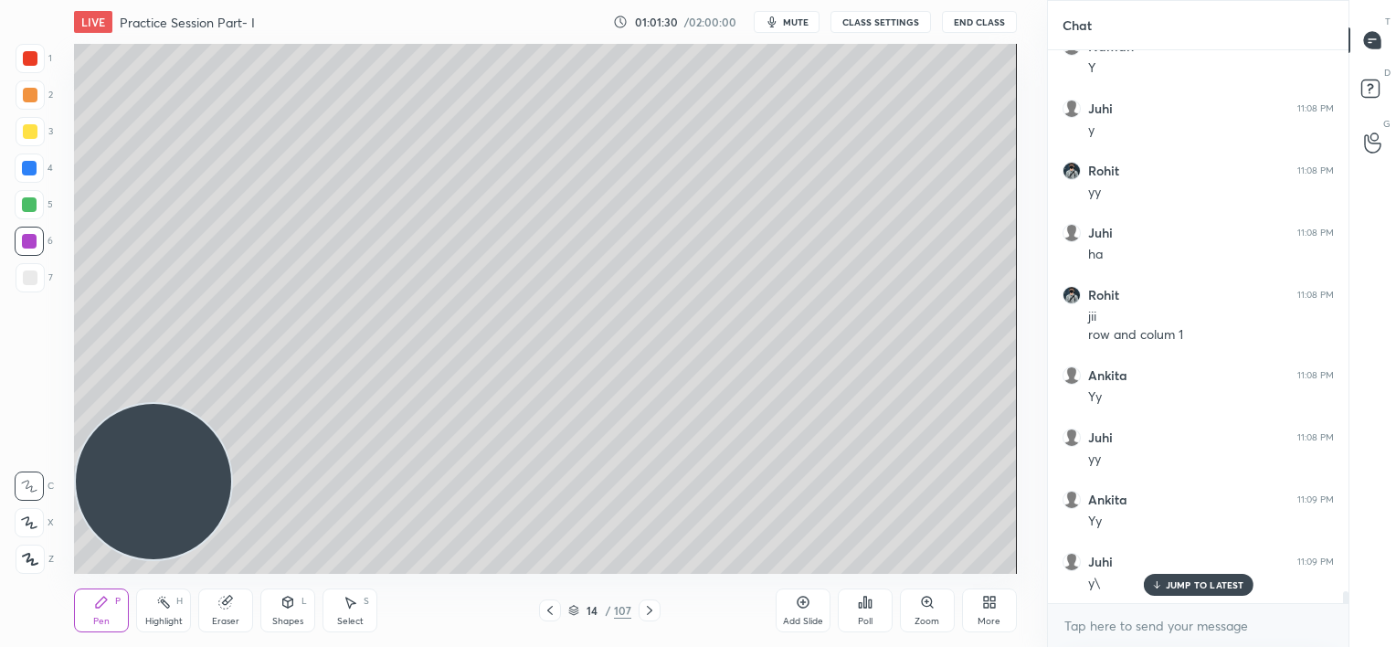
scroll to position [24800, 0]
click at [29, 172] on div at bounding box center [29, 168] width 15 height 15
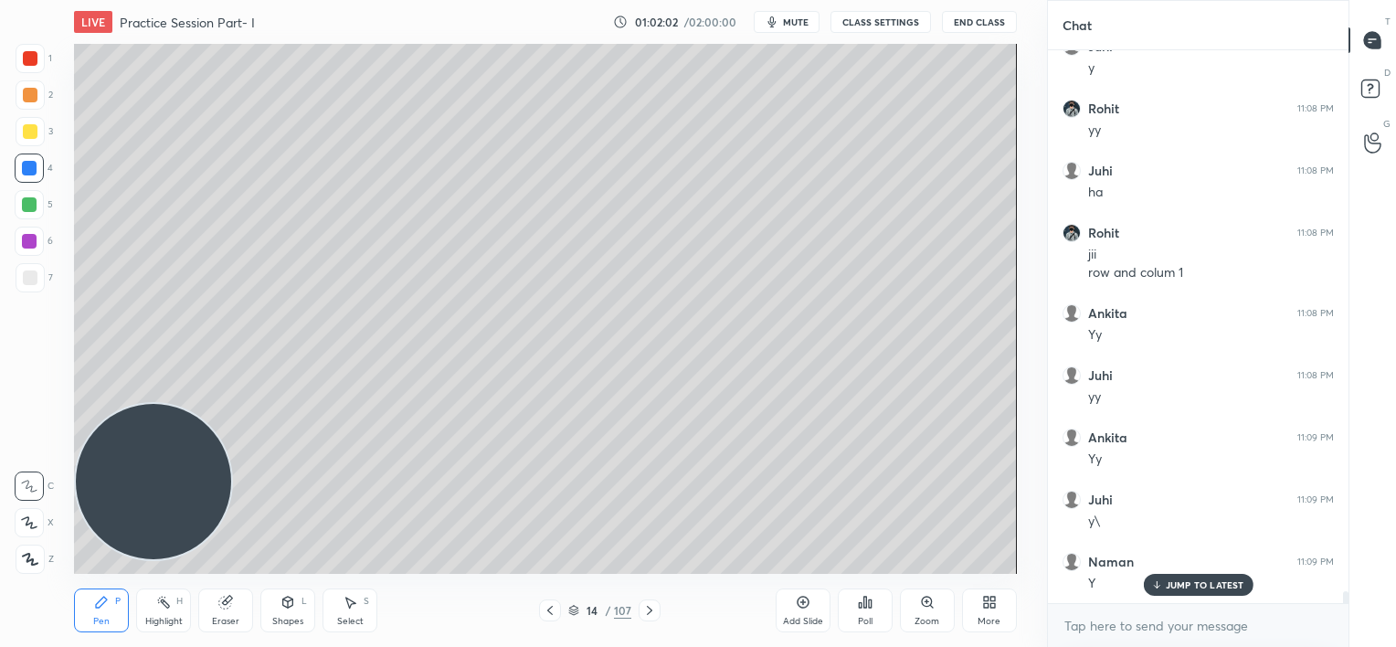
scroll to position [24862, 0]
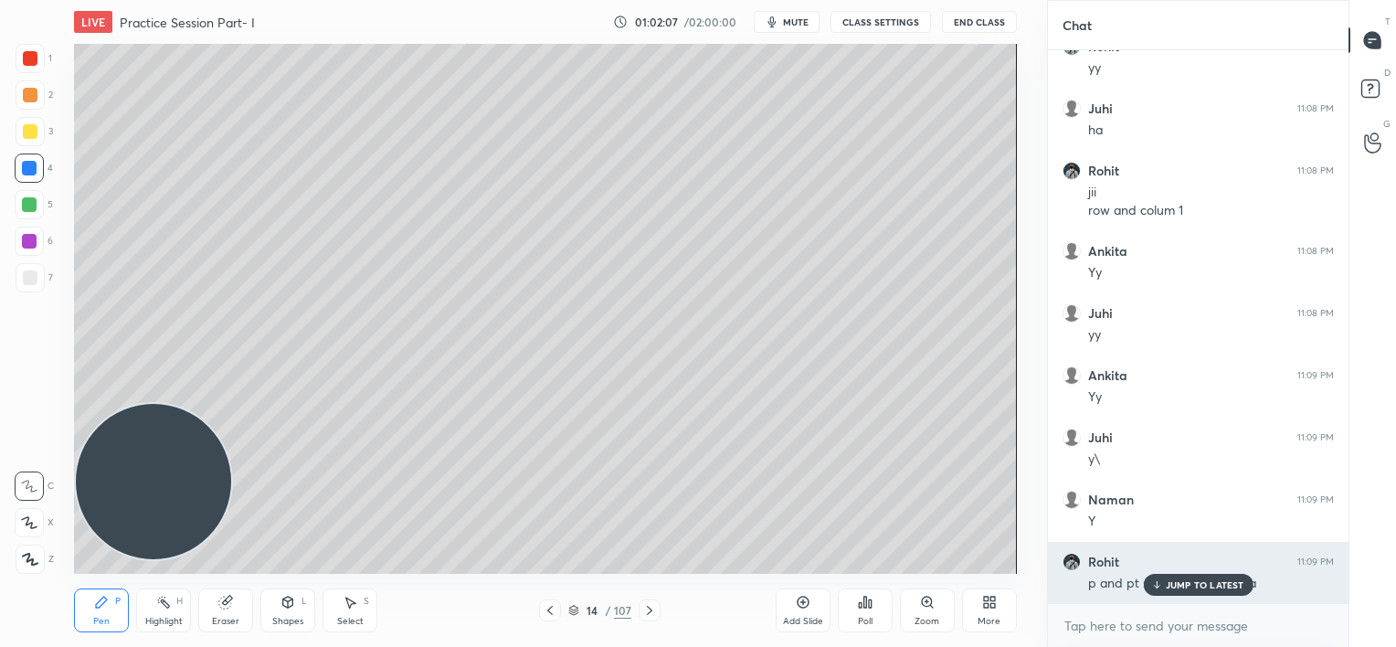
drag, startPoint x: 1174, startPoint y: 580, endPoint x: 1152, endPoint y: 578, distance: 22.1
click at [1173, 580] on div "JUMP TO LATEST" at bounding box center [1198, 585] width 110 height 22
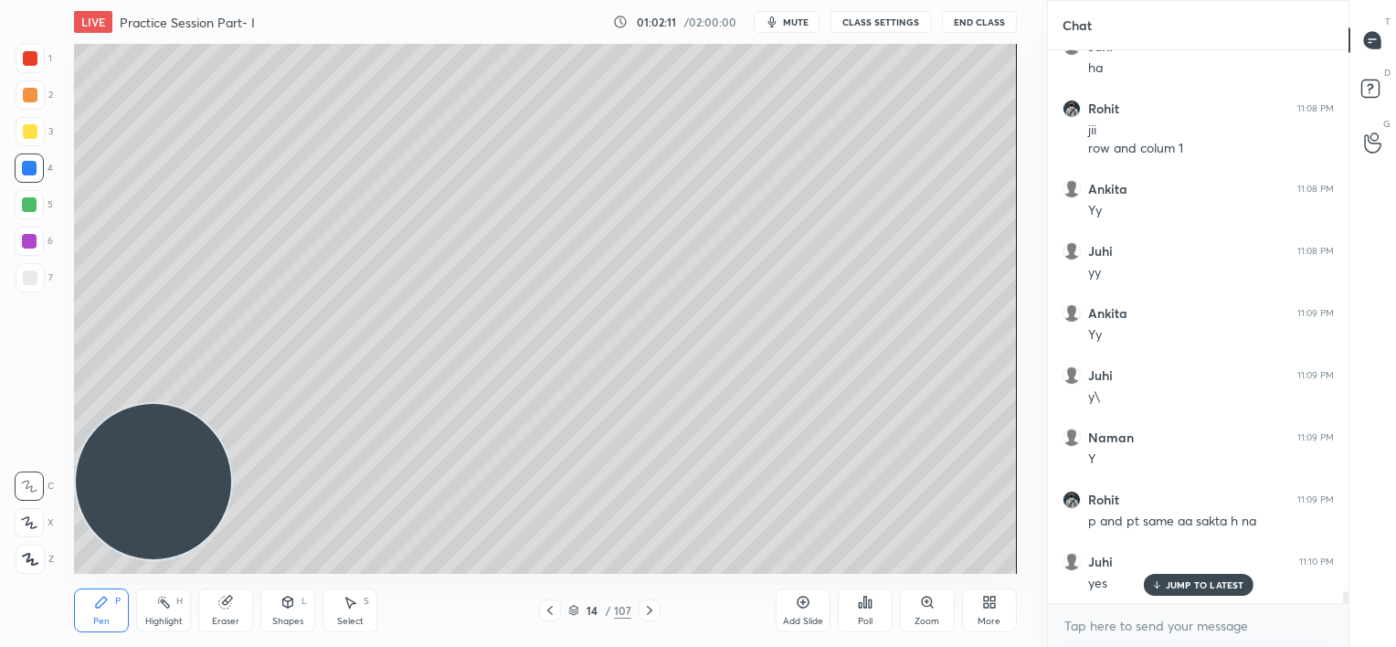
click at [27, 281] on div at bounding box center [30, 278] width 15 height 15
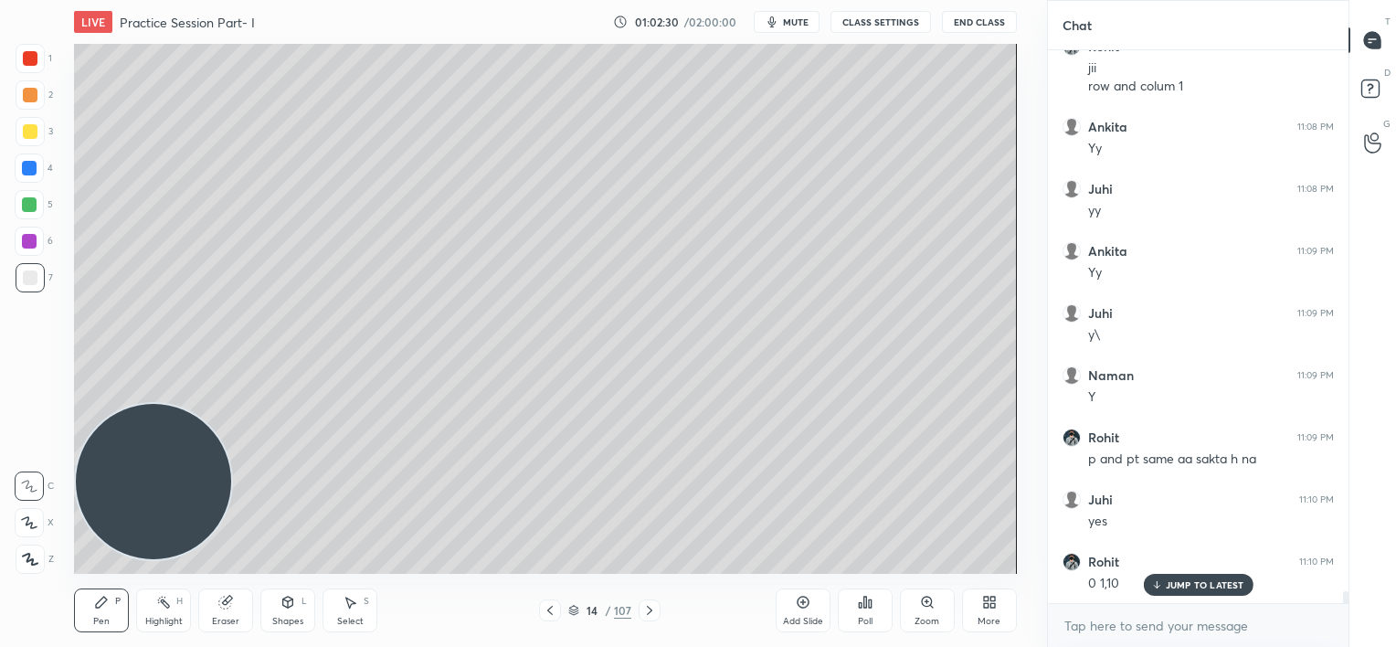
drag, startPoint x: 228, startPoint y: 614, endPoint x: 247, endPoint y: 597, distance: 25.9
click at [230, 614] on div "Eraser" at bounding box center [225, 611] width 55 height 44
drag, startPoint x: 106, startPoint y: 619, endPoint x: 114, endPoint y: 607, distance: 14.5
click at [109, 619] on div "Pen" at bounding box center [101, 621] width 16 height 9
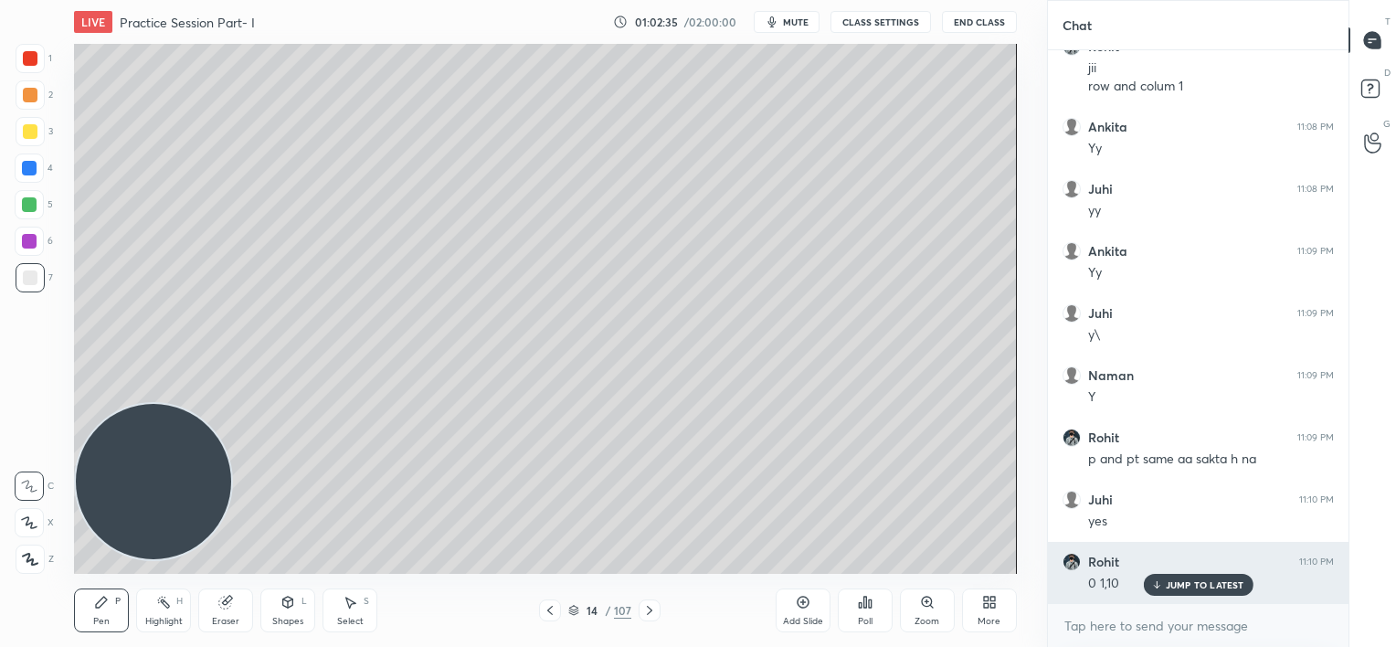
click at [1173, 585] on p "JUMP TO LATEST" at bounding box center [1205, 584] width 79 height 11
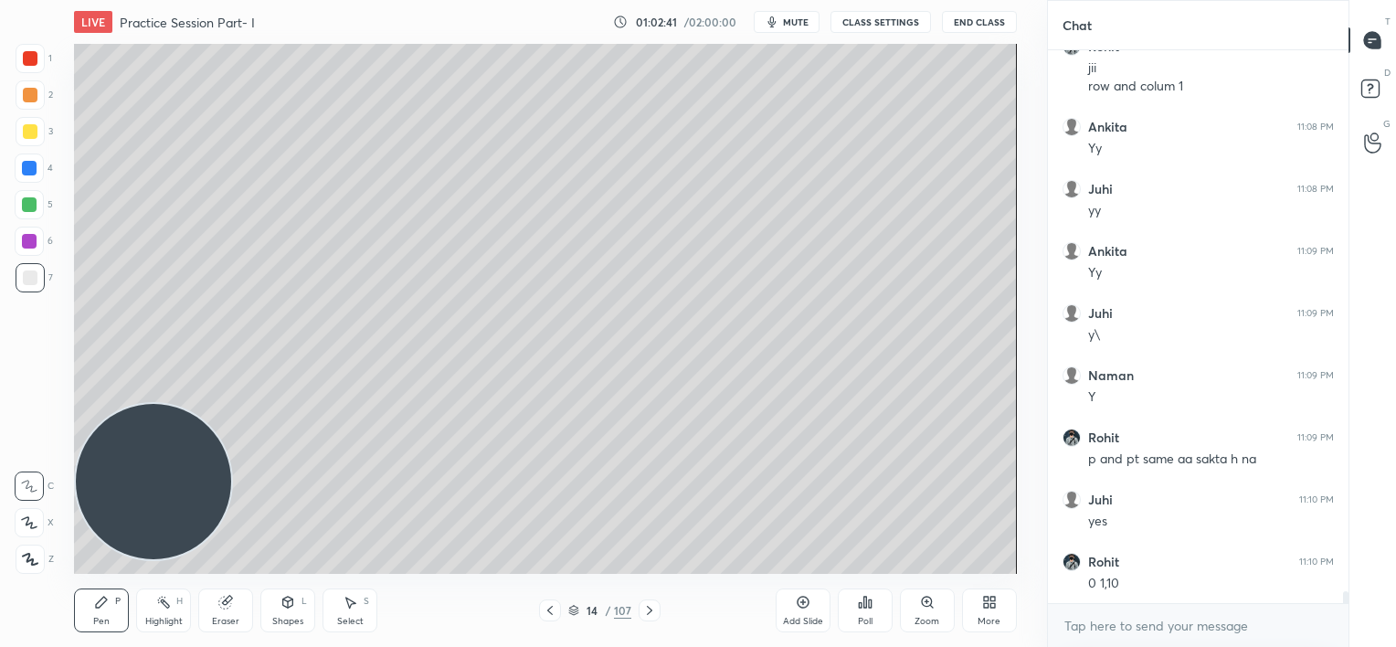
click at [24, 208] on div at bounding box center [29, 204] width 15 height 15
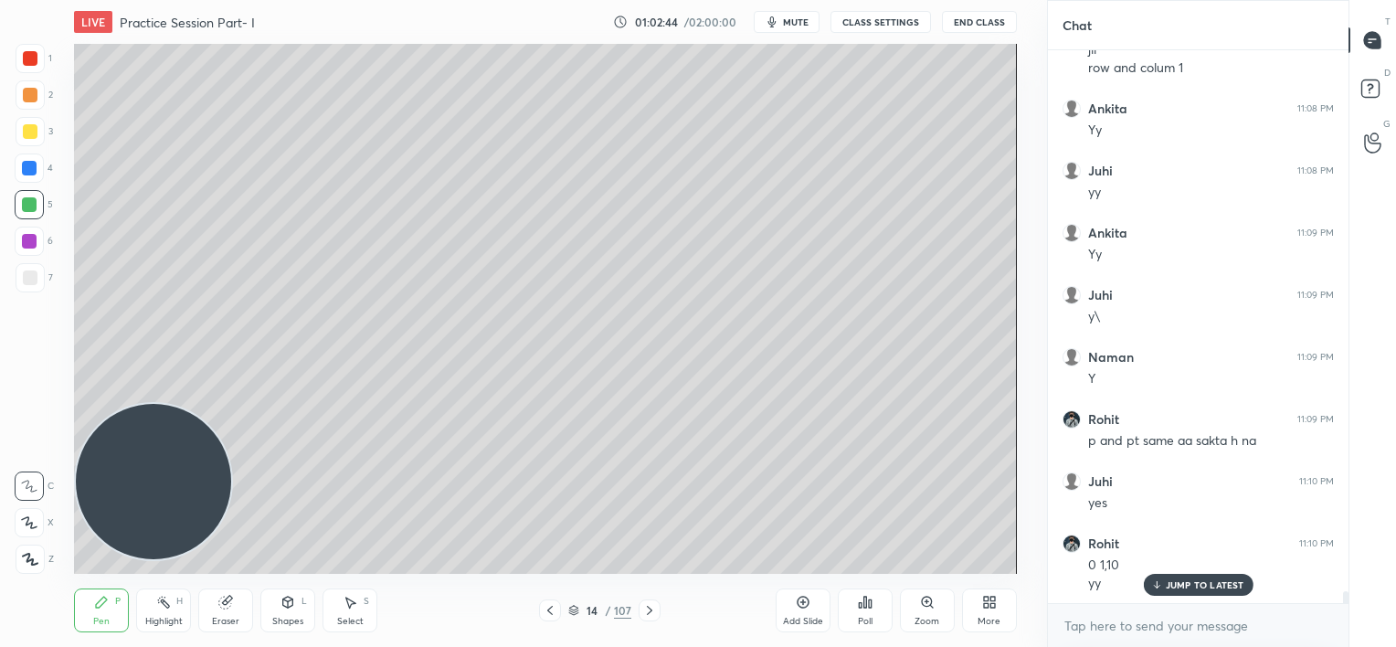
drag, startPoint x: 1177, startPoint y: 585, endPoint x: 1165, endPoint y: 576, distance: 15.0
click at [1173, 583] on p "JUMP TO LATEST" at bounding box center [1205, 584] width 79 height 11
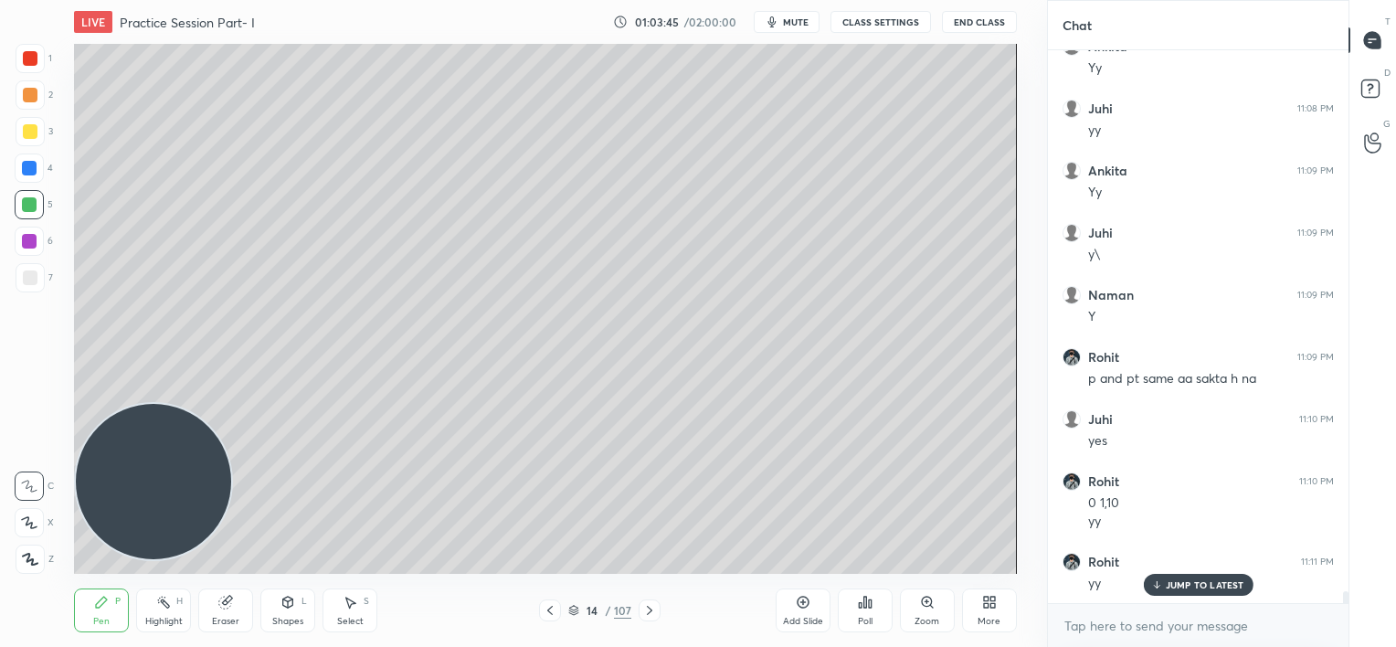
click at [21, 281] on div at bounding box center [30, 277] width 29 height 29
click at [228, 611] on div "Eraser" at bounding box center [225, 611] width 55 height 44
click at [87, 622] on div "Pen P" at bounding box center [101, 611] width 55 height 44
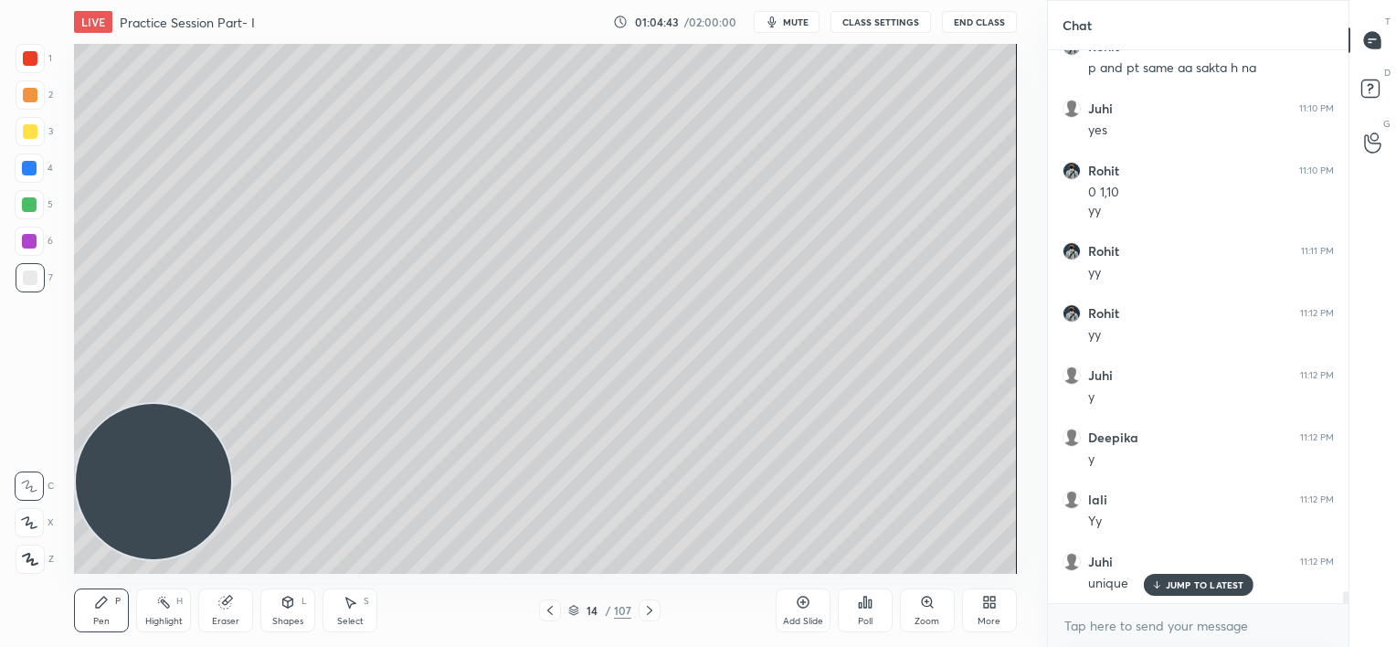
scroll to position [25439, 0]
click at [30, 244] on div at bounding box center [29, 241] width 15 height 15
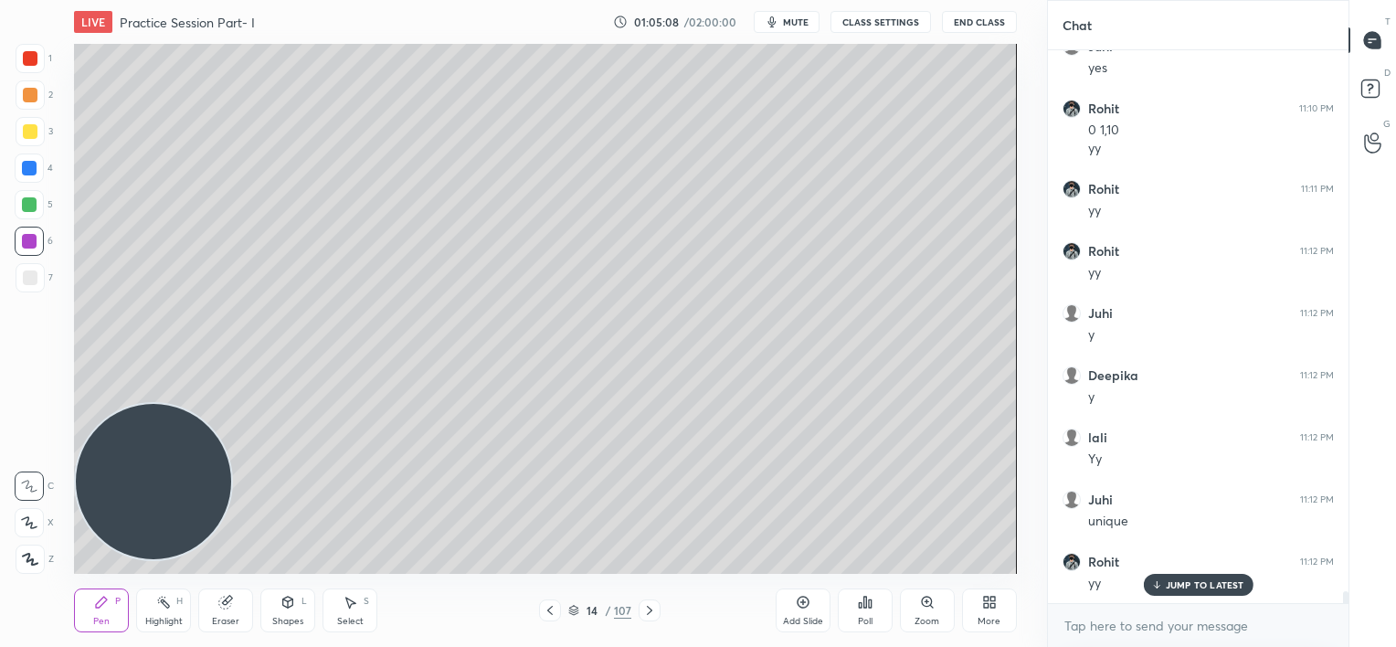
click at [1171, 587] on p "JUMP TO LATEST" at bounding box center [1205, 584] width 79 height 11
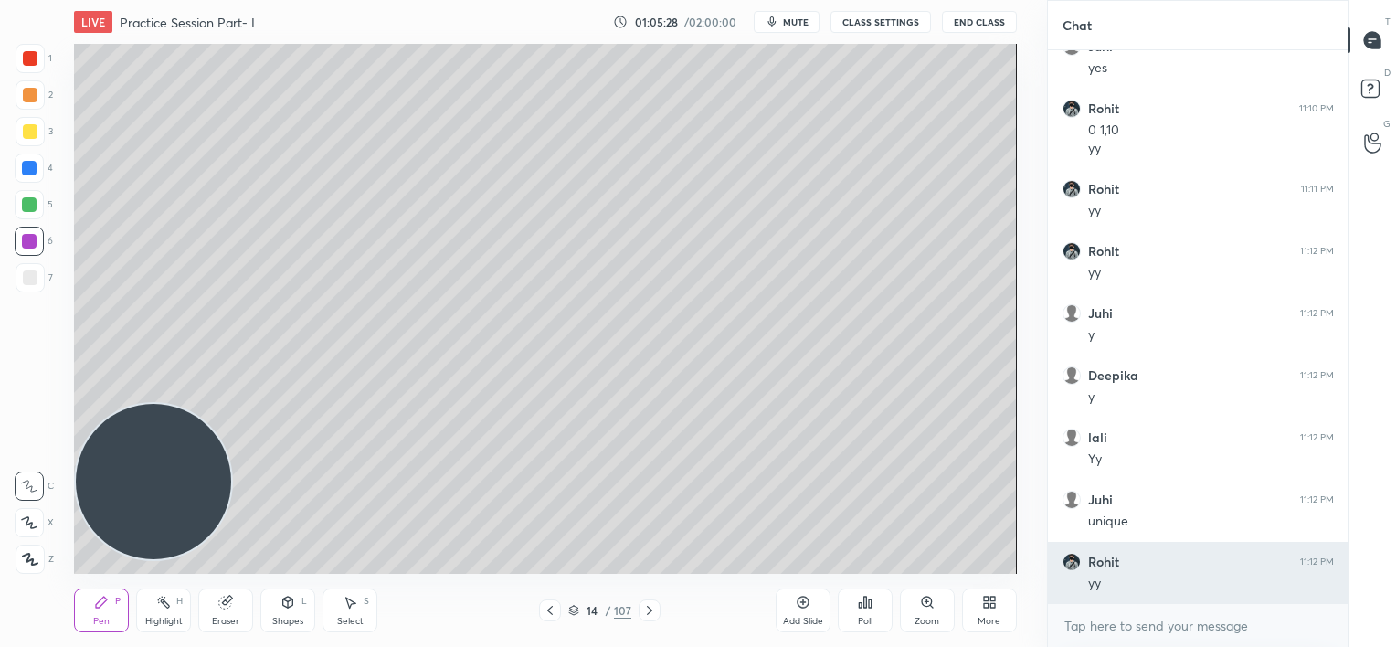
scroll to position [25502, 0]
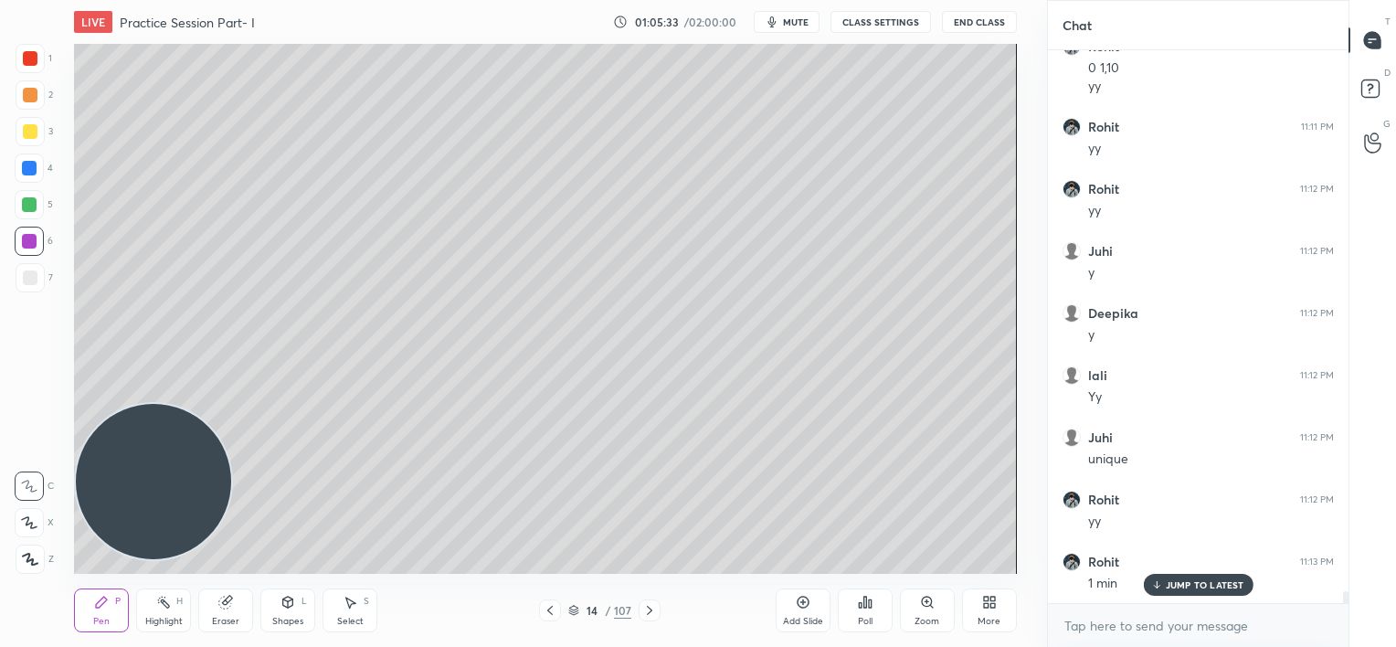
click at [556, 610] on icon at bounding box center [550, 610] width 15 height 15
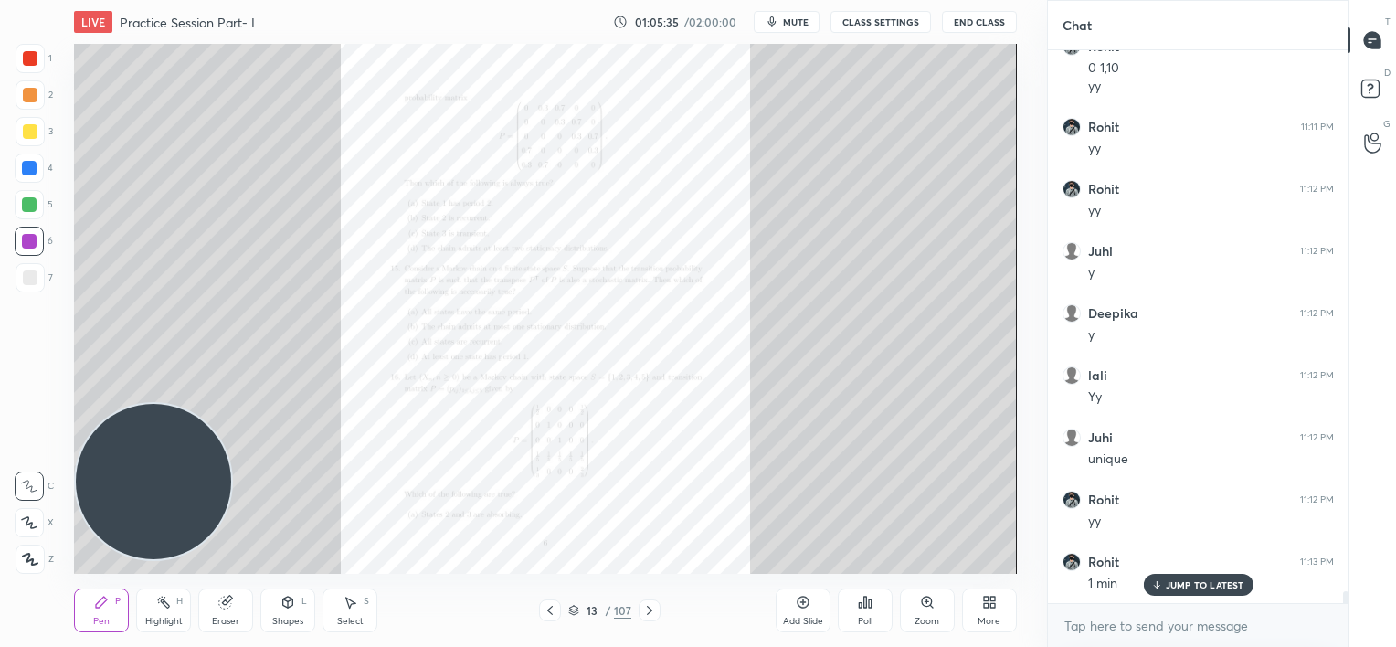
click at [1192, 585] on p "JUMP TO LATEST" at bounding box center [1205, 584] width 79 height 11
click at [927, 604] on icon at bounding box center [927, 602] width 15 height 15
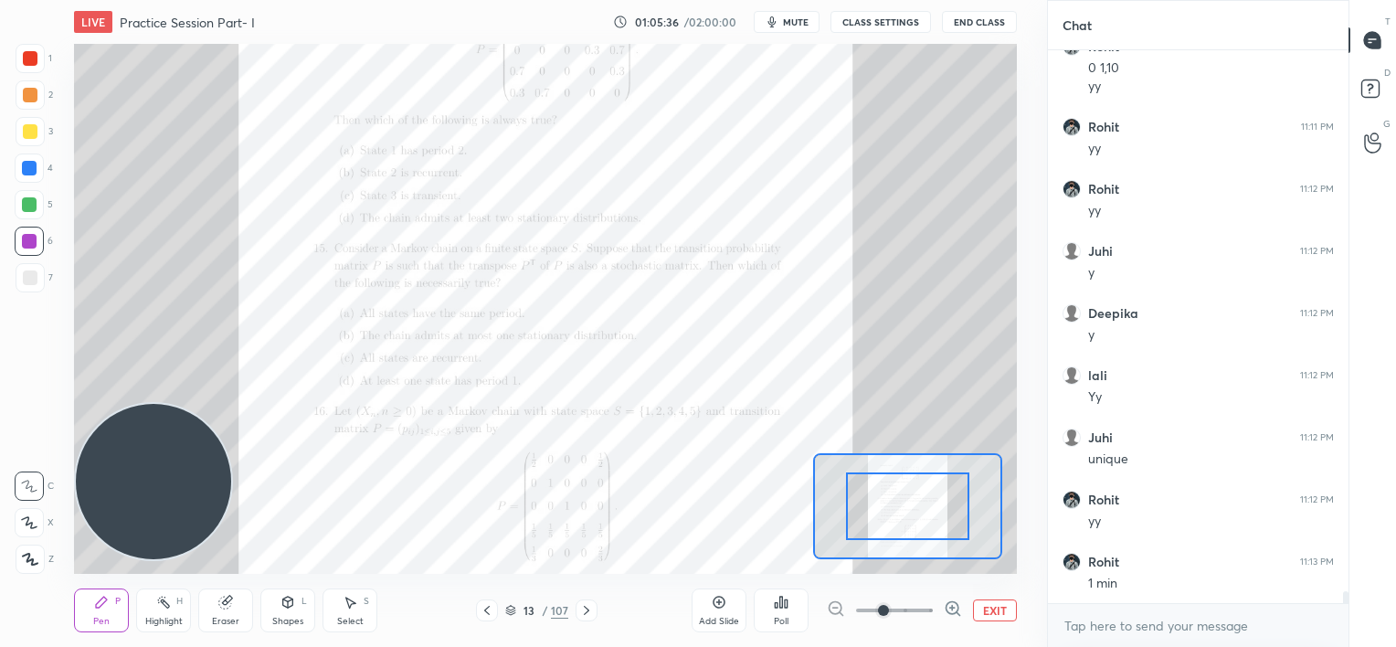
drag, startPoint x: 929, startPoint y: 607, endPoint x: 935, endPoint y: 596, distance: 12.7
click at [929, 607] on span at bounding box center [894, 610] width 77 height 27
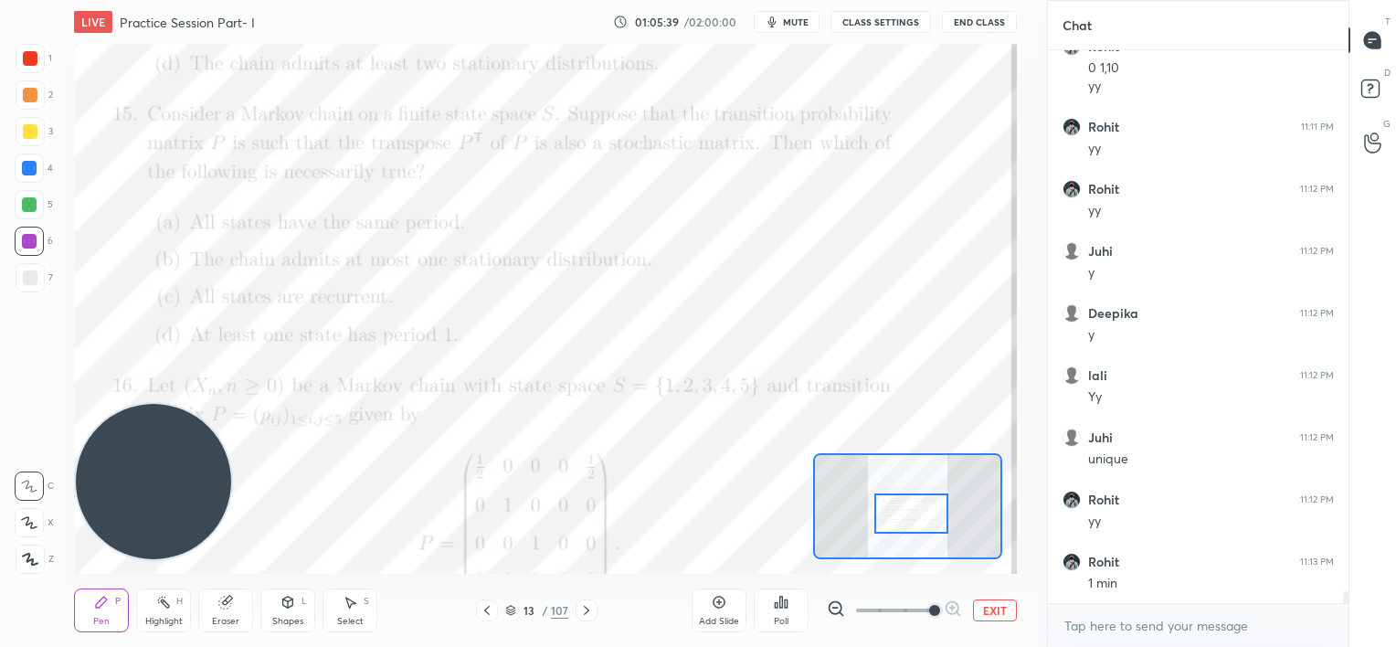
click at [926, 515] on div at bounding box center [912, 514] width 74 height 41
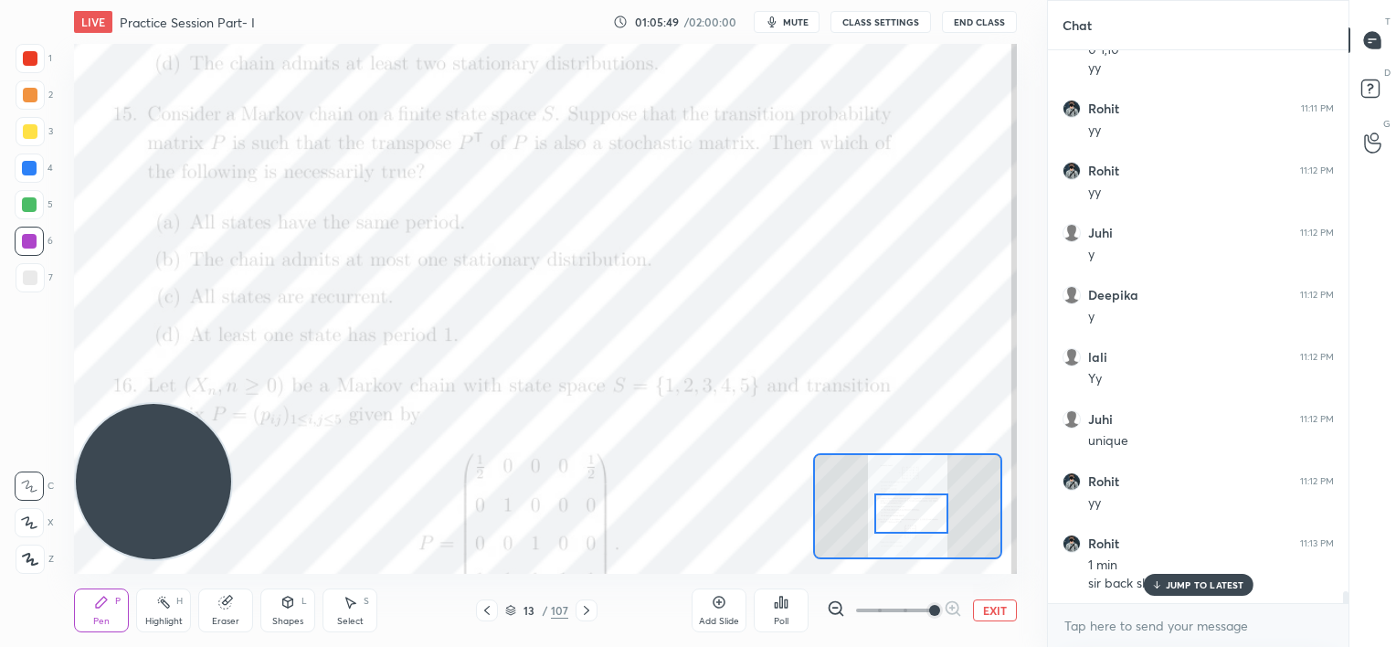
click at [591, 608] on icon at bounding box center [586, 610] width 15 height 15
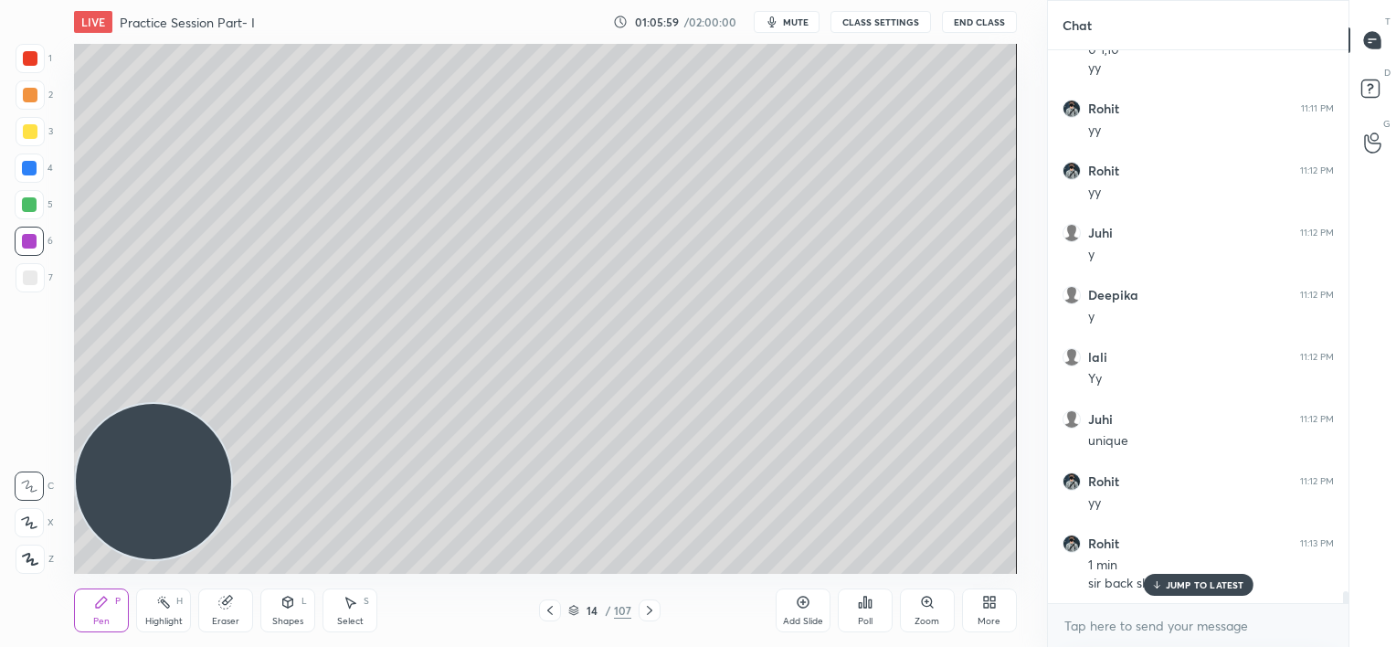
click at [1202, 589] on p "JUMP TO LATEST" at bounding box center [1205, 584] width 79 height 11
click at [554, 607] on icon at bounding box center [550, 610] width 15 height 15
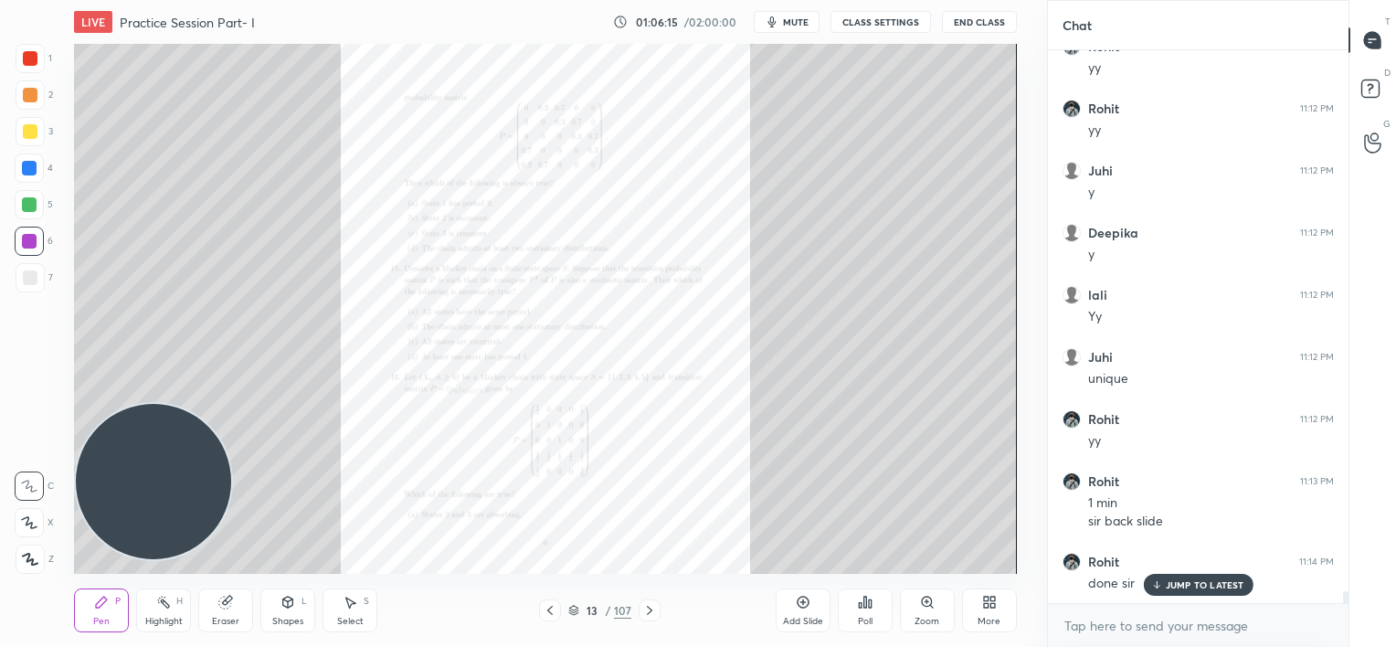
click at [932, 600] on icon at bounding box center [927, 602] width 15 height 15
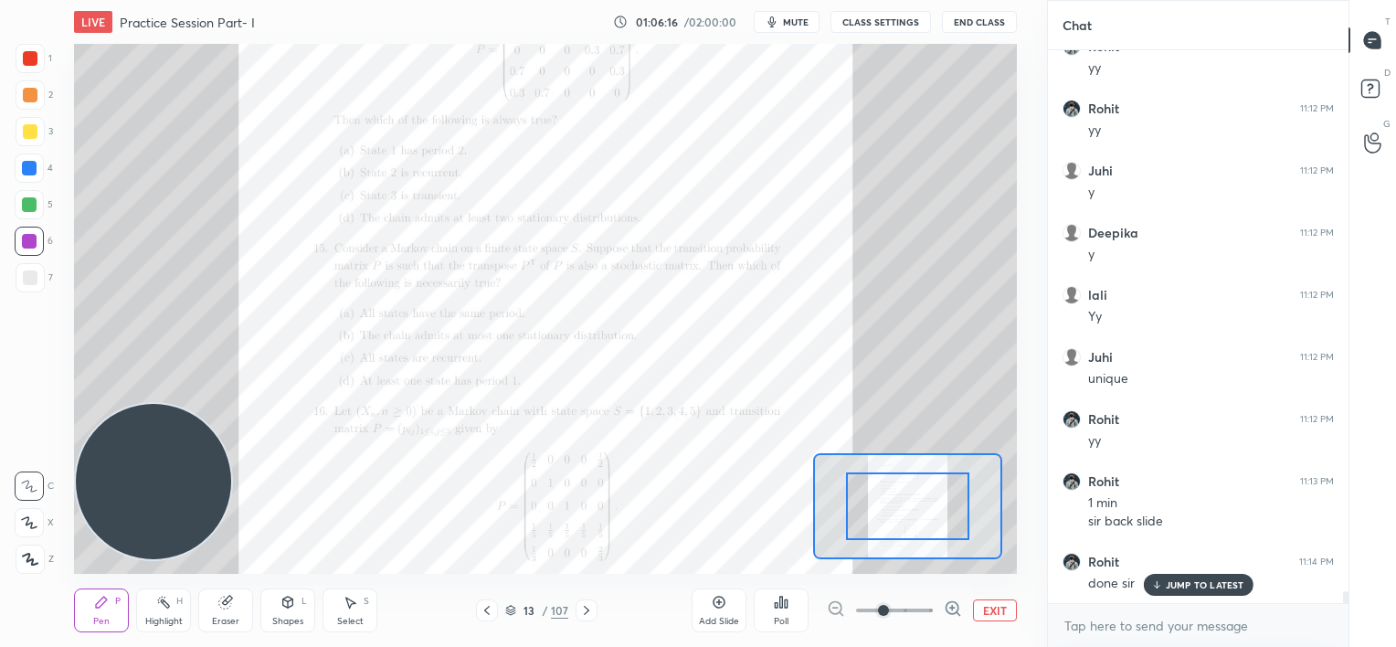
click at [932, 600] on div at bounding box center [894, 611] width 135 height 22
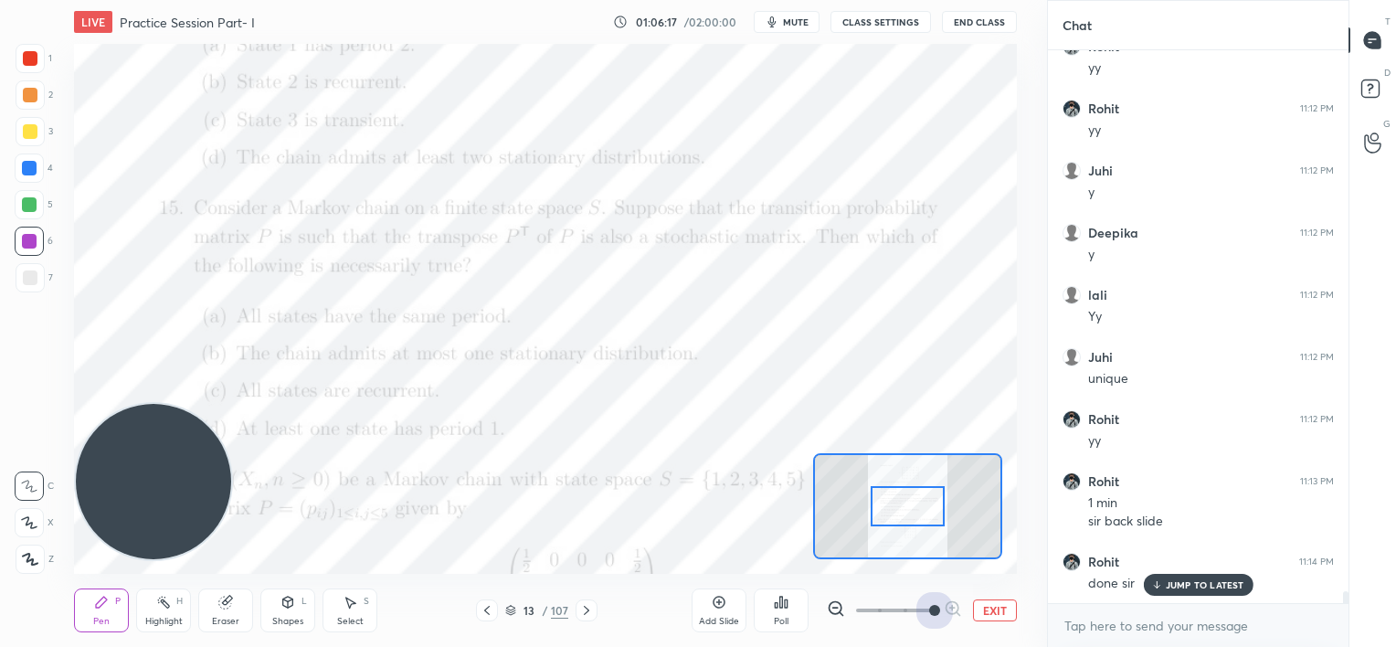
click at [929, 606] on span at bounding box center [894, 610] width 77 height 27
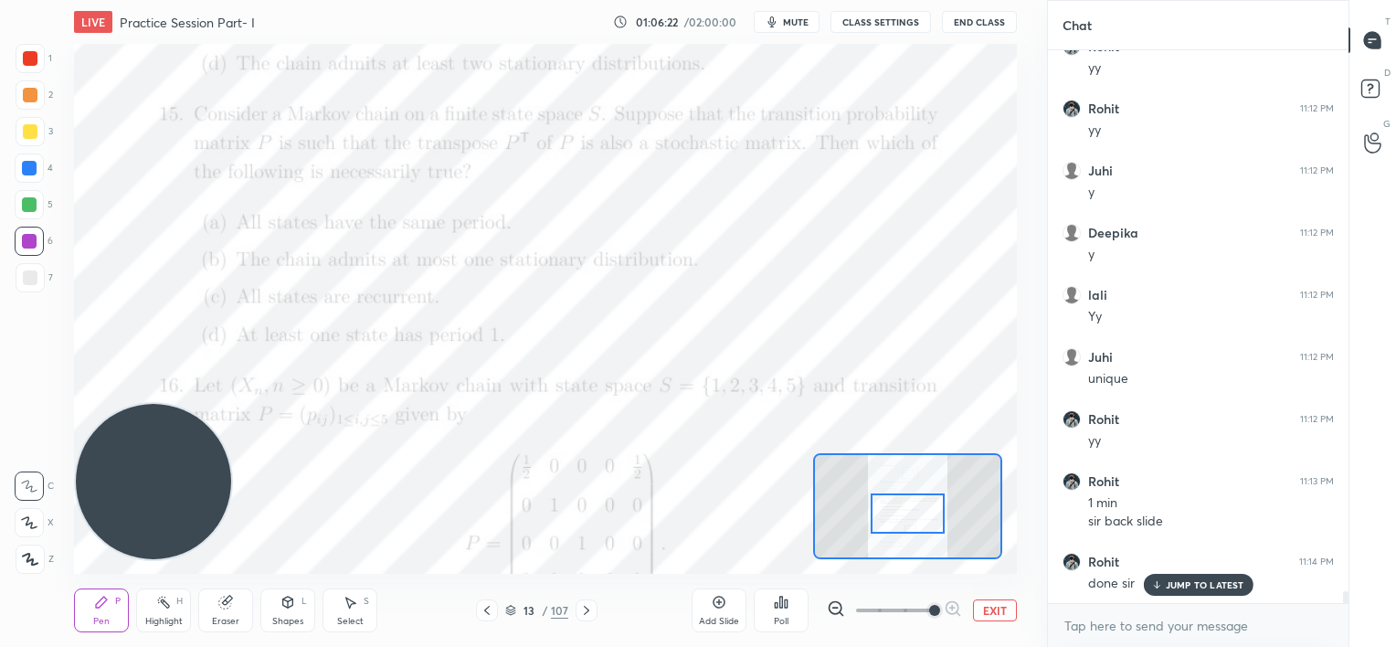
click at [930, 527] on div at bounding box center [908, 514] width 74 height 41
click at [1173, 581] on p "JUMP TO LATEST" at bounding box center [1205, 584] width 79 height 11
click at [721, 613] on div "Add Slide" at bounding box center [719, 611] width 55 height 44
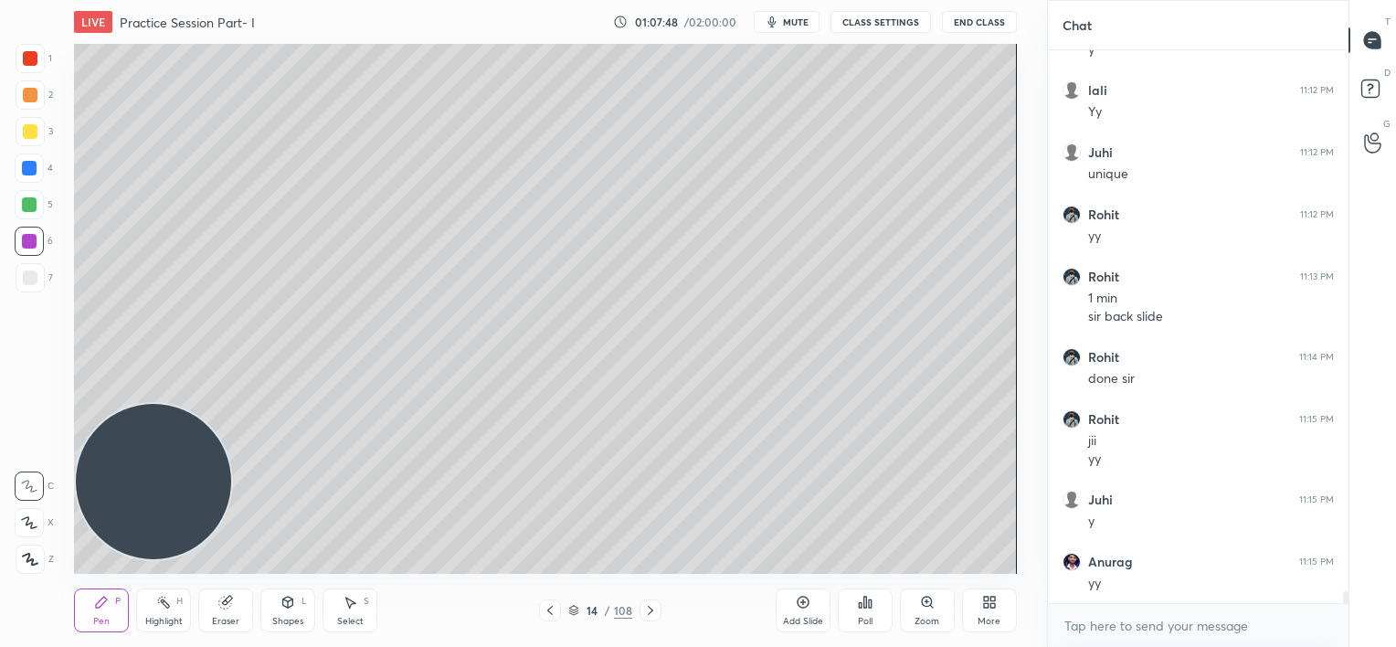
scroll to position [25849, 0]
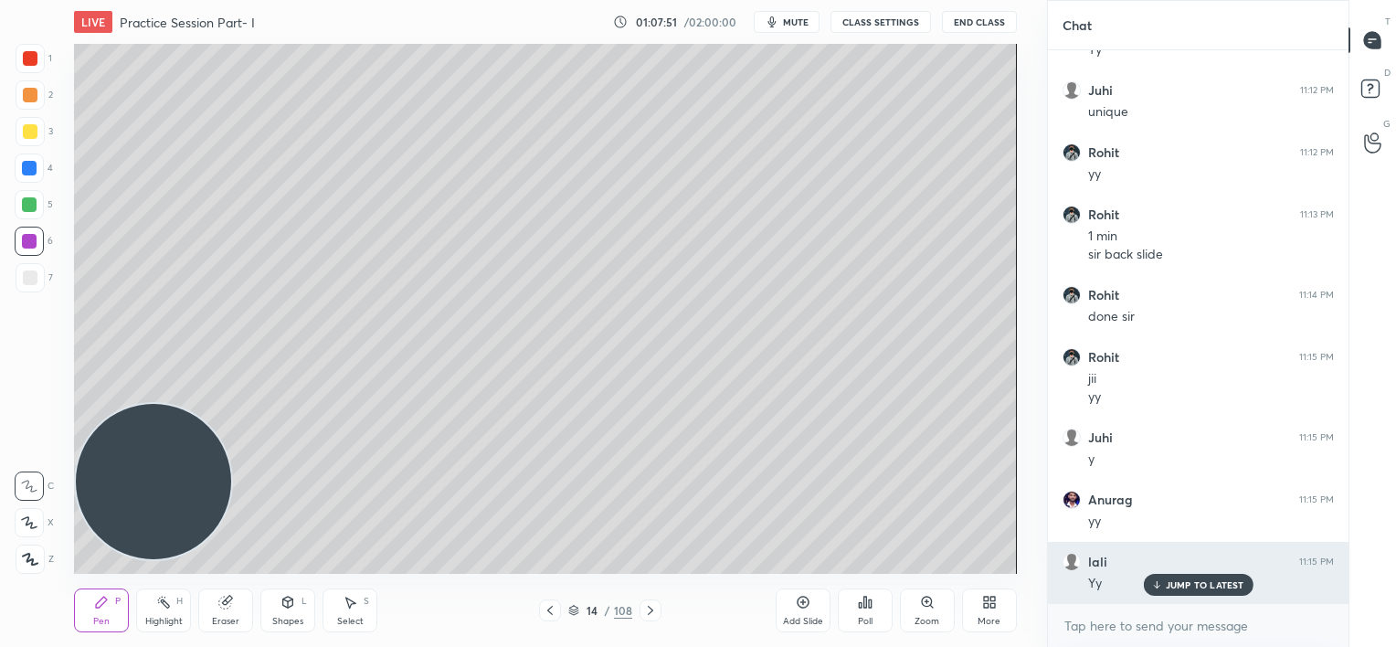
drag, startPoint x: 1188, startPoint y: 584, endPoint x: 1090, endPoint y: 566, distance: 99.5
click at [1186, 584] on p "JUMP TO LATEST" at bounding box center [1205, 584] width 79 height 11
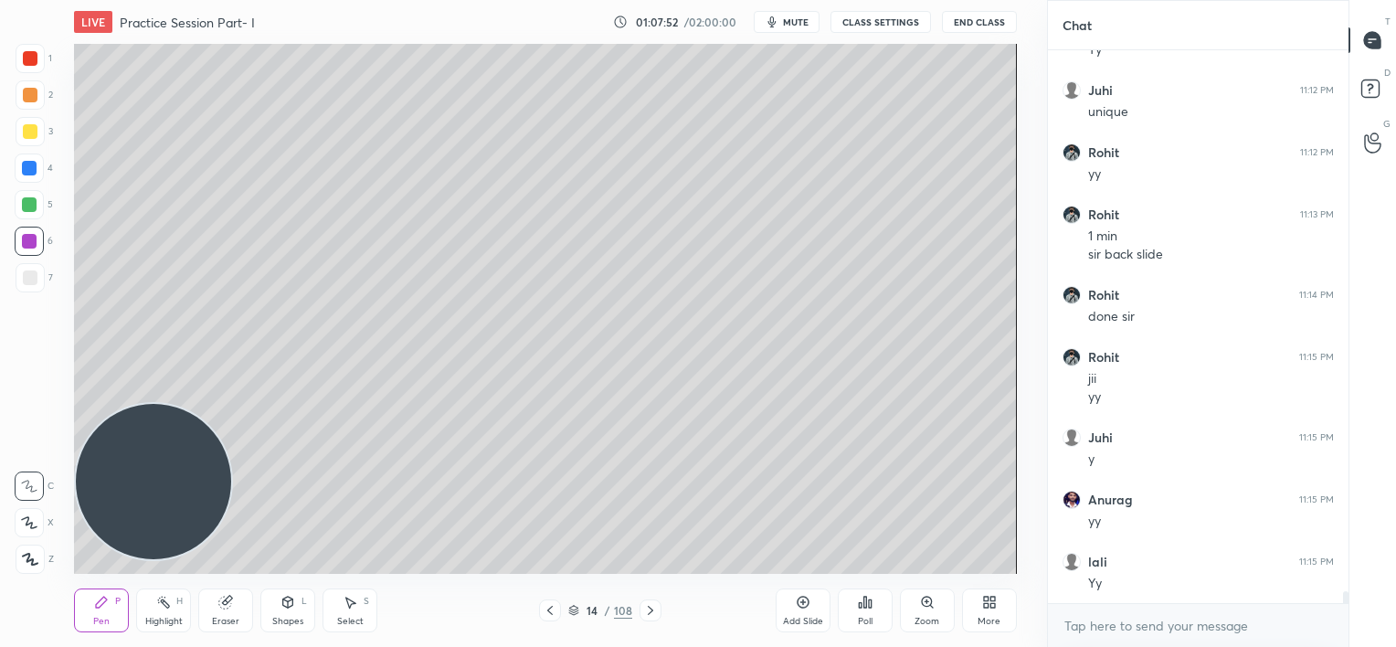
click at [546, 614] on icon at bounding box center [550, 610] width 15 height 15
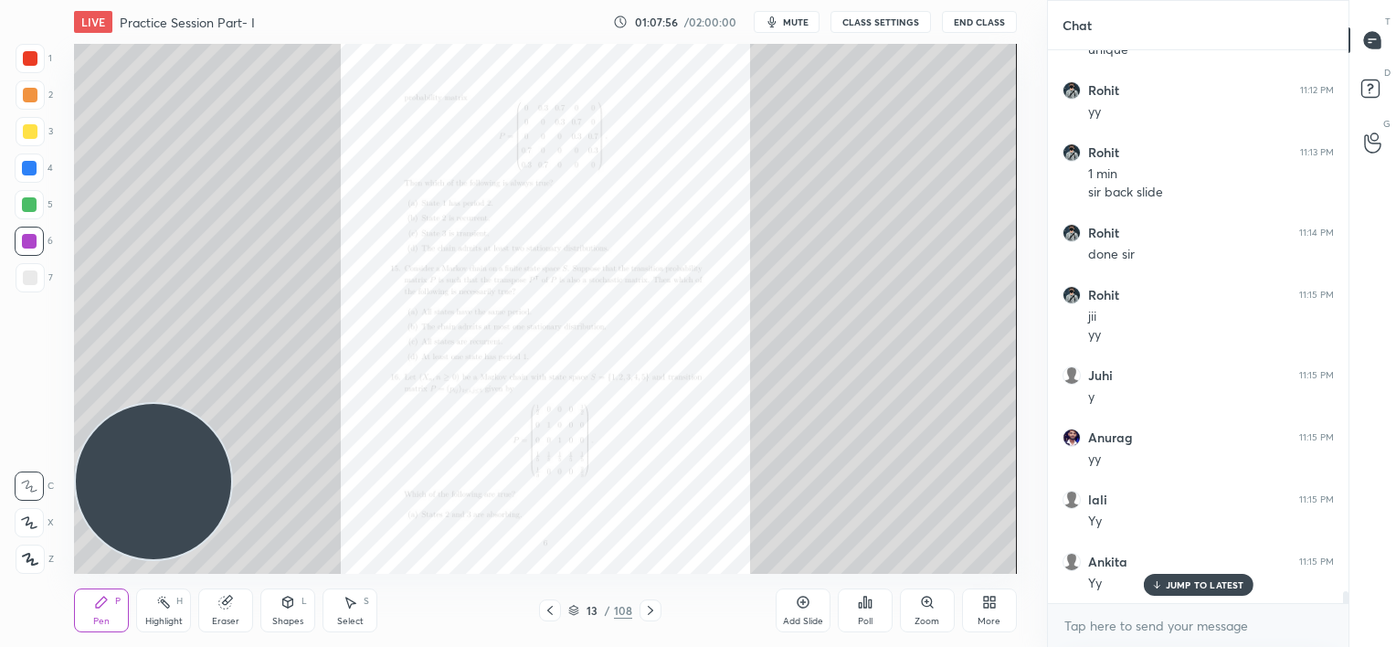
scroll to position [25973, 0]
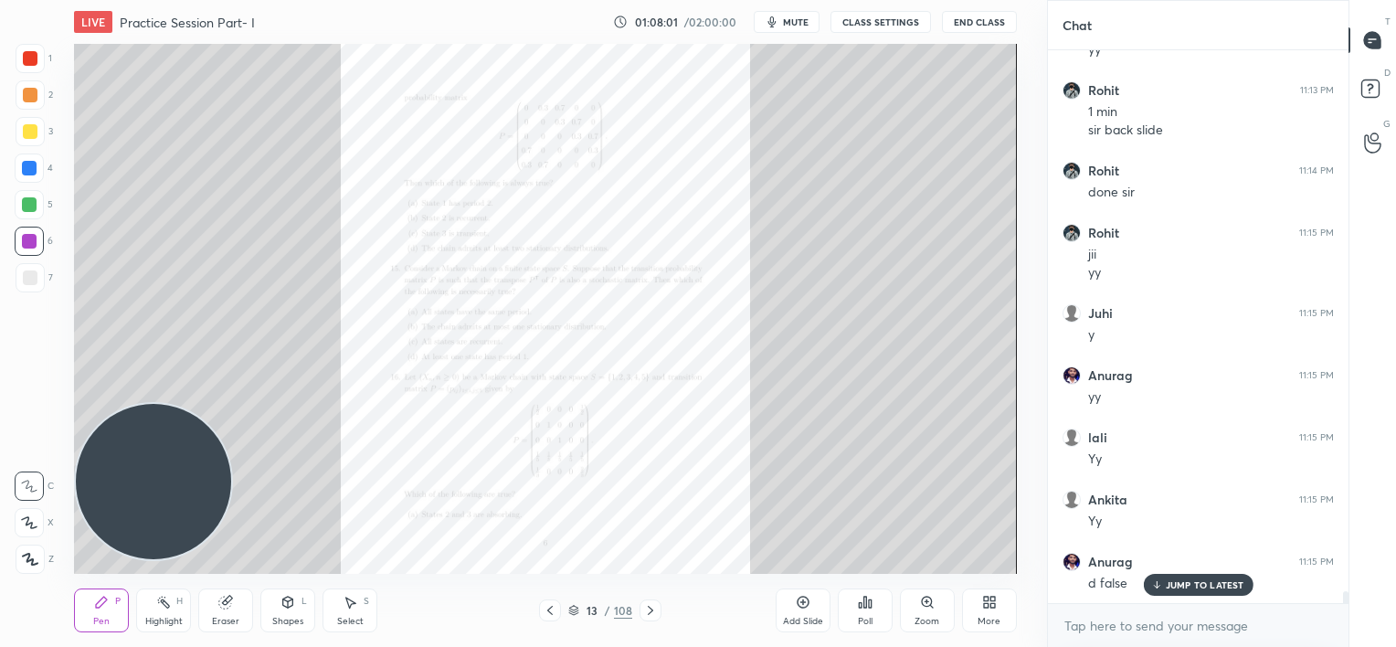
click at [649, 615] on icon at bounding box center [650, 610] width 15 height 15
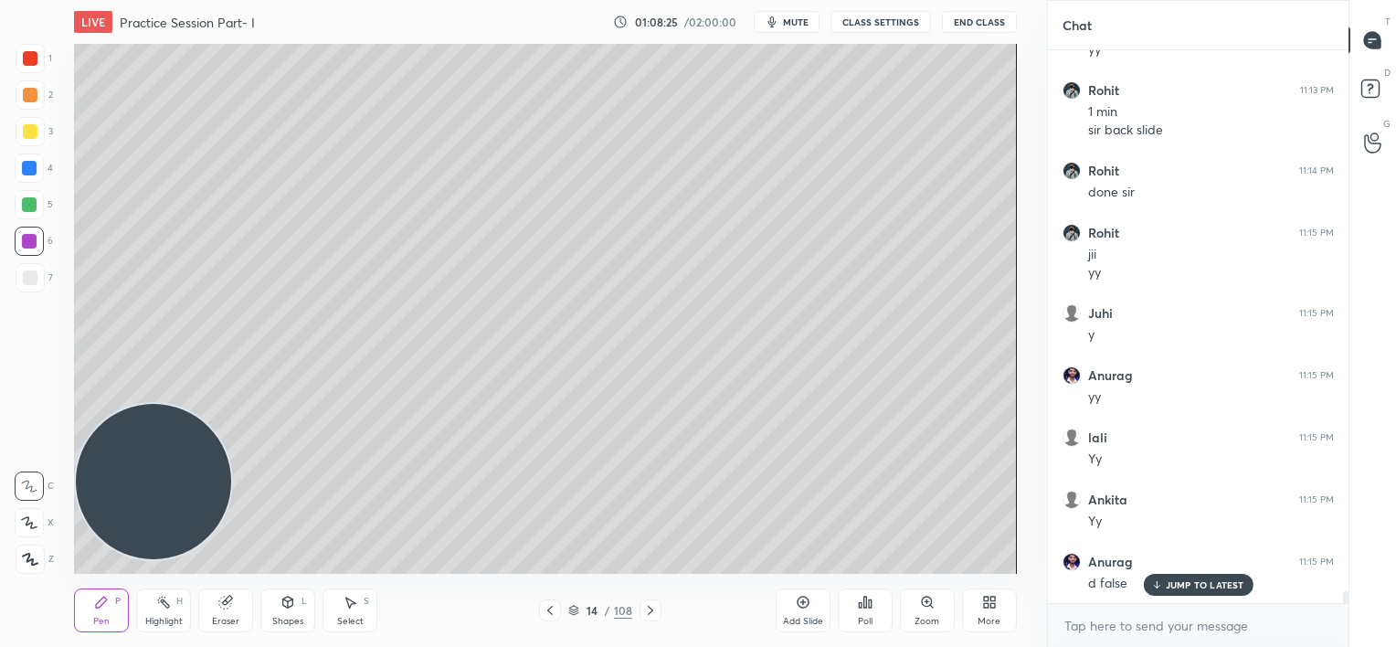
scroll to position [26035, 0]
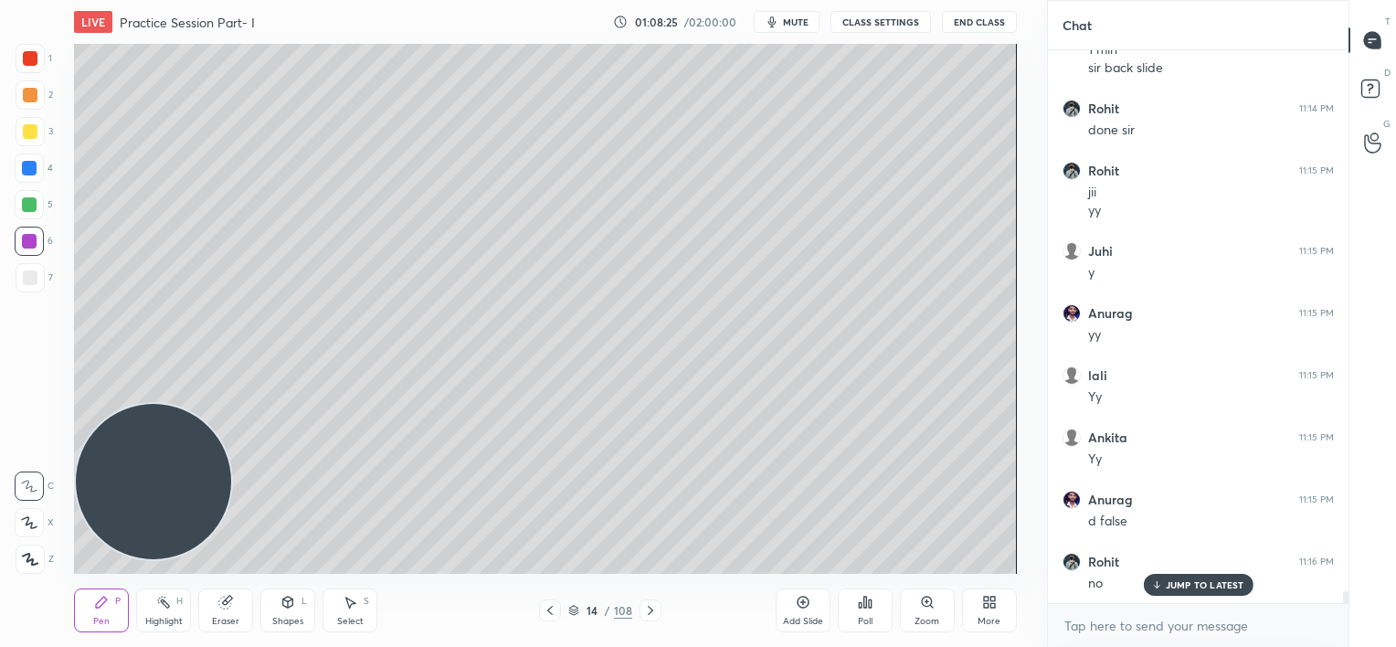
click at [809, 617] on div "Add Slide" at bounding box center [803, 621] width 40 height 9
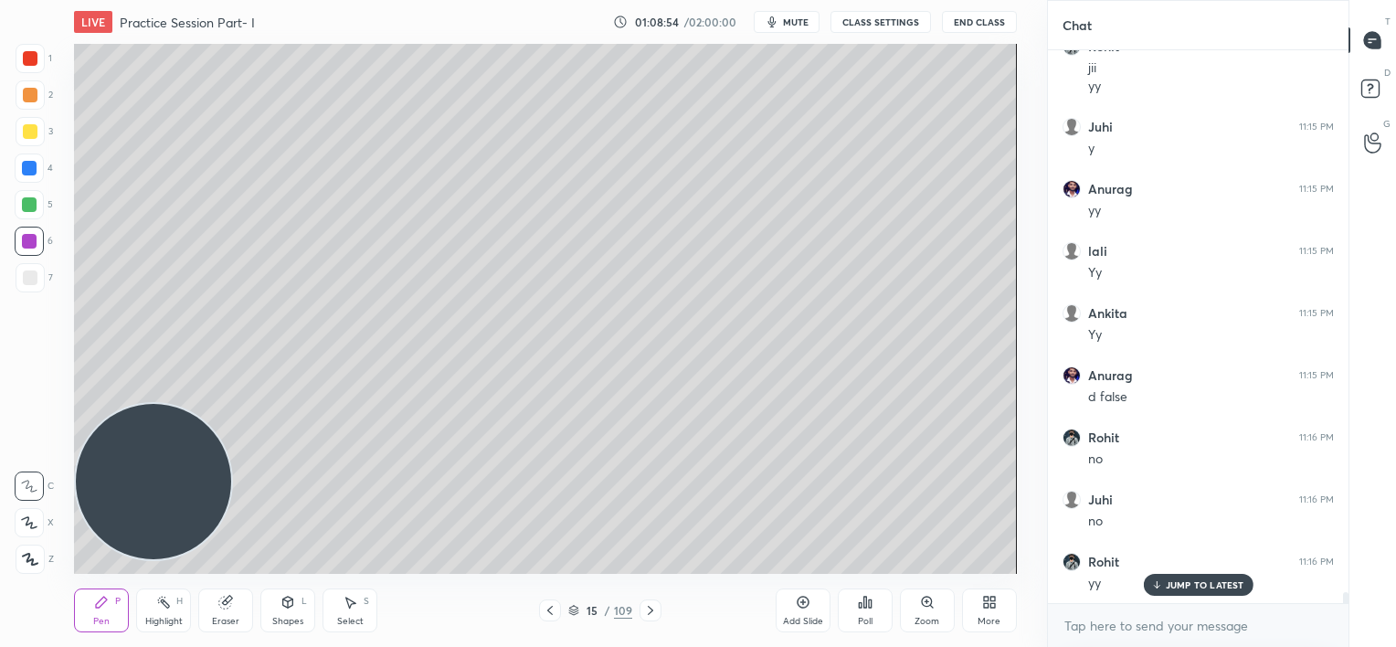
scroll to position [26222, 0]
click at [27, 175] on div at bounding box center [29, 168] width 15 height 15
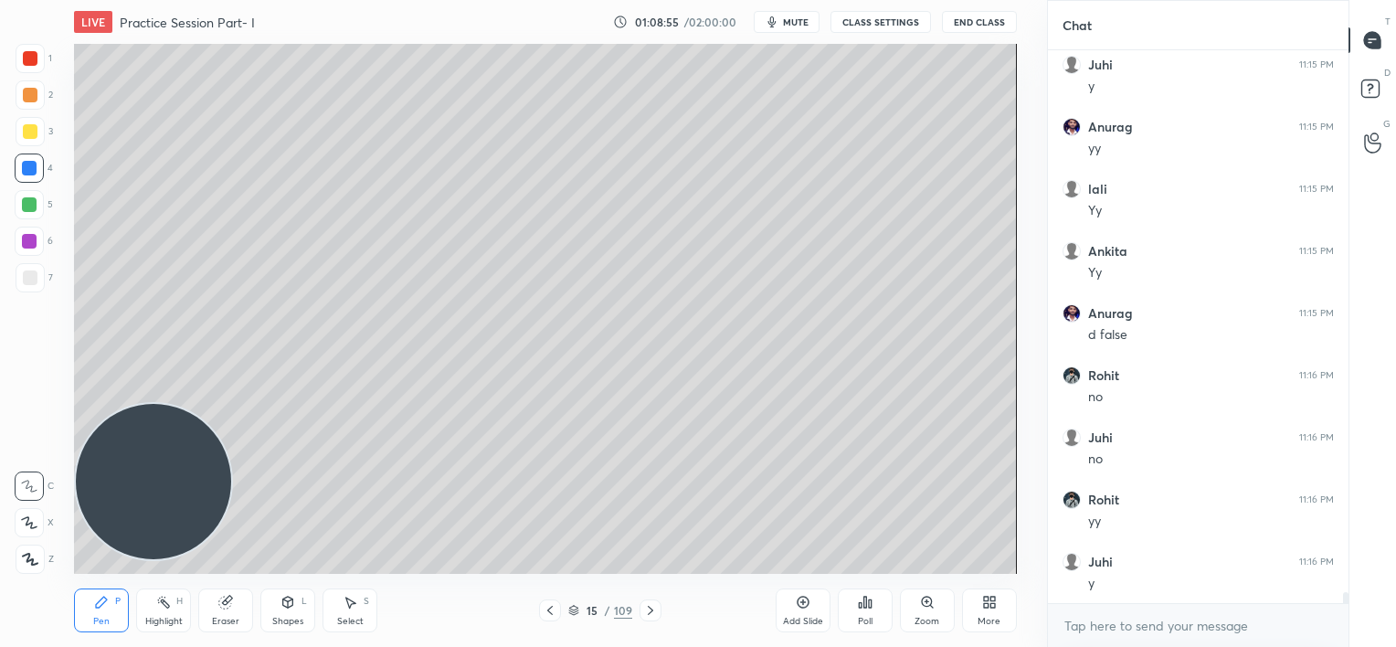
scroll to position [26284, 0]
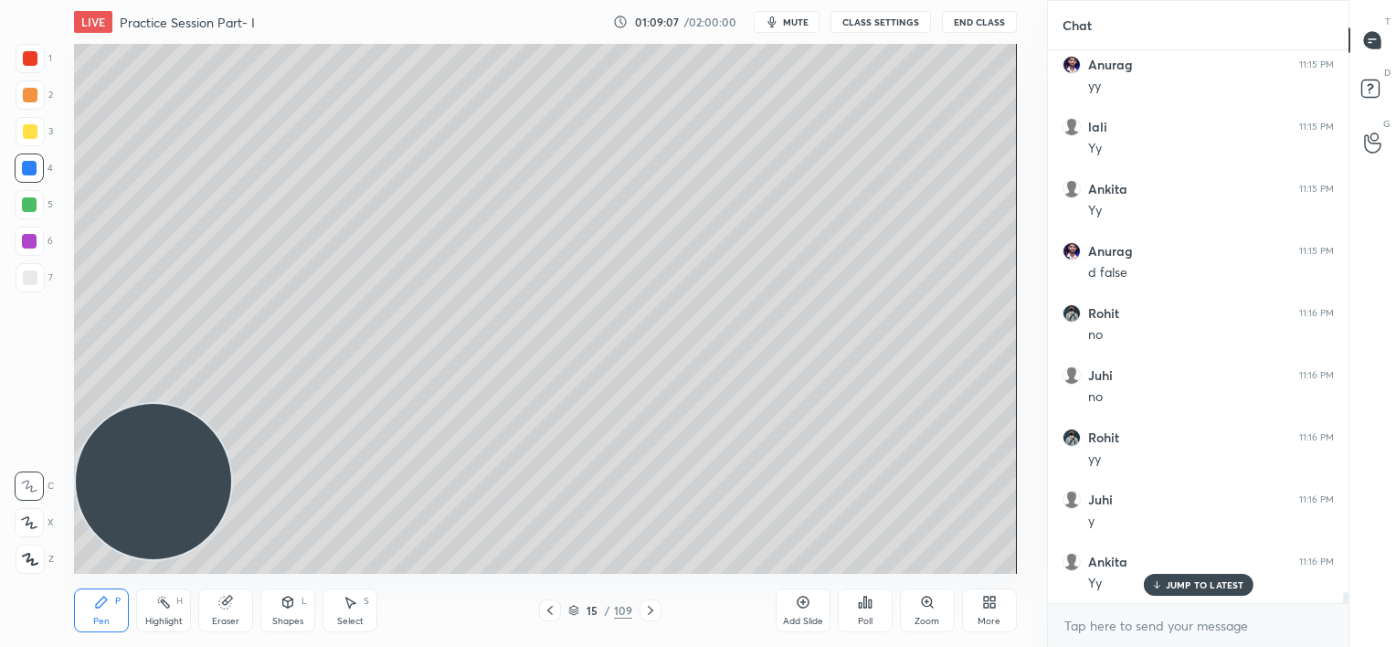
click at [556, 609] on icon at bounding box center [550, 610] width 15 height 15
click at [651, 615] on icon at bounding box center [650, 610] width 15 height 15
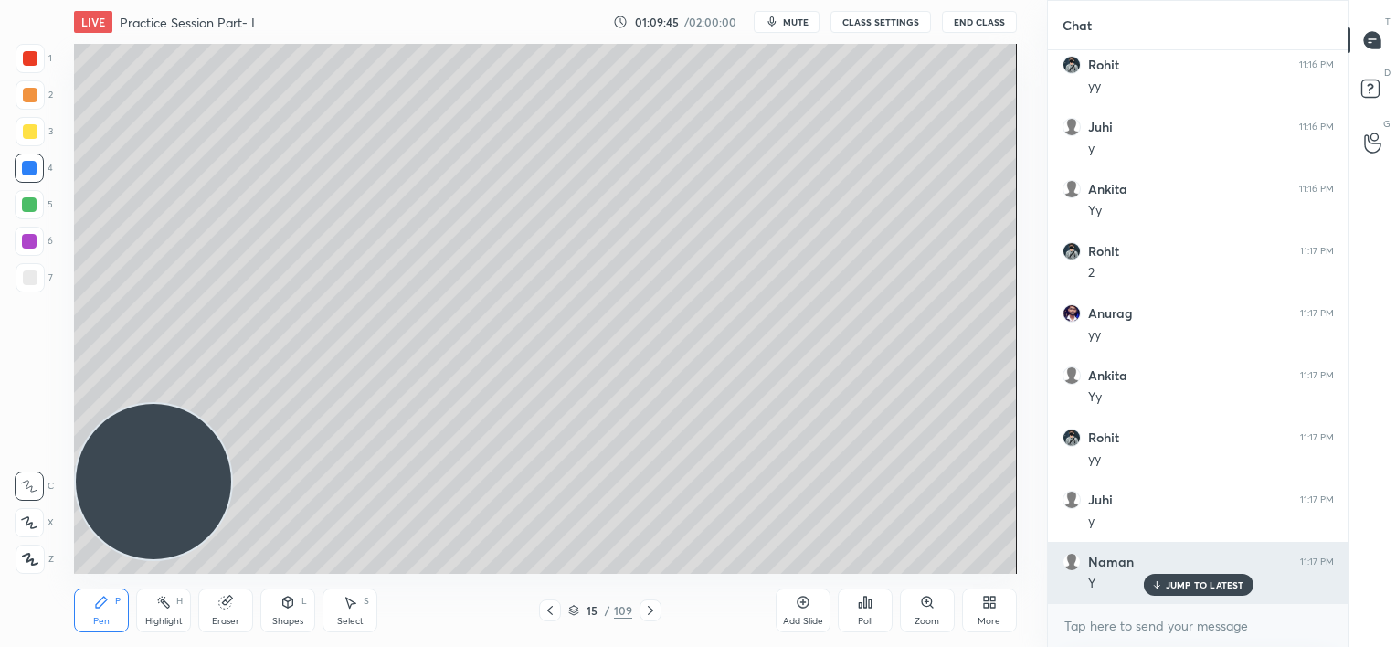
click at [1208, 581] on p "JUMP TO LATEST" at bounding box center [1205, 584] width 79 height 11
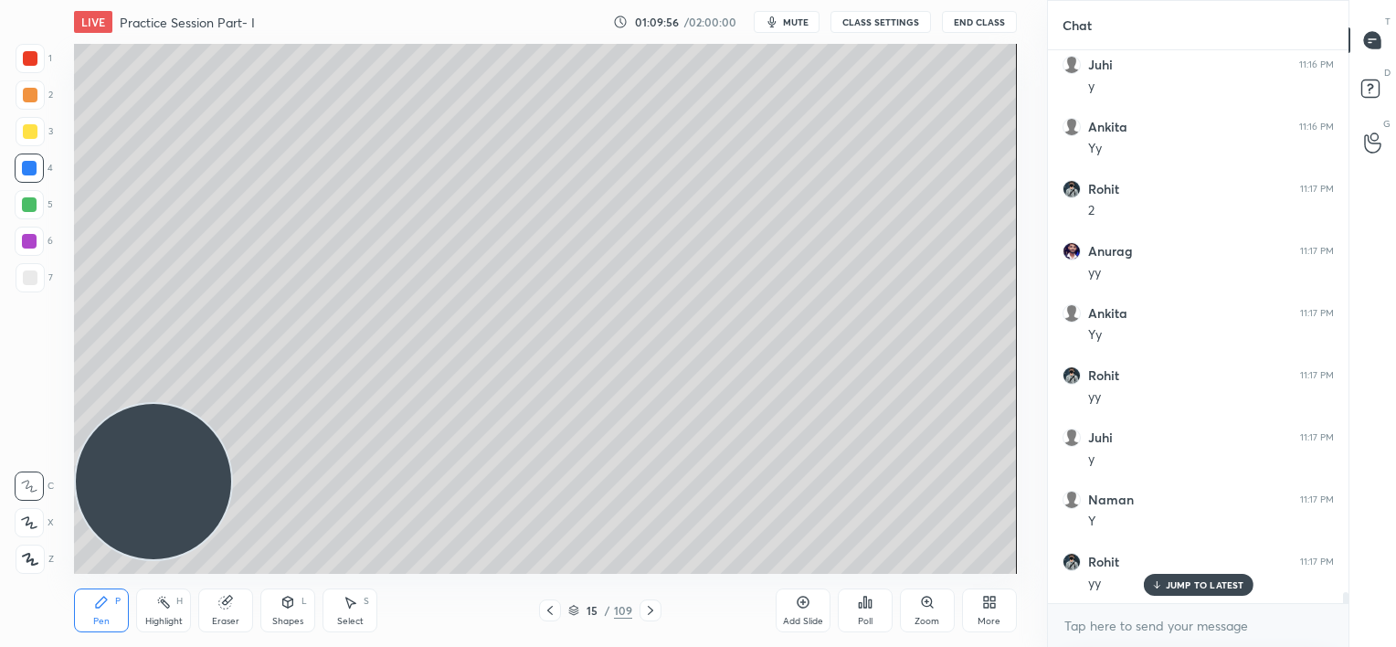
click at [546, 610] on icon at bounding box center [550, 610] width 15 height 15
click at [549, 612] on icon at bounding box center [550, 610] width 15 height 15
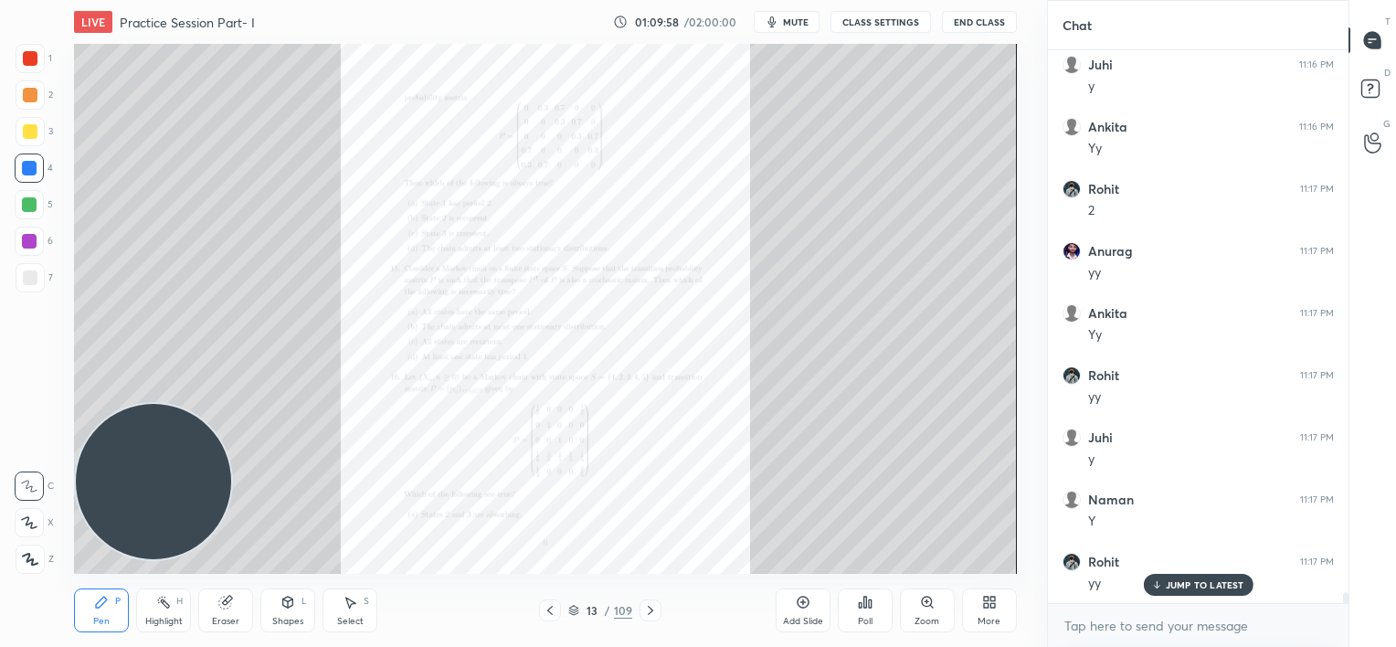
click at [929, 604] on icon at bounding box center [927, 602] width 10 height 10
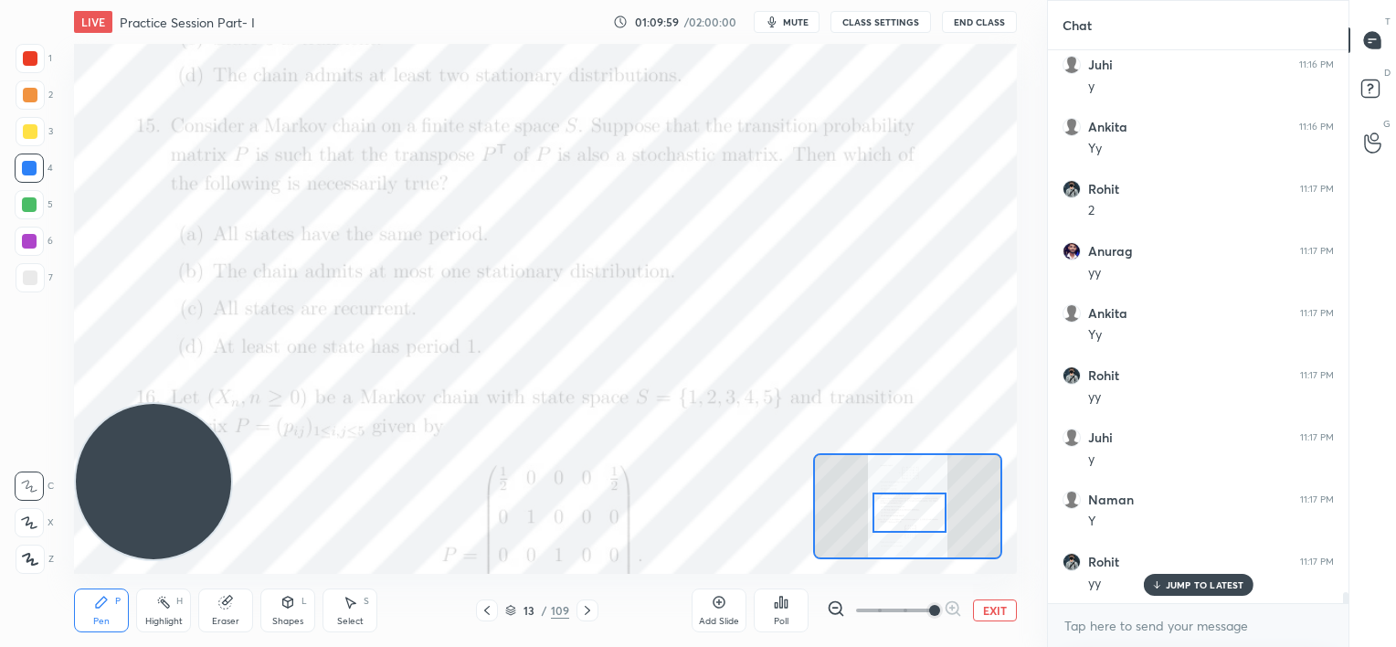
click at [914, 514] on div at bounding box center [910, 513] width 74 height 41
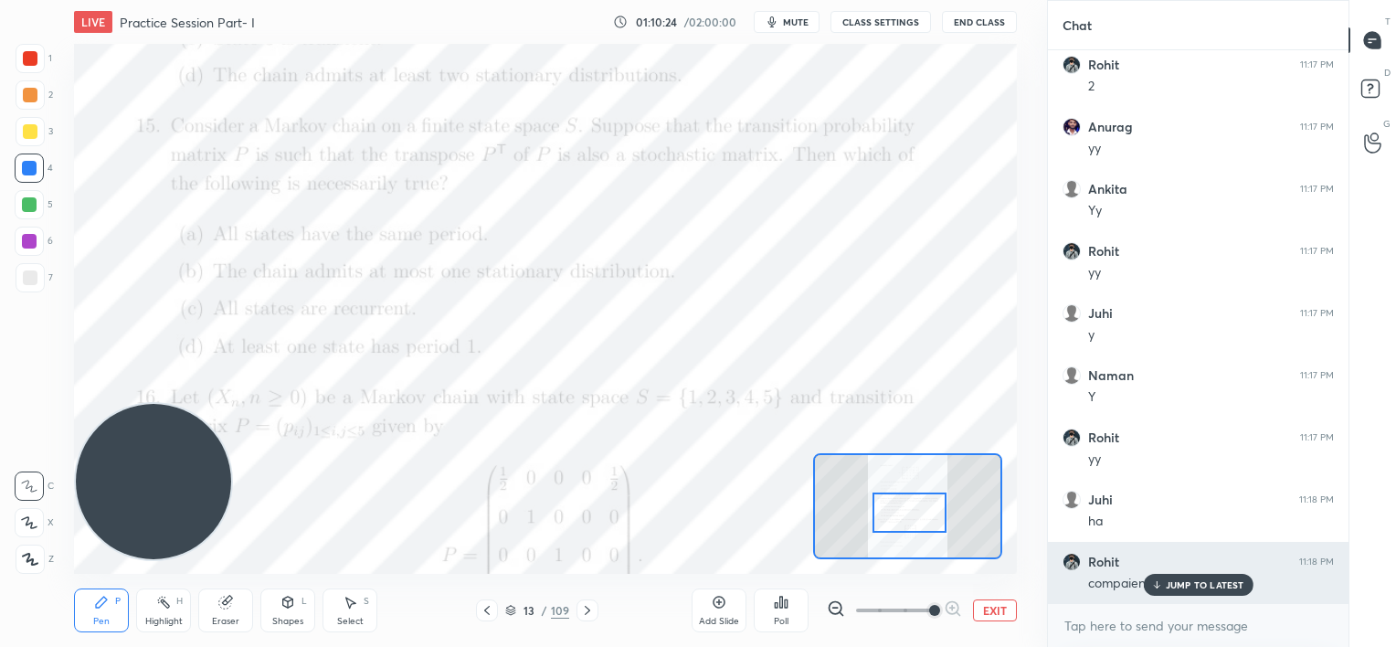
drag, startPoint x: 1155, startPoint y: 585, endPoint x: 1141, endPoint y: 583, distance: 14.7
click at [1152, 585] on icon at bounding box center [1157, 584] width 12 height 11
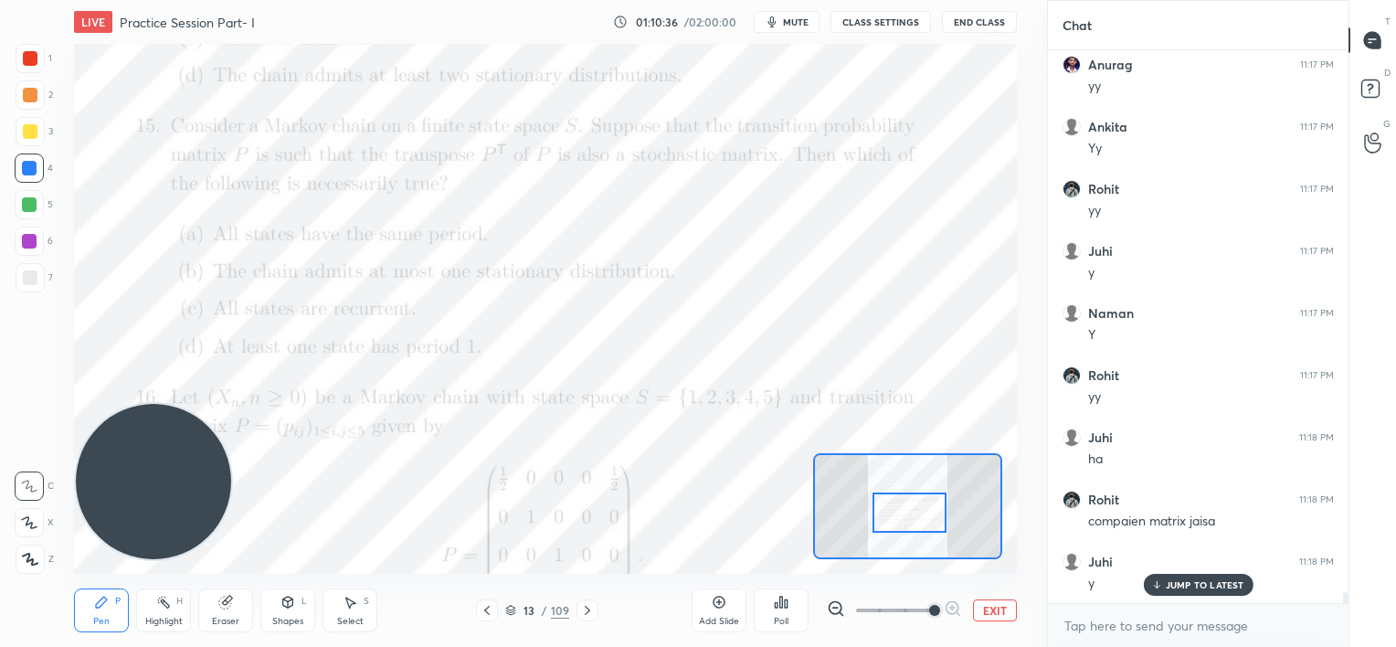
scroll to position [26967, 0]
click at [580, 611] on icon at bounding box center [587, 610] width 15 height 15
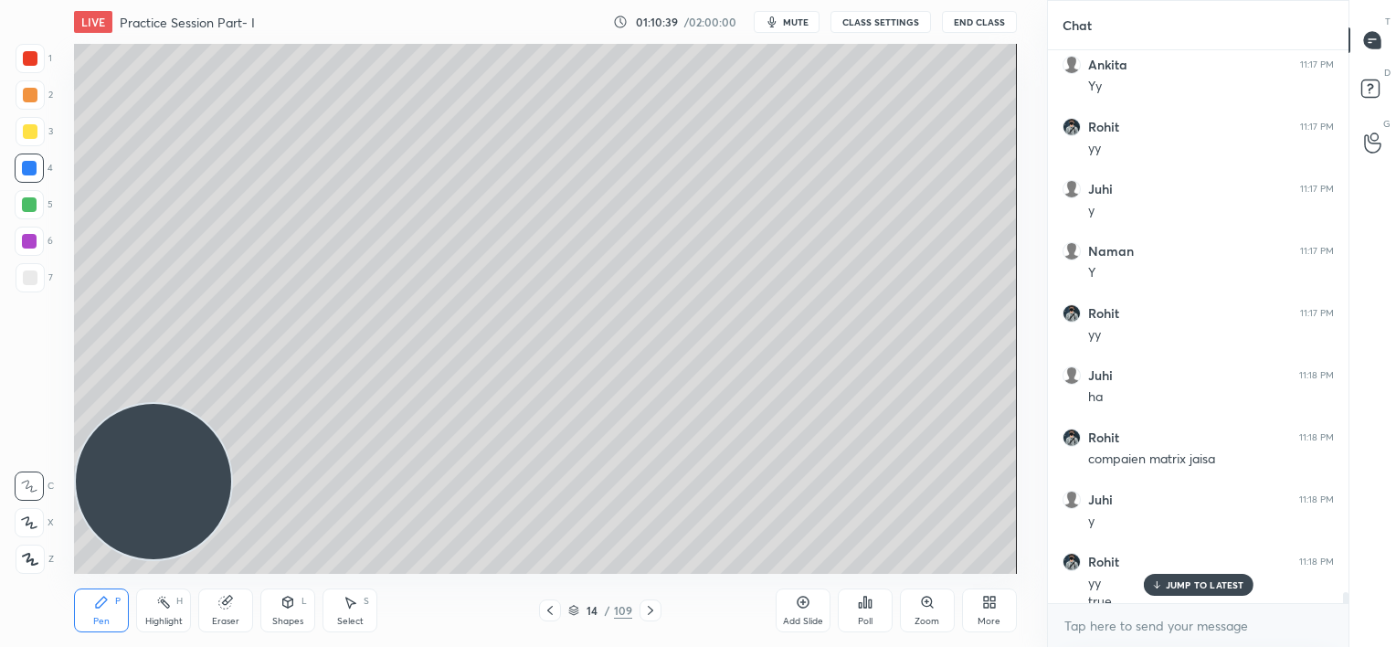
scroll to position [26986, 0]
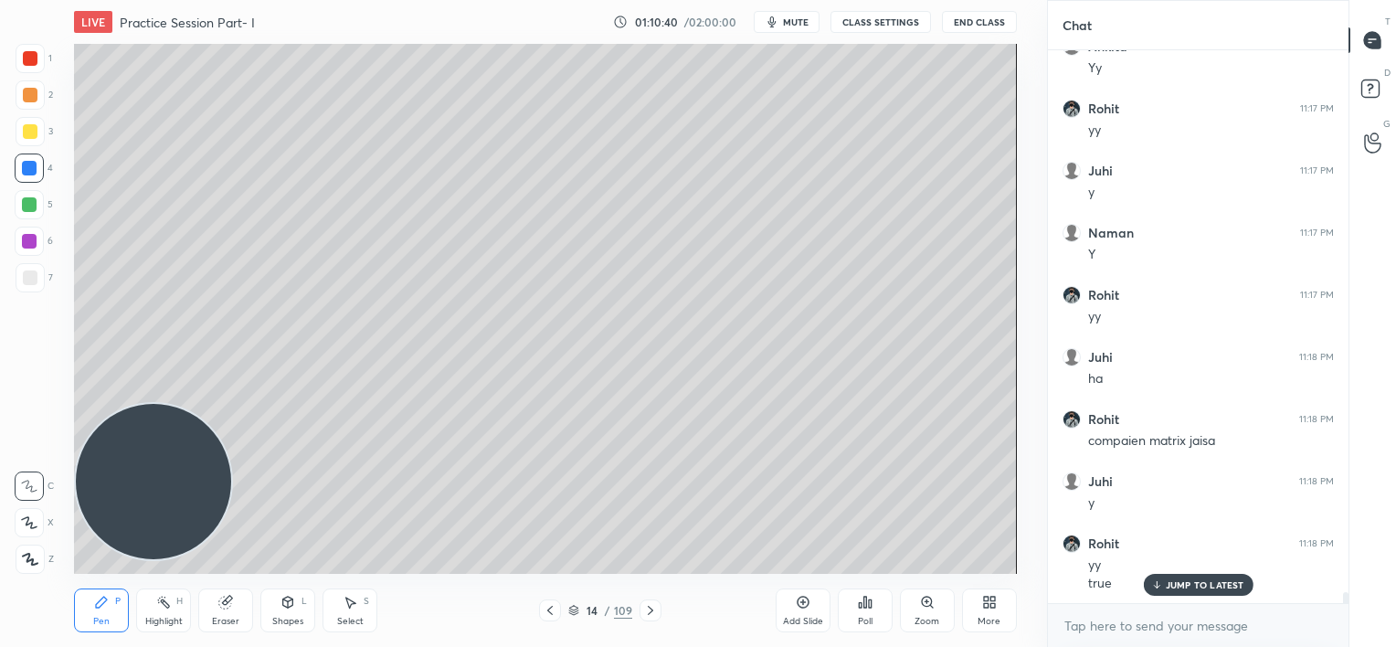
click at [647, 610] on icon at bounding box center [650, 610] width 15 height 15
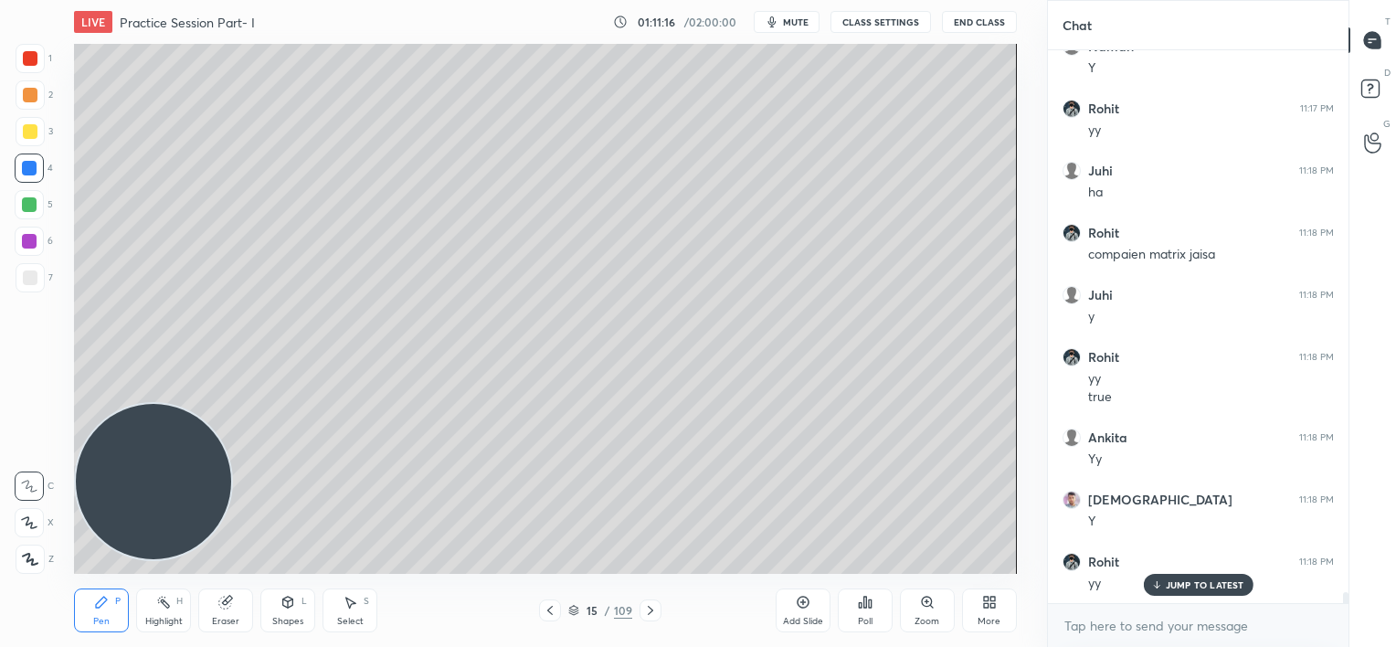
scroll to position [27234, 0]
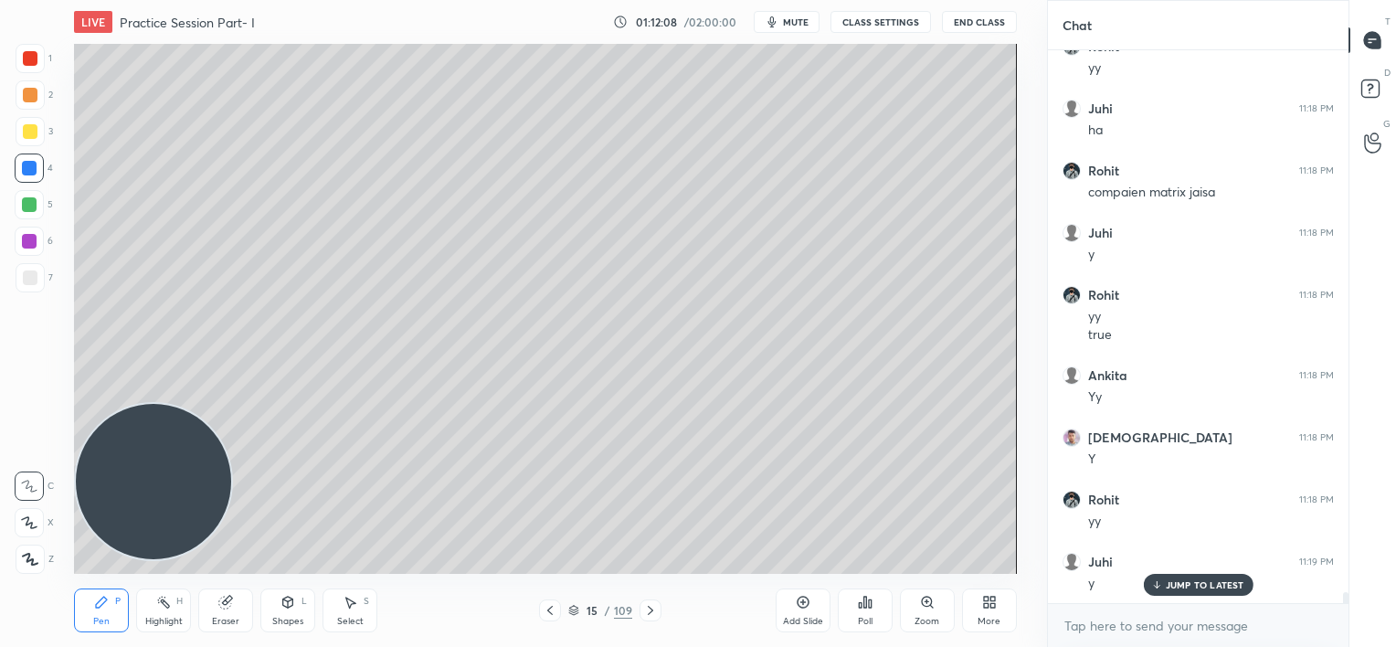
click at [552, 610] on icon at bounding box center [550, 610] width 15 height 15
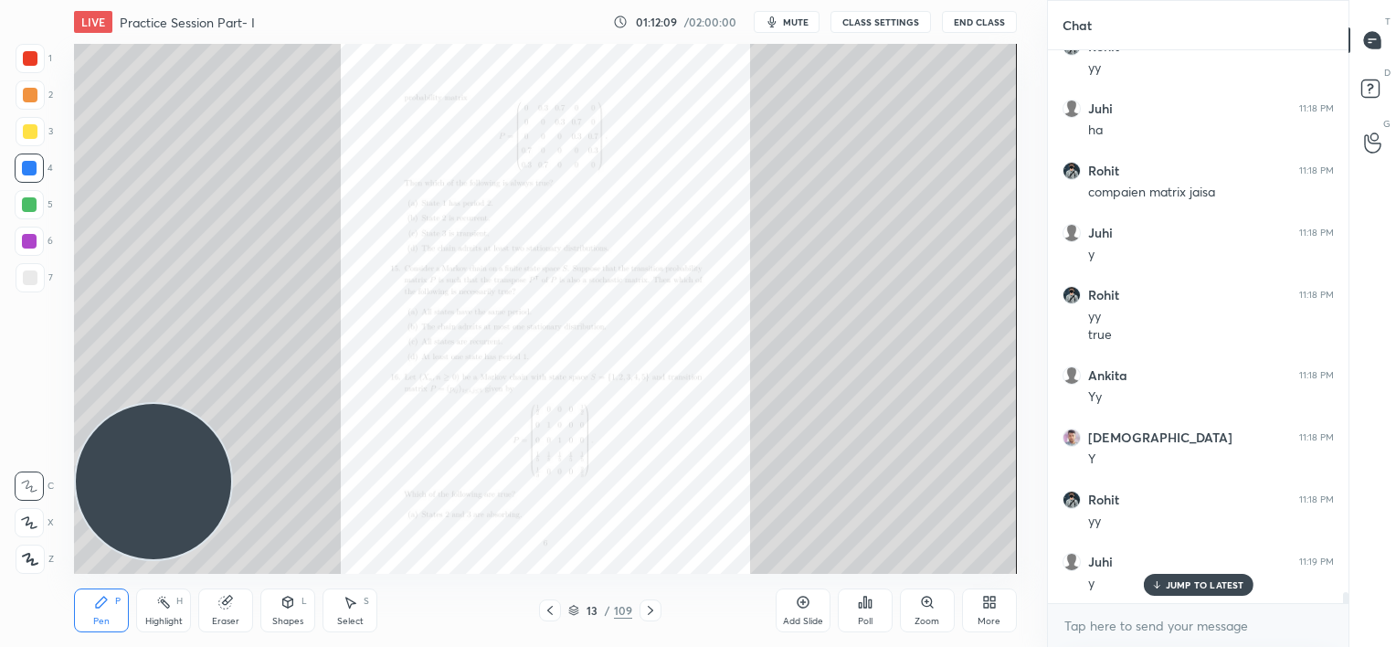
click at [551, 612] on icon at bounding box center [550, 610] width 15 height 15
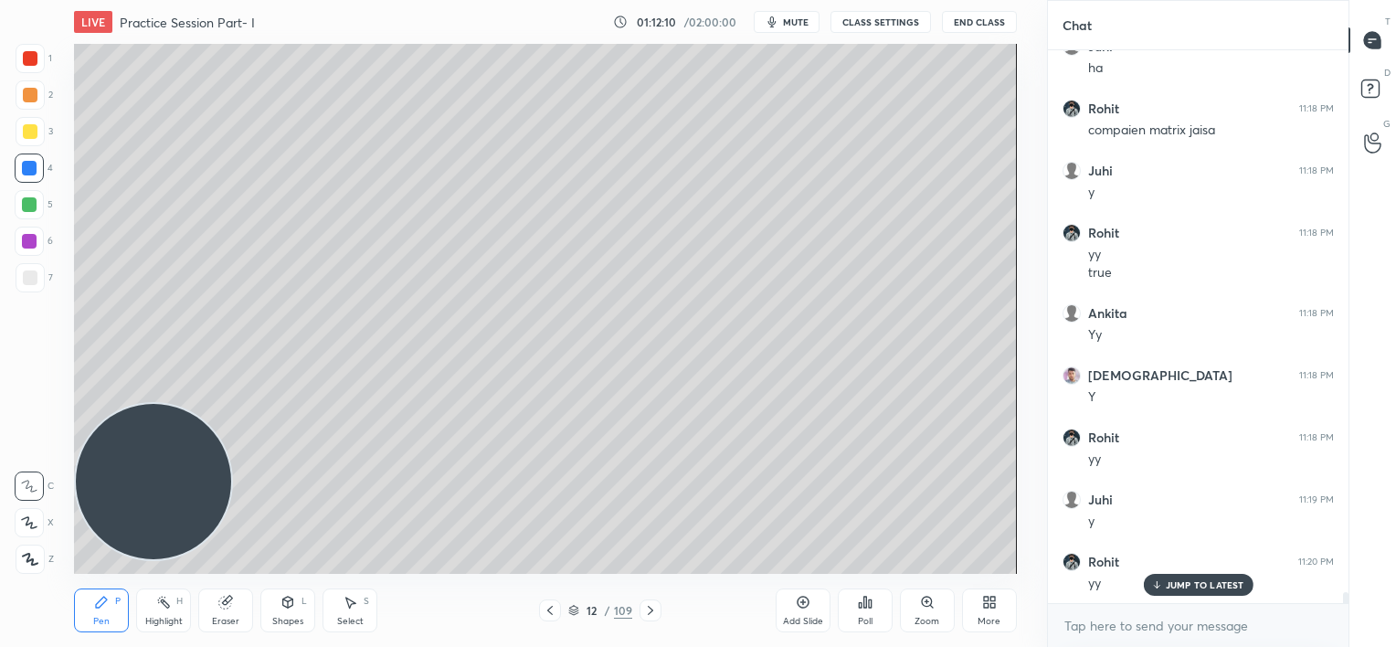
click at [647, 610] on icon at bounding box center [650, 610] width 15 height 15
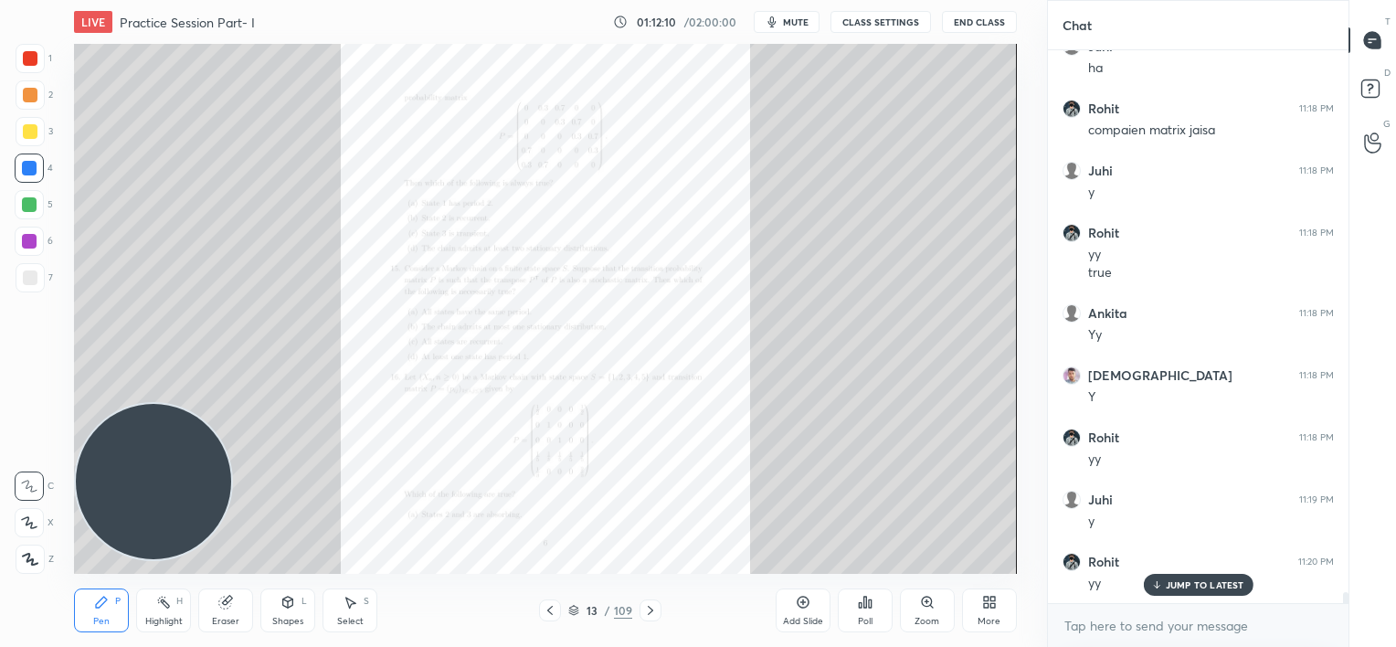
click at [647, 610] on icon at bounding box center [650, 610] width 15 height 15
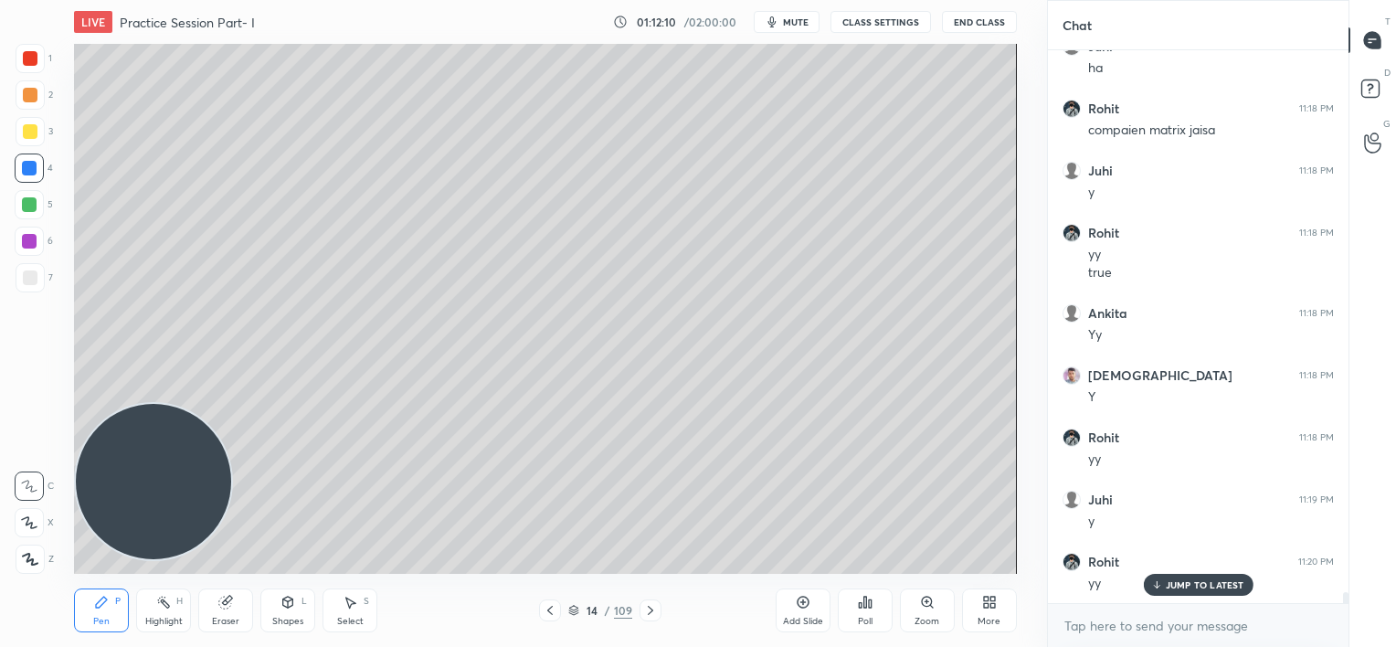
click at [647, 611] on icon at bounding box center [650, 610] width 15 height 15
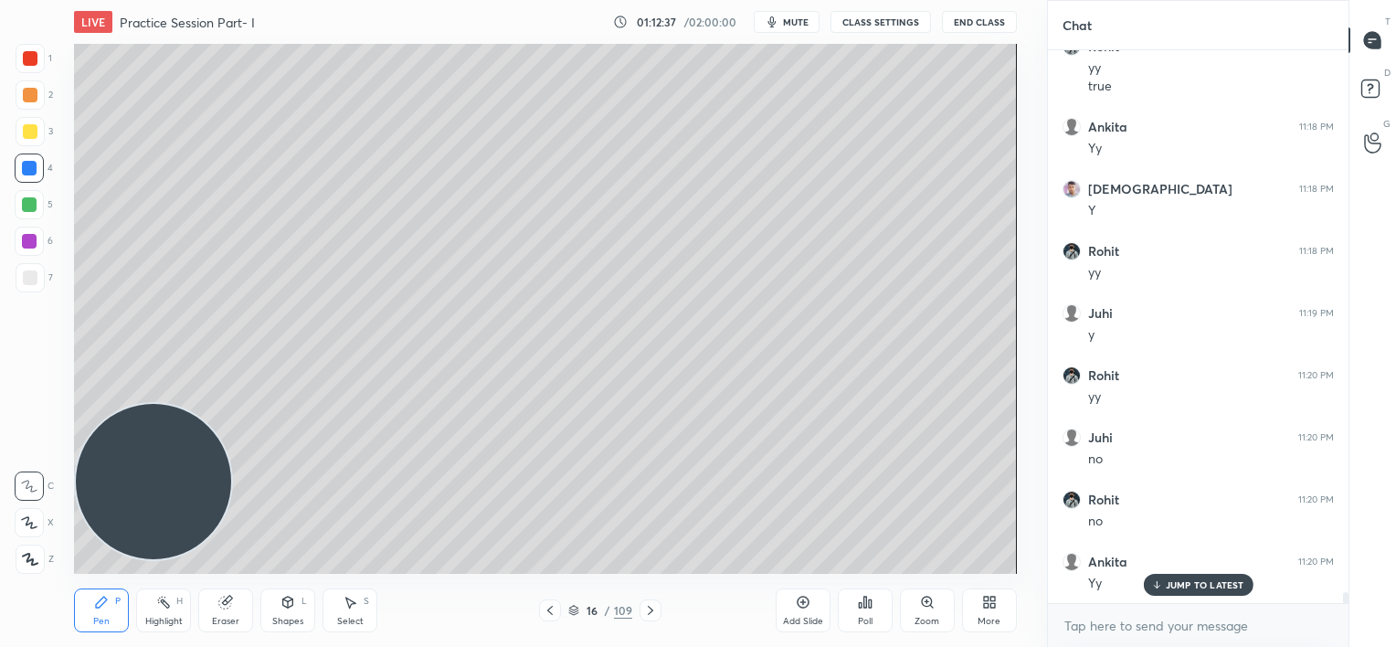
scroll to position [27545, 0]
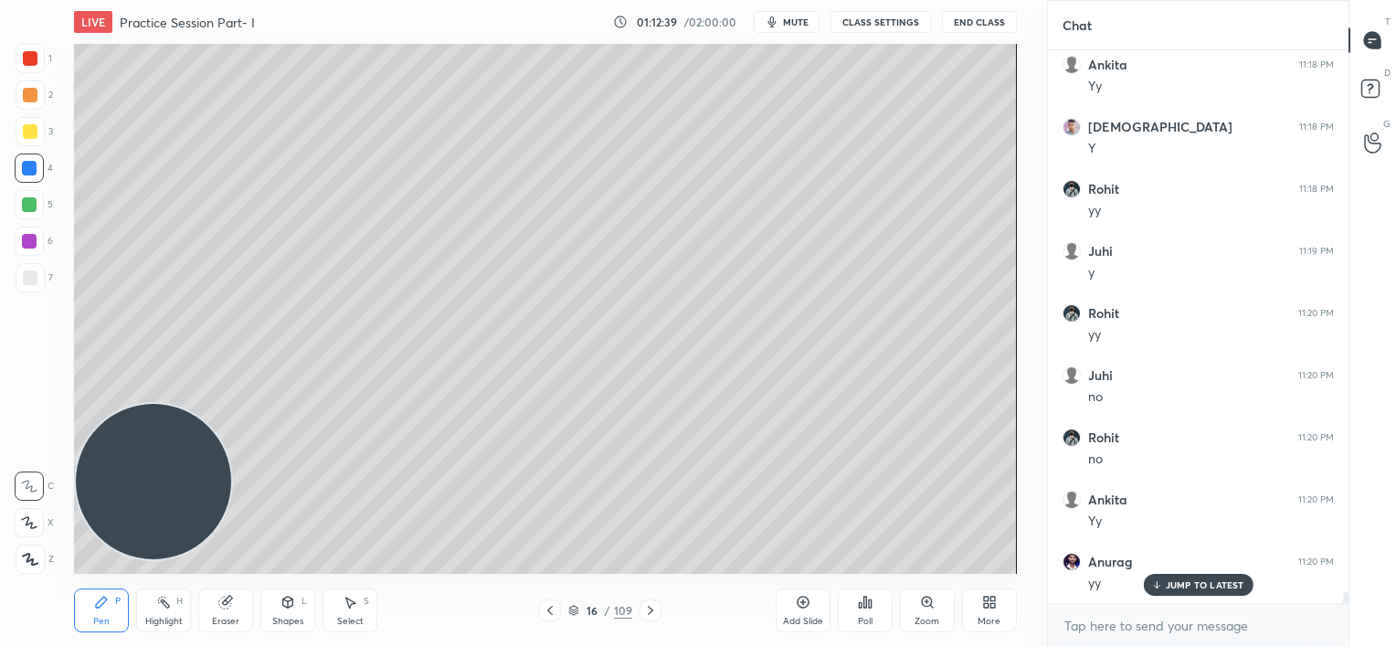
drag, startPoint x: 801, startPoint y: 605, endPoint x: 800, endPoint y: 581, distance: 23.8
click at [801, 606] on icon at bounding box center [803, 602] width 15 height 15
click at [31, 130] on div at bounding box center [30, 131] width 15 height 15
drag, startPoint x: 236, startPoint y: 614, endPoint x: 246, endPoint y: 600, distance: 17.7
click at [239, 610] on div "Eraser" at bounding box center [225, 611] width 55 height 44
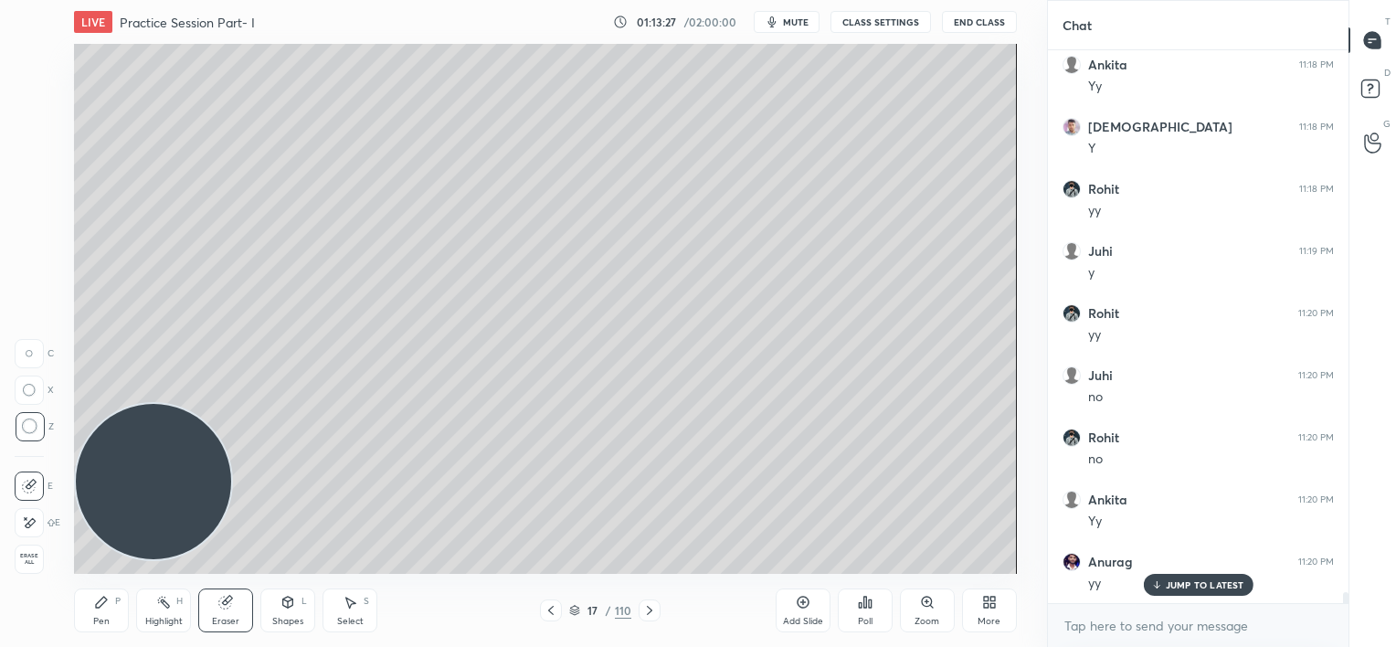
click at [101, 610] on div "Pen P" at bounding box center [101, 611] width 55 height 44
click at [553, 610] on icon at bounding box center [551, 610] width 15 height 15
click at [645, 610] on icon at bounding box center [649, 610] width 15 height 15
click at [30, 55] on div at bounding box center [30, 58] width 15 height 15
click at [549, 610] on icon at bounding box center [550, 610] width 5 height 9
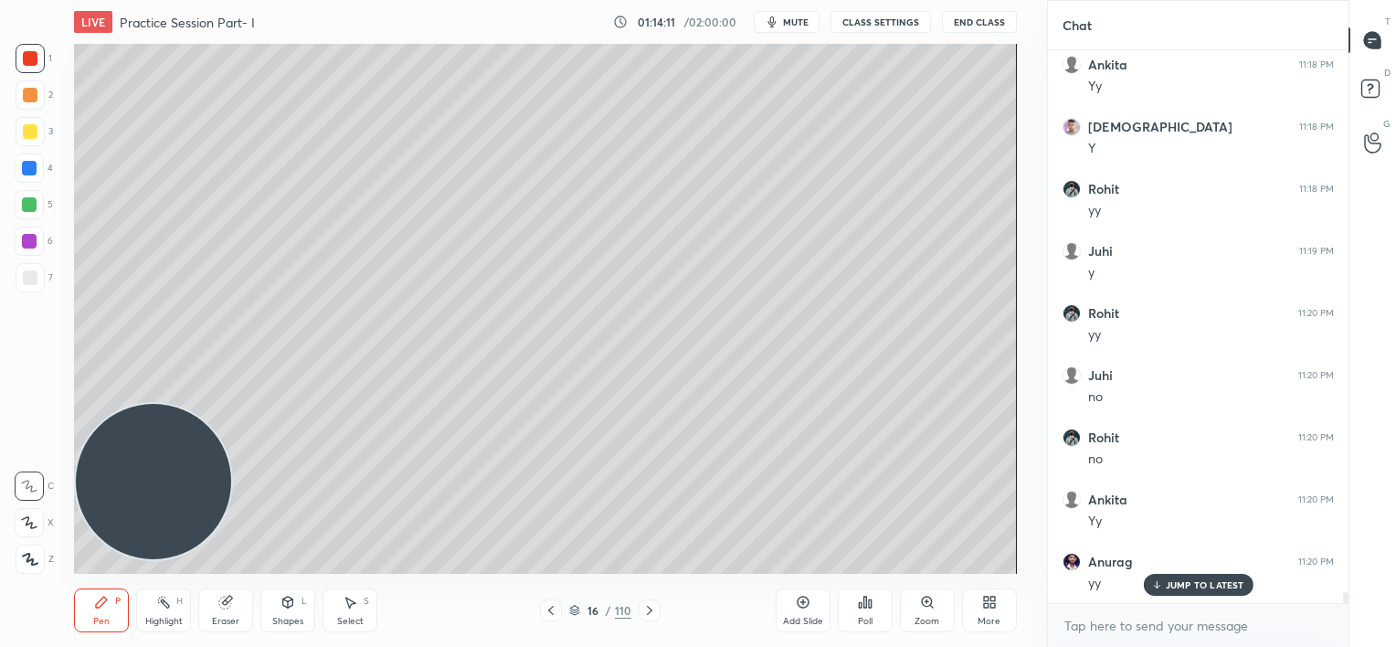
click at [547, 607] on icon at bounding box center [551, 610] width 15 height 15
click at [547, 608] on icon at bounding box center [551, 610] width 15 height 15
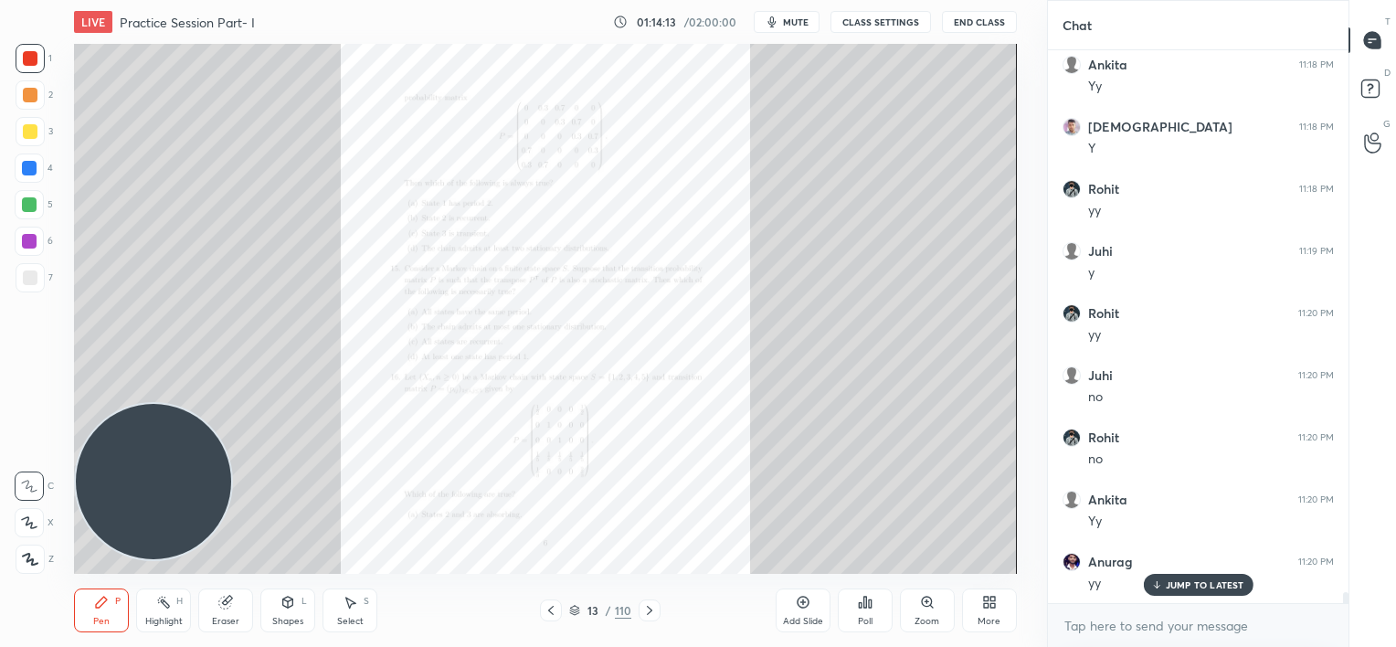
click at [925, 610] on div "Zoom" at bounding box center [927, 611] width 55 height 44
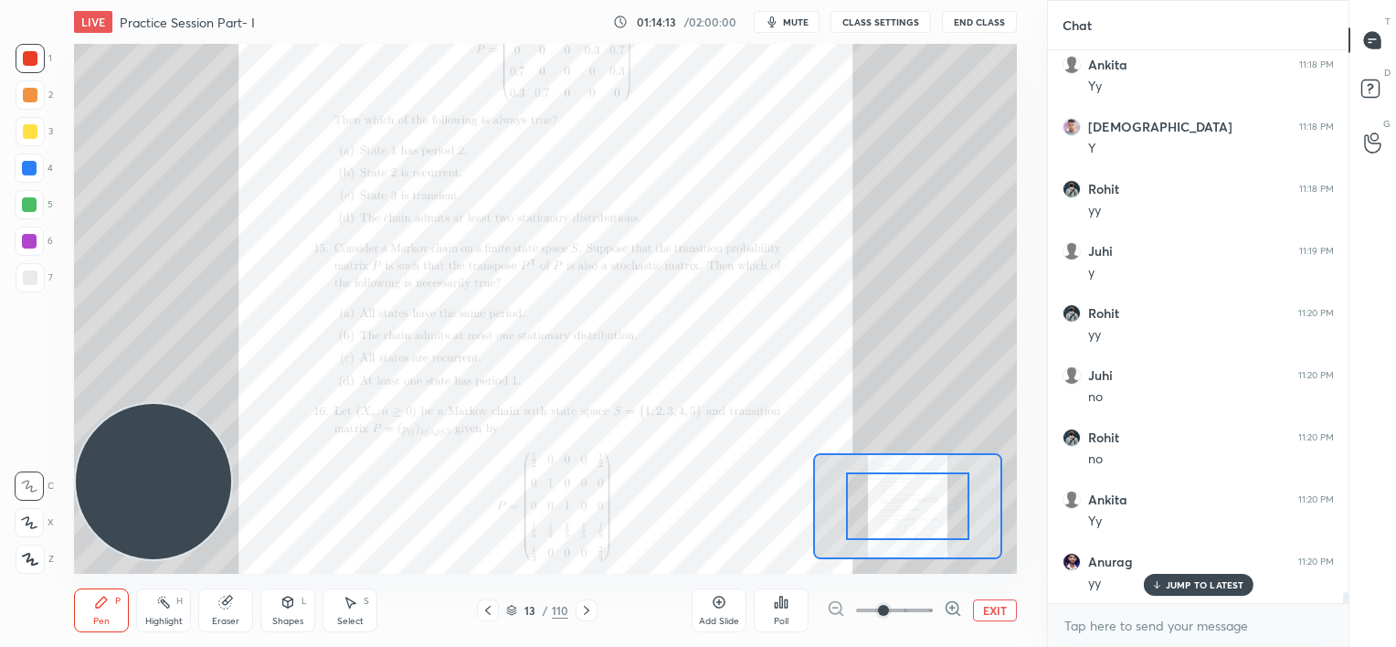
click at [925, 612] on span at bounding box center [894, 610] width 77 height 27
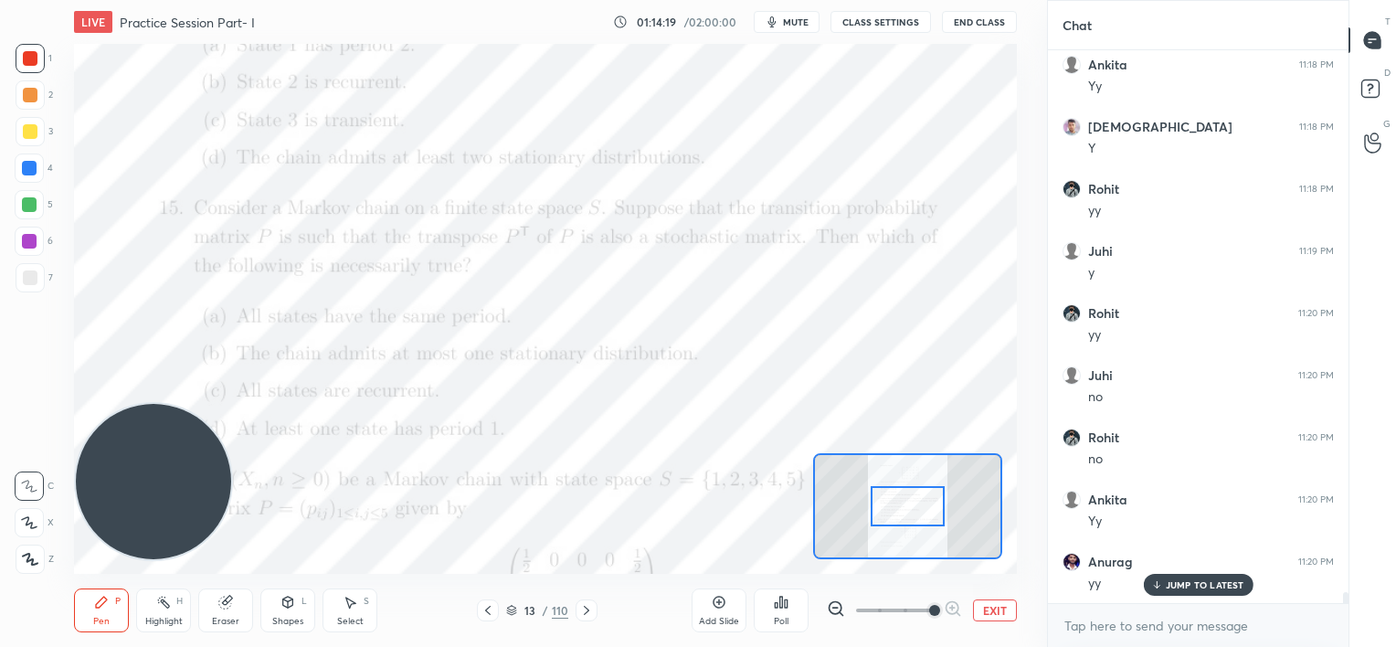
scroll to position [27607, 0]
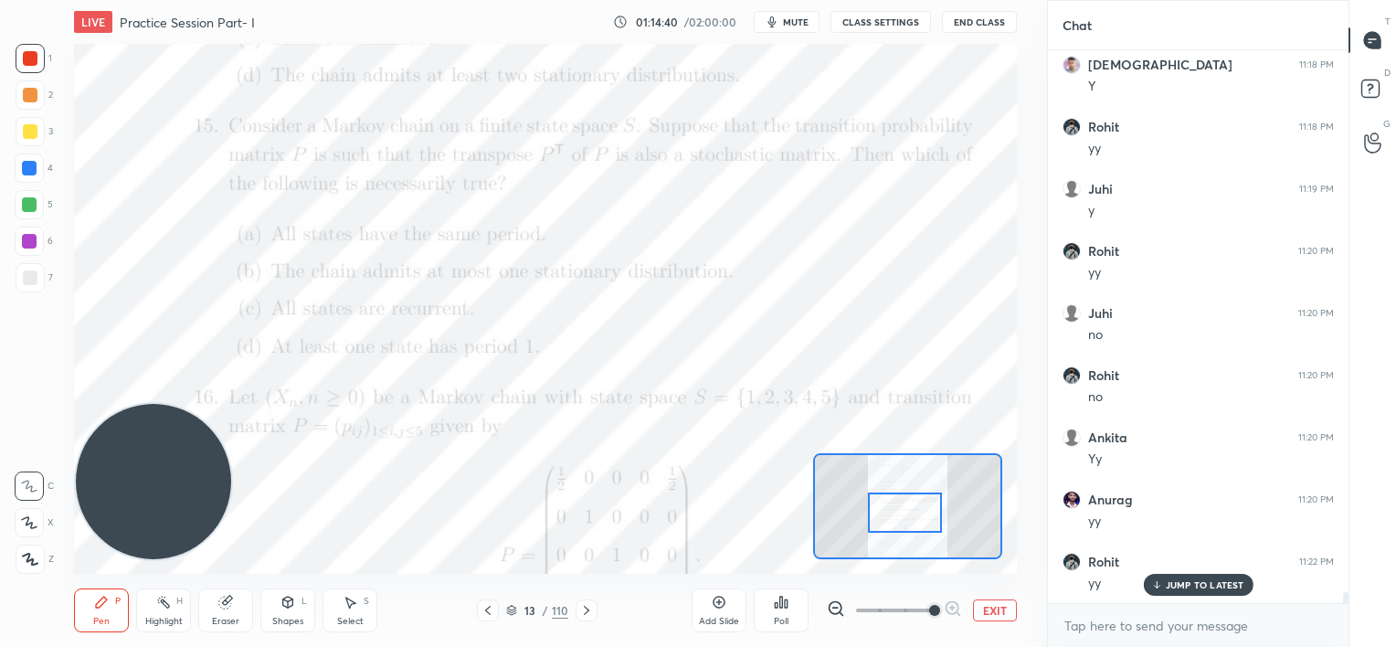
click at [905, 508] on div at bounding box center [905, 513] width 74 height 41
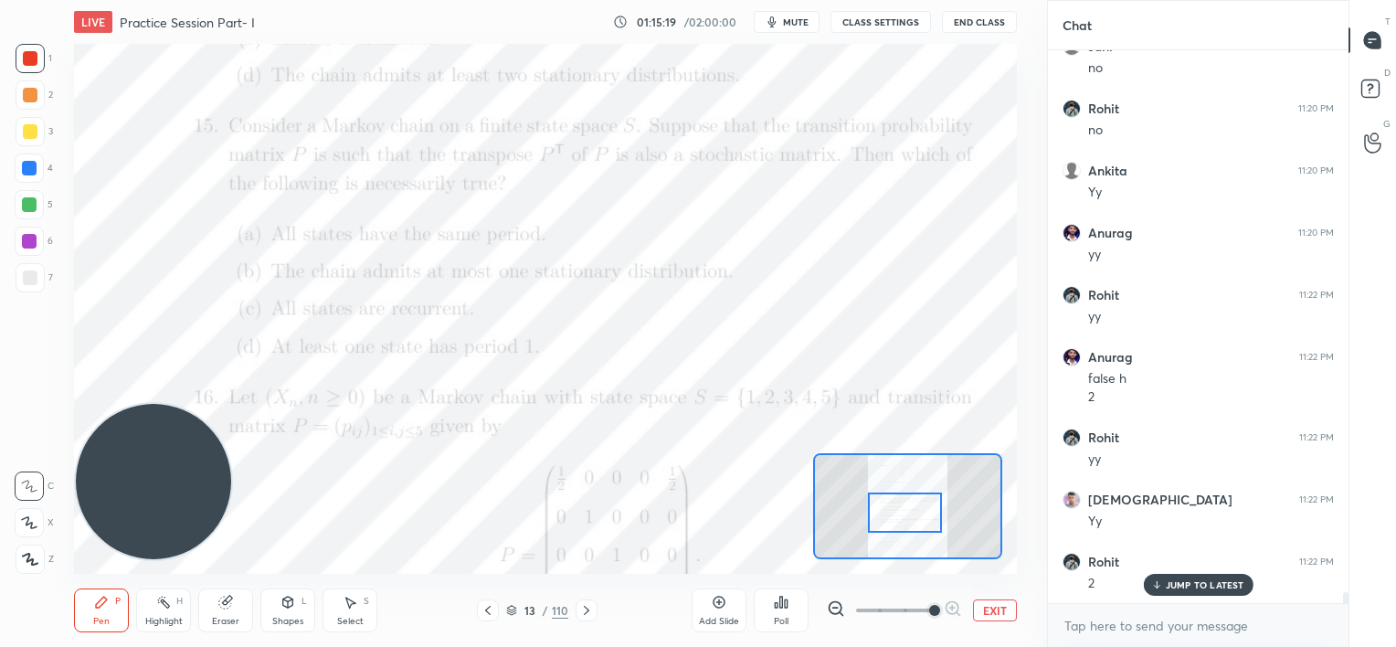
scroll to position [27936, 0]
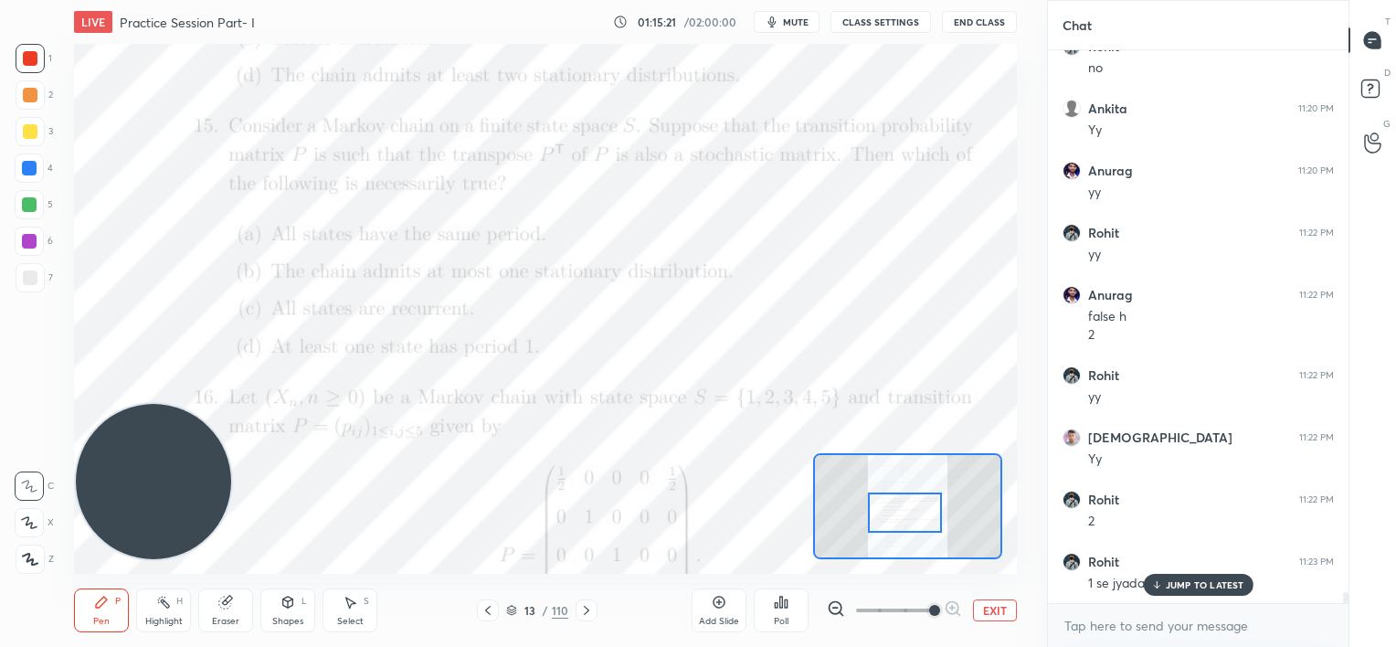
click at [1168, 585] on p "JUMP TO LATEST" at bounding box center [1205, 584] width 79 height 11
click at [224, 618] on div "Eraser" at bounding box center [225, 621] width 27 height 9
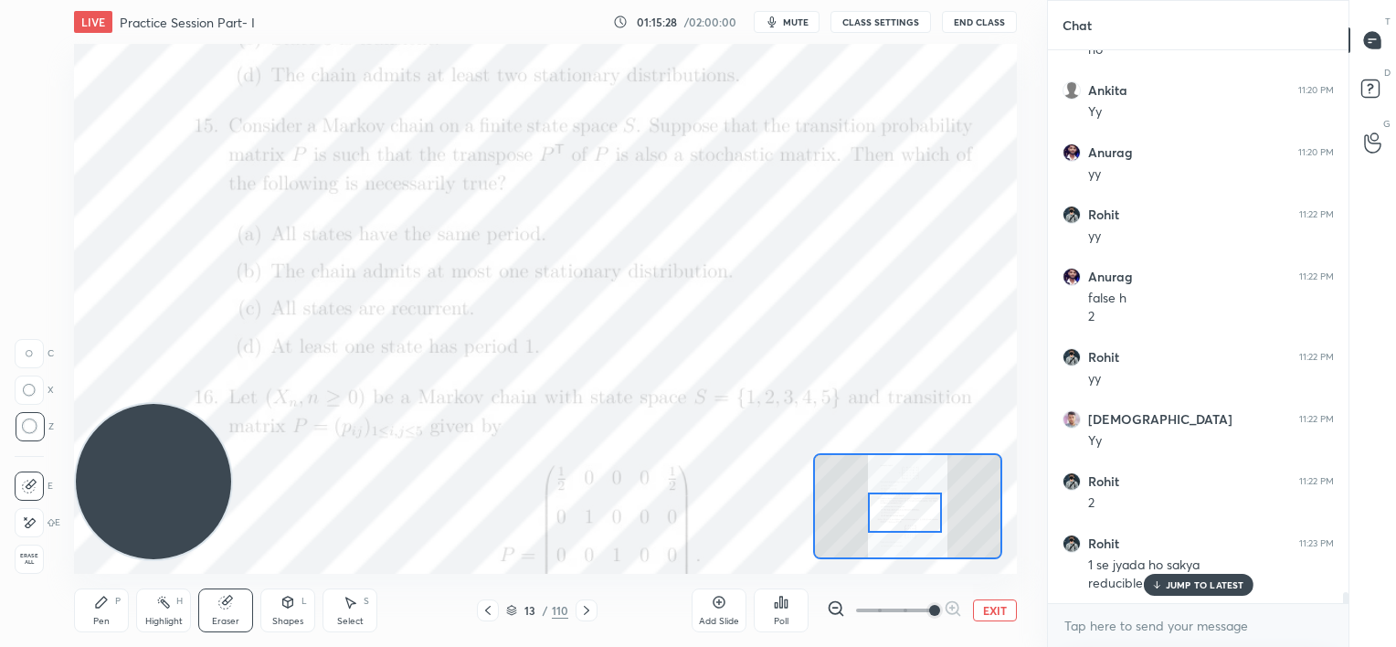
drag, startPoint x: 1176, startPoint y: 584, endPoint x: 1158, endPoint y: 580, distance: 18.6
click at [1175, 585] on p "JUMP TO LATEST" at bounding box center [1205, 584] width 79 height 11
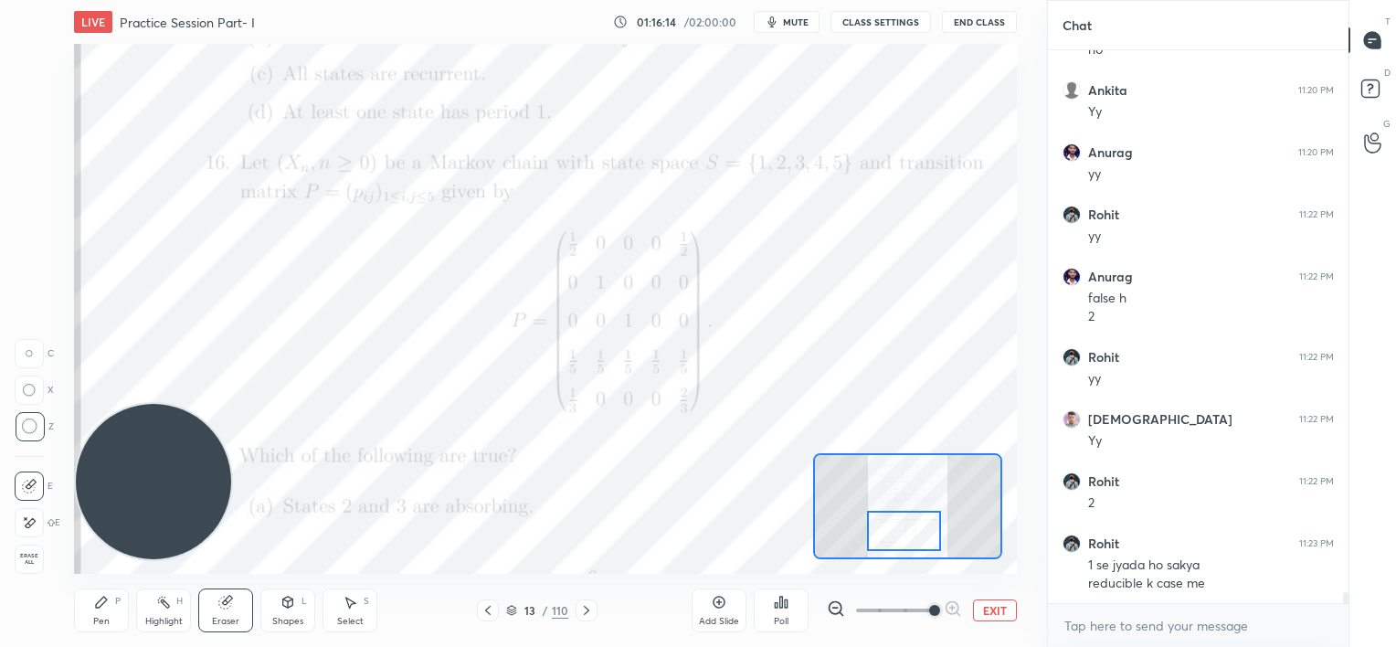
scroll to position [28017, 0]
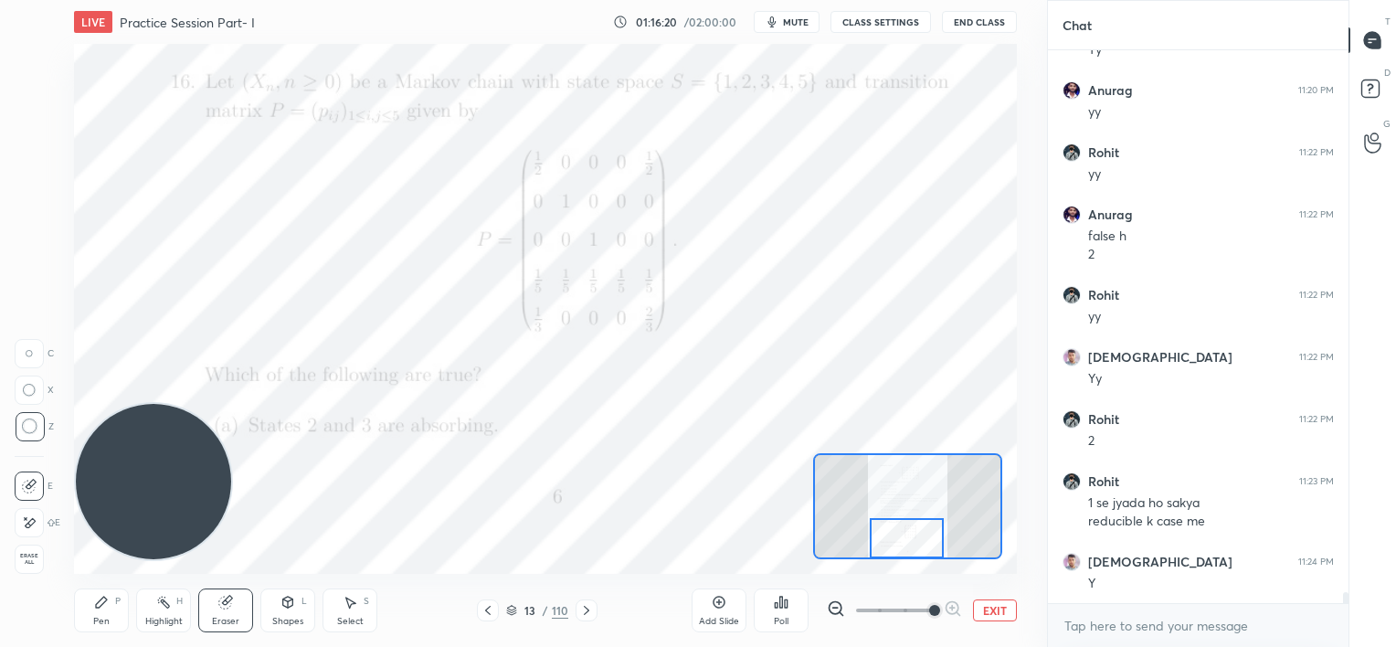
drag, startPoint x: 905, startPoint y: 512, endPoint x: 910, endPoint y: 528, distance: 17.3
click at [906, 537] on div at bounding box center [907, 538] width 74 height 41
drag, startPoint x: 100, startPoint y: 618, endPoint x: 139, endPoint y: 474, distance: 148.8
click at [100, 617] on div "Pen" at bounding box center [101, 621] width 16 height 9
click at [588, 611] on icon at bounding box center [586, 610] width 15 height 15
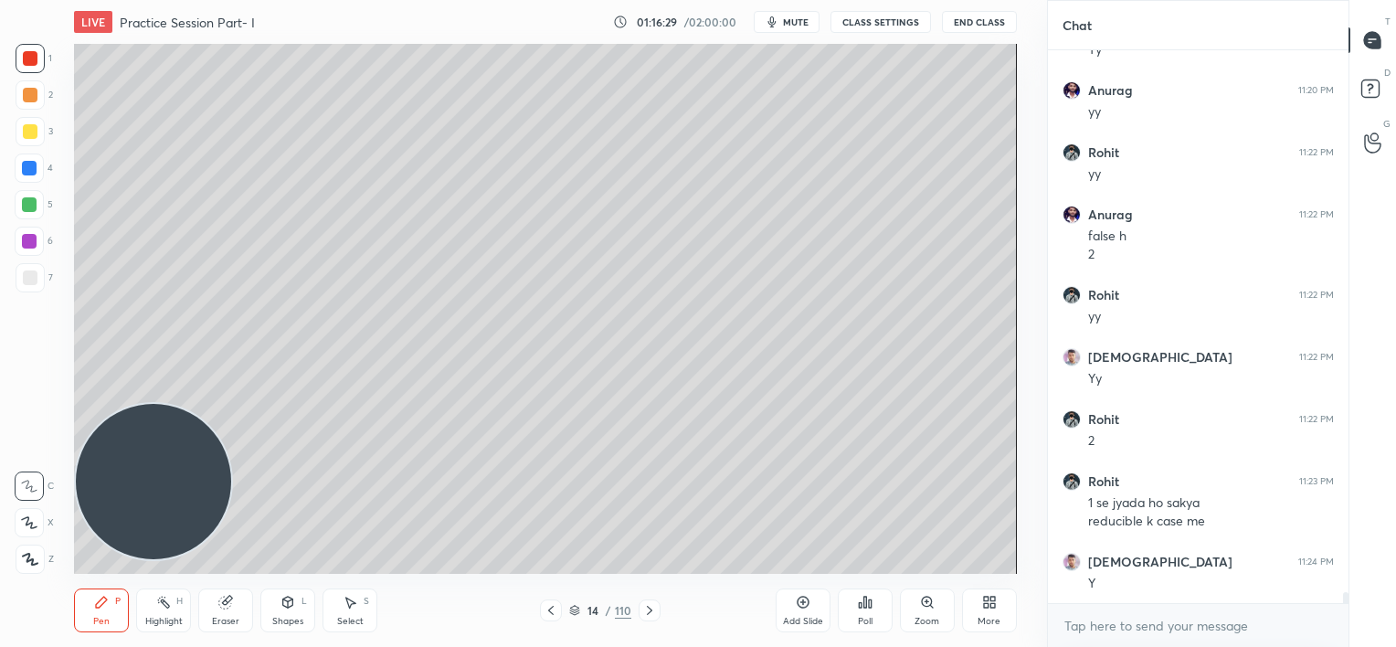
click at [650, 614] on icon at bounding box center [649, 610] width 15 height 15
click at [647, 612] on icon at bounding box center [649, 610] width 15 height 15
click at [646, 612] on icon at bounding box center [649, 610] width 15 height 15
click at [647, 612] on icon at bounding box center [649, 610] width 15 height 15
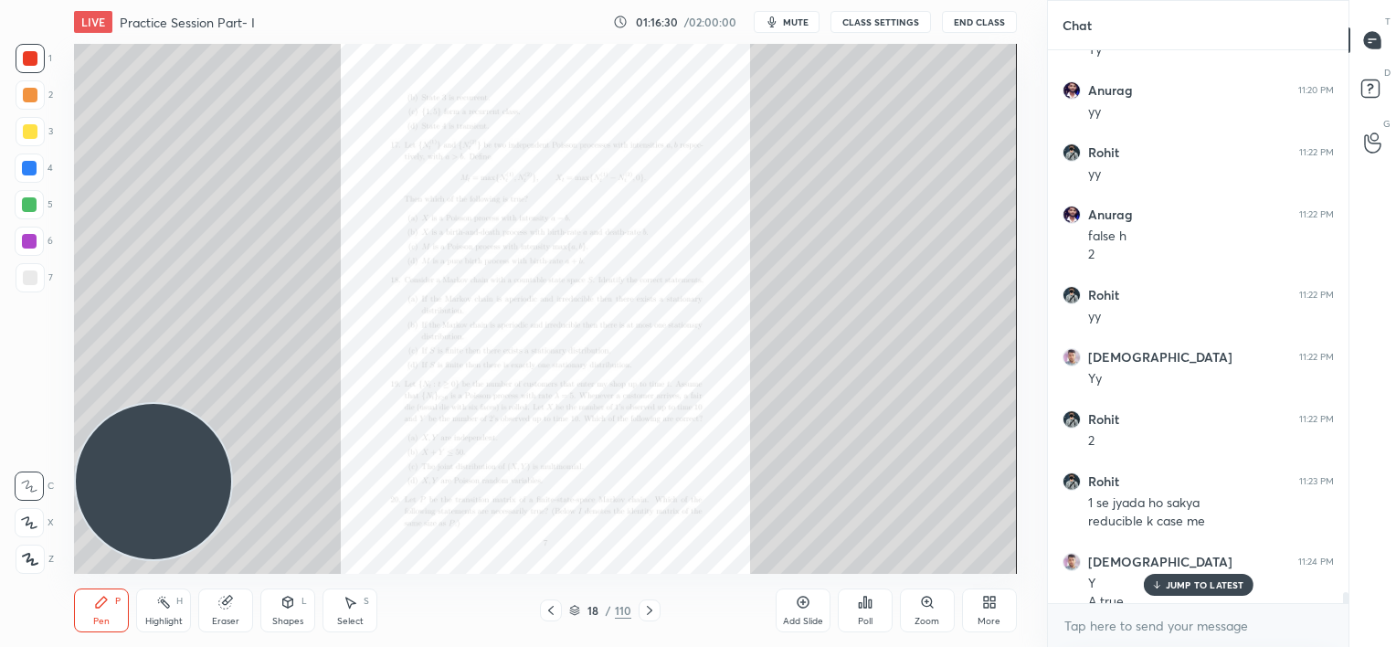
scroll to position [28035, 0]
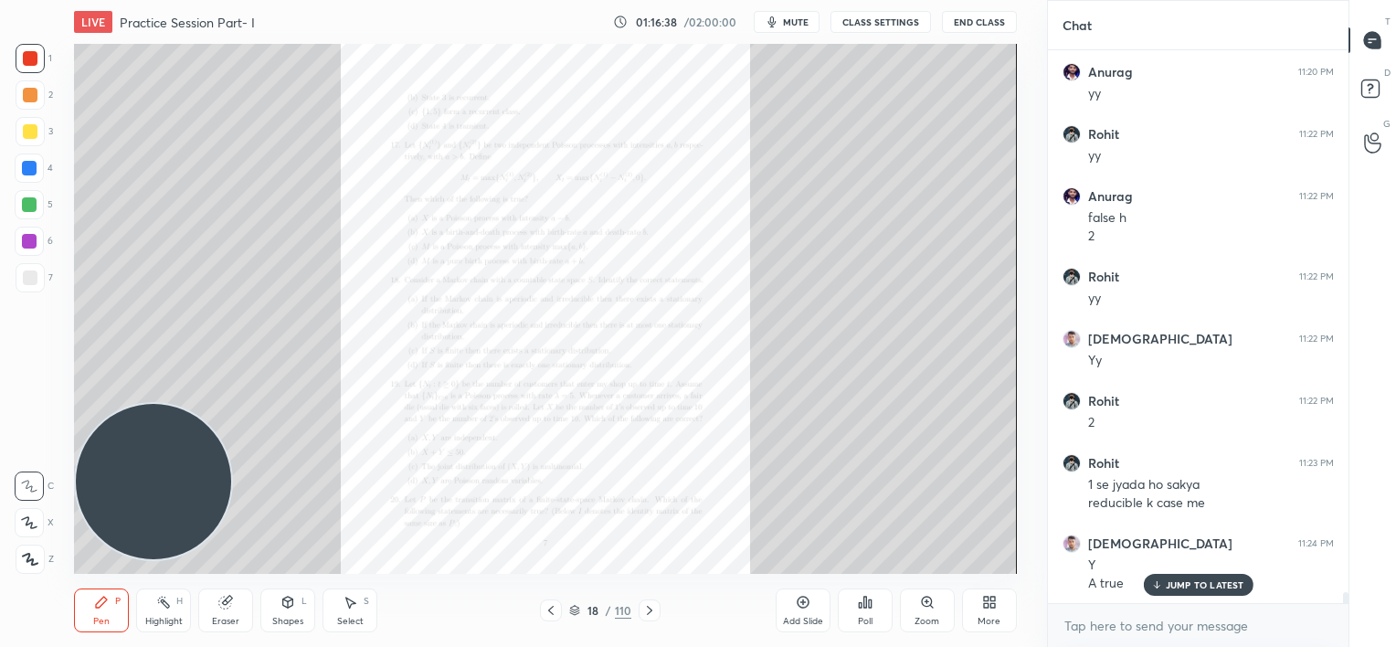
click at [556, 605] on icon at bounding box center [551, 610] width 15 height 15
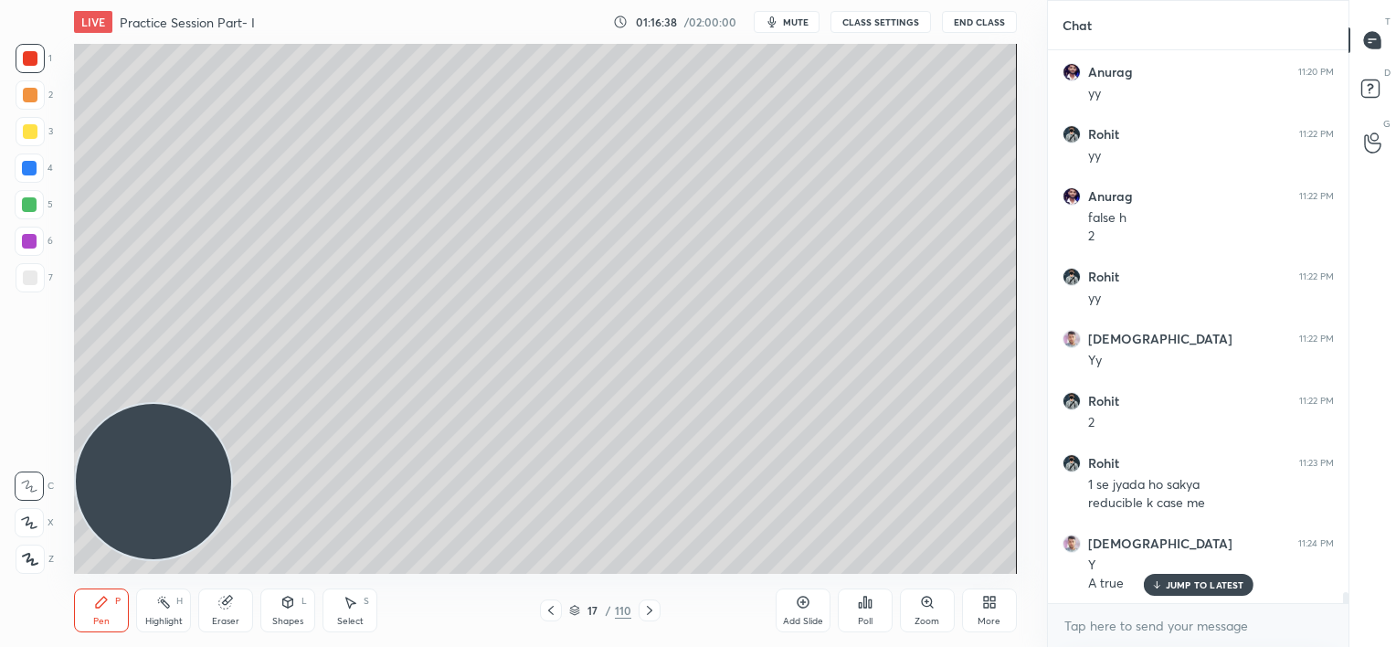
click at [556, 605] on icon at bounding box center [551, 610] width 15 height 15
click at [556, 604] on icon at bounding box center [551, 610] width 15 height 15
click at [558, 601] on div at bounding box center [551, 611] width 22 height 22
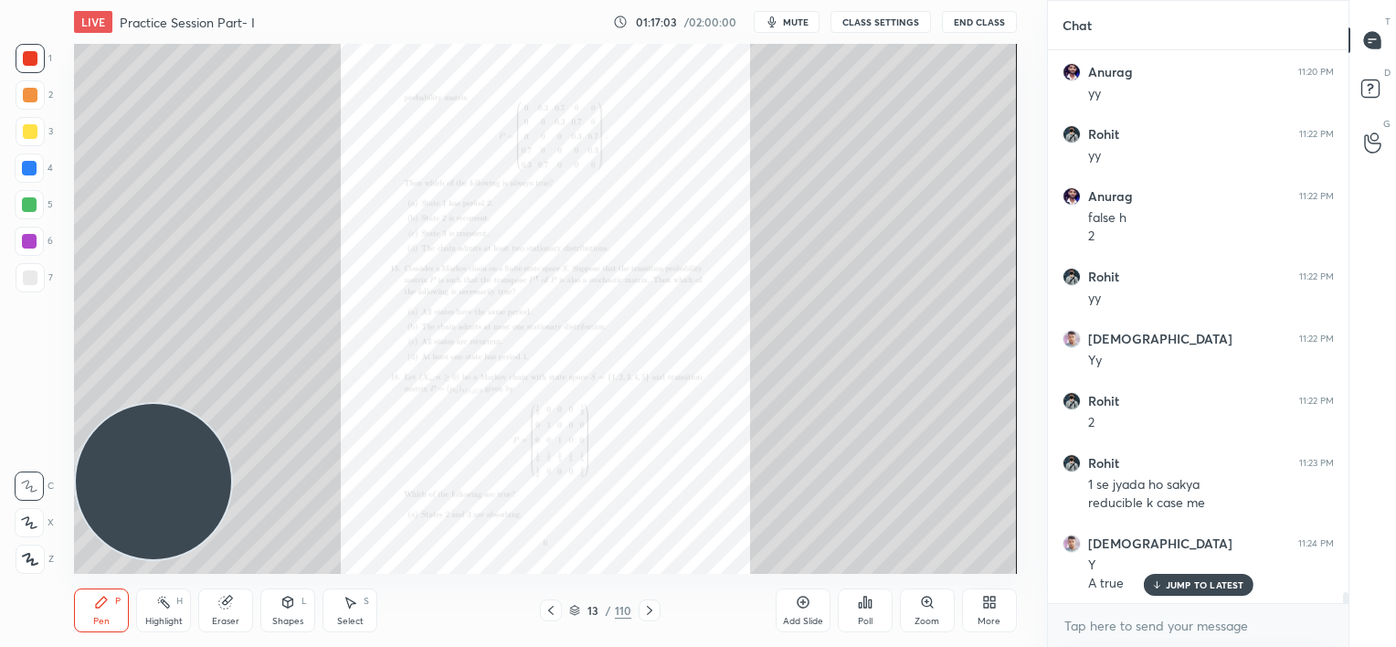
click at [932, 607] on icon at bounding box center [927, 602] width 15 height 15
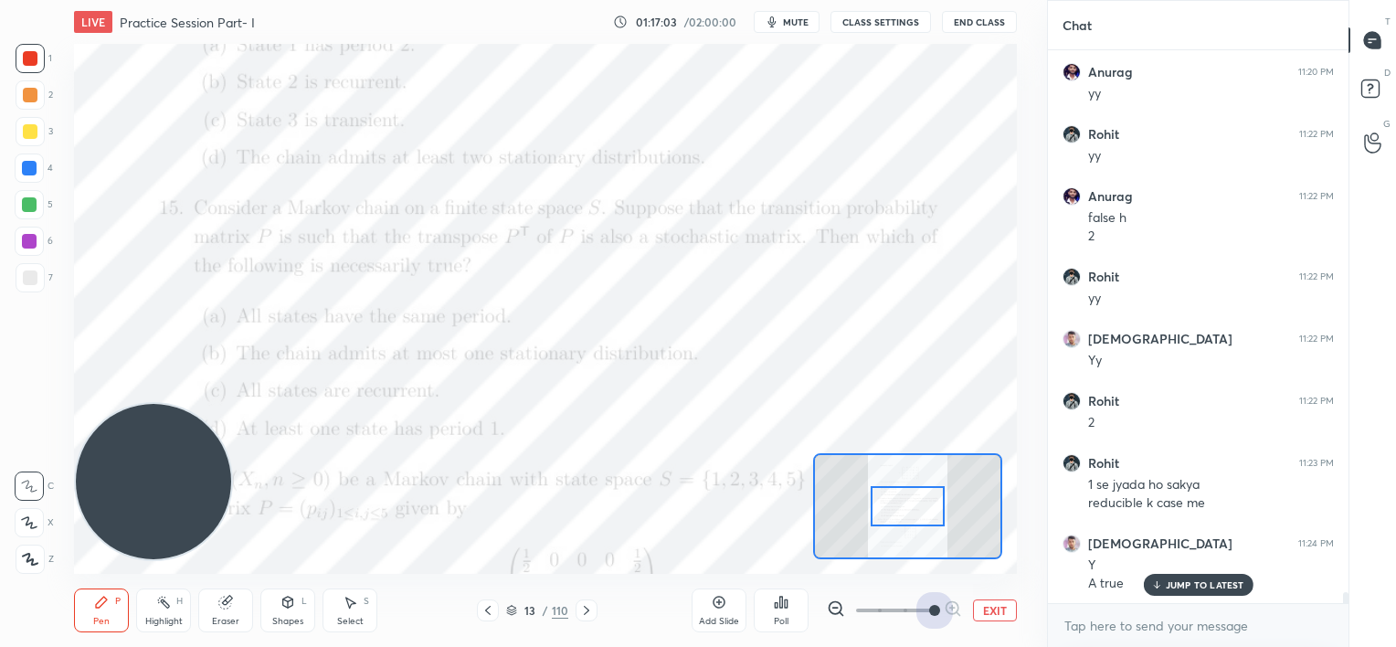
click at [930, 607] on span at bounding box center [894, 610] width 77 height 27
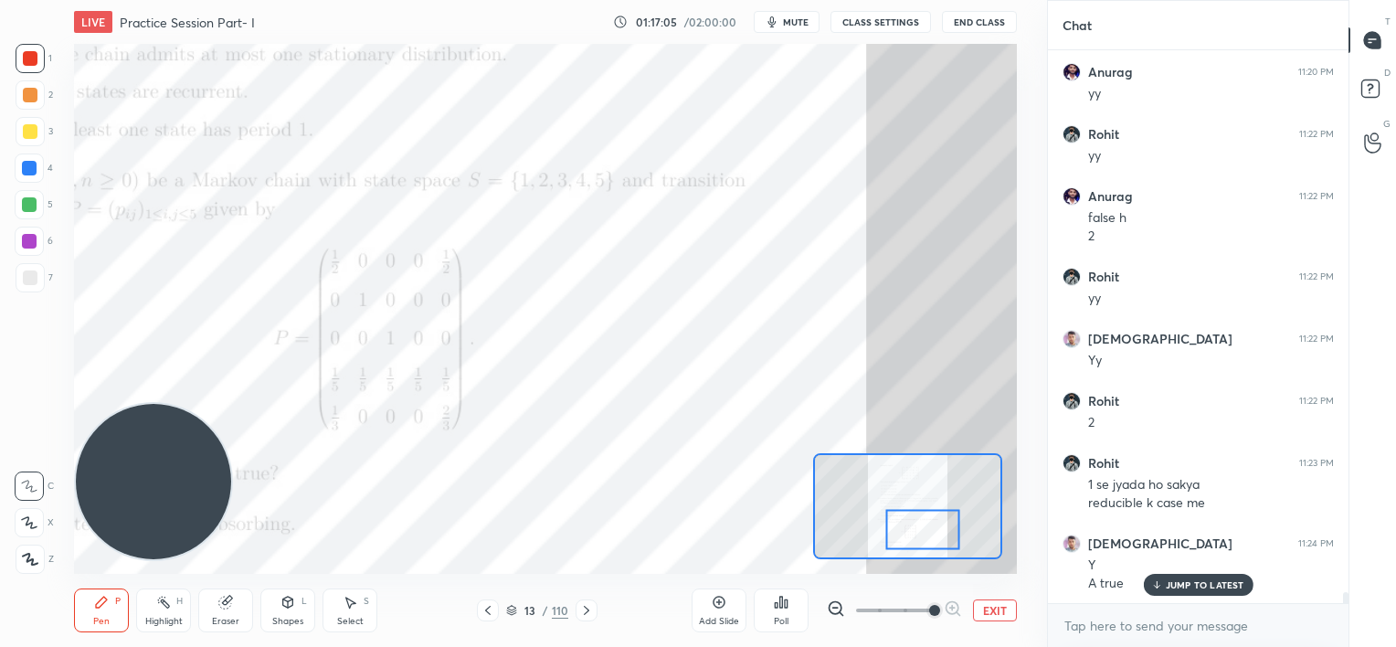
click at [886, 529] on div at bounding box center [907, 506] width 188 height 106
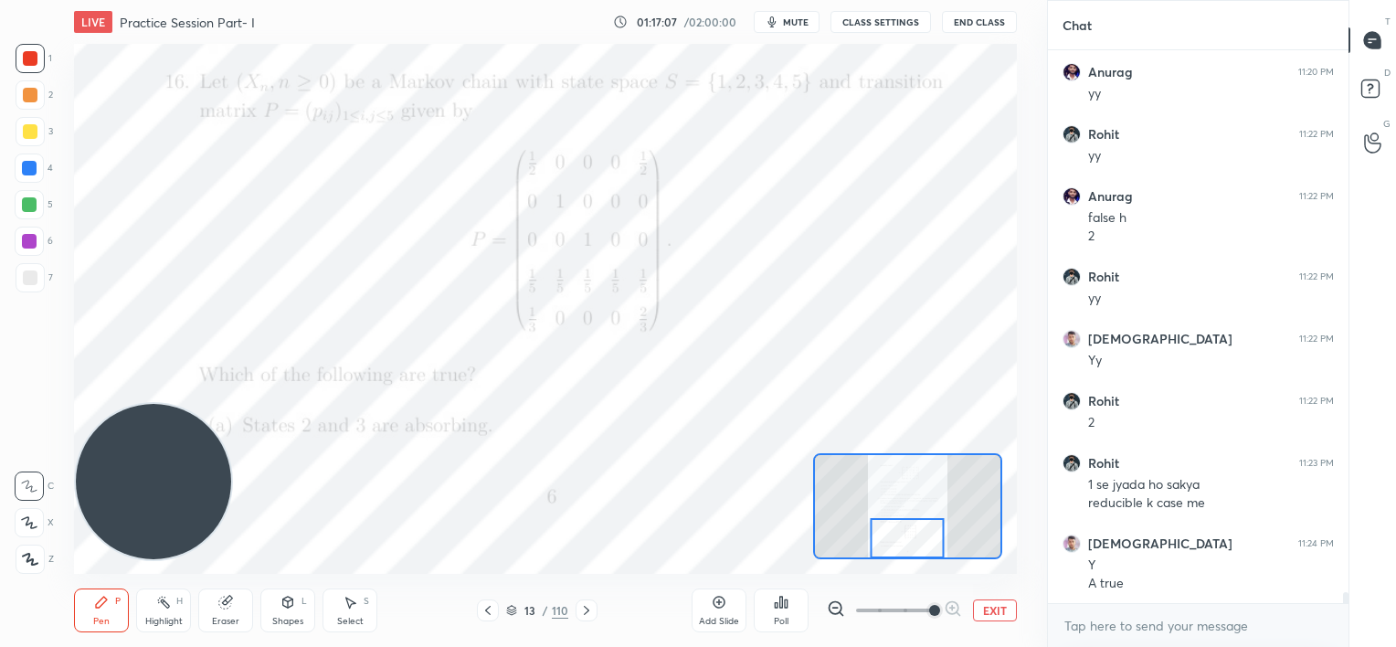
scroll to position [28097, 0]
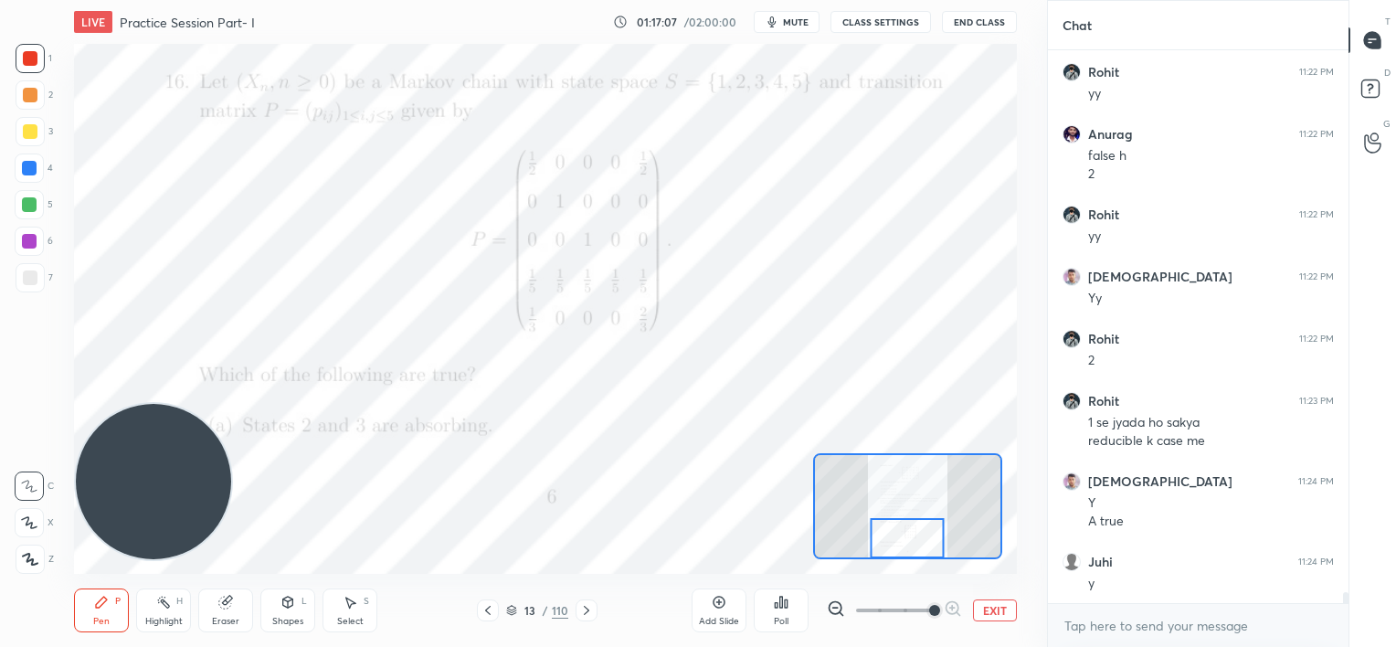
click at [913, 542] on div at bounding box center [907, 538] width 74 height 41
click at [929, 610] on span at bounding box center [934, 610] width 11 height 11
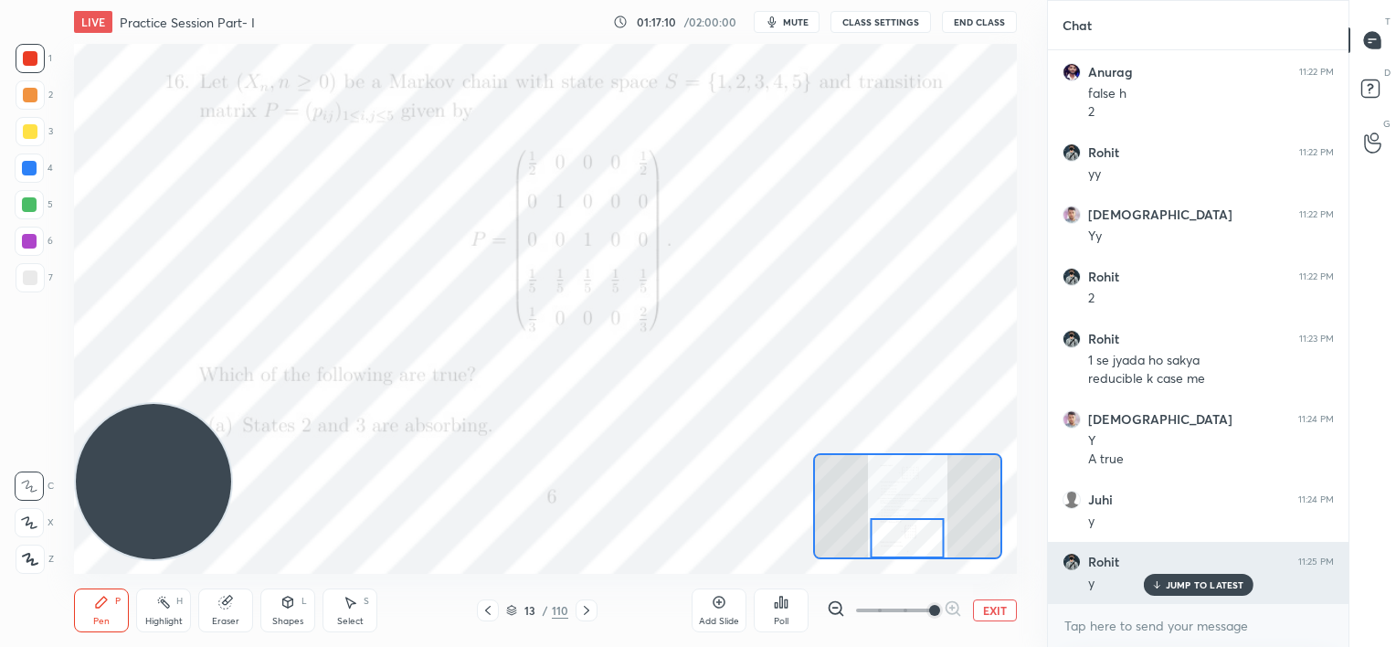
drag, startPoint x: 1180, startPoint y: 586, endPoint x: 1147, endPoint y: 574, distance: 35.0
click at [1180, 588] on p "JUMP TO LATEST" at bounding box center [1205, 584] width 79 height 11
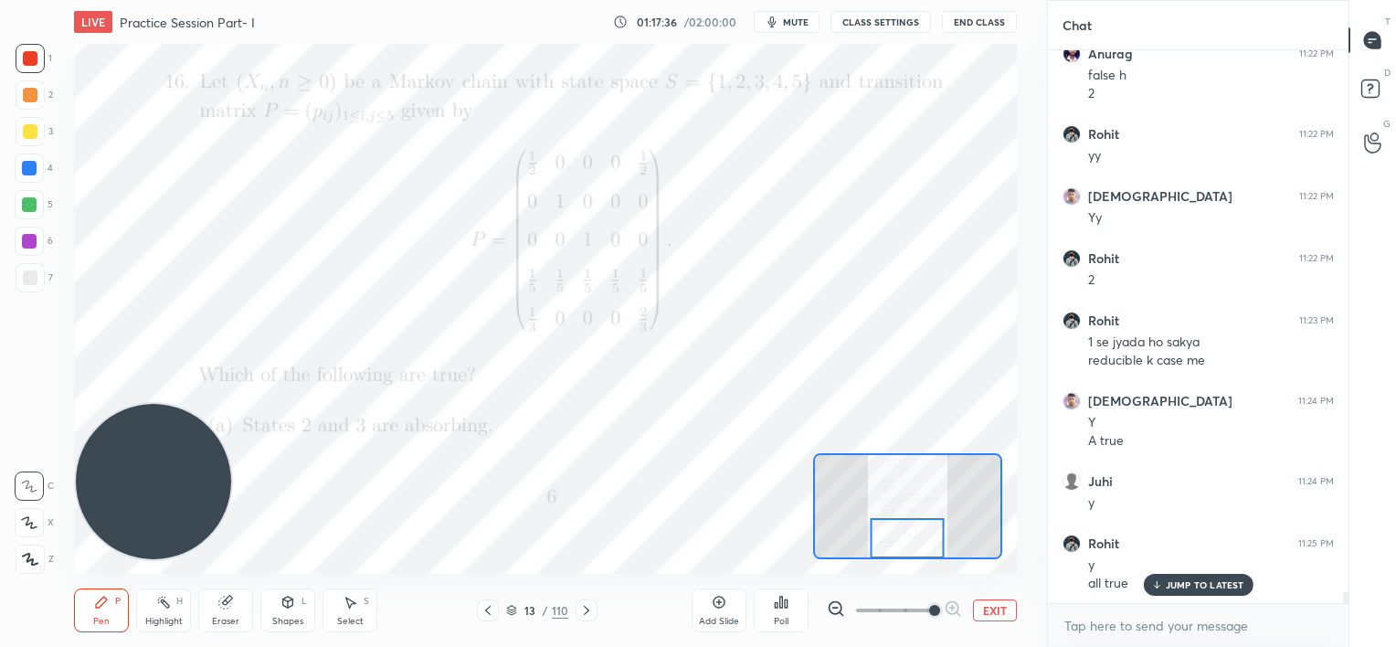
scroll to position [28240, 0]
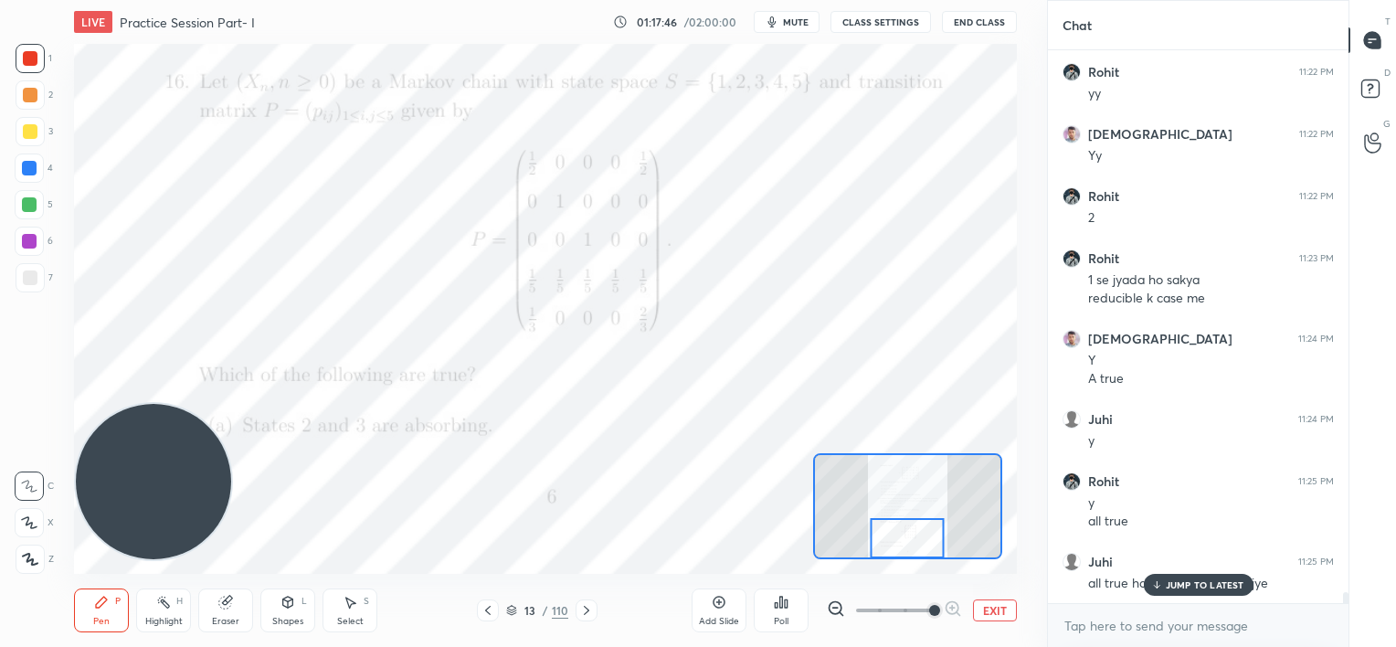
click at [1166, 576] on div "JUMP TO LATEST" at bounding box center [1198, 585] width 110 height 22
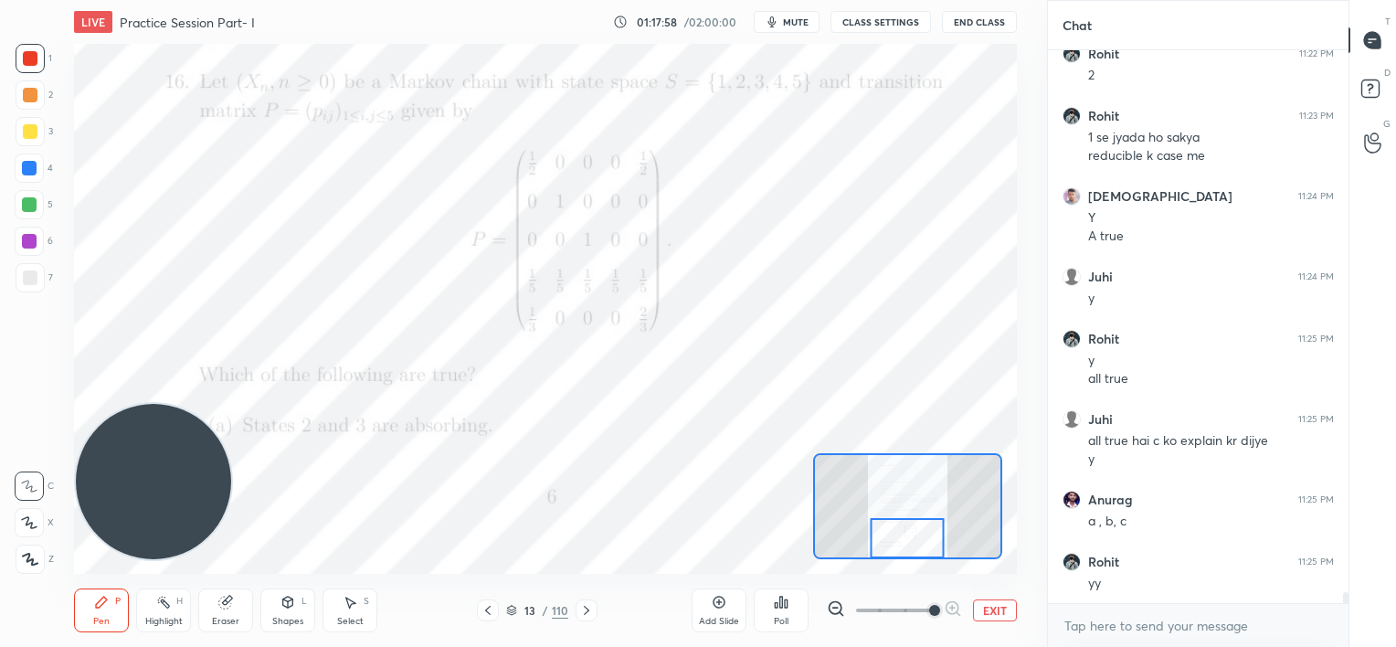
scroll to position [28444, 0]
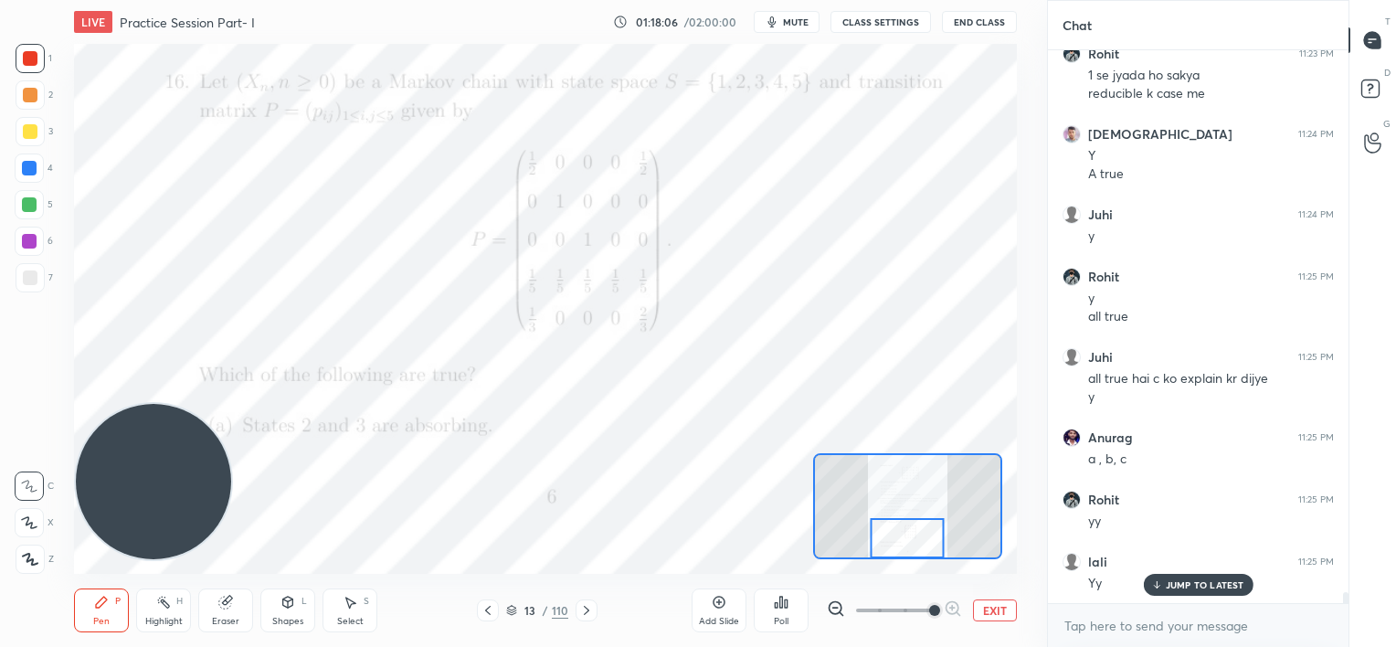
click at [29, 168] on div at bounding box center [29, 168] width 15 height 15
click at [1187, 579] on p "JUMP TO LATEST" at bounding box center [1205, 584] width 79 height 11
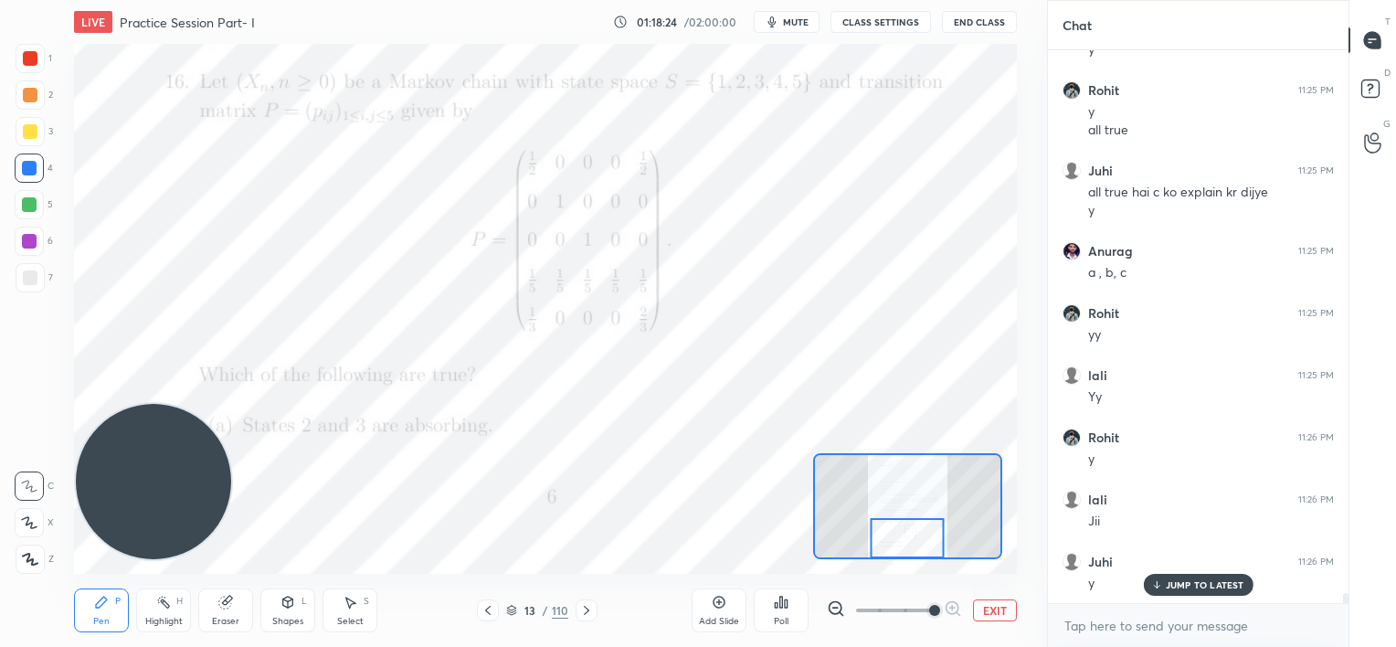
scroll to position [28693, 0]
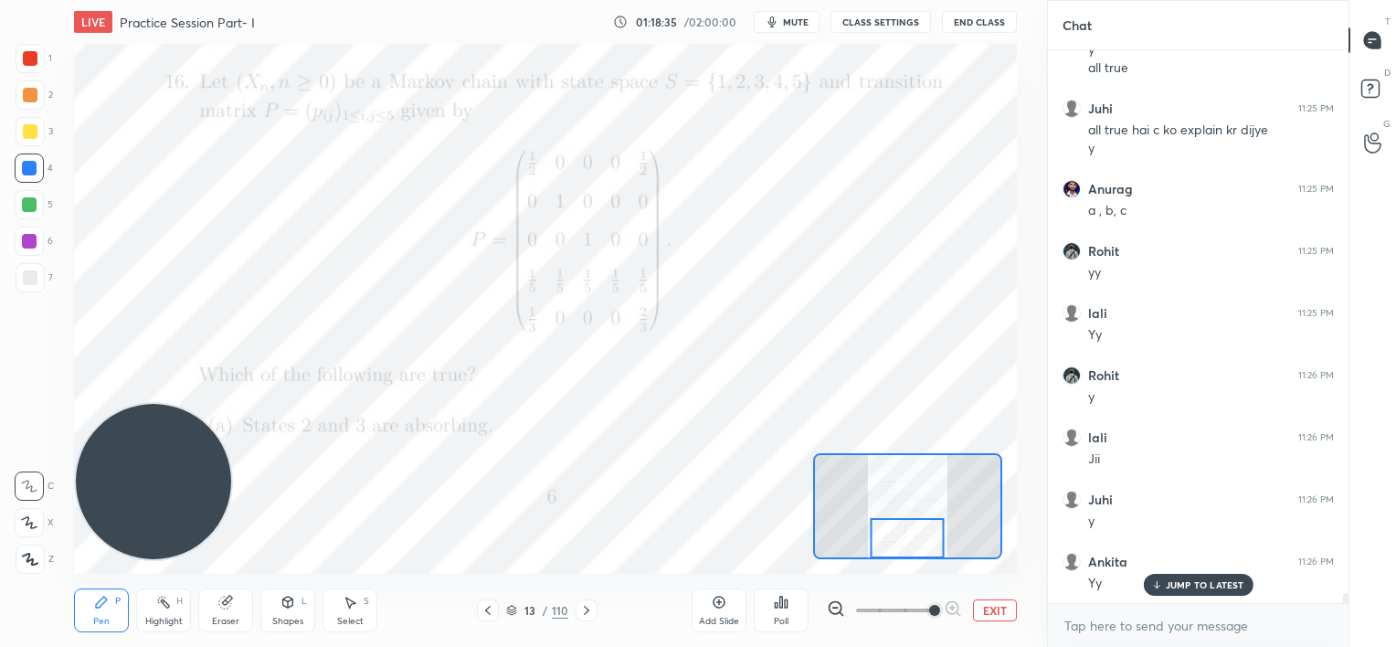
drag, startPoint x: 219, startPoint y: 607, endPoint x: 229, endPoint y: 585, distance: 24.1
click at [220, 606] on icon at bounding box center [225, 602] width 15 height 15
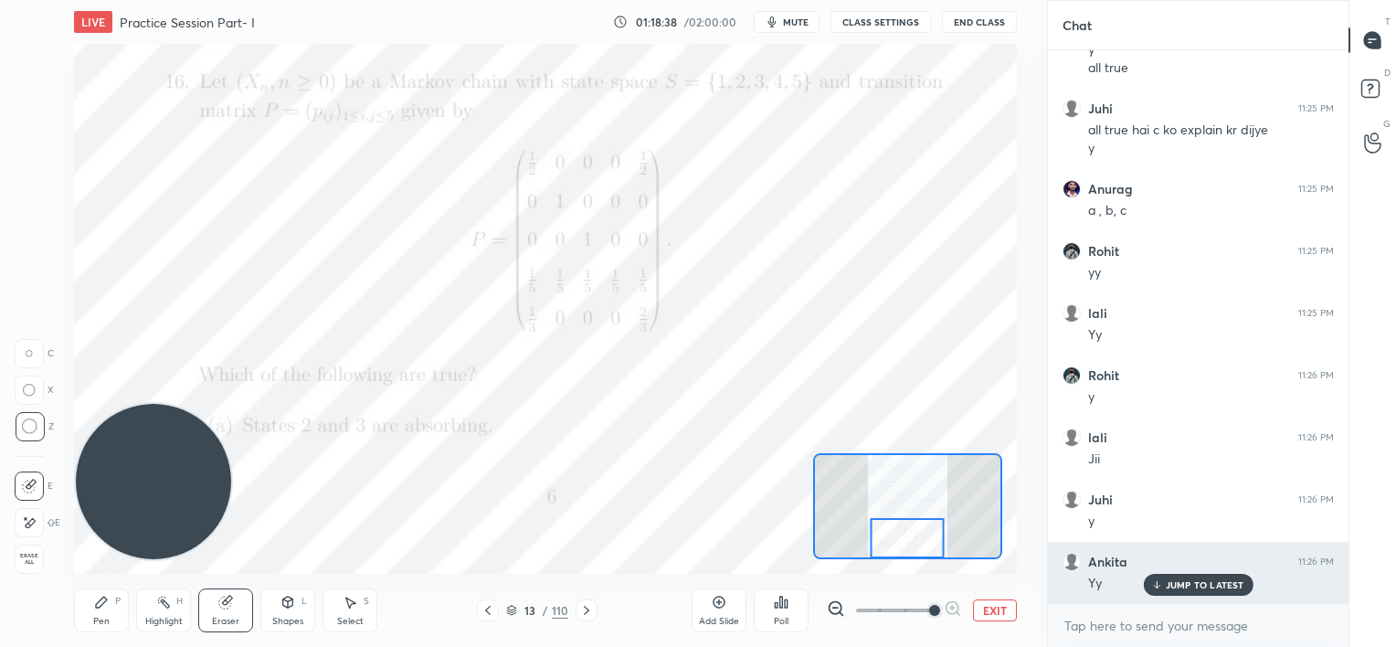
click at [1169, 578] on div "JUMP TO LATEST" at bounding box center [1198, 585] width 110 height 22
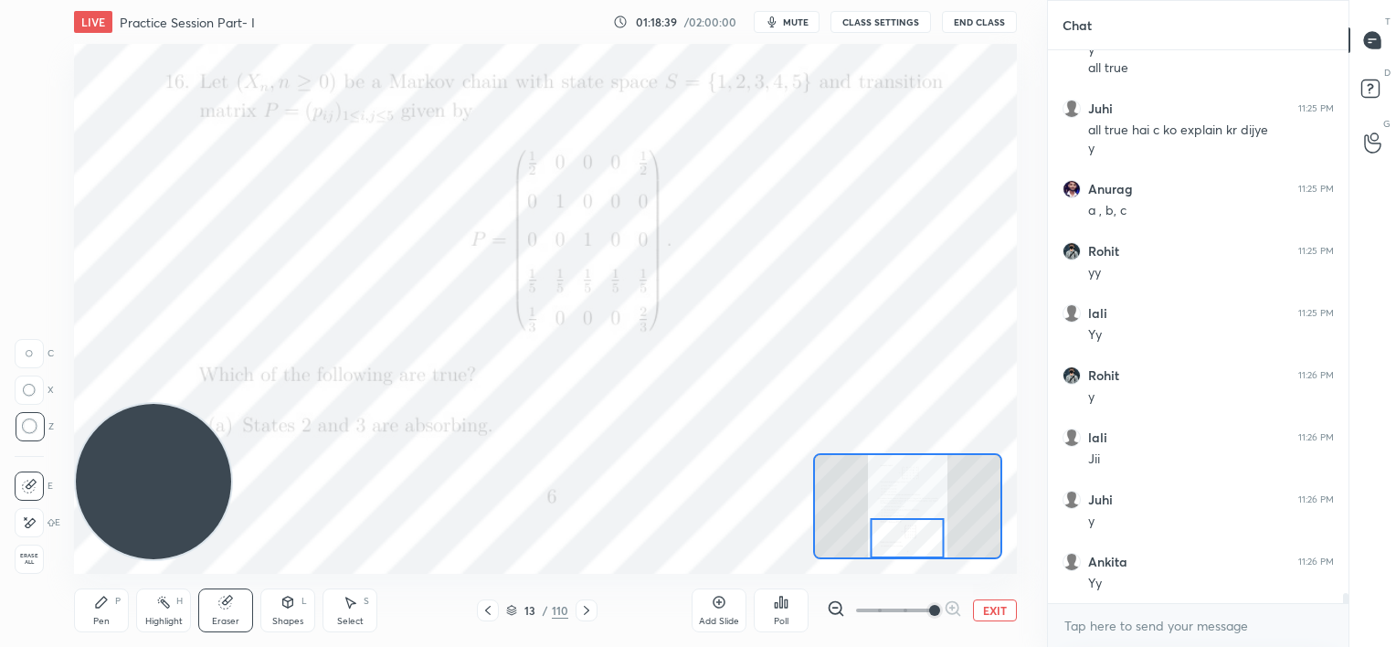
click at [99, 611] on div "Pen P" at bounding box center [101, 611] width 55 height 44
drag, startPoint x: 27, startPoint y: 133, endPoint x: 15, endPoint y: 127, distance: 14.3
click at [29, 135] on div at bounding box center [30, 131] width 15 height 15
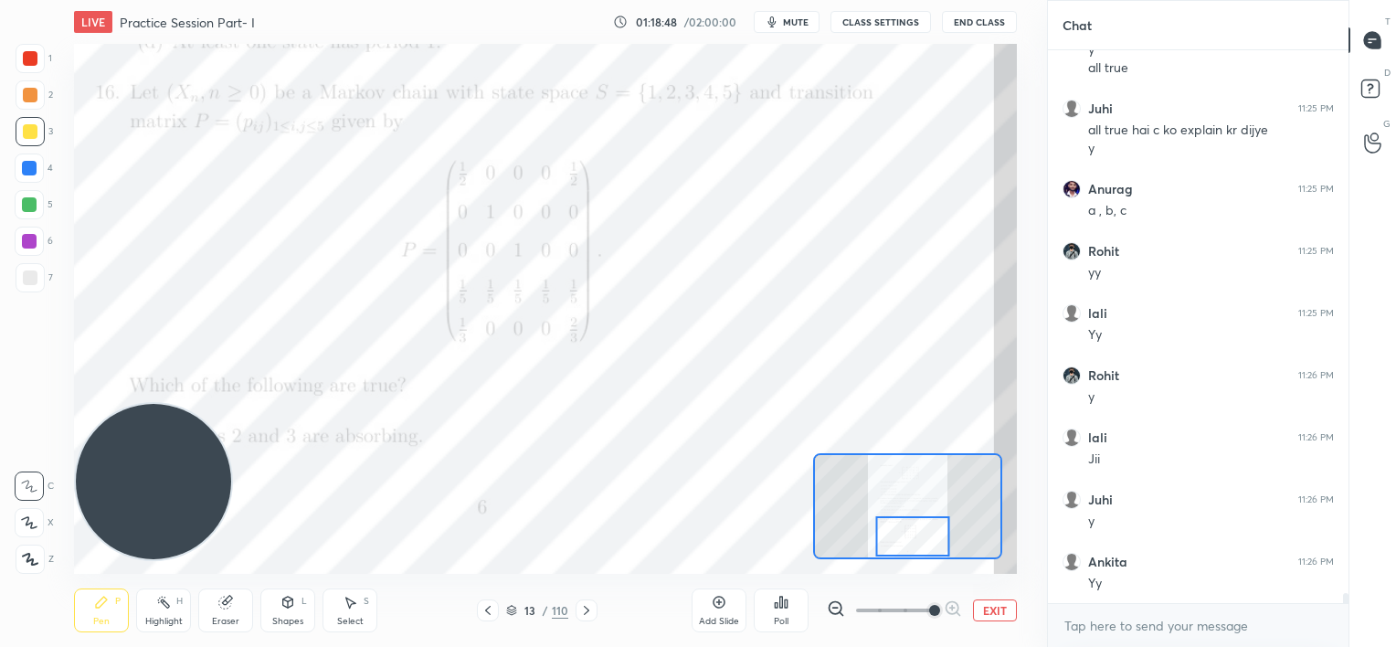
click at [922, 525] on div at bounding box center [913, 536] width 74 height 41
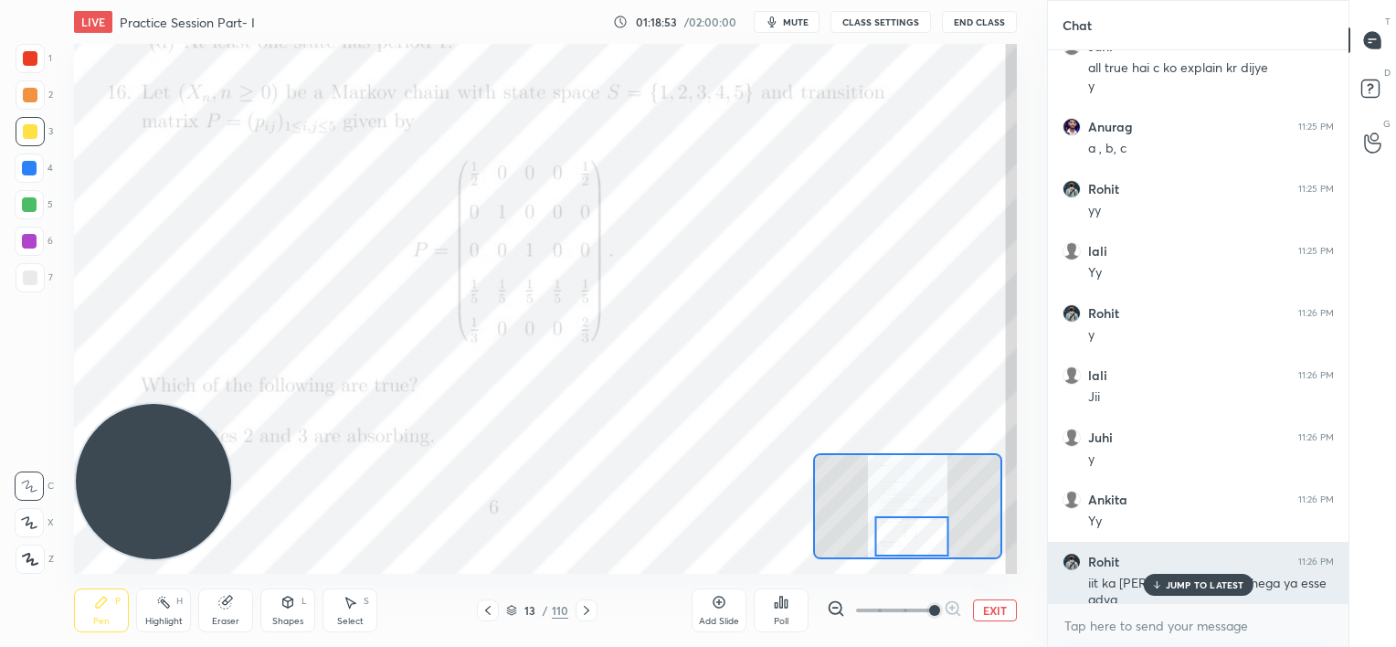
drag, startPoint x: 1177, startPoint y: 581, endPoint x: 1144, endPoint y: 574, distance: 33.7
click at [1173, 581] on p "JUMP TO LATEST" at bounding box center [1205, 584] width 79 height 11
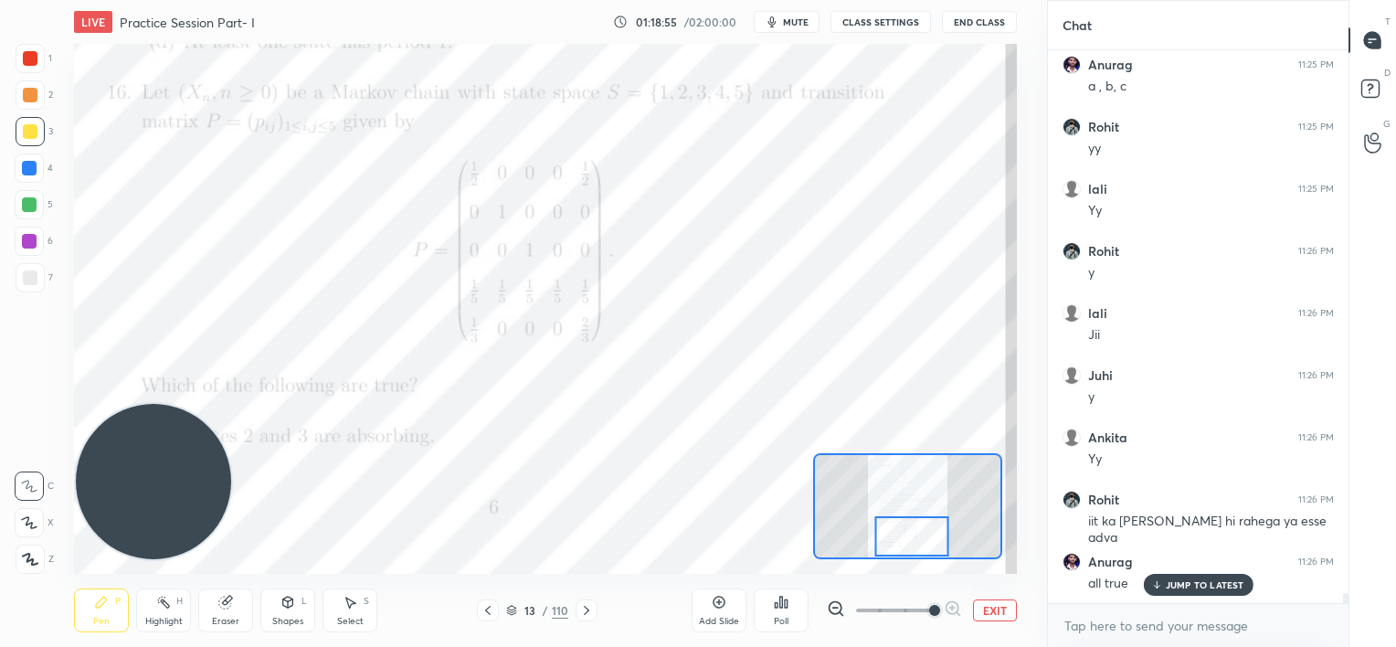
scroll to position [28879, 0]
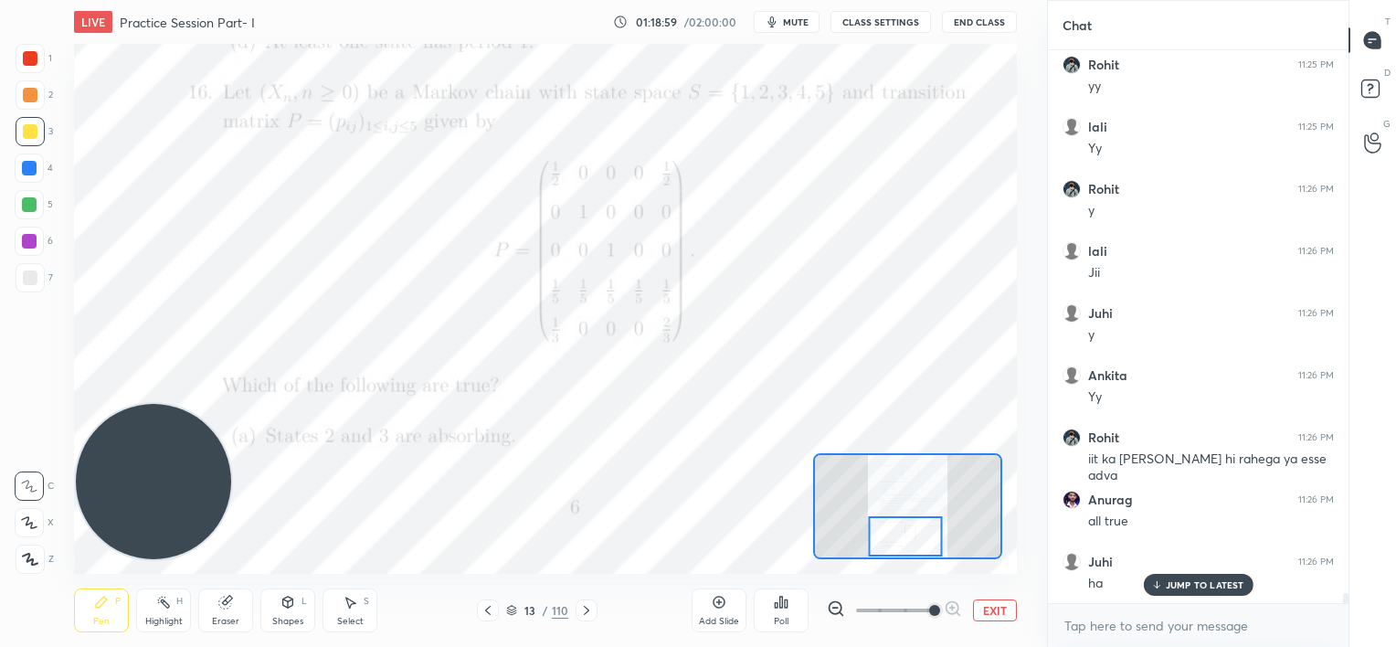
click at [928, 537] on div at bounding box center [905, 536] width 74 height 41
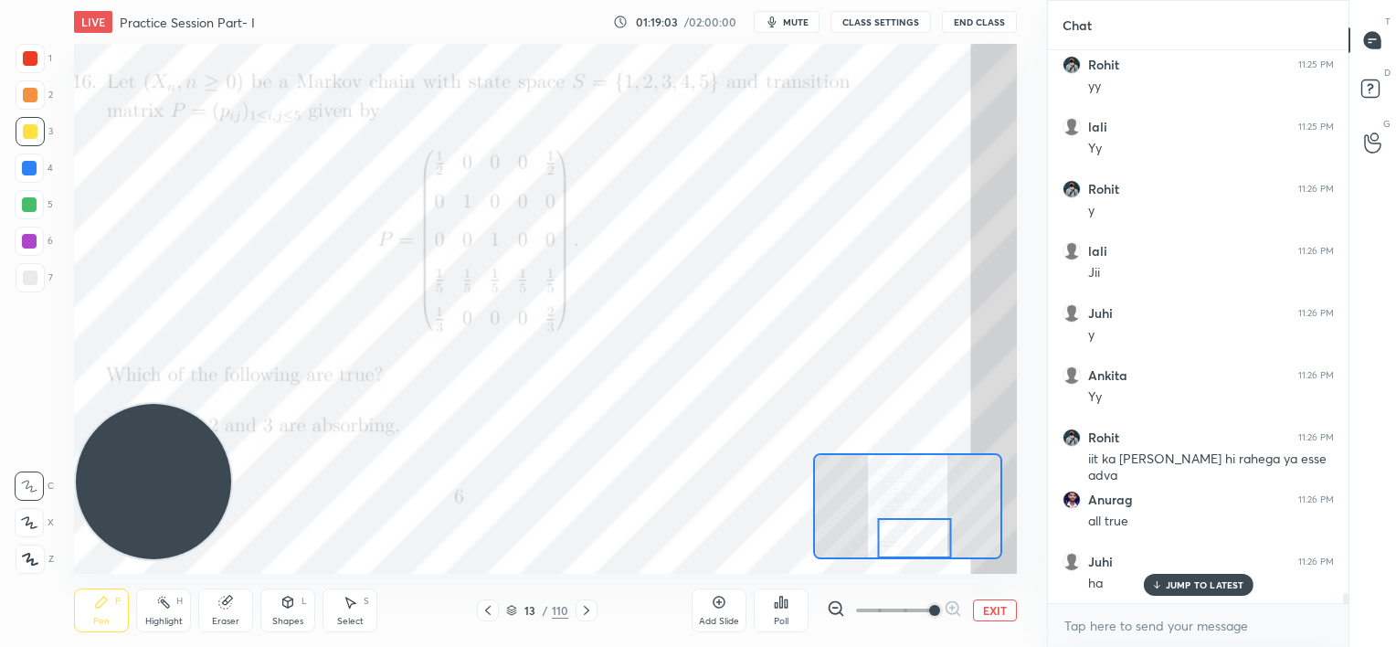
scroll to position [28941, 0]
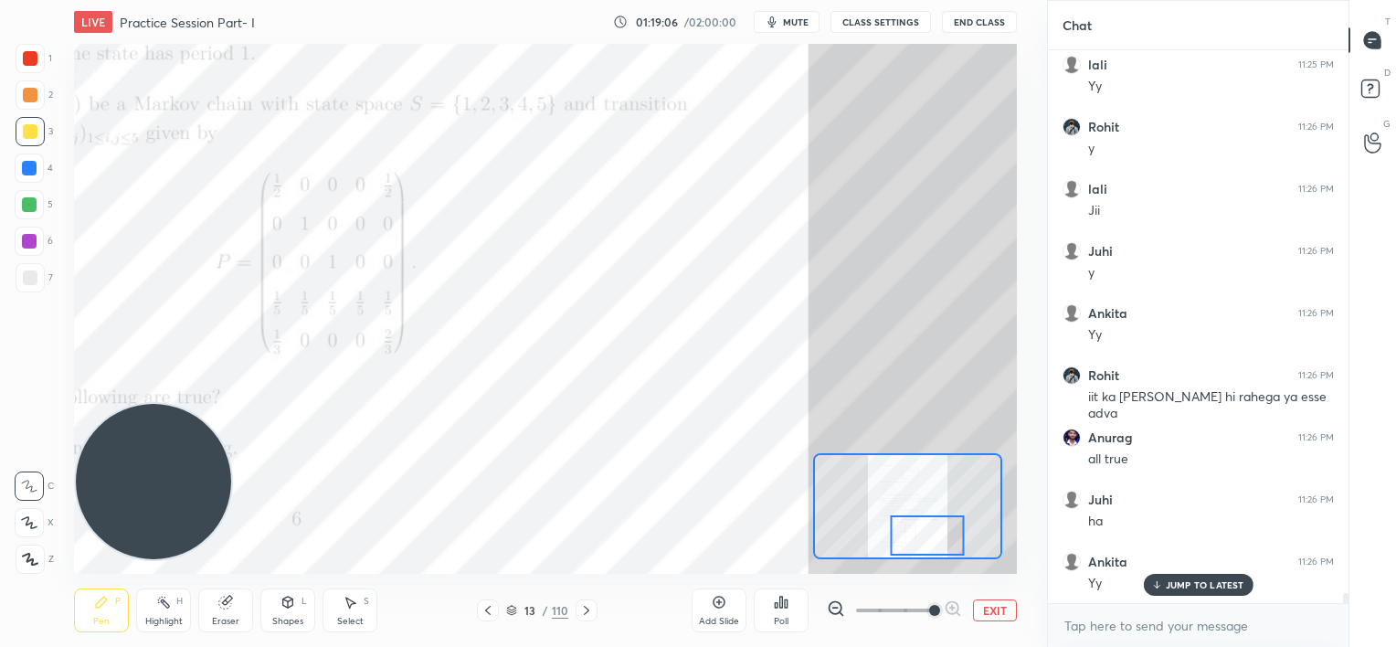
drag, startPoint x: 901, startPoint y: 536, endPoint x: 923, endPoint y: 535, distance: 22.0
click at [923, 535] on div at bounding box center [927, 535] width 74 height 41
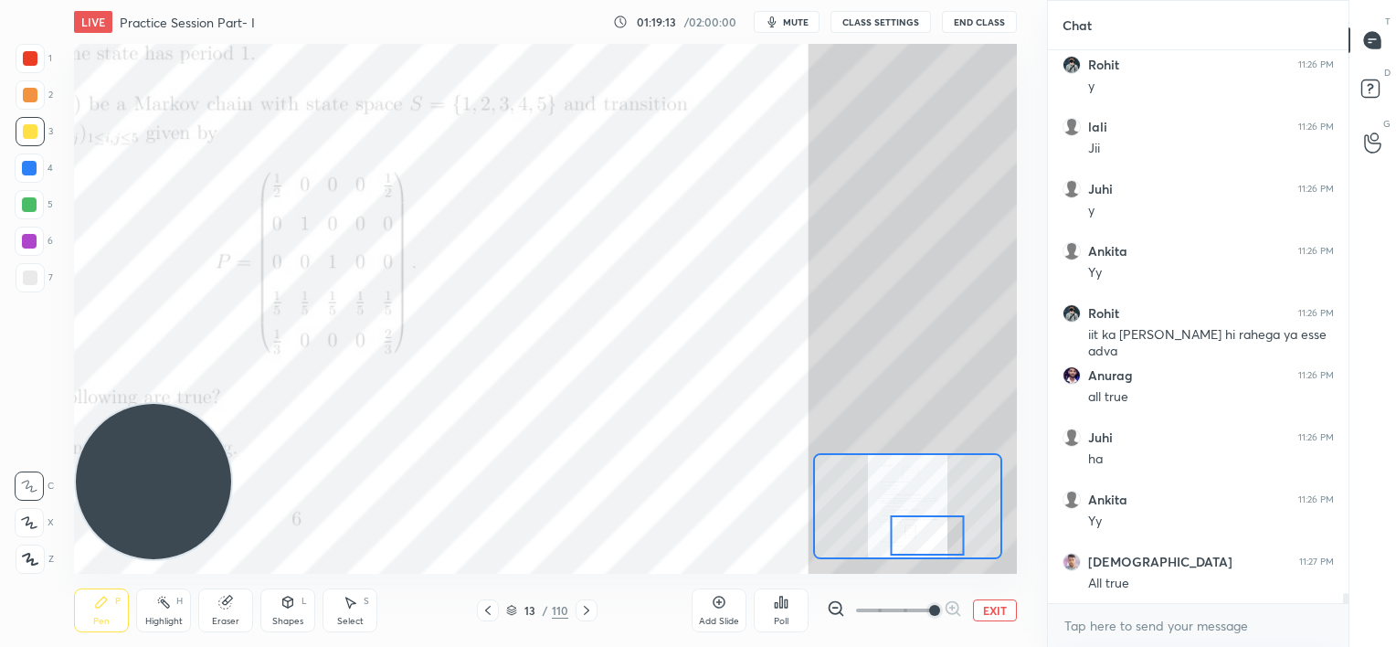
click at [35, 169] on div at bounding box center [29, 168] width 15 height 15
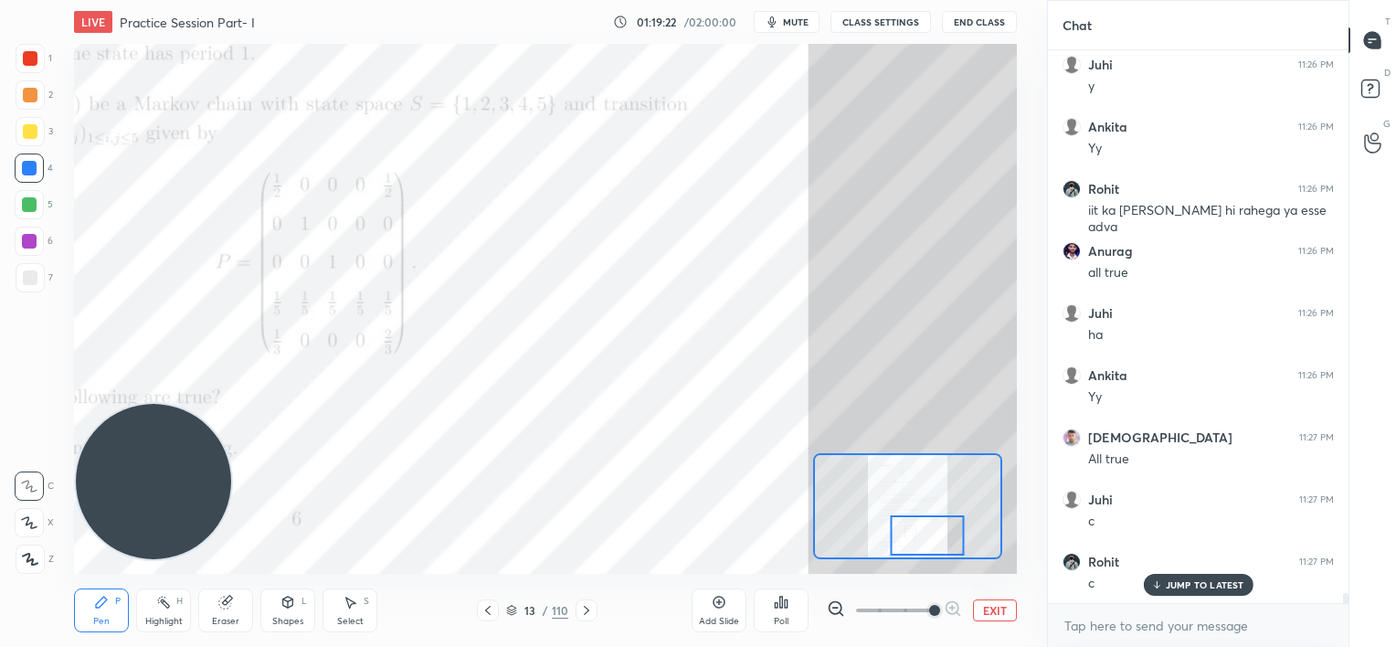
scroll to position [29190, 0]
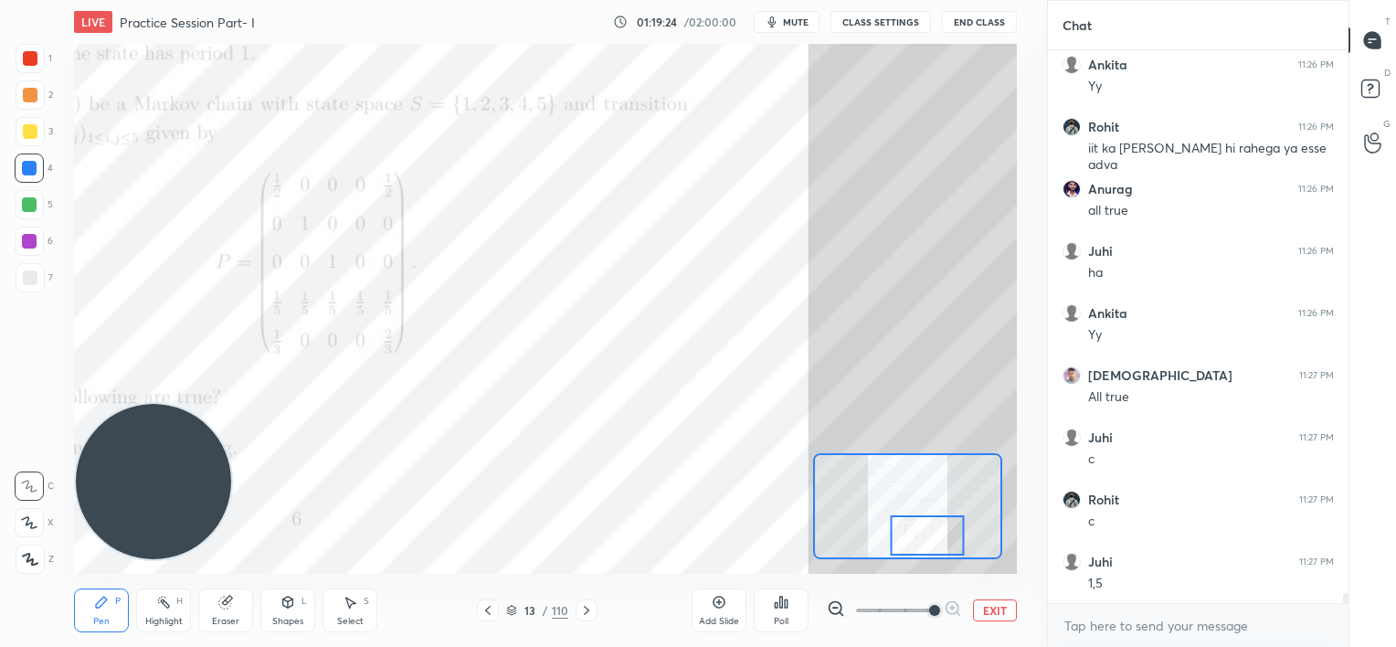
click at [227, 618] on div "Eraser" at bounding box center [225, 621] width 27 height 9
click at [101, 606] on icon at bounding box center [101, 602] width 11 height 11
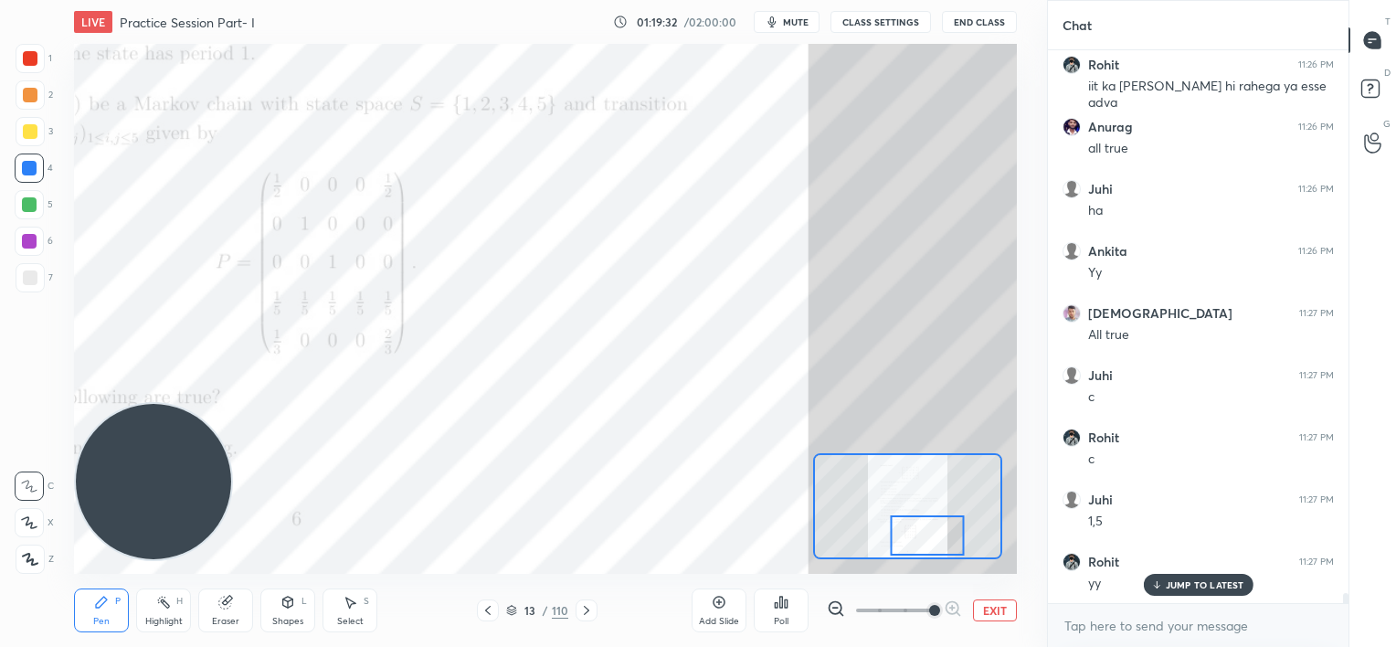
click at [29, 55] on div at bounding box center [30, 58] width 15 height 15
click at [30, 133] on div at bounding box center [30, 131] width 15 height 15
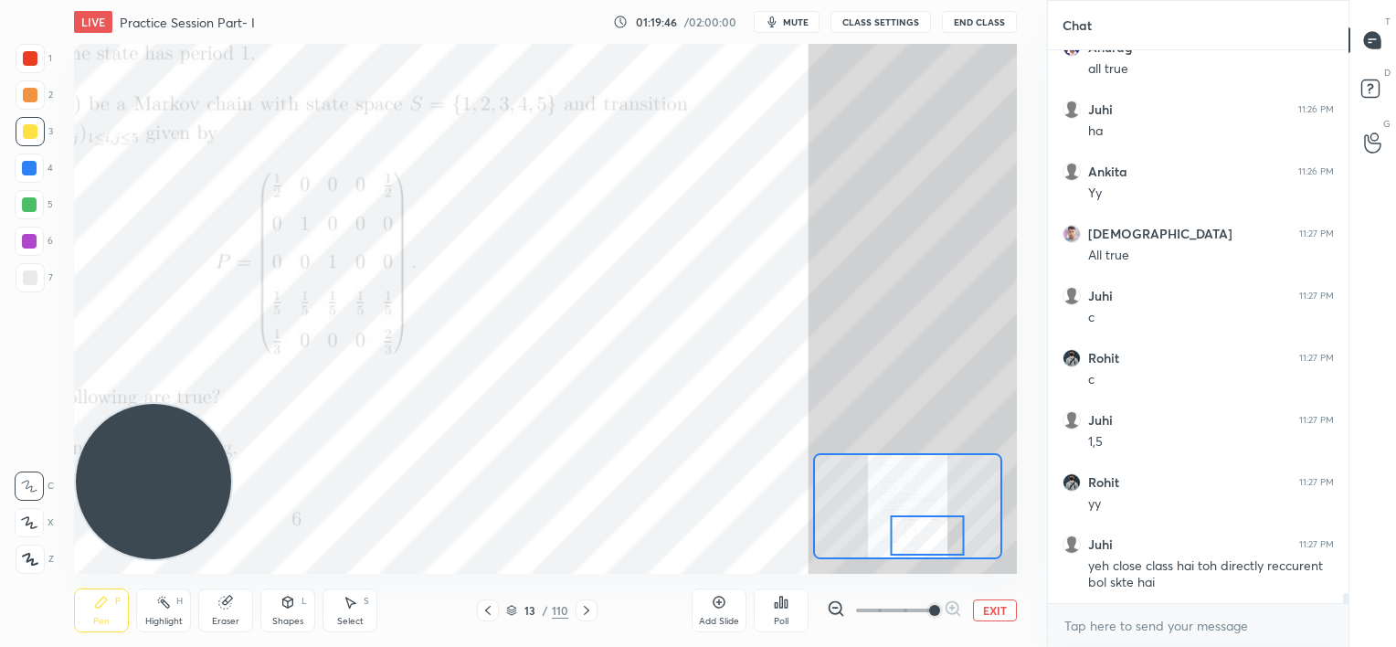
drag, startPoint x: 28, startPoint y: 239, endPoint x: 26, endPoint y: 228, distance: 10.4
click at [29, 239] on div at bounding box center [29, 241] width 15 height 15
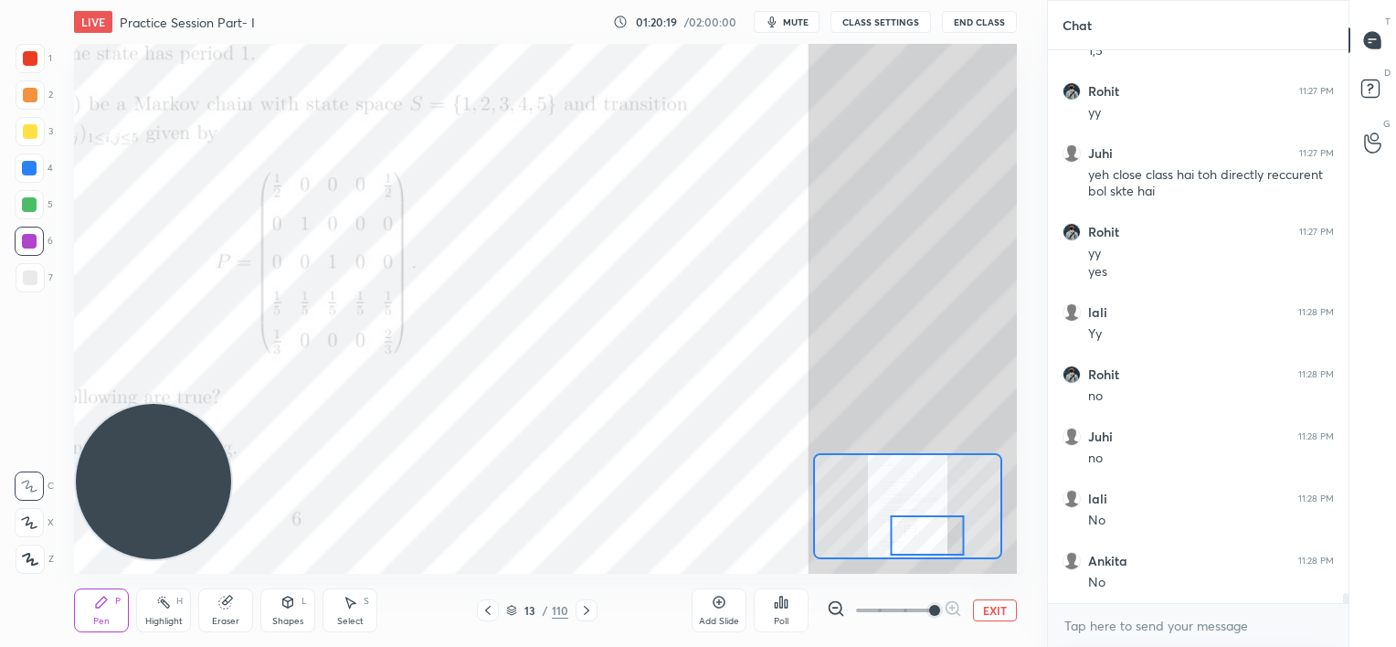
scroll to position [29785, 0]
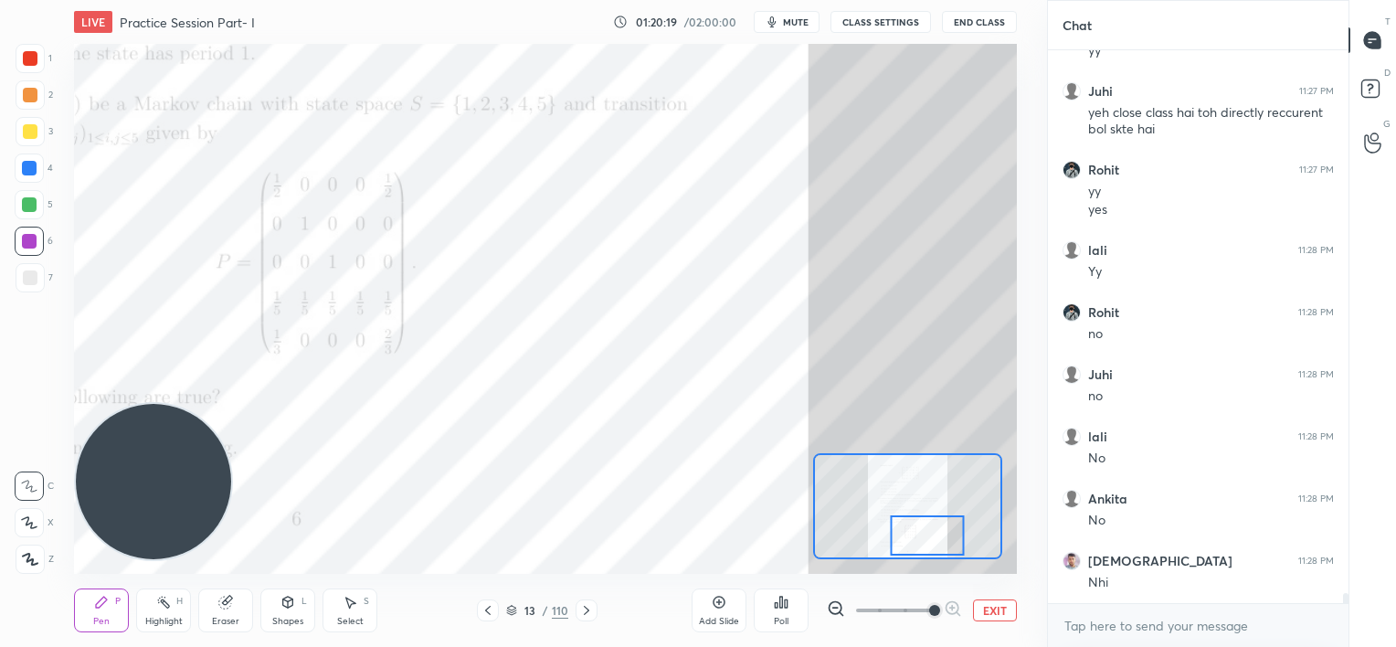
click at [34, 136] on div at bounding box center [30, 131] width 15 height 15
click at [32, 54] on div at bounding box center [30, 58] width 15 height 15
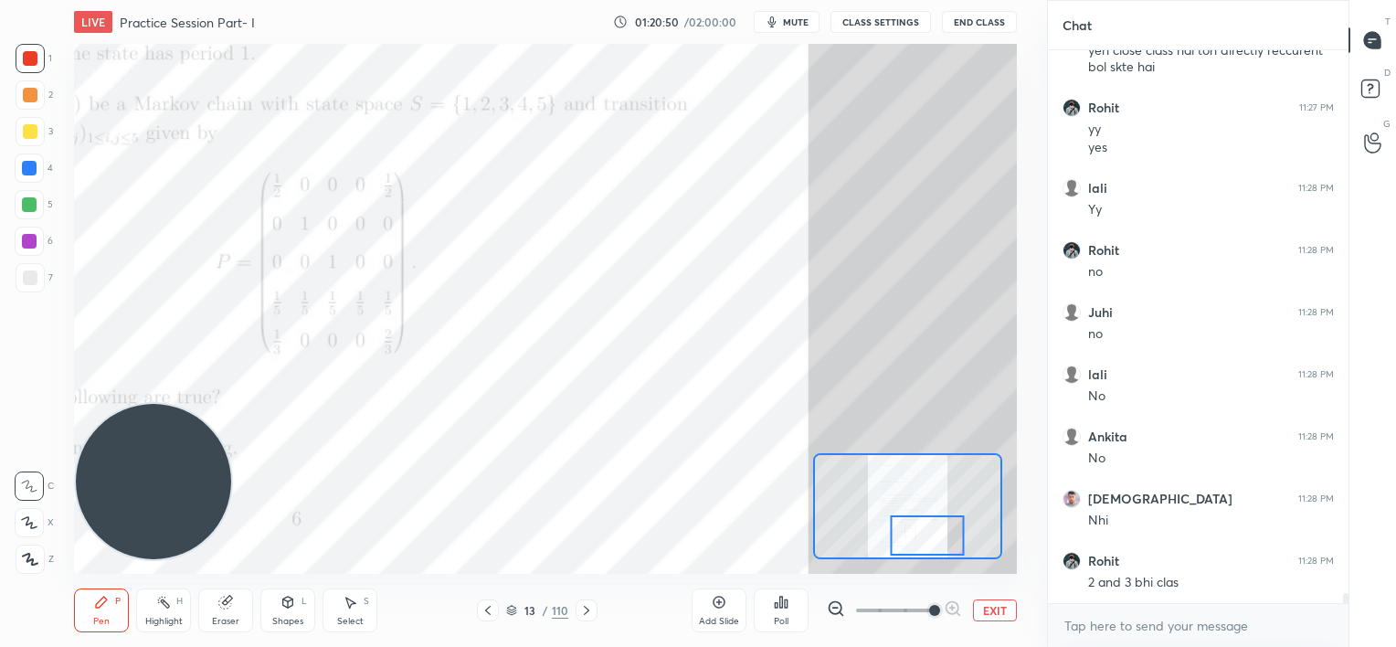
click at [32, 208] on div at bounding box center [29, 204] width 15 height 15
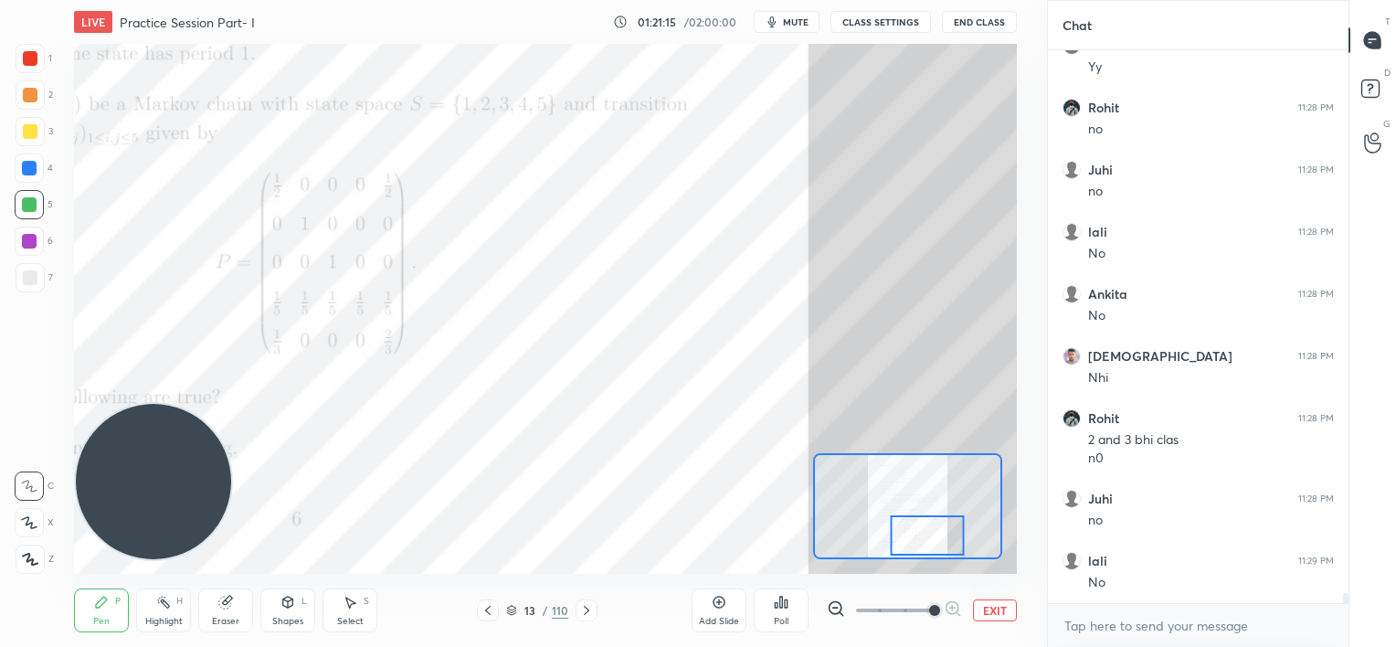
scroll to position [30052, 0]
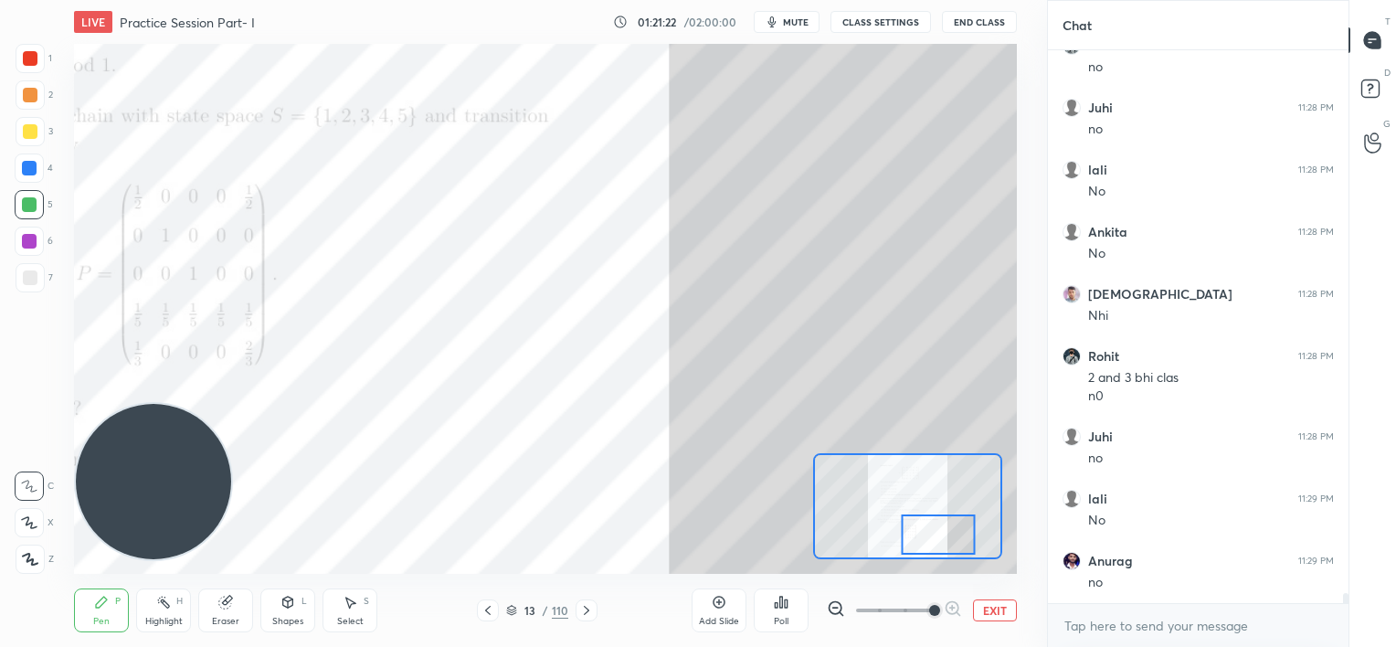
drag, startPoint x: 921, startPoint y: 539, endPoint x: 932, endPoint y: 538, distance: 11.0
click at [932, 538] on div at bounding box center [938, 535] width 74 height 41
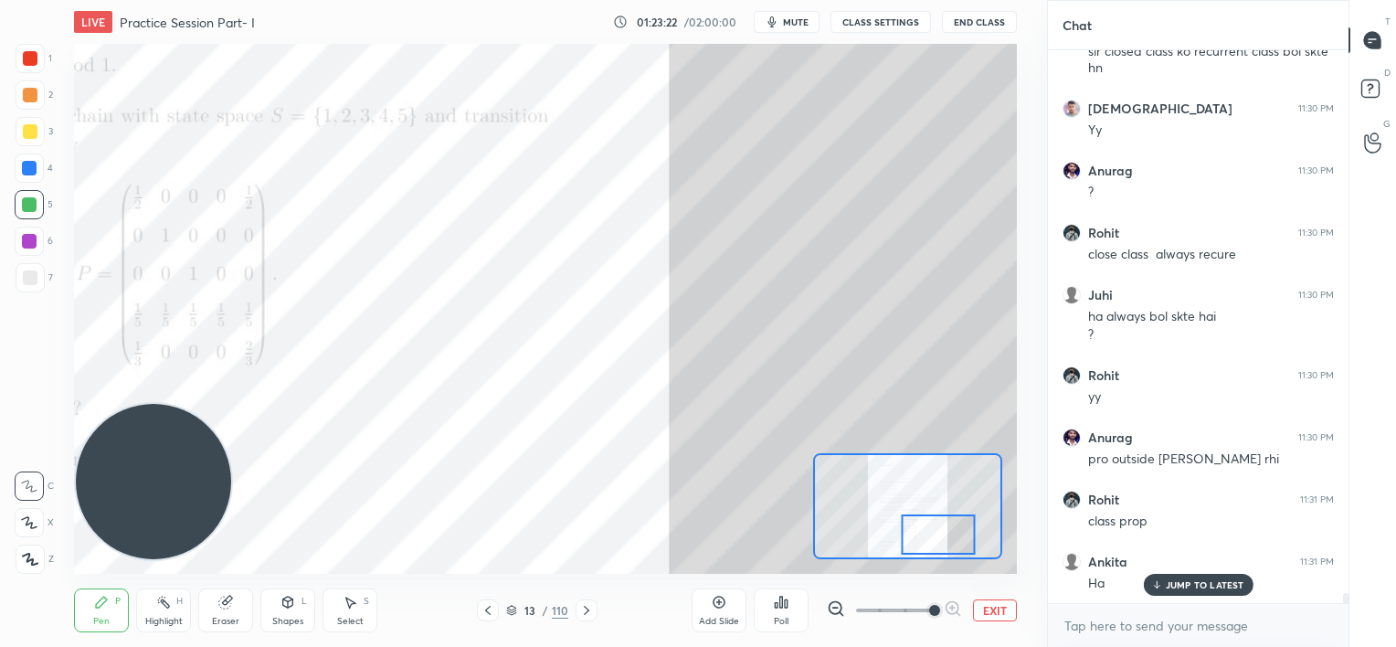
scroll to position [31080, 0]
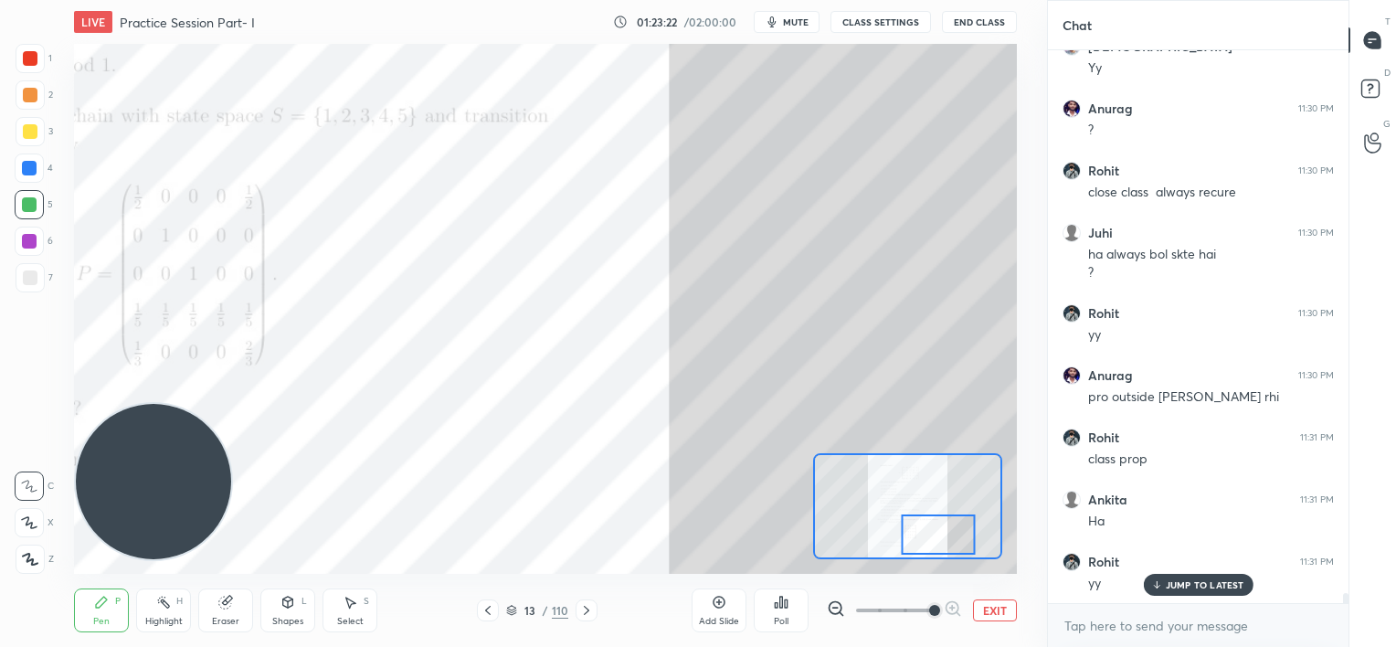
click at [720, 610] on div "Add Slide" at bounding box center [719, 611] width 55 height 44
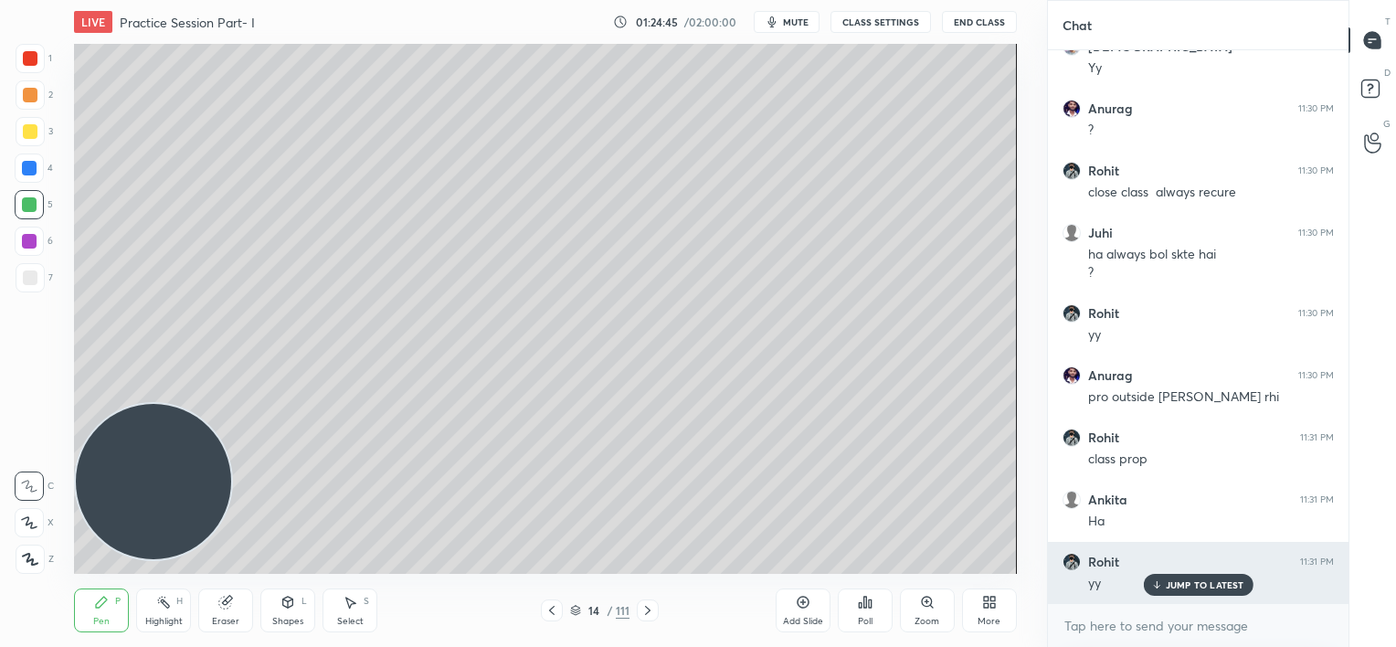
click at [1175, 580] on p "JUMP TO LATEST" at bounding box center [1205, 584] width 79 height 11
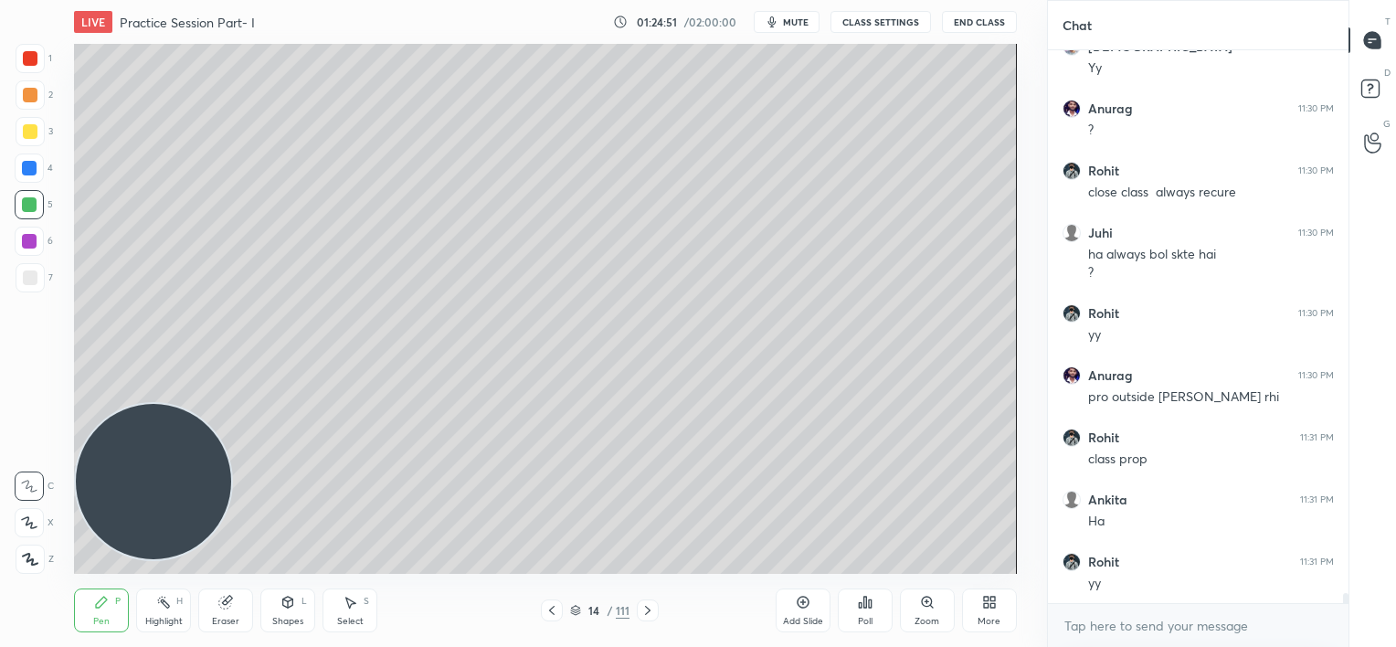
scroll to position [31142, 0]
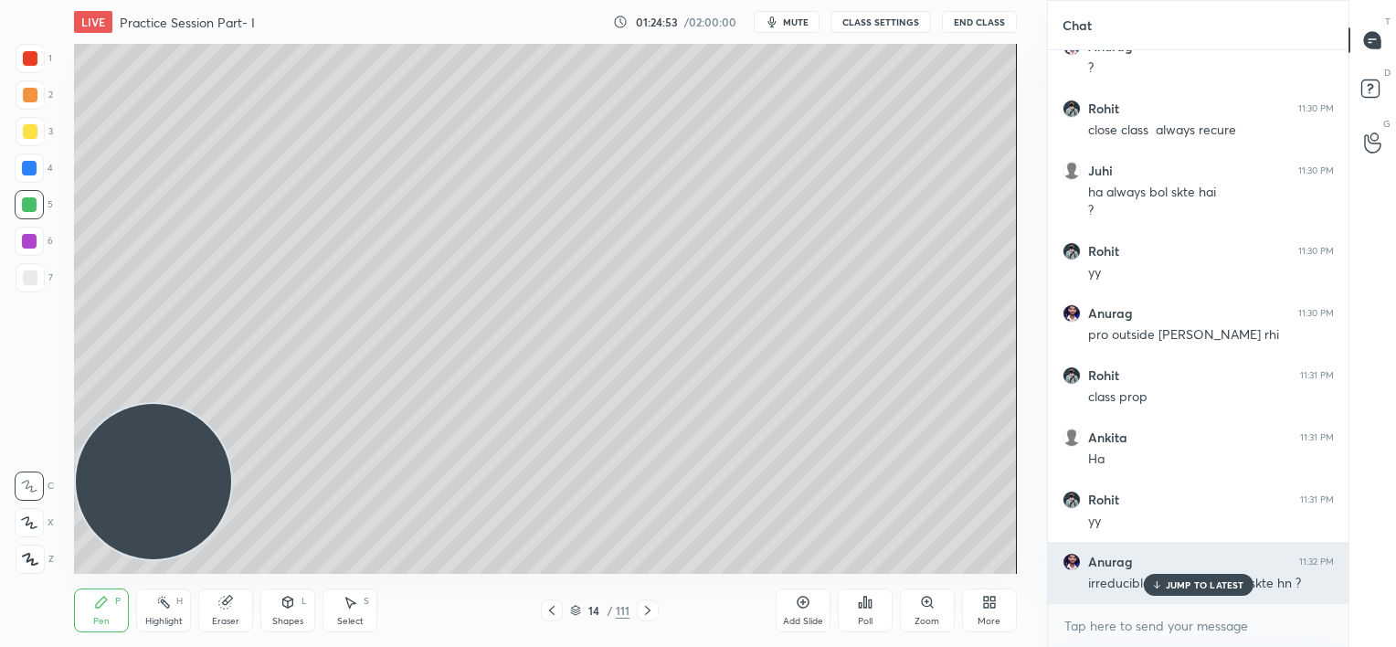
drag, startPoint x: 1162, startPoint y: 583, endPoint x: 1151, endPoint y: 587, distance: 11.6
click at [1161, 587] on icon at bounding box center [1157, 584] width 12 height 11
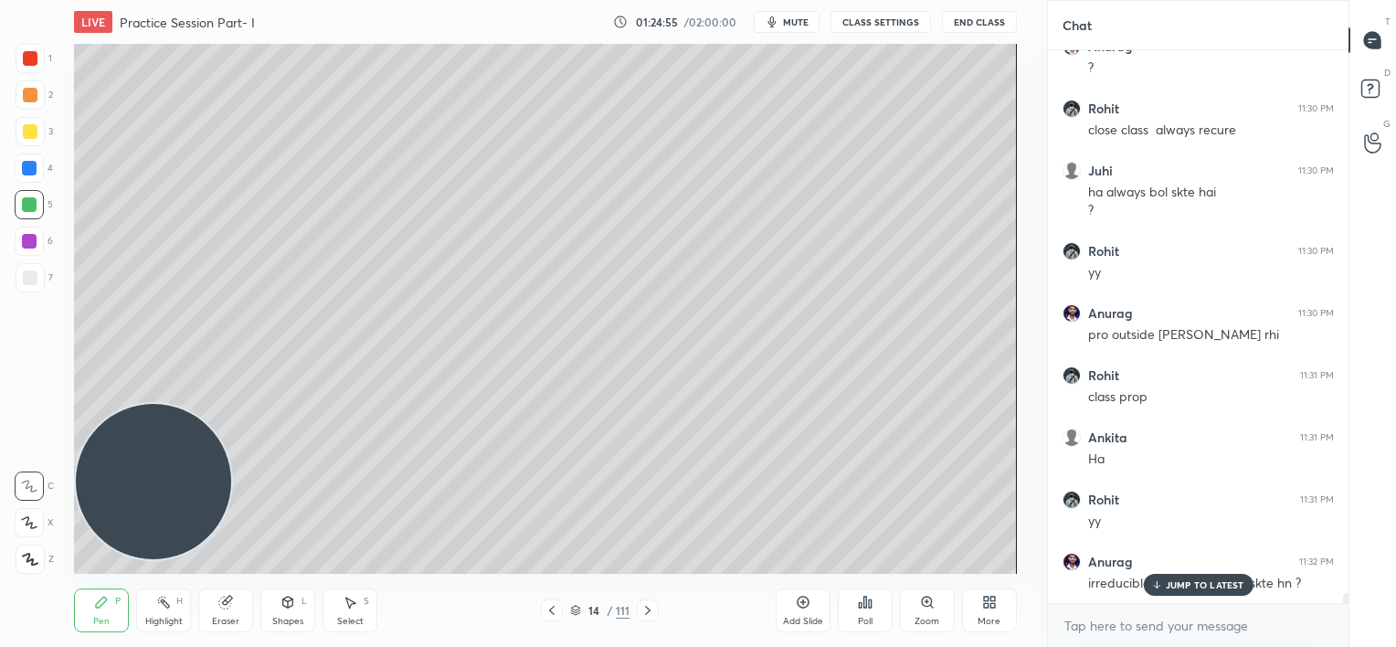
scroll to position [31204, 0]
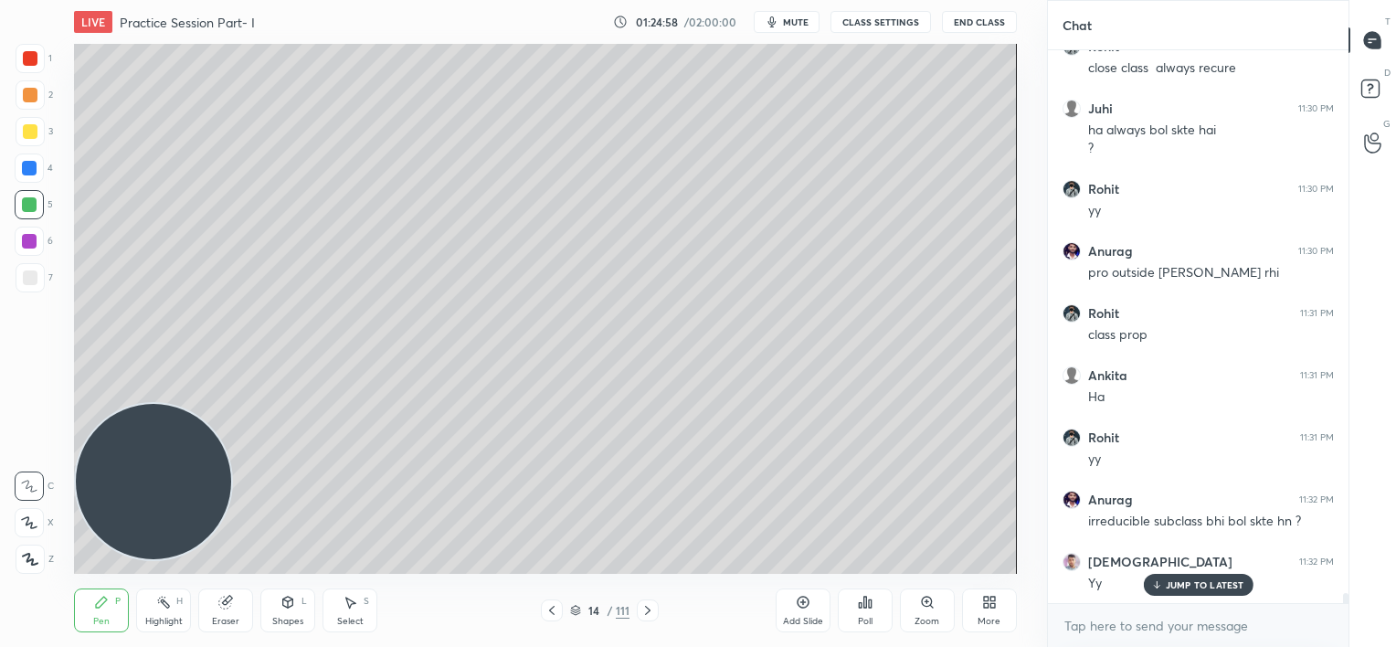
click at [1175, 594] on div "JUMP TO LATEST" at bounding box center [1198, 585] width 110 height 22
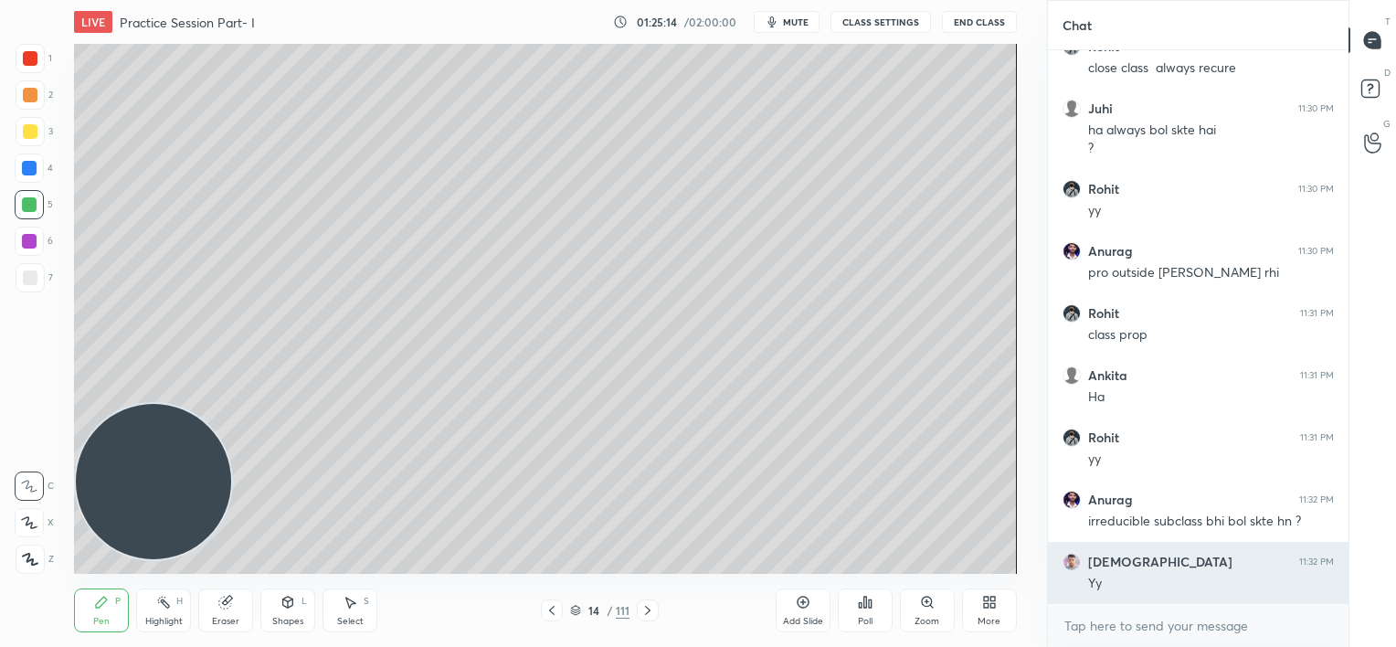
scroll to position [31266, 0]
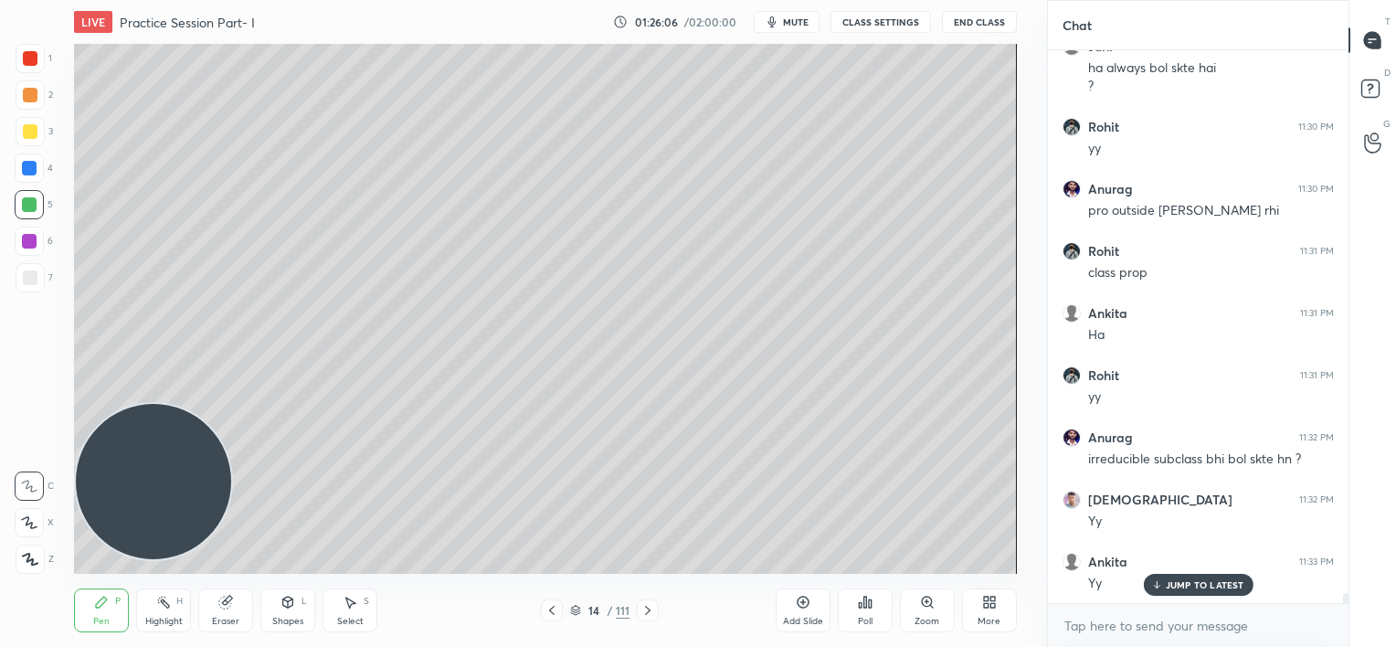
click at [1180, 591] on div "JUMP TO LATEST" at bounding box center [1198, 585] width 110 height 22
click at [549, 608] on icon at bounding box center [552, 610] width 15 height 15
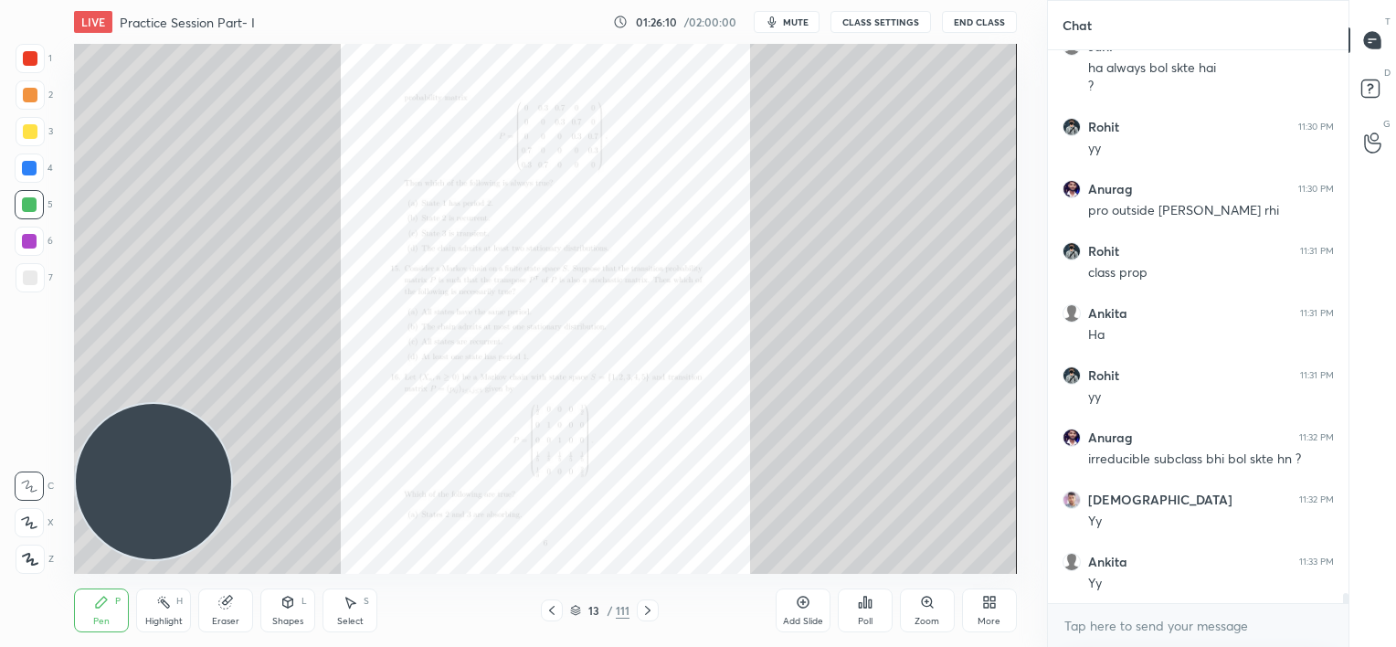
click at [649, 606] on icon at bounding box center [648, 610] width 15 height 15
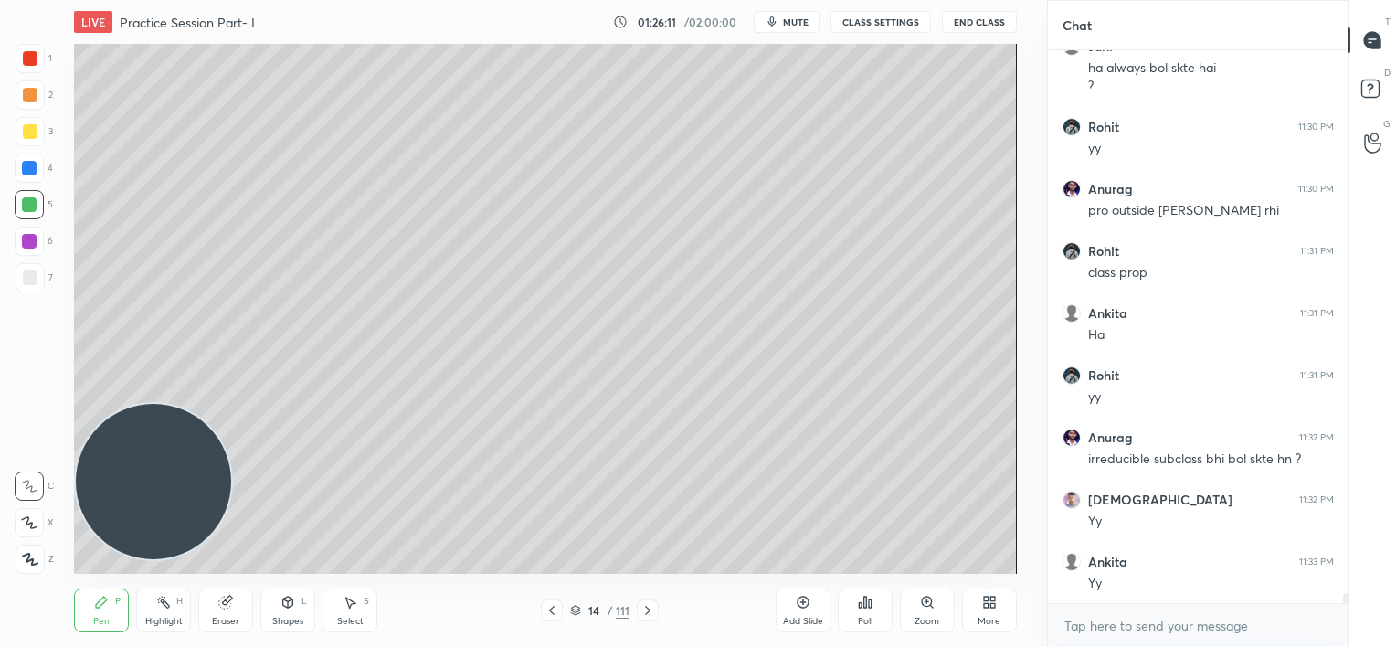
click at [647, 610] on icon at bounding box center [648, 610] width 15 height 15
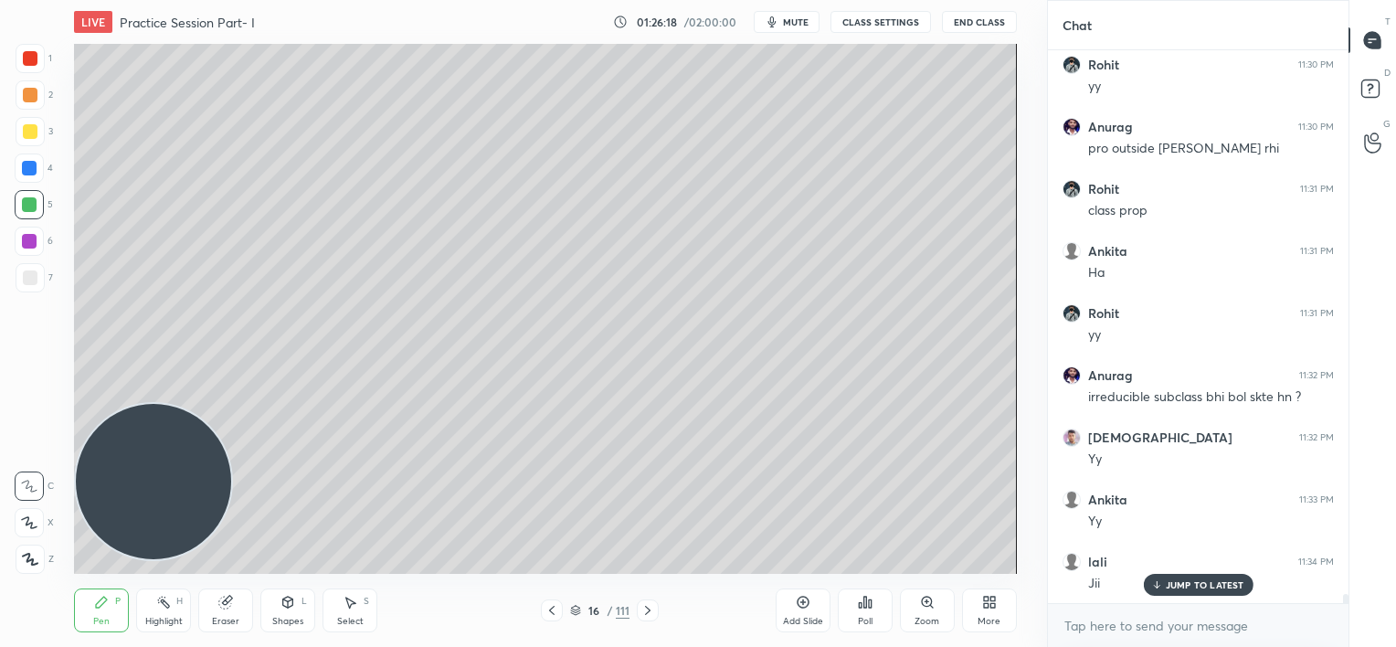
click at [647, 610] on icon at bounding box center [648, 610] width 15 height 15
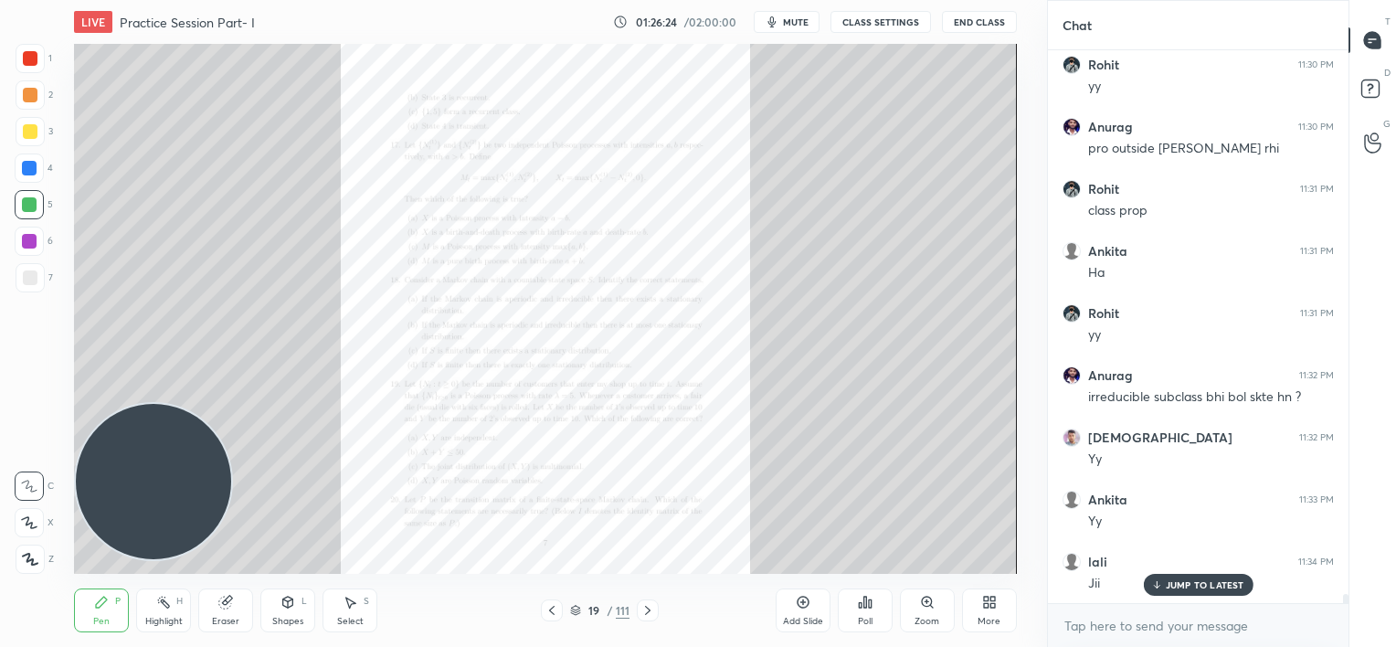
click at [1162, 580] on div "JUMP TO LATEST" at bounding box center [1198, 585] width 110 height 22
click at [921, 606] on icon at bounding box center [927, 602] width 15 height 15
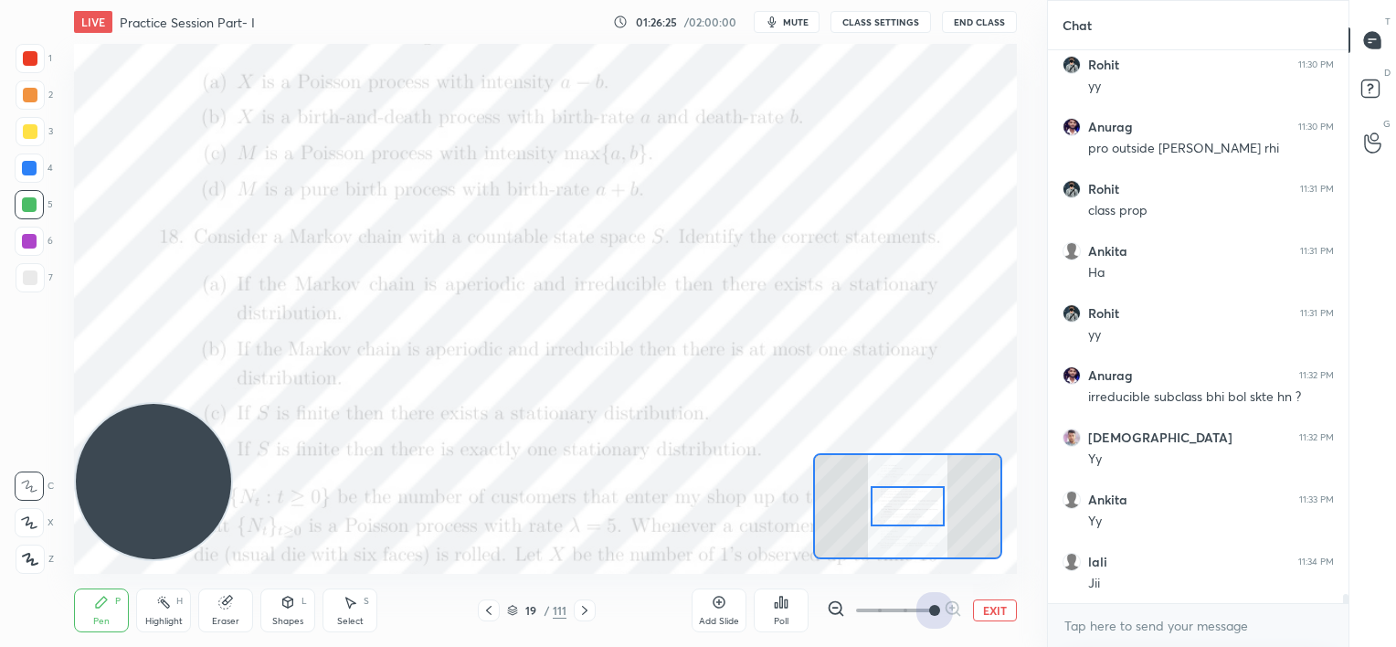
click at [921, 606] on span at bounding box center [894, 610] width 77 height 27
click at [929, 606] on span at bounding box center [934, 610] width 11 height 11
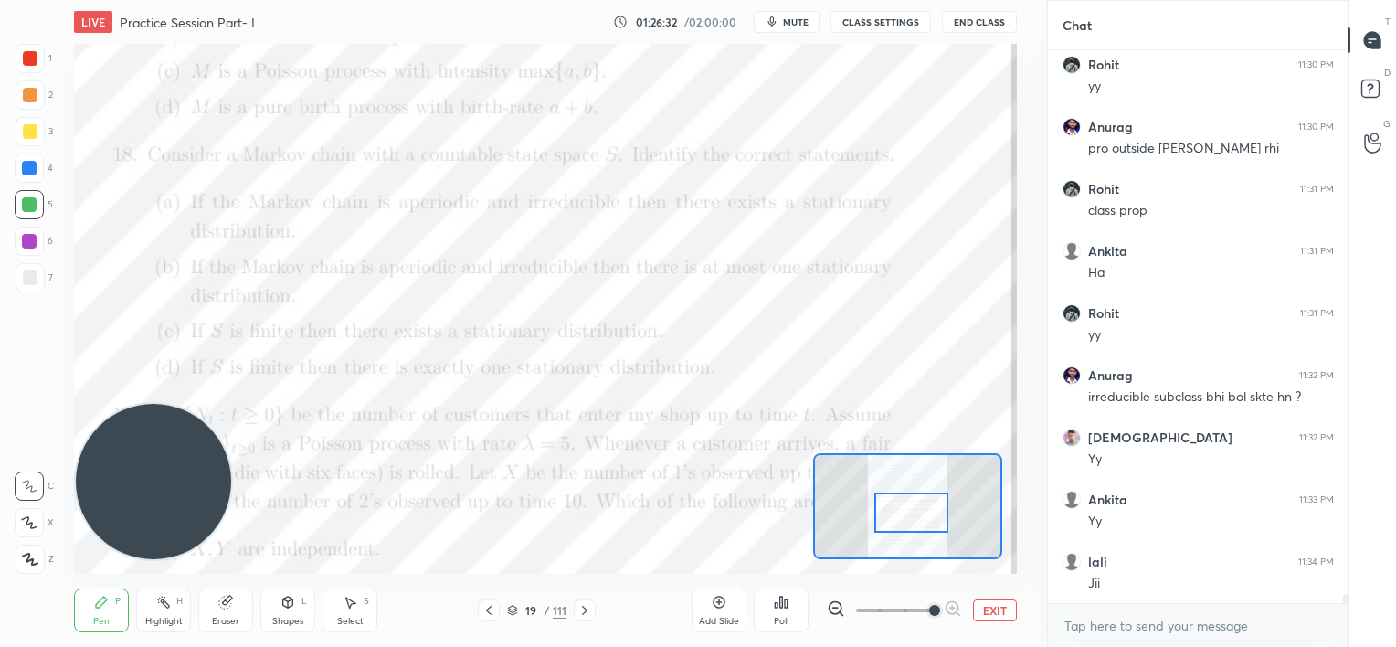
click at [908, 506] on div at bounding box center [912, 513] width 74 height 41
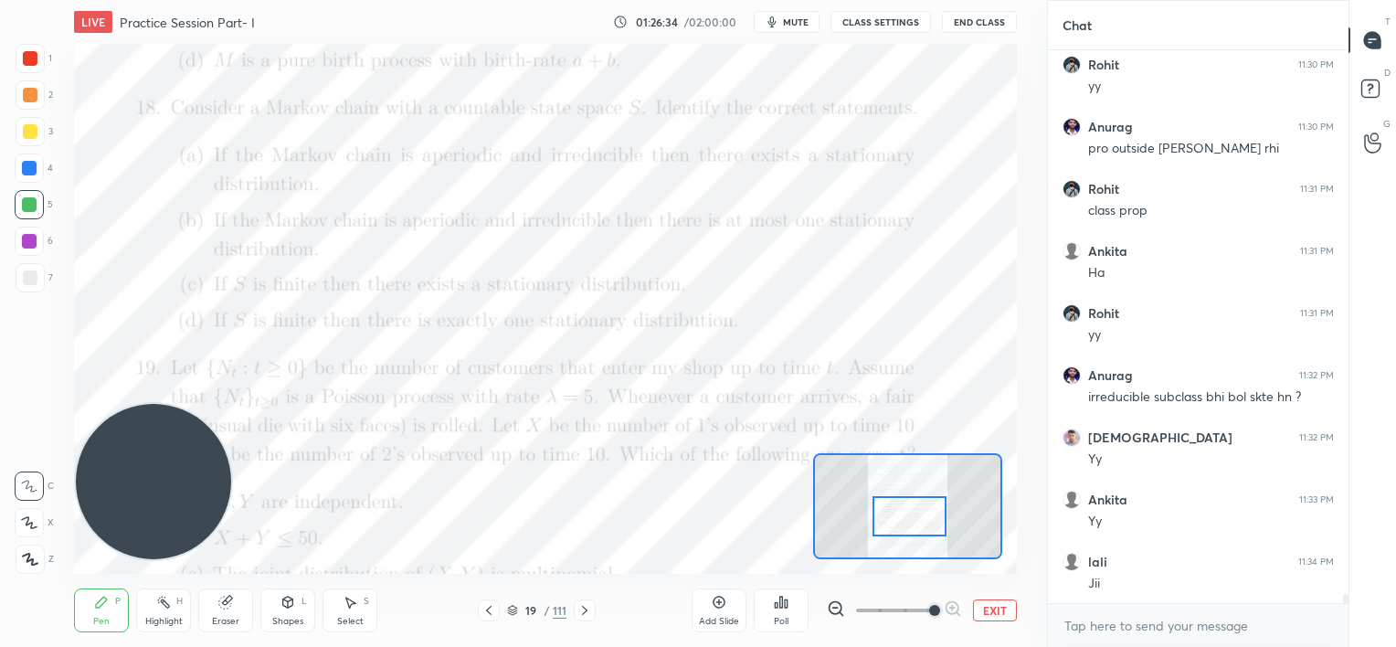
scroll to position [31408, 0]
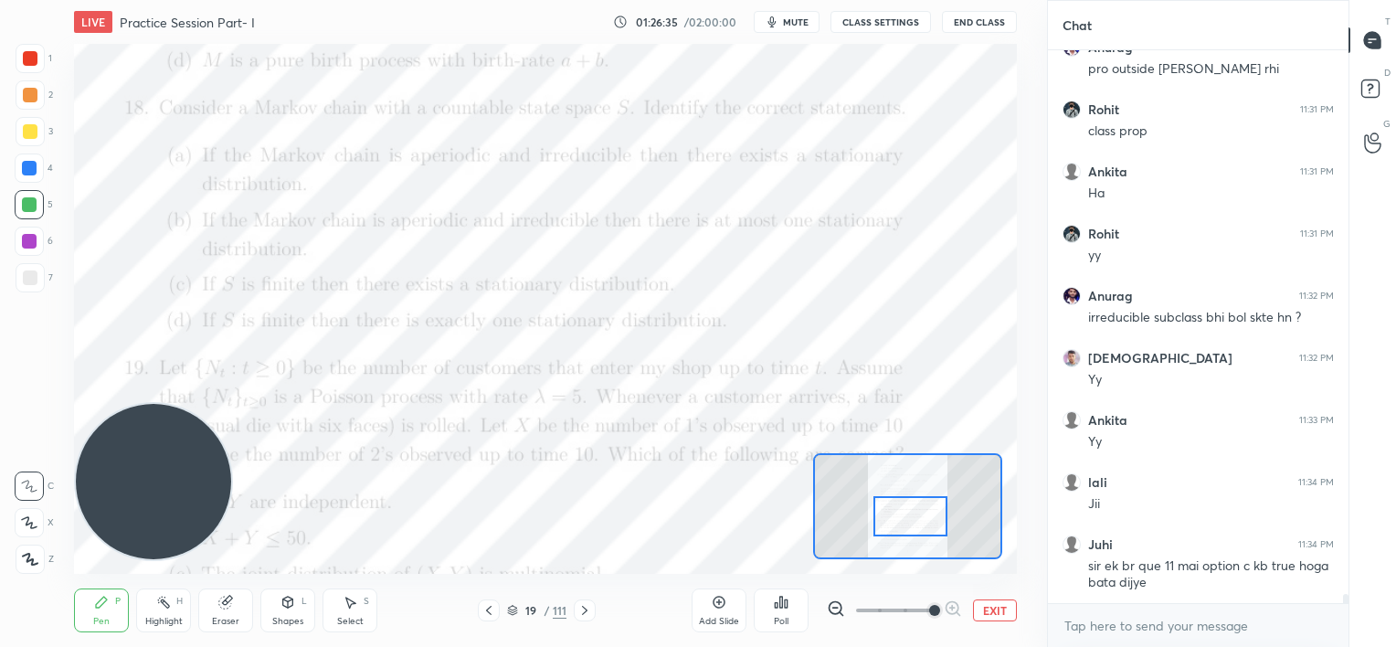
click at [907, 510] on div at bounding box center [911, 516] width 74 height 41
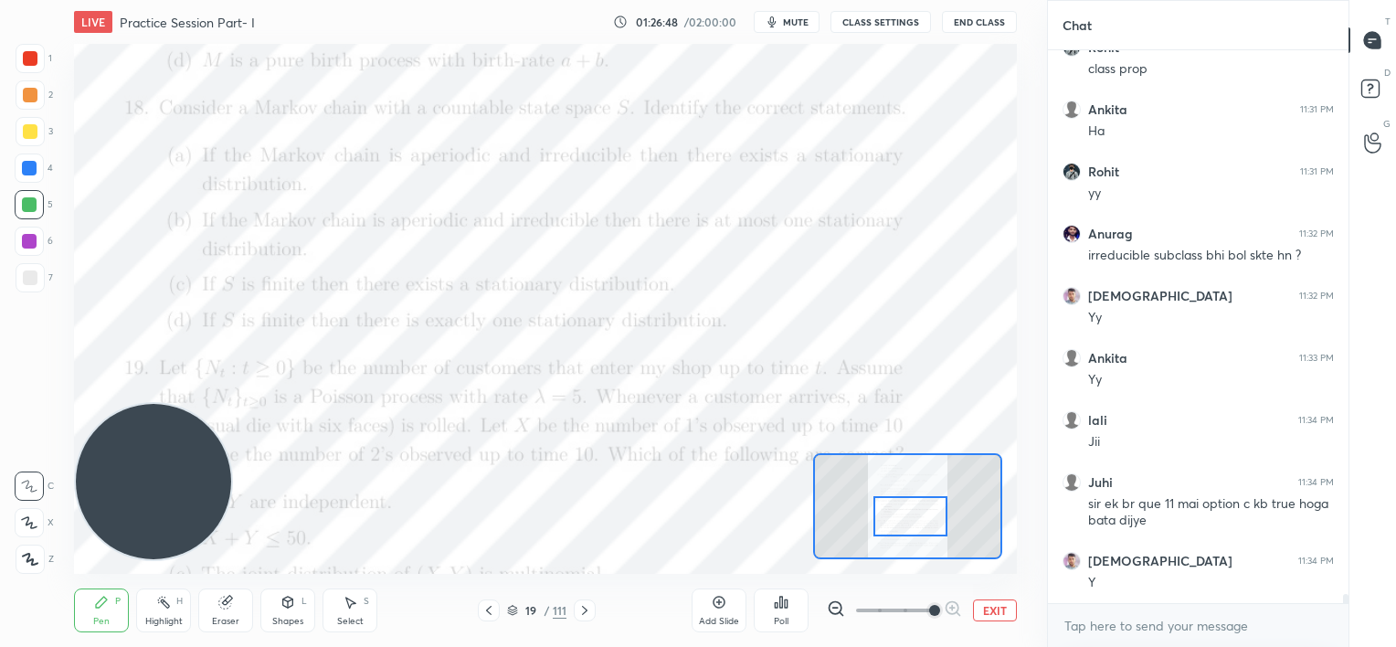
click at [506, 607] on div "19 / 111" at bounding box center [537, 611] width 118 height 22
click at [518, 607] on icon at bounding box center [512, 610] width 11 height 11
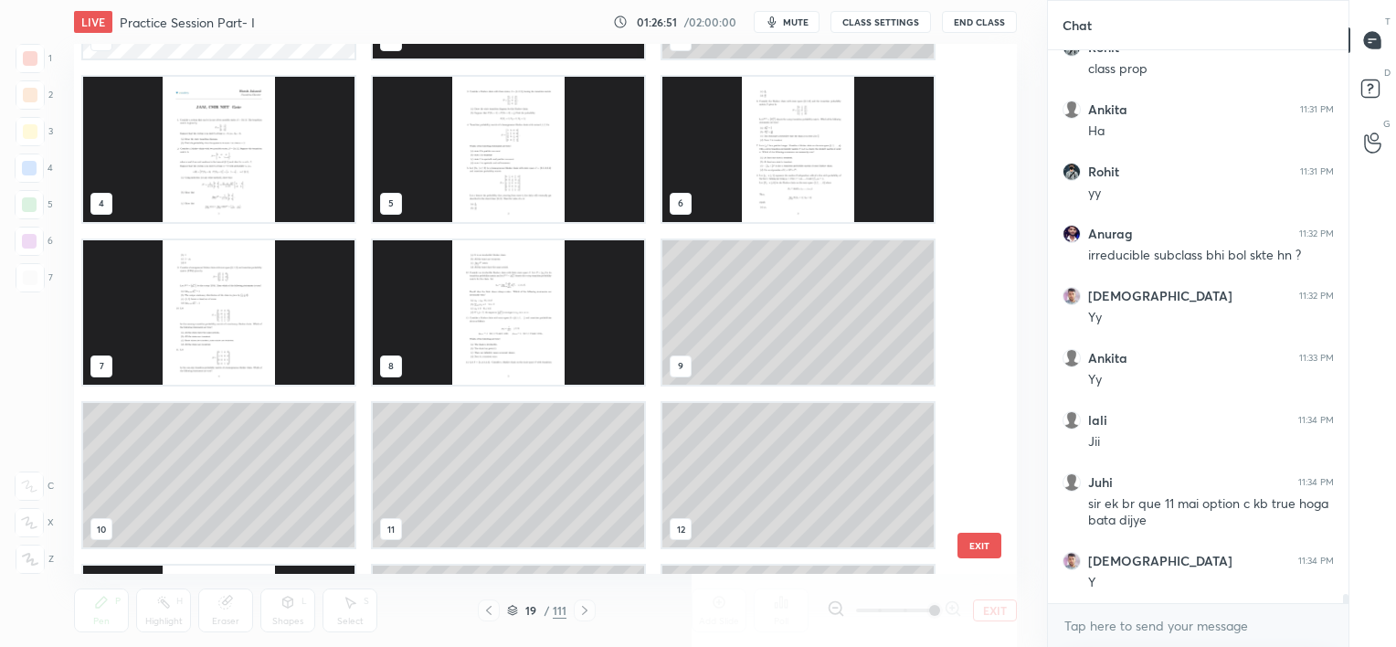
scroll to position [139, 0]
click at [529, 336] on img "grid" at bounding box center [508, 312] width 271 height 144
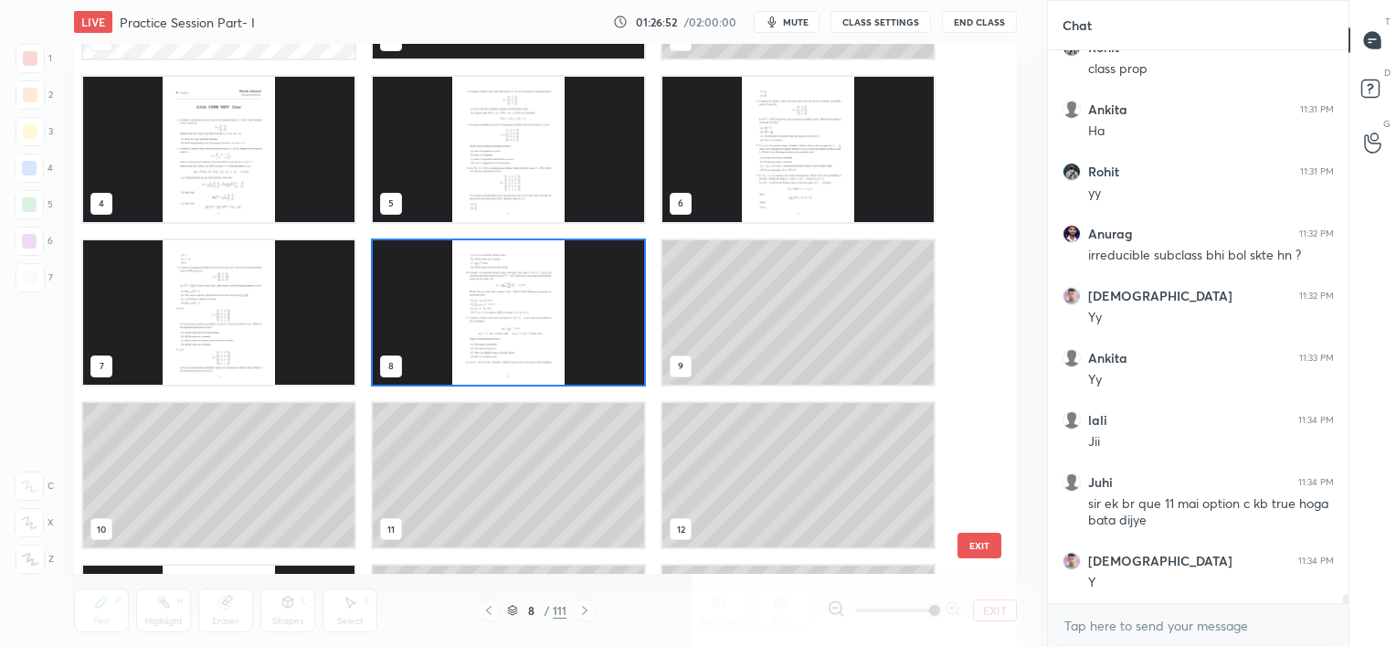
click at [529, 336] on img "grid" at bounding box center [508, 312] width 271 height 144
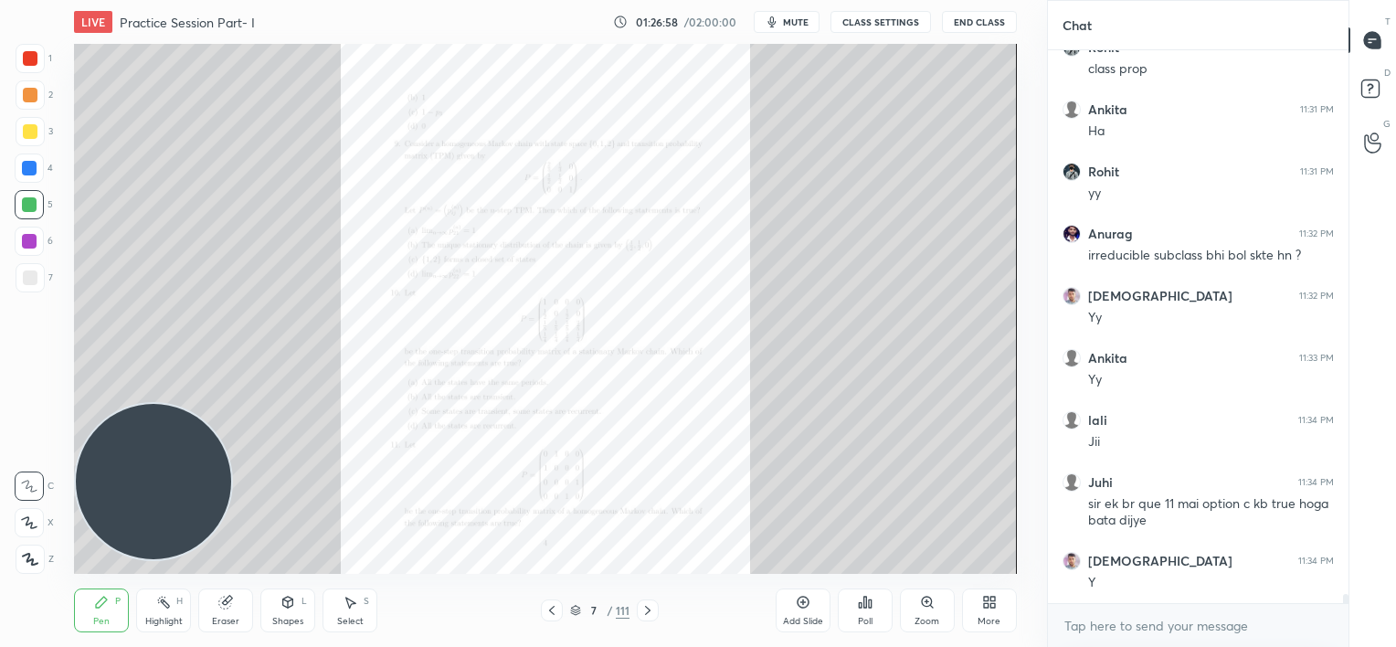
click at [918, 601] on div "Zoom" at bounding box center [927, 611] width 55 height 44
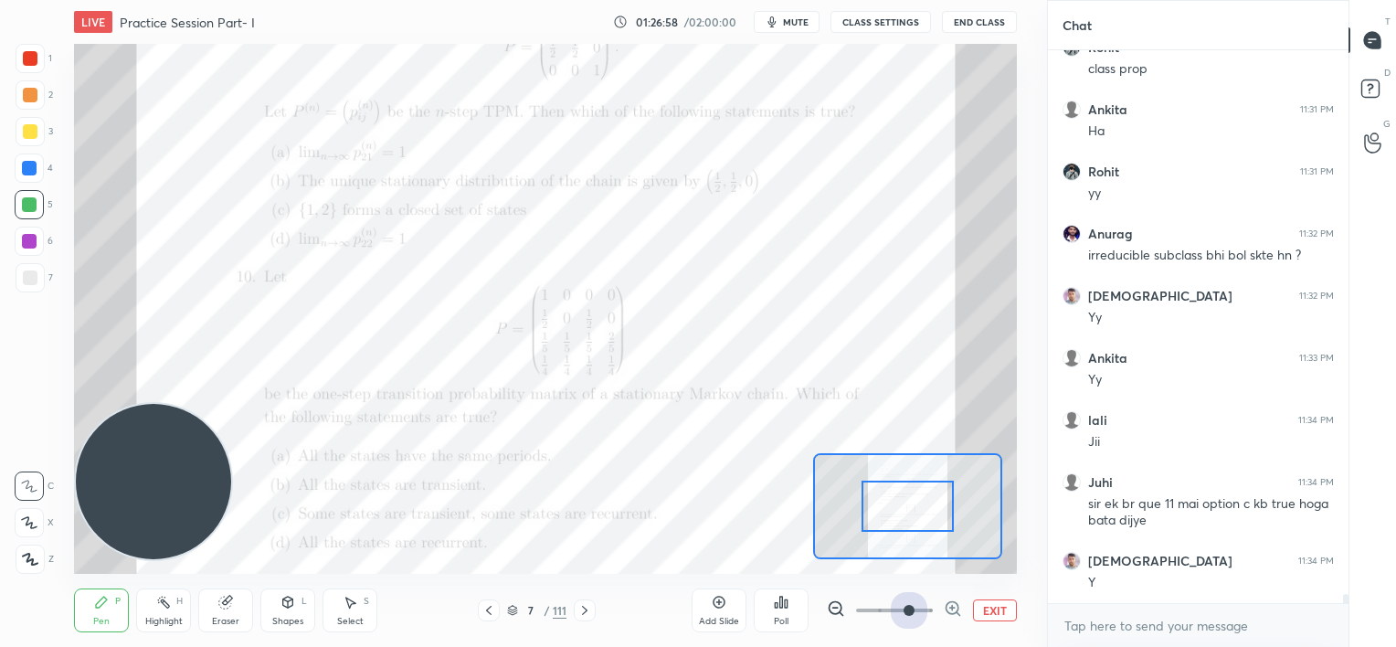
click at [918, 601] on span at bounding box center [894, 610] width 77 height 27
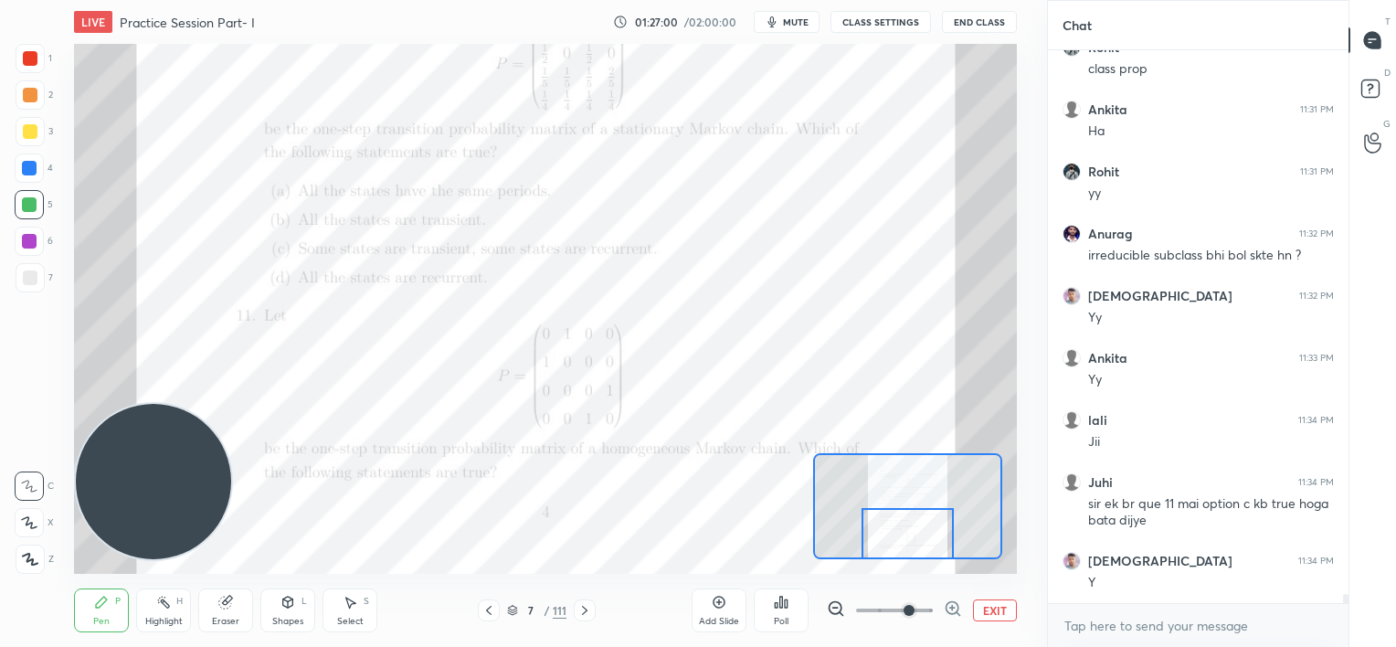
drag, startPoint x: 903, startPoint y: 512, endPoint x: 903, endPoint y: 556, distance: 43.9
click at [903, 556] on div at bounding box center [908, 533] width 92 height 51
click at [582, 609] on icon at bounding box center [585, 610] width 15 height 15
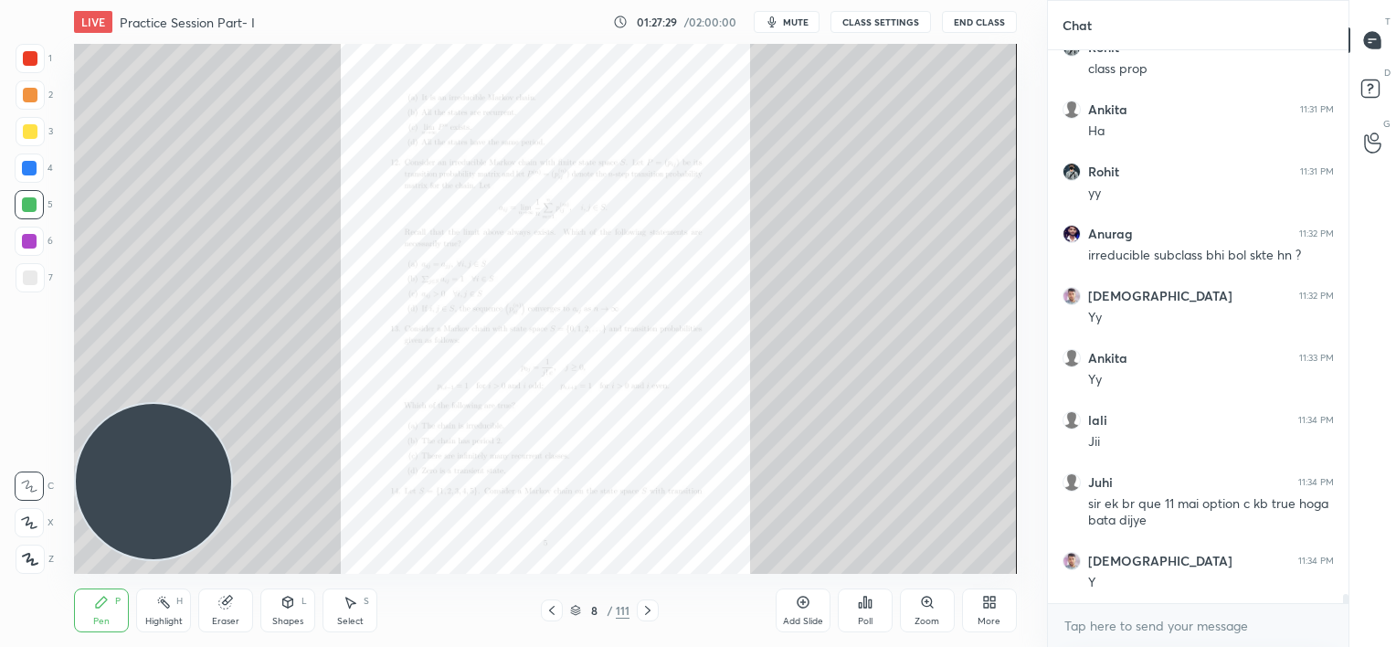
click at [925, 605] on icon at bounding box center [927, 602] width 10 height 10
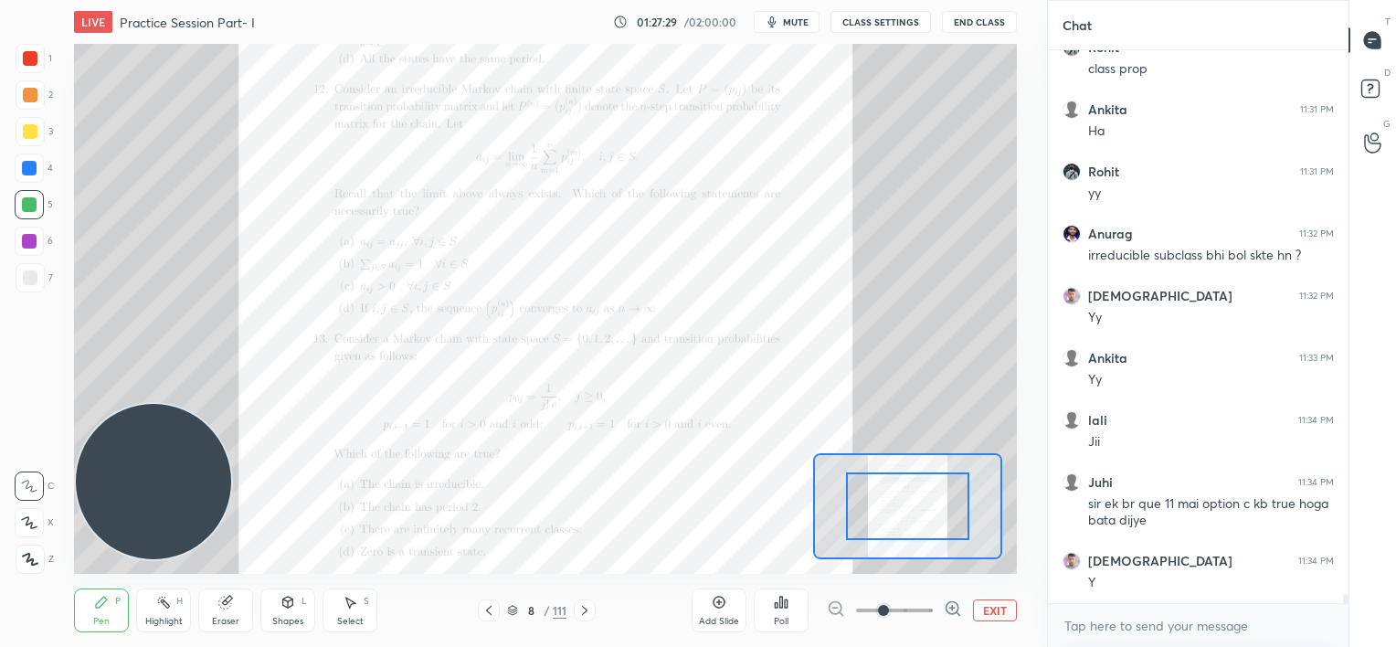
click at [925, 607] on span at bounding box center [894, 610] width 77 height 27
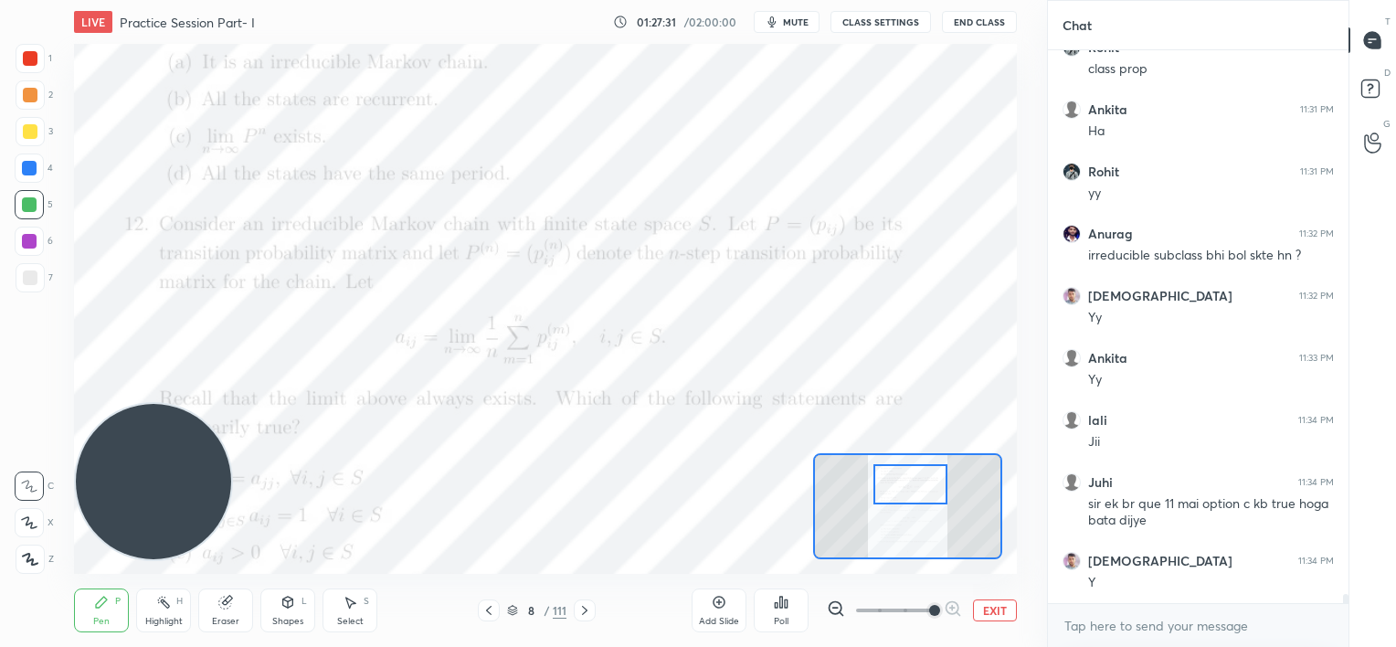
drag, startPoint x: 913, startPoint y: 497, endPoint x: 918, endPoint y: 470, distance: 27.8
click at [918, 475] on div at bounding box center [911, 484] width 74 height 41
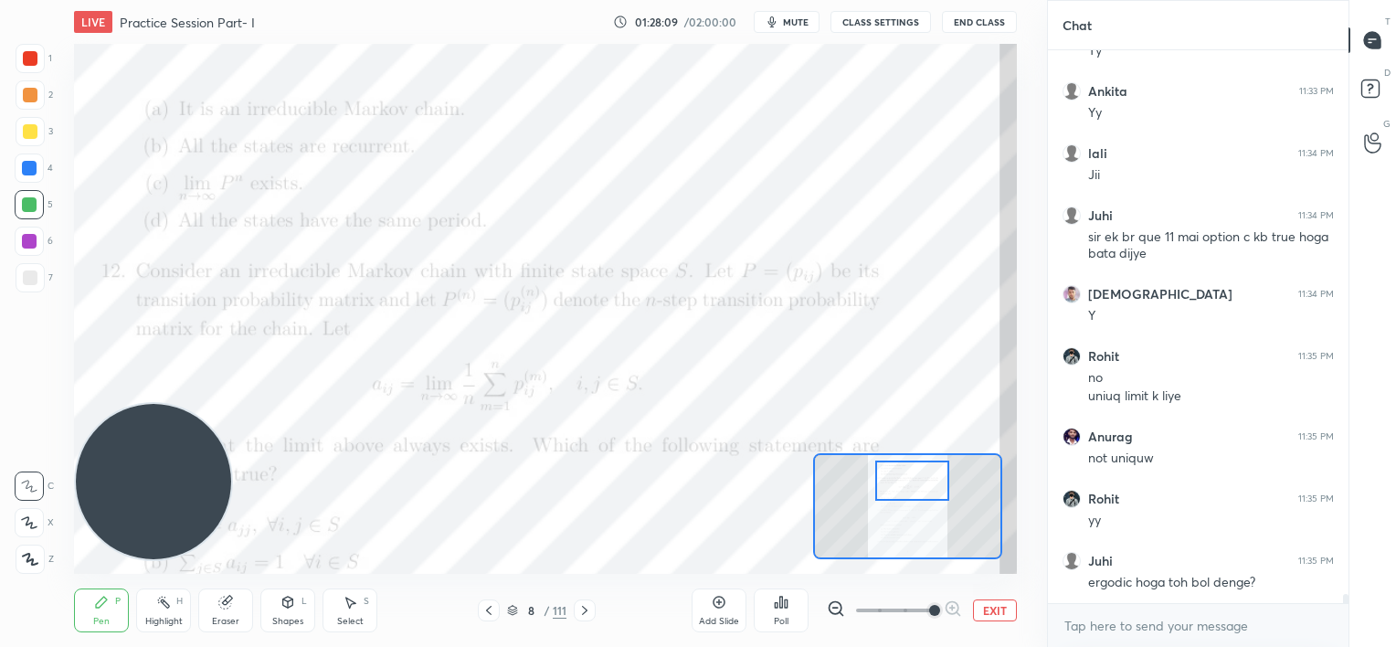
scroll to position [31799, 0]
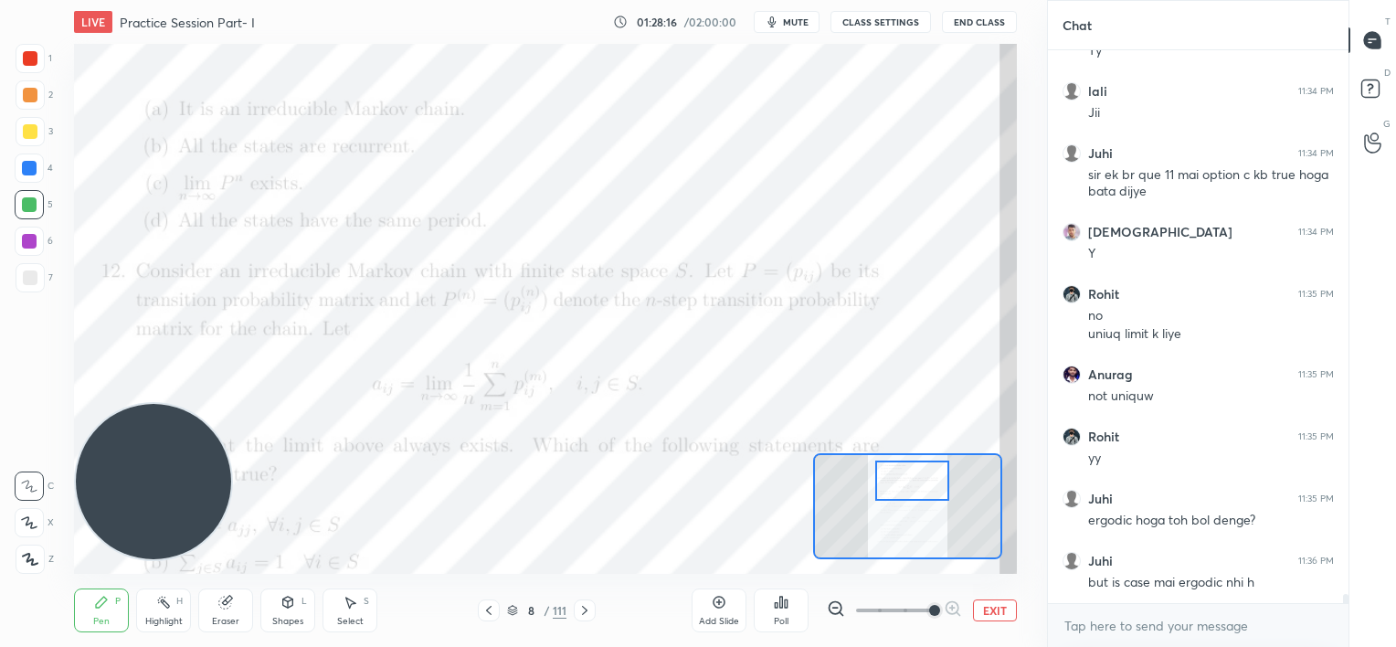
click at [26, 166] on div at bounding box center [29, 168] width 15 height 15
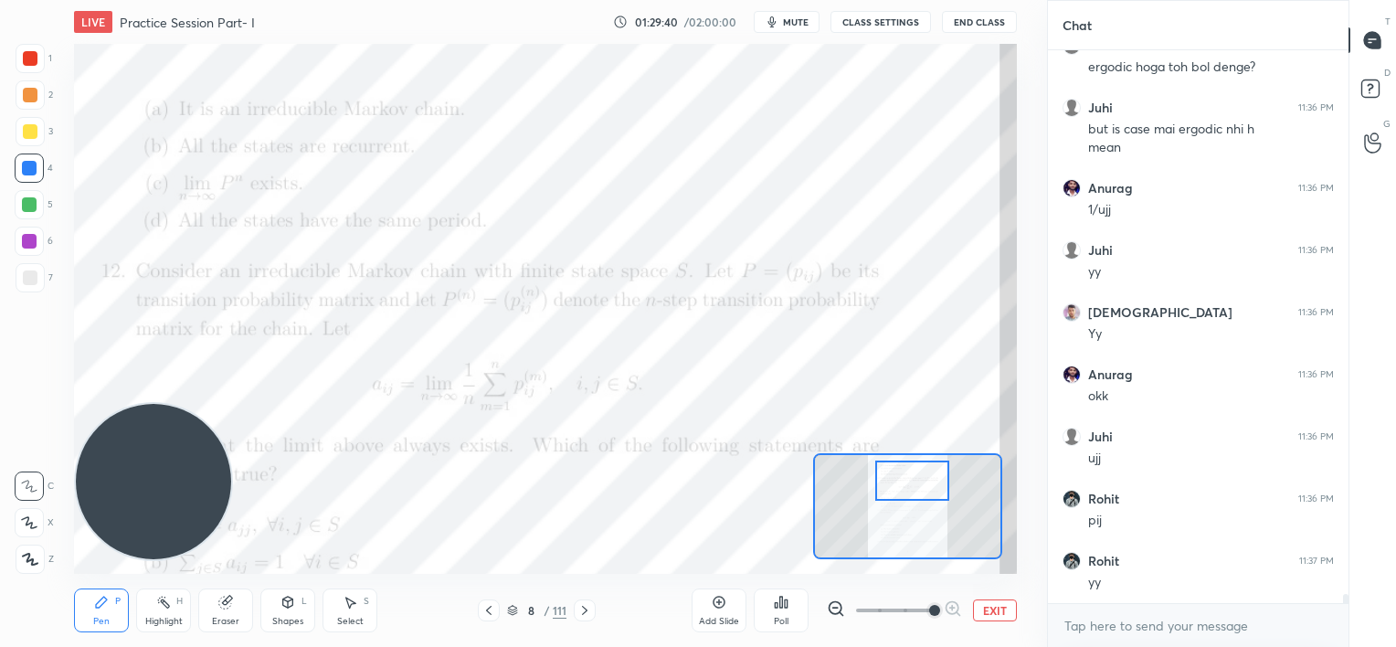
scroll to position [32315, 0]
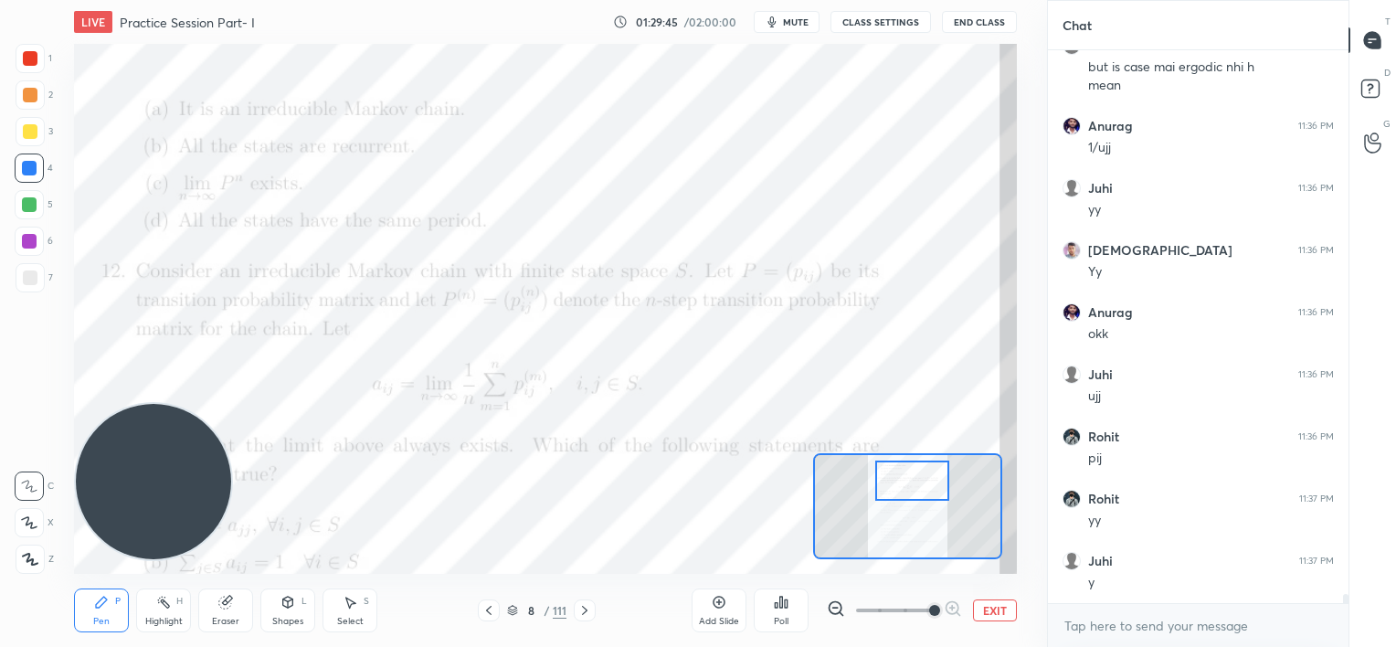
drag, startPoint x: 230, startPoint y: 602, endPoint x: 242, endPoint y: 581, distance: 24.1
click at [232, 600] on icon at bounding box center [225, 602] width 15 height 15
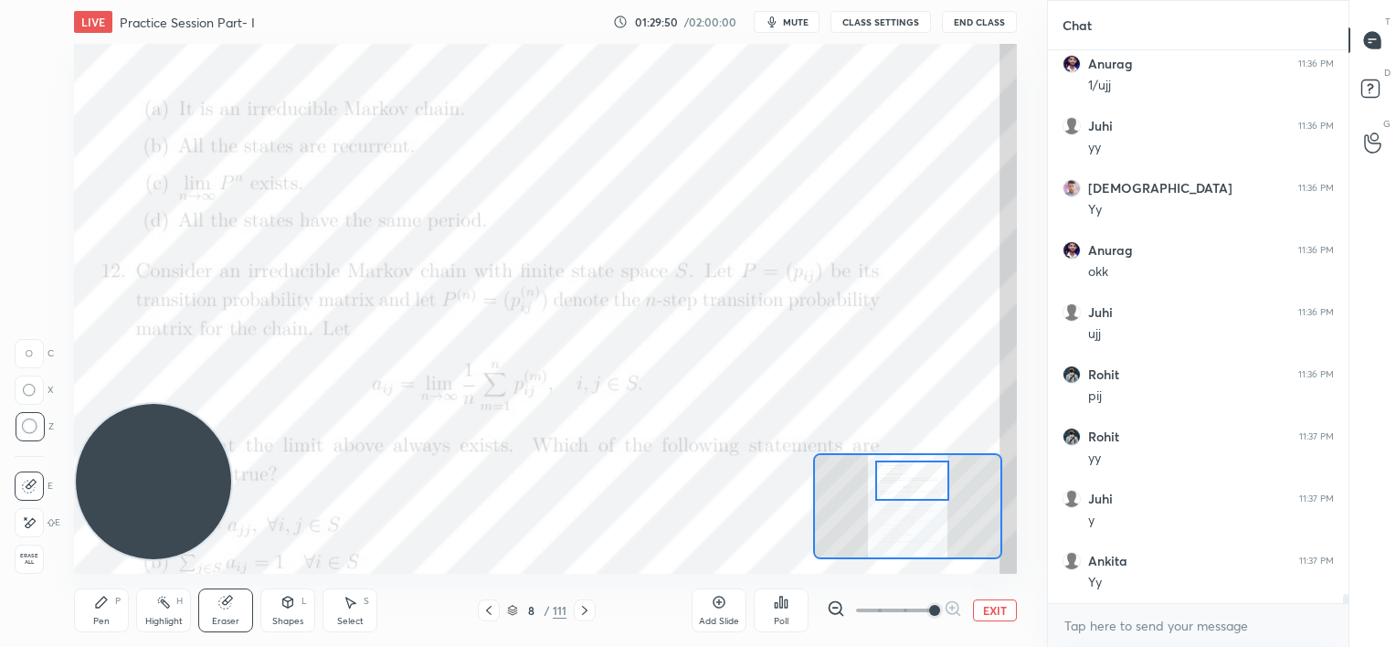
click at [97, 609] on icon at bounding box center [101, 602] width 15 height 15
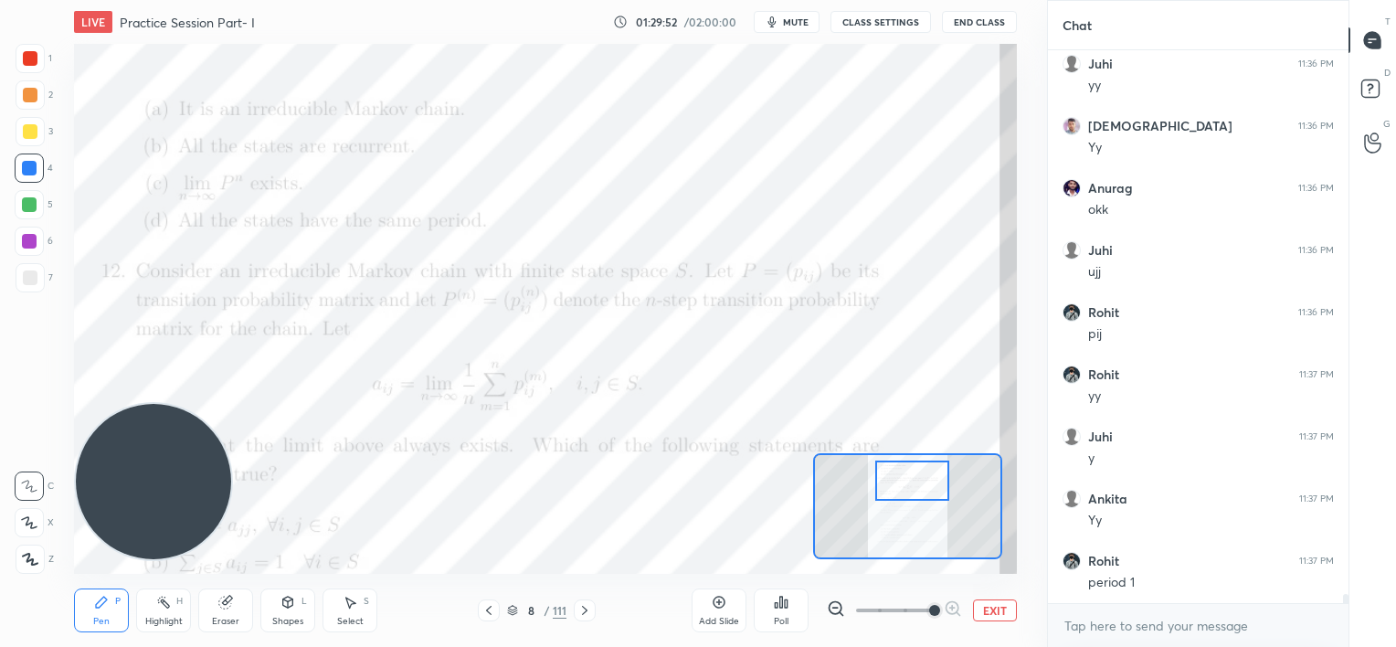
click at [23, 60] on div at bounding box center [30, 58] width 15 height 15
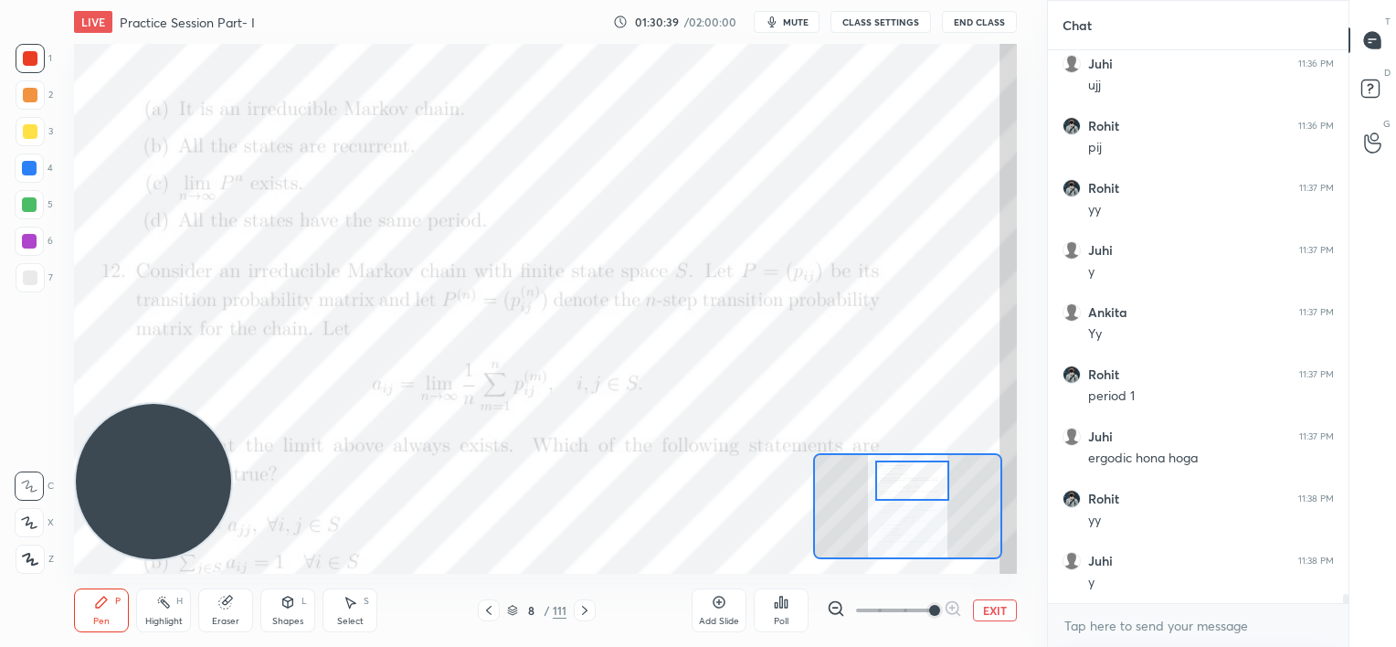
scroll to position [32688, 0]
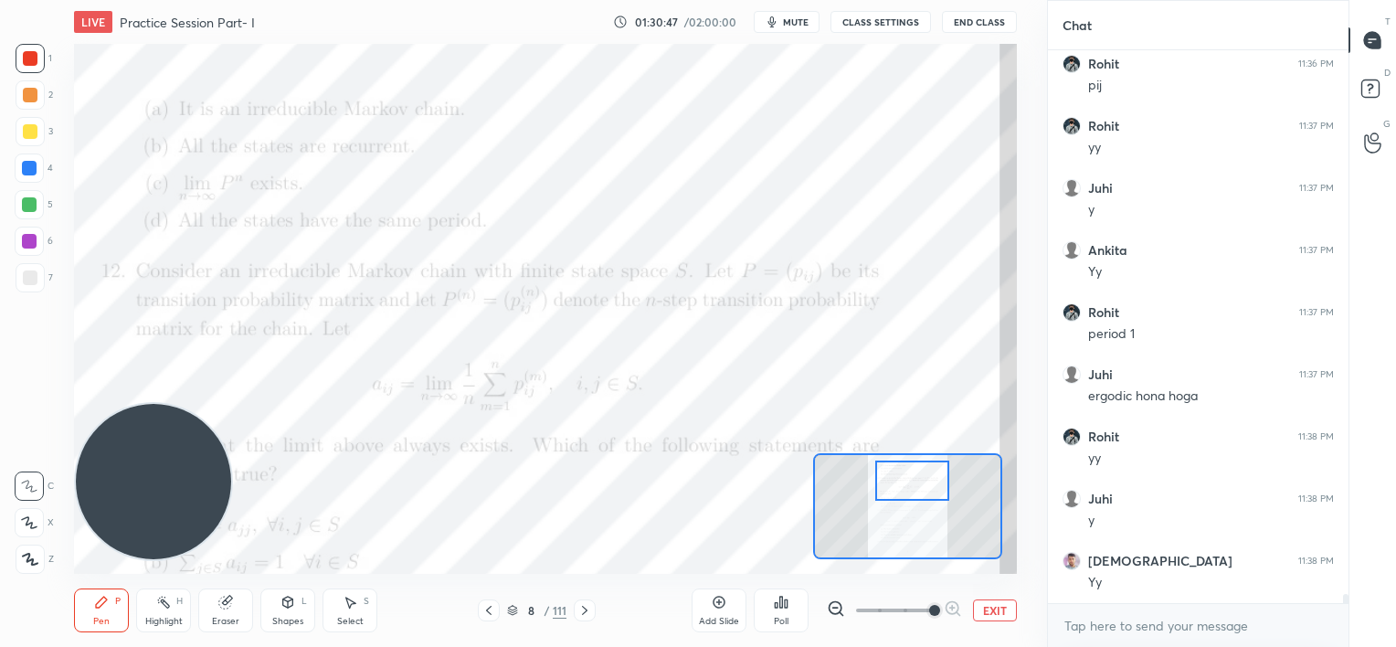
click at [588, 607] on icon at bounding box center [585, 610] width 15 height 15
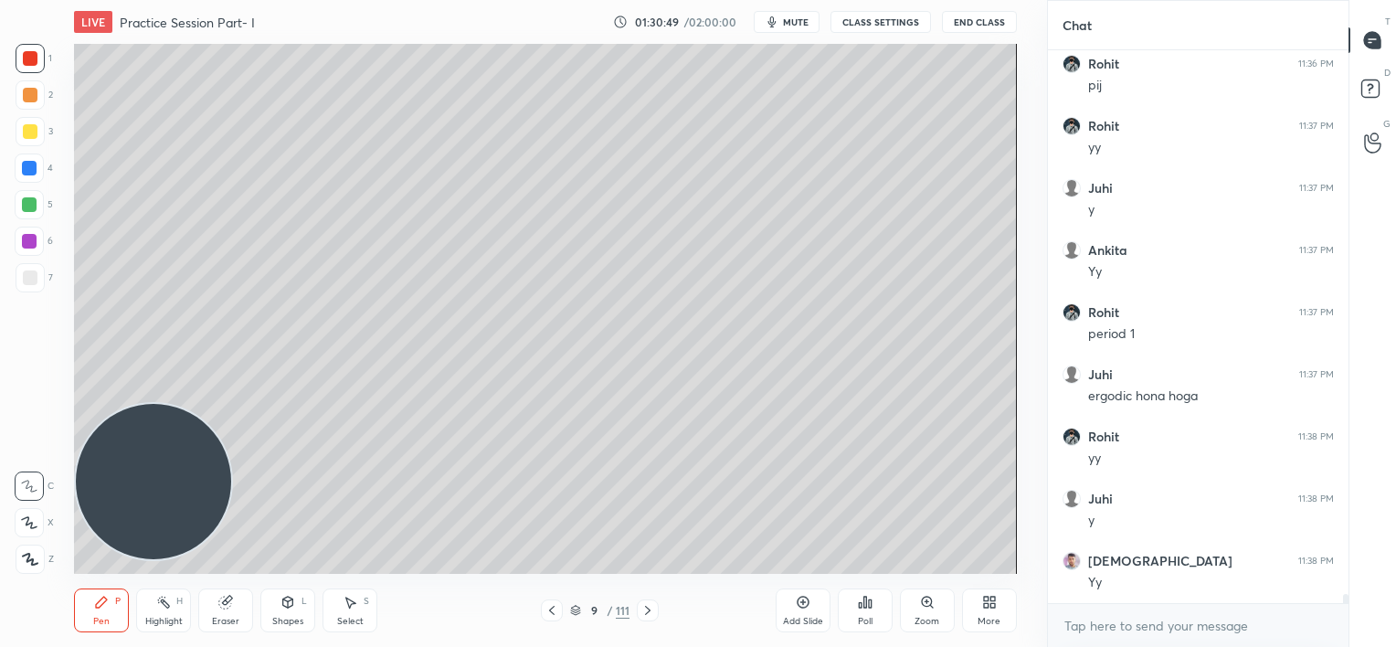
click at [658, 607] on div at bounding box center [648, 611] width 22 height 22
click at [554, 617] on icon at bounding box center [552, 610] width 15 height 15
click at [644, 610] on icon at bounding box center [648, 610] width 15 height 15
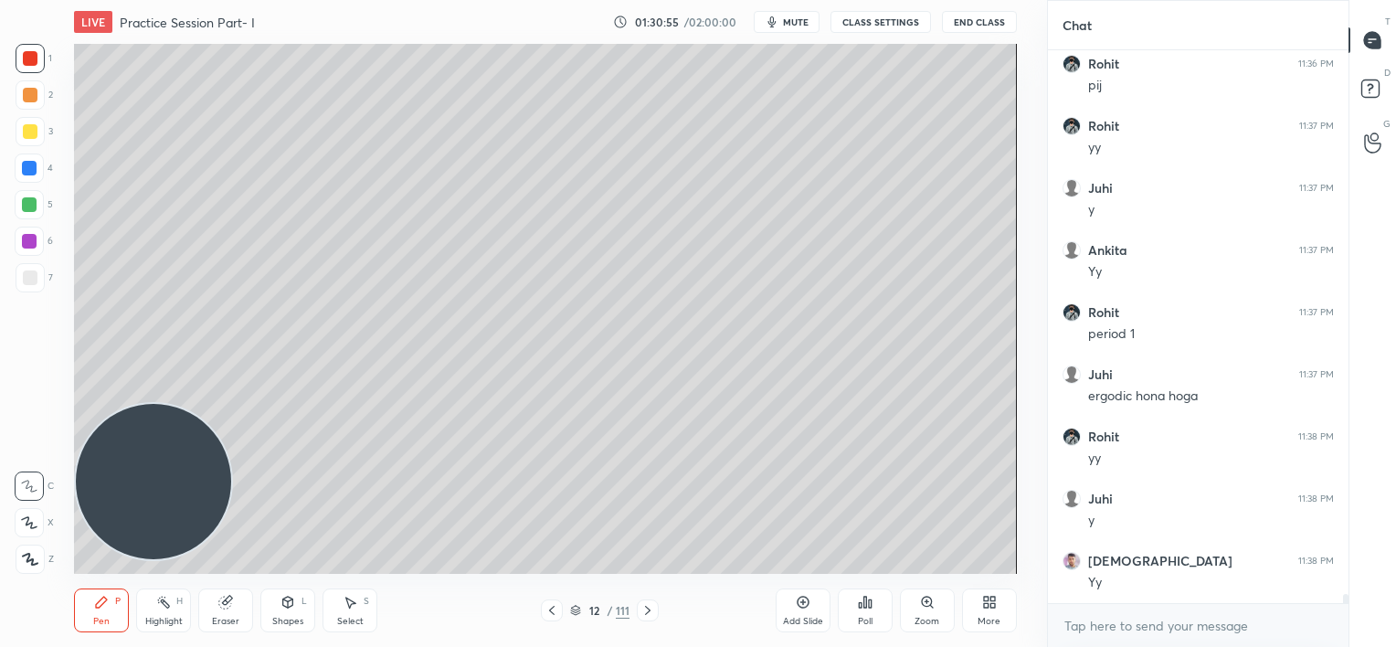
click at [644, 610] on icon at bounding box center [648, 610] width 15 height 15
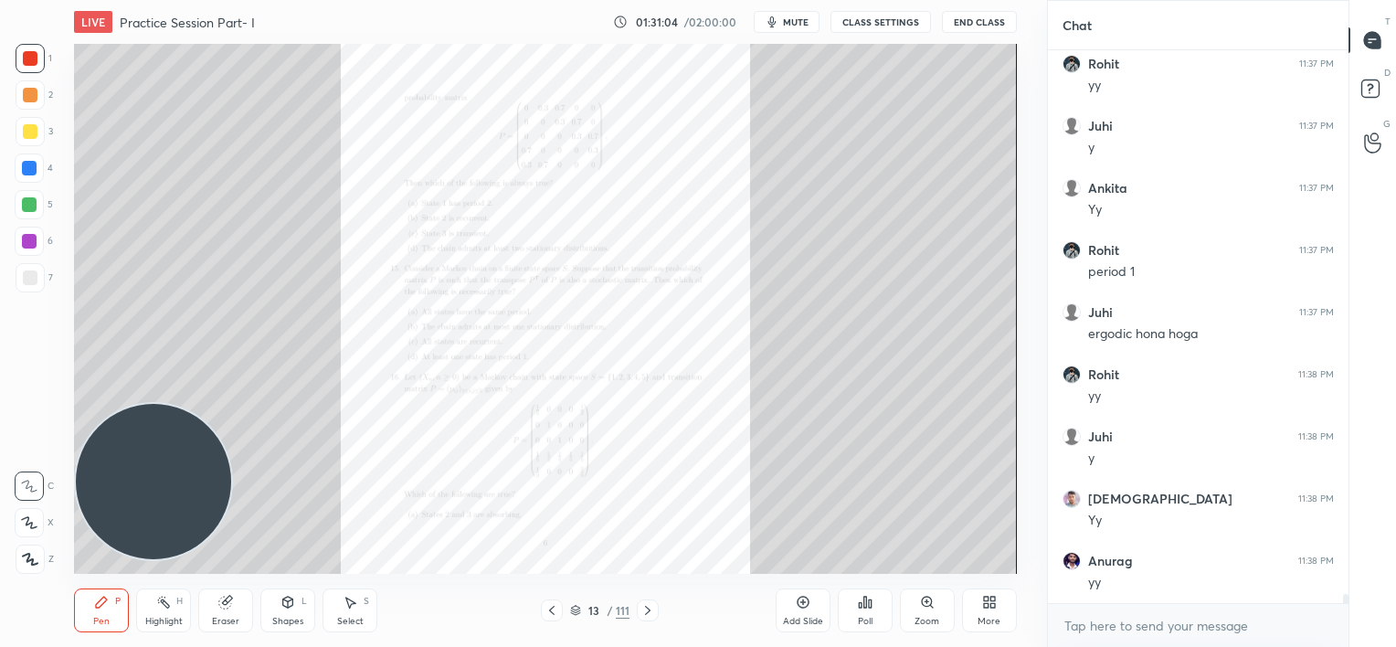
scroll to position [32812, 0]
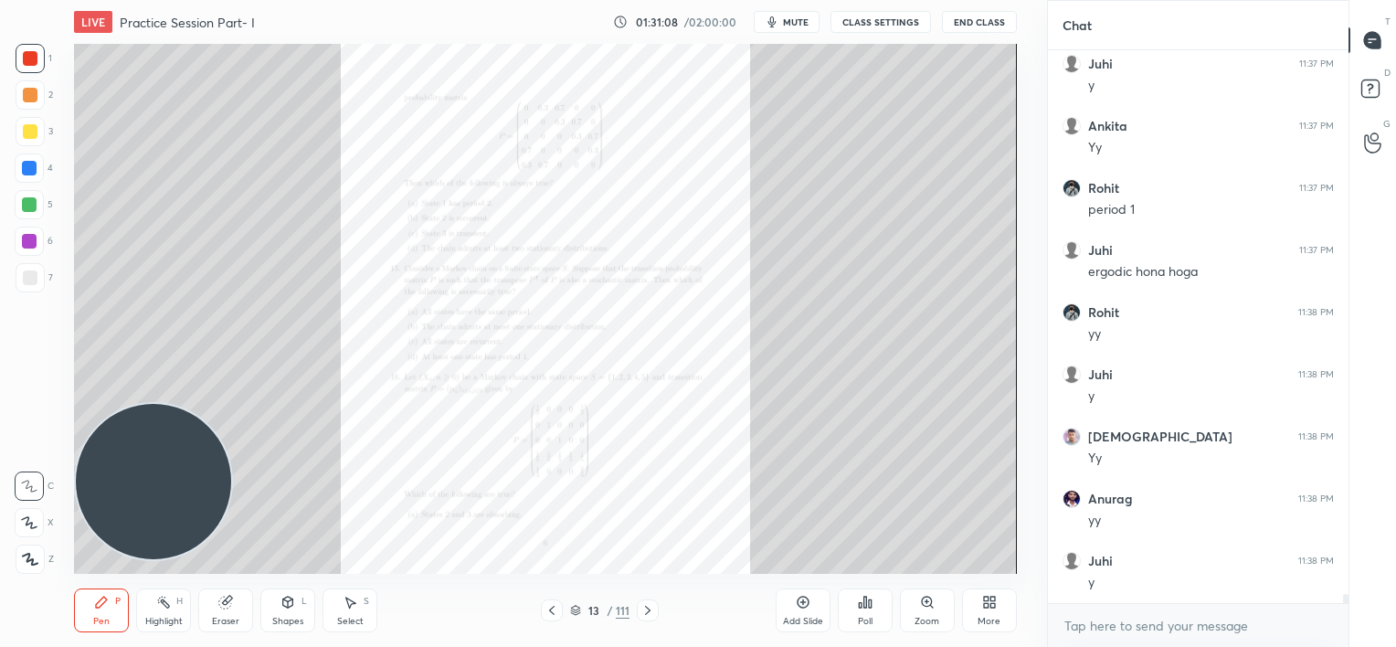
click at [644, 610] on icon at bounding box center [648, 610] width 15 height 15
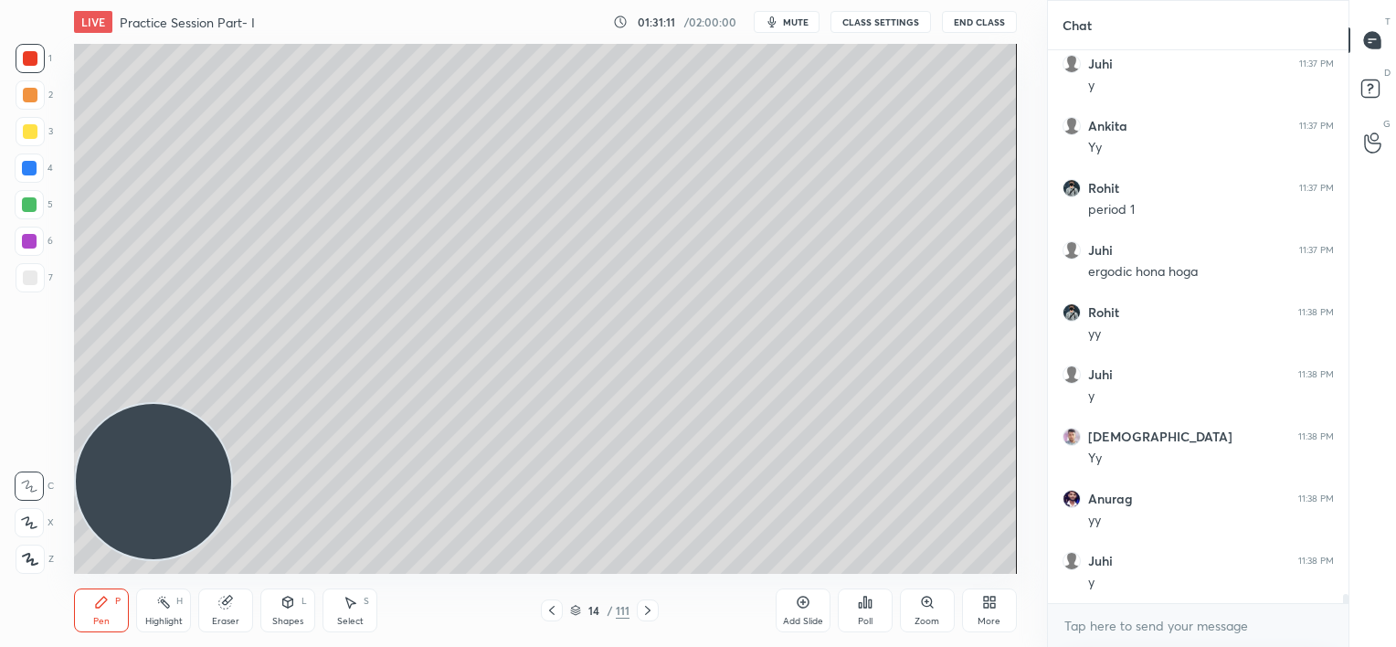
click at [550, 609] on icon at bounding box center [552, 610] width 15 height 15
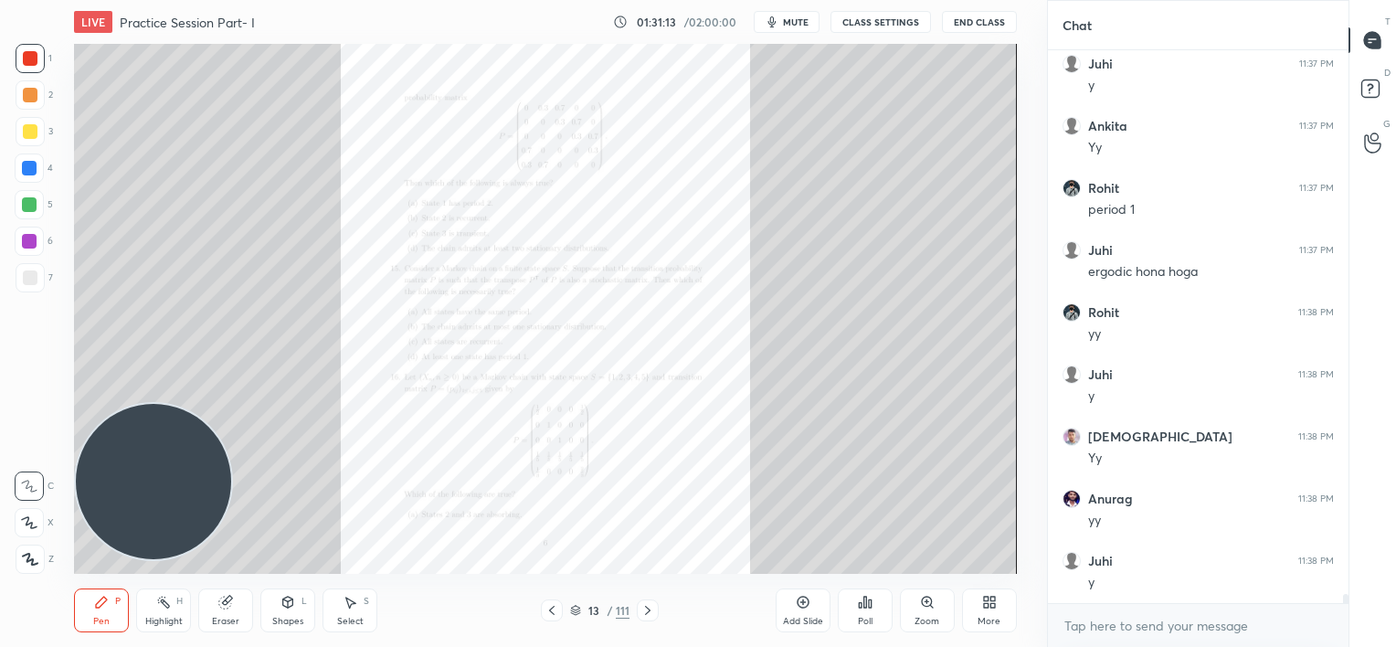
click at [645, 601] on div at bounding box center [648, 611] width 22 height 22
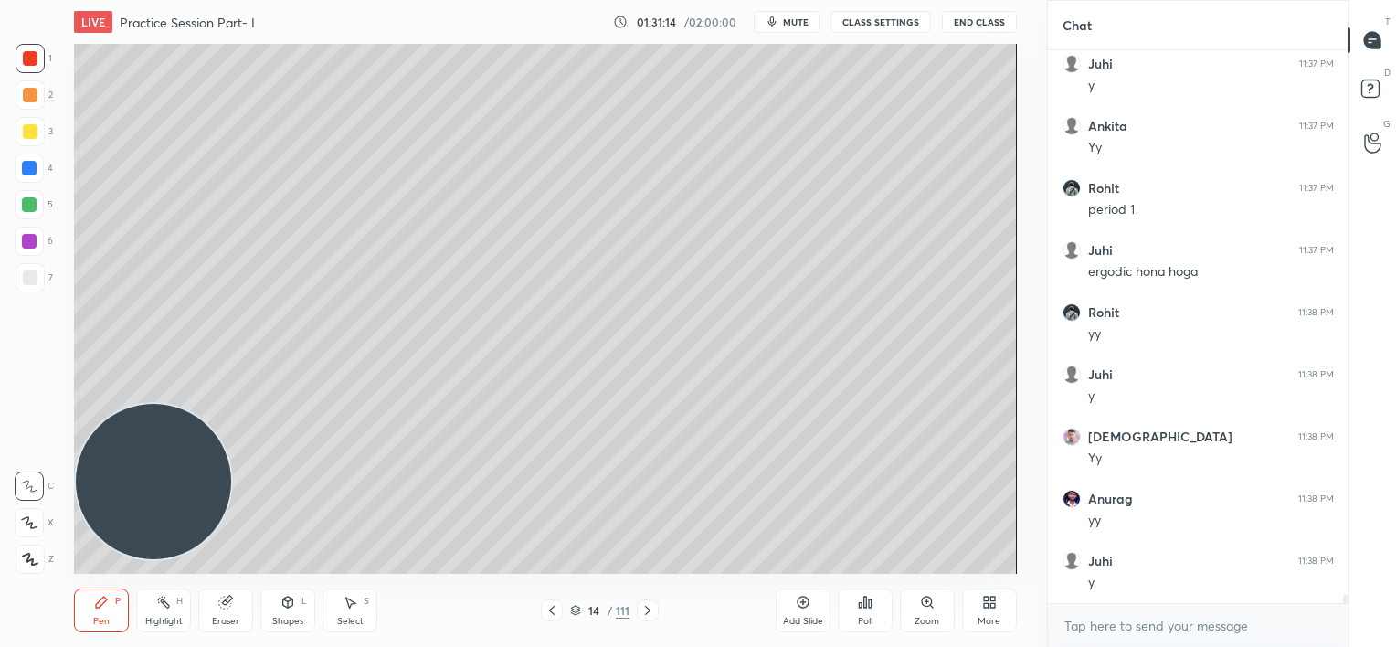
click at [645, 601] on div at bounding box center [648, 611] width 22 height 22
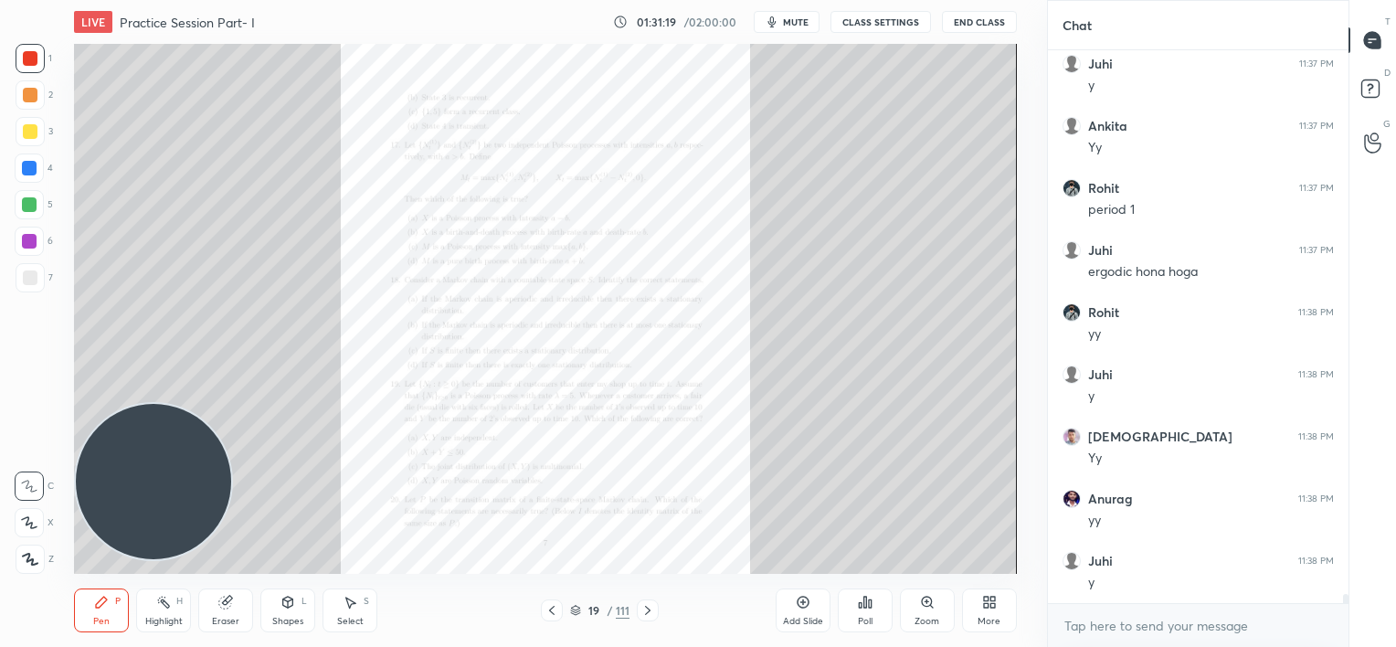
click at [924, 612] on div "Zoom" at bounding box center [927, 611] width 55 height 44
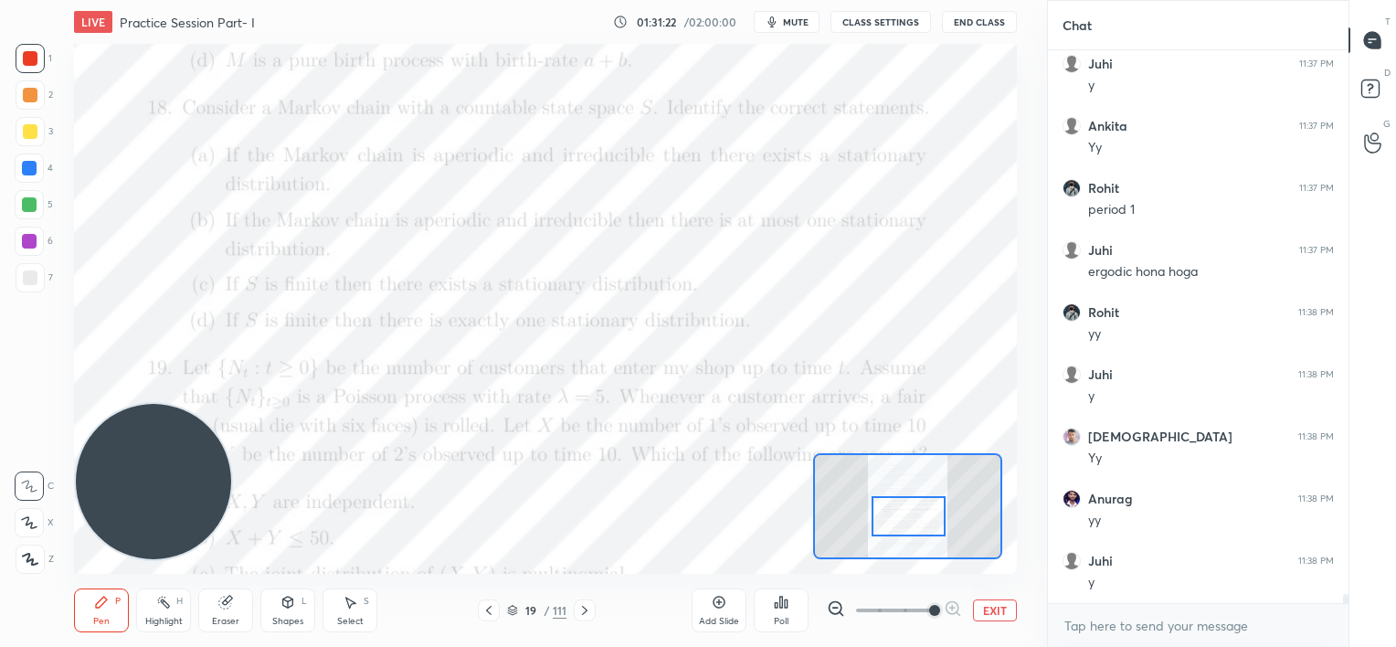
drag, startPoint x: 913, startPoint y: 503, endPoint x: 914, endPoint y: 513, distance: 10.1
click at [914, 513] on div at bounding box center [909, 516] width 74 height 41
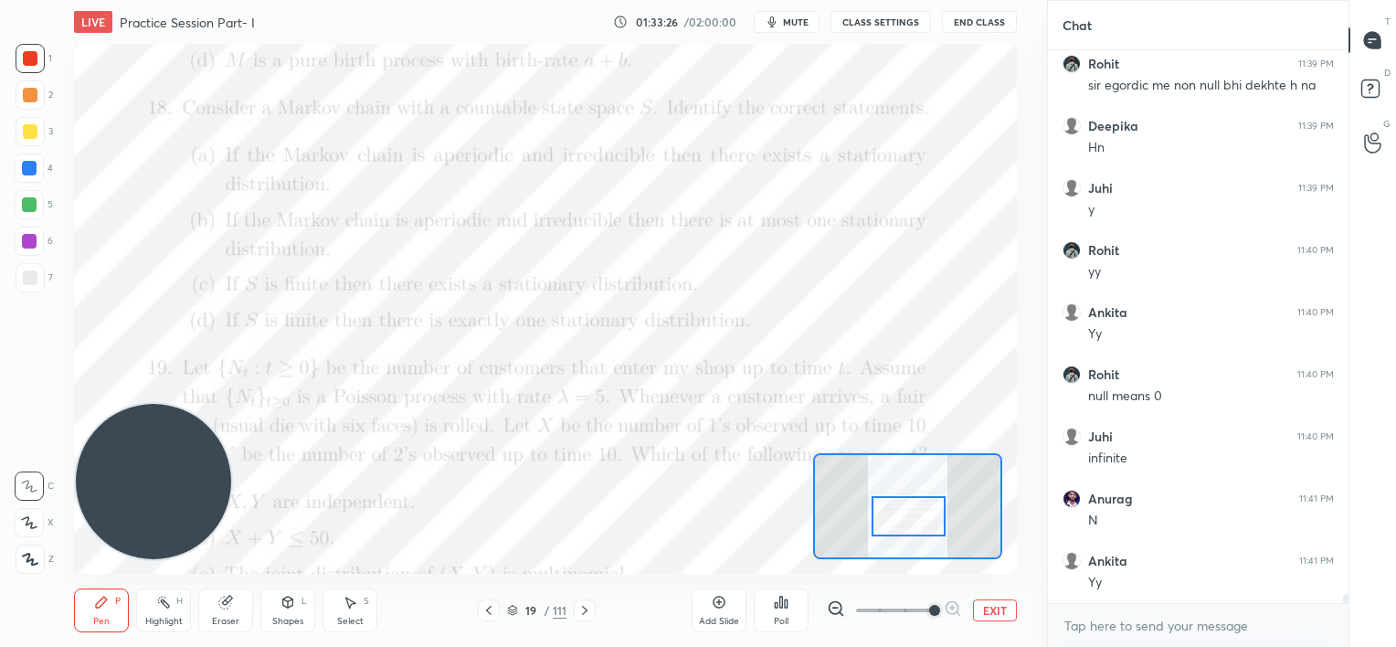
scroll to position [33433, 0]
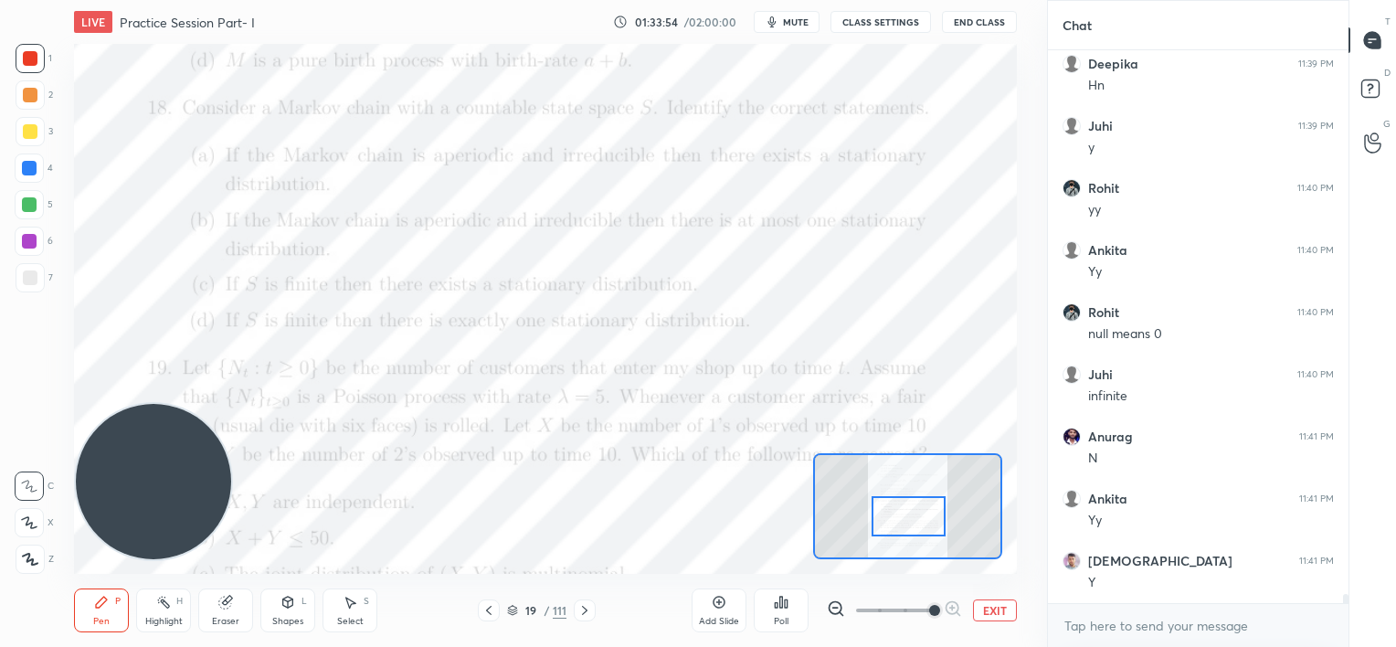
click at [728, 611] on div "Add Slide" at bounding box center [719, 611] width 55 height 44
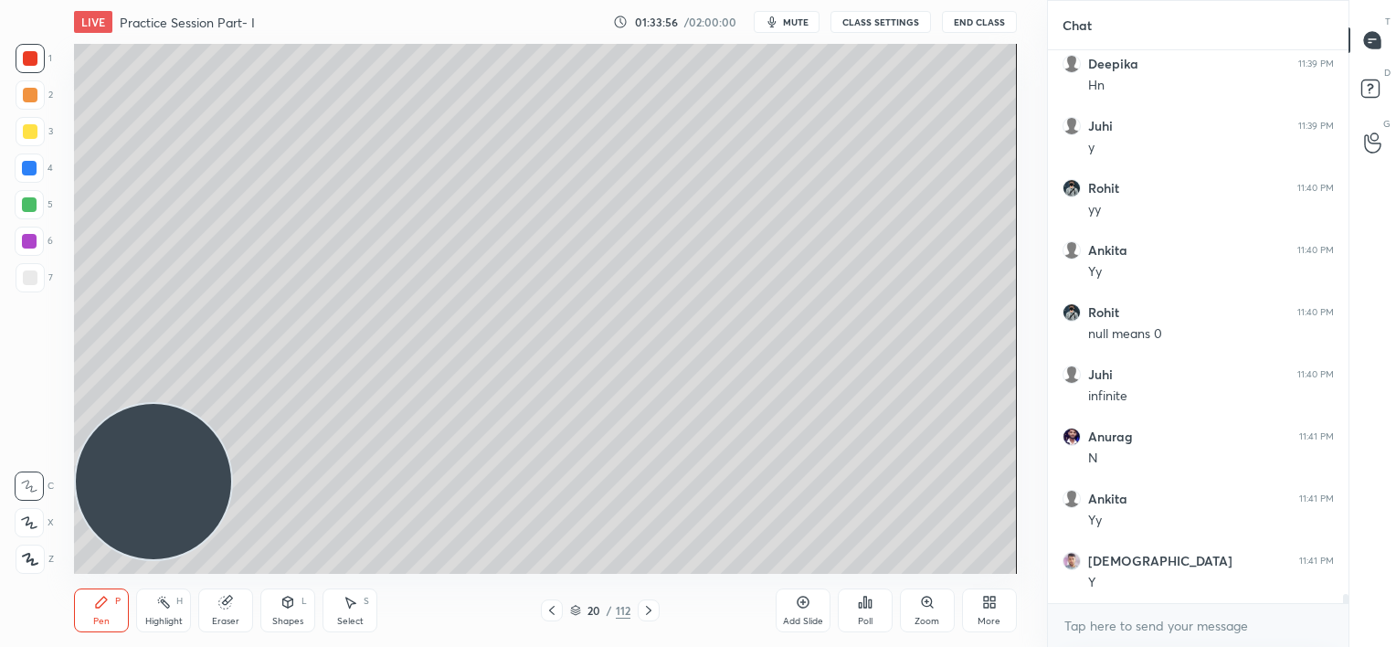
click at [29, 183] on div "4" at bounding box center [34, 172] width 38 height 37
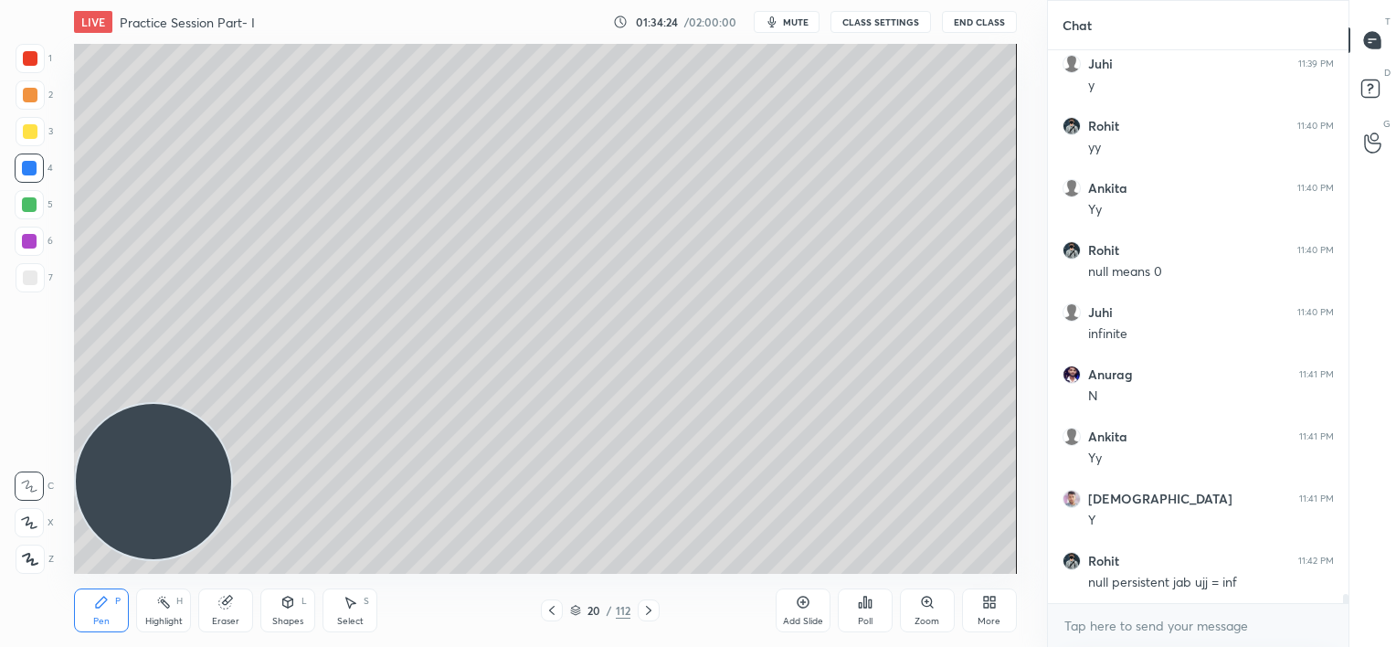
click at [29, 208] on div at bounding box center [29, 204] width 15 height 15
click at [31, 238] on div at bounding box center [29, 241] width 15 height 15
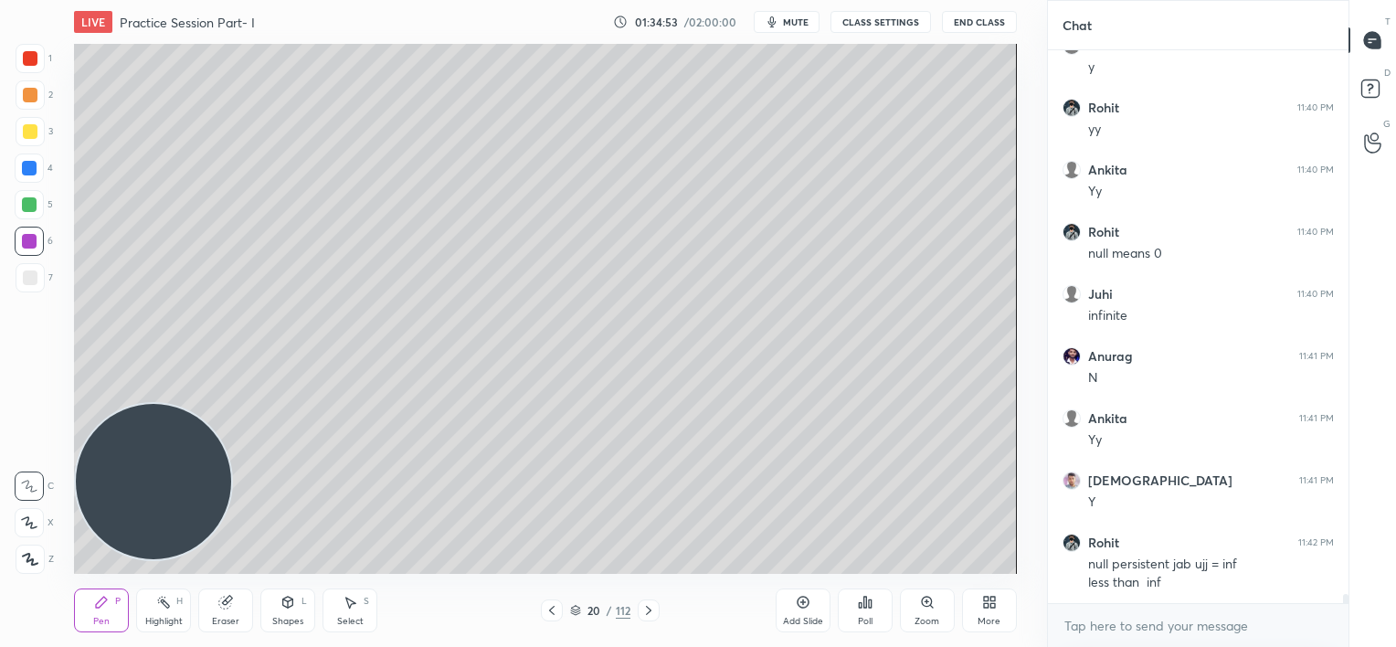
scroll to position [33532, 0]
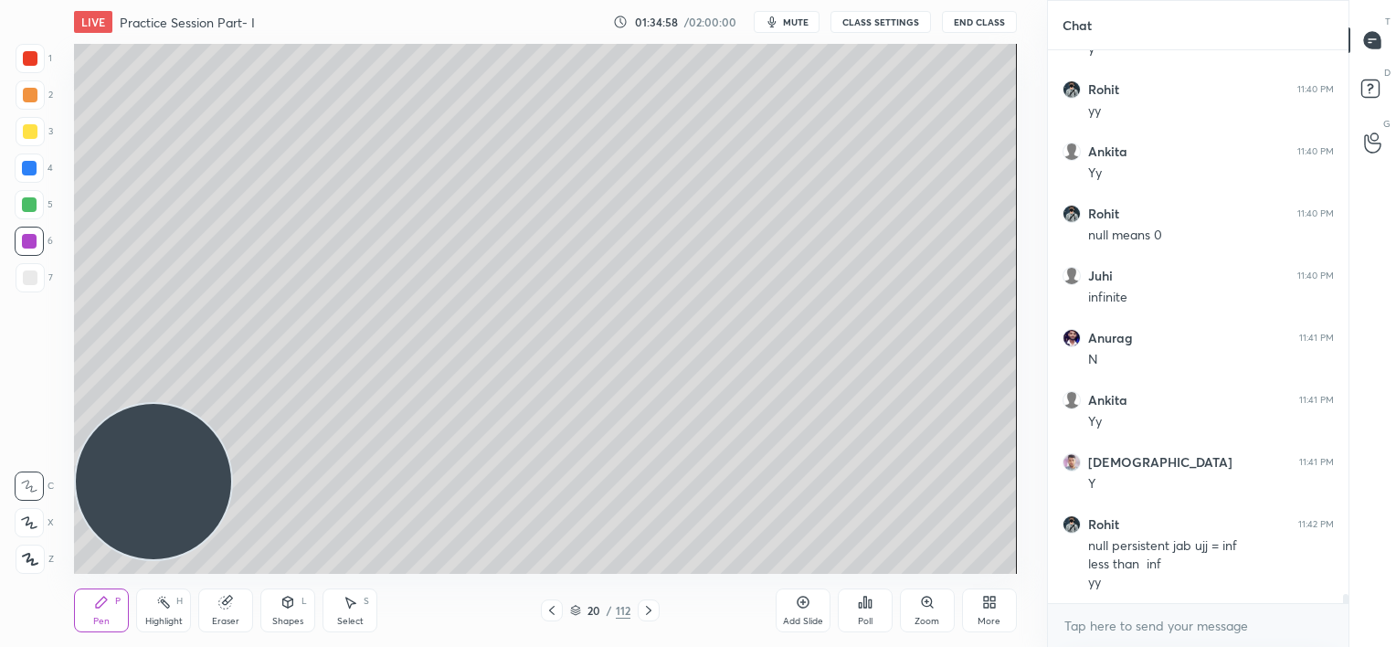
click at [28, 285] on div at bounding box center [30, 277] width 29 height 29
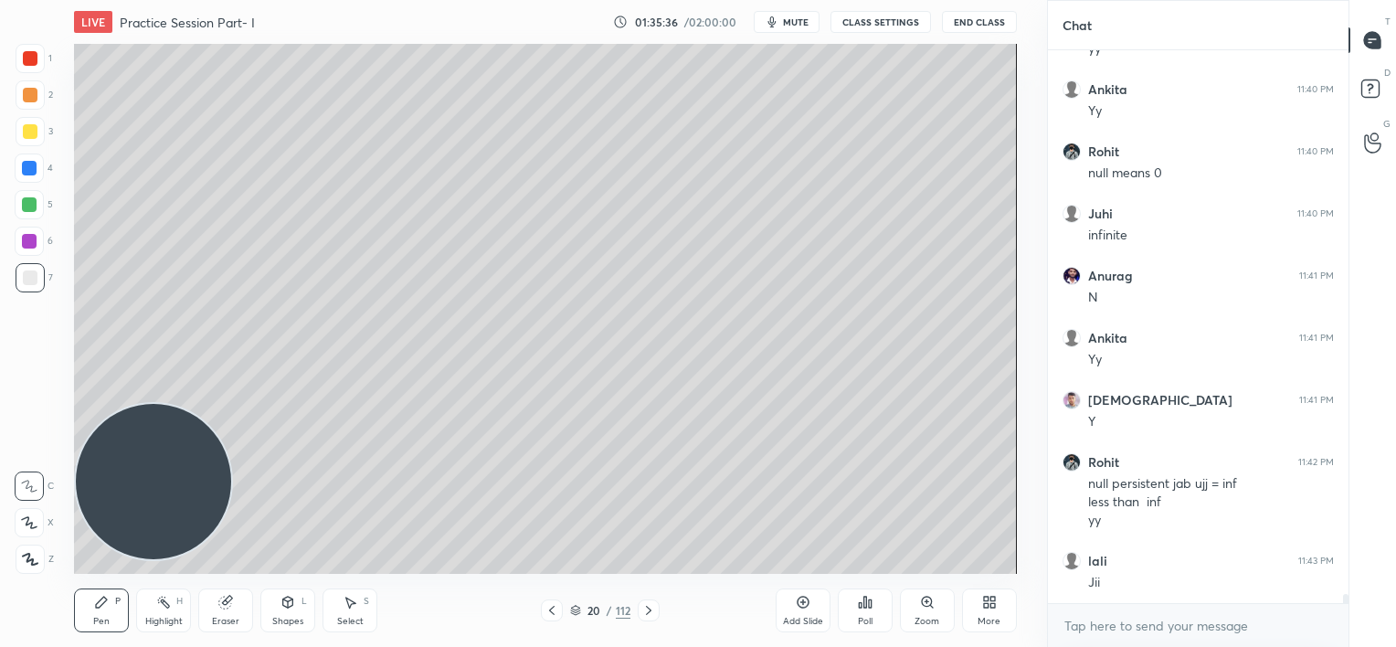
scroll to position [33656, 0]
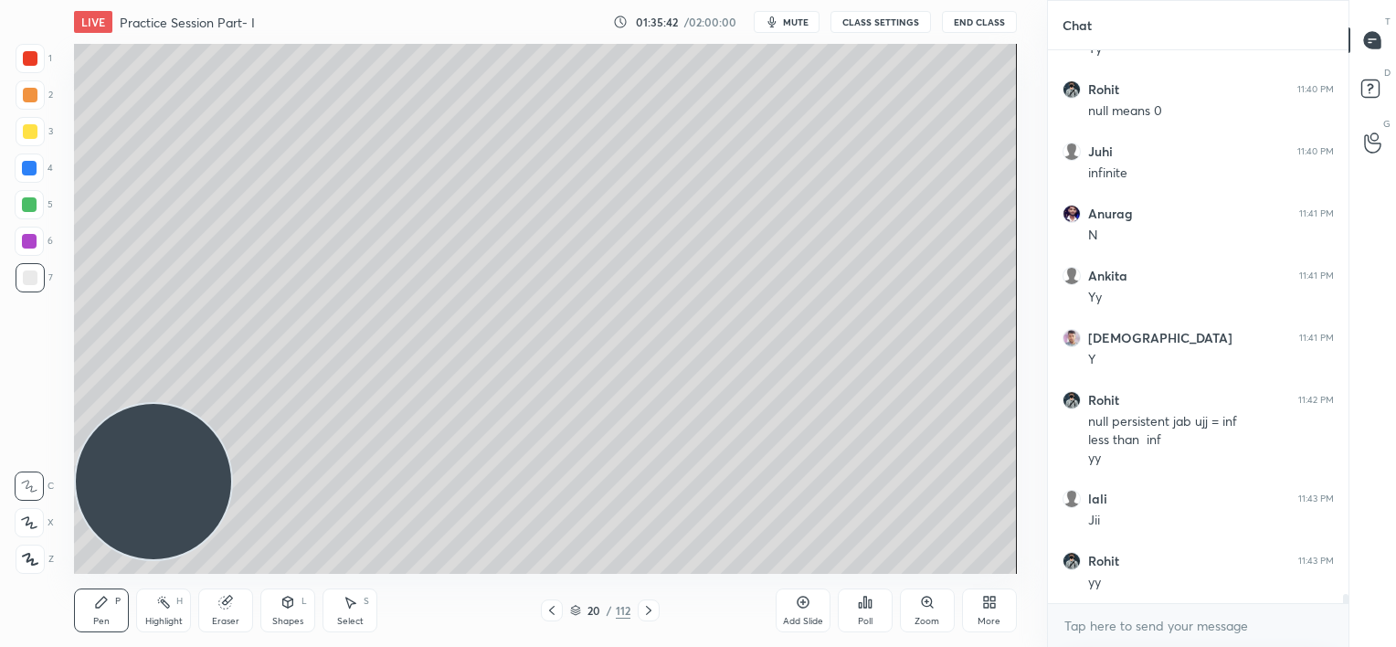
click at [20, 208] on div at bounding box center [29, 204] width 29 height 29
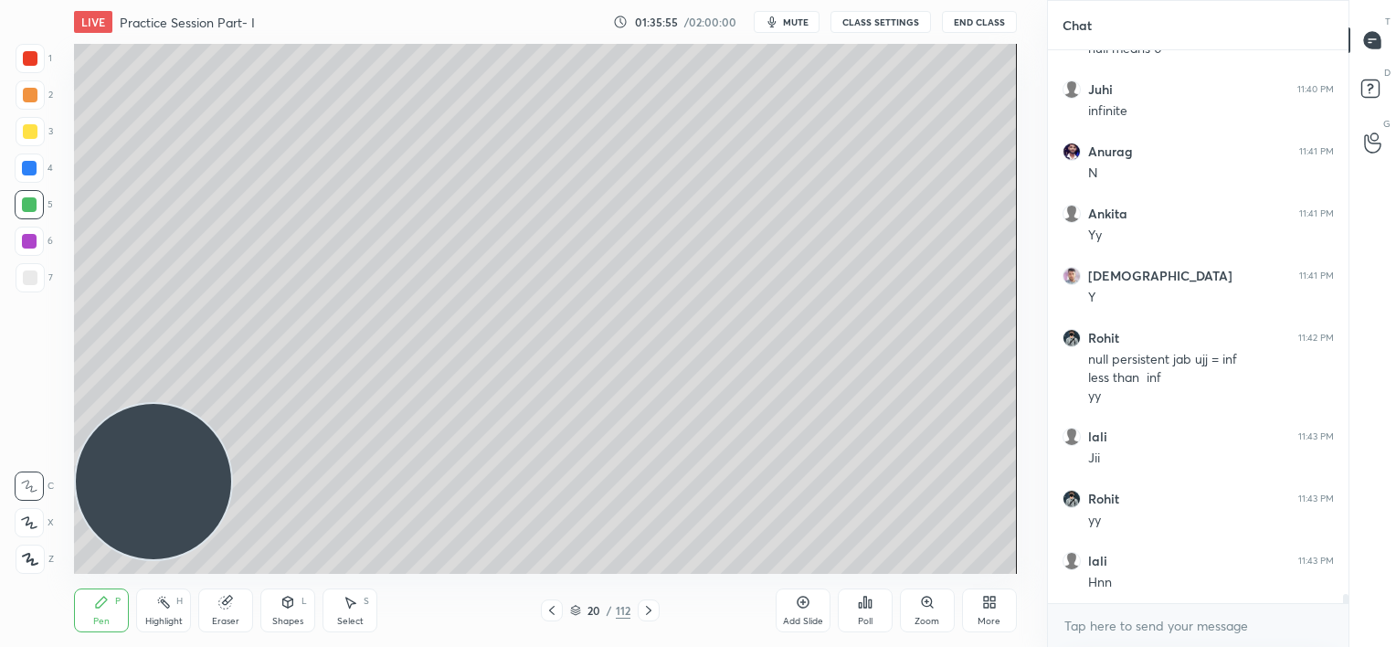
click at [551, 610] on icon at bounding box center [551, 610] width 5 height 9
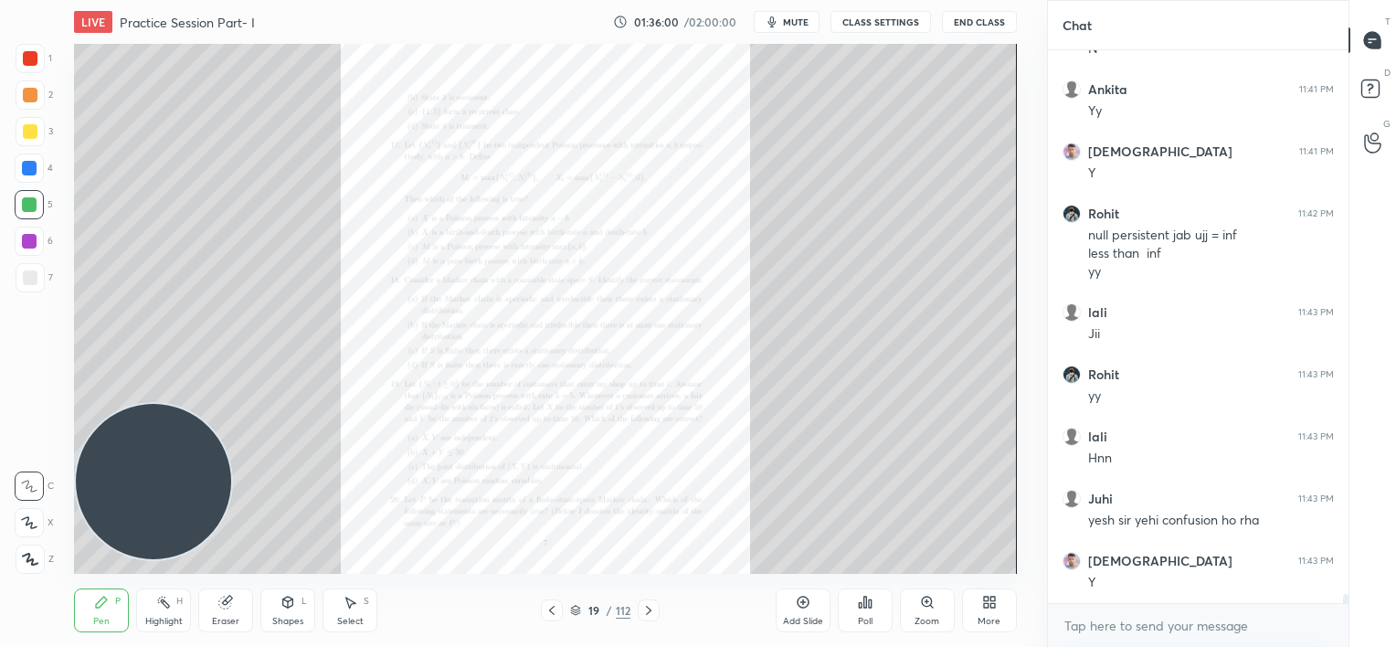
scroll to position [33905, 0]
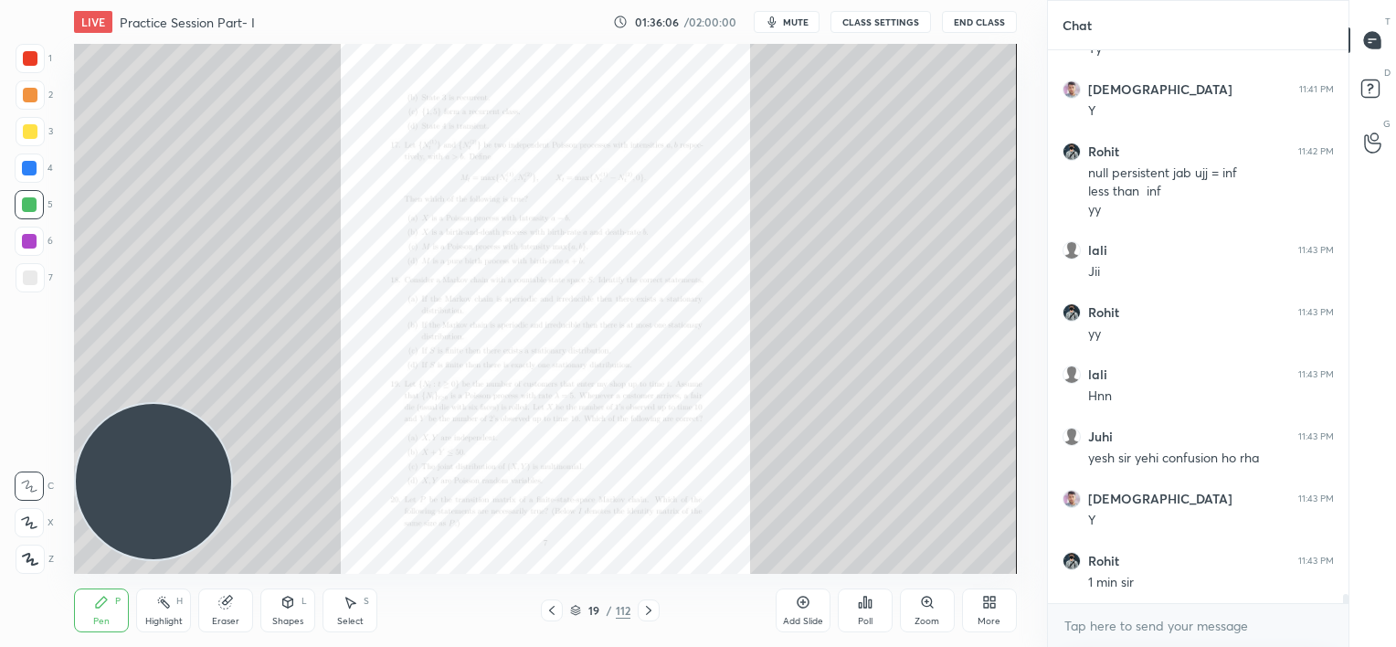
click at [930, 608] on icon at bounding box center [927, 602] width 15 height 15
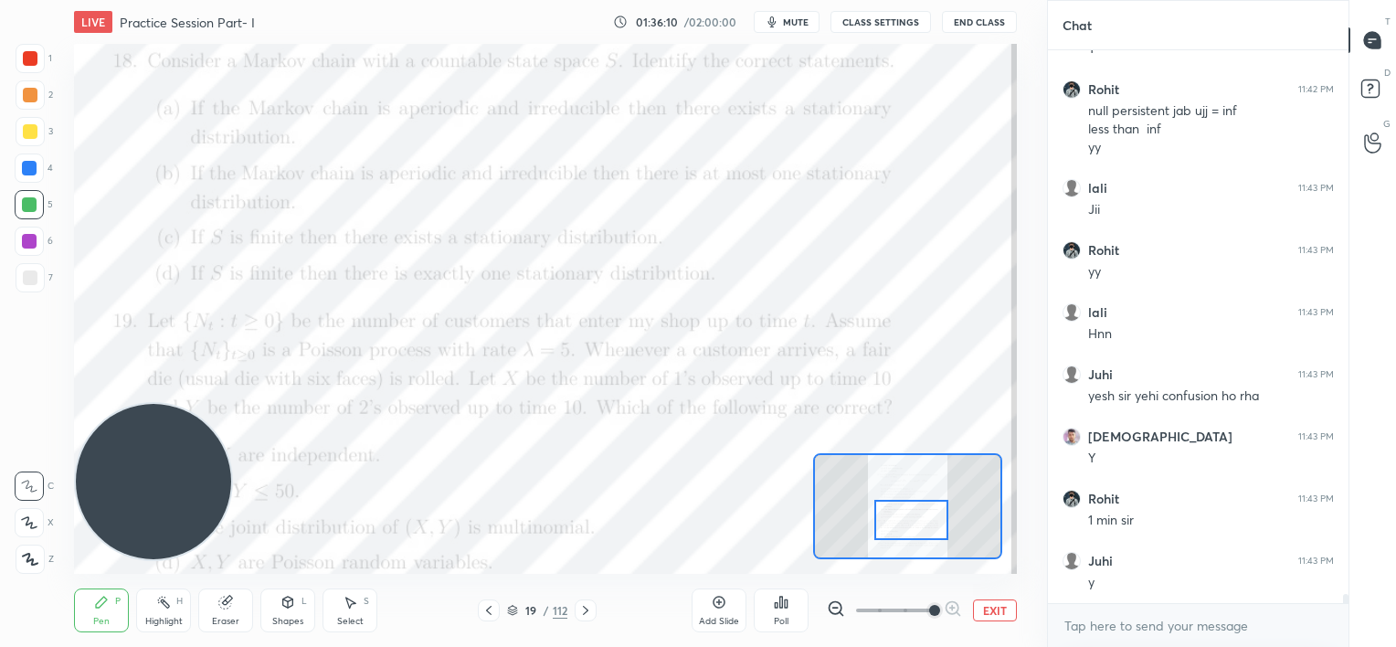
drag, startPoint x: 908, startPoint y: 499, endPoint x: 914, endPoint y: 512, distance: 13.9
click at [914, 513] on div at bounding box center [912, 520] width 74 height 41
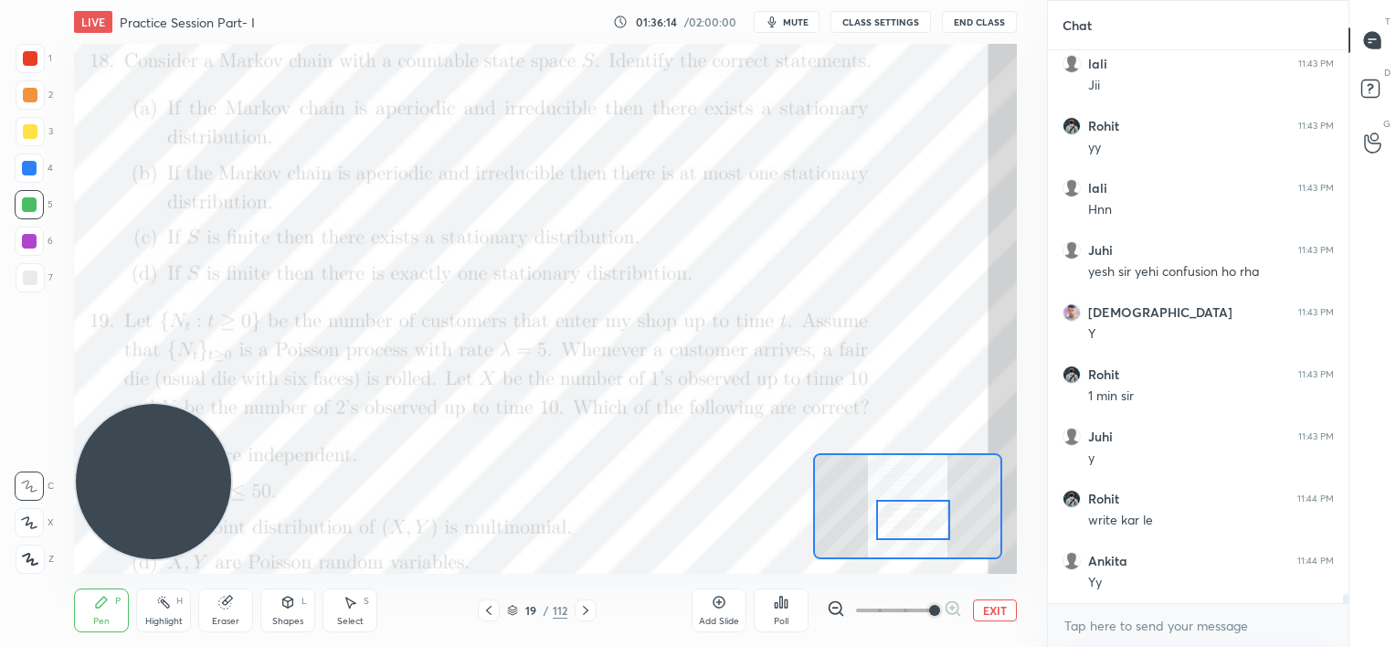
scroll to position [34153, 0]
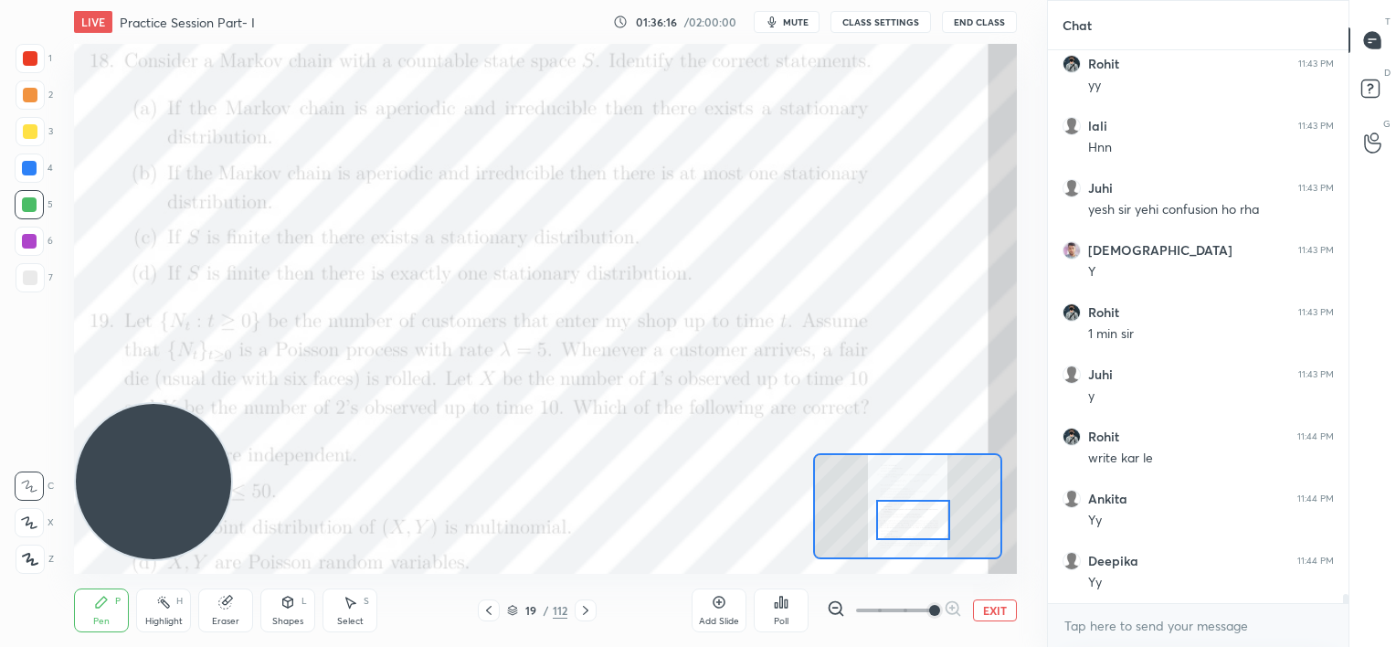
click at [589, 610] on icon at bounding box center [586, 610] width 15 height 15
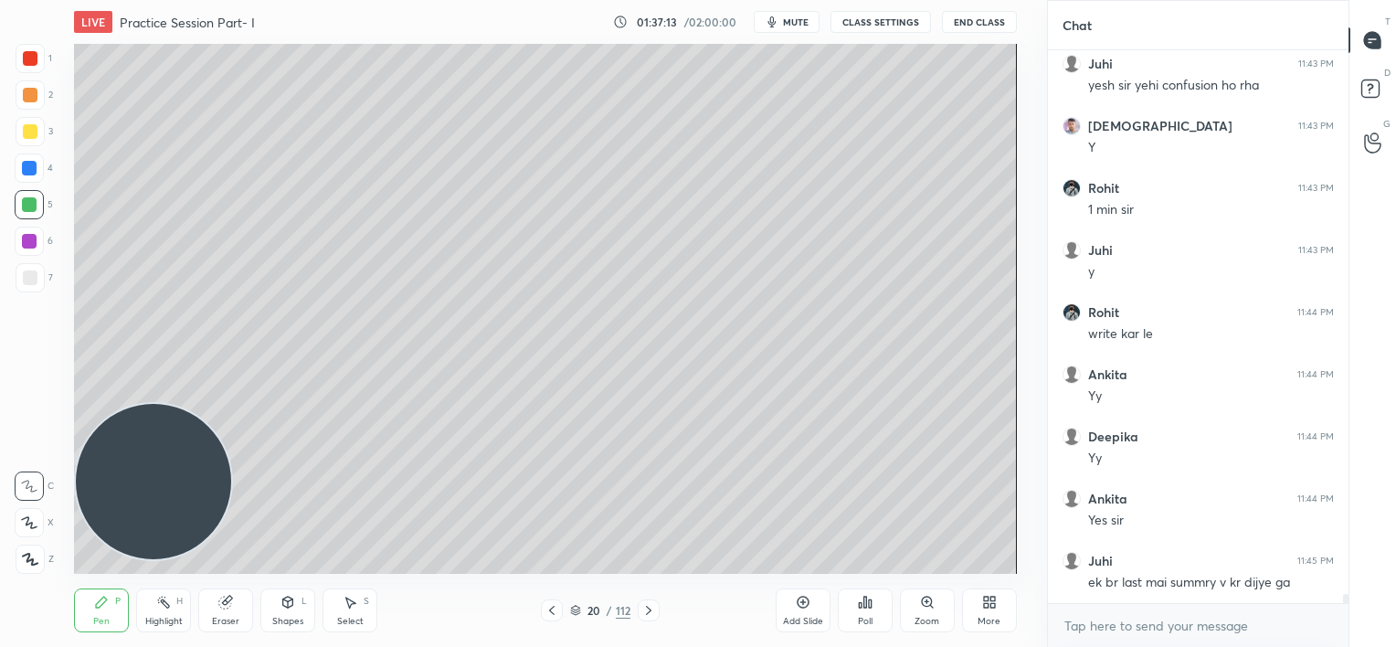
scroll to position [34340, 0]
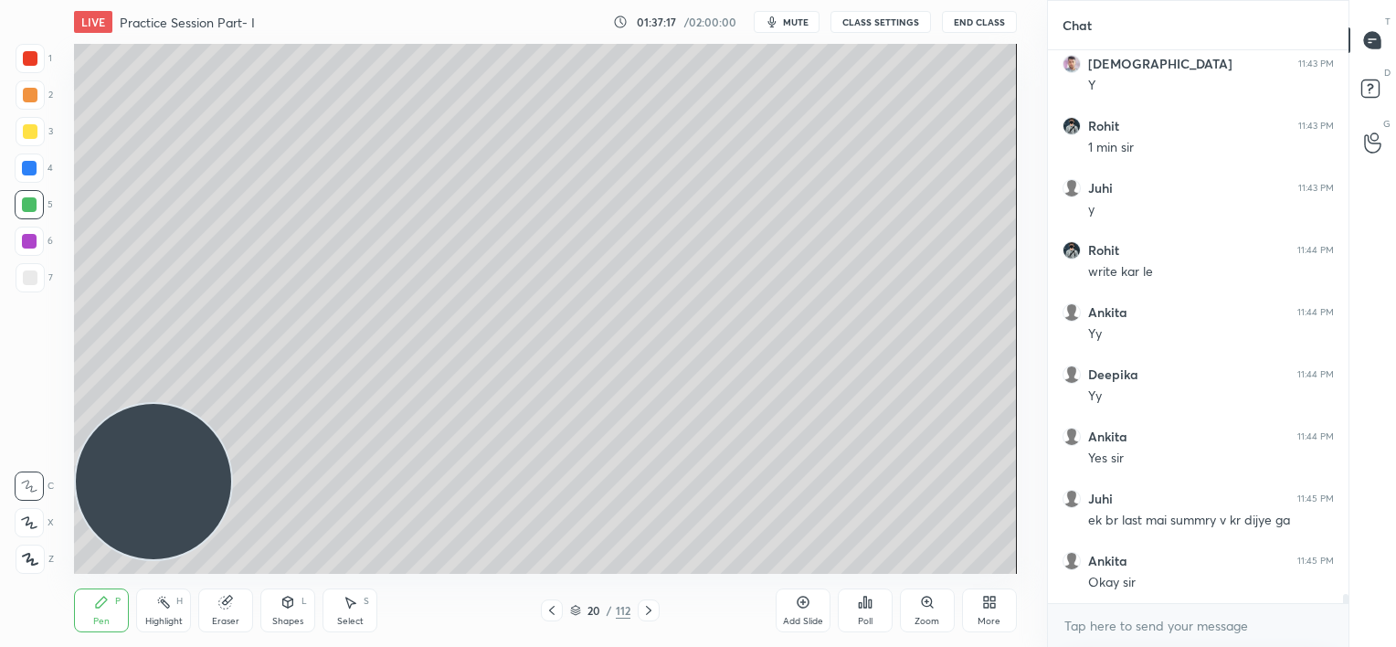
click at [551, 608] on icon at bounding box center [552, 610] width 15 height 15
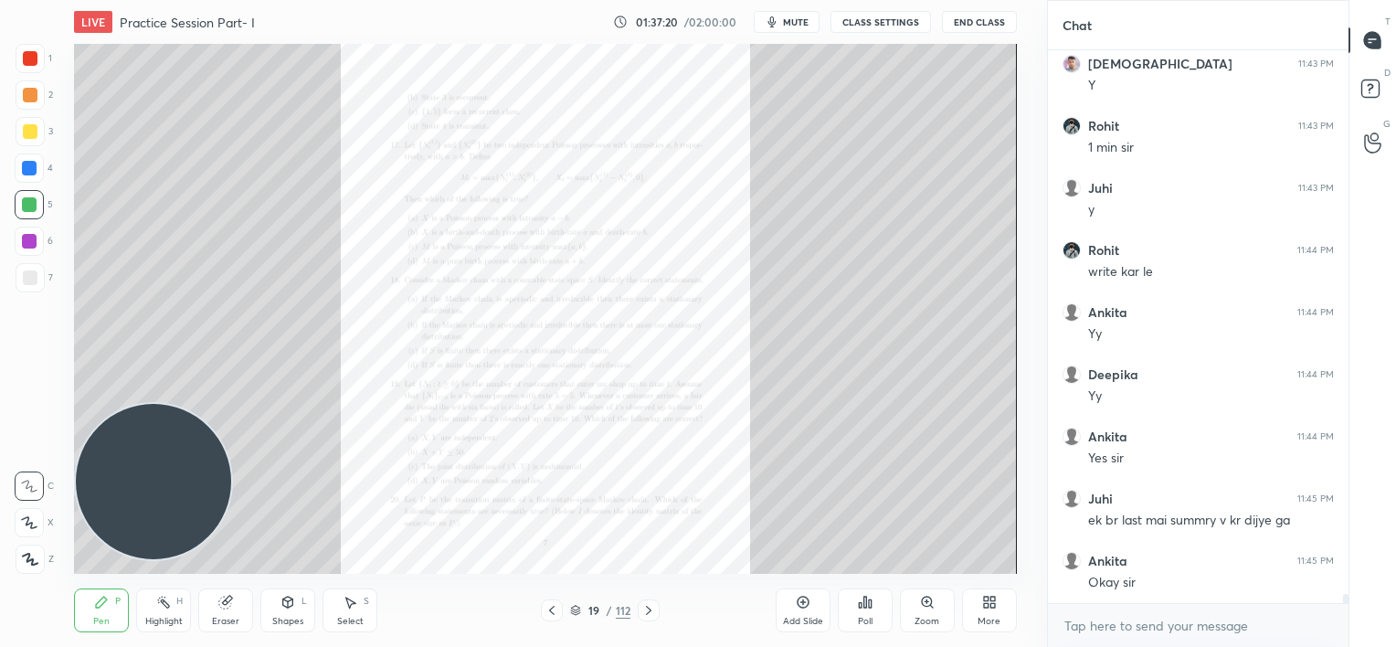
click at [921, 604] on icon at bounding box center [927, 602] width 15 height 15
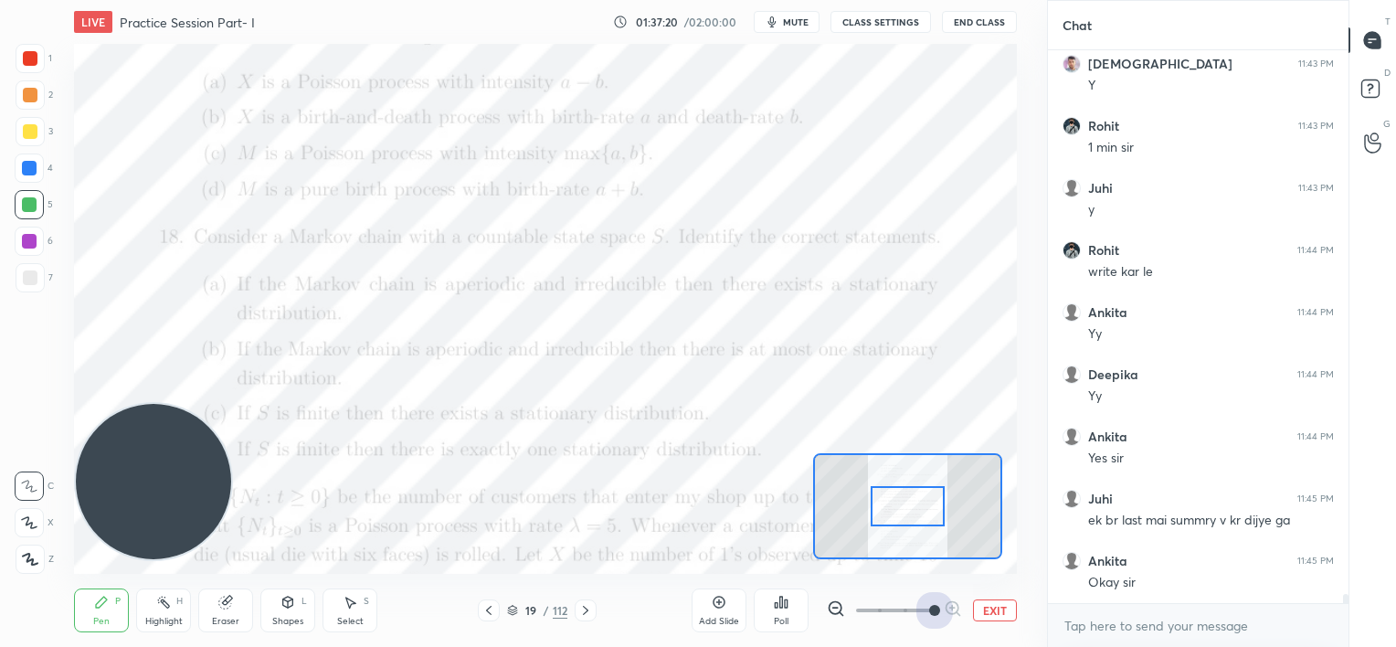
click at [921, 604] on span at bounding box center [894, 610] width 77 height 27
click at [915, 509] on div at bounding box center [908, 506] width 74 height 41
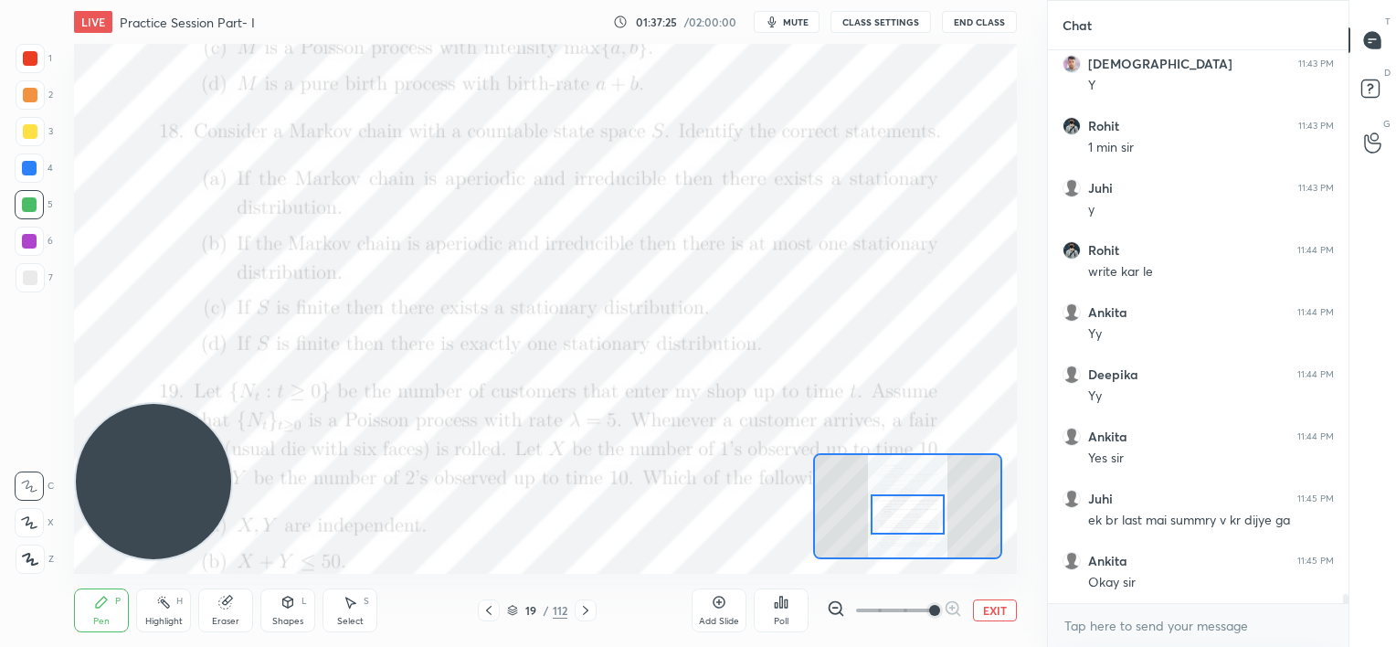
scroll to position [34402, 0]
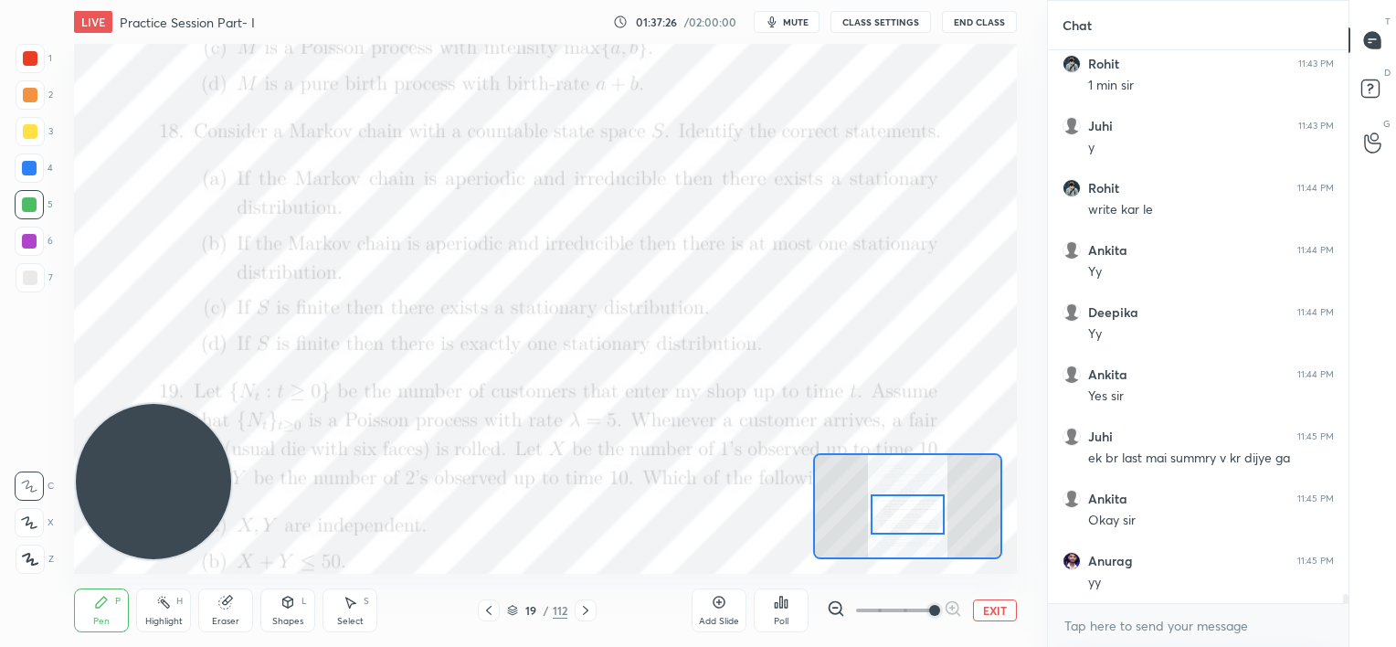
click at [918, 520] on div at bounding box center [908, 514] width 74 height 41
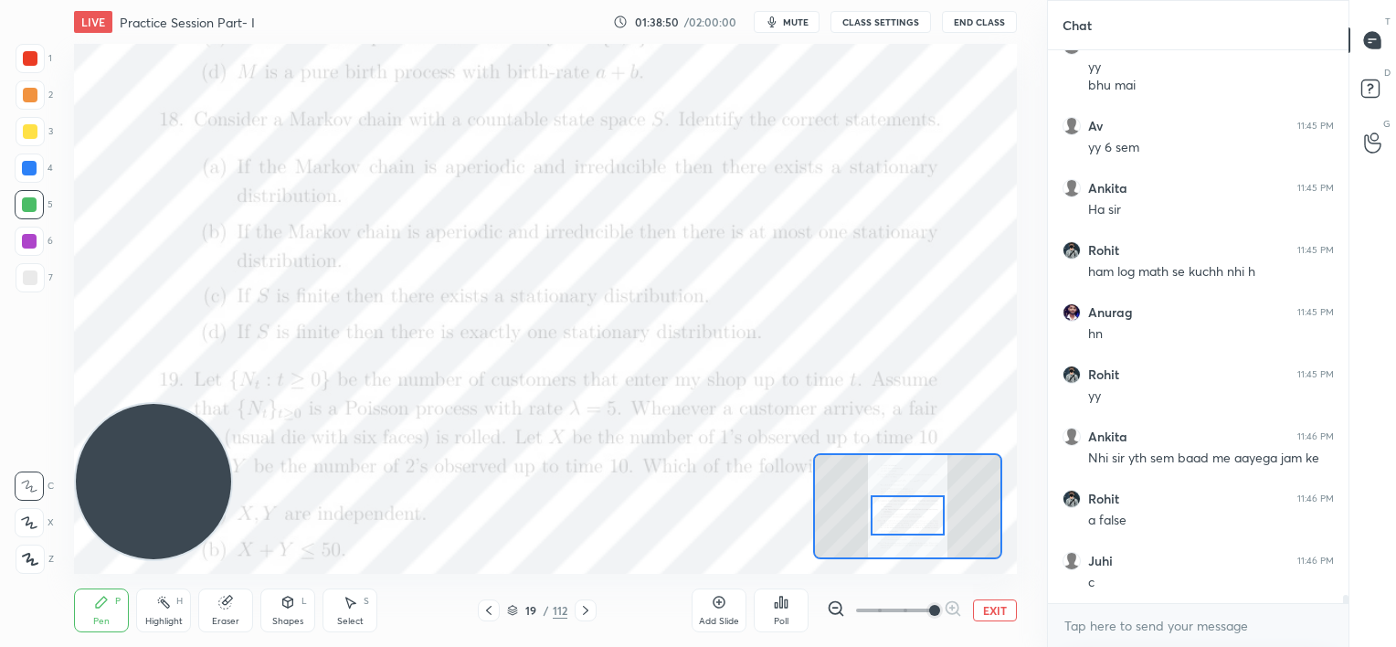
scroll to position [35042, 0]
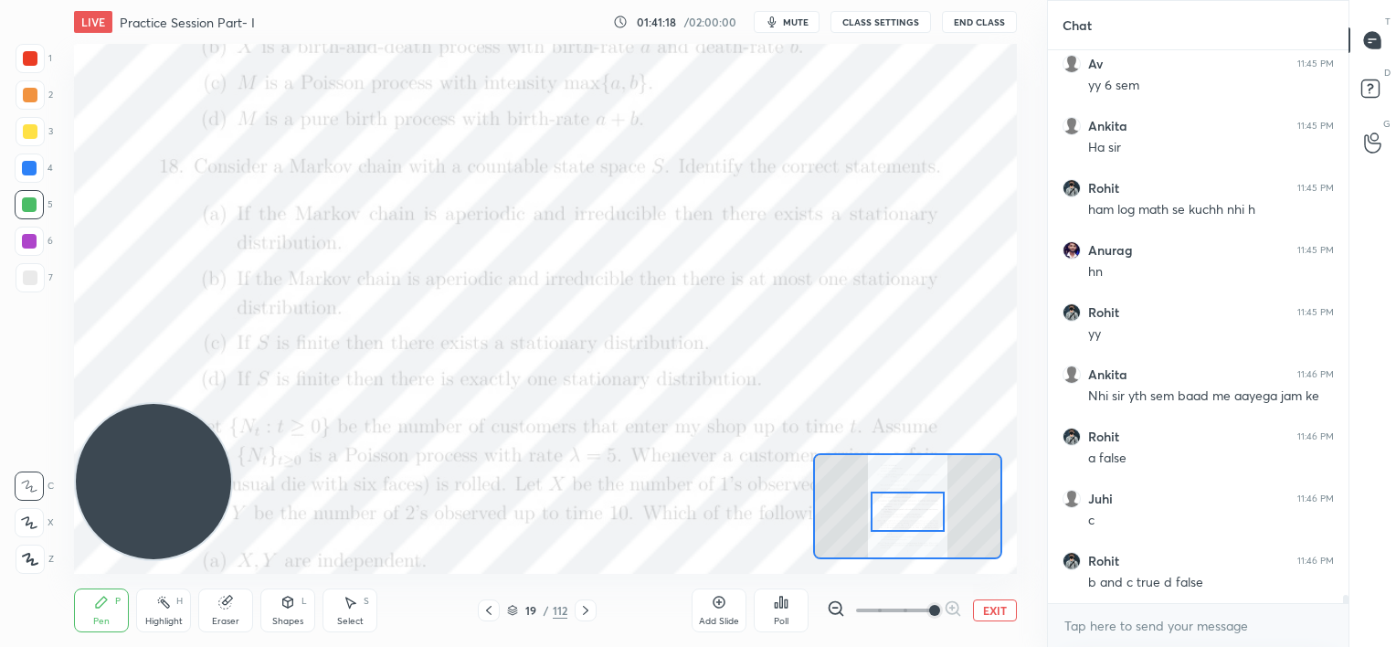
click at [906, 501] on div at bounding box center [908, 512] width 74 height 41
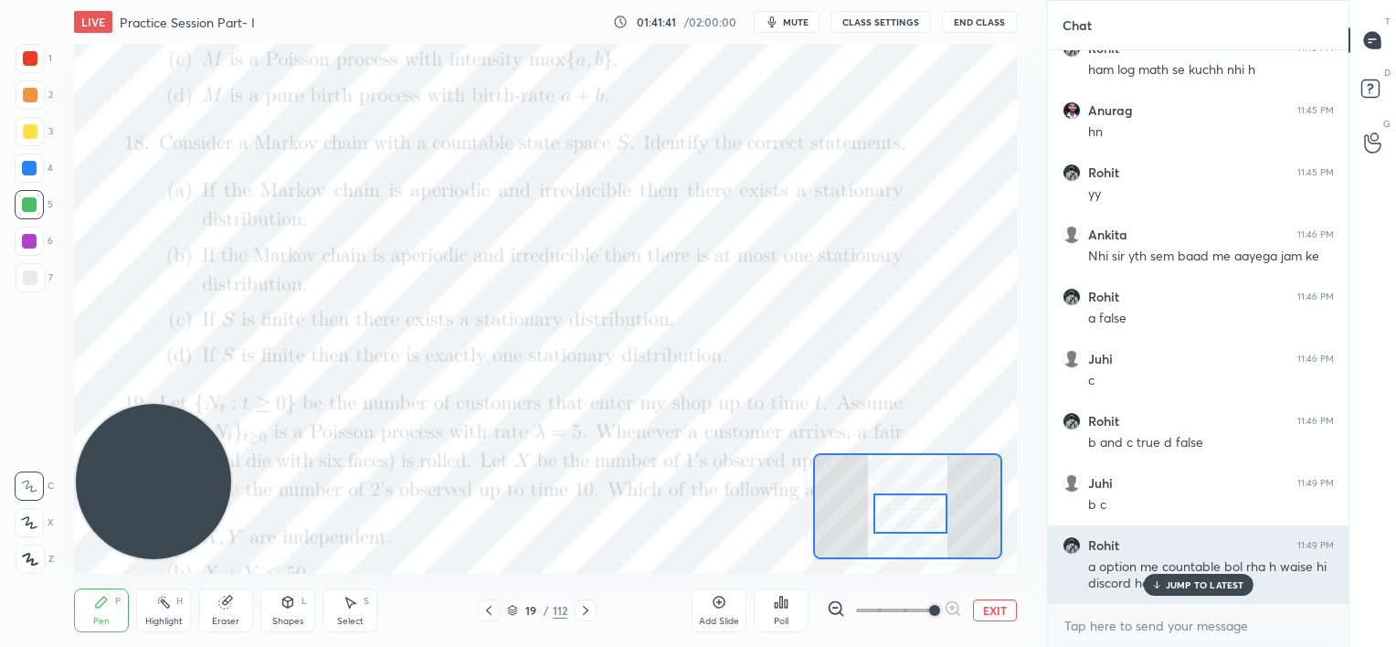
scroll to position [35200, 0]
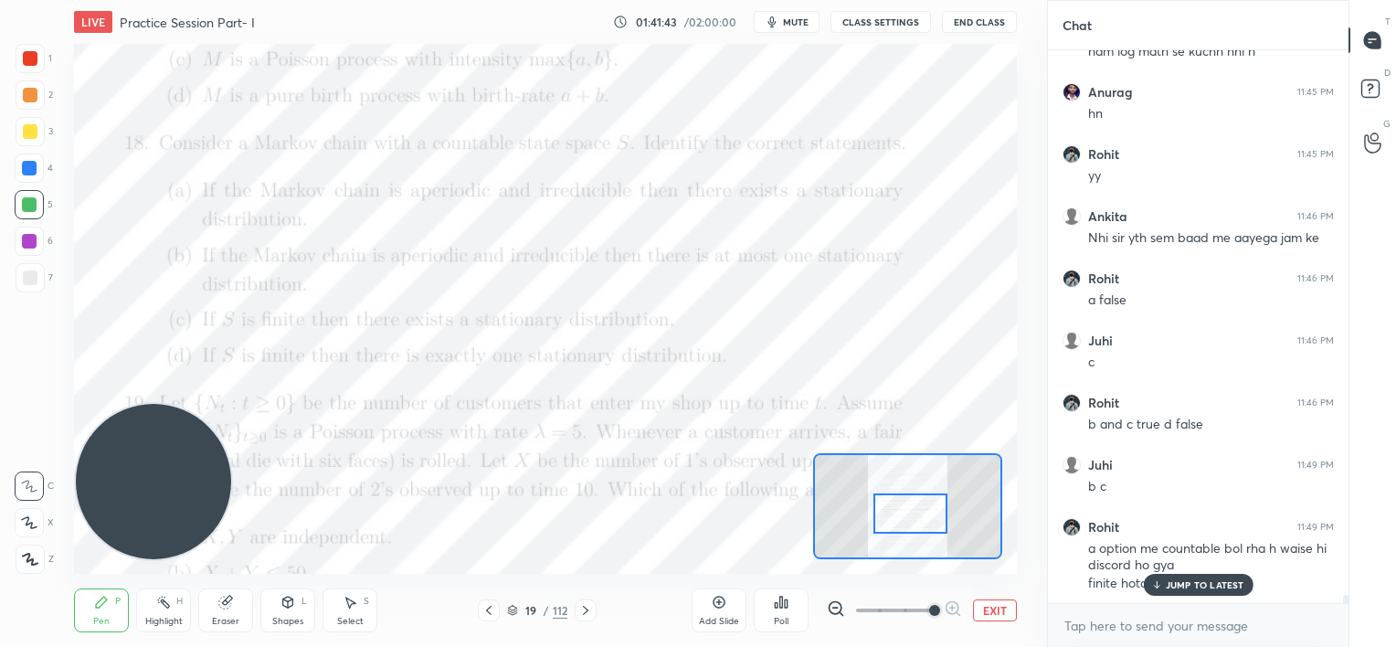
click at [1191, 591] on div "JUMP TO LATEST" at bounding box center [1198, 585] width 110 height 22
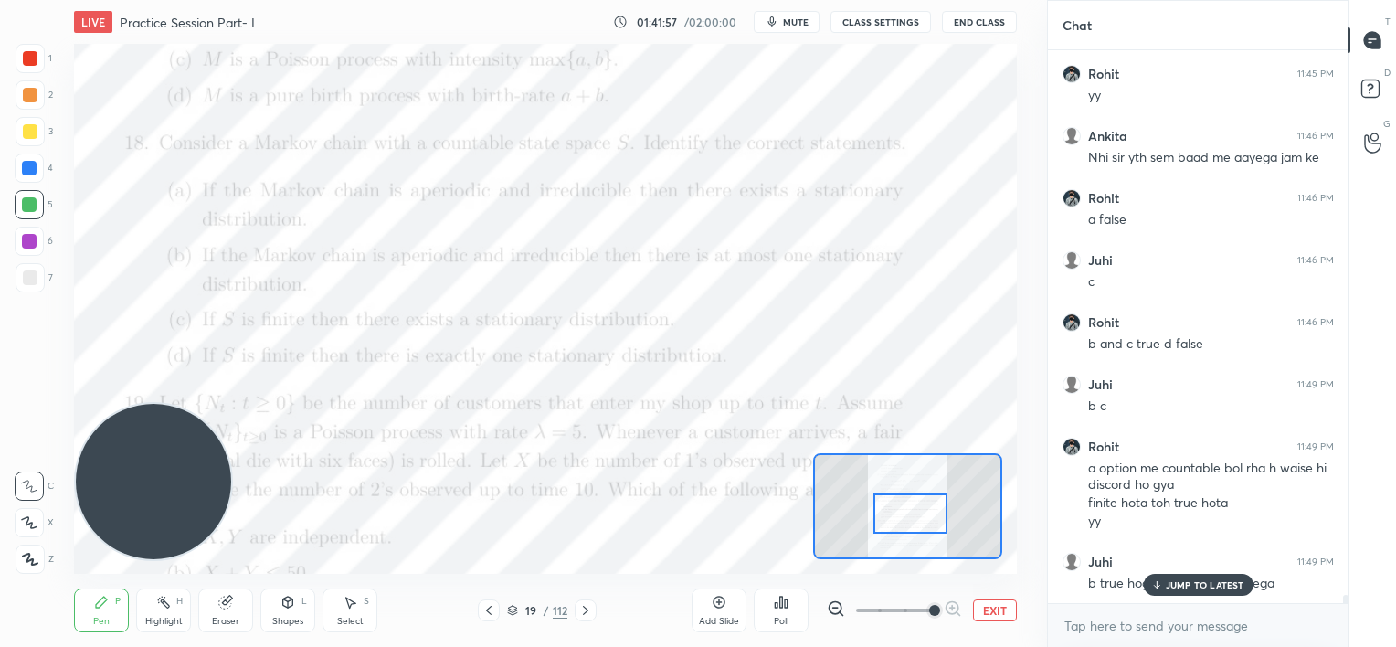
scroll to position [35342, 0]
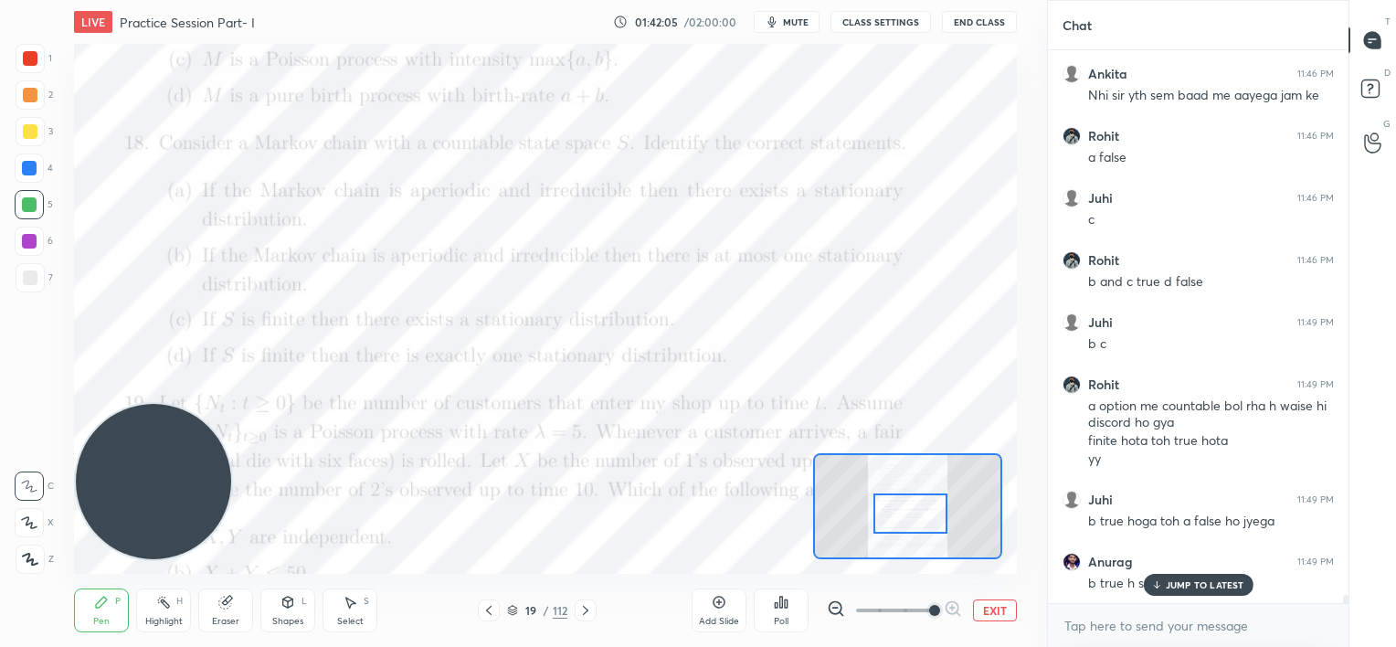
click at [1196, 591] on div "JUMP TO LATEST" at bounding box center [1198, 585] width 110 height 22
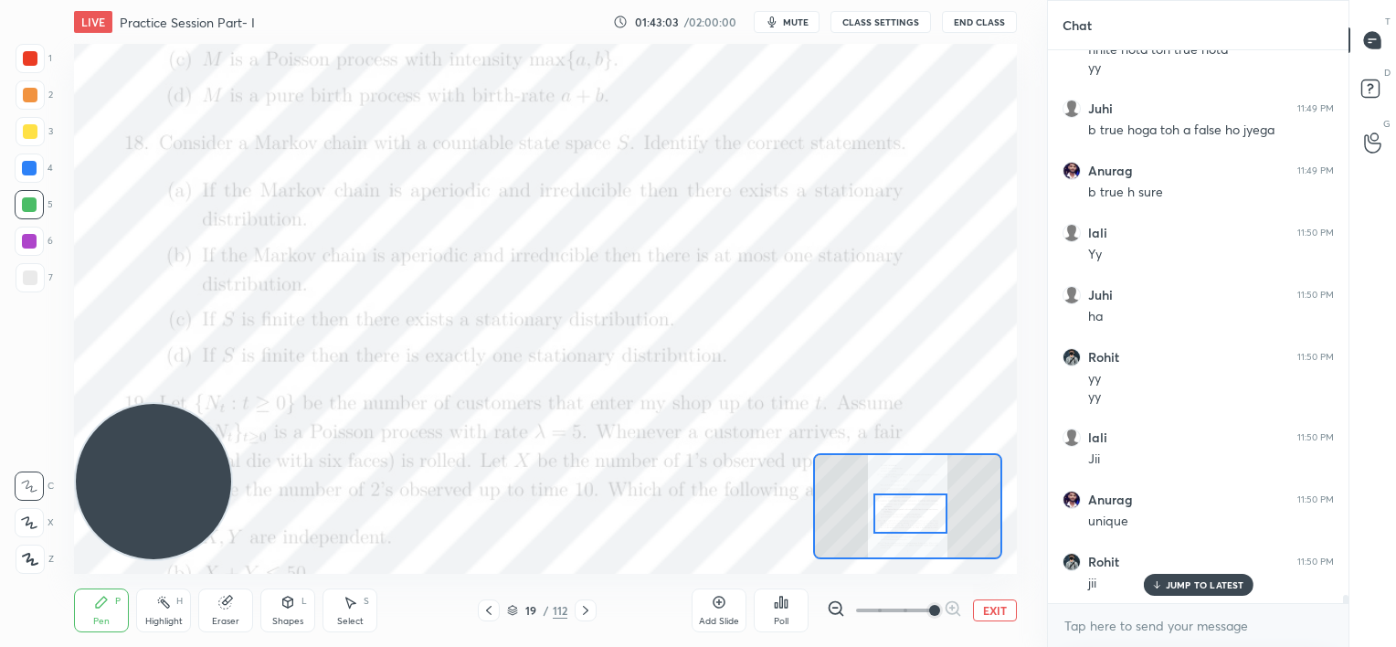
scroll to position [35796, 0]
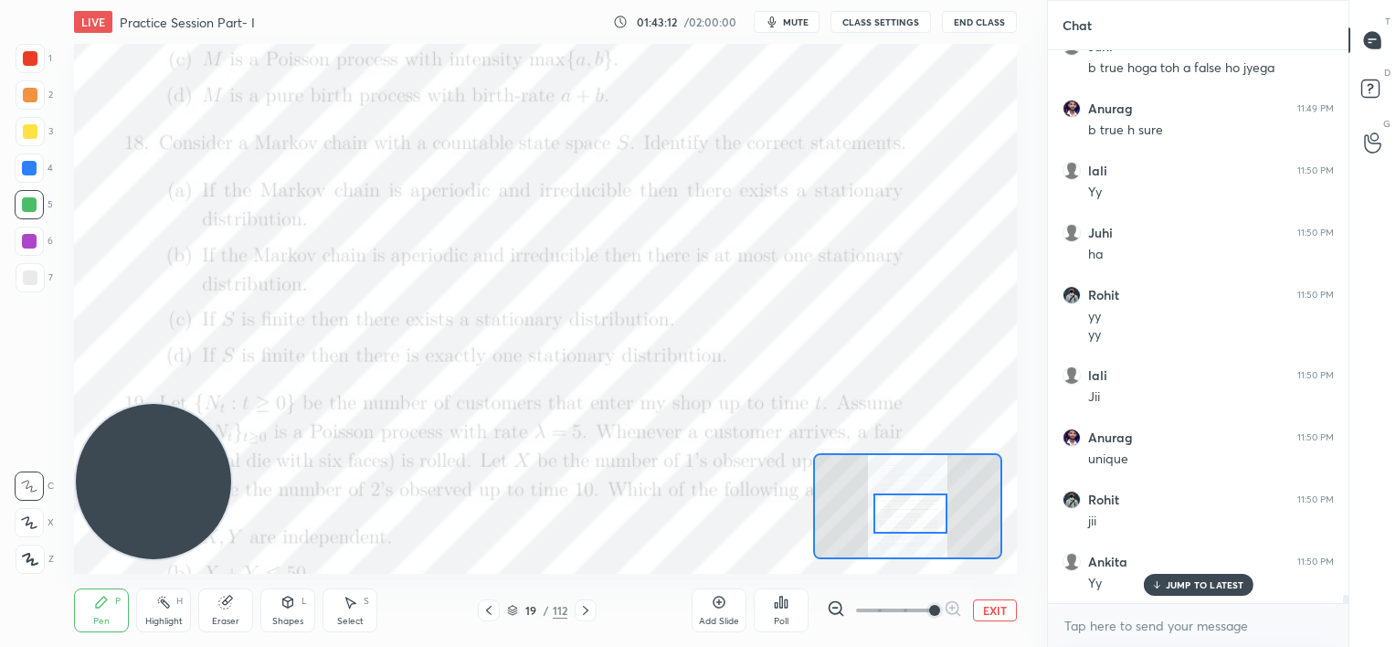
click at [29, 241] on div at bounding box center [29, 241] width 15 height 15
click at [1195, 580] on p "JUMP TO LATEST" at bounding box center [1205, 584] width 79 height 11
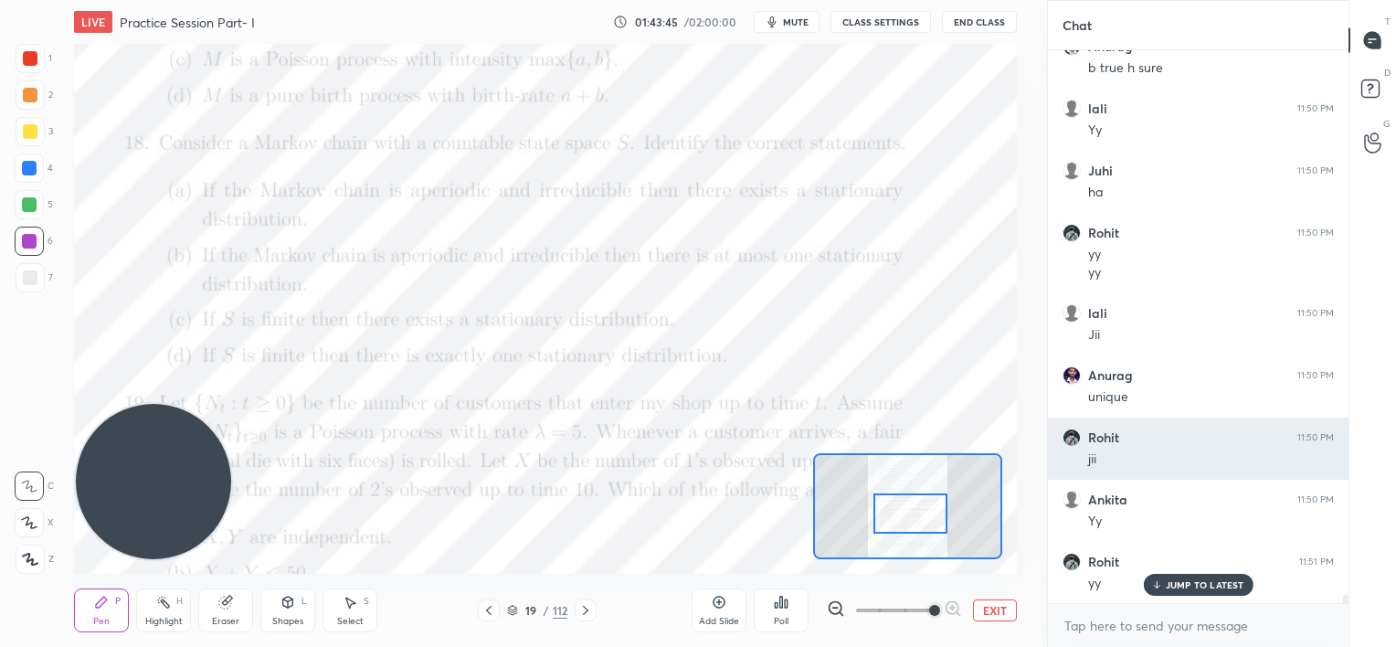
scroll to position [35920, 0]
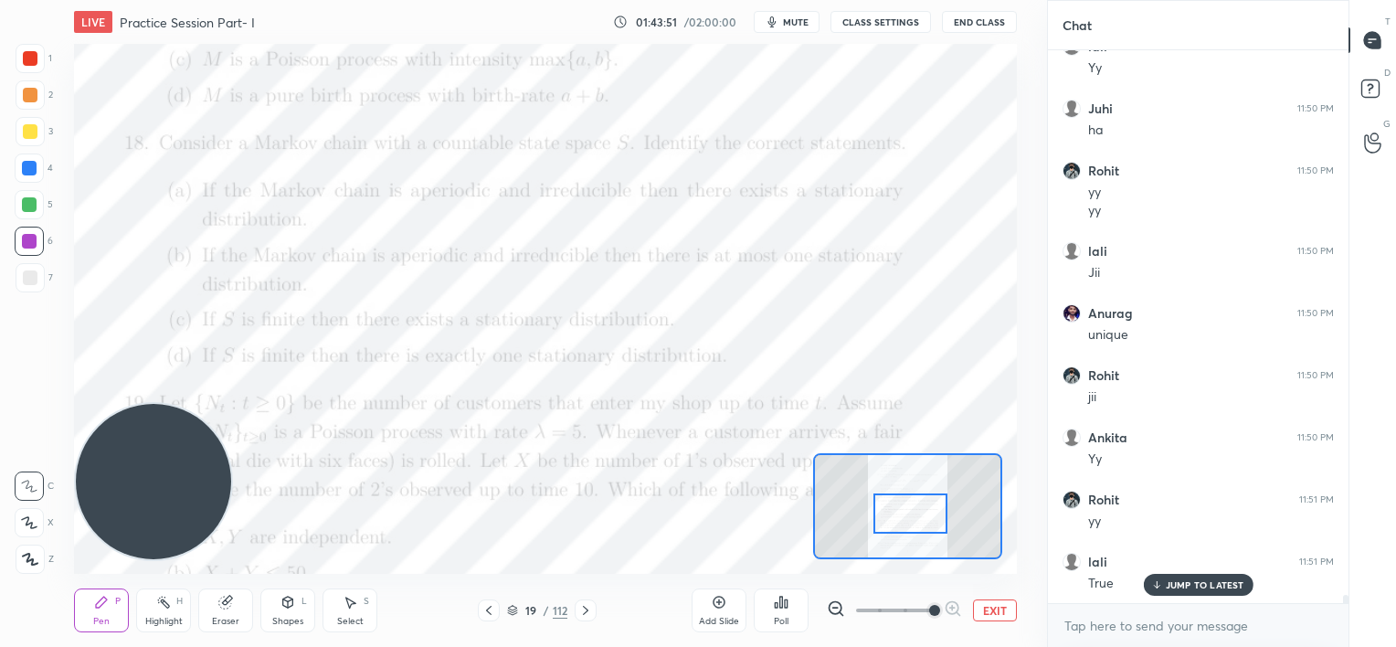
click at [1151, 581] on icon at bounding box center [1157, 584] width 12 height 11
click at [166, 406] on div "Setting up your live class Poll for secs No correct answer Start poll" at bounding box center [545, 309] width 942 height 530
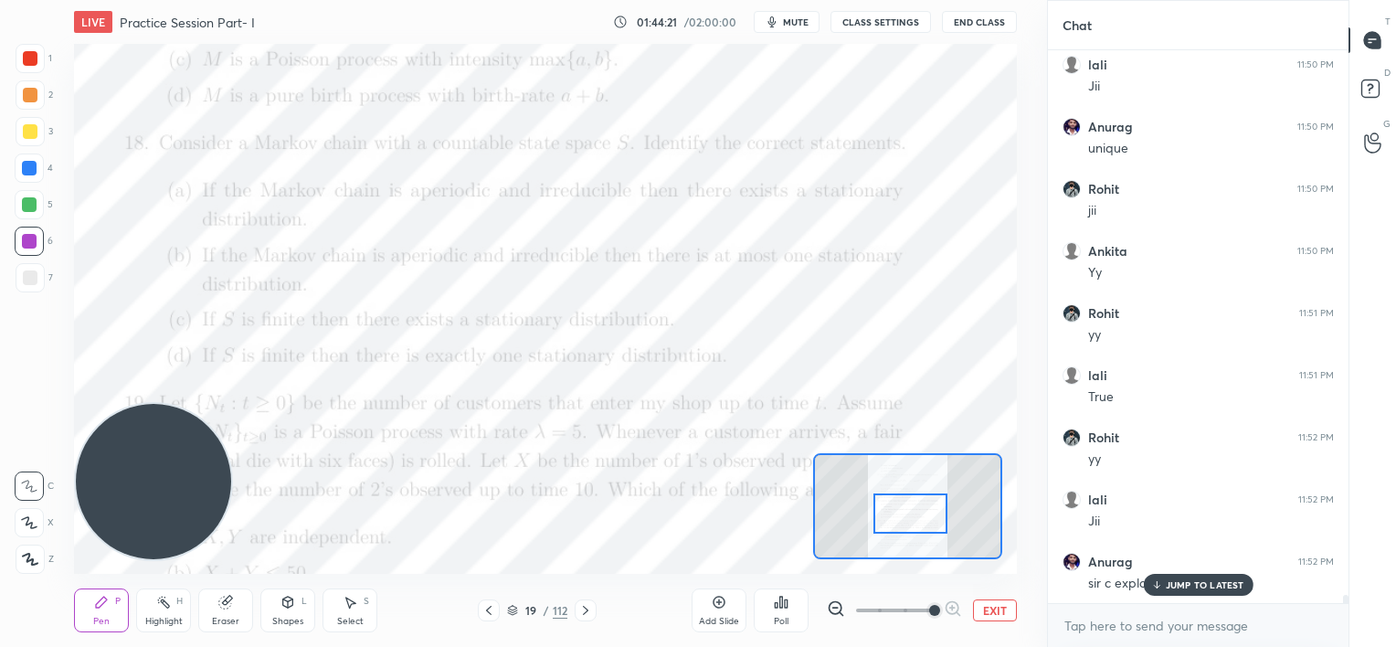
click at [1166, 582] on p "JUMP TO LATEST" at bounding box center [1205, 584] width 79 height 11
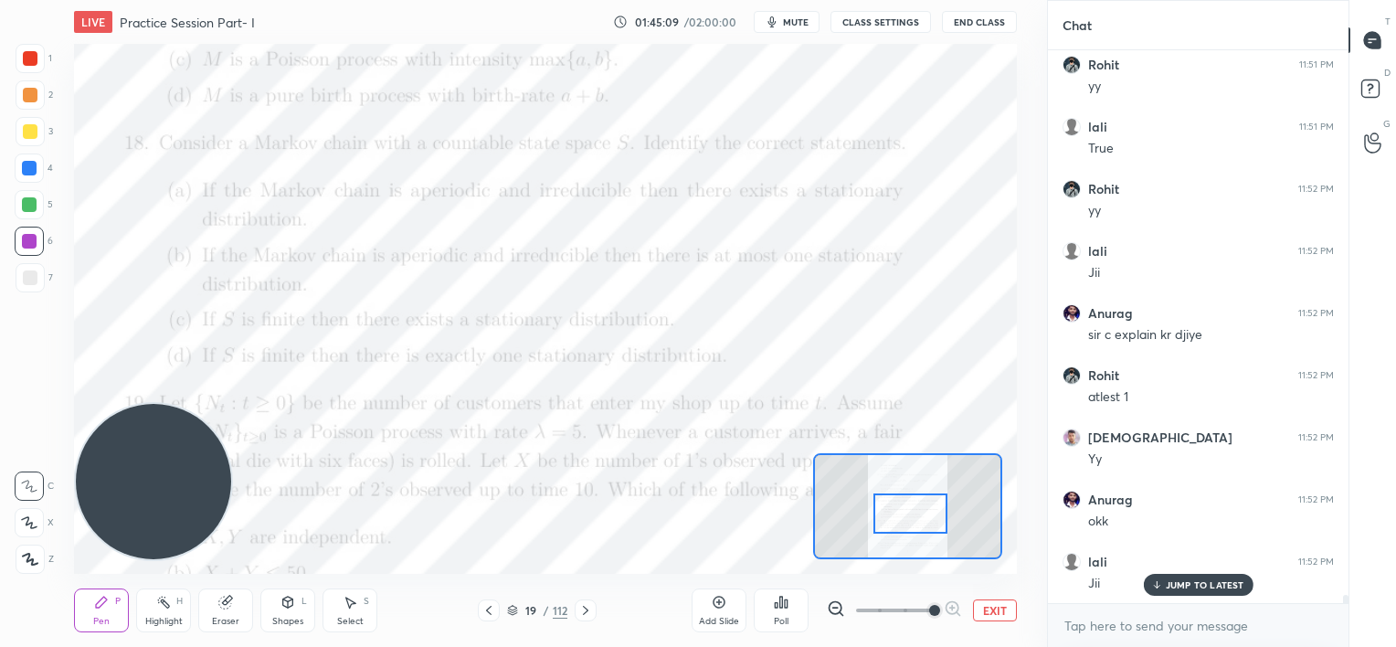
scroll to position [36417, 0]
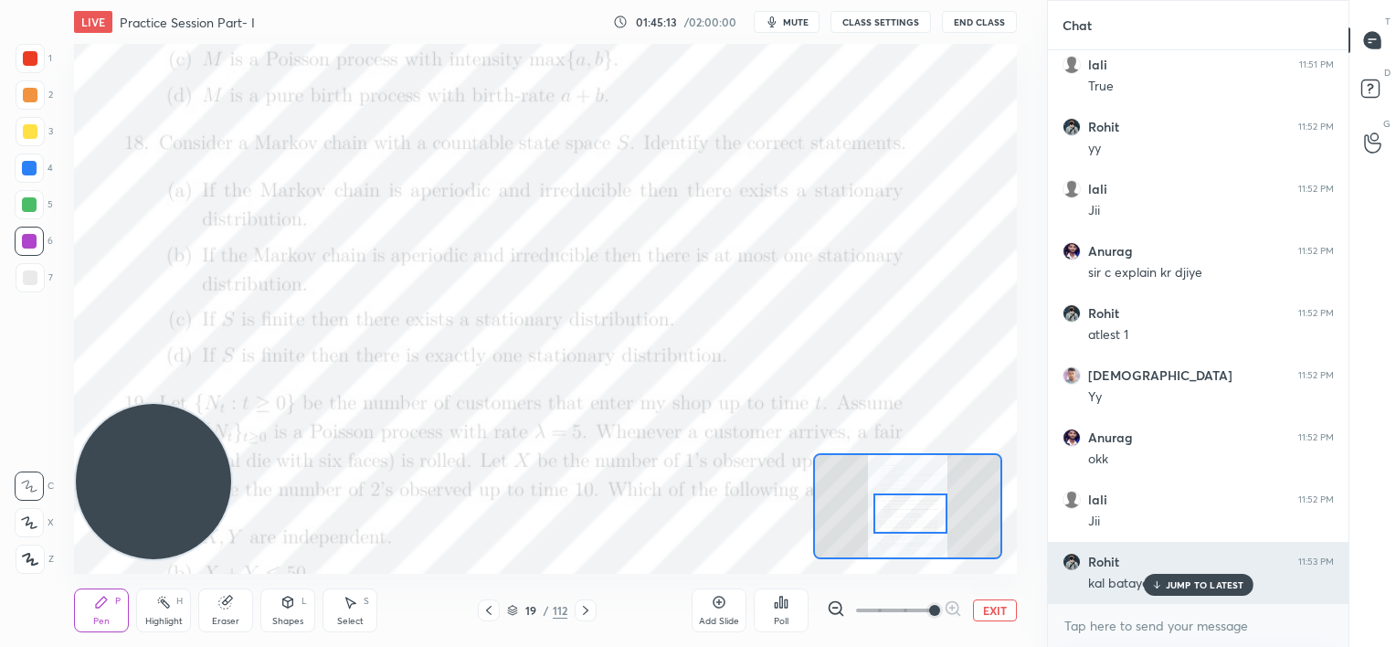
click at [1166, 578] on div "JUMP TO LATEST" at bounding box center [1198, 585] width 110 height 22
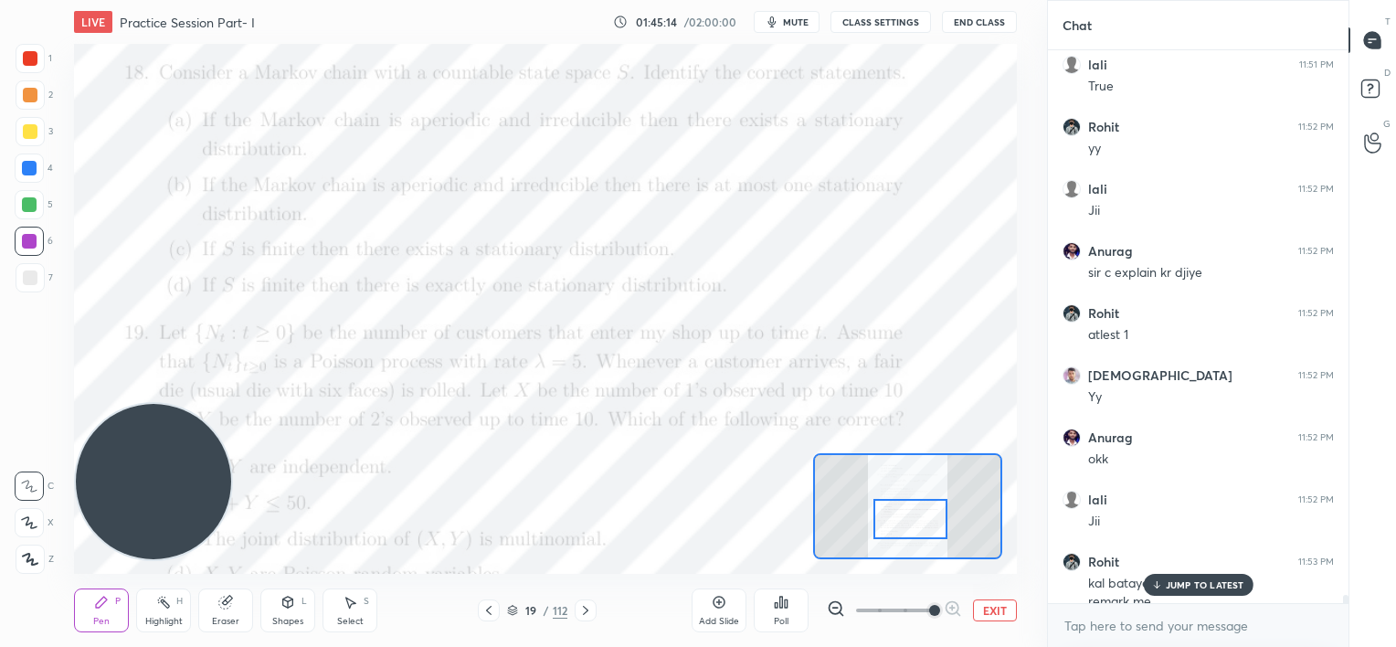
scroll to position [36435, 0]
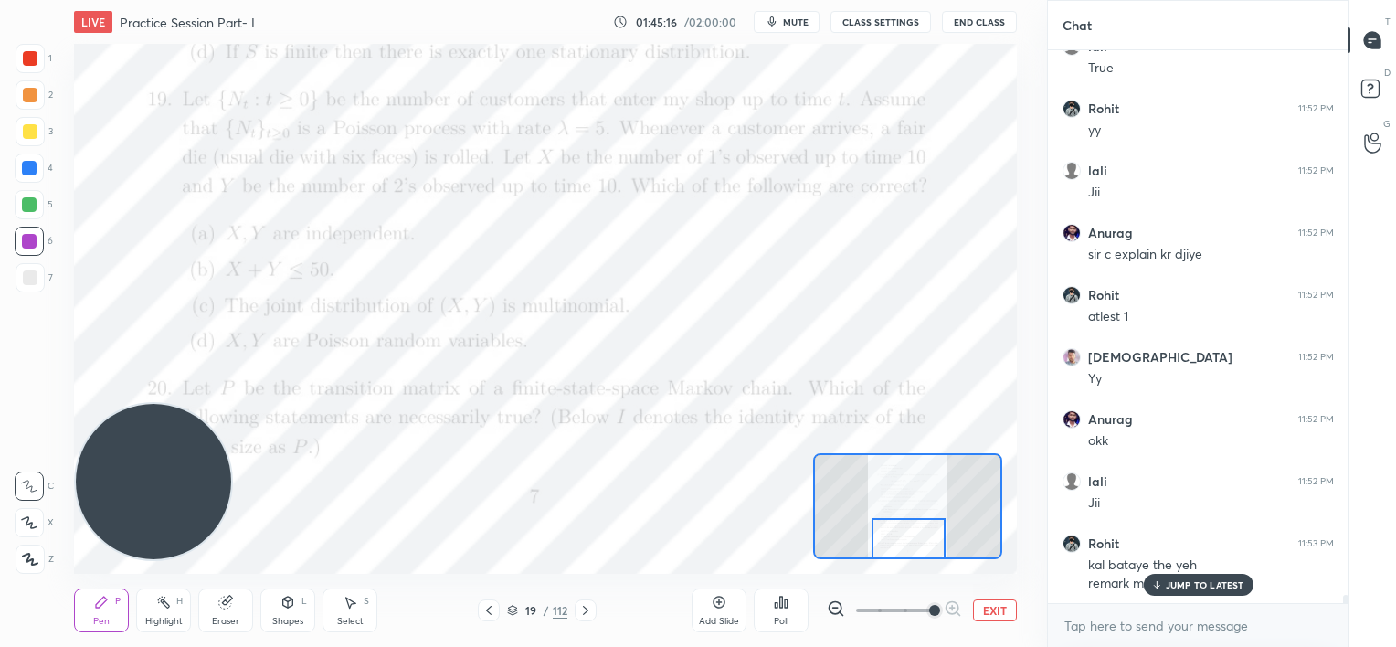
drag, startPoint x: 918, startPoint y: 508, endPoint x: 916, endPoint y: 536, distance: 27.5
click at [916, 536] on div at bounding box center [909, 538] width 74 height 41
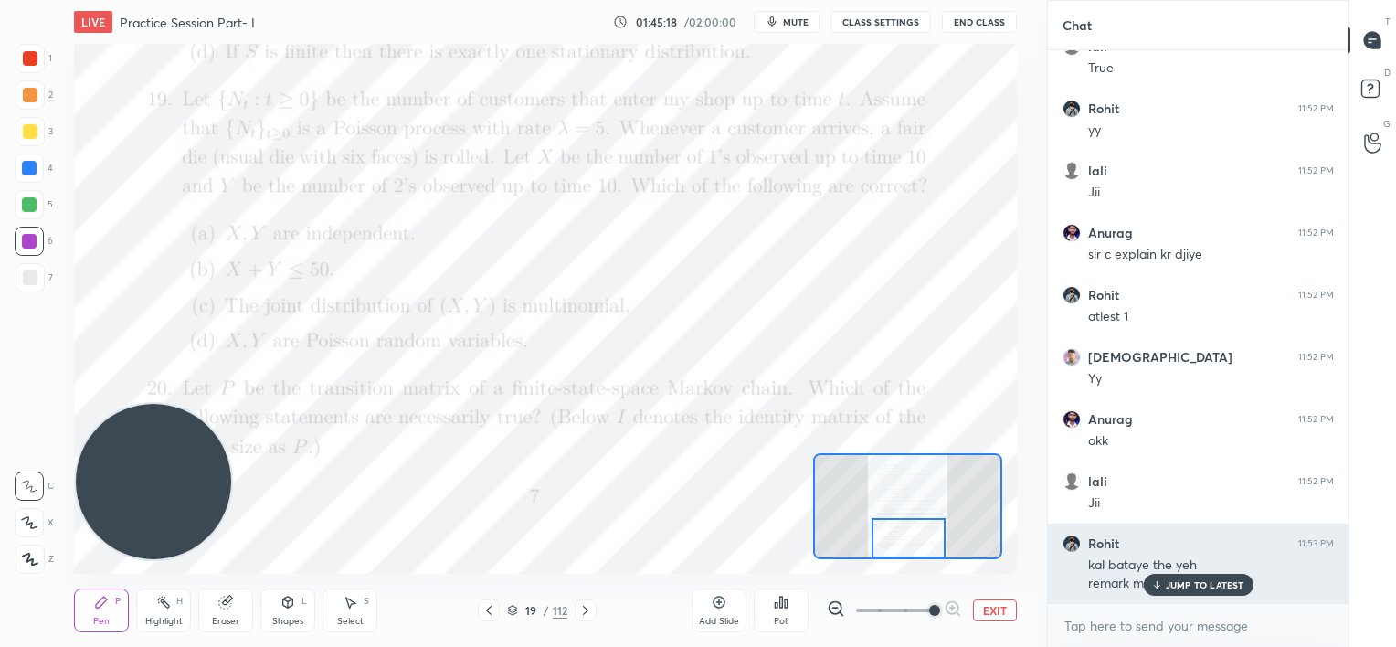
click at [1174, 586] on p "JUMP TO LATEST" at bounding box center [1205, 584] width 79 height 11
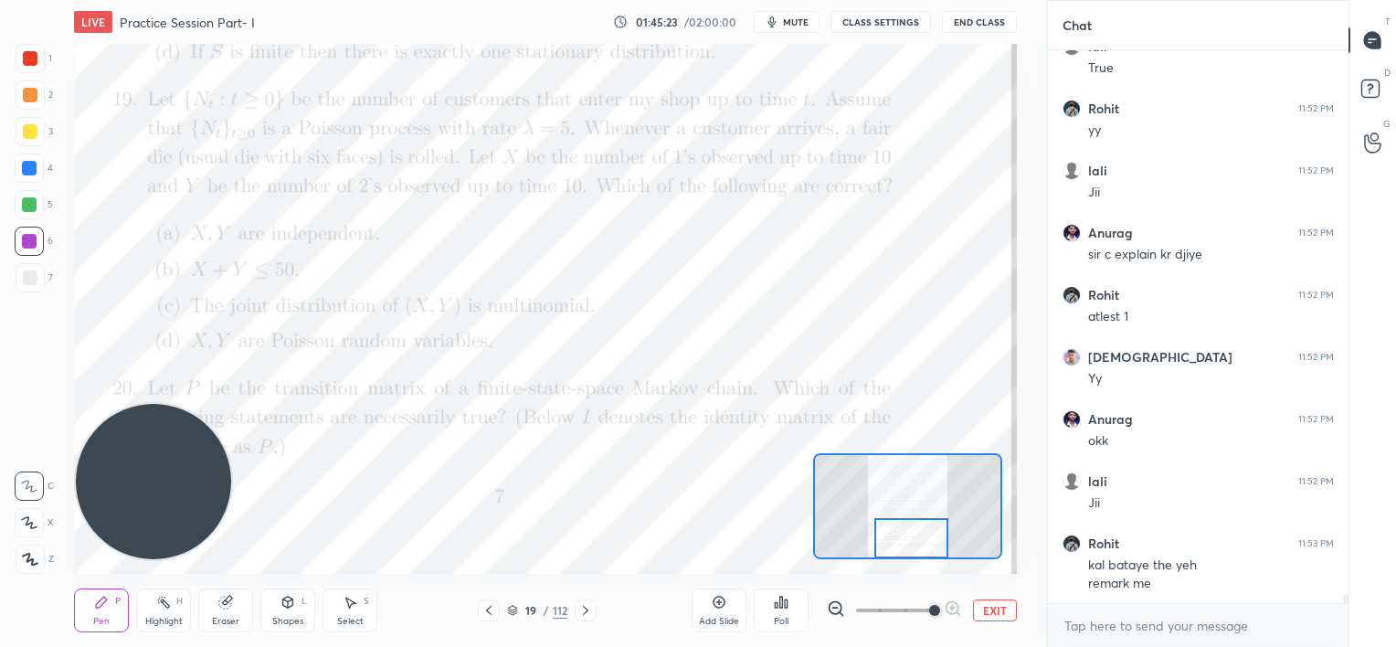
click at [921, 535] on div at bounding box center [912, 538] width 74 height 41
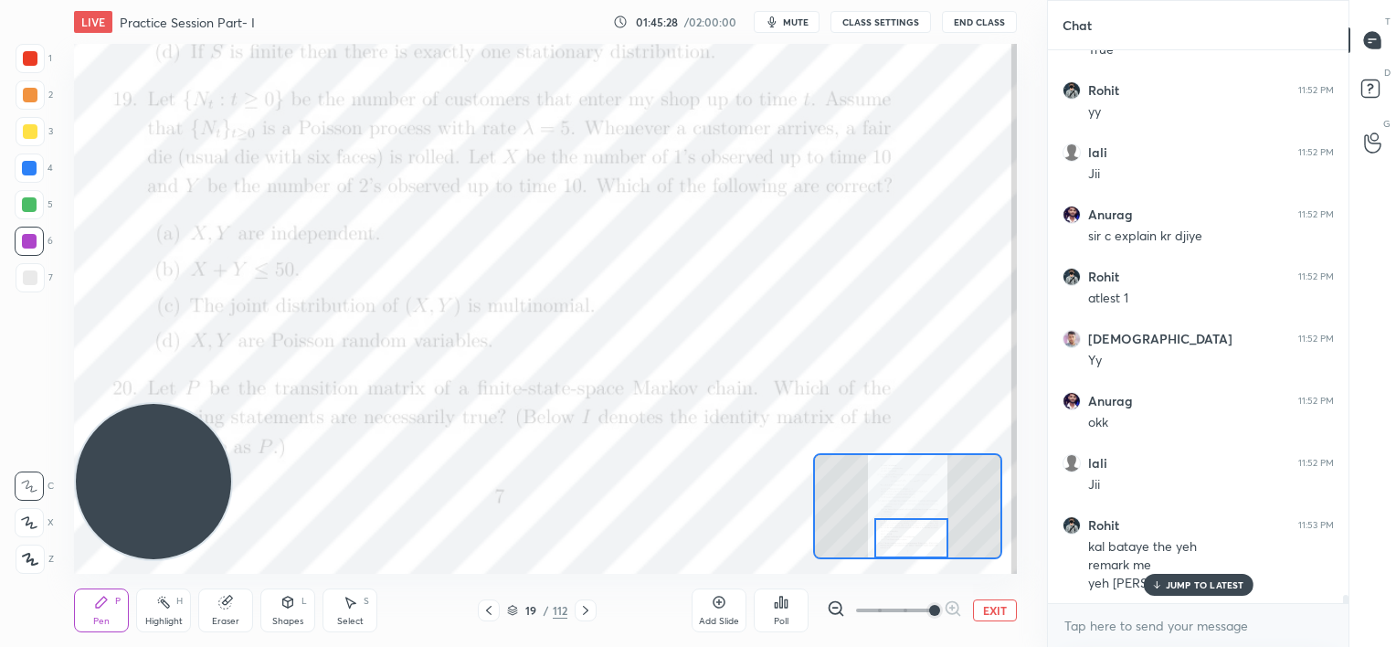
scroll to position [36516, 0]
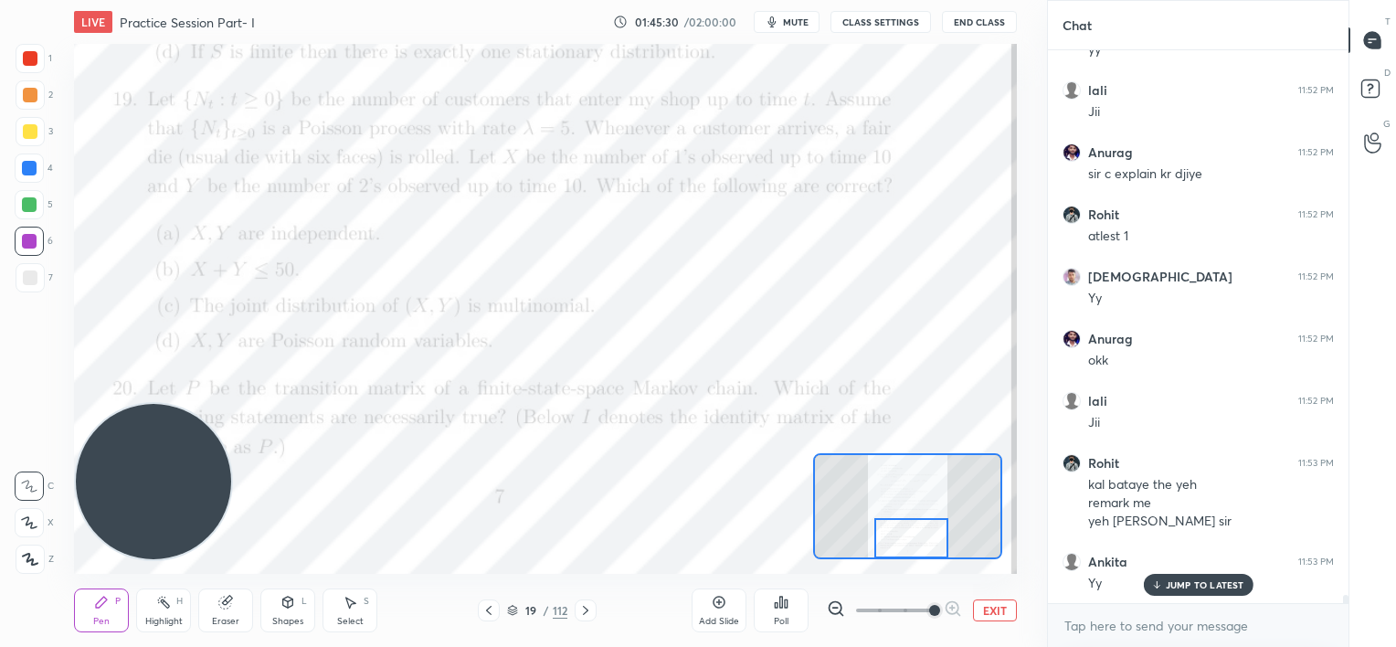
click at [1188, 585] on p "JUMP TO LATEST" at bounding box center [1205, 584] width 79 height 11
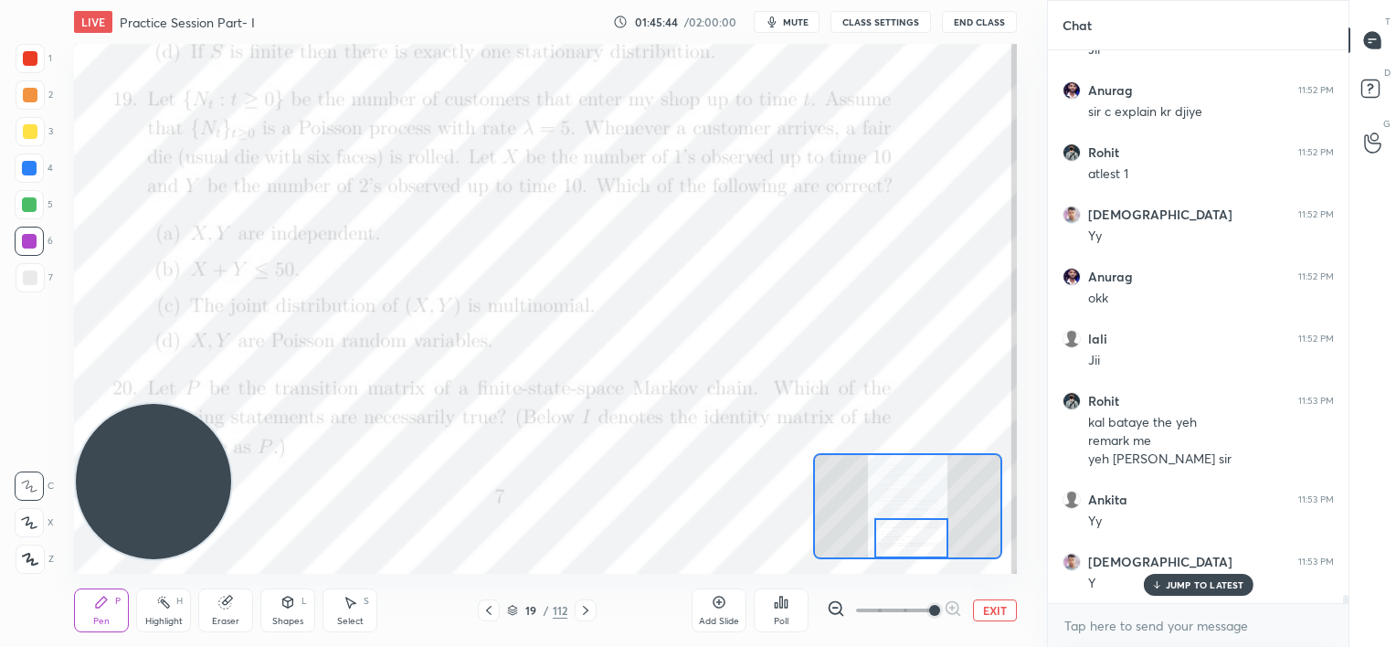
click at [1170, 581] on div "JUMP TO LATEST" at bounding box center [1198, 585] width 110 height 22
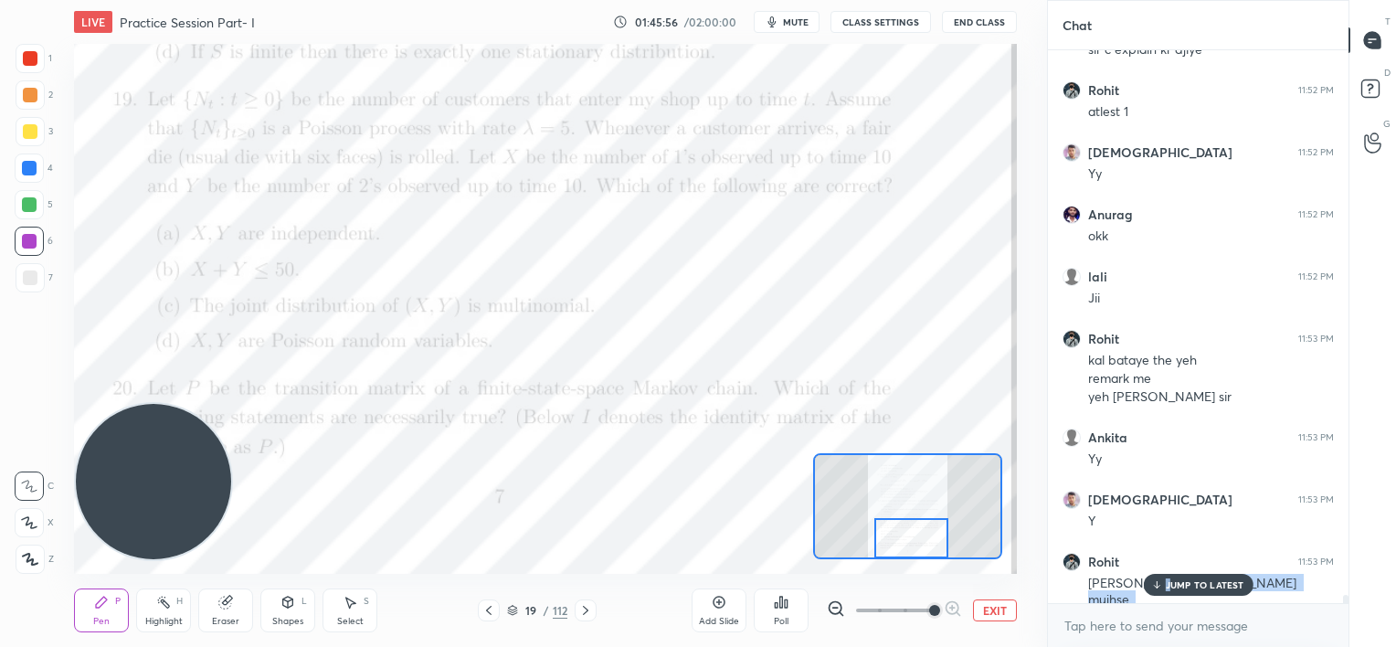
click at [1162, 577] on div "[PERSON_NAME] 11:50 PM ha Rohit 11:50 PM yy yy lali 11:50 PM Jii Anurag 11:50 P…" at bounding box center [1198, 326] width 301 height 553
drag, startPoint x: 1169, startPoint y: 580, endPoint x: 1071, endPoint y: 568, distance: 98.5
click at [1168, 580] on p "JUMP TO LATEST" at bounding box center [1205, 584] width 79 height 11
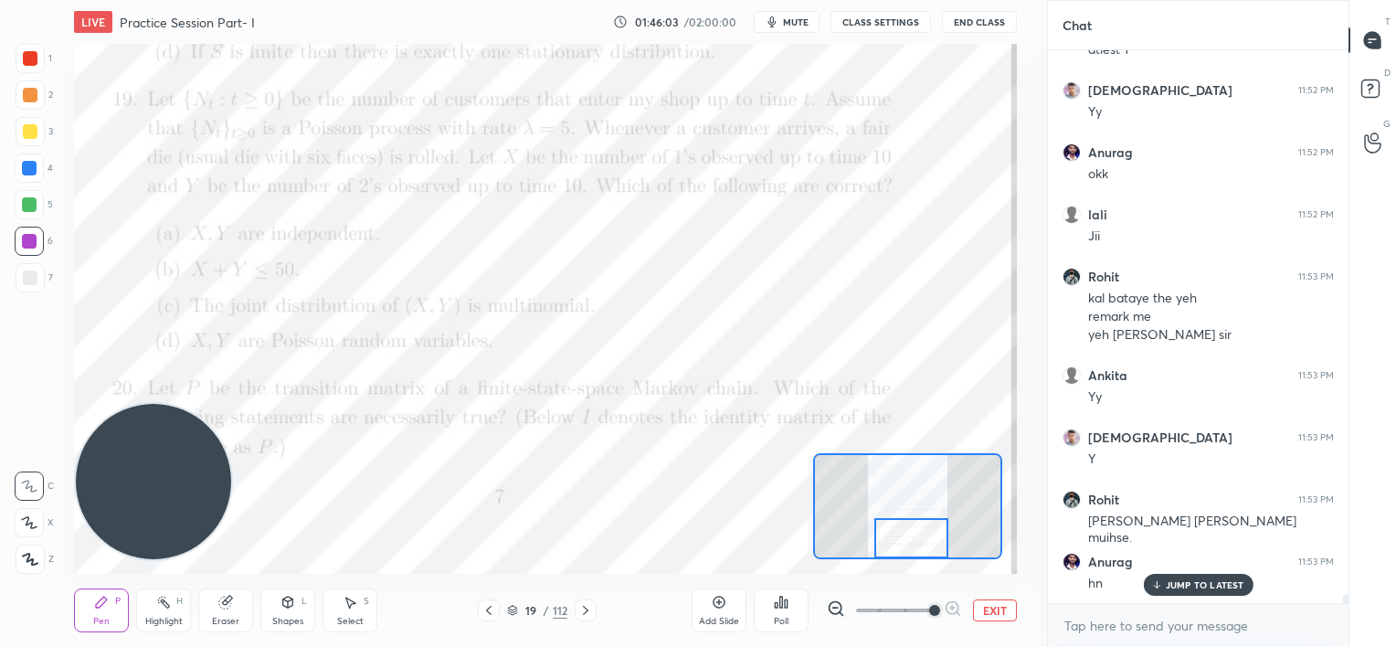
drag, startPoint x: 1180, startPoint y: 579, endPoint x: 1093, endPoint y: 565, distance: 88.0
click at [1179, 581] on p "JUMP TO LATEST" at bounding box center [1205, 584] width 79 height 11
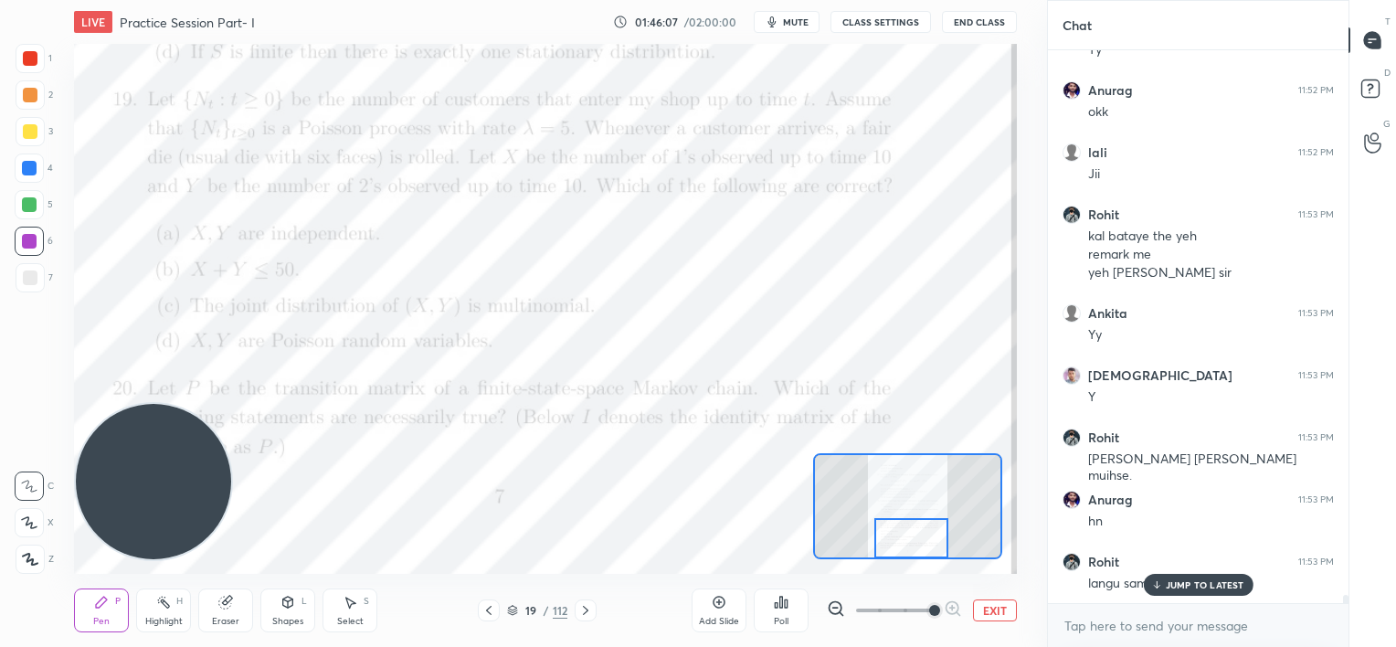
drag, startPoint x: 1156, startPoint y: 581, endPoint x: 910, endPoint y: 560, distance: 246.7
click at [1152, 584] on icon at bounding box center [1157, 584] width 12 height 11
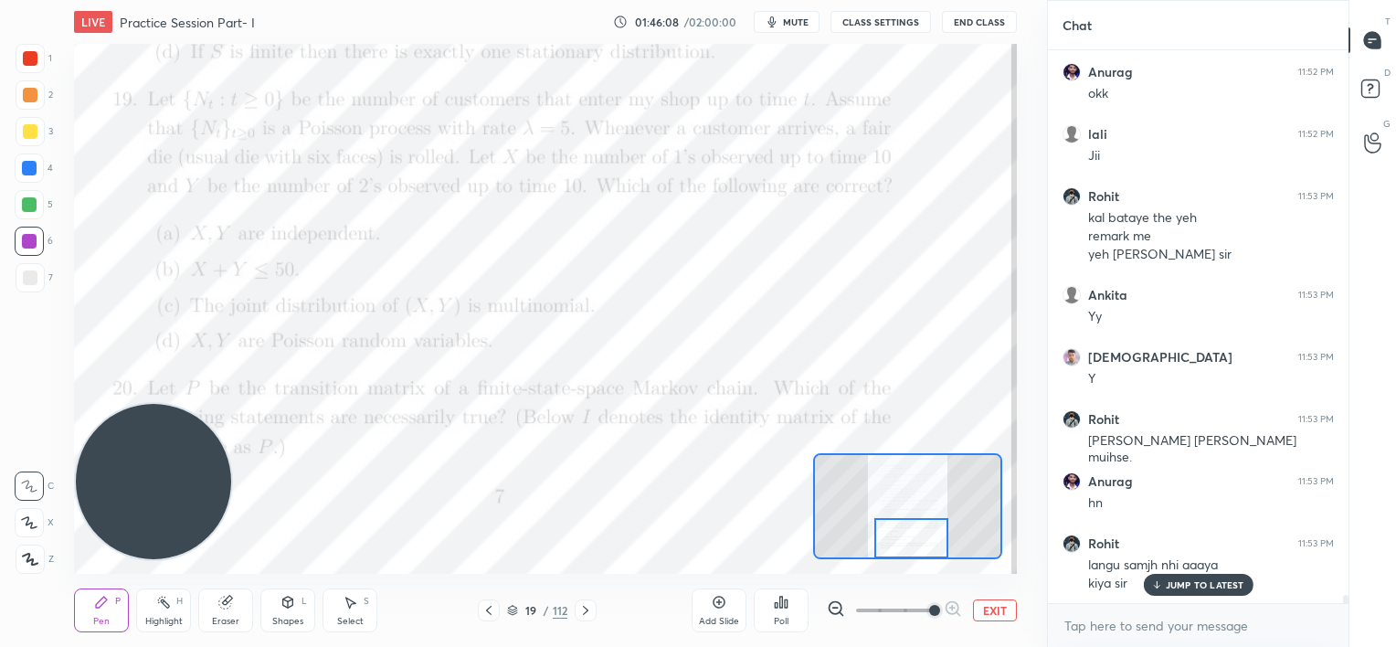
click at [228, 605] on icon at bounding box center [225, 603] width 12 height 12
click at [104, 609] on icon at bounding box center [101, 602] width 15 height 15
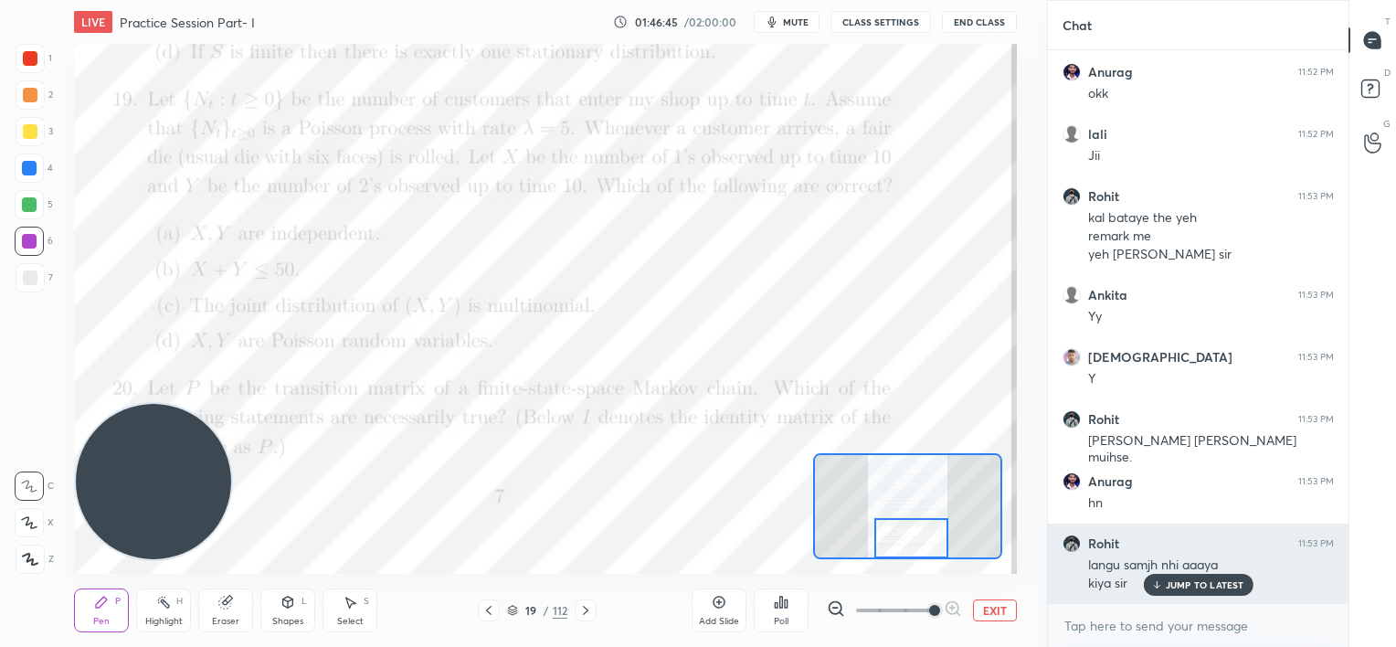
click at [1184, 577] on div "JUMP TO LATEST" at bounding box center [1198, 585] width 110 height 22
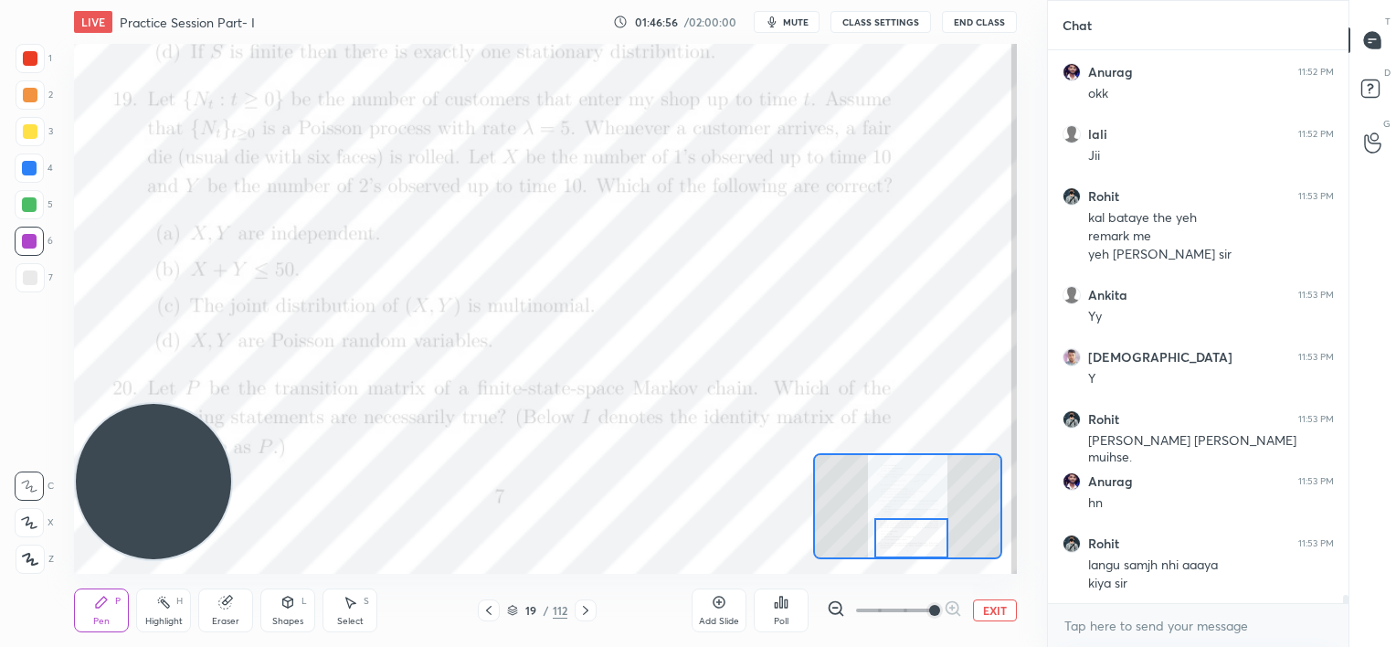
scroll to position [36845, 0]
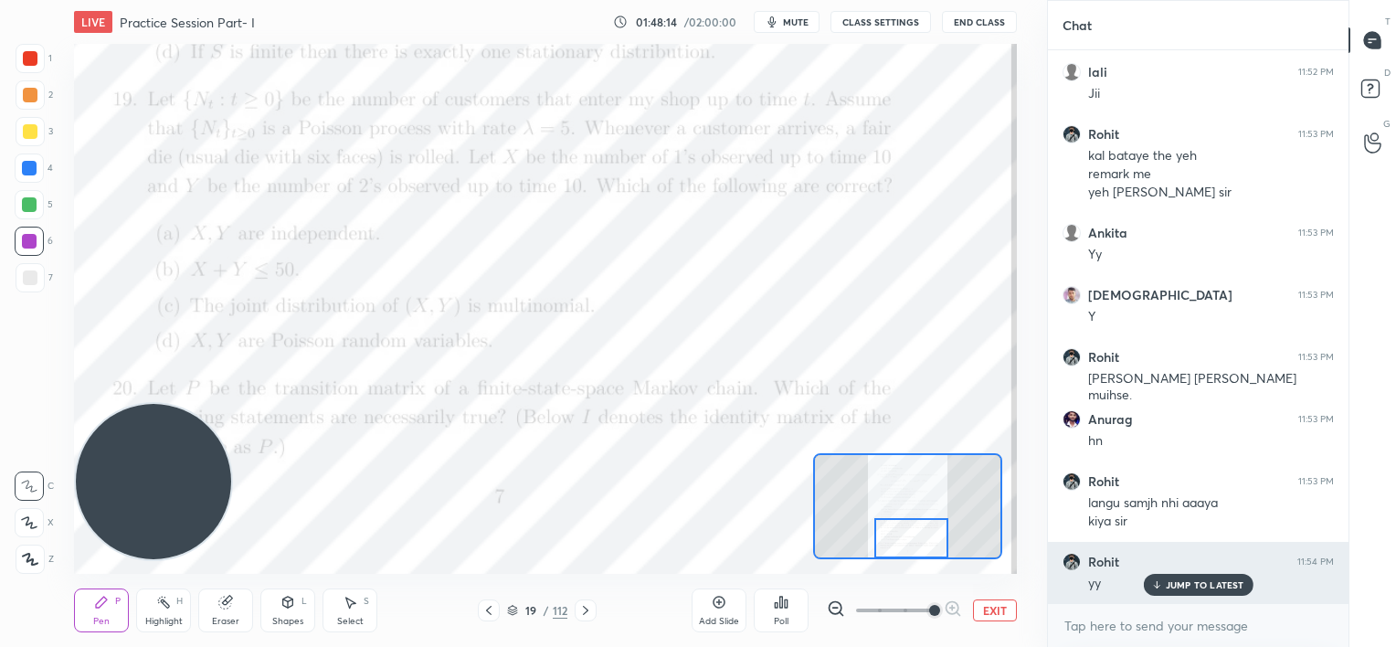
drag, startPoint x: 1180, startPoint y: 581, endPoint x: 1148, endPoint y: 574, distance: 32.8
click at [1179, 583] on p "JUMP TO LATEST" at bounding box center [1205, 584] width 79 height 11
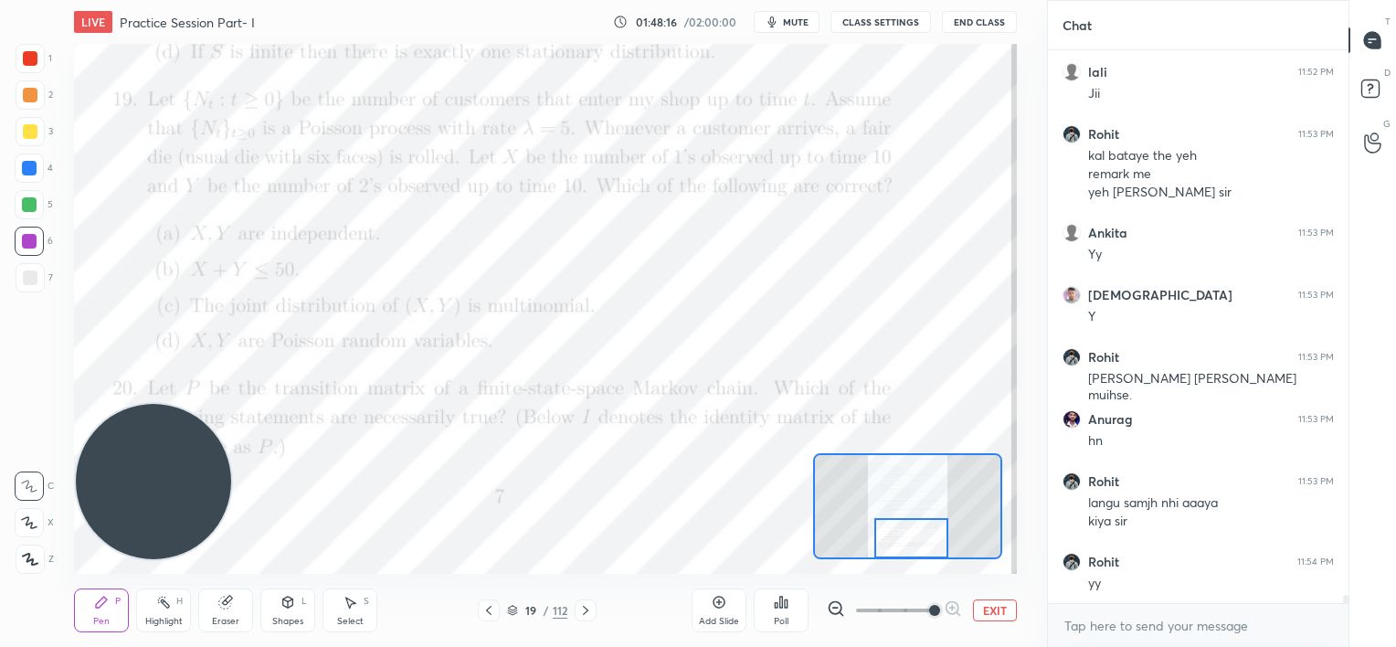
click at [29, 279] on div at bounding box center [30, 278] width 15 height 15
click at [29, 165] on div at bounding box center [29, 168] width 15 height 15
click at [212, 611] on div "Eraser" at bounding box center [225, 611] width 55 height 44
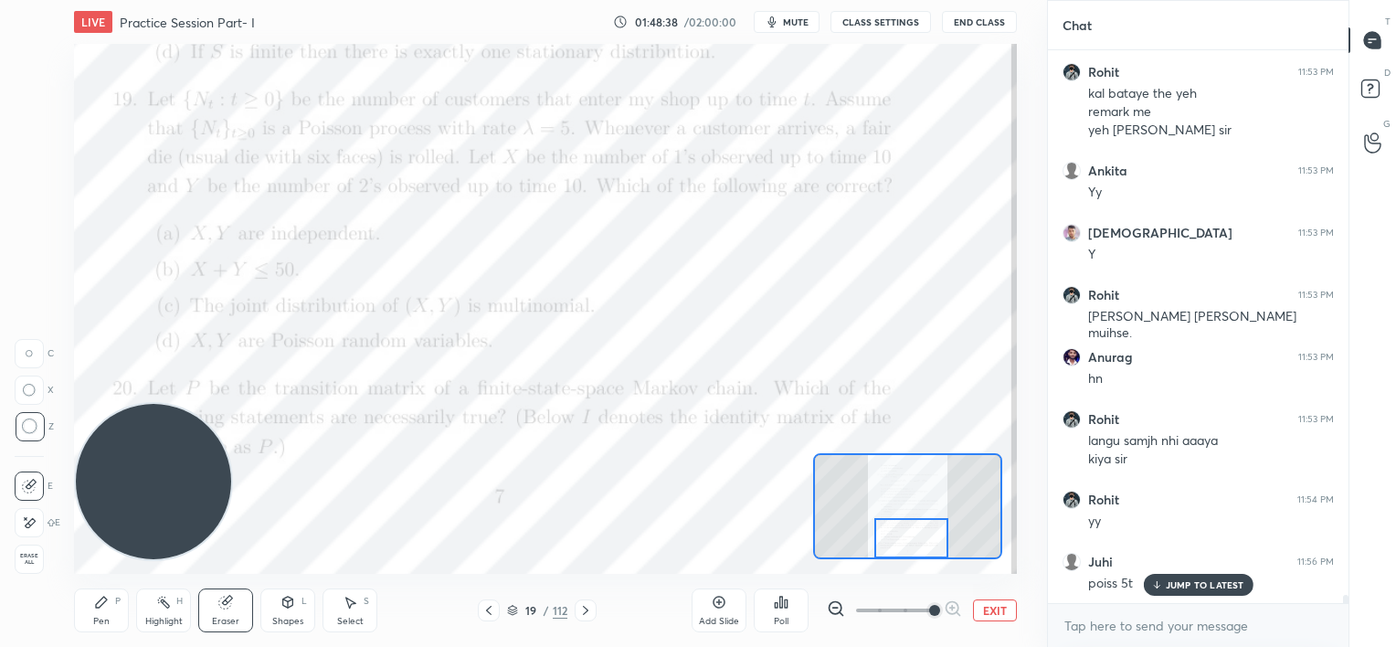
click at [1173, 585] on p "JUMP TO LATEST" at bounding box center [1205, 584] width 79 height 11
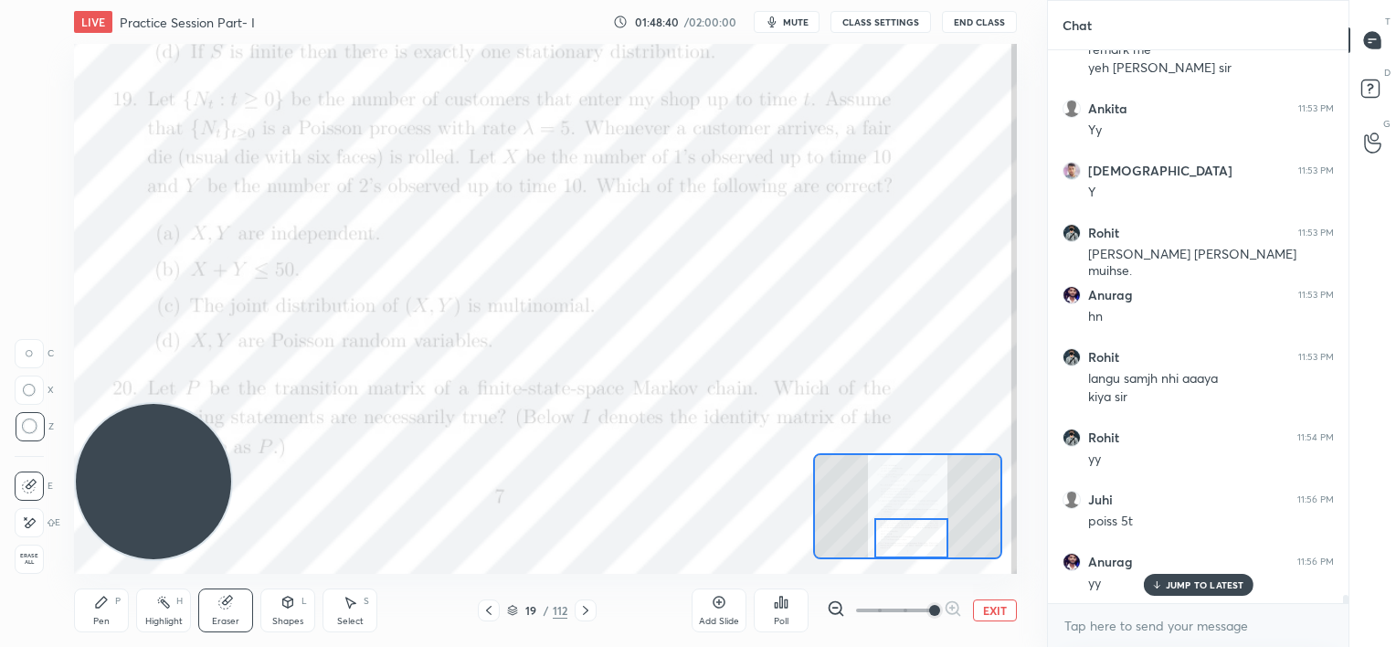
scroll to position [37031, 0]
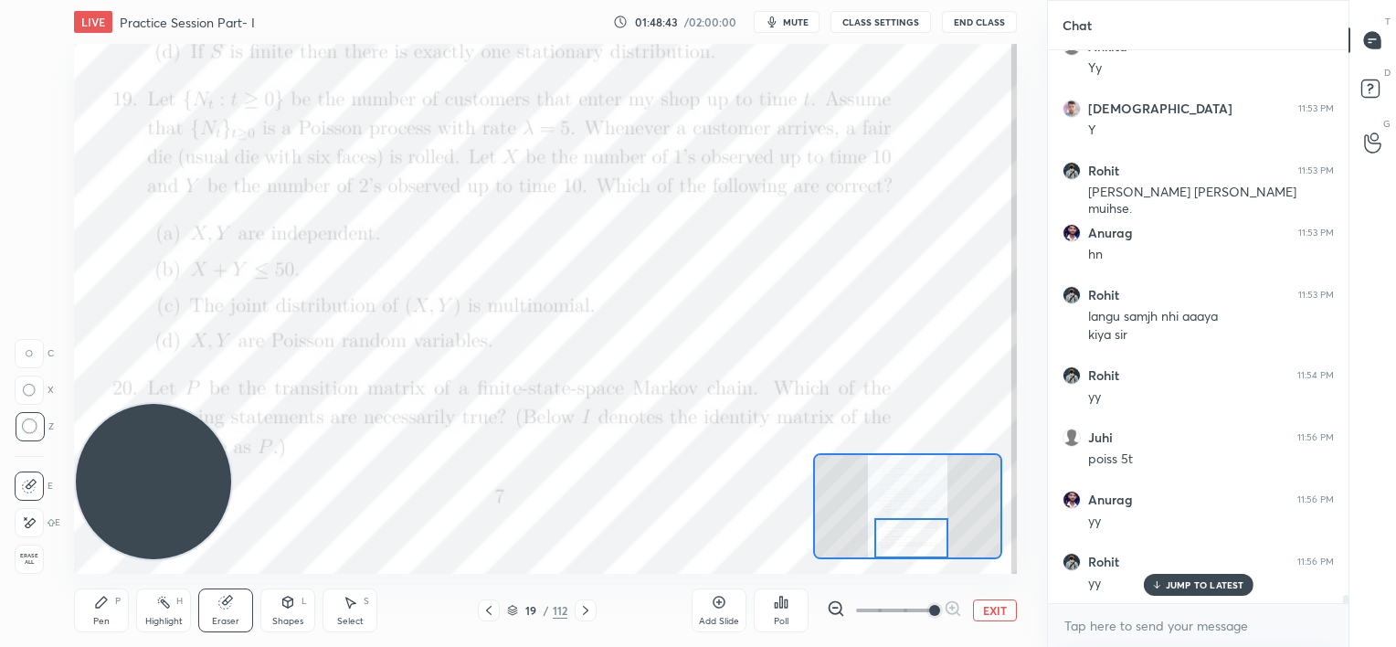
drag, startPoint x: 102, startPoint y: 614, endPoint x: 122, endPoint y: 592, distance: 29.1
click at [106, 615] on div "Pen P" at bounding box center [101, 611] width 55 height 44
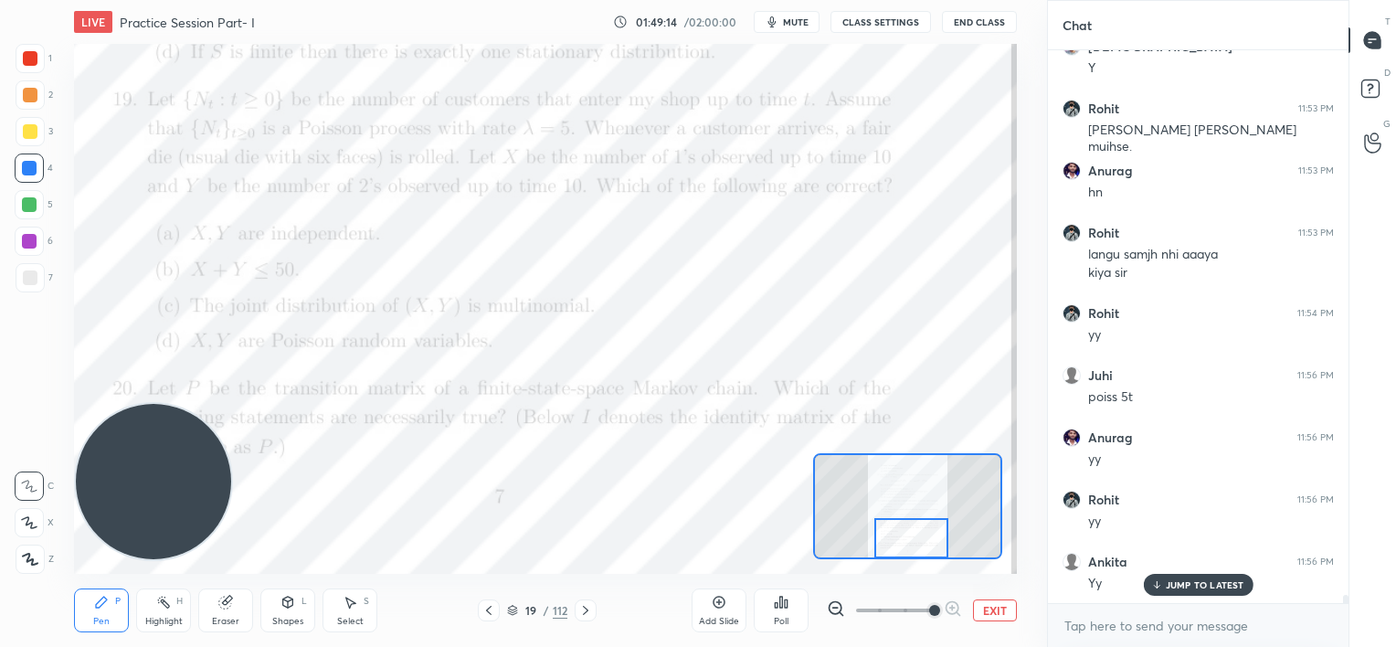
click at [35, 206] on div at bounding box center [29, 204] width 15 height 15
click at [29, 248] on div at bounding box center [29, 241] width 15 height 15
click at [37, 206] on div at bounding box center [29, 204] width 29 height 29
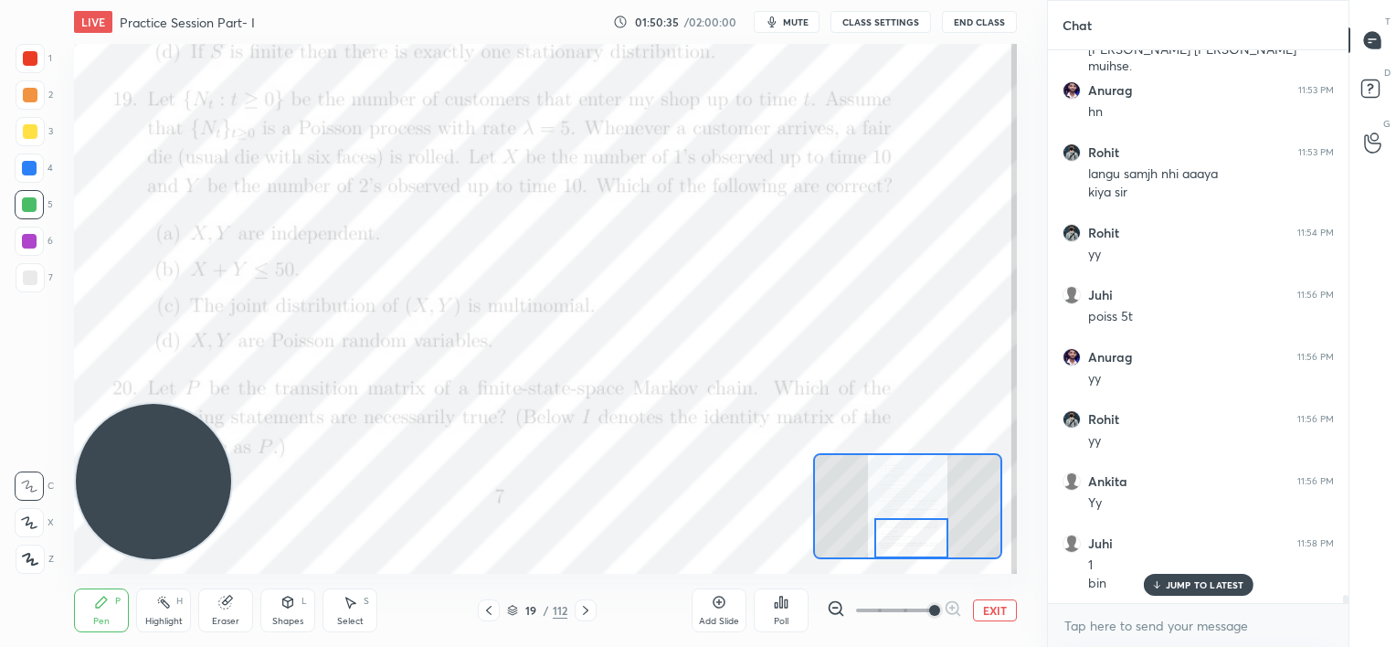
scroll to position [37236, 0]
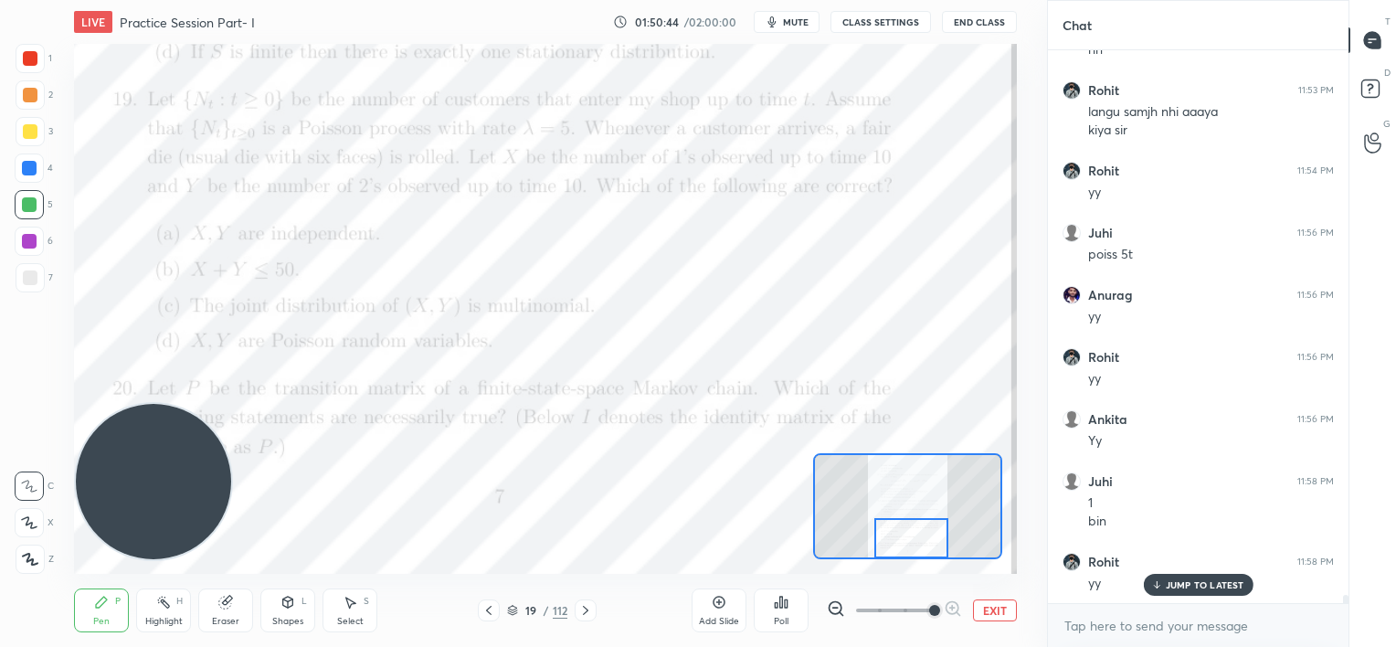
click at [224, 613] on div "Eraser" at bounding box center [225, 611] width 55 height 44
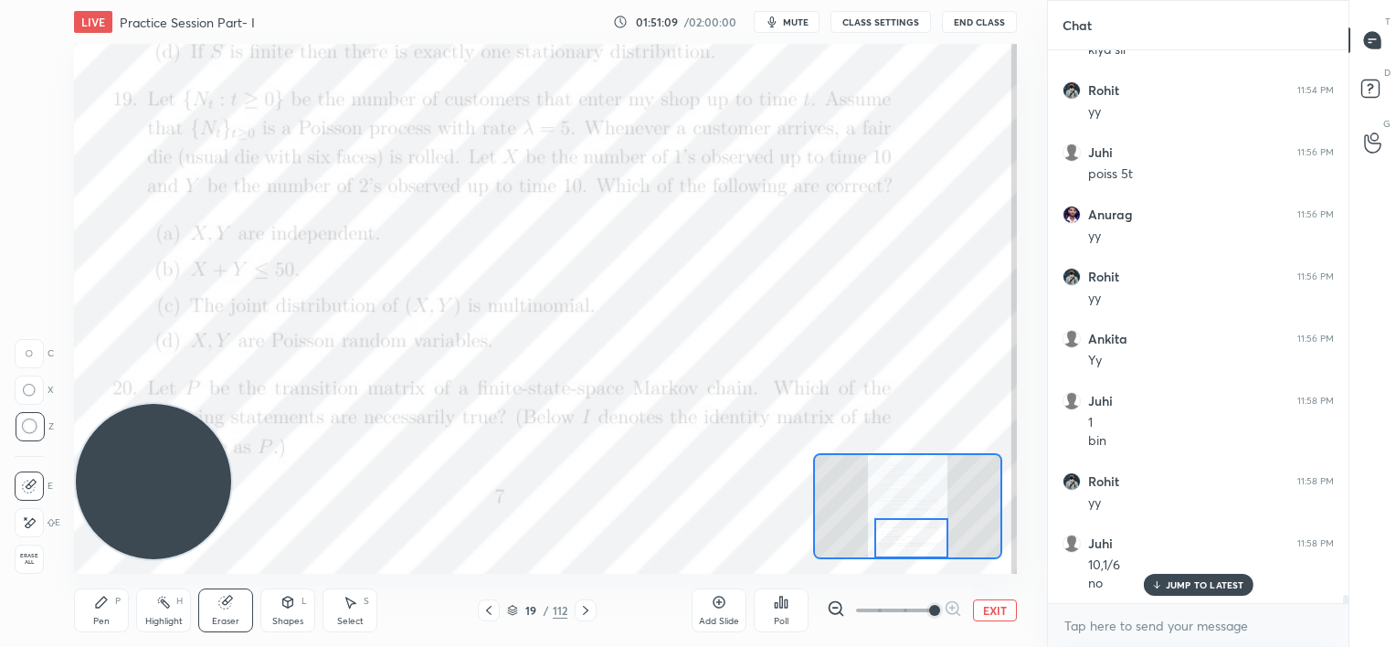
scroll to position [37379, 0]
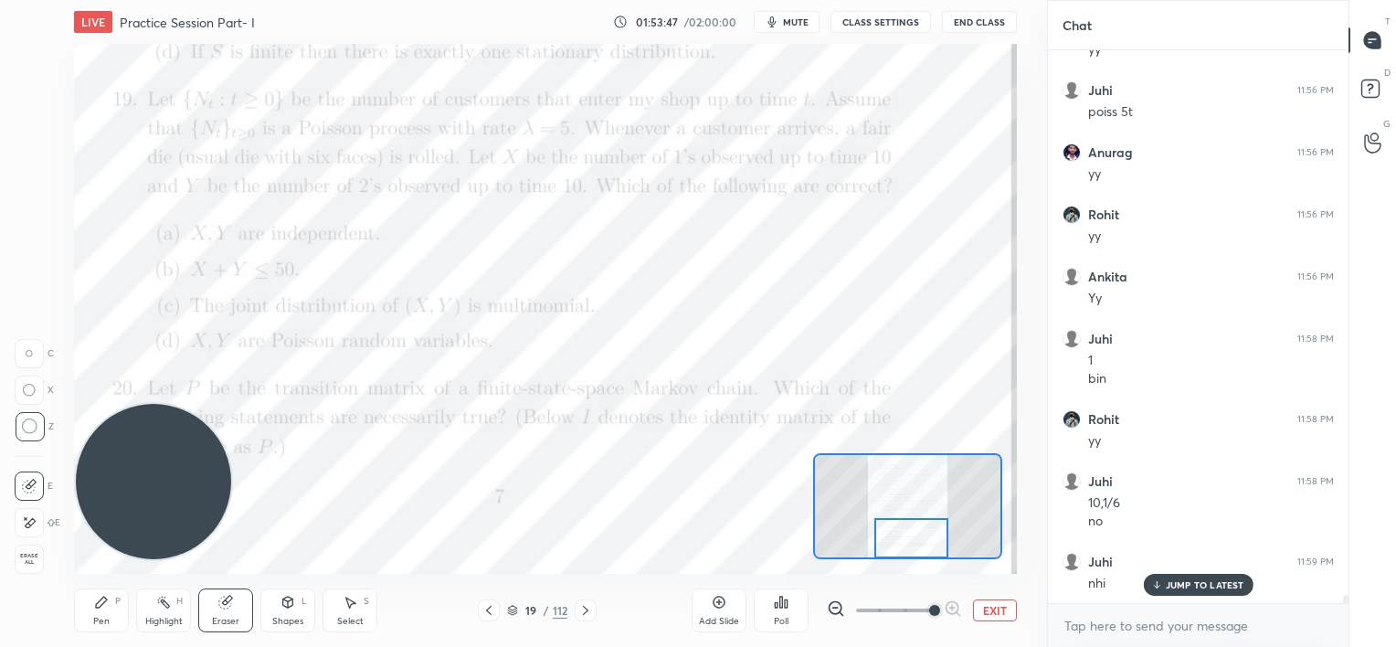
click at [716, 603] on icon at bounding box center [719, 602] width 15 height 15
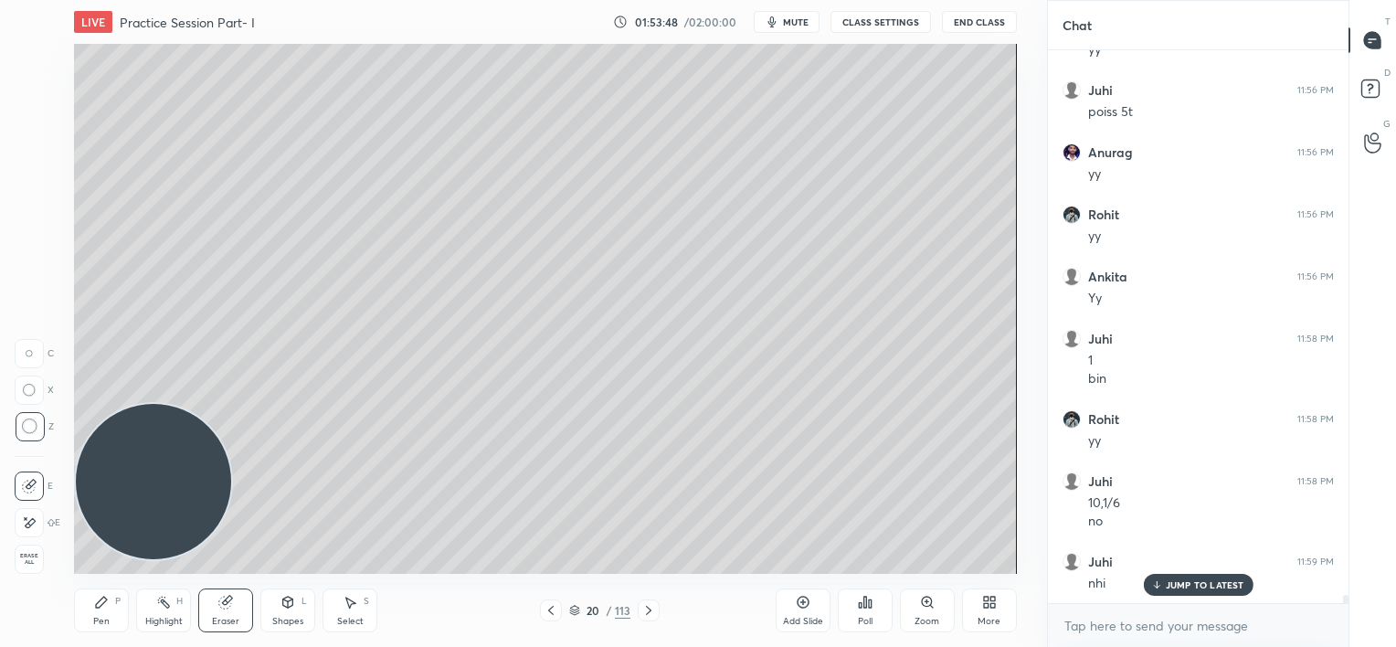
click at [95, 614] on div "Pen P" at bounding box center [101, 611] width 55 height 44
click at [1159, 579] on icon at bounding box center [1157, 584] width 12 height 11
click at [554, 617] on icon at bounding box center [551, 610] width 15 height 15
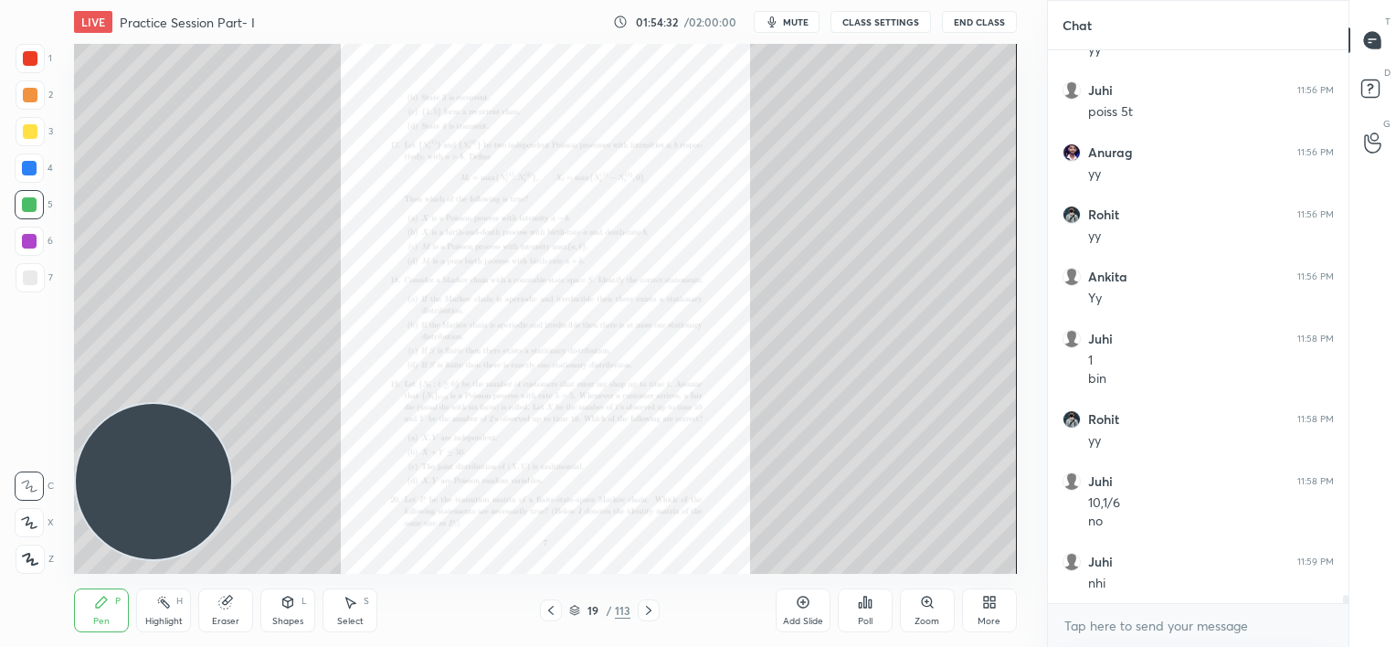
scroll to position [37441, 0]
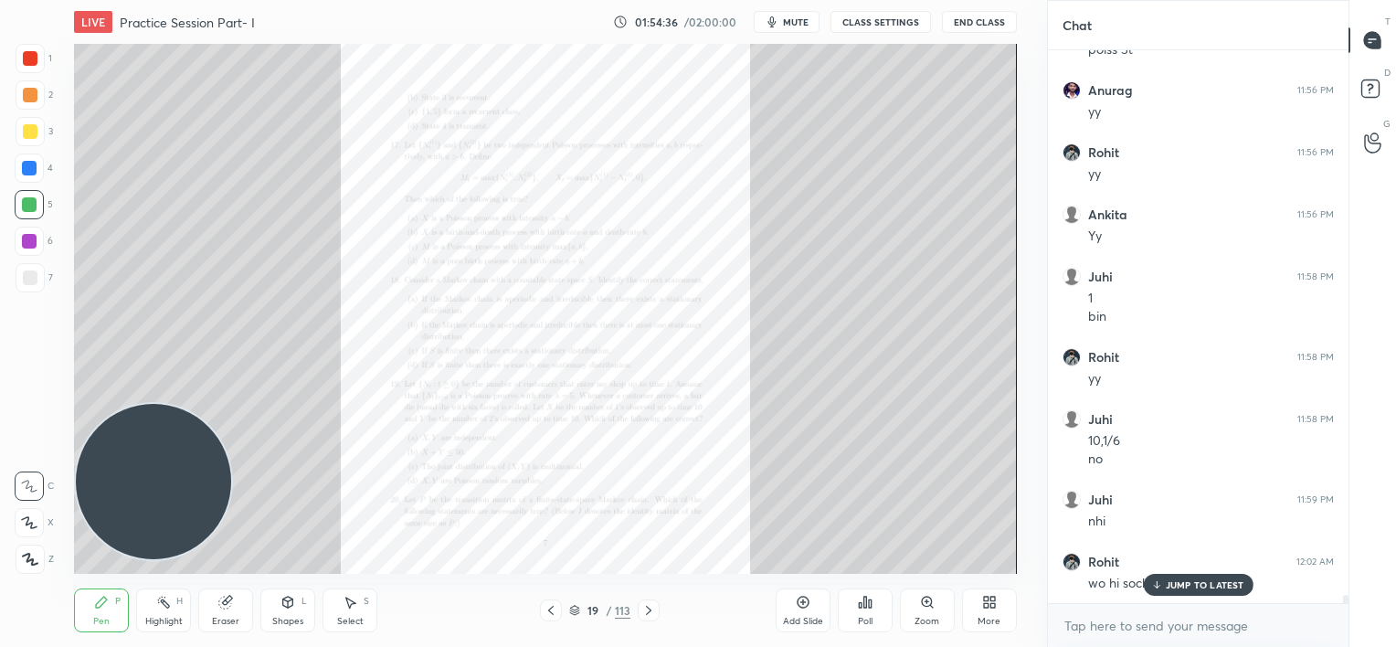
click at [1168, 577] on div "JUMP TO LATEST" at bounding box center [1198, 585] width 110 height 22
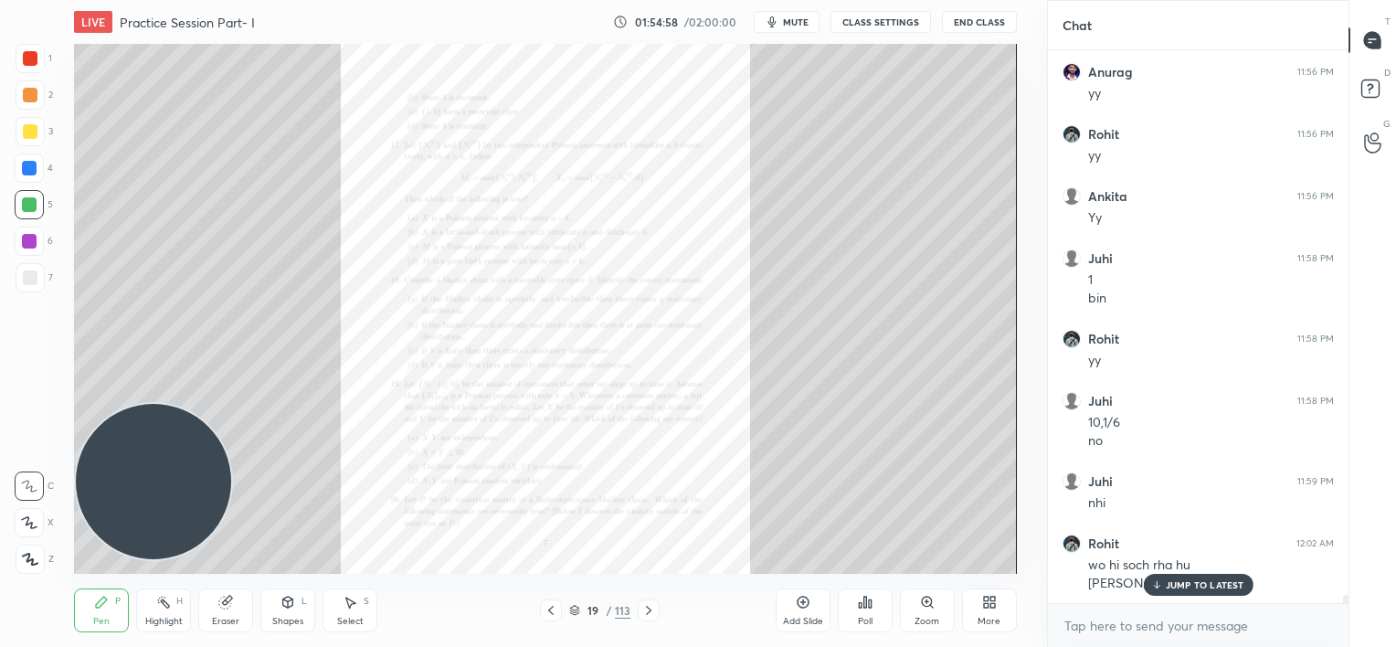
click at [1184, 581] on p "JUMP TO LATEST" at bounding box center [1205, 584] width 79 height 11
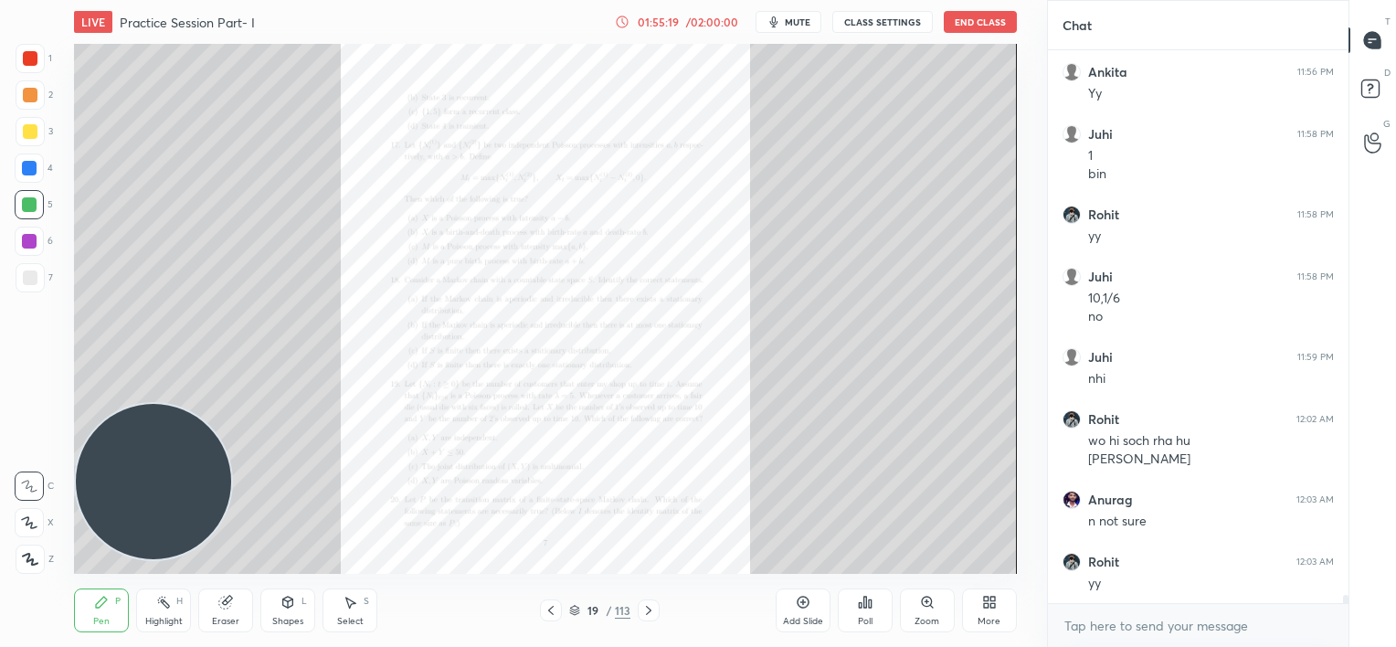
scroll to position [37645, 0]
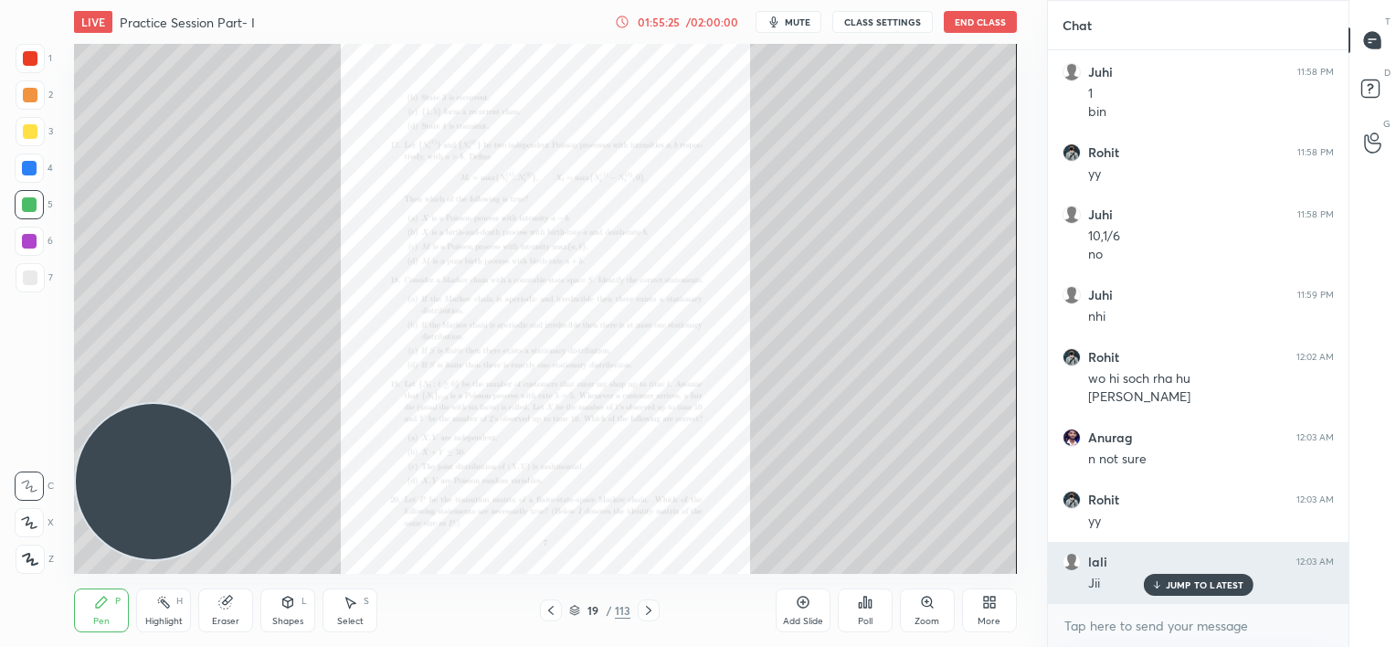
drag, startPoint x: 1168, startPoint y: 585, endPoint x: 1099, endPoint y: 579, distance: 69.7
click at [1168, 587] on p "JUMP TO LATEST" at bounding box center [1205, 584] width 79 height 11
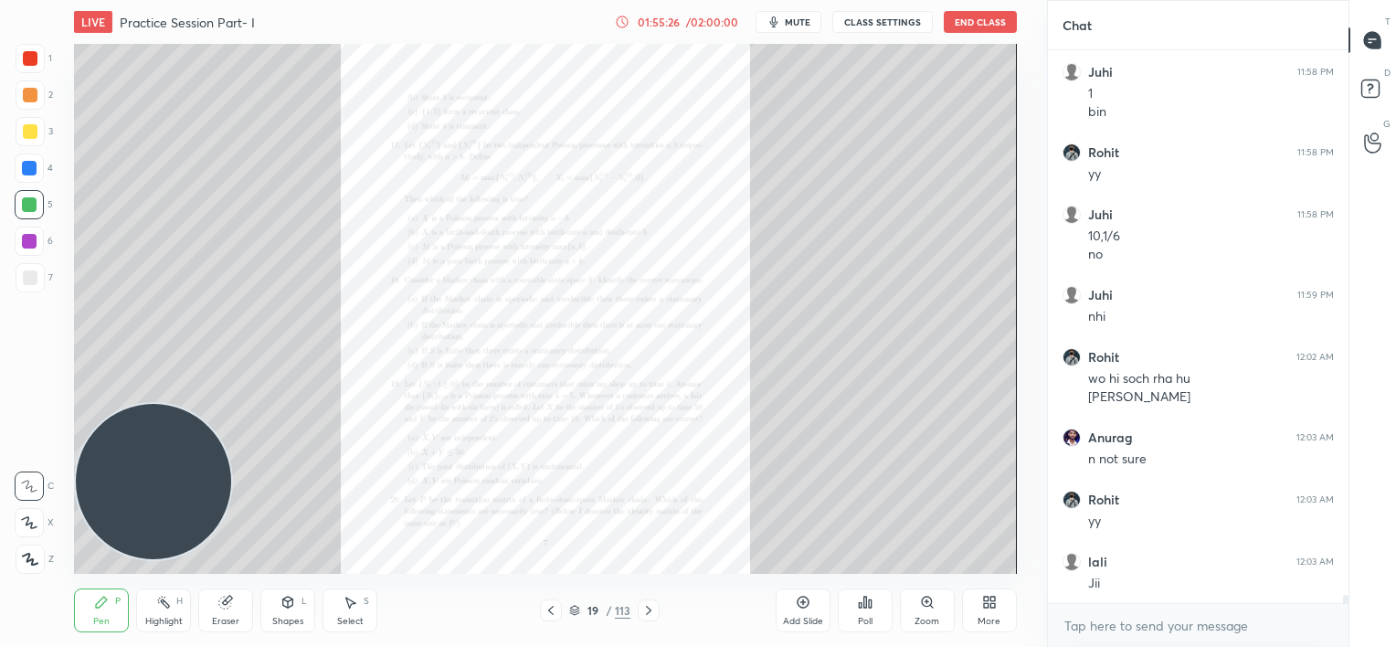
drag, startPoint x: 651, startPoint y: 604, endPoint x: 629, endPoint y: 589, distance: 26.4
click at [652, 604] on icon at bounding box center [649, 610] width 15 height 15
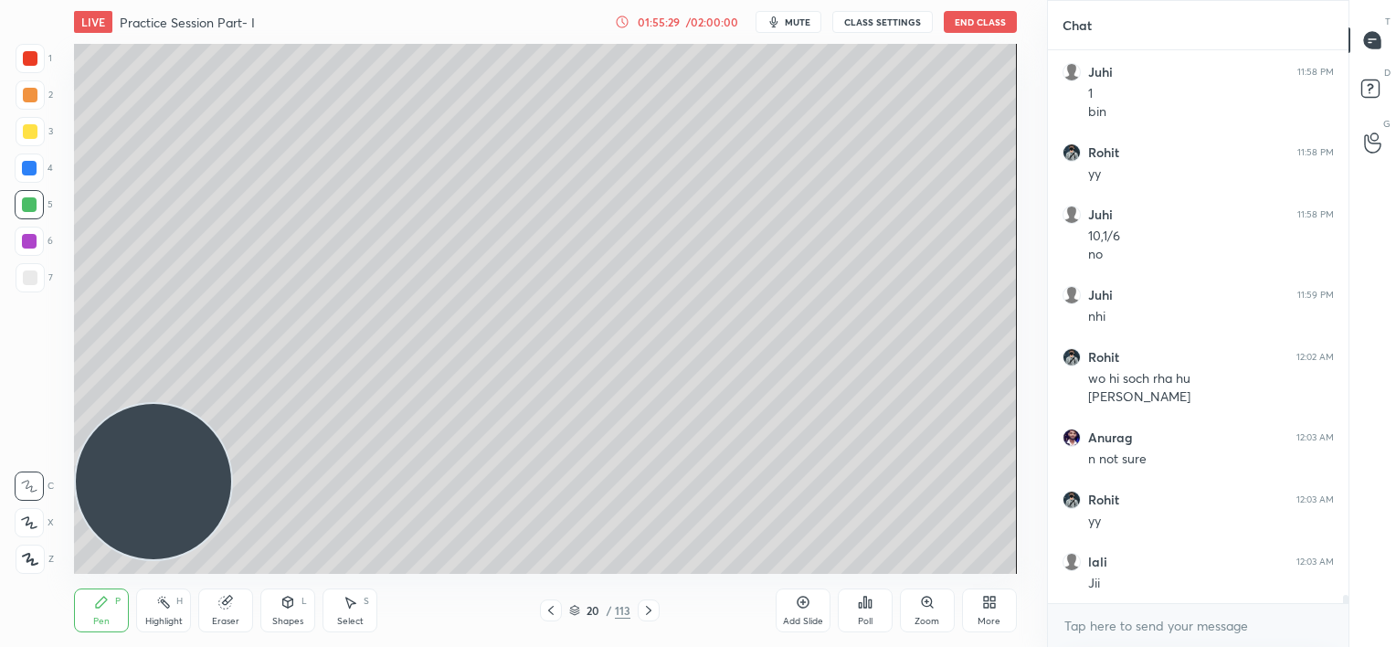
click at [227, 612] on div "Eraser" at bounding box center [225, 611] width 55 height 44
click at [111, 614] on div "Pen P" at bounding box center [101, 611] width 55 height 44
drag, startPoint x: 228, startPoint y: 600, endPoint x: 228, endPoint y: 585, distance: 15.6
click at [228, 602] on icon at bounding box center [225, 603] width 12 height 12
click at [105, 601] on icon at bounding box center [101, 602] width 15 height 15
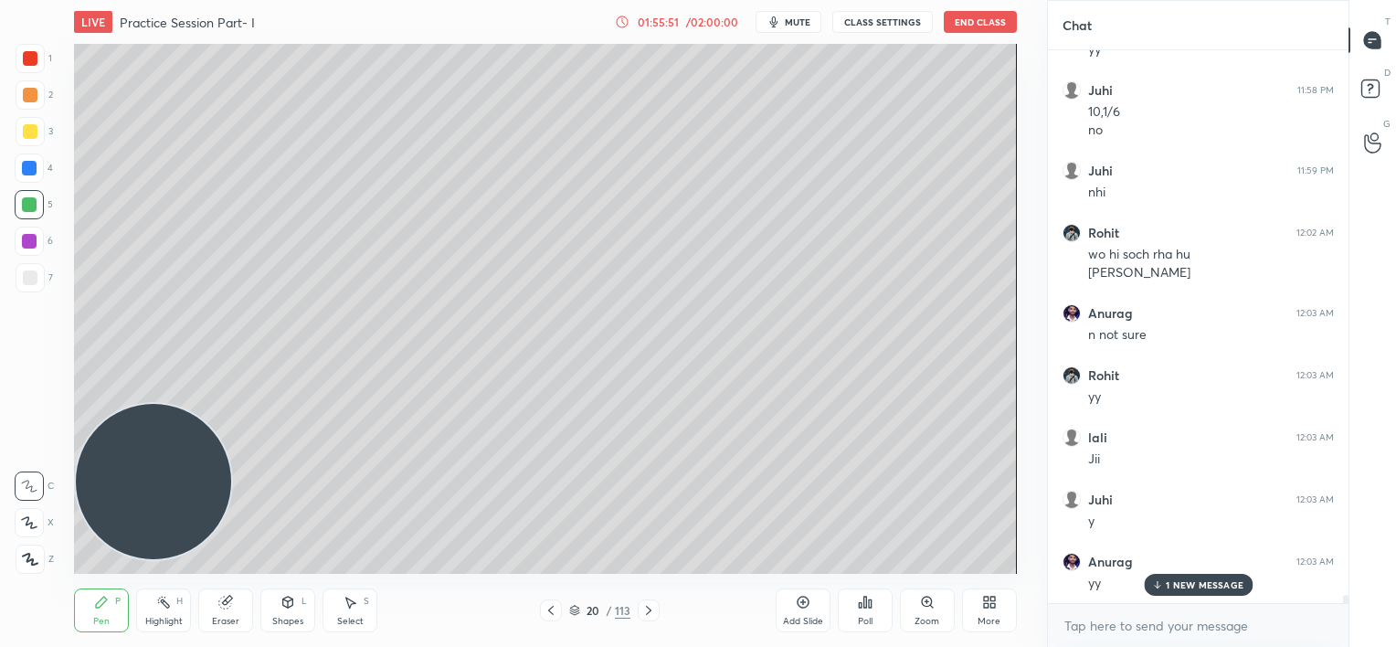
scroll to position [37832, 0]
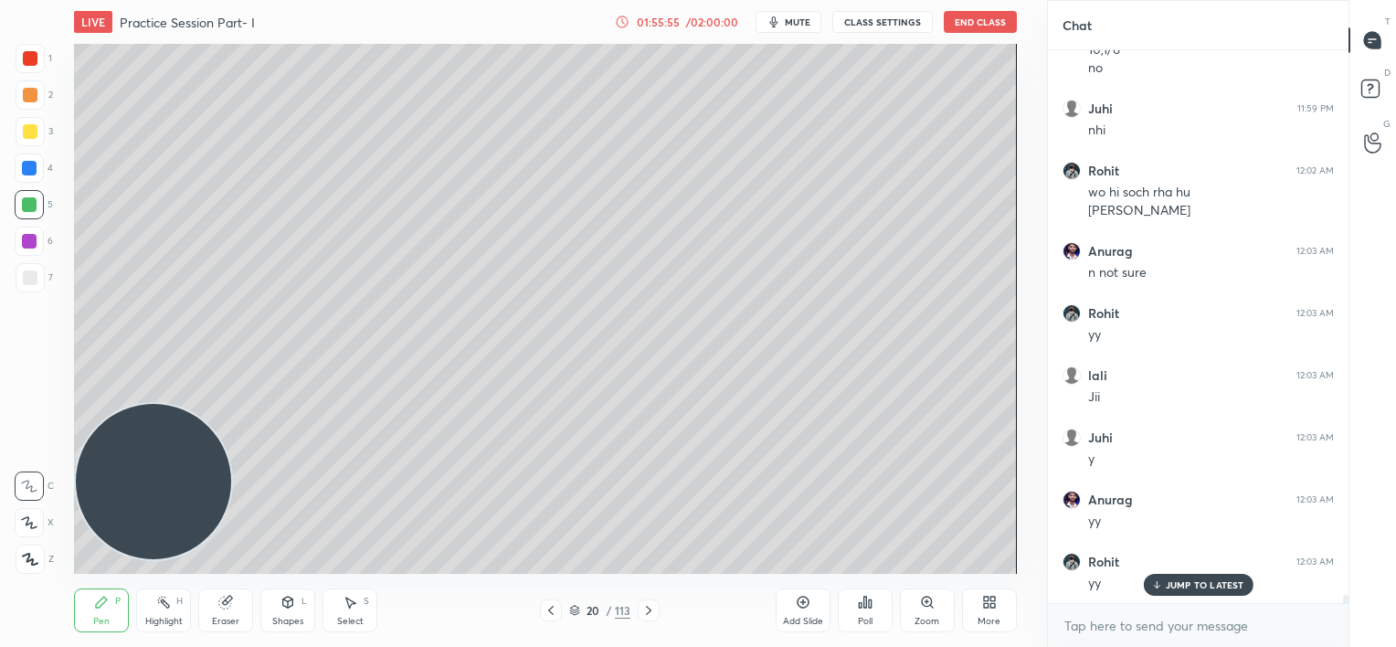
click at [1180, 586] on p "JUMP TO LATEST" at bounding box center [1205, 584] width 79 height 11
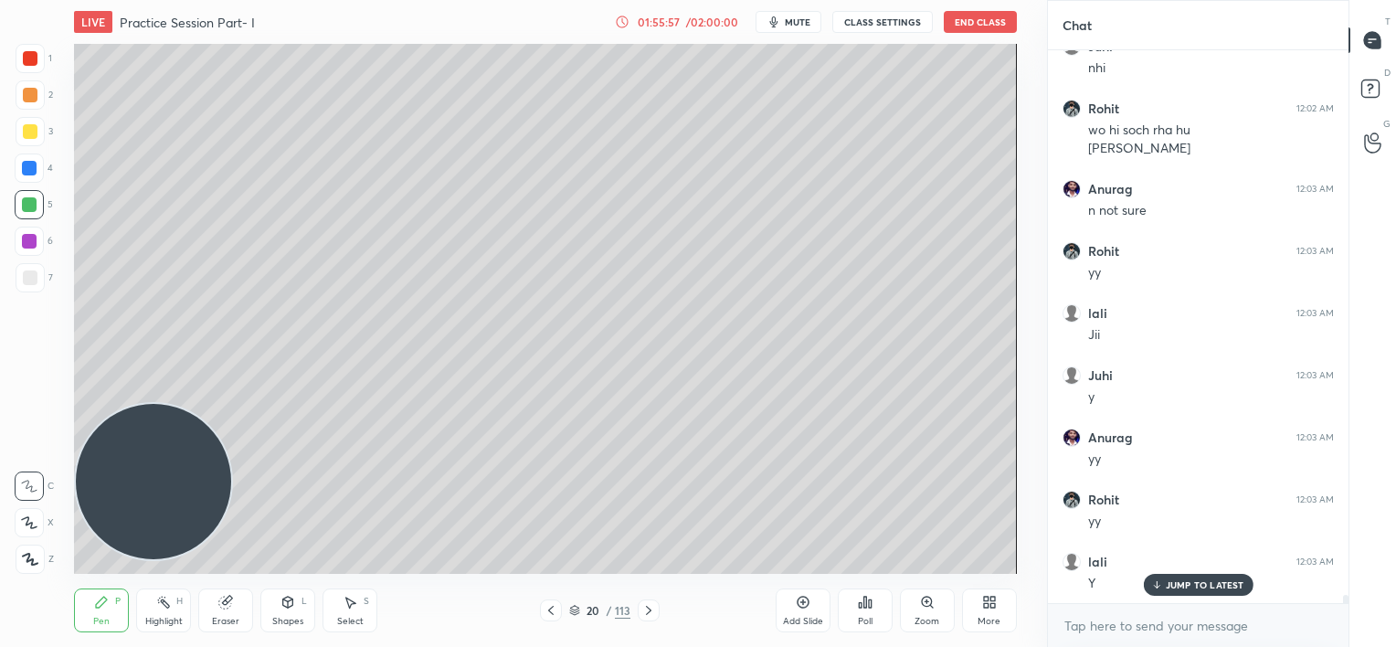
click at [35, 281] on div at bounding box center [30, 278] width 15 height 15
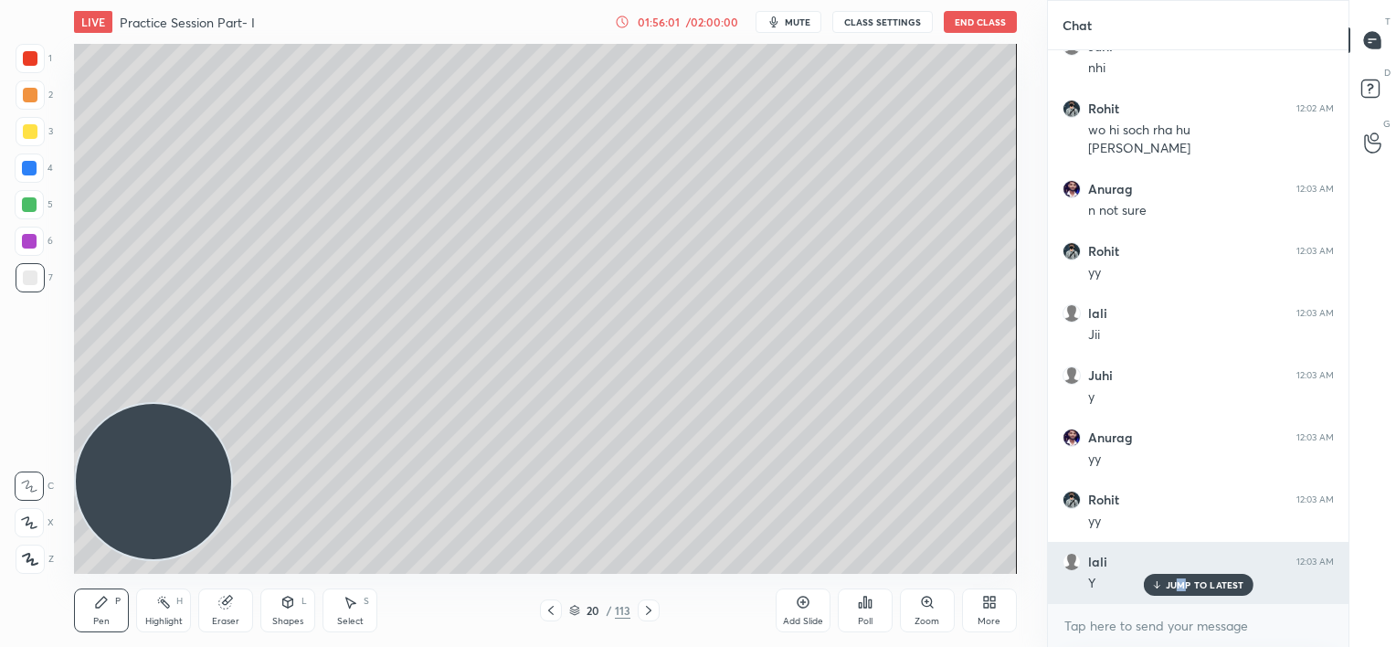
click at [1181, 584] on p "JUMP TO LATEST" at bounding box center [1205, 584] width 79 height 11
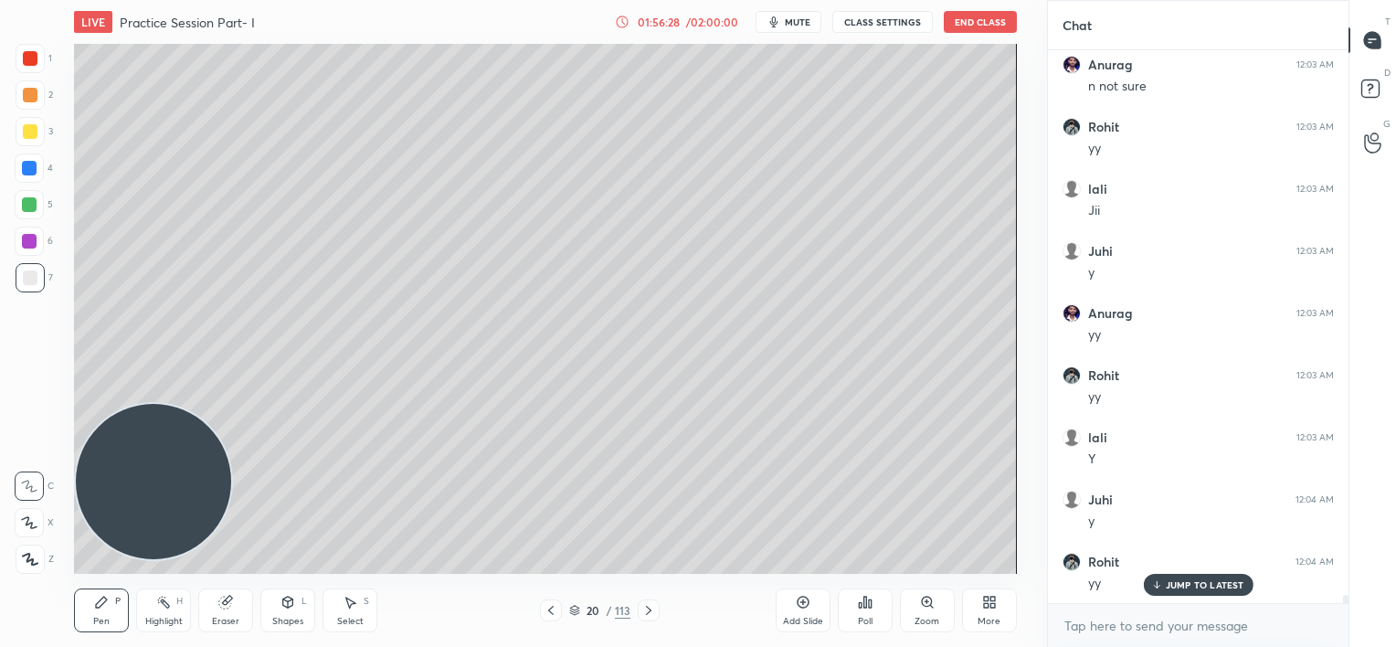
scroll to position [38080, 0]
click at [29, 242] on div at bounding box center [29, 241] width 15 height 15
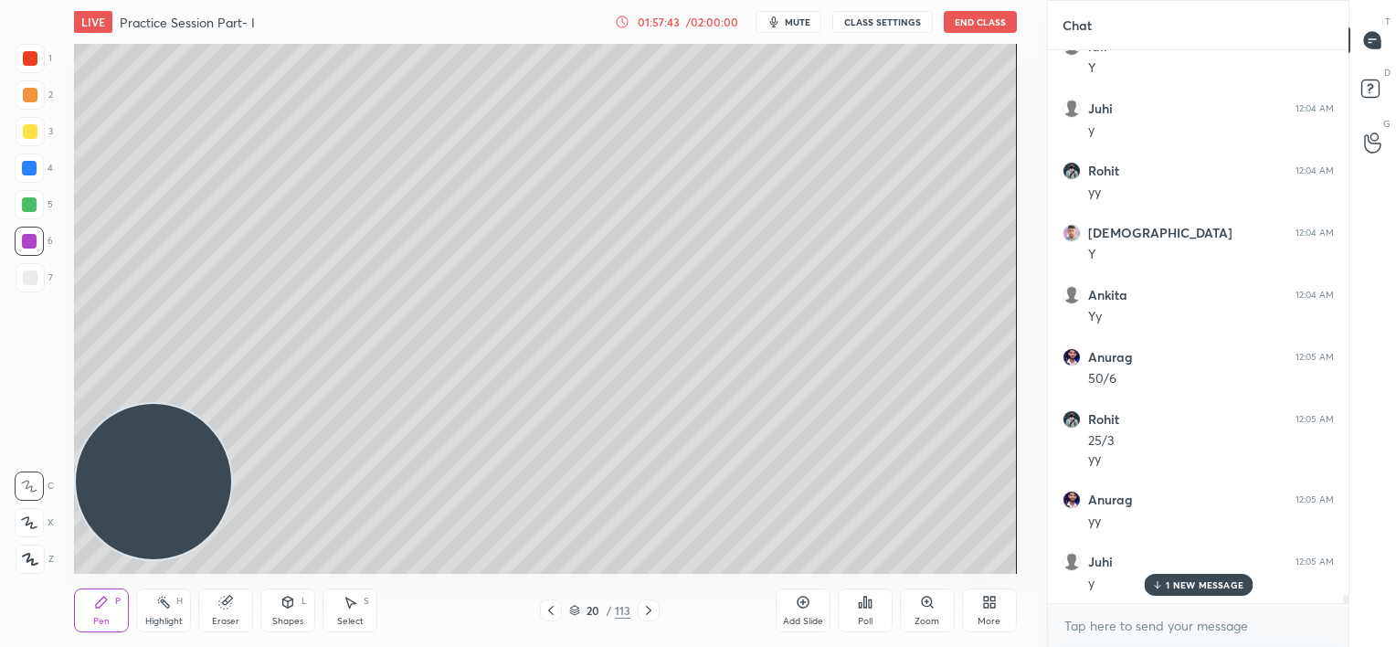
scroll to position [38472, 0]
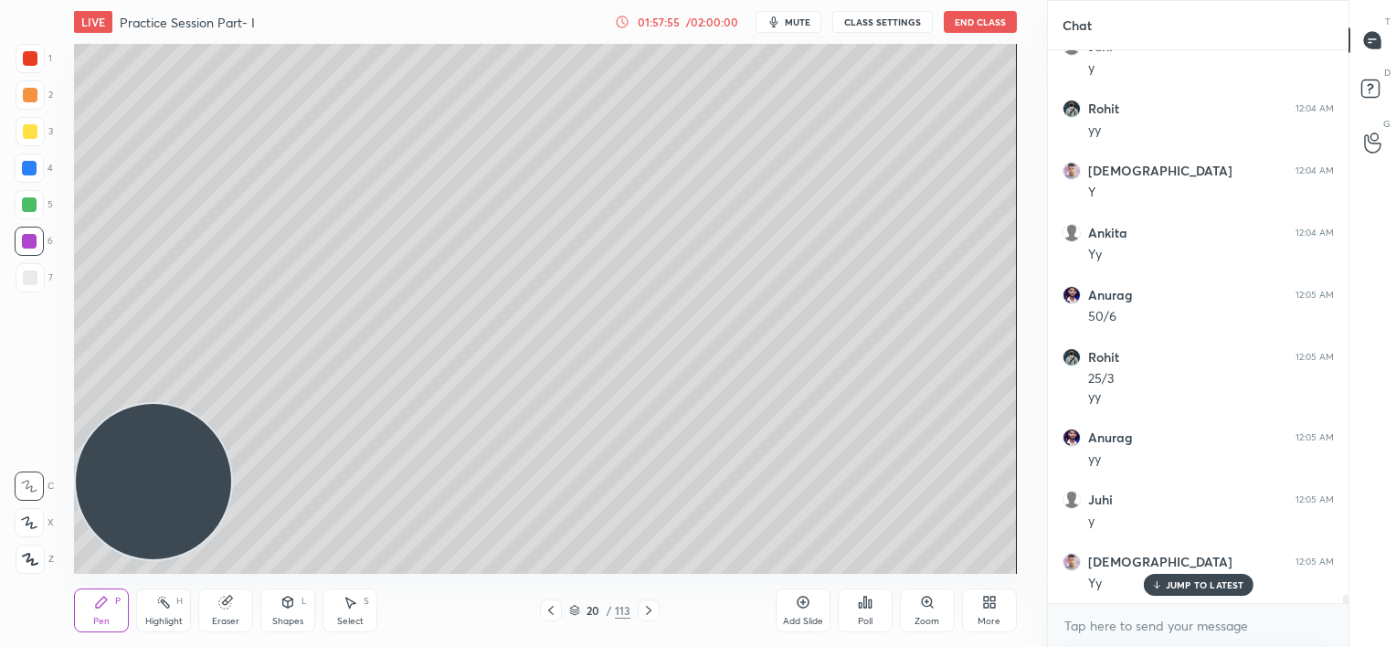
click at [28, 284] on div at bounding box center [30, 278] width 15 height 15
click at [544, 610] on div at bounding box center [551, 611] width 22 height 22
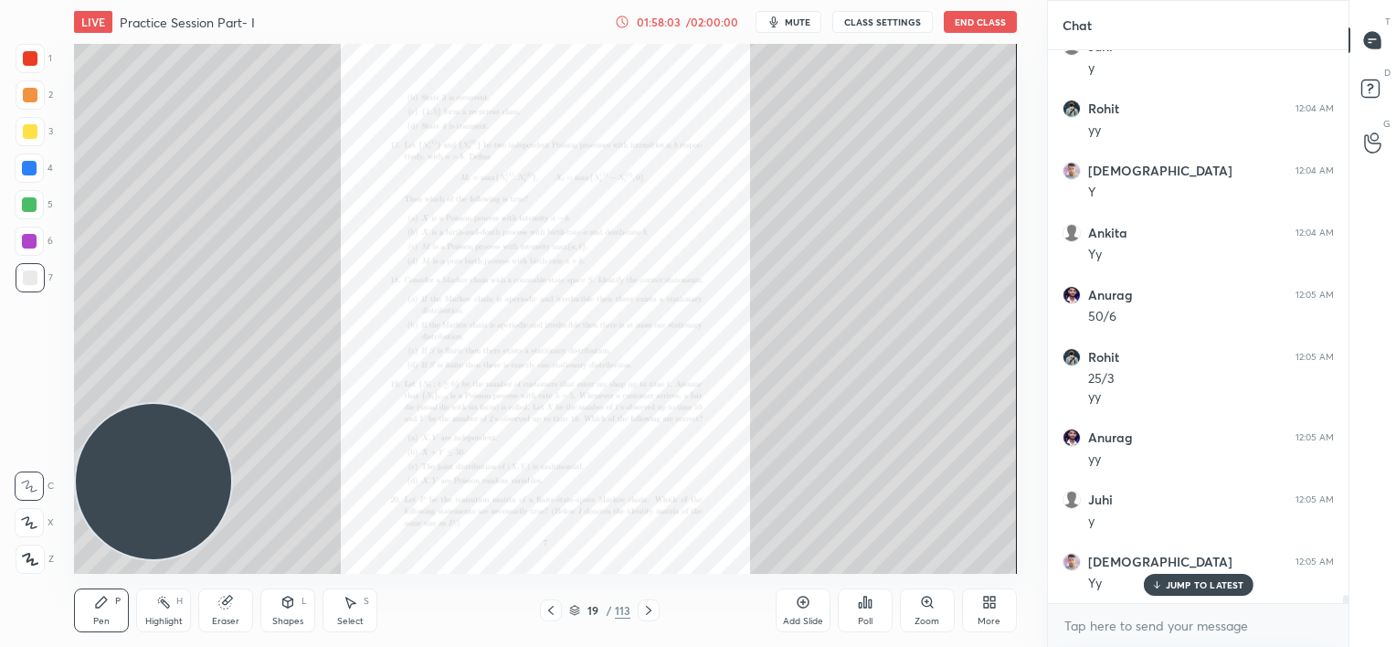
click at [918, 600] on div "Zoom" at bounding box center [927, 611] width 55 height 44
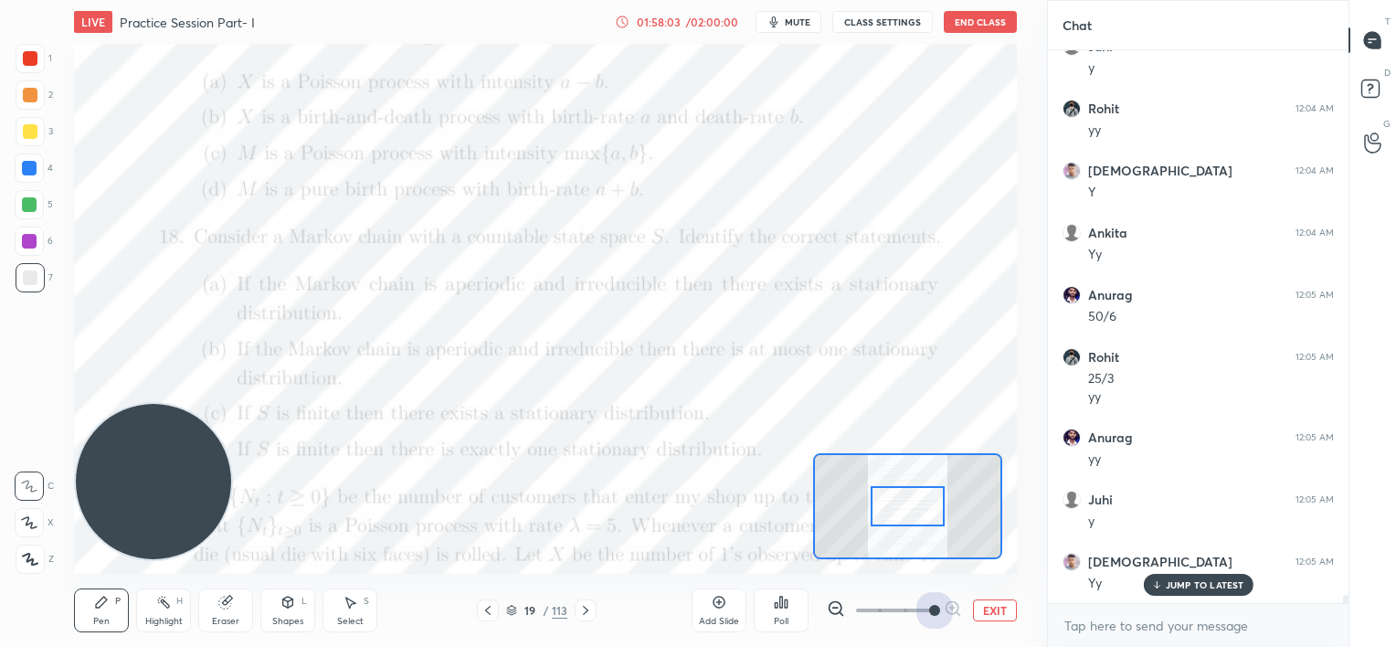
click at [921, 601] on span at bounding box center [894, 610] width 77 height 27
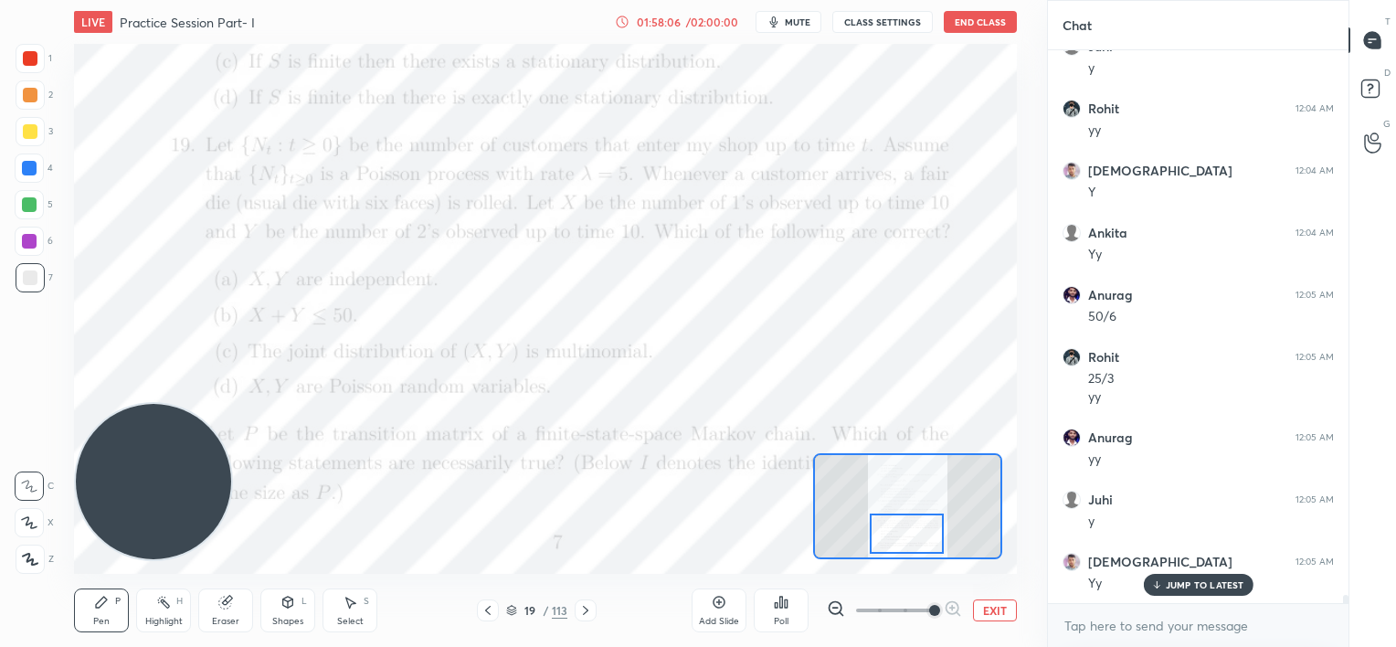
drag, startPoint x: 907, startPoint y: 497, endPoint x: 906, endPoint y: 519, distance: 22.0
click at [906, 519] on div at bounding box center [907, 534] width 74 height 41
drag, startPoint x: 27, startPoint y: 202, endPoint x: 48, endPoint y: 213, distance: 23.7
click at [27, 203] on div at bounding box center [29, 204] width 15 height 15
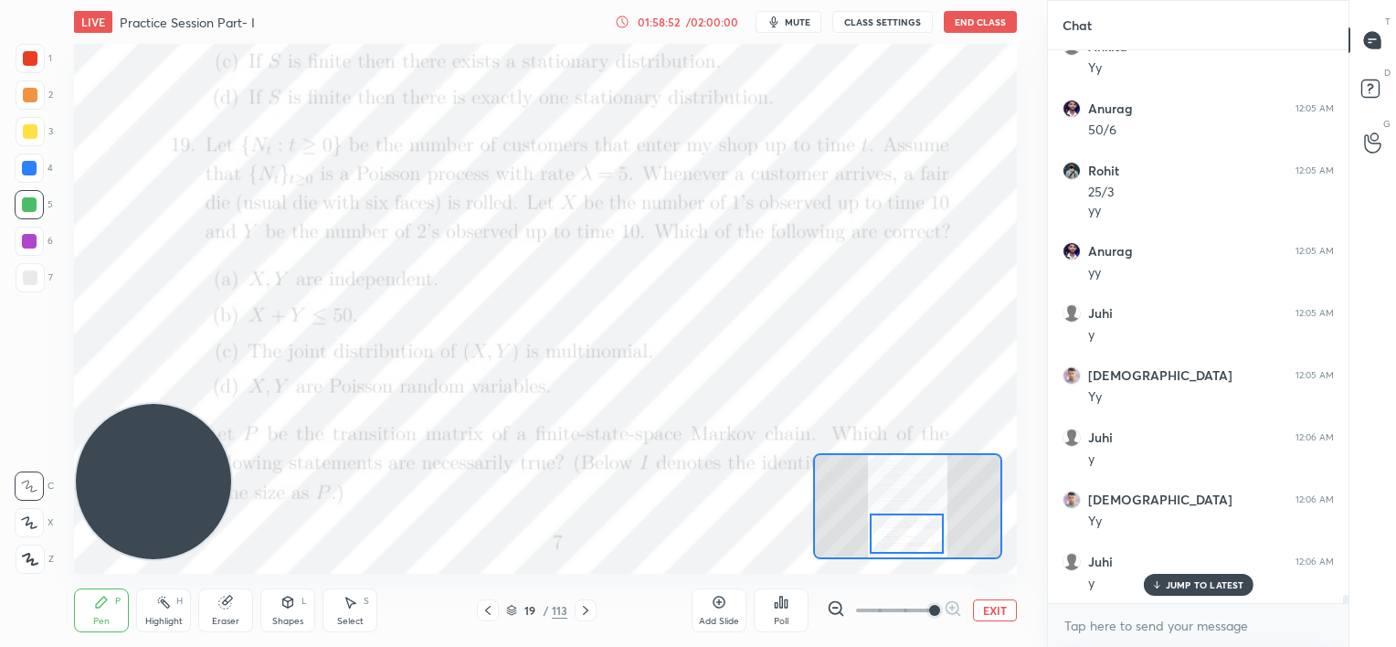
scroll to position [38720, 0]
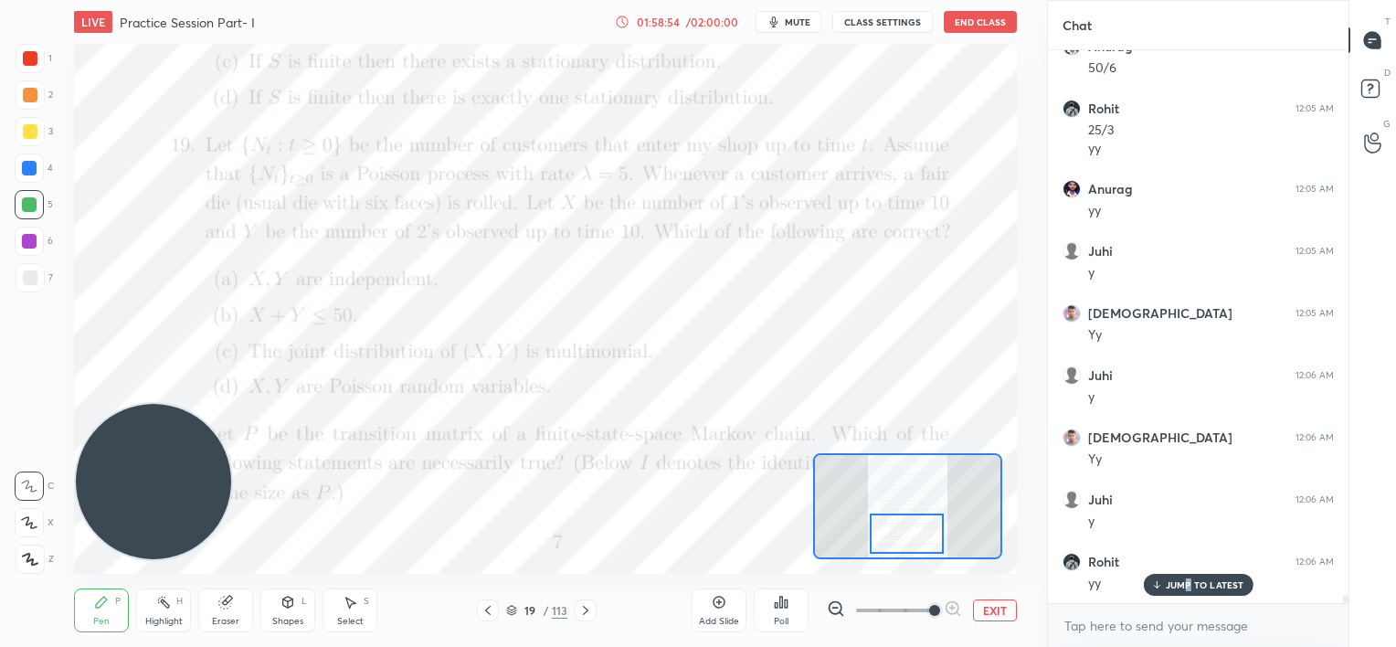
click at [1187, 580] on p "JUMP TO LATEST" at bounding box center [1205, 584] width 79 height 11
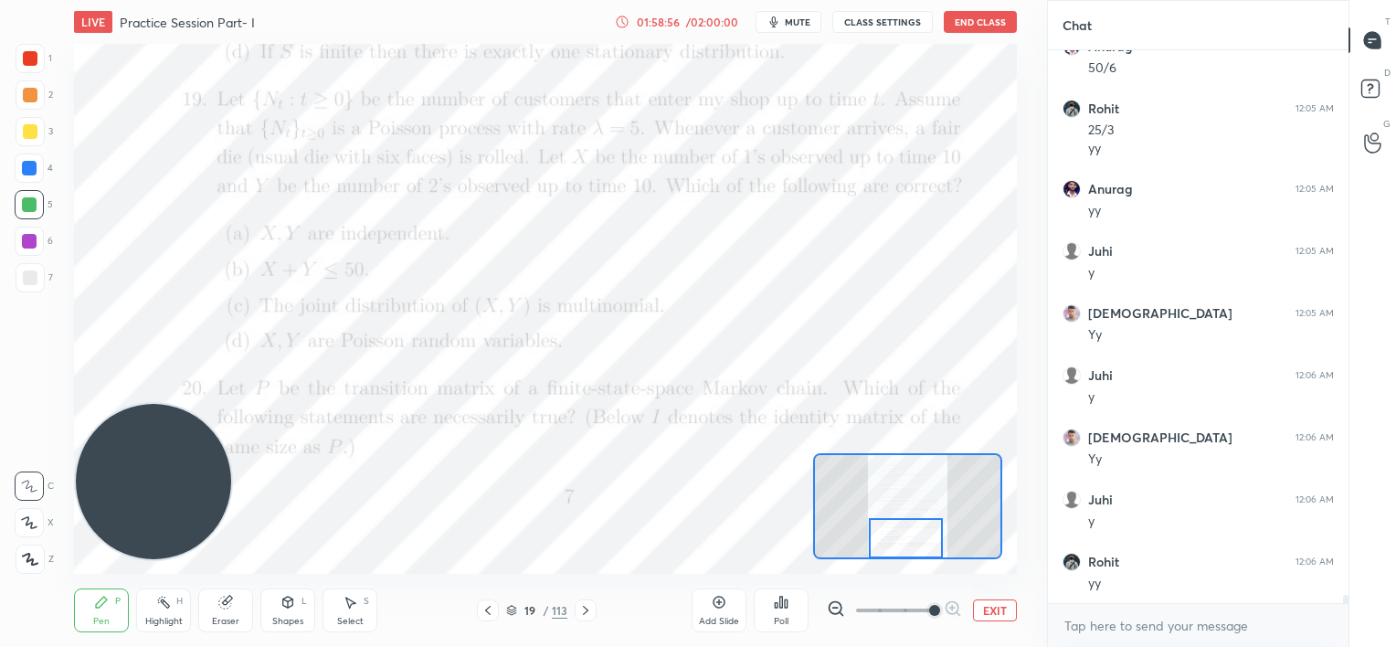
drag, startPoint x: 910, startPoint y: 528, endPoint x: 910, endPoint y: 538, distance: 10.1
click at [910, 538] on div at bounding box center [906, 538] width 74 height 41
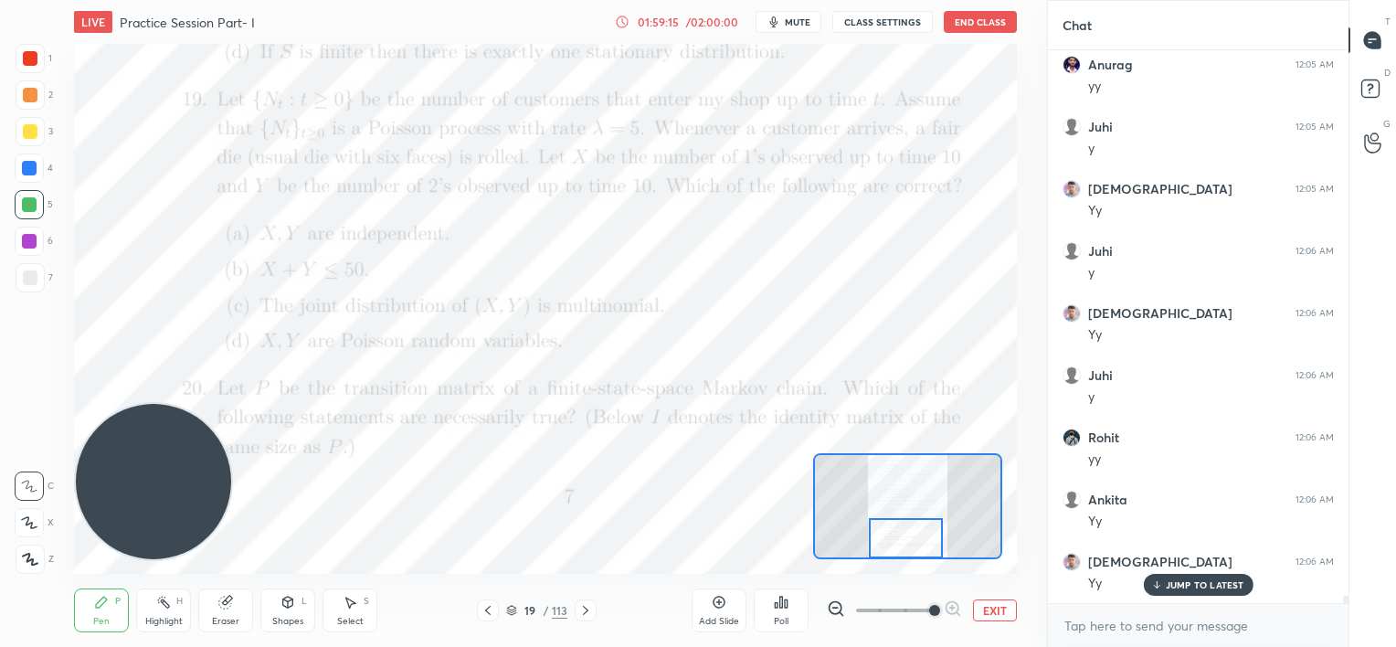
scroll to position [38907, 0]
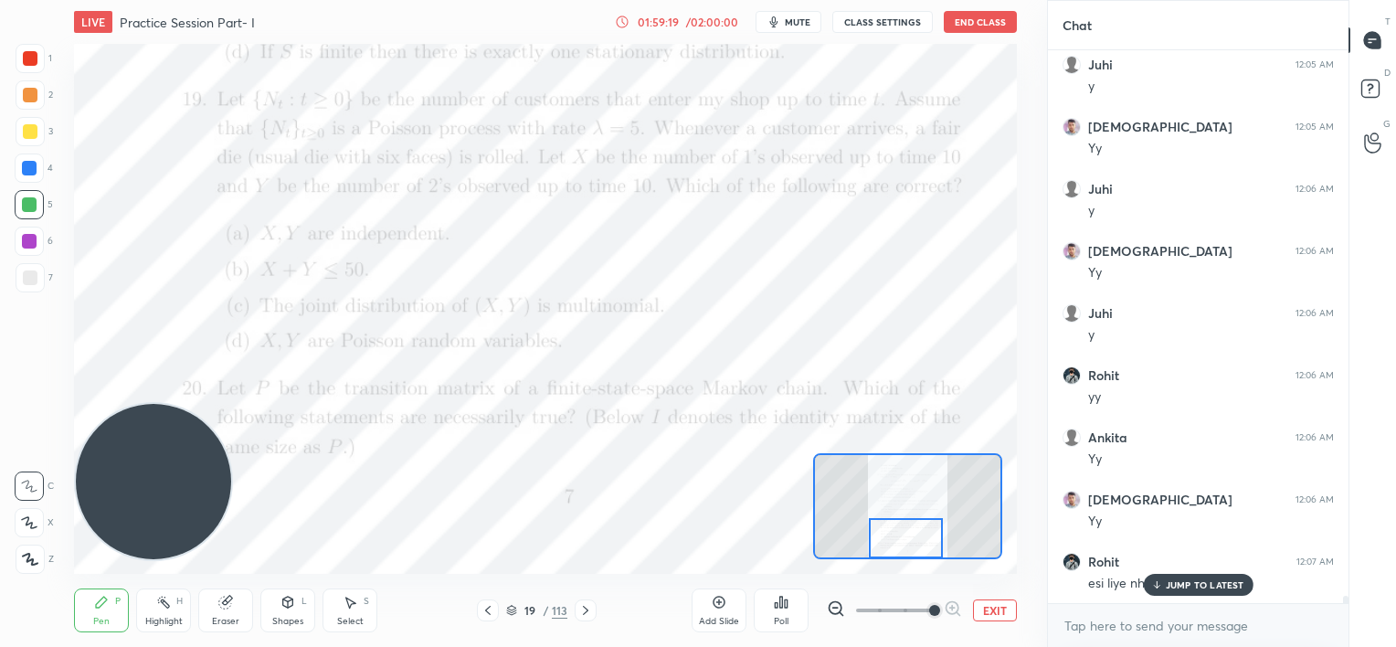
click at [1168, 581] on p "JUMP TO LATEST" at bounding box center [1205, 584] width 79 height 11
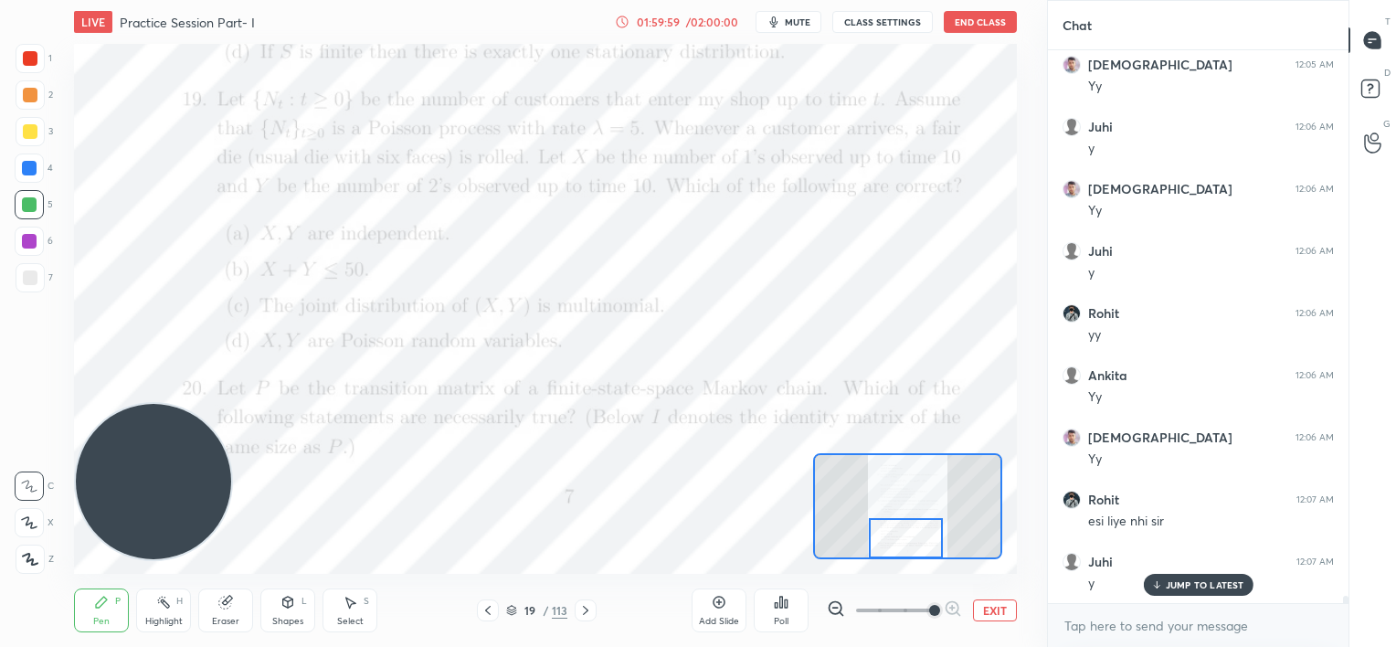
click at [716, 618] on div "Add Slide" at bounding box center [719, 621] width 40 height 9
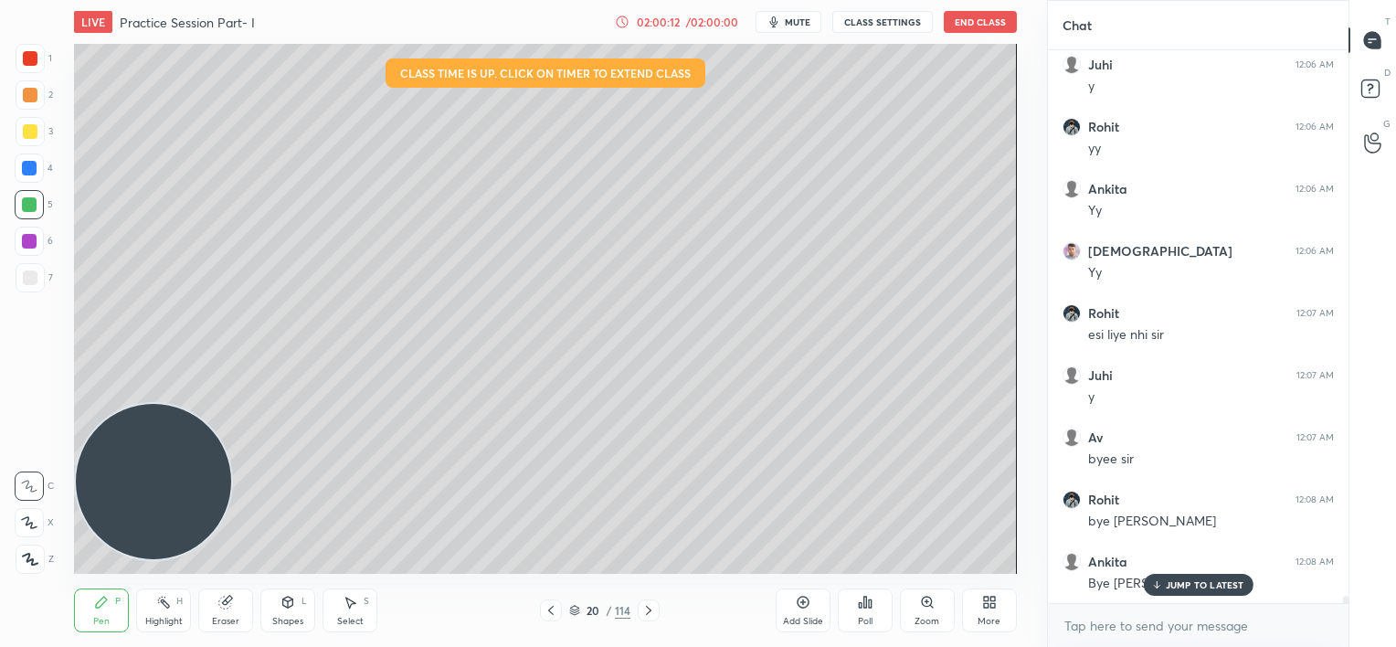
scroll to position [39217, 0]
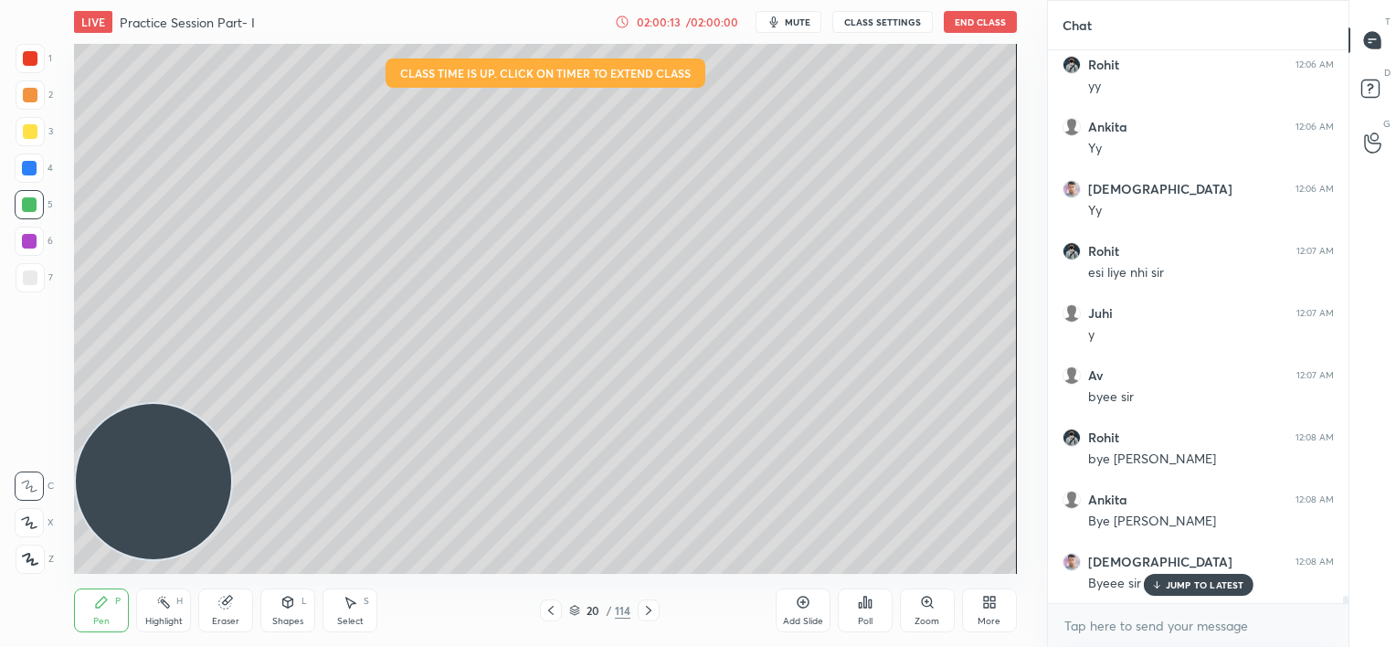
click at [972, 21] on button "End Class" at bounding box center [980, 22] width 73 height 22
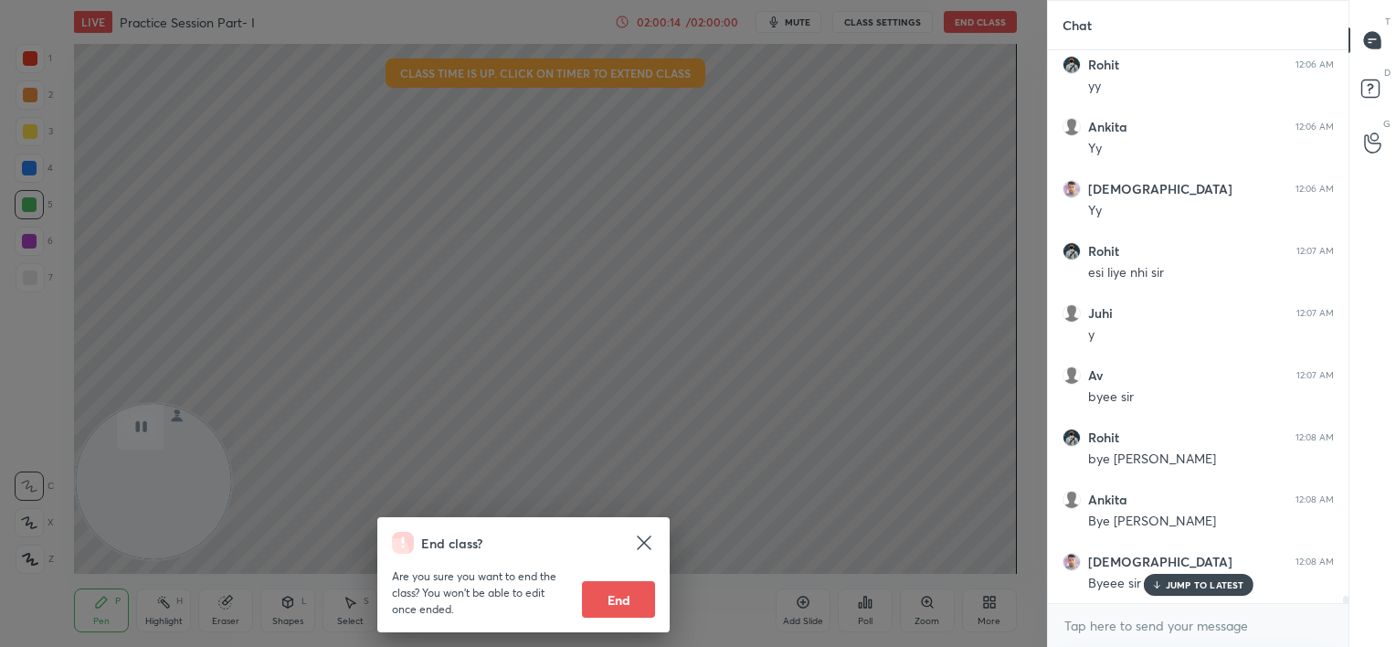
click at [630, 594] on button "End" at bounding box center [618, 599] width 73 height 37
type textarea "x"
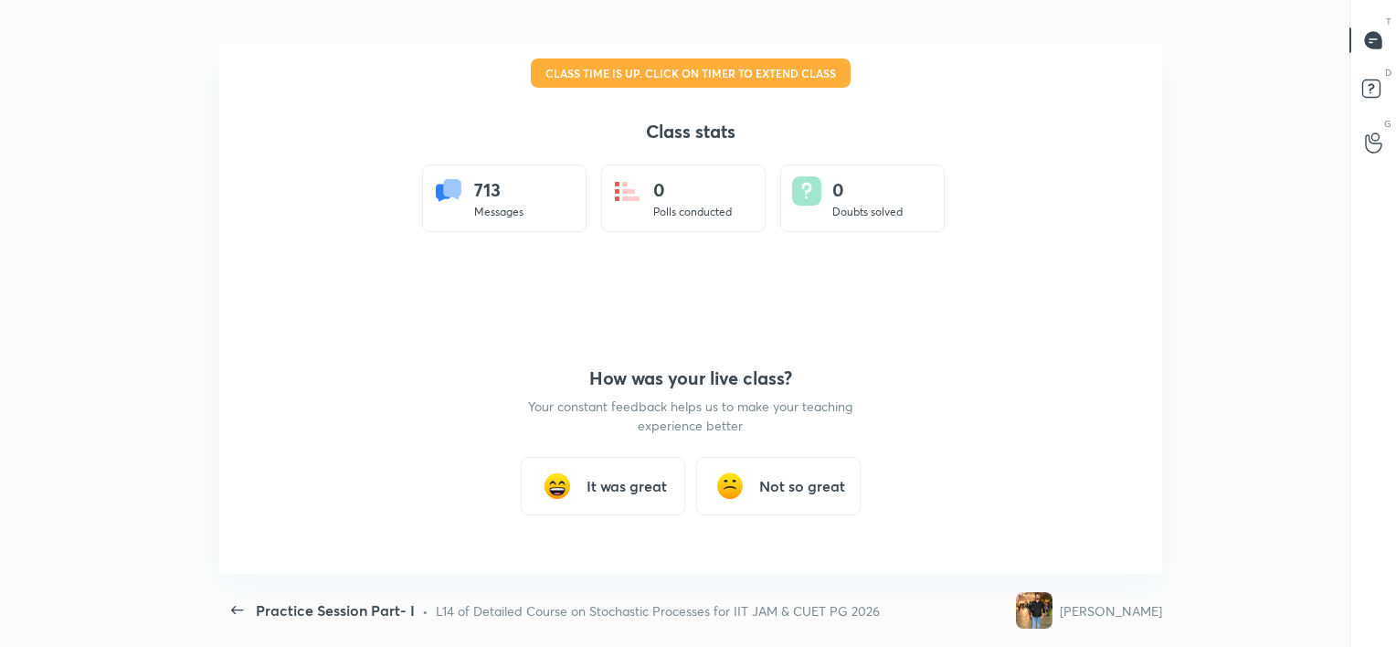
scroll to position [0, 0]
